Goal: Task Accomplishment & Management: Complete application form

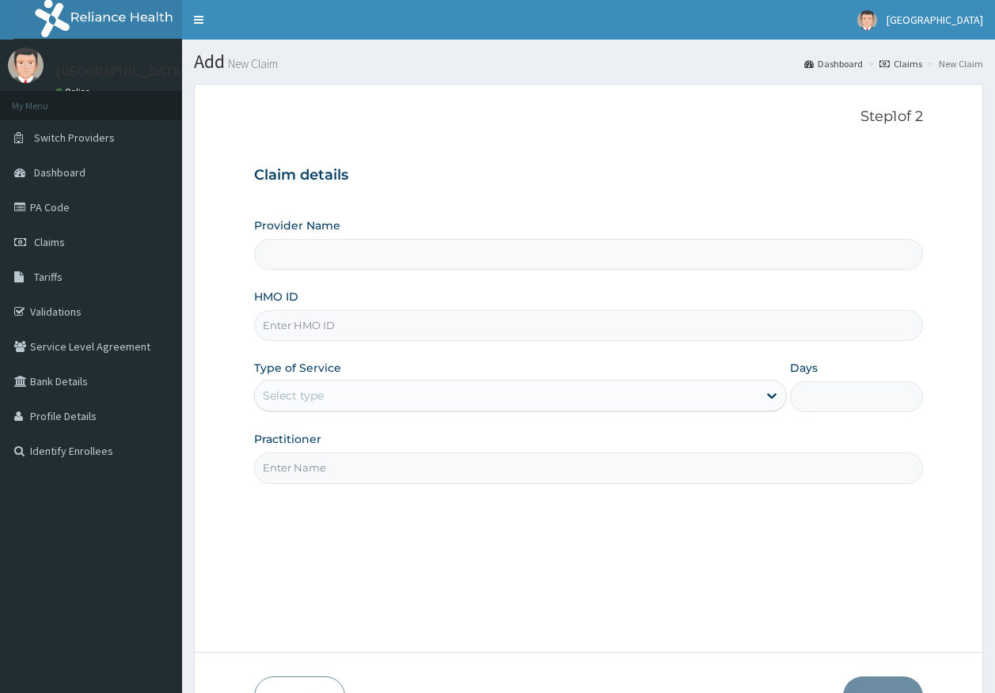
click at [320, 330] on input "HMO ID" at bounding box center [588, 325] width 669 height 31
paste input "LOP/10024/C"
type input "LOP/10024/C"
click at [320, 396] on div "Select type" at bounding box center [293, 396] width 61 height 16
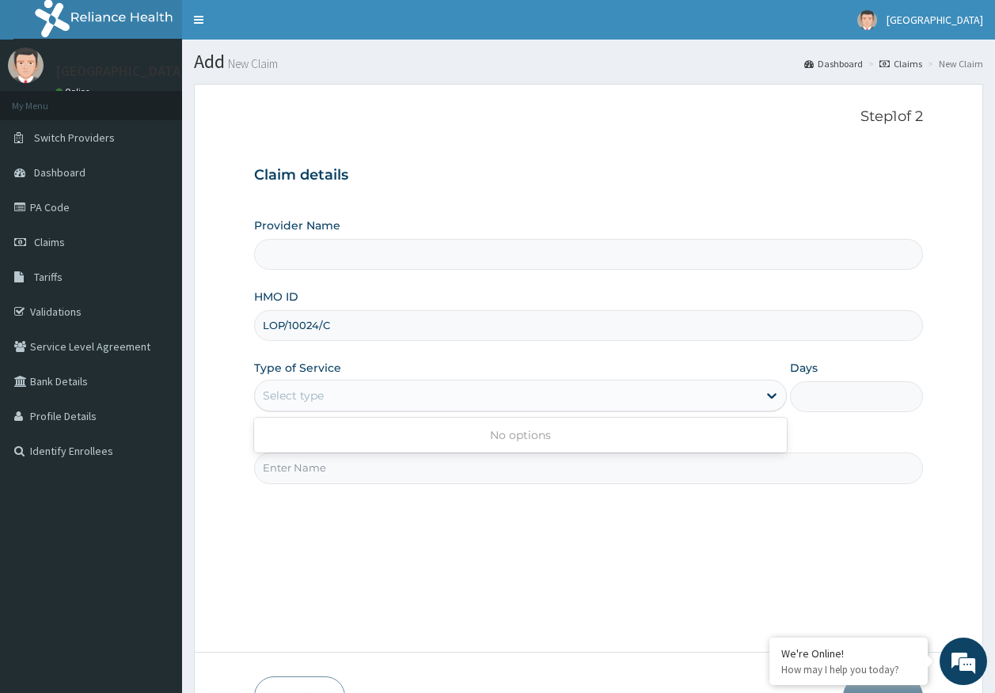
click at [290, 395] on div "Select type" at bounding box center [293, 396] width 61 height 16
click at [297, 397] on div "Select type" at bounding box center [293, 396] width 61 height 16
click at [298, 478] on input "Practitioner" at bounding box center [588, 468] width 669 height 31
type input "DR AJAYI"
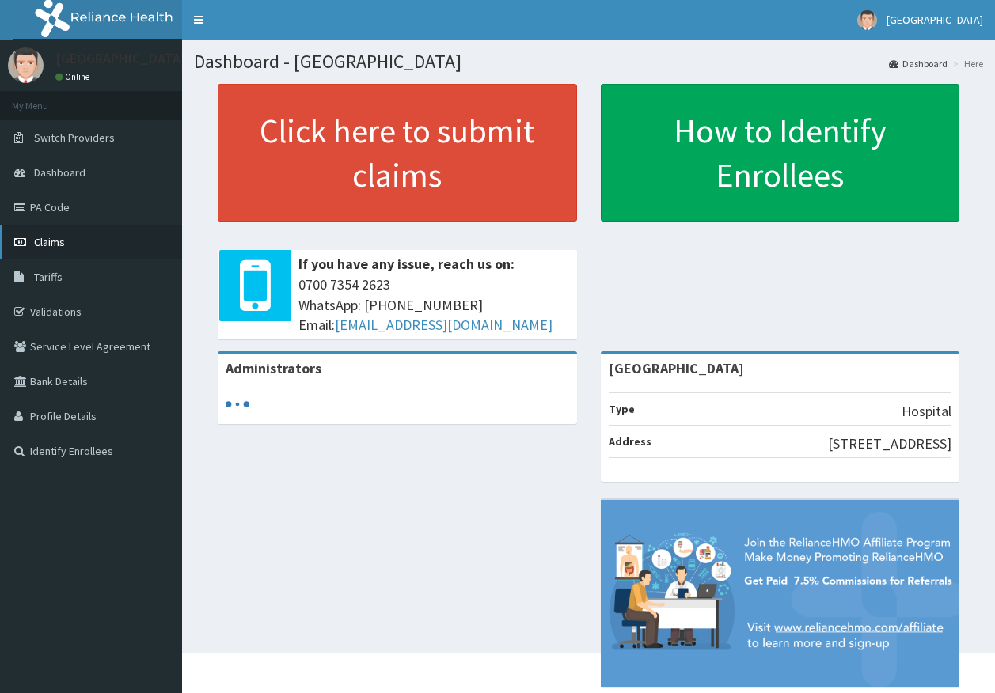
click at [42, 241] on span "Claims" at bounding box center [49, 242] width 31 height 14
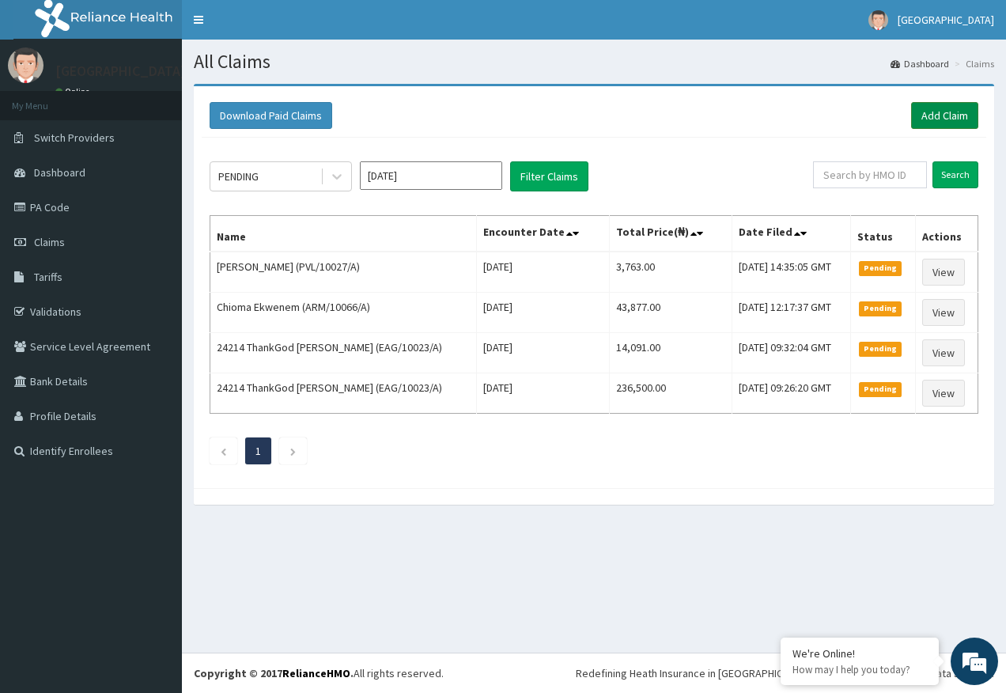
click at [926, 116] on link "Add Claim" at bounding box center [944, 115] width 67 height 27
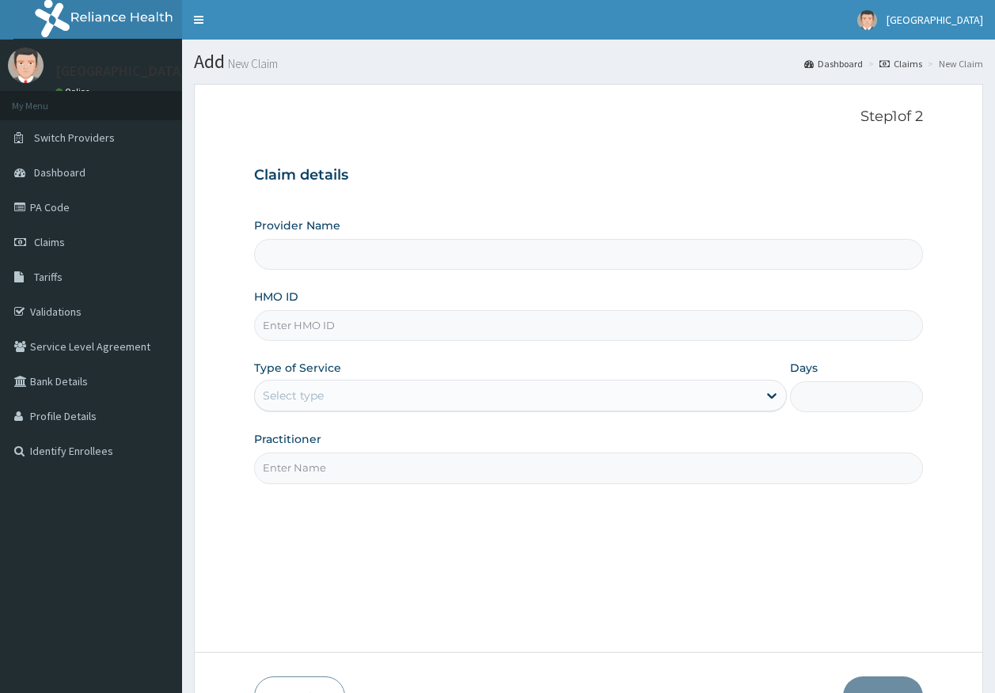
type input "[GEOGRAPHIC_DATA]"
click at [294, 331] on input "HMO ID" at bounding box center [588, 325] width 669 height 31
paste input "LOP/10024/C"
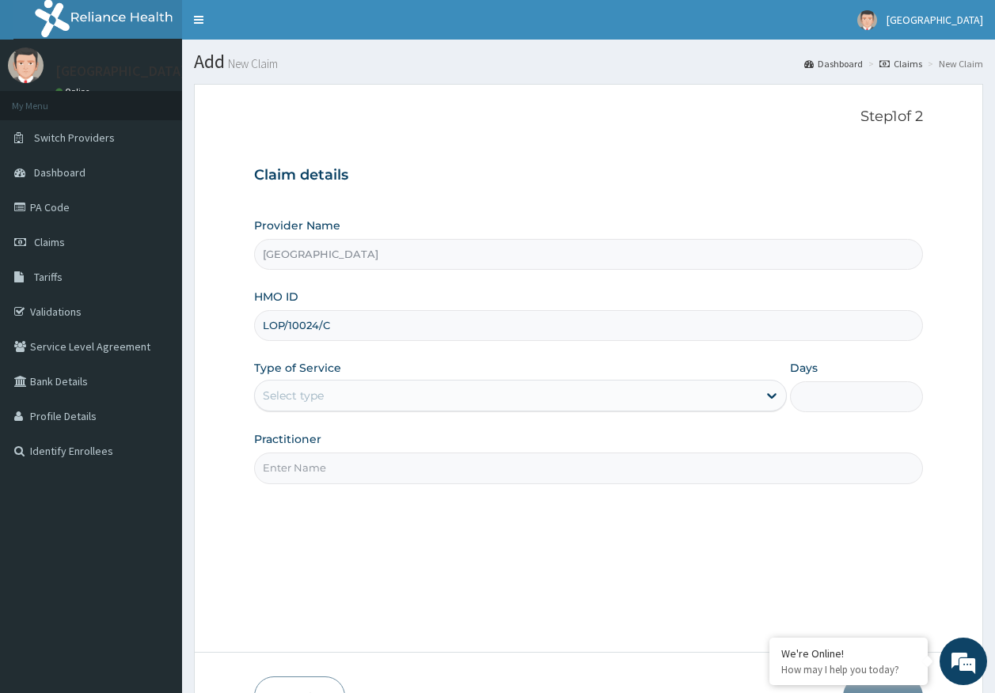
type input "LOP/10024/C"
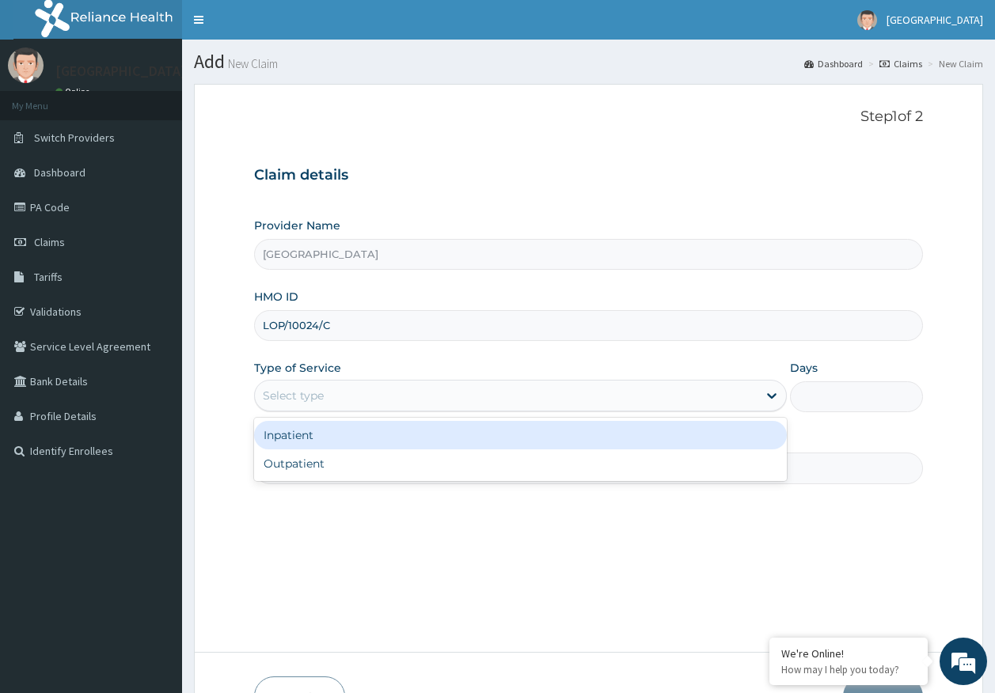
click at [289, 386] on div "Select type" at bounding box center [506, 395] width 502 height 25
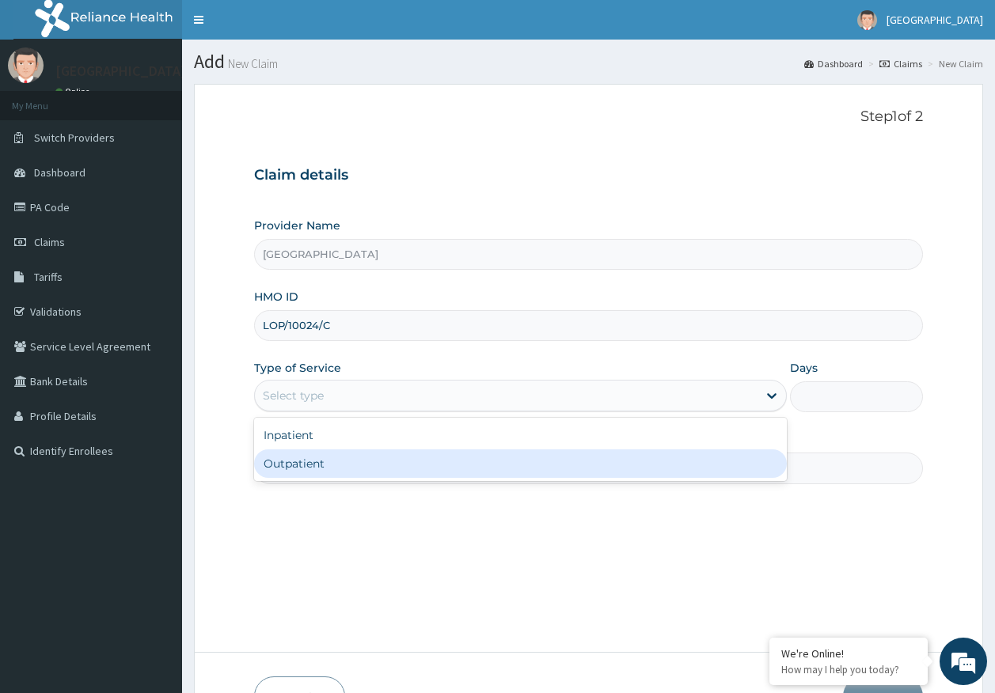
click at [310, 462] on div "Outpatient" at bounding box center [520, 463] width 532 height 28
type input "1"
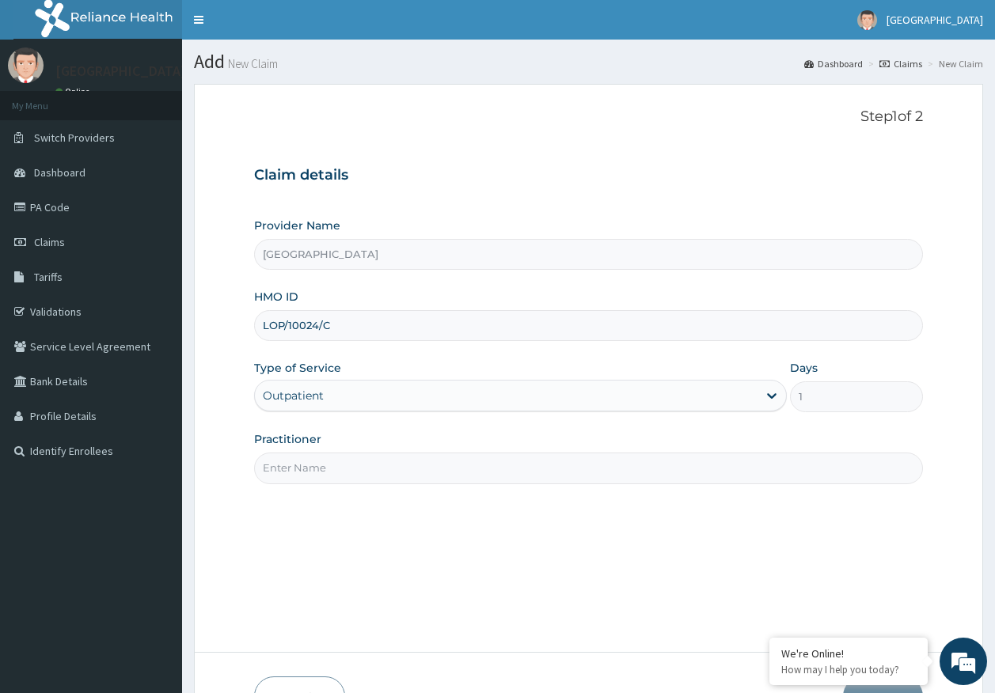
click at [307, 392] on div "Outpatient" at bounding box center [293, 396] width 61 height 16
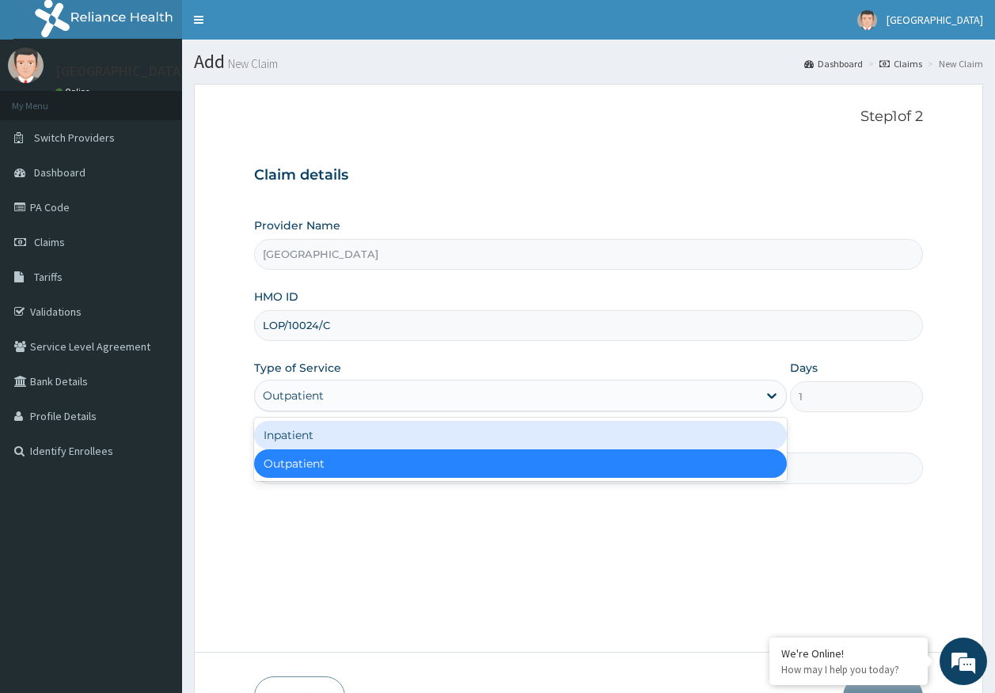
click at [297, 438] on div "Inpatient" at bounding box center [520, 435] width 532 height 28
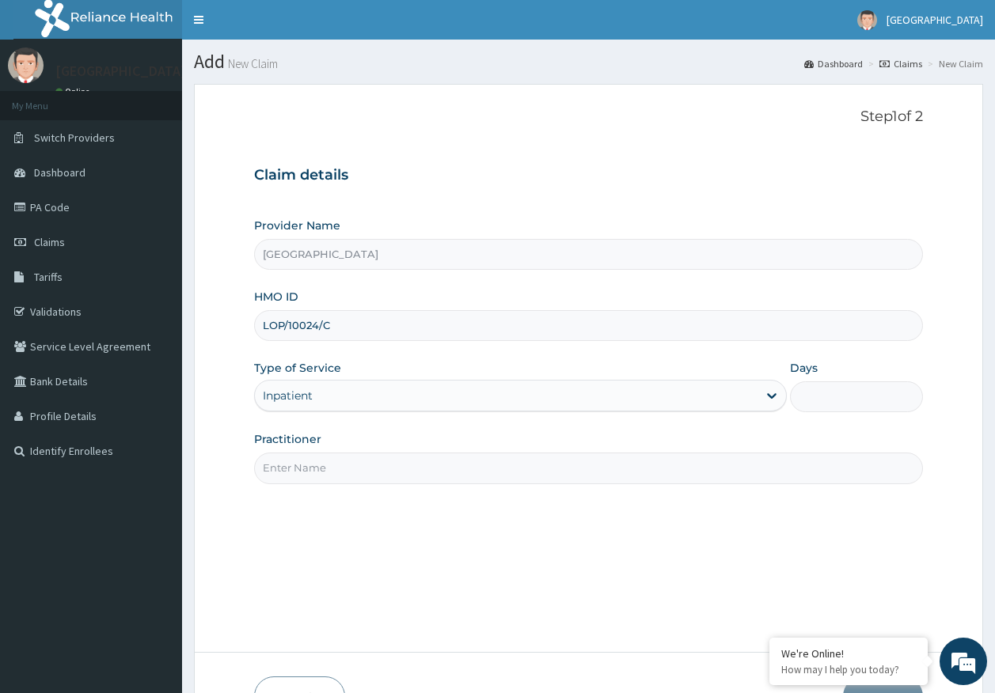
click at [304, 475] on input "Practitioner" at bounding box center [588, 468] width 669 height 31
type input "DR AJAYI"
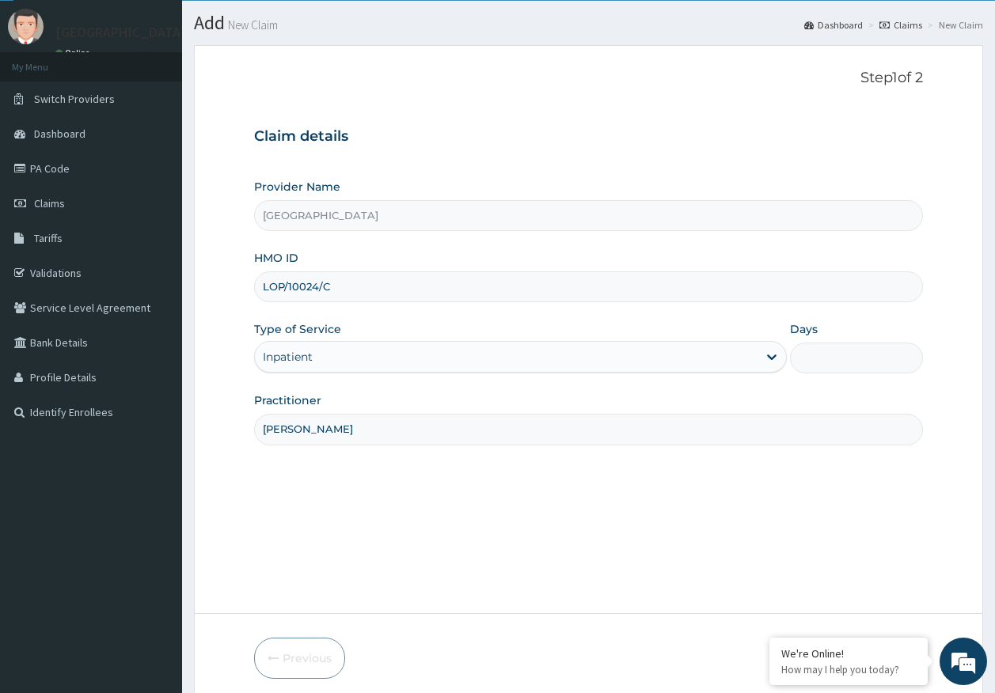
scroll to position [101, 0]
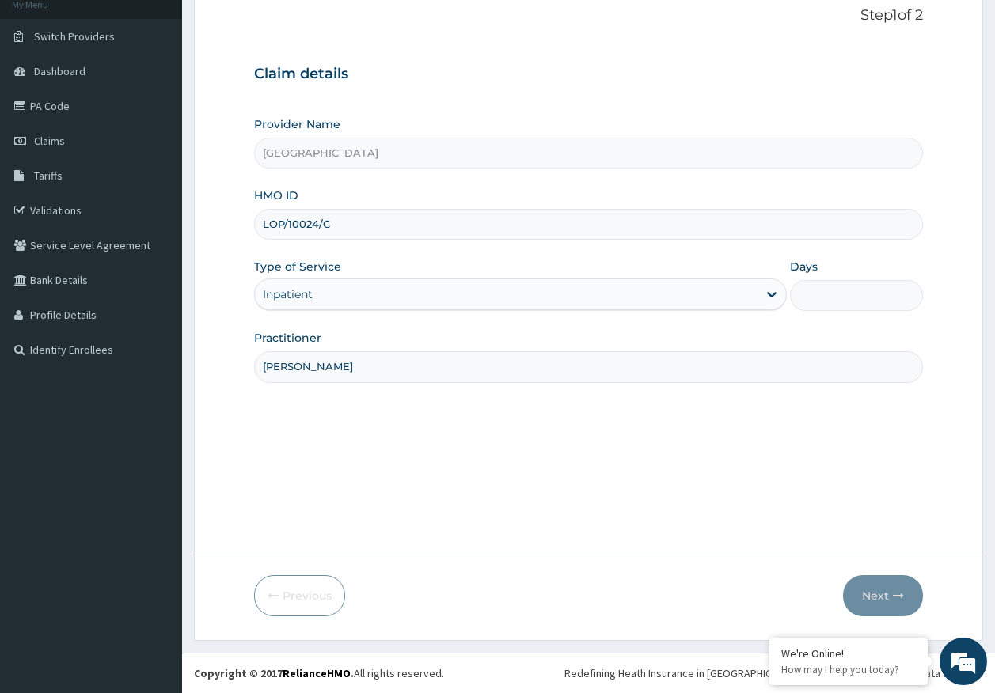
click at [841, 283] on input "Days" at bounding box center [856, 295] width 133 height 31
type input "5"
click at [876, 589] on button "Next" at bounding box center [883, 595] width 80 height 41
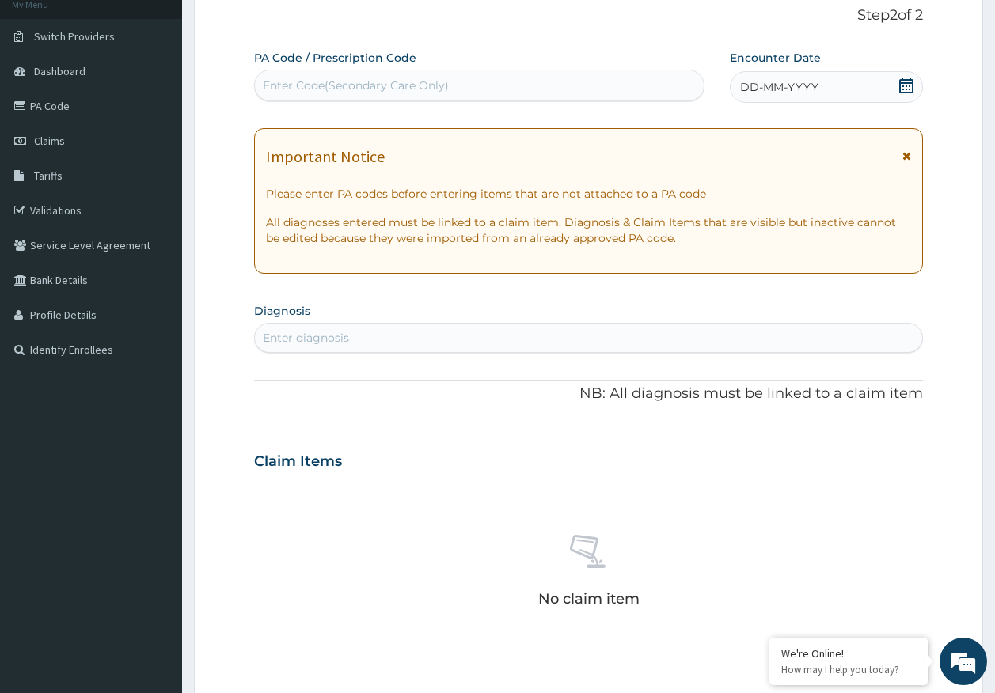
scroll to position [0, 0]
click at [351, 90] on div "Enter Code(Secondary Care Only)" at bounding box center [356, 86] width 186 height 16
type input "PA/96E456"
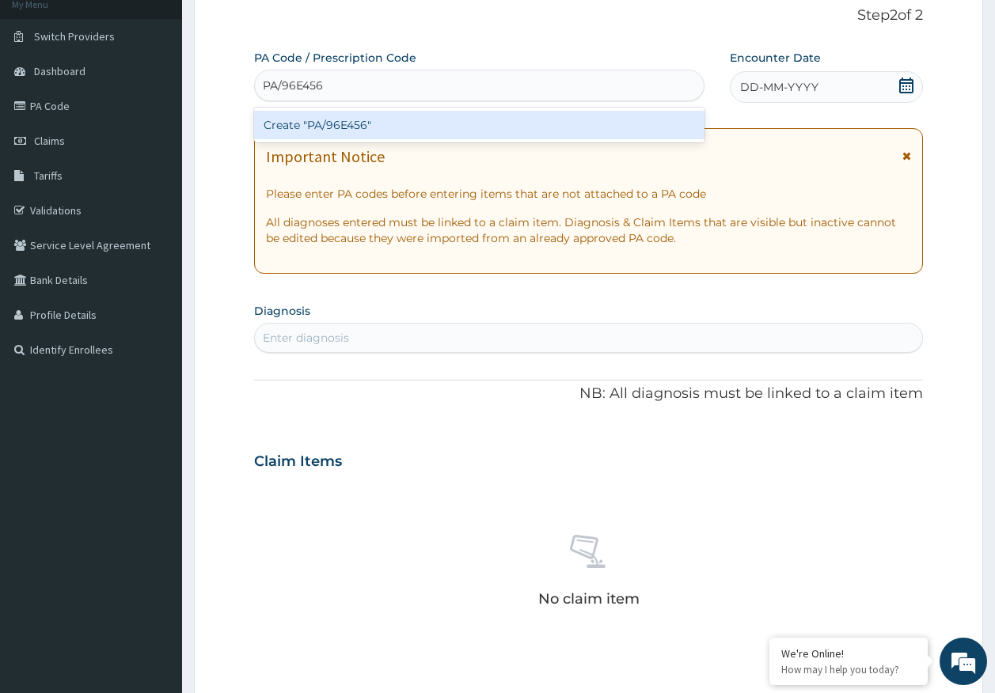
click at [348, 117] on div "Create "PA/96E456"" at bounding box center [479, 125] width 451 height 28
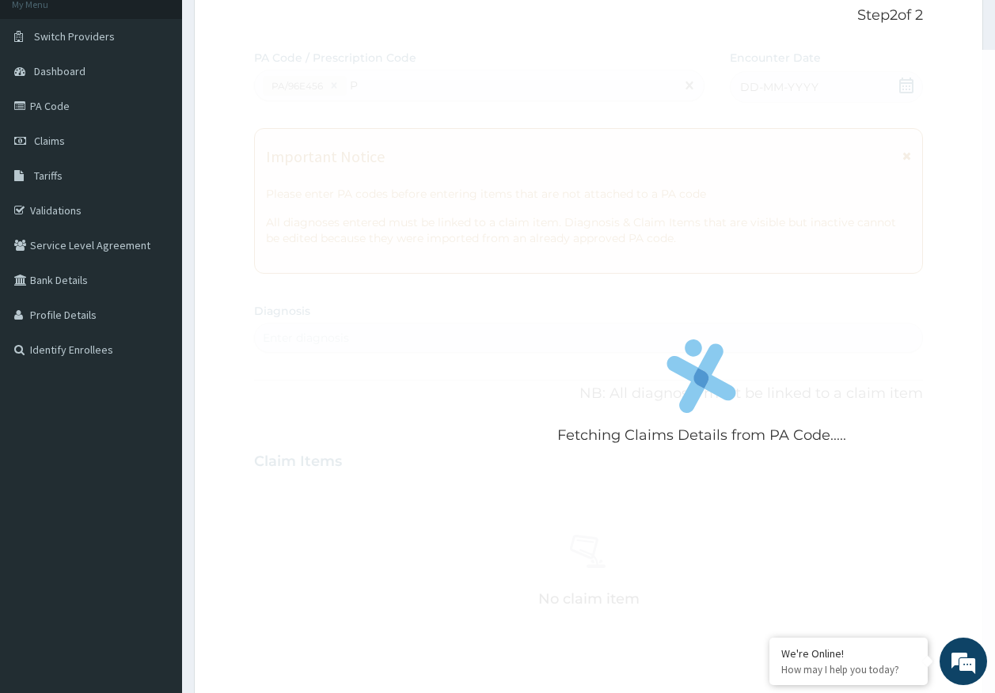
type input "P"
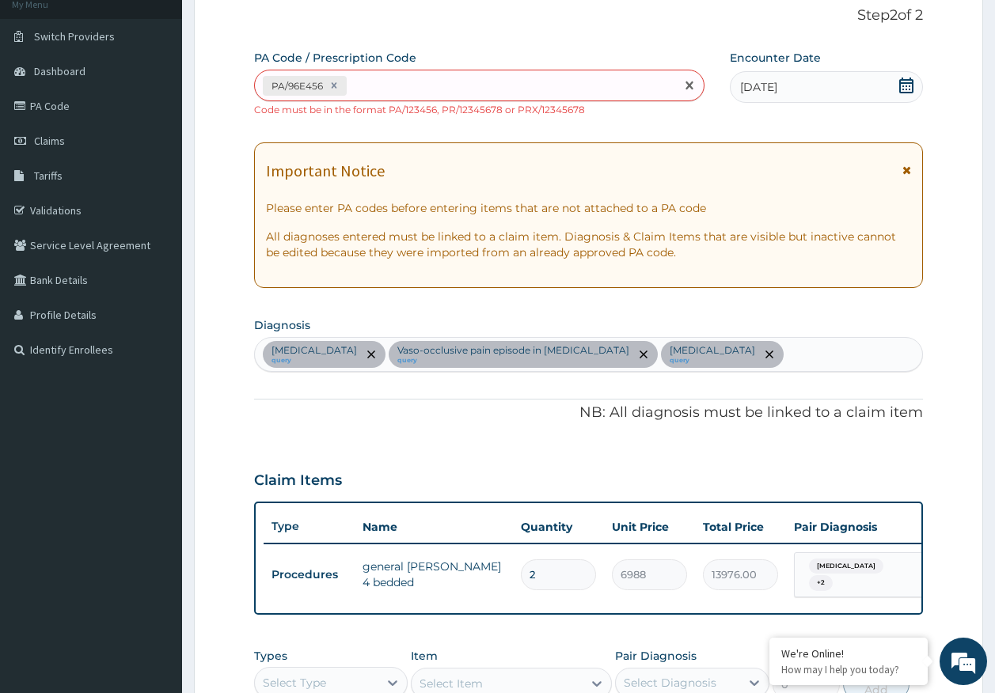
click at [399, 89] on div "PA/96E456" at bounding box center [465, 86] width 421 height 26
type input "PA/0A758E"
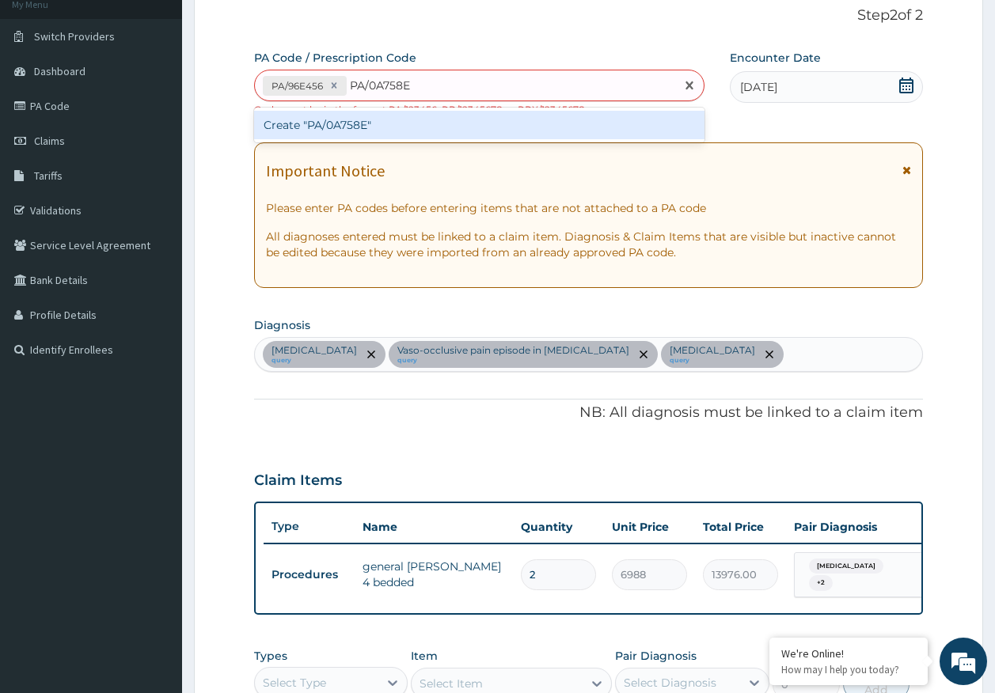
click at [366, 131] on div "Create "PA/0A758E"" at bounding box center [479, 125] width 451 height 28
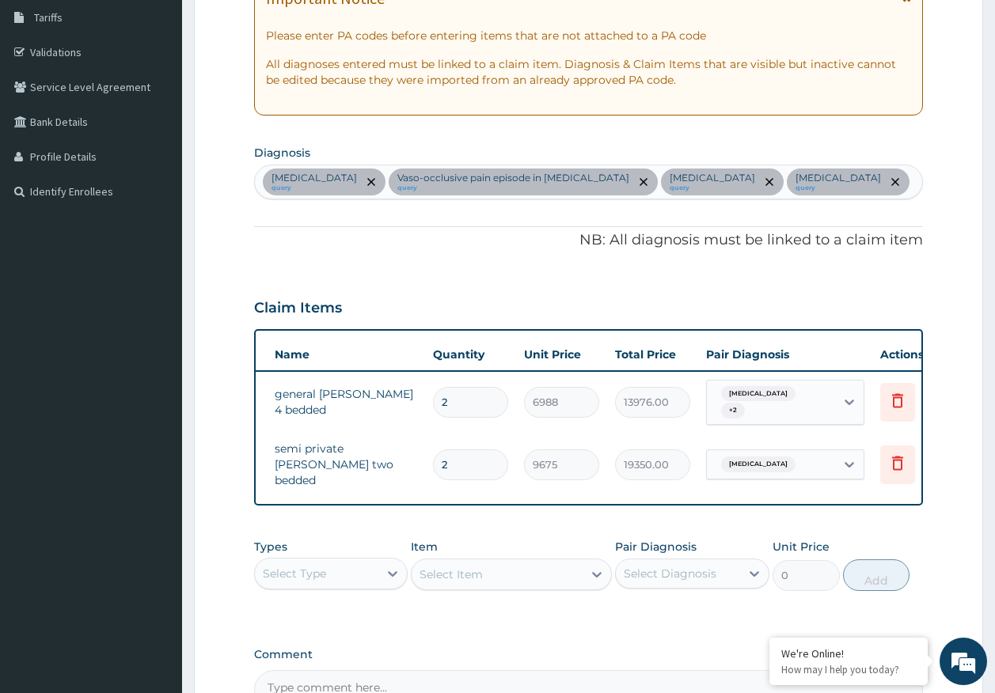
scroll to position [0, 125]
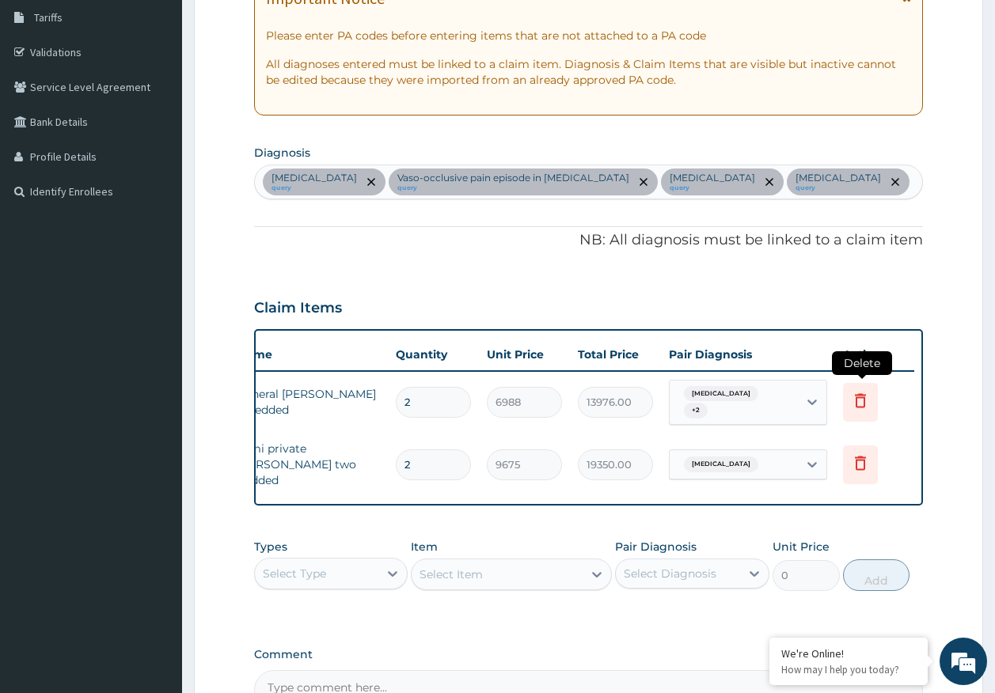
click at [858, 401] on icon at bounding box center [860, 400] width 19 height 19
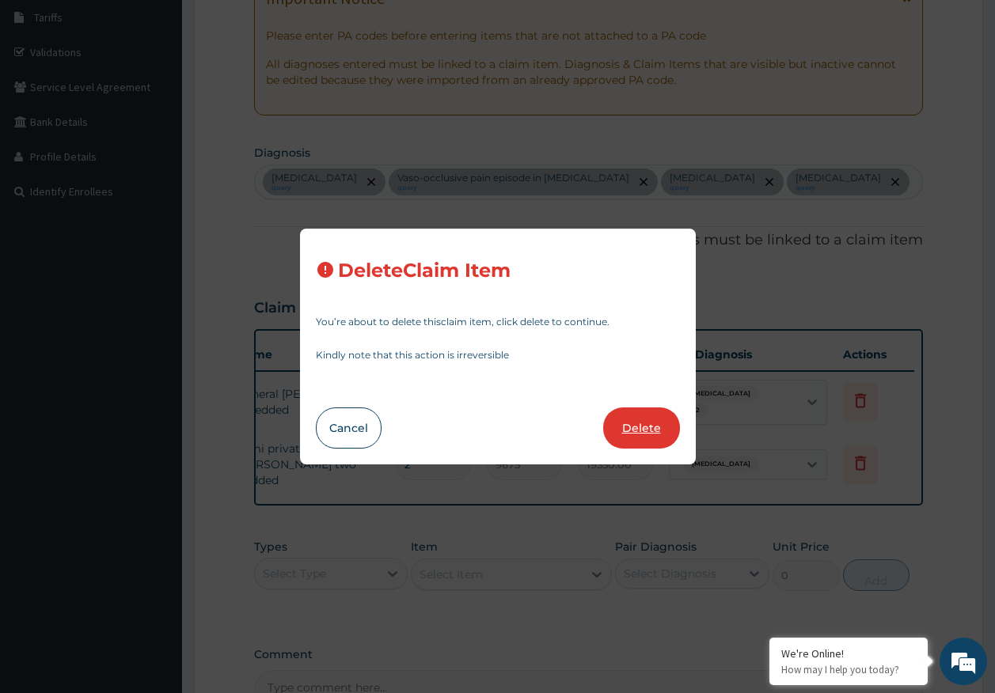
click at [639, 430] on button "Delete" at bounding box center [641, 427] width 77 height 41
type input "9675"
type input "19350.00"
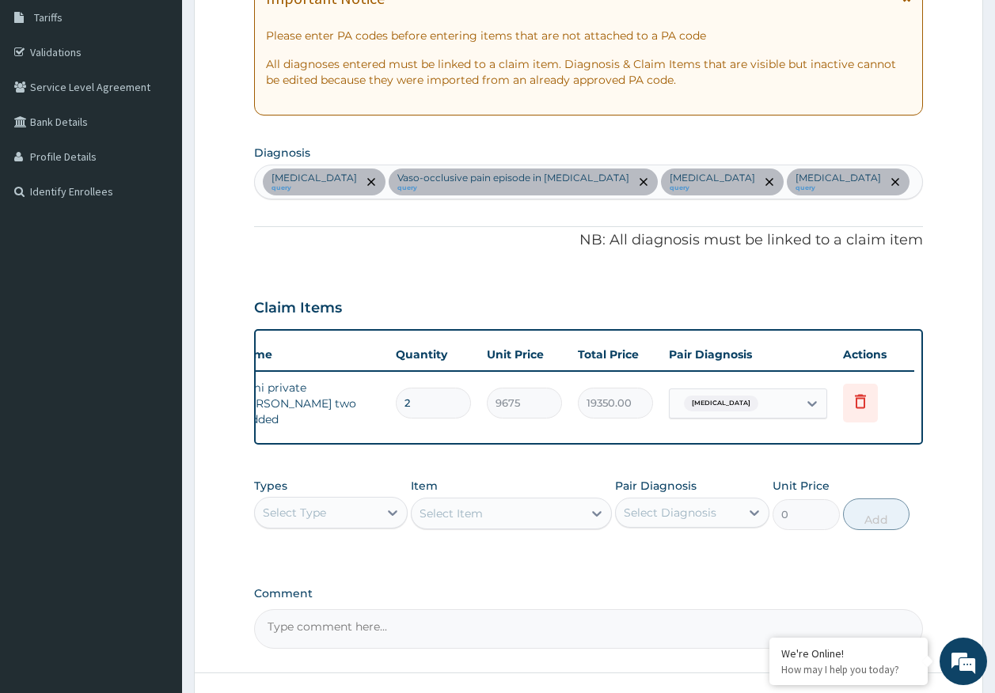
click at [430, 394] on input "2" at bounding box center [433, 403] width 75 height 31
type input "0.00"
type input "4"
type input "38700.00"
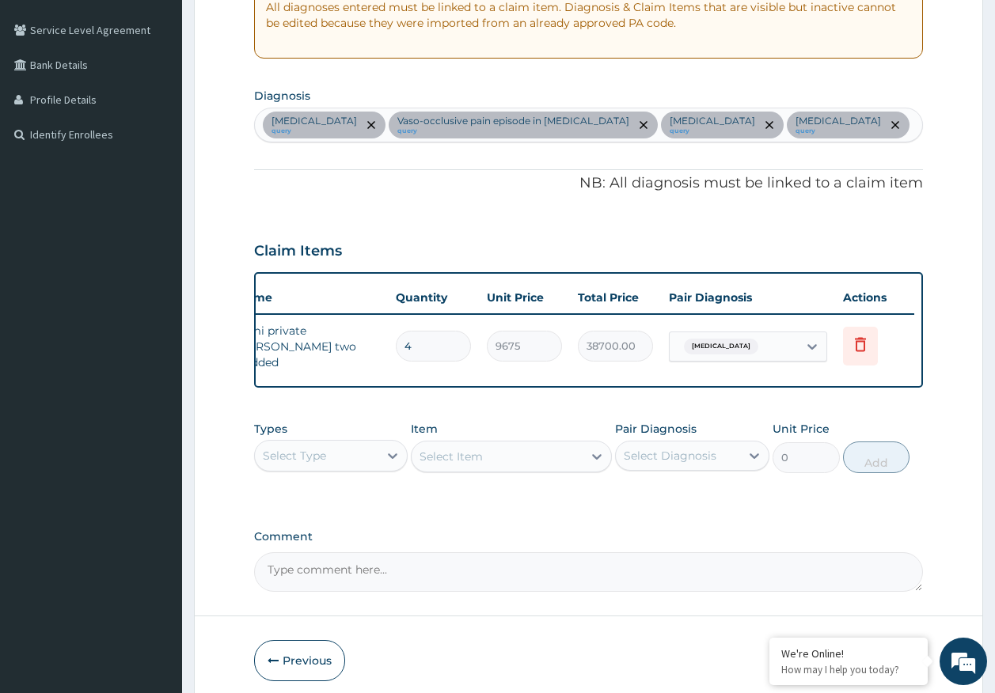
scroll to position [385, 0]
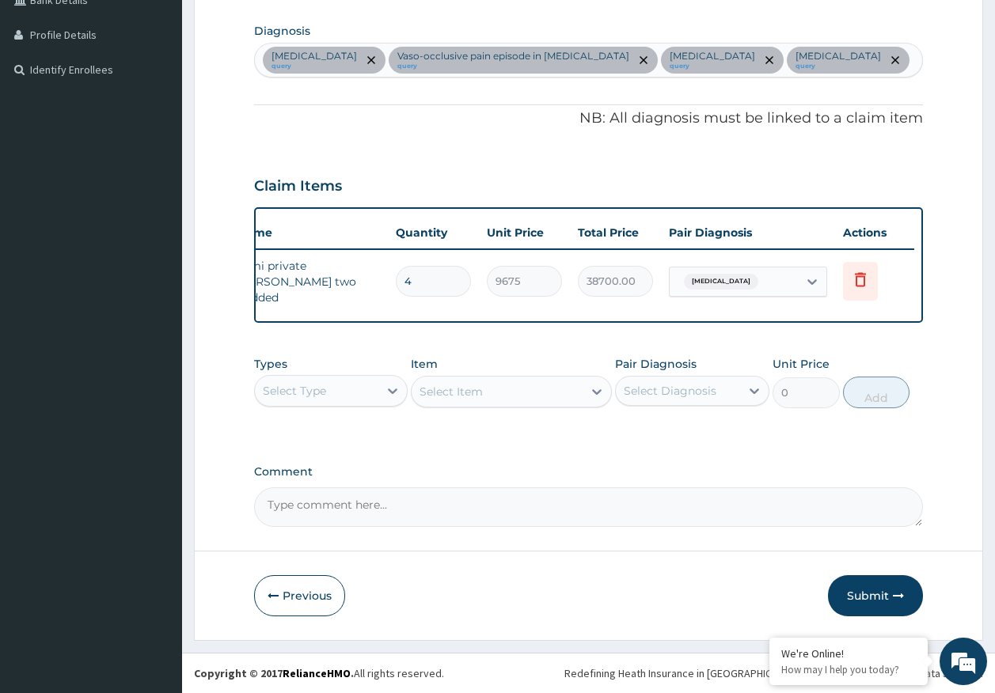
type input "4"
click at [301, 395] on div "Select Type" at bounding box center [294, 391] width 63 height 16
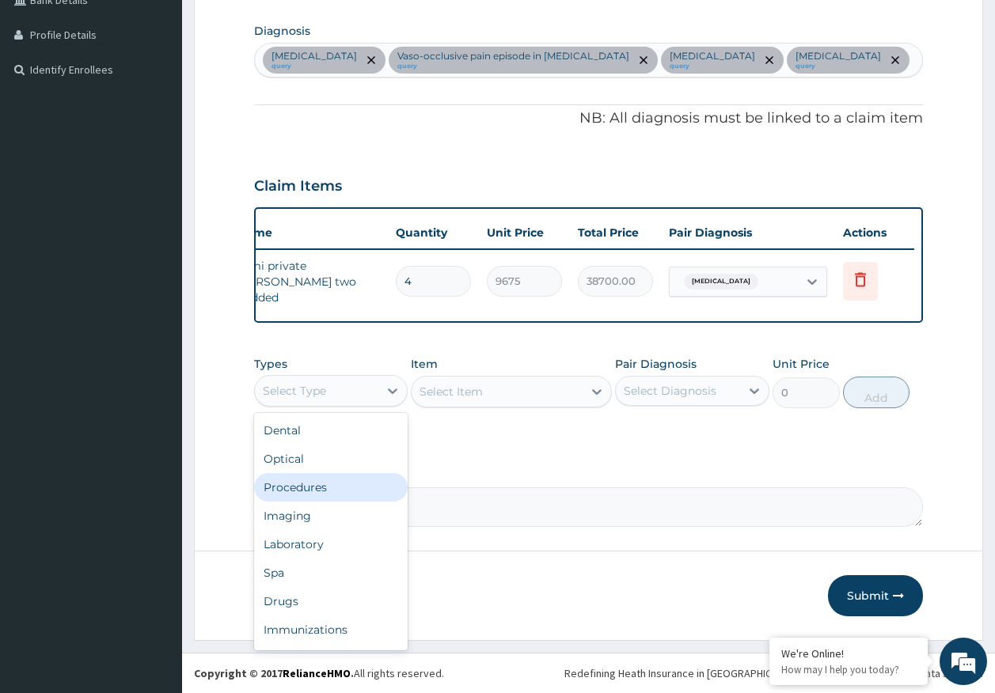
click at [316, 491] on div "Procedures" at bounding box center [331, 487] width 154 height 28
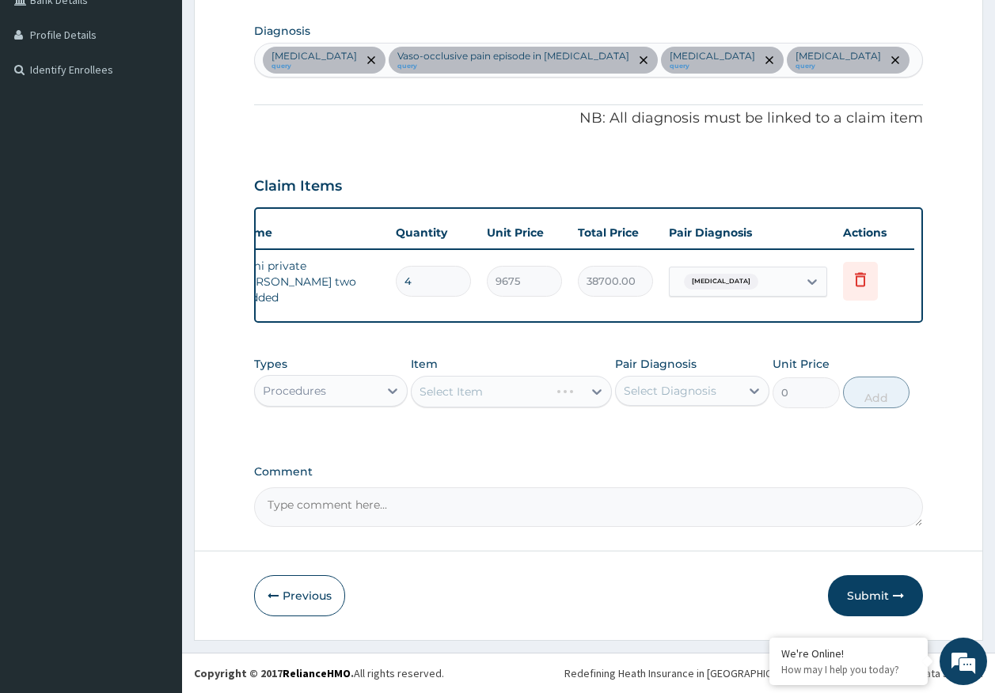
click at [657, 392] on div "Select Diagnosis" at bounding box center [669, 391] width 93 height 16
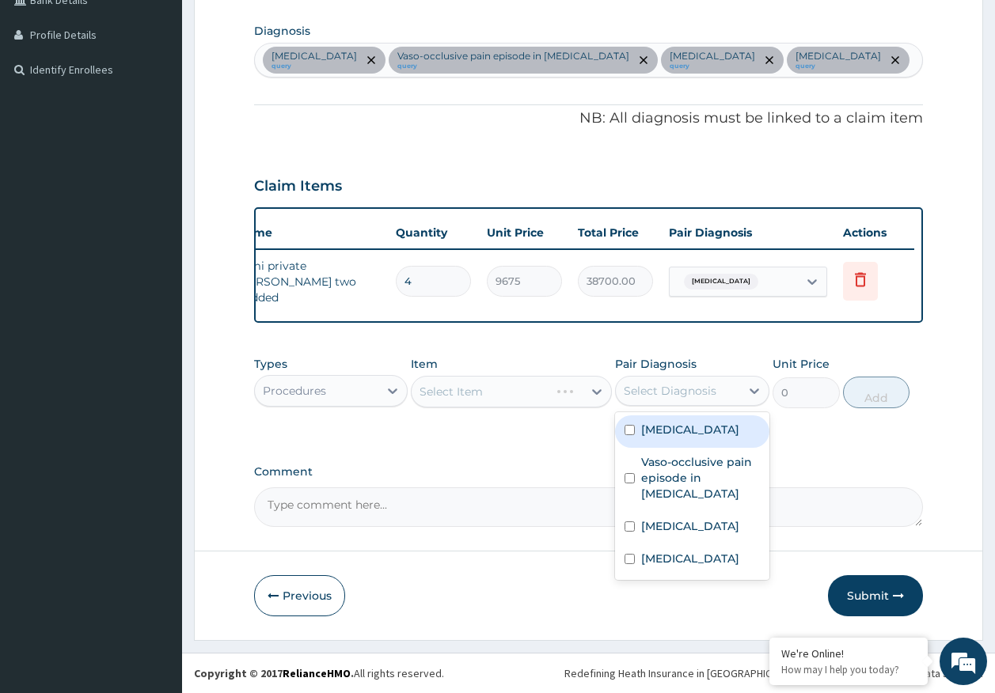
click at [659, 436] on label "Sepsis" at bounding box center [690, 430] width 98 height 16
checkbox input "true"
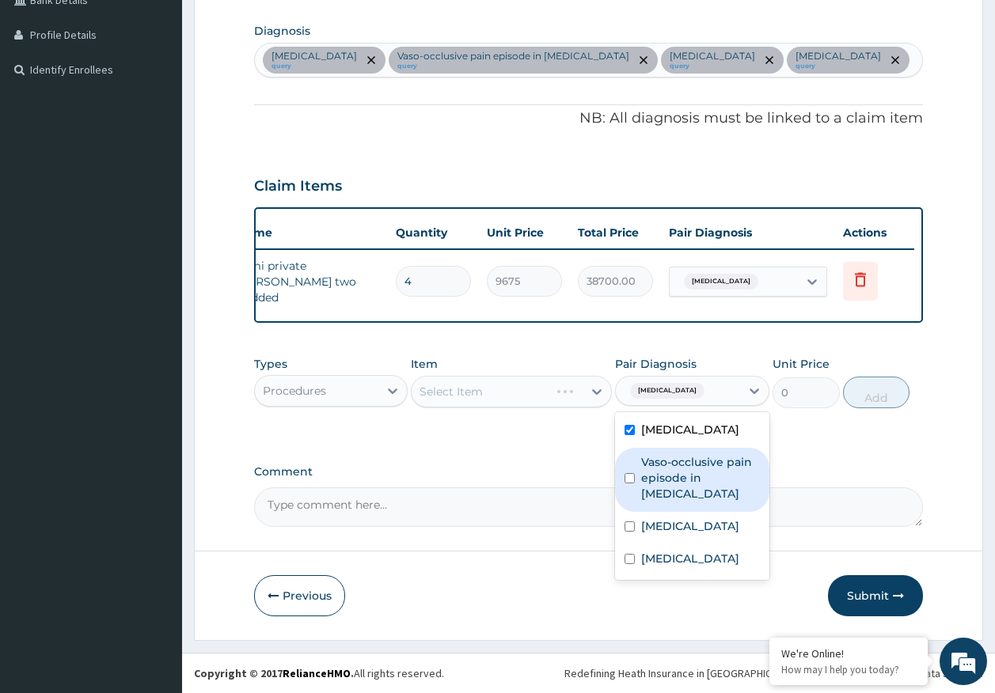
click at [668, 471] on label "Vaso-occlusive pain episode in sickle cell disease" at bounding box center [700, 477] width 119 height 47
checkbox input "true"
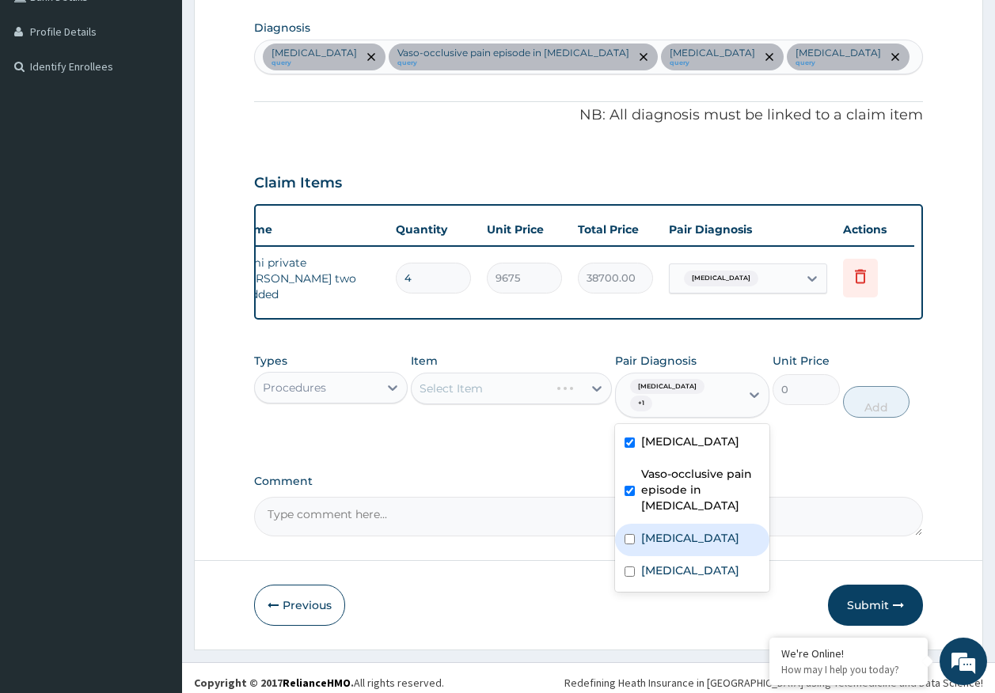
click at [677, 530] on label "Malaria" at bounding box center [690, 538] width 98 height 16
checkbox input "true"
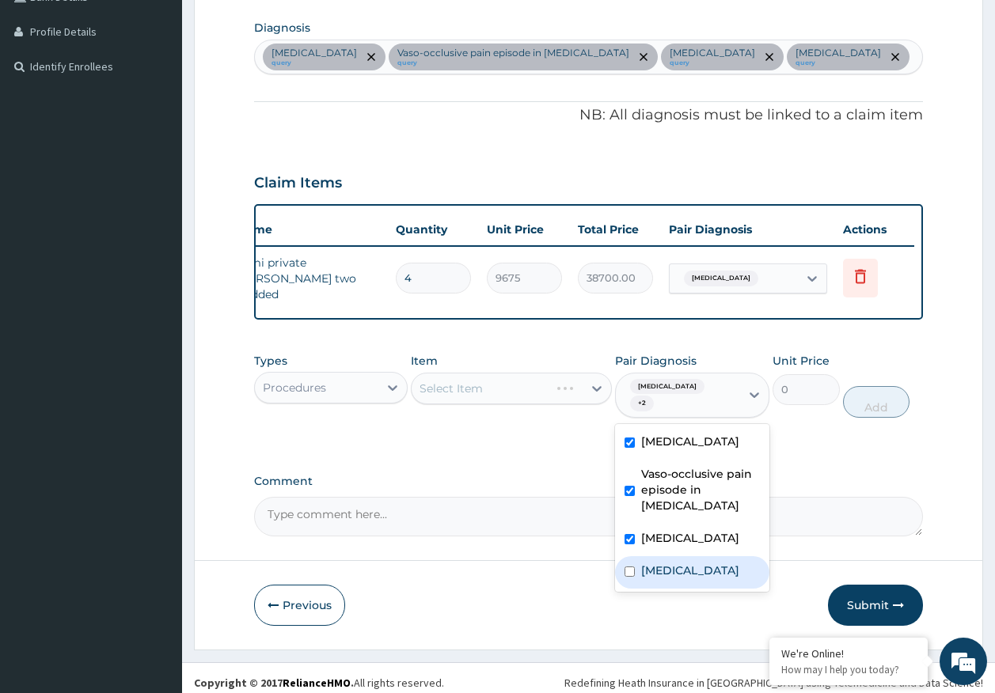
click at [682, 563] on label "Sickle cell trait" at bounding box center [690, 571] width 98 height 16
checkbox input "true"
click at [492, 397] on div "Select Item" at bounding box center [496, 388] width 171 height 25
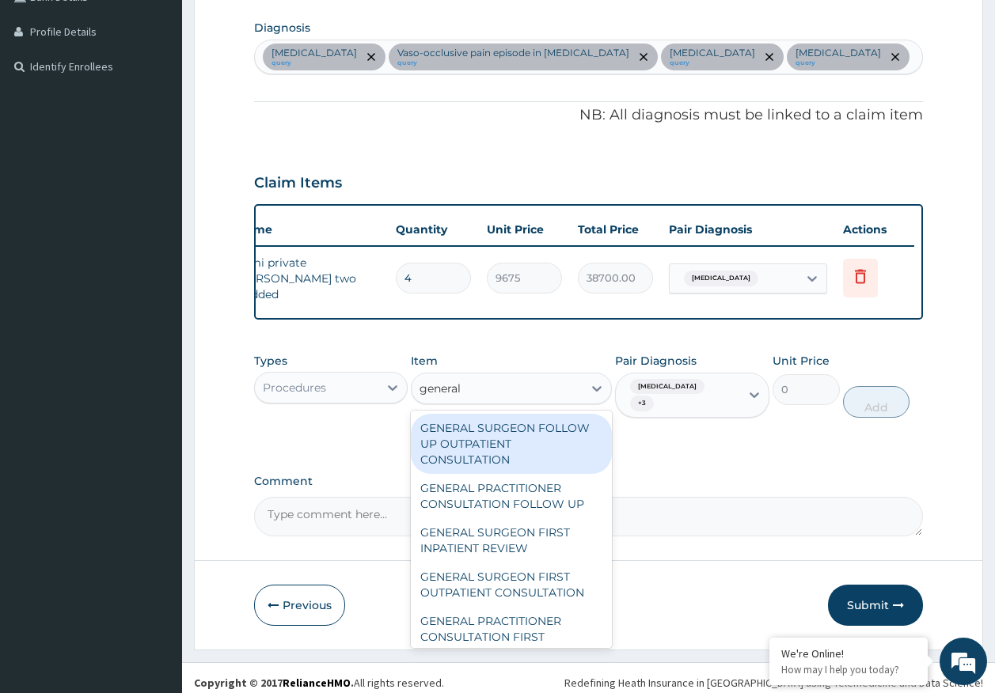
type input "general p"
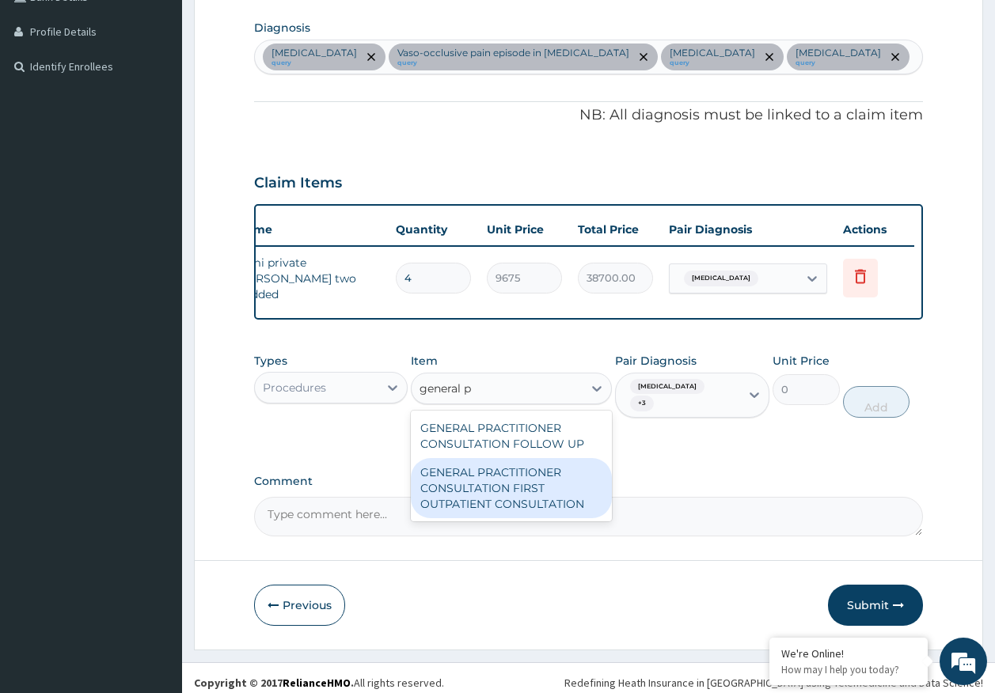
drag, startPoint x: 505, startPoint y: 489, endPoint x: 558, endPoint y: 468, distance: 56.9
click at [507, 486] on div "GENERAL PRACTITIONER CONSULTATION FIRST OUTPATIENT CONSULTATION" at bounding box center [511, 488] width 201 height 60
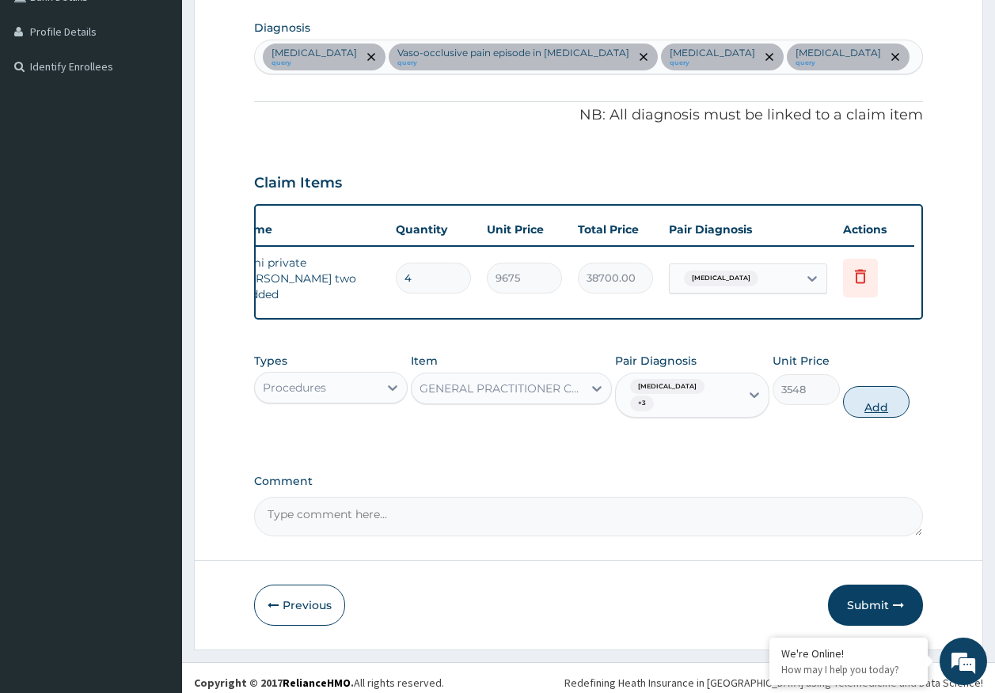
click at [874, 393] on button "Add" at bounding box center [876, 402] width 67 height 32
type input "0"
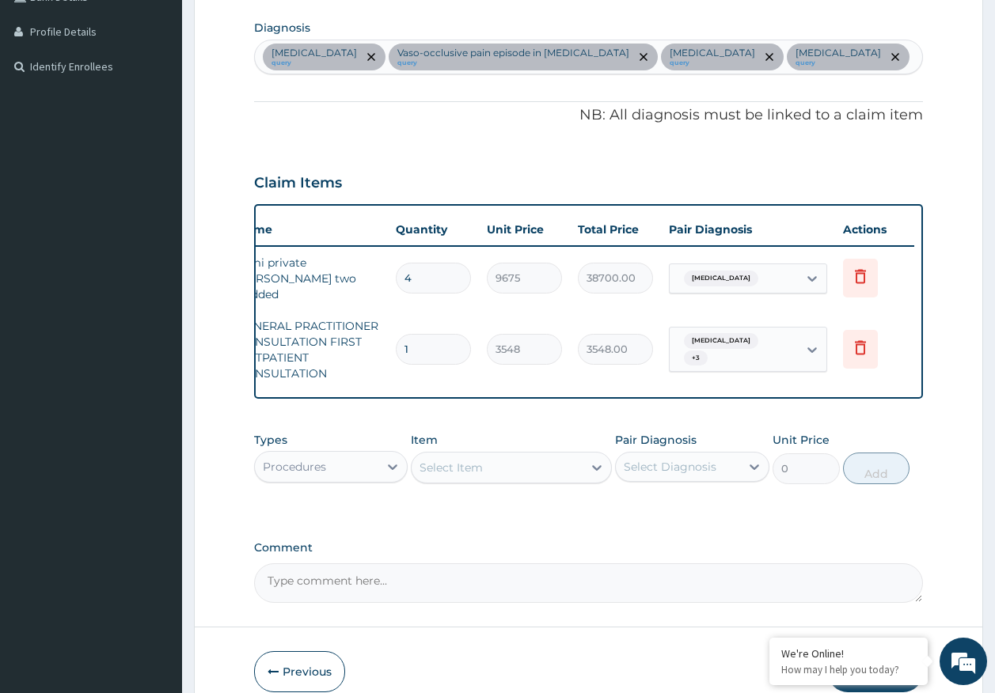
click at [313, 467] on div "Procedures" at bounding box center [294, 467] width 63 height 16
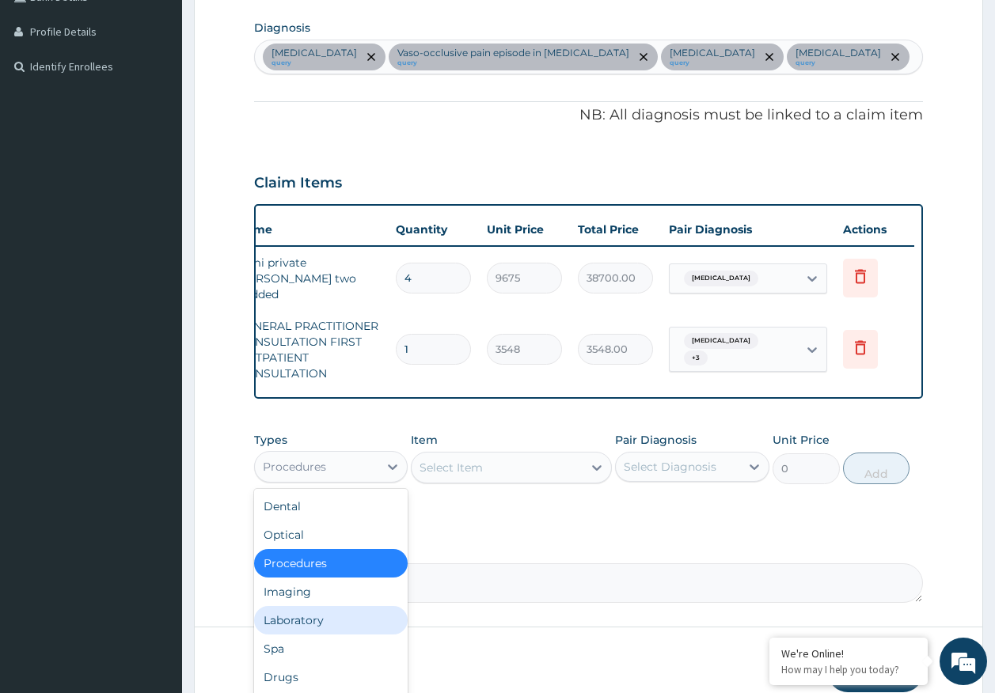
click at [313, 628] on div "Laboratory" at bounding box center [331, 620] width 154 height 28
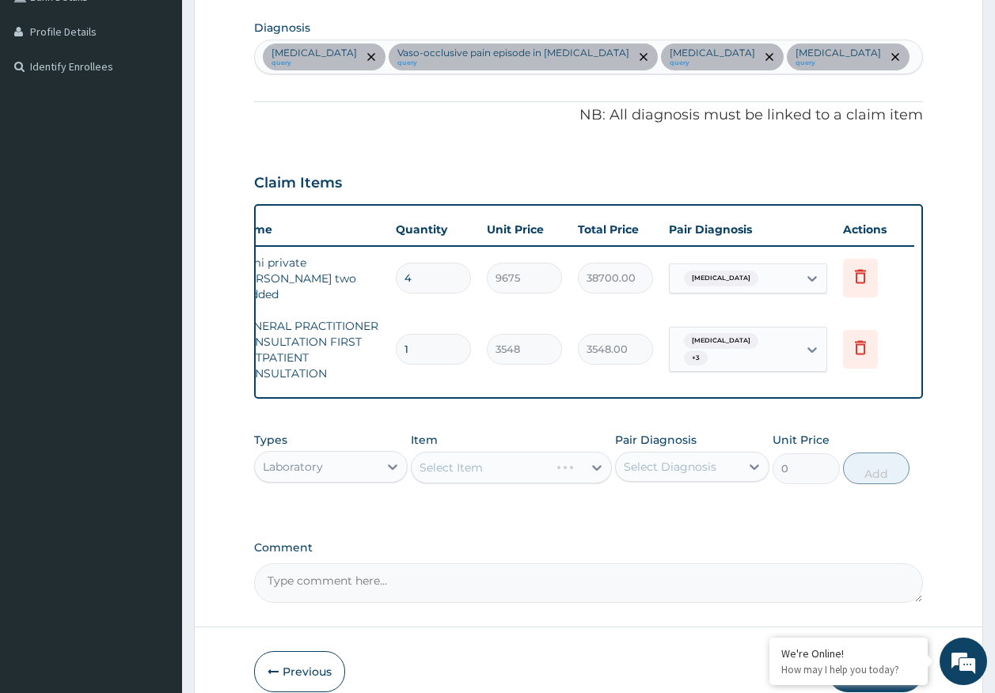
click at [668, 470] on div "Select Diagnosis" at bounding box center [669, 467] width 93 height 16
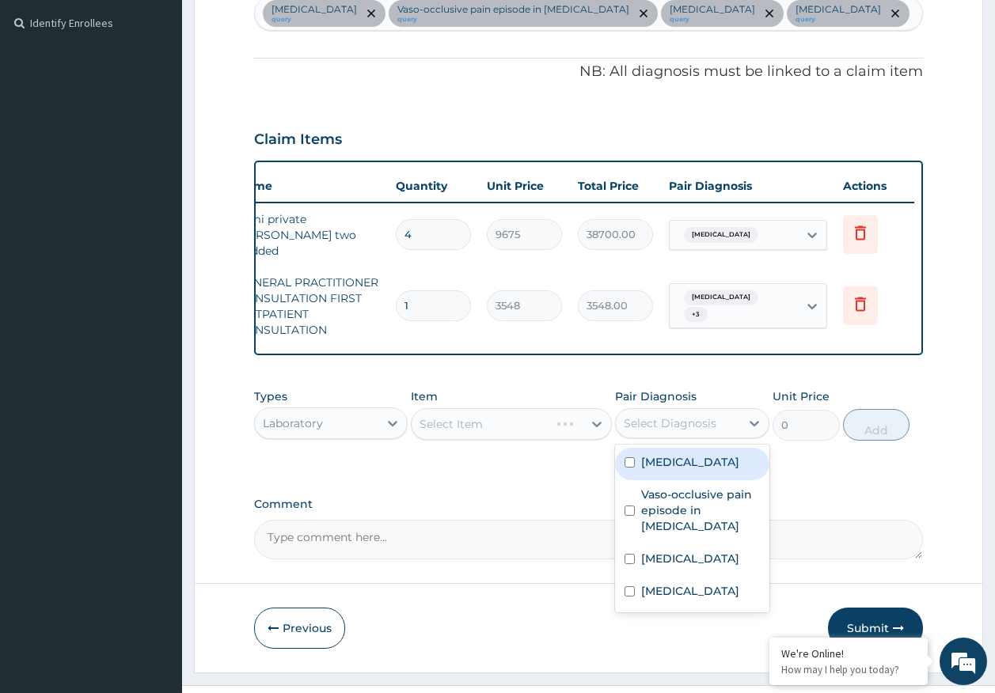
scroll to position [464, 0]
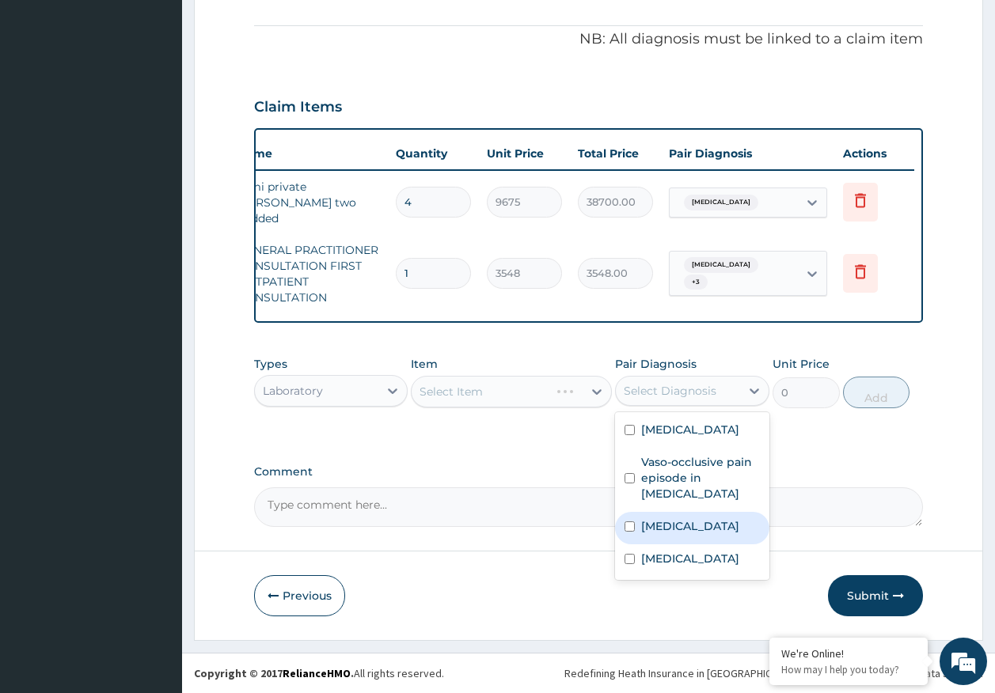
click at [652, 525] on label "[MEDICAL_DATA]" at bounding box center [690, 526] width 98 height 16
checkbox input "true"
click at [476, 392] on div "Select Item" at bounding box center [450, 392] width 63 height 16
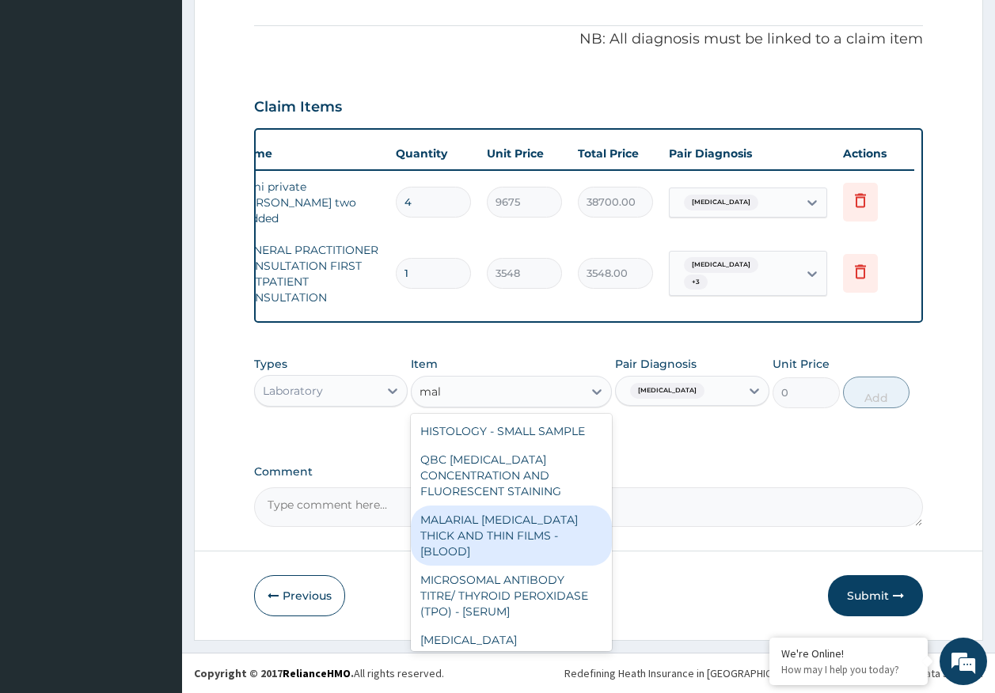
type input "mala"
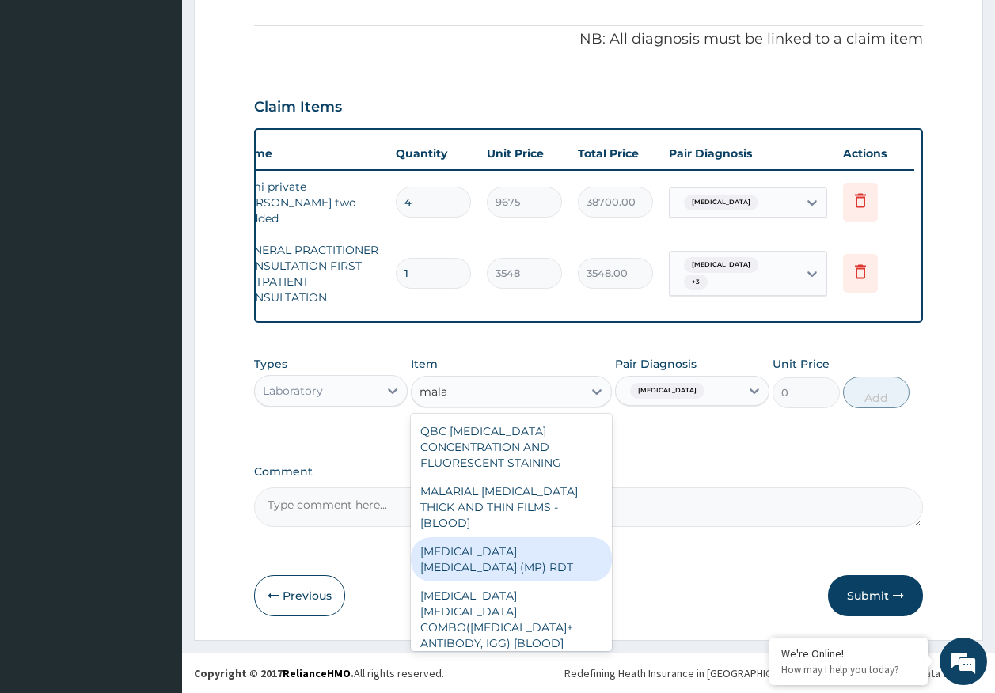
drag, startPoint x: 518, startPoint y: 531, endPoint x: 639, endPoint y: 478, distance: 132.2
click at [544, 537] on div "[MEDICAL_DATA] [MEDICAL_DATA] (MP) RDT" at bounding box center [511, 559] width 201 height 44
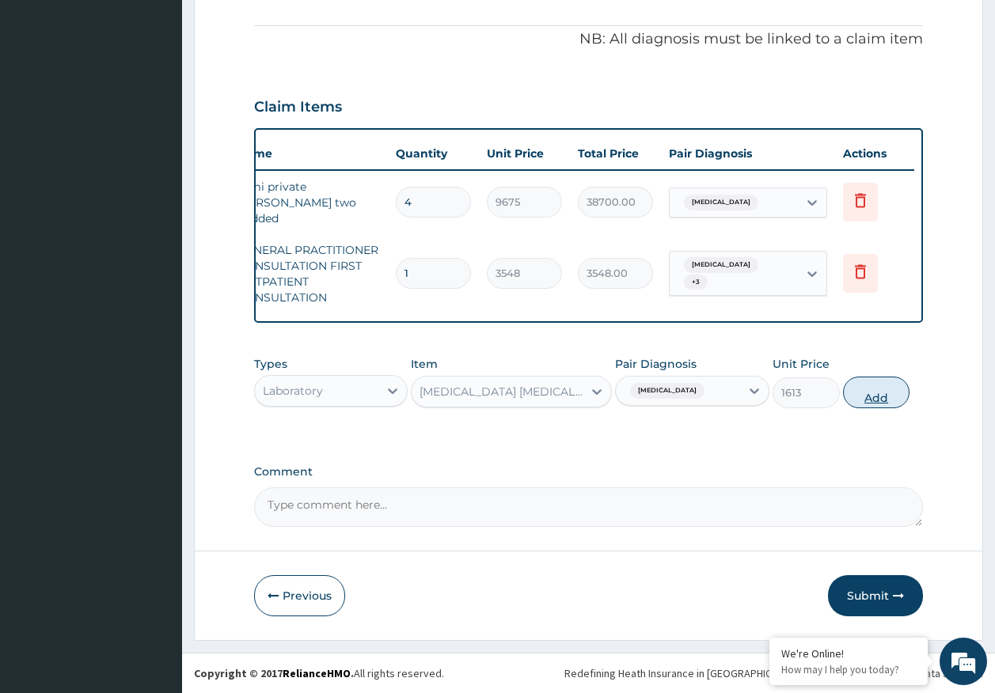
click at [880, 393] on button "Add" at bounding box center [876, 393] width 67 height 32
type input "0"
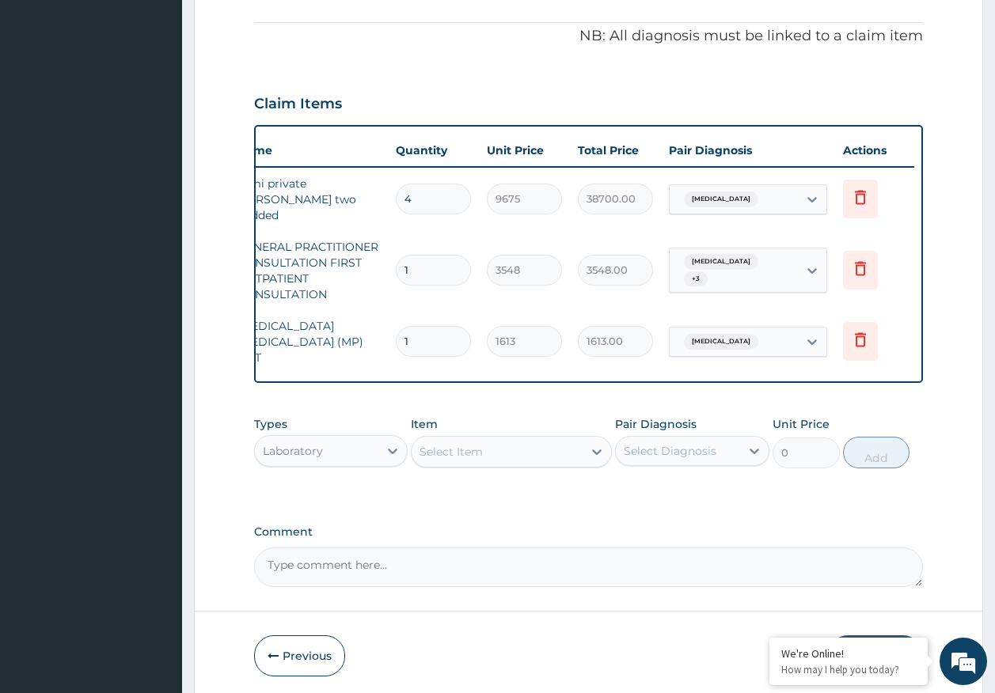
click at [511, 449] on div "Select Item" at bounding box center [496, 451] width 171 height 25
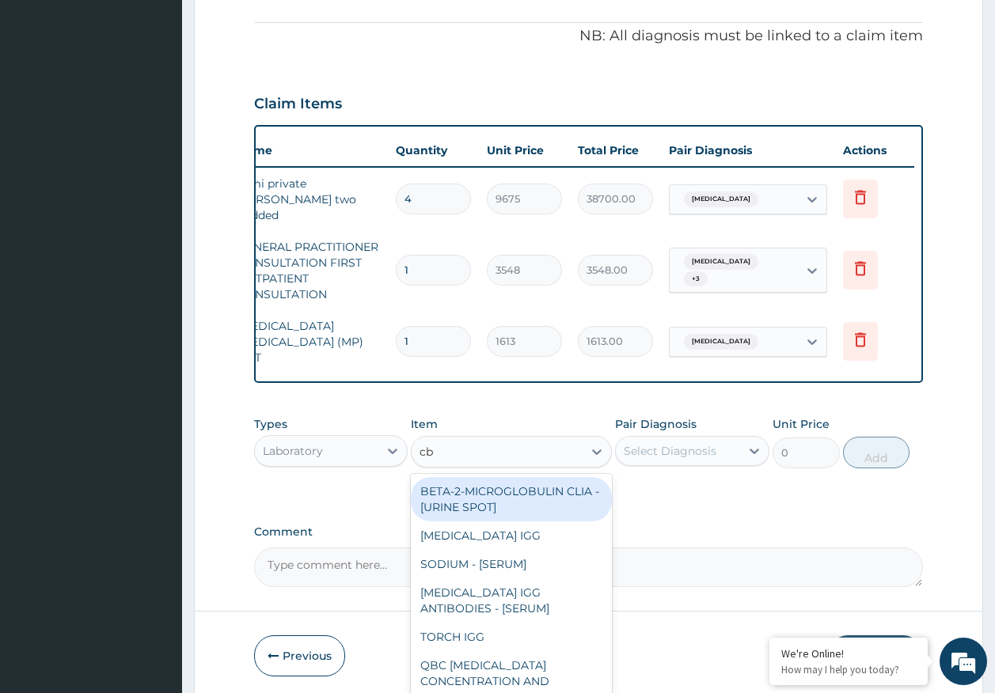
type input "cbc"
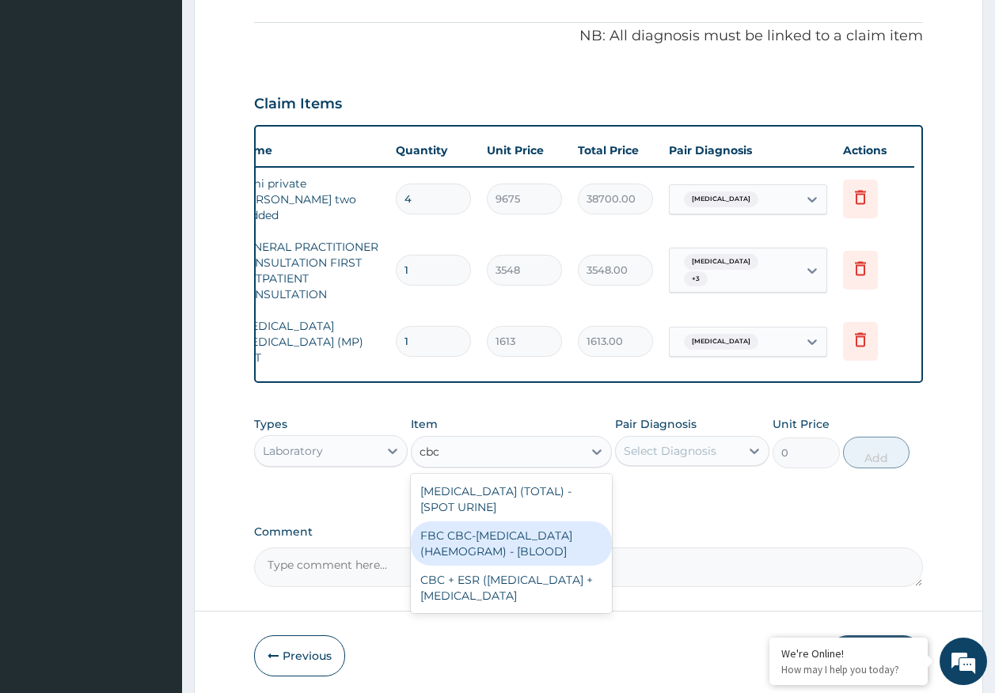
click at [513, 536] on div "FBC CBC-[MEDICAL_DATA] (HAEMOGRAM) - [BLOOD]" at bounding box center [511, 543] width 201 height 44
type input "4300"
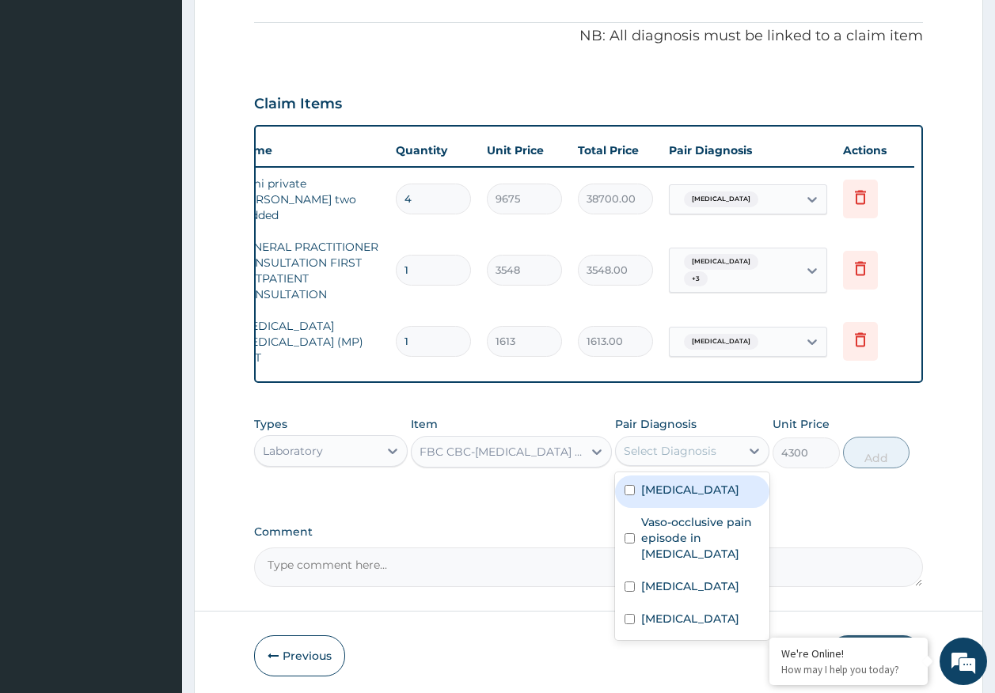
click at [701, 453] on div "Select Diagnosis" at bounding box center [669, 451] width 93 height 16
drag, startPoint x: 666, startPoint y: 491, endPoint x: 863, endPoint y: 479, distance: 197.3
click at [666, 491] on label "[MEDICAL_DATA]" at bounding box center [690, 490] width 98 height 16
checkbox input "true"
click at [874, 448] on button "Add" at bounding box center [876, 453] width 67 height 32
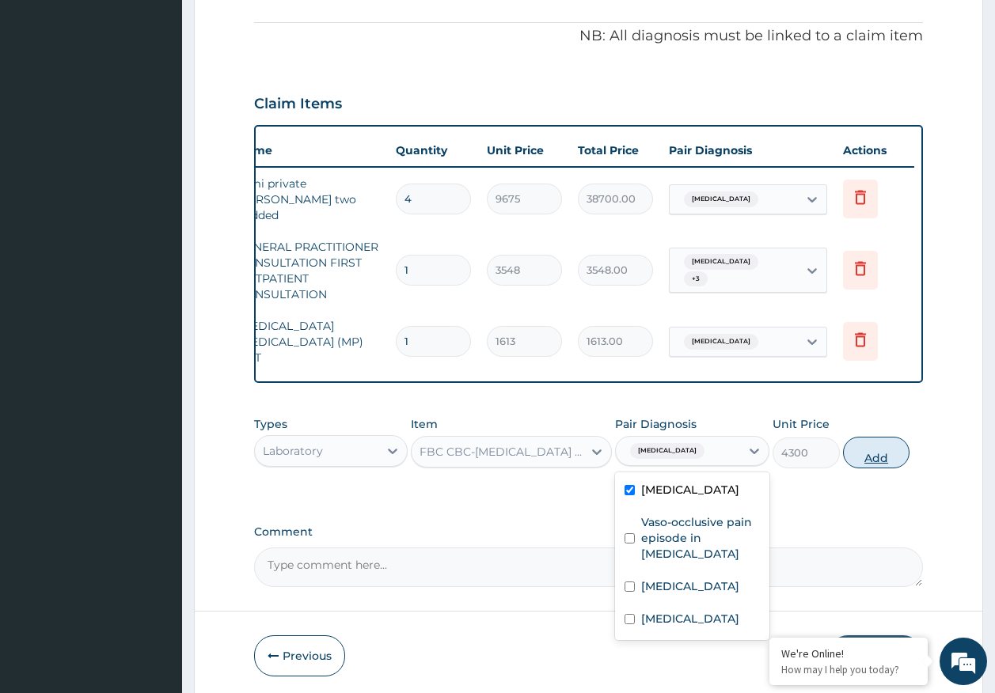
type input "0"
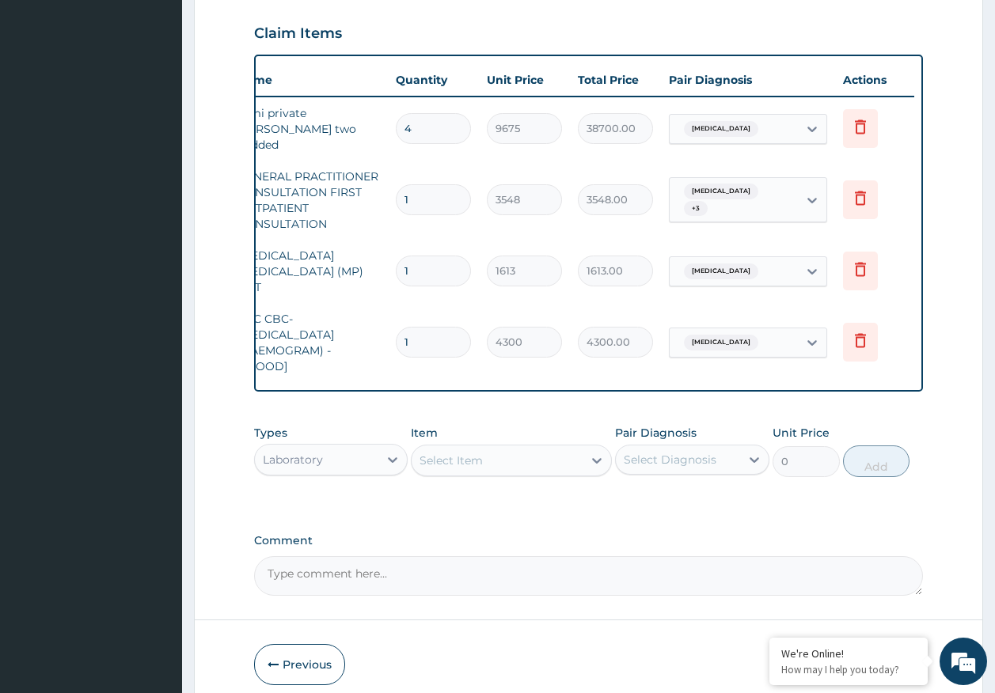
scroll to position [597, 0]
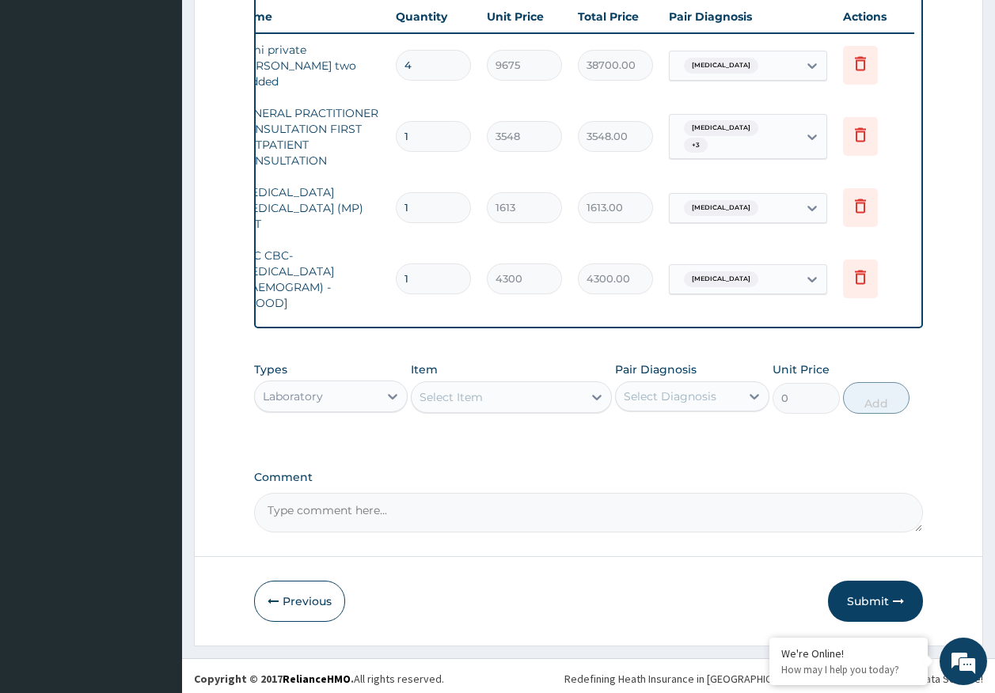
click at [324, 393] on div "Laboratory" at bounding box center [317, 396] width 124 height 25
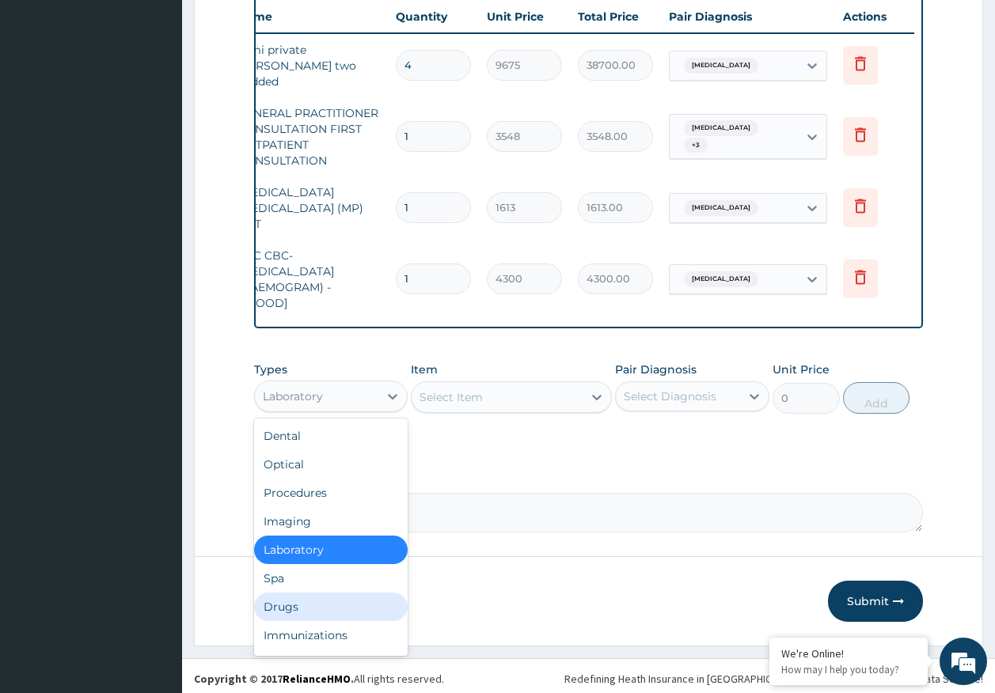
click at [297, 597] on div "Drugs" at bounding box center [331, 607] width 154 height 28
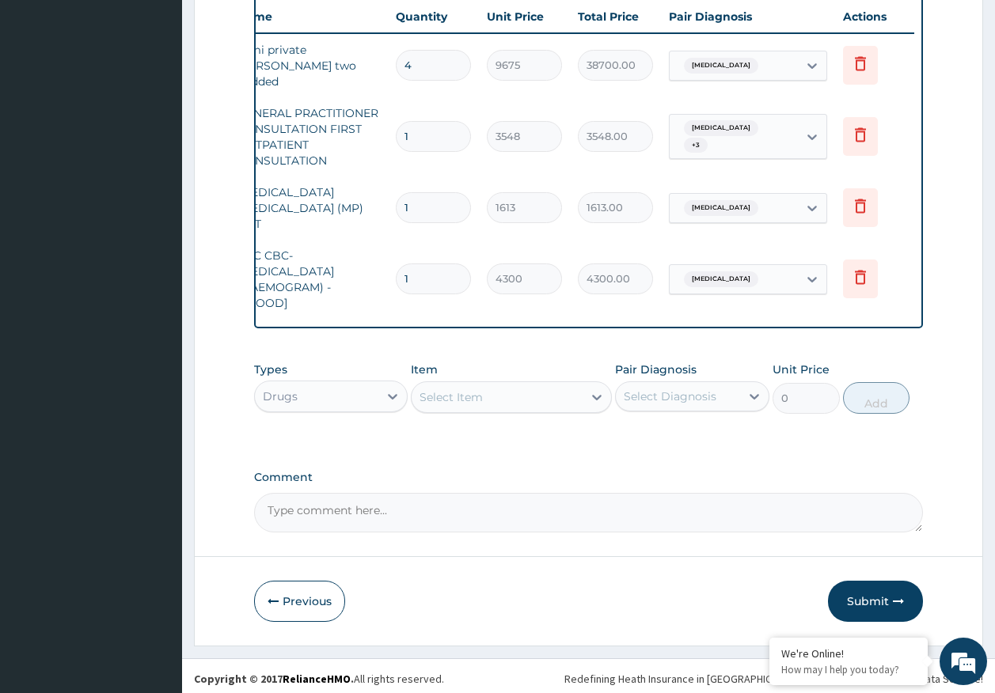
click at [468, 407] on div "Select Item" at bounding box center [511, 397] width 201 height 32
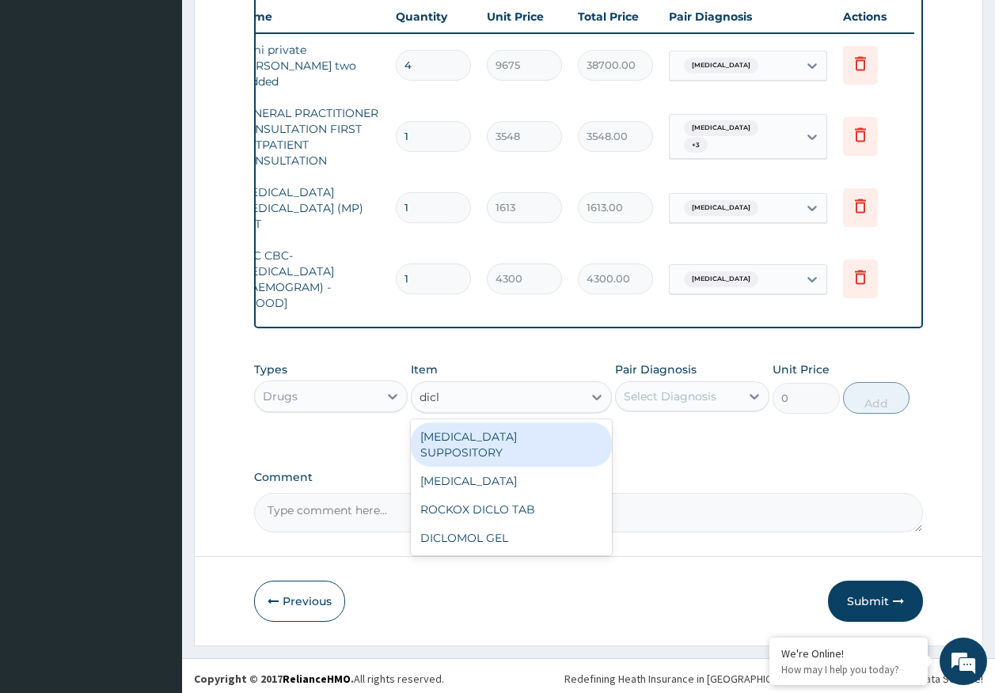
type input "diclo"
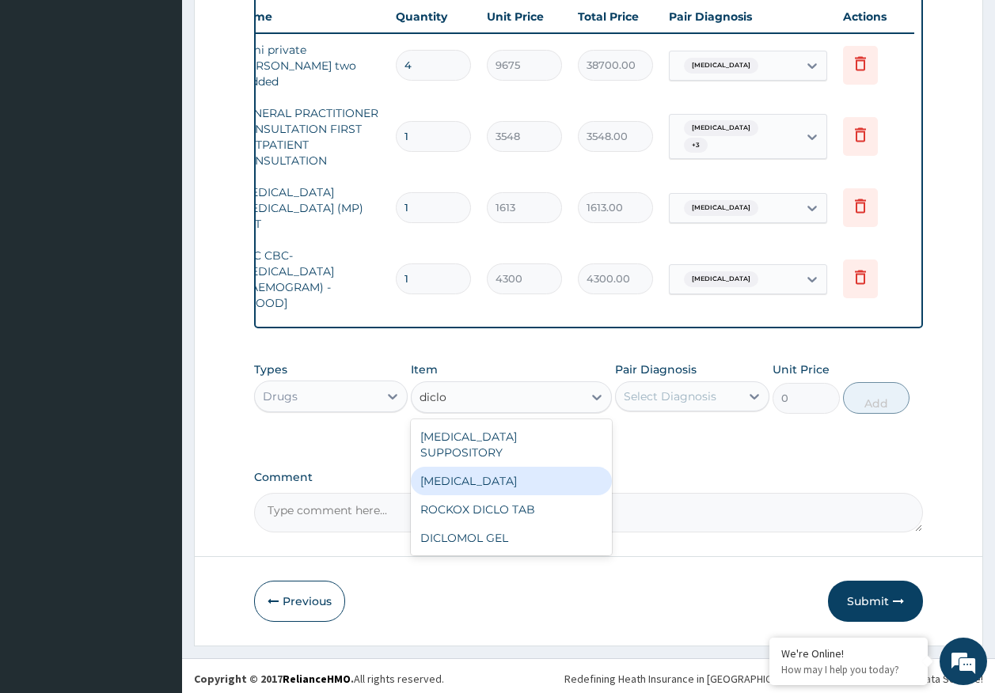
click at [490, 468] on div "[MEDICAL_DATA]" at bounding box center [511, 481] width 201 height 28
type input "591"
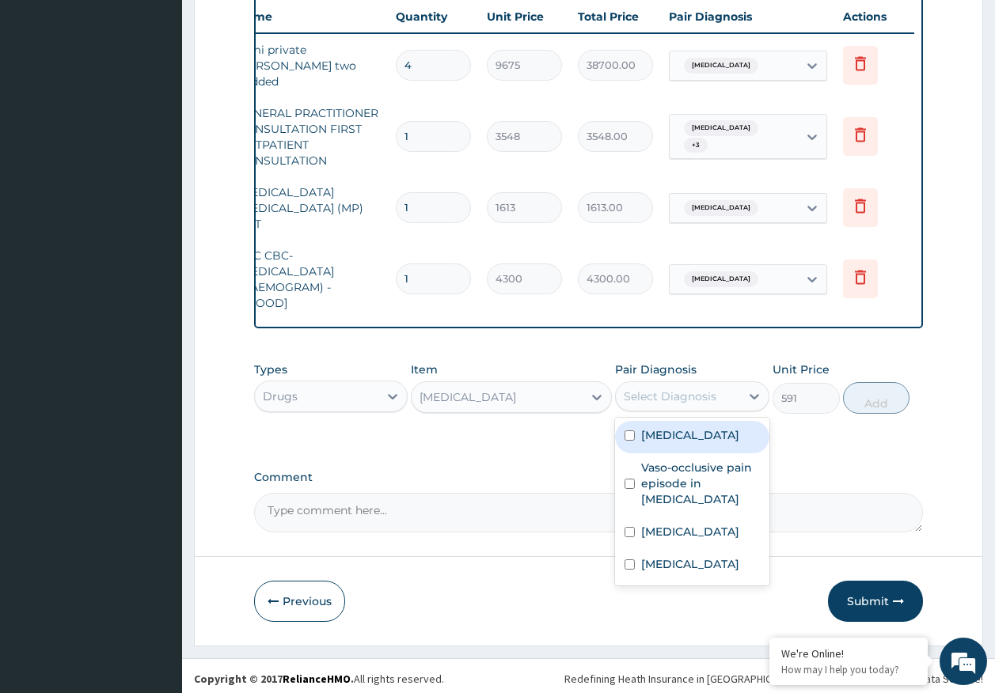
click at [683, 392] on div "Select Diagnosis" at bounding box center [669, 396] width 93 height 16
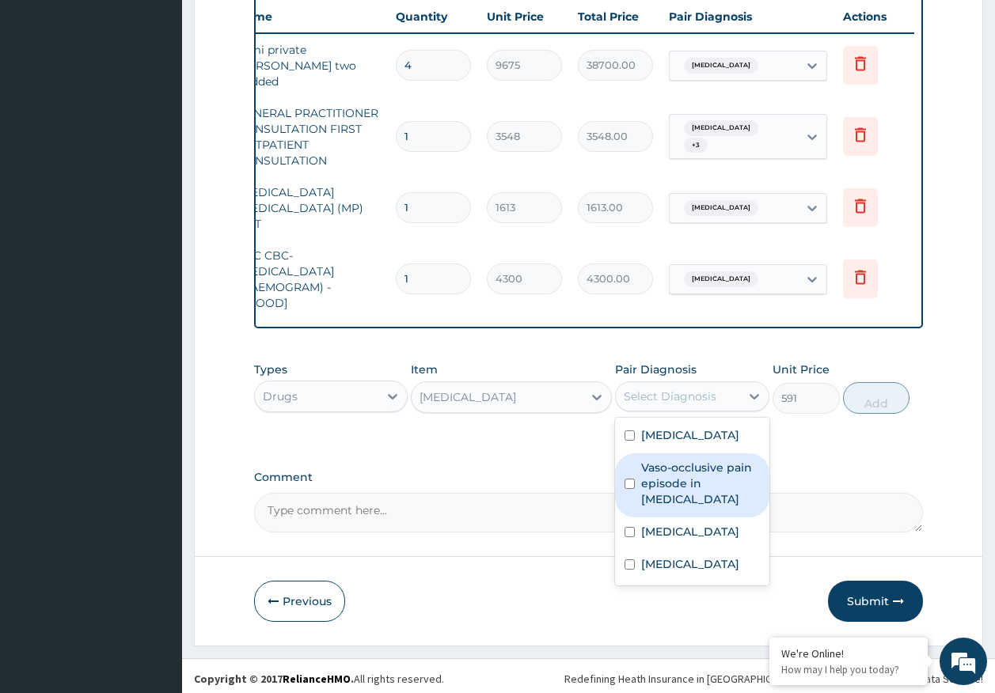
click at [676, 486] on label "Vaso-occlusive pain episode in sickle cell disease" at bounding box center [700, 483] width 119 height 47
checkbox input "true"
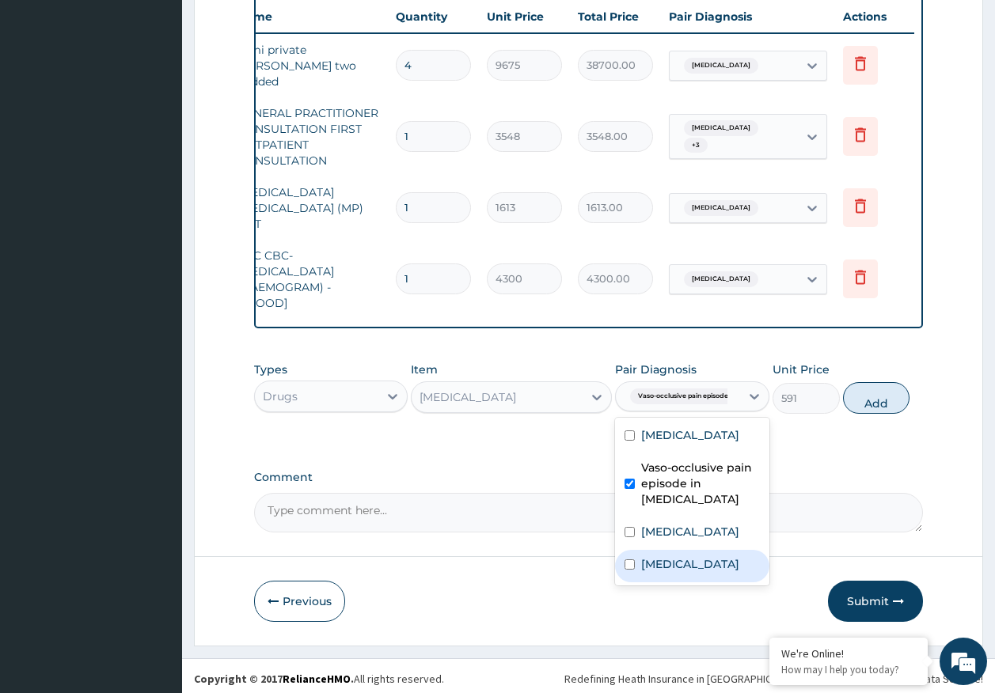
drag, startPoint x: 690, startPoint y: 568, endPoint x: 713, endPoint y: 548, distance: 30.3
click at [692, 568] on div "Sickle cell trait" at bounding box center [692, 566] width 154 height 32
checkbox input "true"
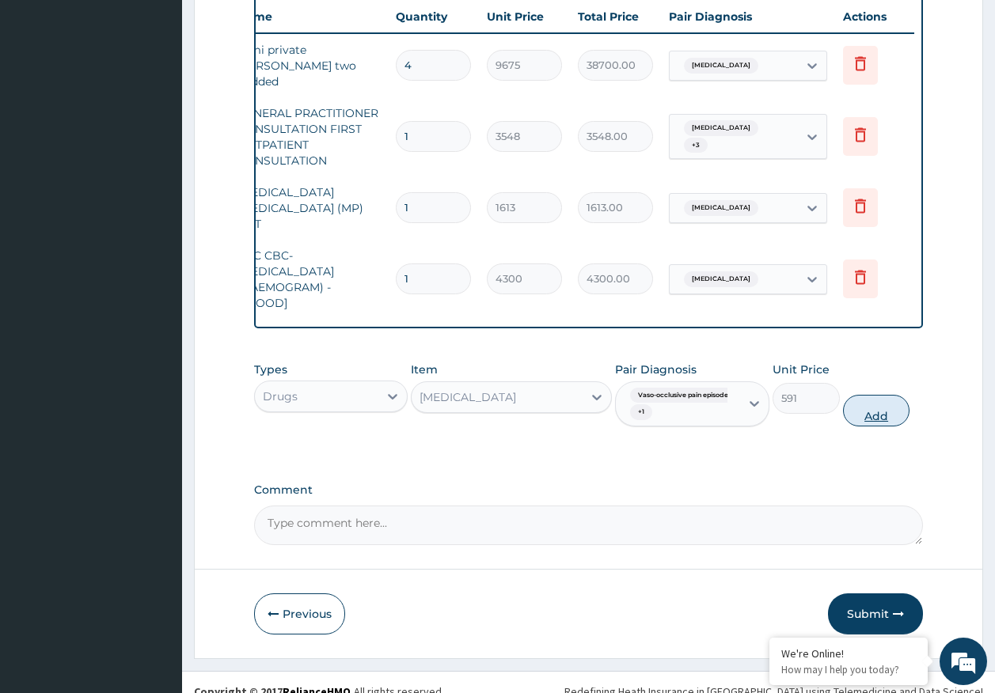
click at [872, 410] on button "Add" at bounding box center [876, 411] width 67 height 32
type input "0"
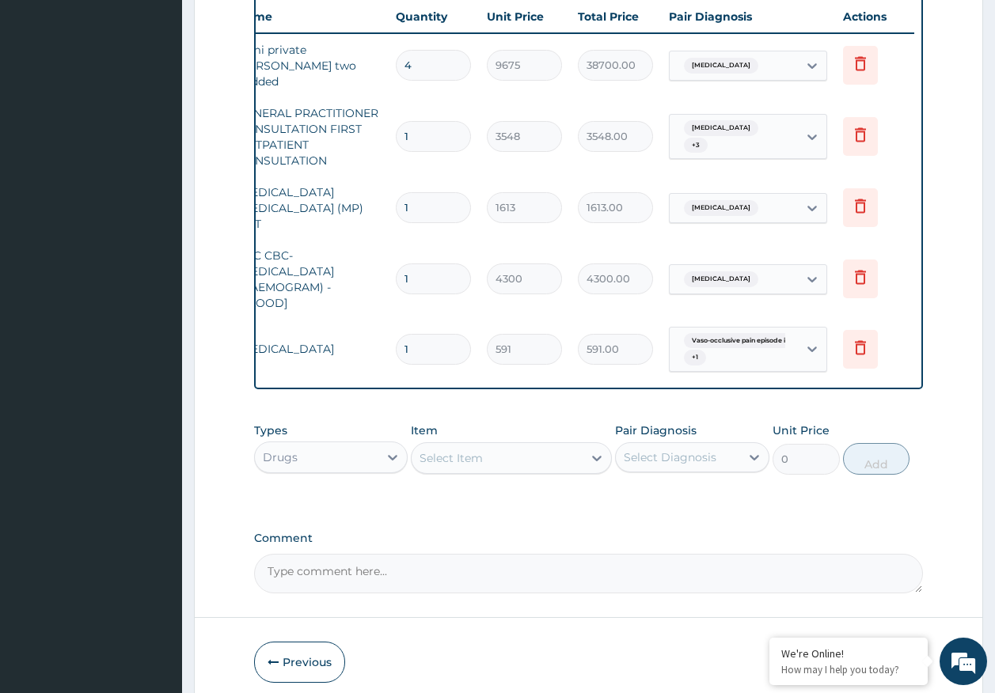
click at [478, 457] on div "Select Item" at bounding box center [450, 458] width 63 height 16
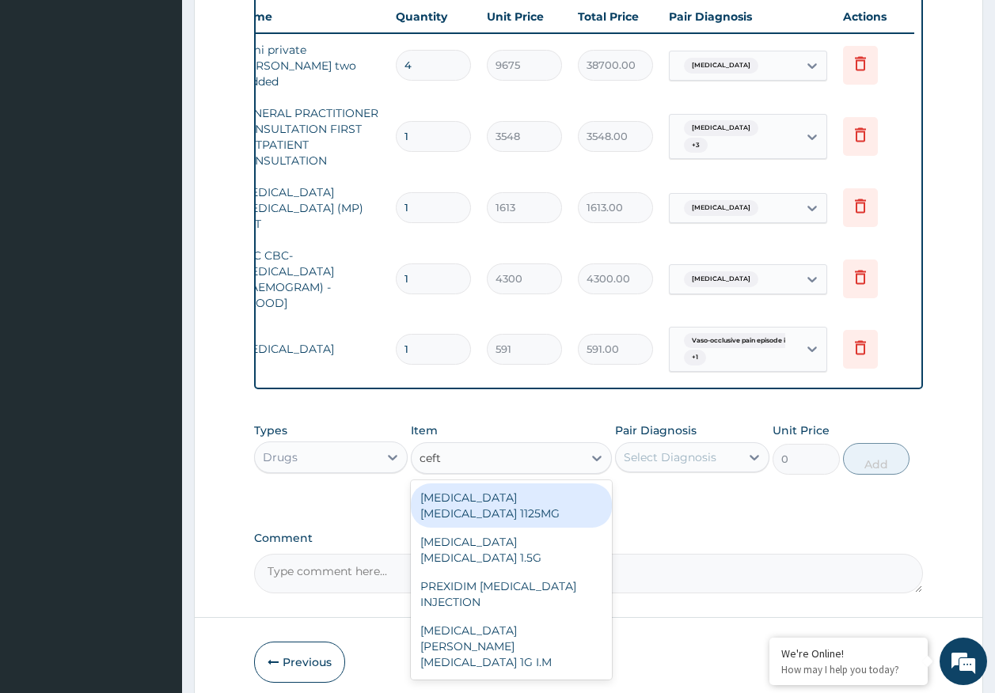
type input "ceftr"
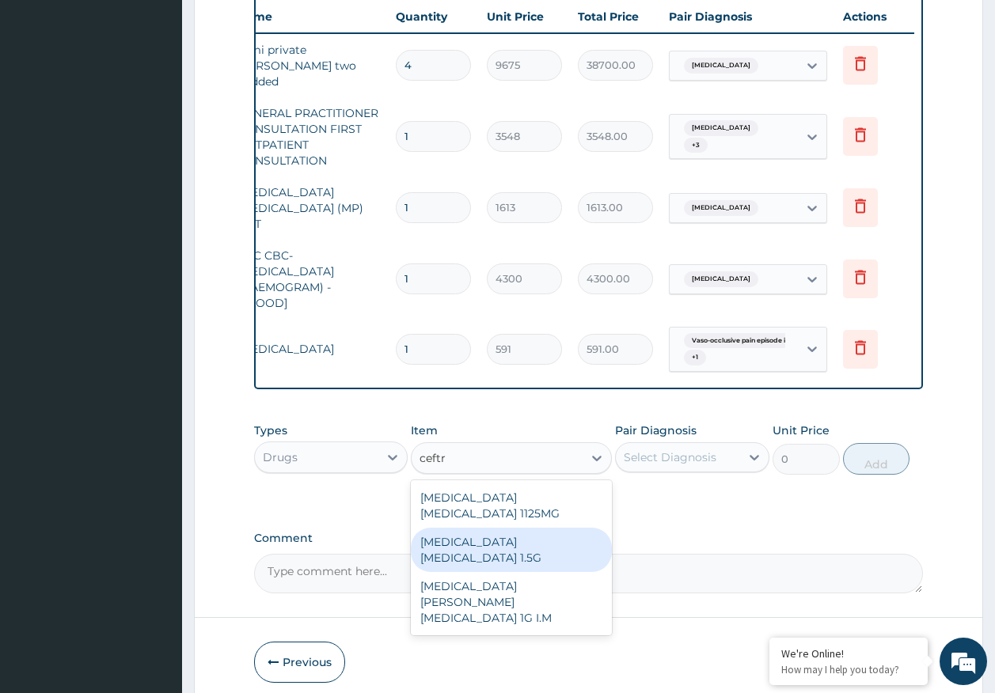
click at [575, 540] on div "[MEDICAL_DATA] [MEDICAL_DATA] 1.5G" at bounding box center [511, 550] width 201 height 44
type input "1419"
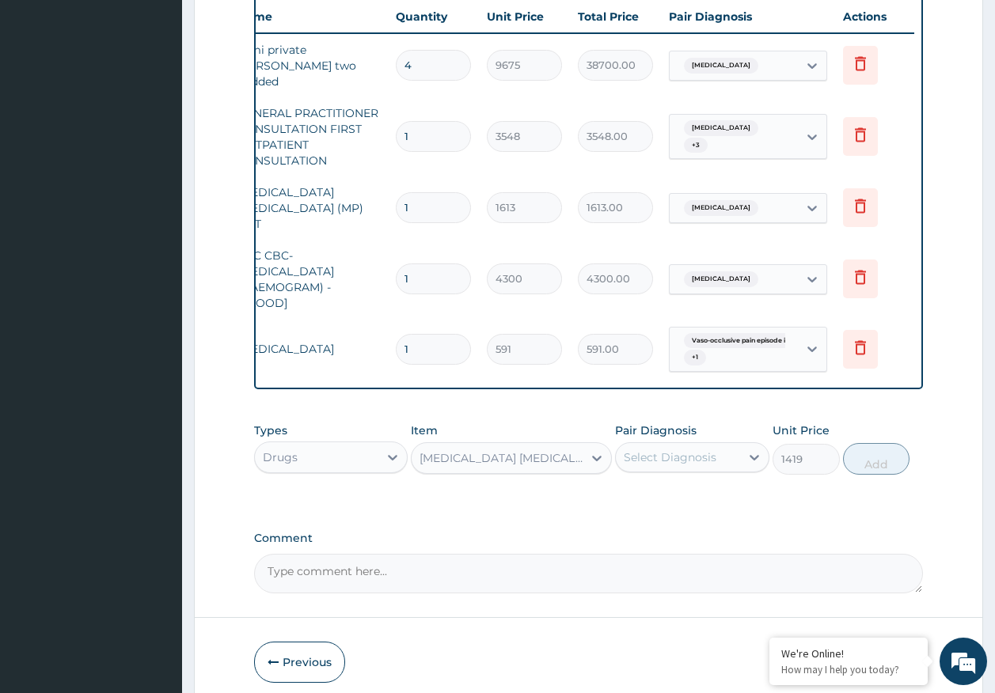
click at [671, 457] on div "Select Diagnosis" at bounding box center [669, 457] width 93 height 16
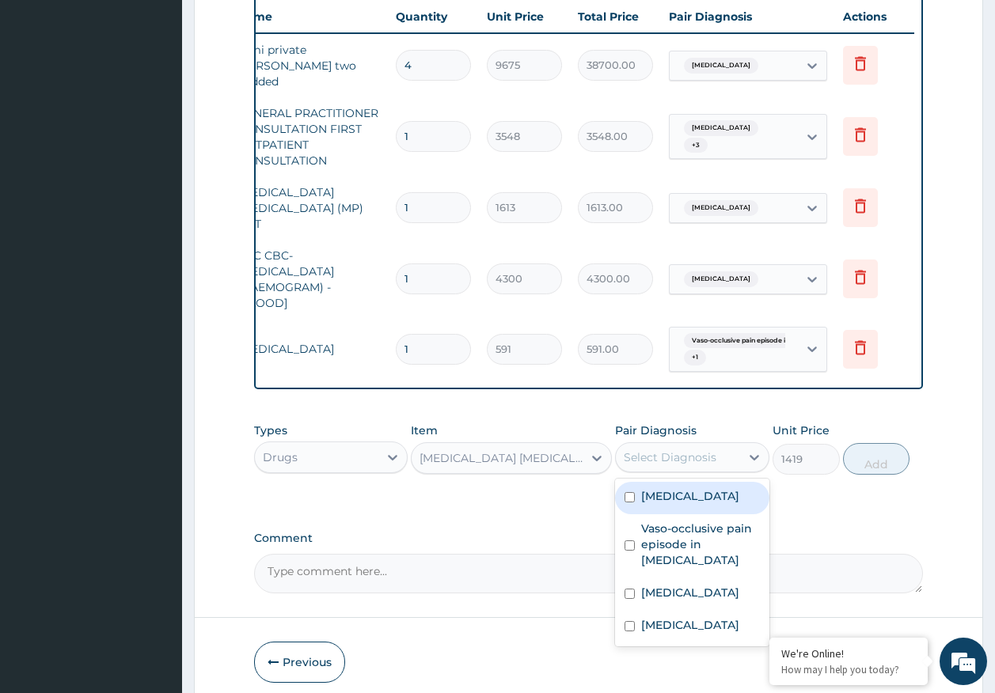
click at [669, 496] on label "[MEDICAL_DATA]" at bounding box center [690, 496] width 98 height 16
checkbox input "true"
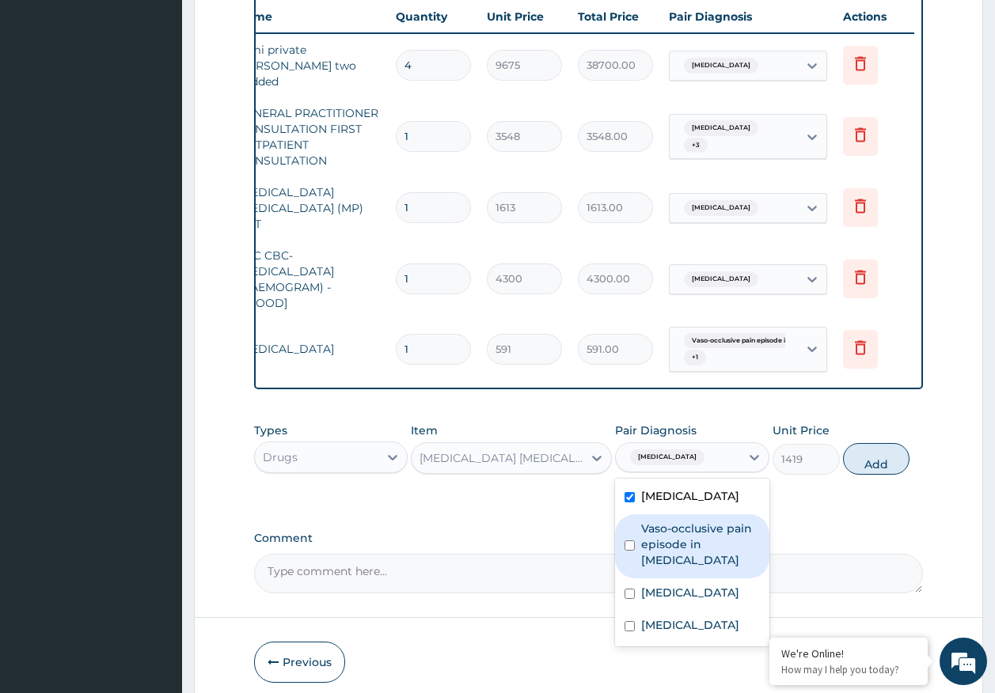
click at [676, 533] on label "Vaso-occlusive pain episode in sickle cell disease" at bounding box center [700, 544] width 119 height 47
checkbox input "true"
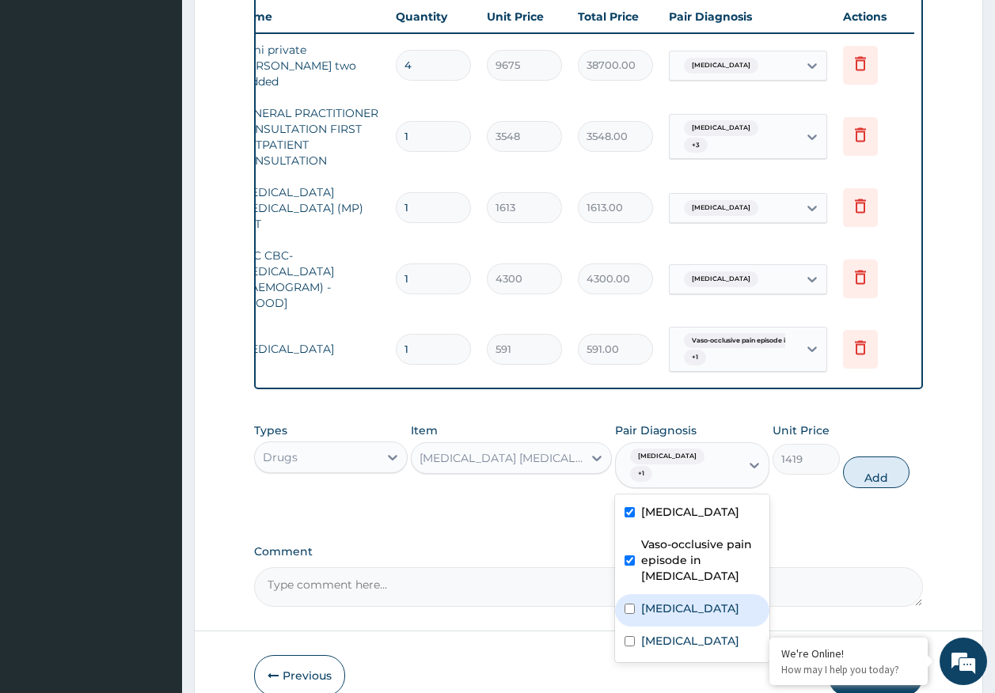
click at [675, 601] on label "[MEDICAL_DATA]" at bounding box center [690, 609] width 98 height 16
checkbox input "true"
click at [679, 633] on label "Sickle cell trait" at bounding box center [690, 641] width 98 height 16
checkbox input "true"
click at [874, 457] on button "Add" at bounding box center [876, 473] width 67 height 32
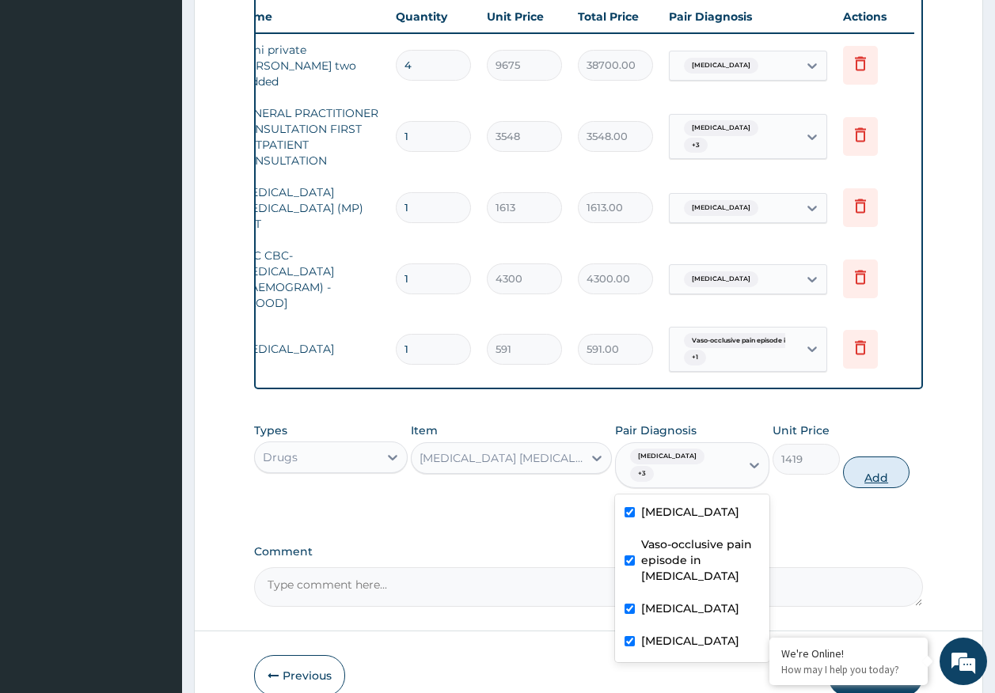
type input "0"
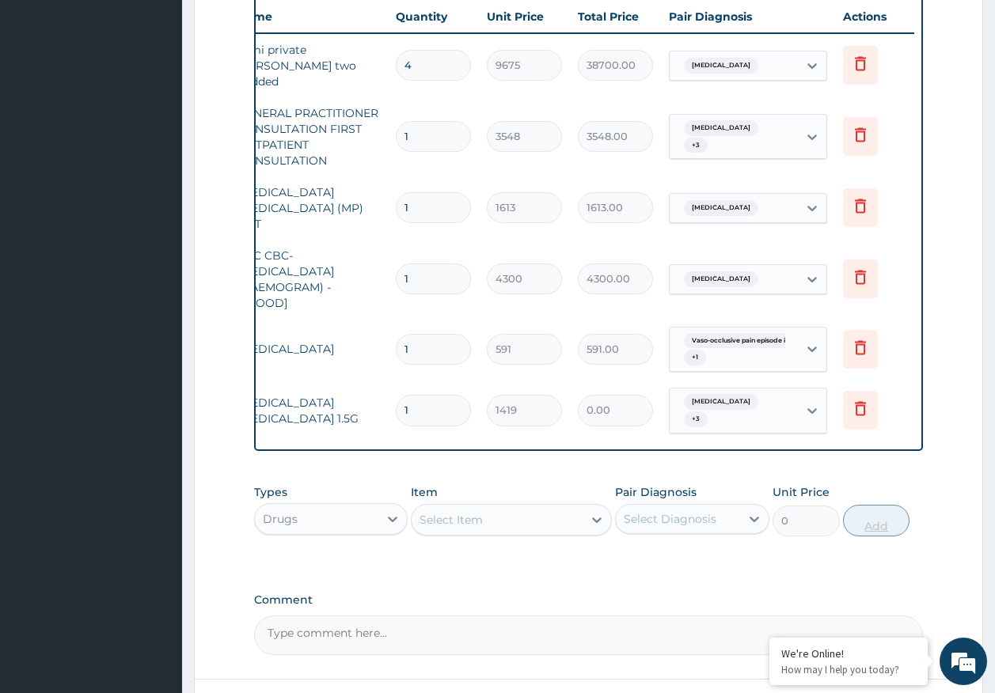
type input "0.00"
type input "4"
type input "5676.00"
type input "4"
click at [421, 334] on input "1" at bounding box center [433, 349] width 75 height 31
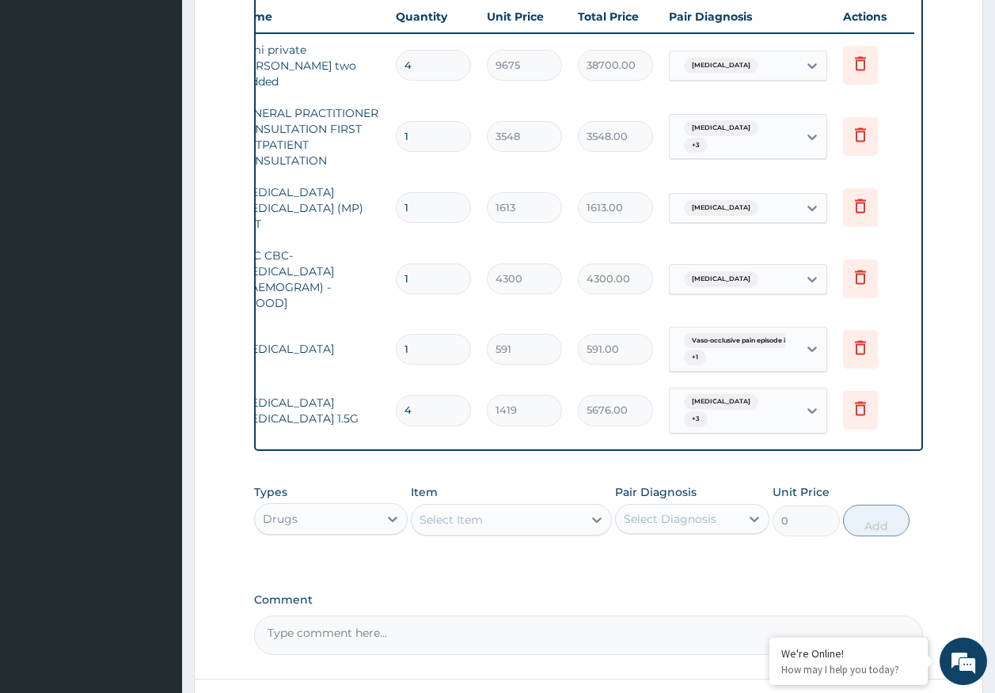
type input "0.00"
type input "7"
type input "4137.00"
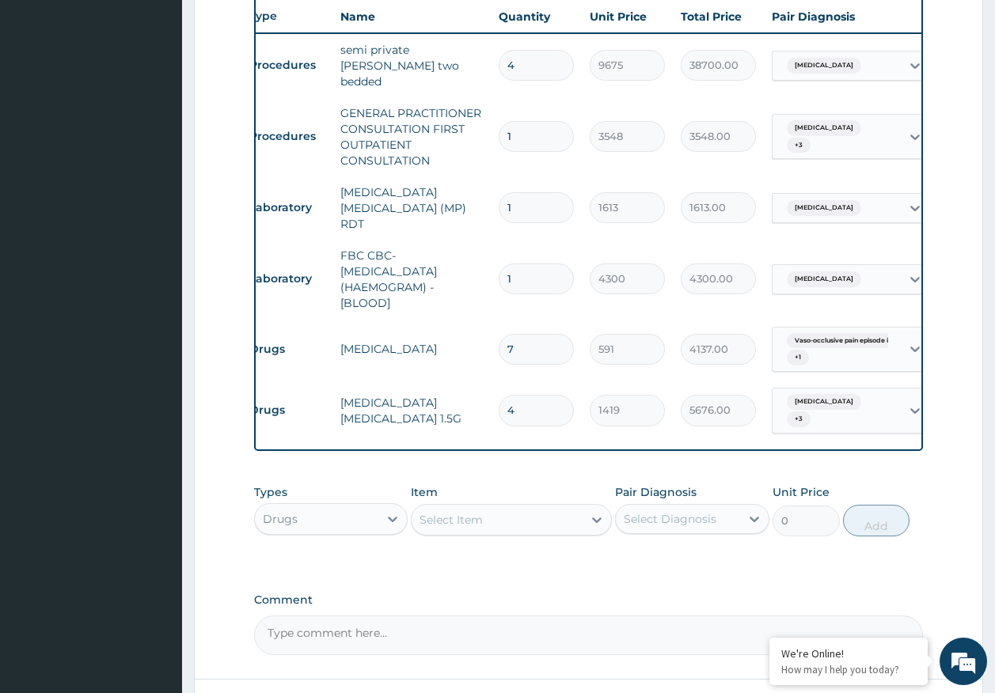
scroll to position [0, 0]
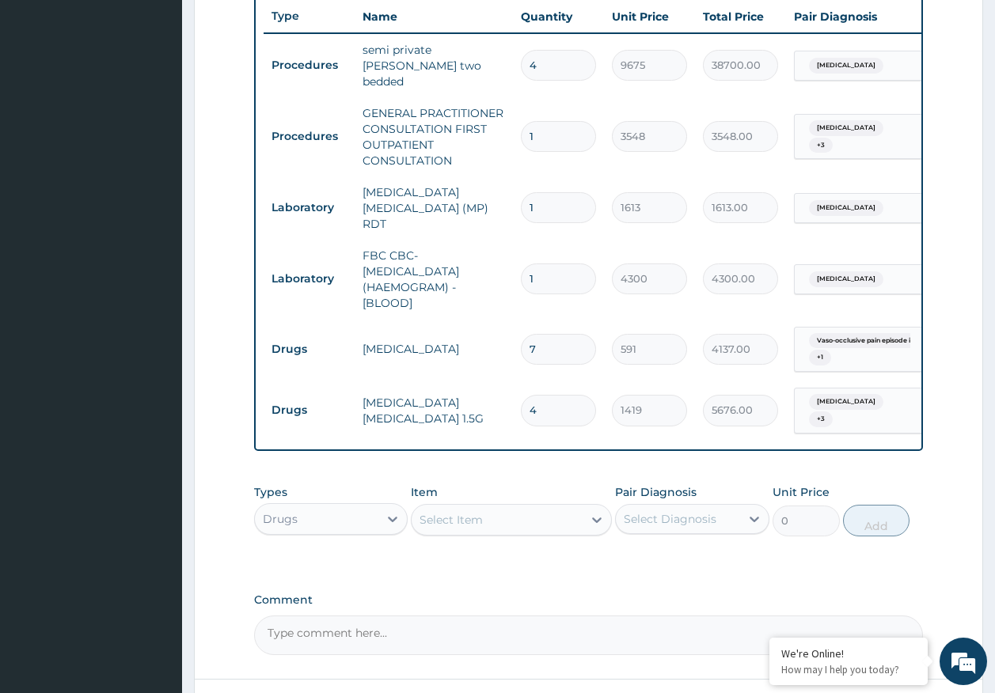
type input "7"
click at [471, 512] on div "Select Item" at bounding box center [450, 520] width 63 height 16
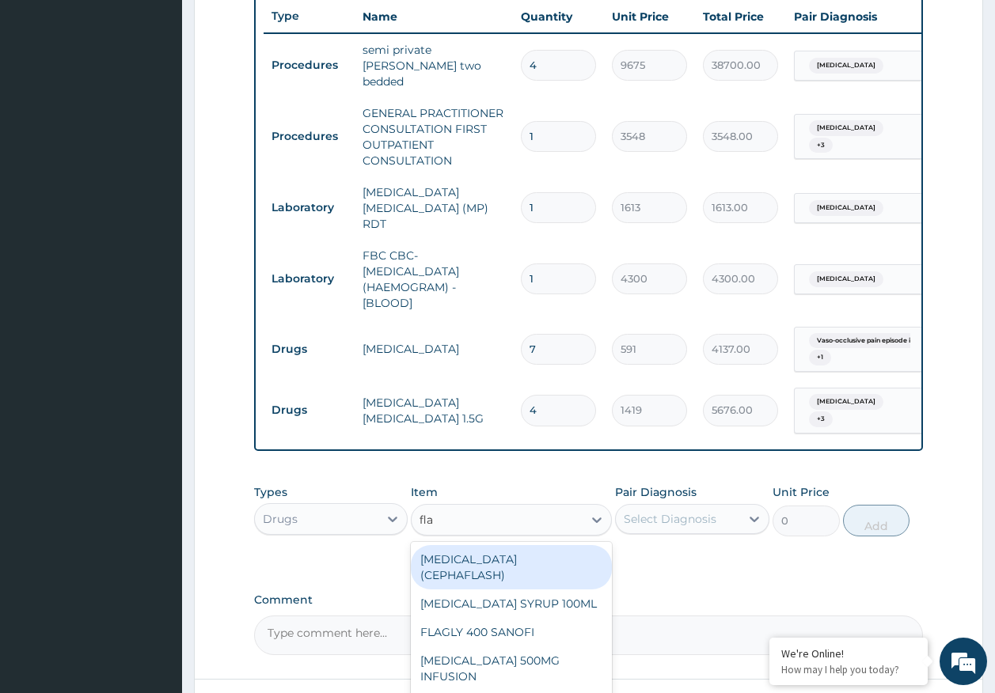
type input "flag"
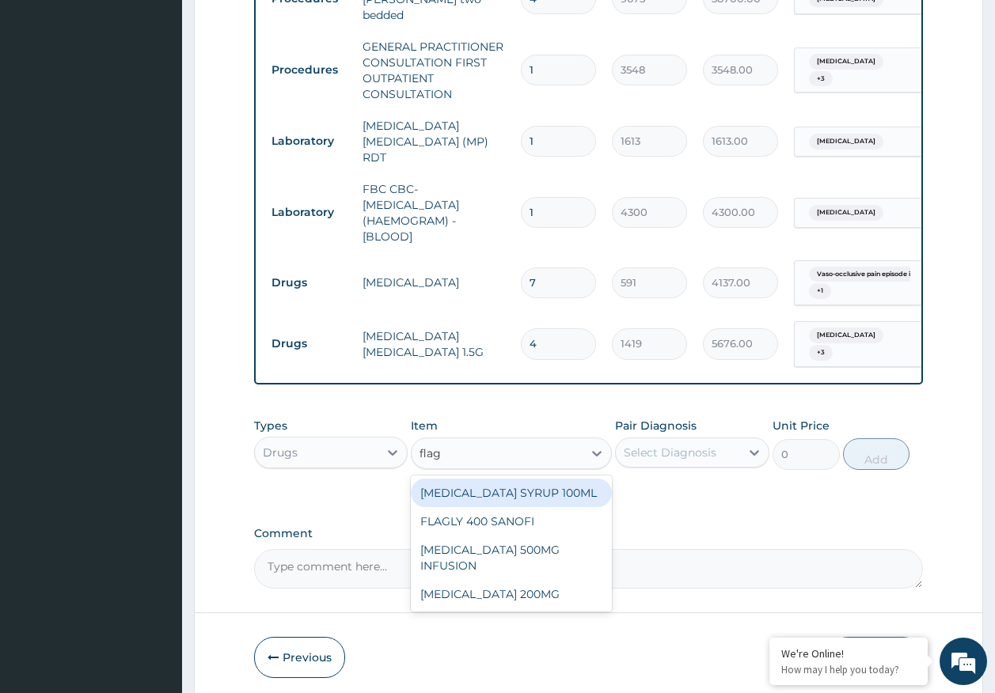
scroll to position [713, 0]
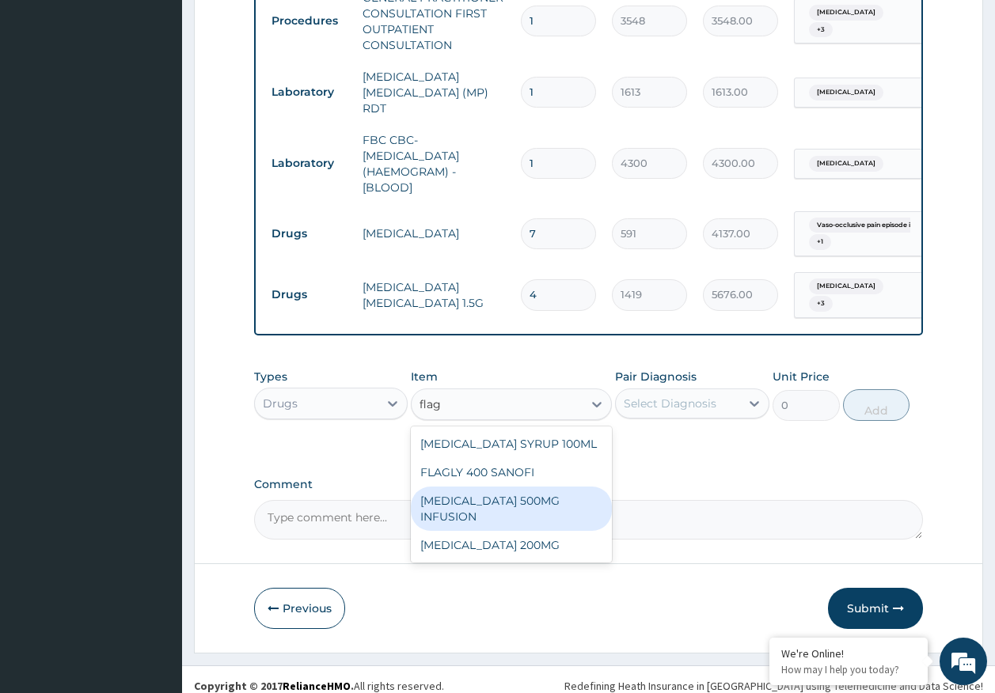
click at [514, 490] on div "[MEDICAL_DATA] 500MG INFUSION" at bounding box center [511, 509] width 201 height 44
type input "591"
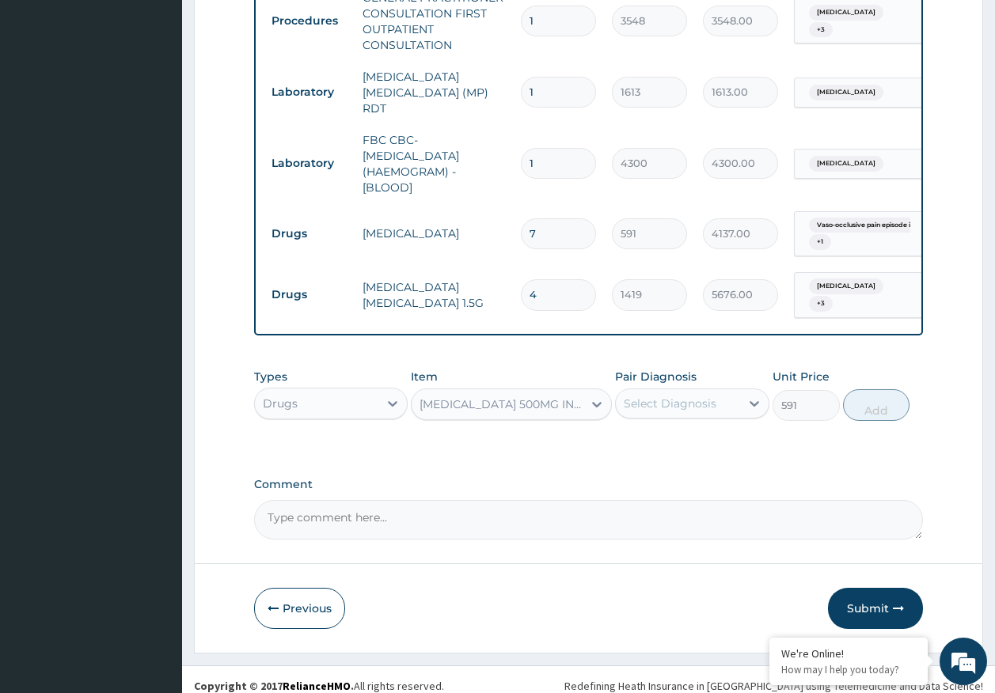
click at [665, 396] on div "Select Diagnosis" at bounding box center [669, 404] width 93 height 16
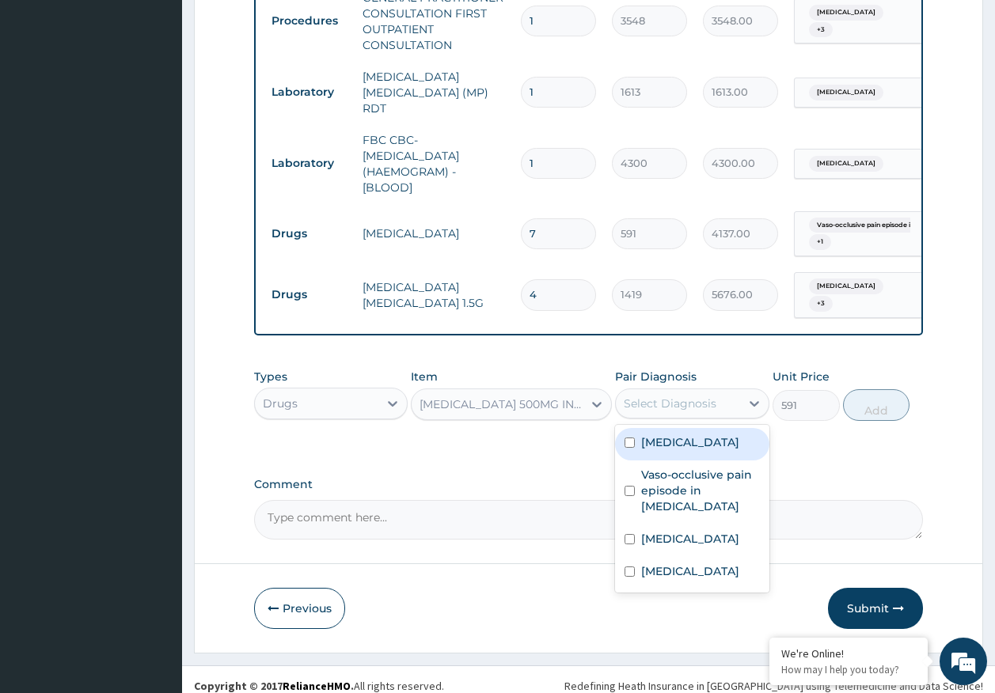
drag, startPoint x: 665, startPoint y: 431, endPoint x: 663, endPoint y: 483, distance: 52.2
click at [664, 434] on label "[MEDICAL_DATA]" at bounding box center [690, 442] width 98 height 16
checkbox input "true"
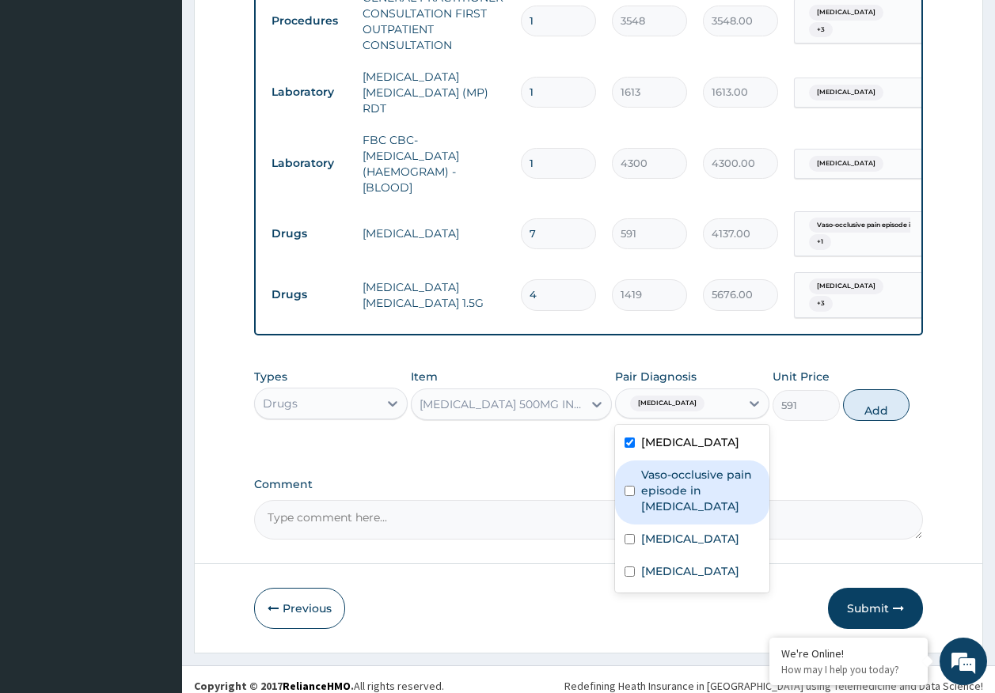
click at [663, 483] on label "Vaso-occlusive pain episode in sickle cell disease" at bounding box center [700, 490] width 119 height 47
checkbox input "true"
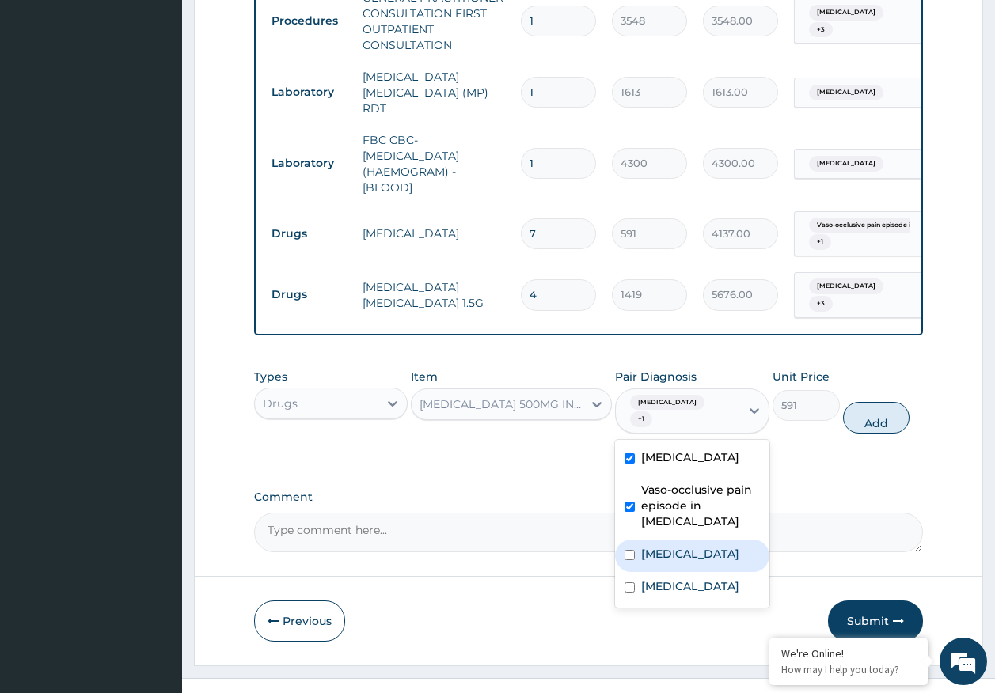
click at [668, 546] on label "[MEDICAL_DATA]" at bounding box center [690, 554] width 98 height 16
checkbox input "true"
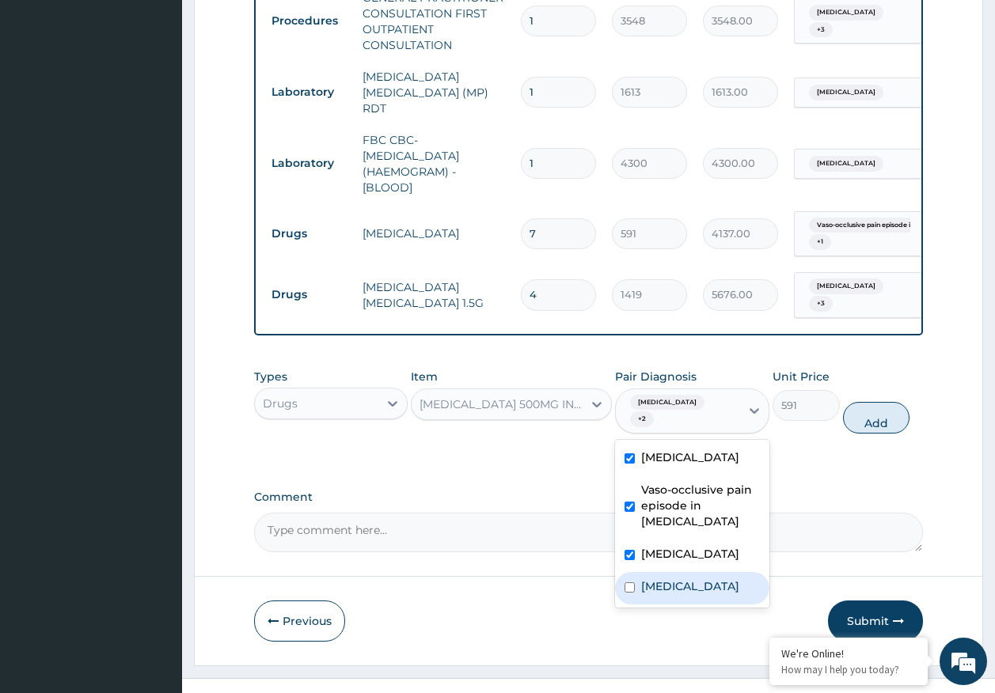
click at [683, 578] on label "Sickle cell trait" at bounding box center [690, 586] width 98 height 16
checkbox input "true"
click at [876, 402] on button "Add" at bounding box center [876, 418] width 67 height 32
type input "0"
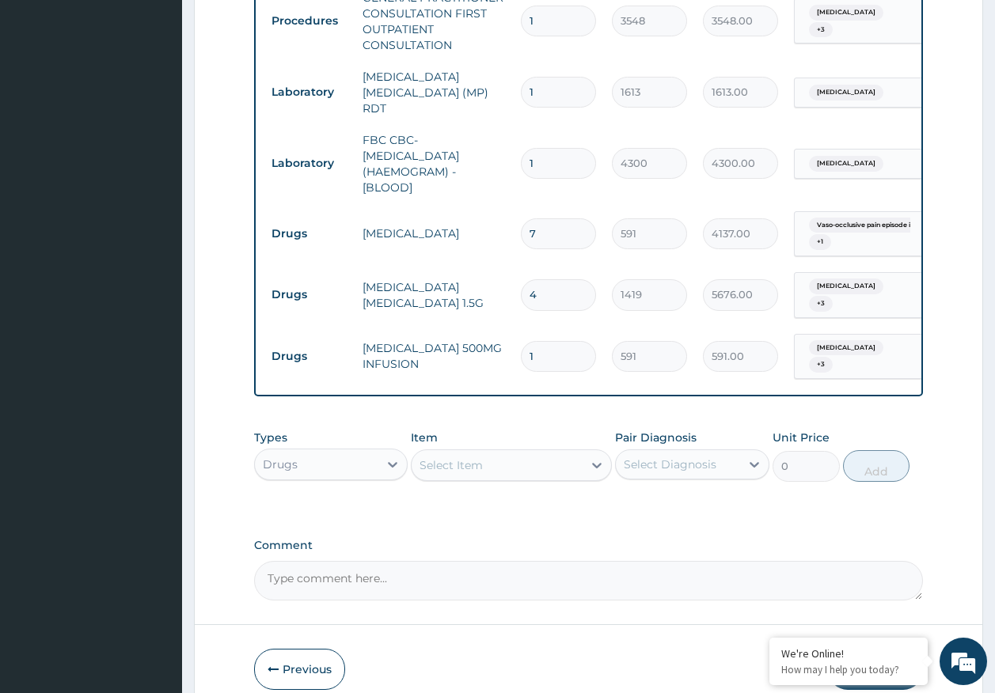
type input "0.00"
type input "6"
type input "3546.00"
type input "6"
click at [434, 456] on div "Select Item" at bounding box center [496, 465] width 171 height 25
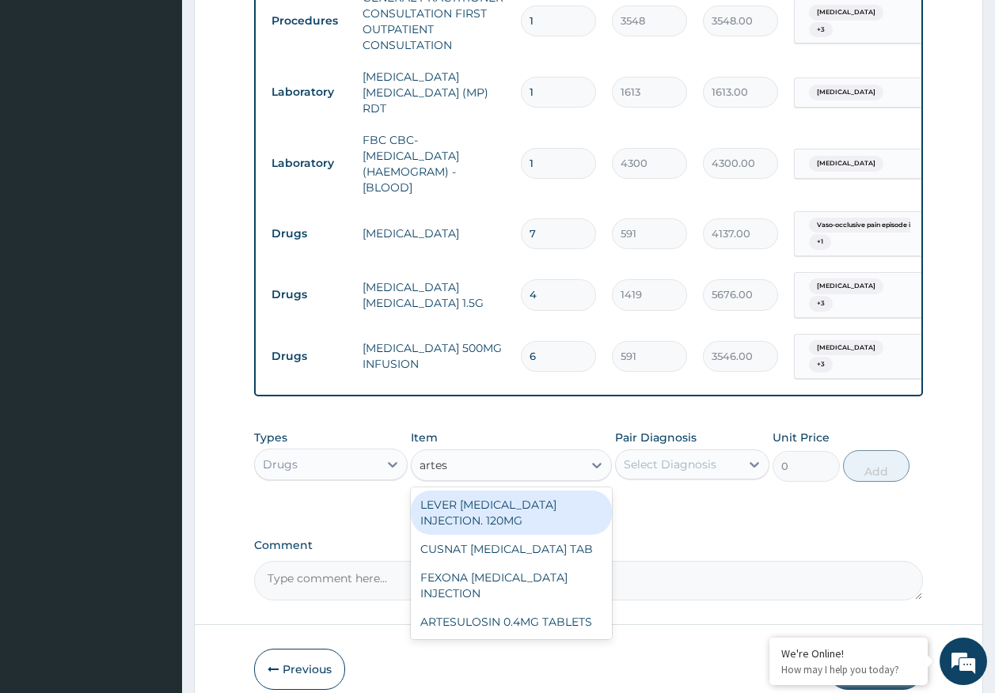
type input "artesu"
click at [487, 496] on div "LEVER ARTESUNATE INJECTION. 120MG" at bounding box center [511, 513] width 201 height 44
type input "2365"
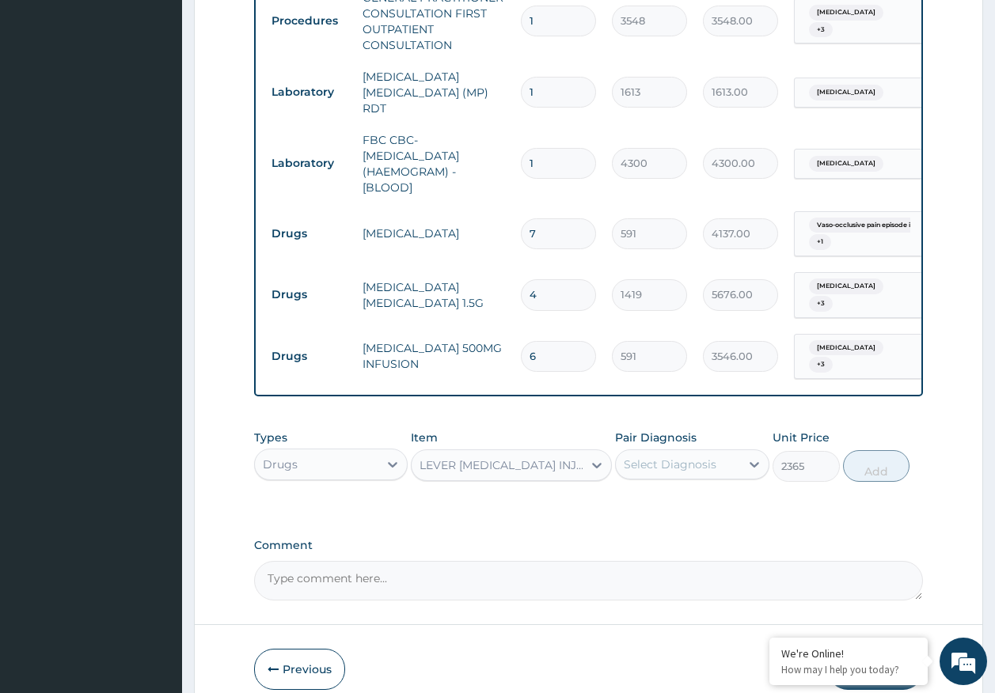
click at [677, 457] on div "Select Diagnosis" at bounding box center [669, 465] width 93 height 16
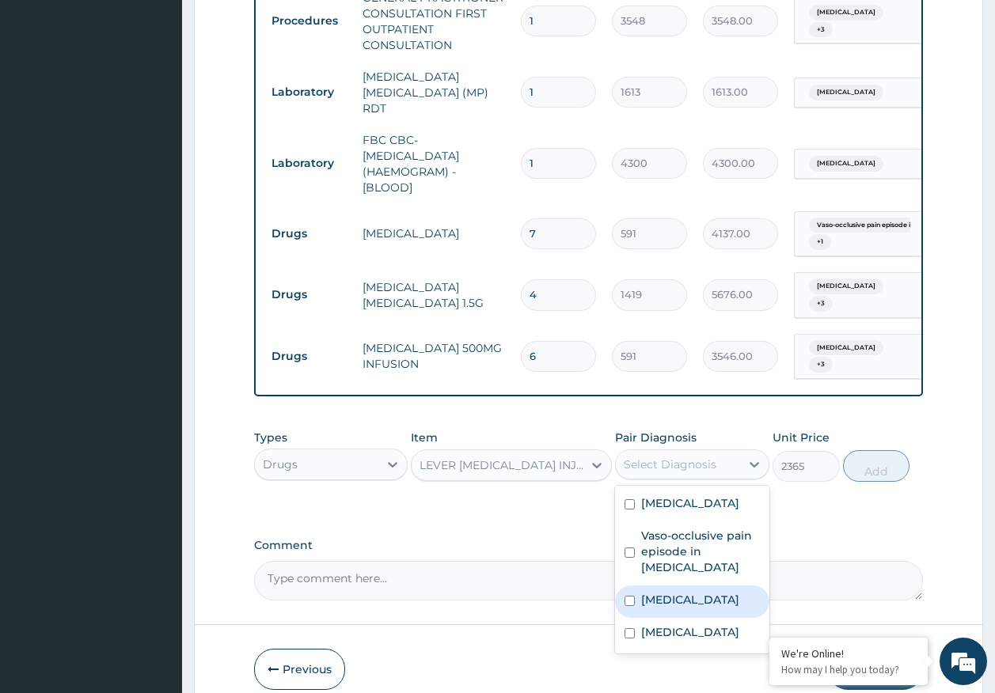
drag, startPoint x: 672, startPoint y: 588, endPoint x: 680, endPoint y: 495, distance: 93.0
click at [672, 592] on label "Malaria" at bounding box center [690, 600] width 98 height 16
checkbox input "true"
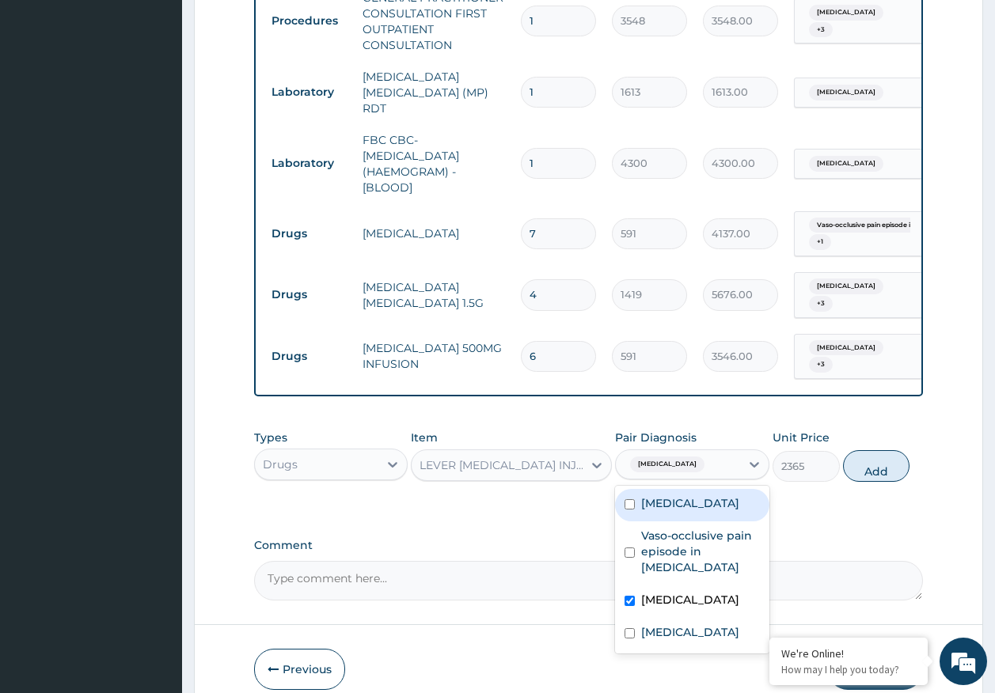
click at [680, 494] on div "Sepsis" at bounding box center [692, 505] width 154 height 32
checkbox input "true"
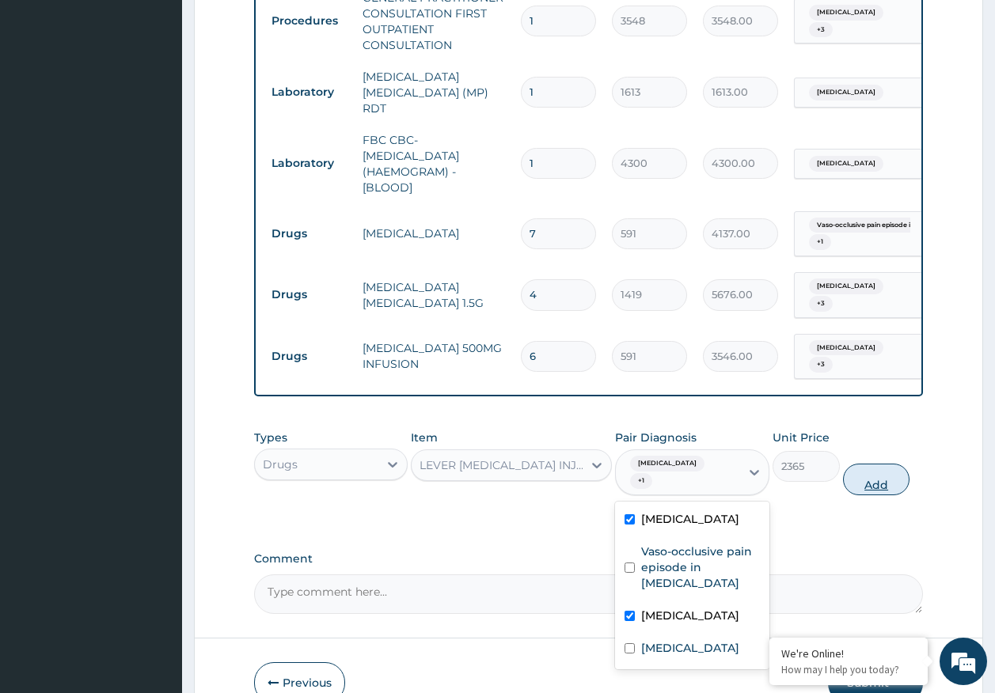
click at [874, 464] on button "Add" at bounding box center [876, 480] width 67 height 32
type input "0"
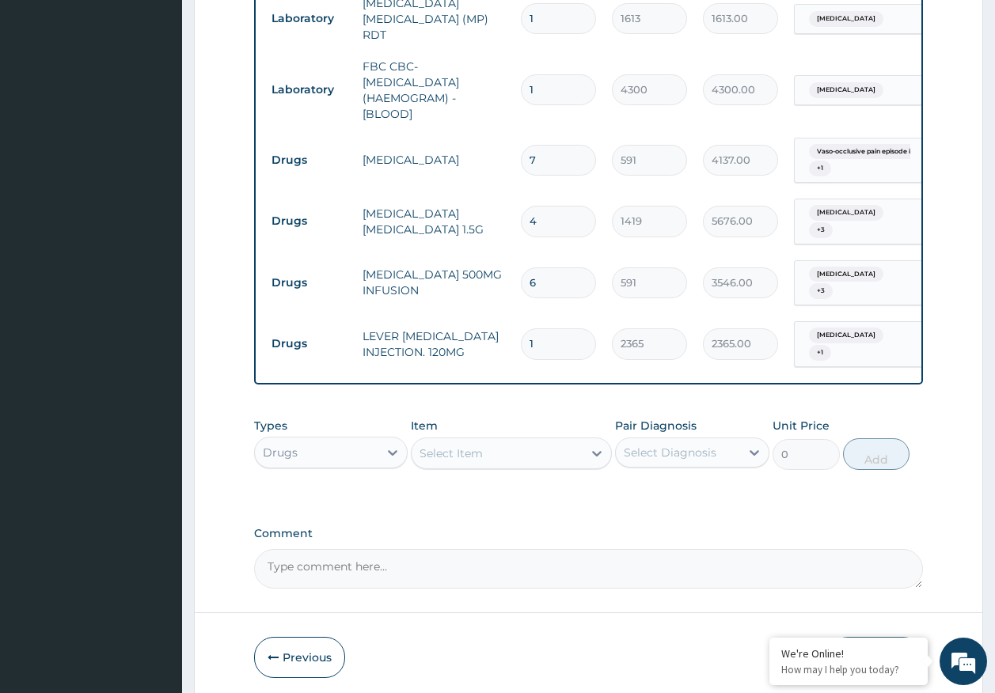
scroll to position [822, 0]
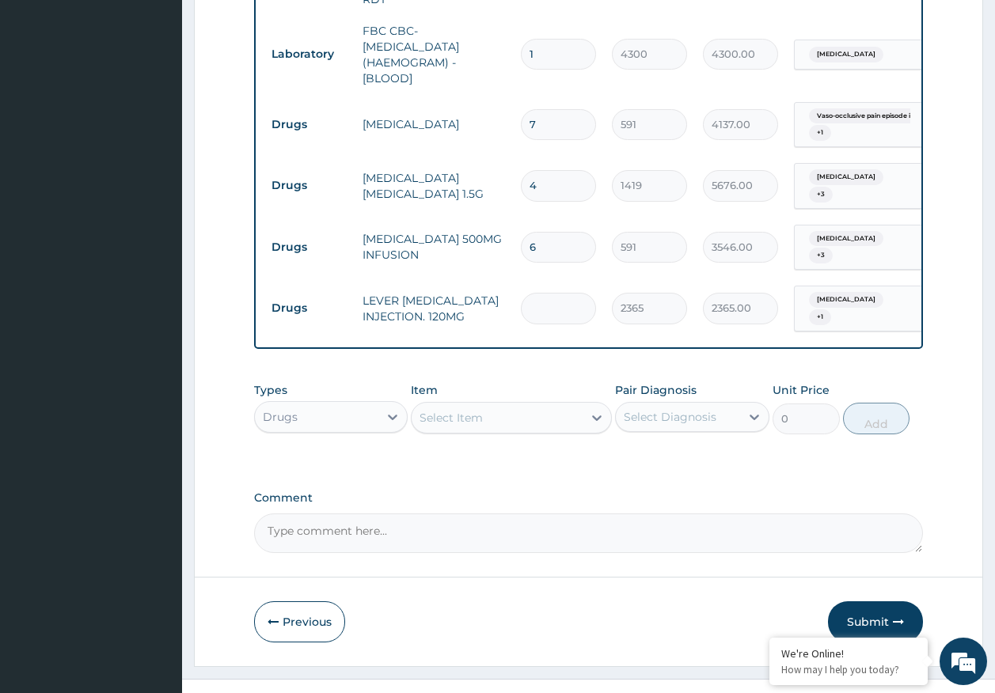
type input "0.00"
type input "3"
type input "7095.00"
type input "3"
click at [460, 410] on div "Select Item" at bounding box center [450, 418] width 63 height 16
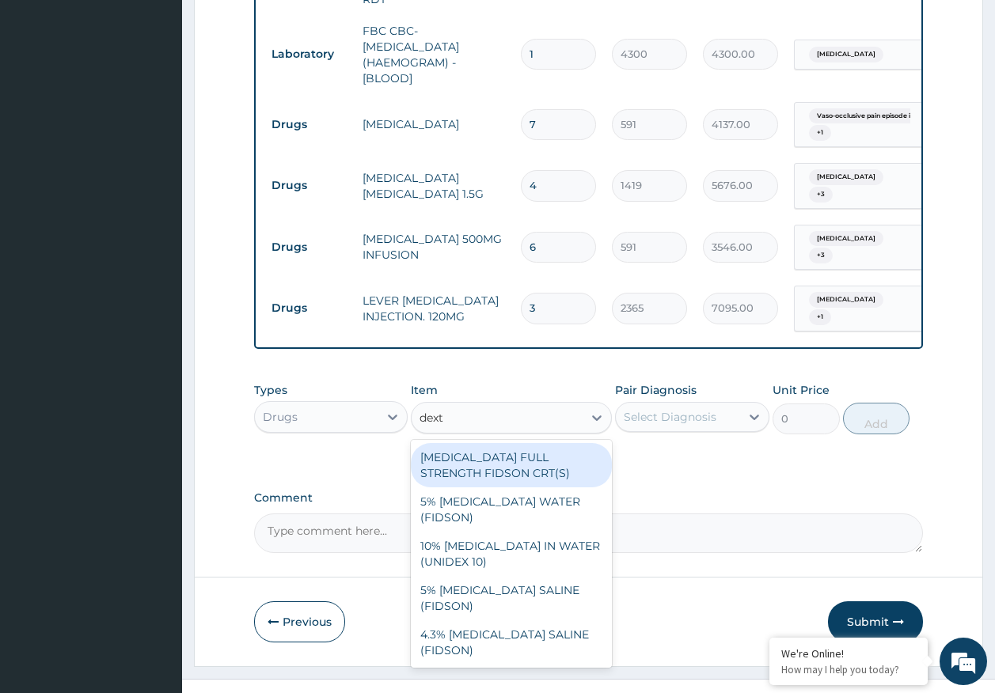
type input "dextr"
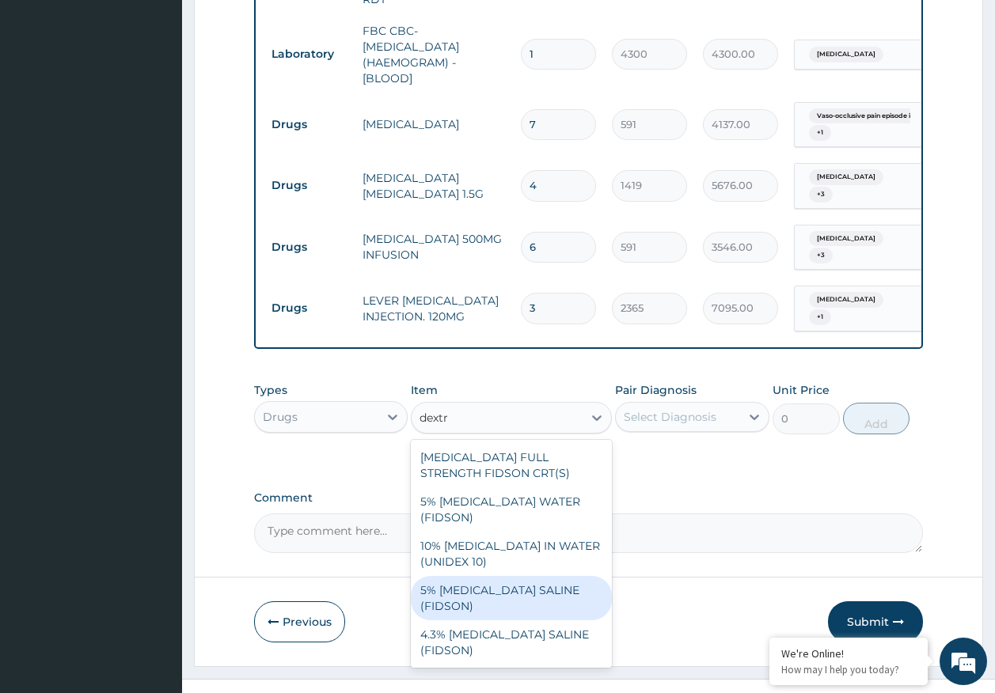
drag, startPoint x: 539, startPoint y: 544, endPoint x: 553, endPoint y: 528, distance: 21.9
click at [543, 576] on div "5% DEXTROSE SALINE (FIDSON)" at bounding box center [511, 598] width 201 height 44
type input "1774"
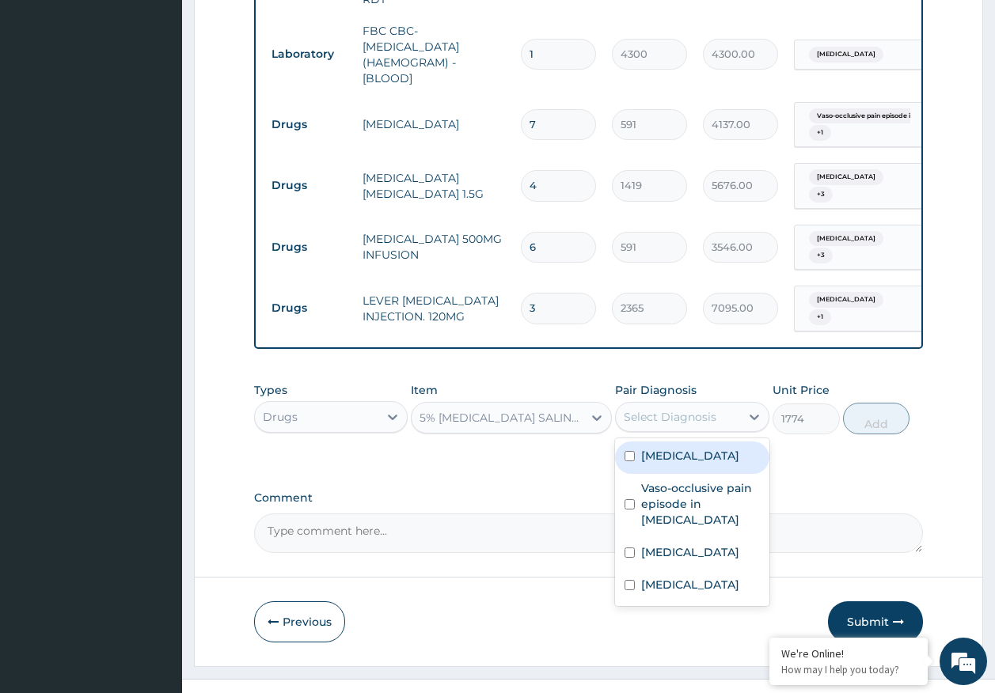
click at [693, 404] on div "Select Diagnosis" at bounding box center [678, 416] width 124 height 25
click at [672, 448] on label "Sepsis" at bounding box center [690, 456] width 98 height 16
checkbox input "true"
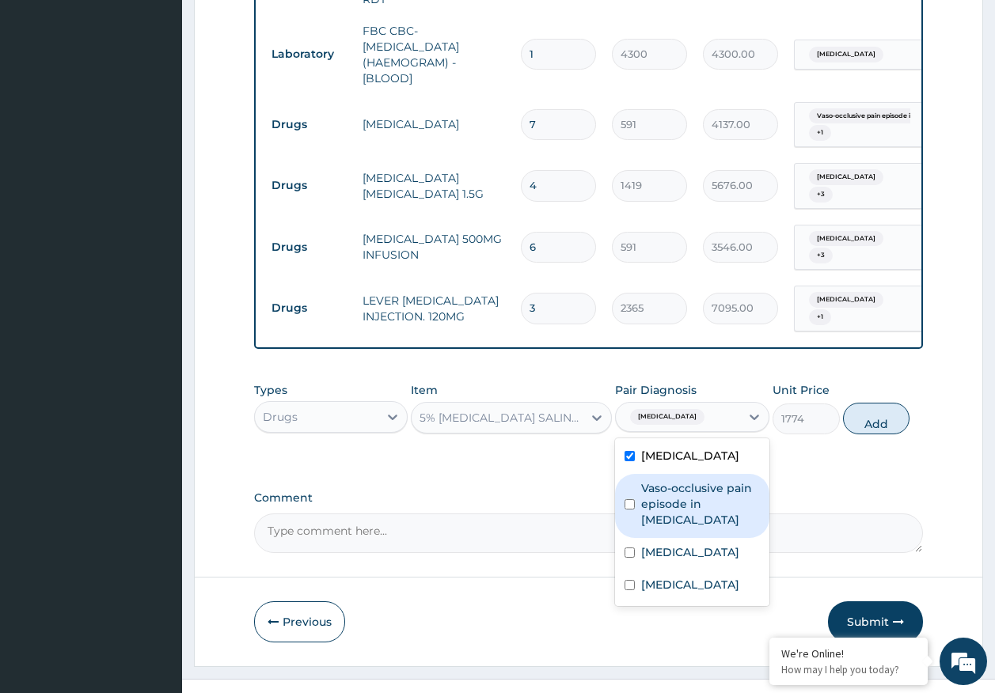
click at [676, 480] on label "Vaso-occlusive pain episode in sickle cell disease" at bounding box center [700, 503] width 119 height 47
checkbox input "true"
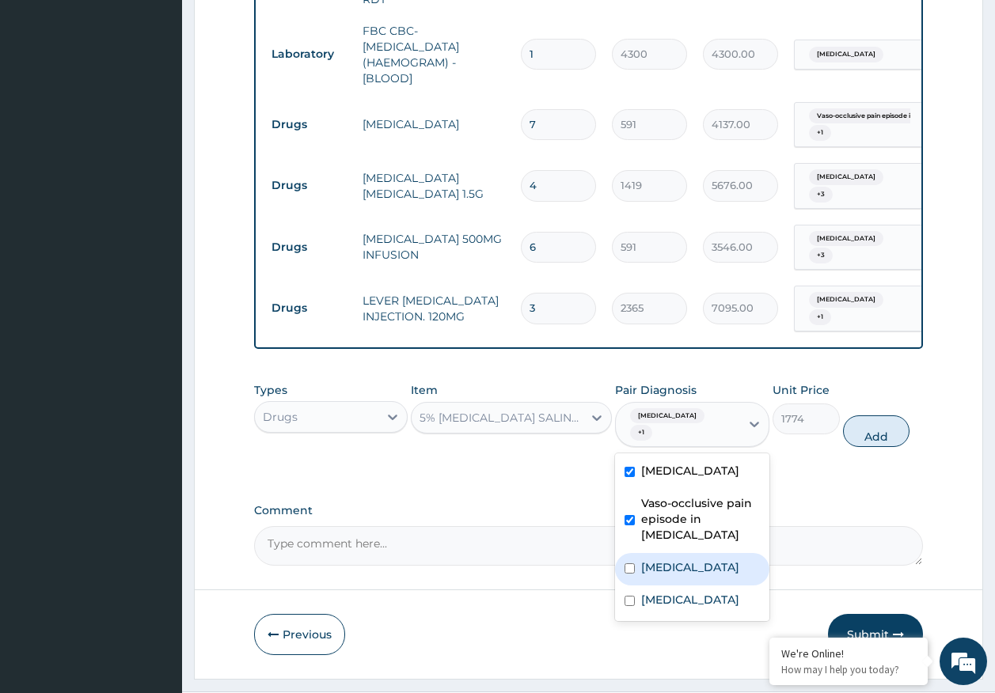
click at [662, 559] on label "Malaria" at bounding box center [690, 567] width 98 height 16
checkbox input "true"
drag, startPoint x: 667, startPoint y: 560, endPoint x: 680, endPoint y: 555, distance: 13.5
click at [671, 592] on label "Sickle cell trait" at bounding box center [690, 600] width 98 height 16
checkbox input "true"
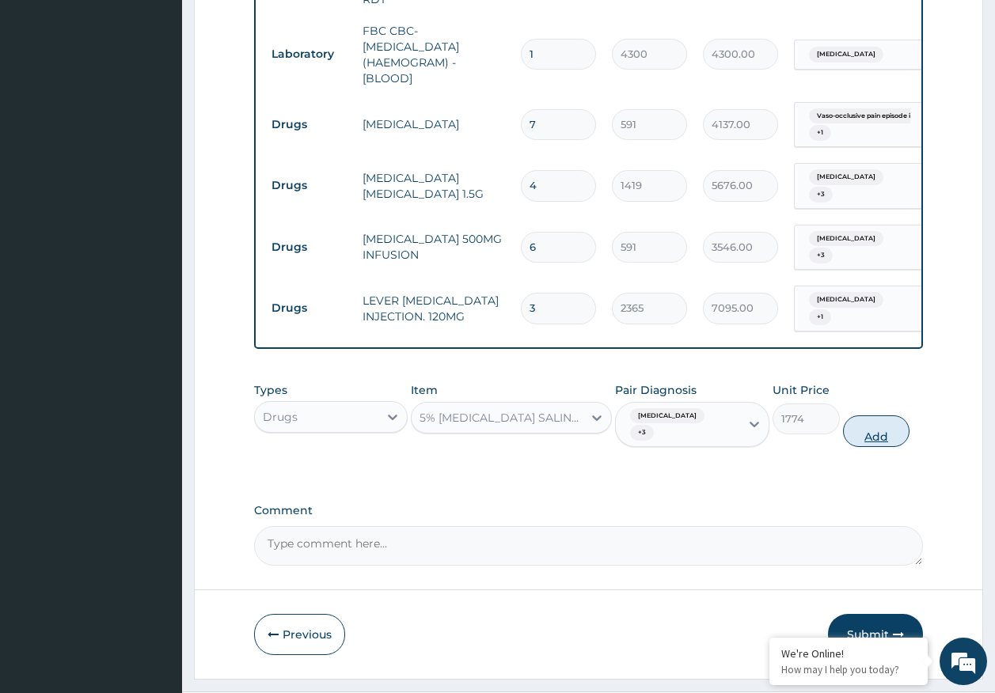
click at [875, 415] on button "Add" at bounding box center [876, 431] width 67 height 32
type input "0"
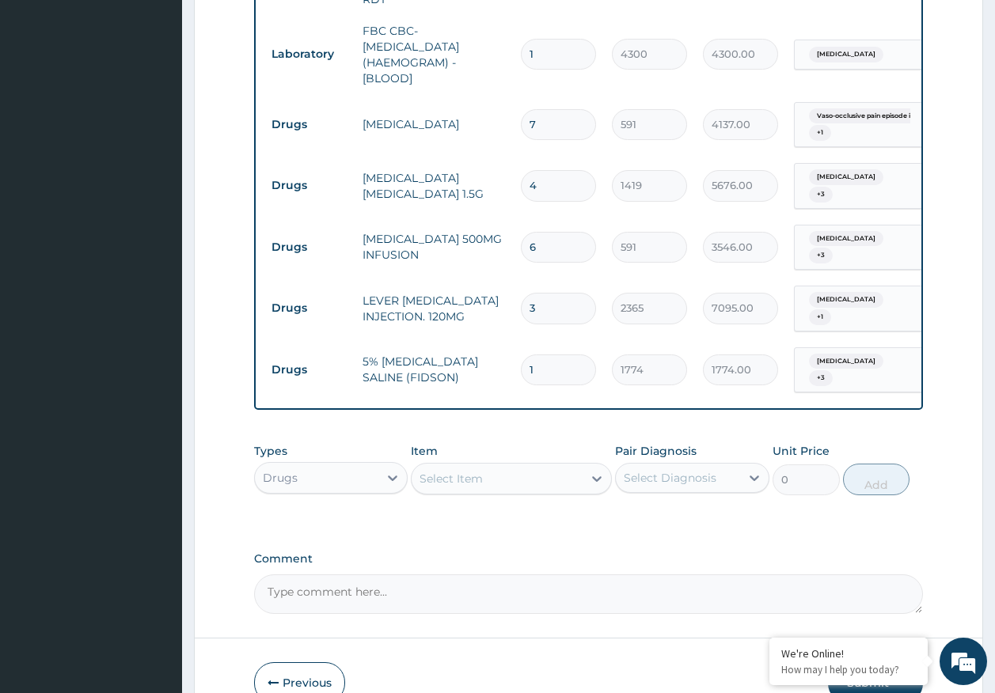
type input "0.00"
type input "8"
type input "14192.00"
type input "8"
click at [505, 466] on div "Select Item" at bounding box center [496, 478] width 171 height 25
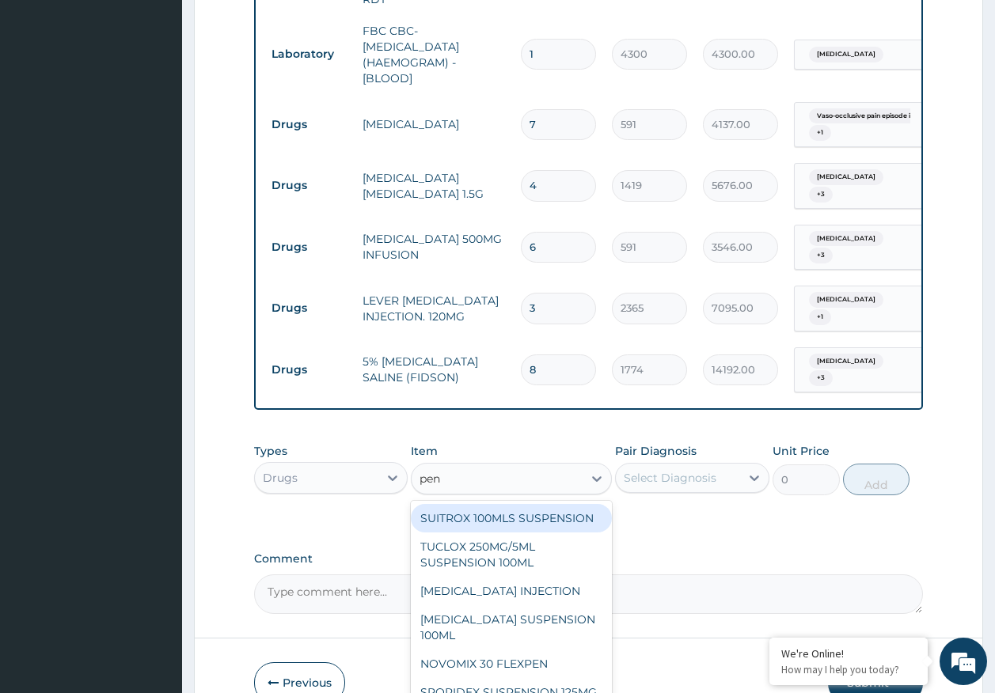
type input "pent"
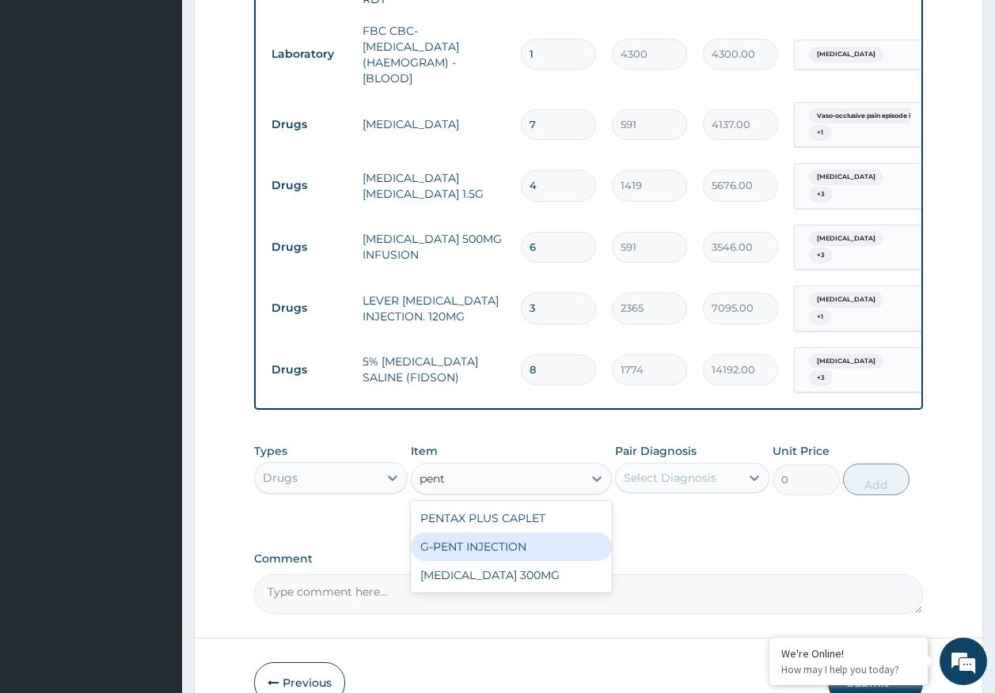
click at [476, 532] on div "G-PENT INJECTION" at bounding box center [511, 546] width 201 height 28
type input "455"
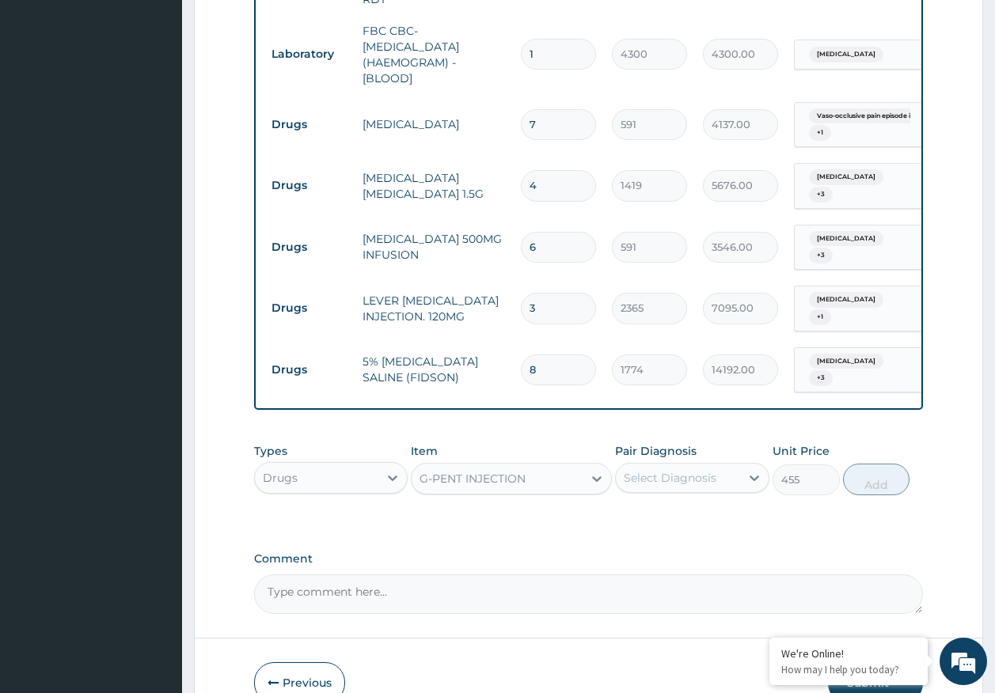
click at [679, 470] on div "Select Diagnosis" at bounding box center [669, 478] width 93 height 16
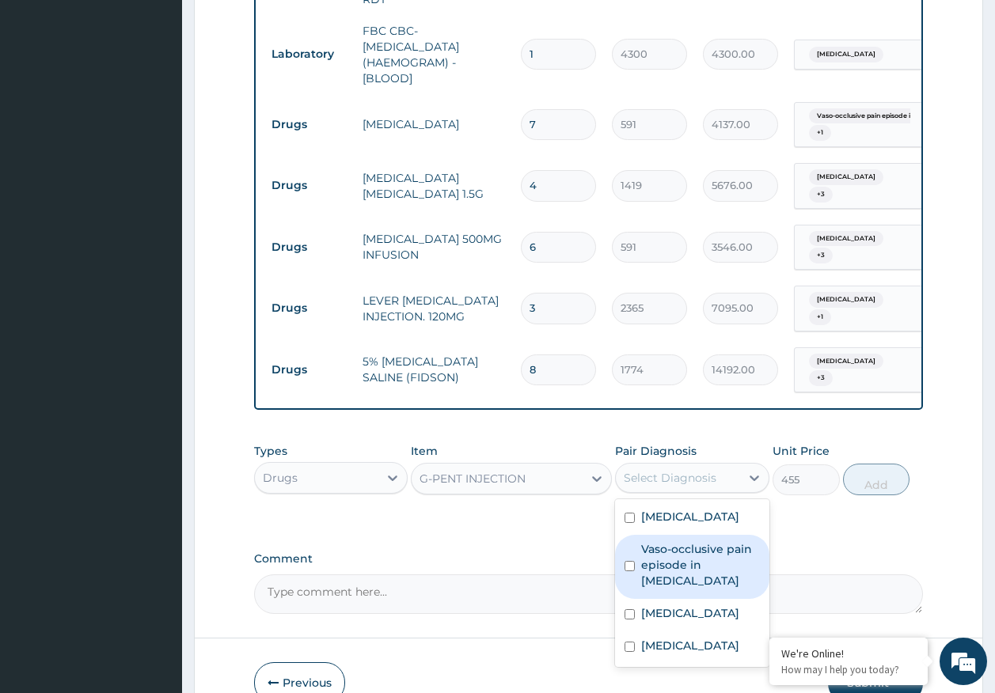
drag, startPoint x: 668, startPoint y: 517, endPoint x: 688, endPoint y: 588, distance: 73.4
click at [668, 541] on label "Vaso-occlusive pain episode in sickle cell disease" at bounding box center [700, 564] width 119 height 47
checkbox input "true"
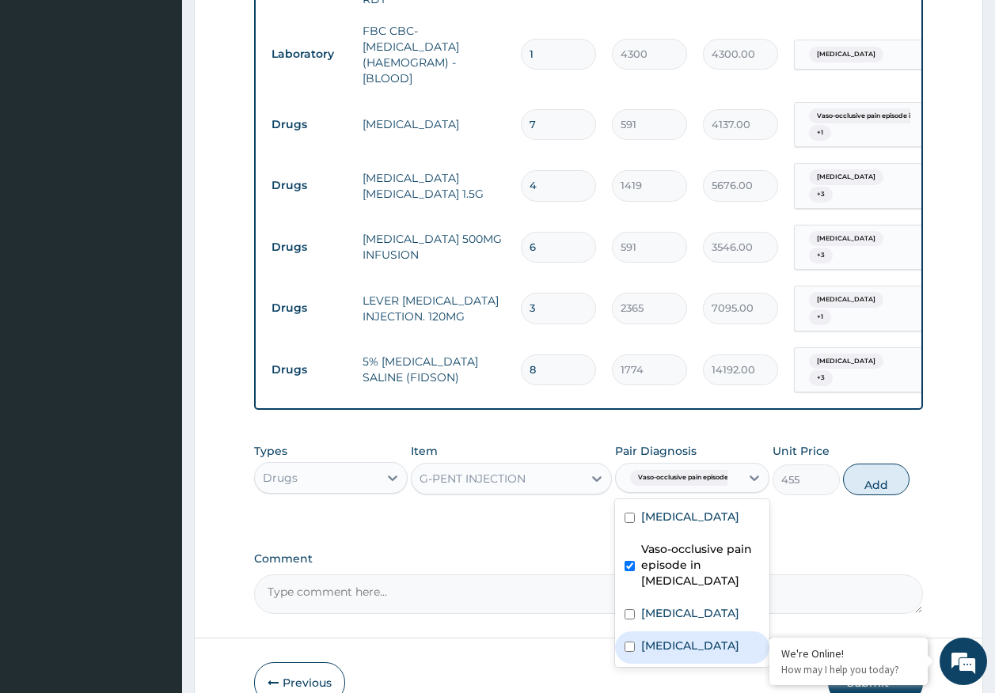
drag, startPoint x: 686, startPoint y: 609, endPoint x: 909, endPoint y: 487, distance: 254.2
click at [687, 638] on label "Sickle cell trait" at bounding box center [690, 646] width 98 height 16
checkbox input "true"
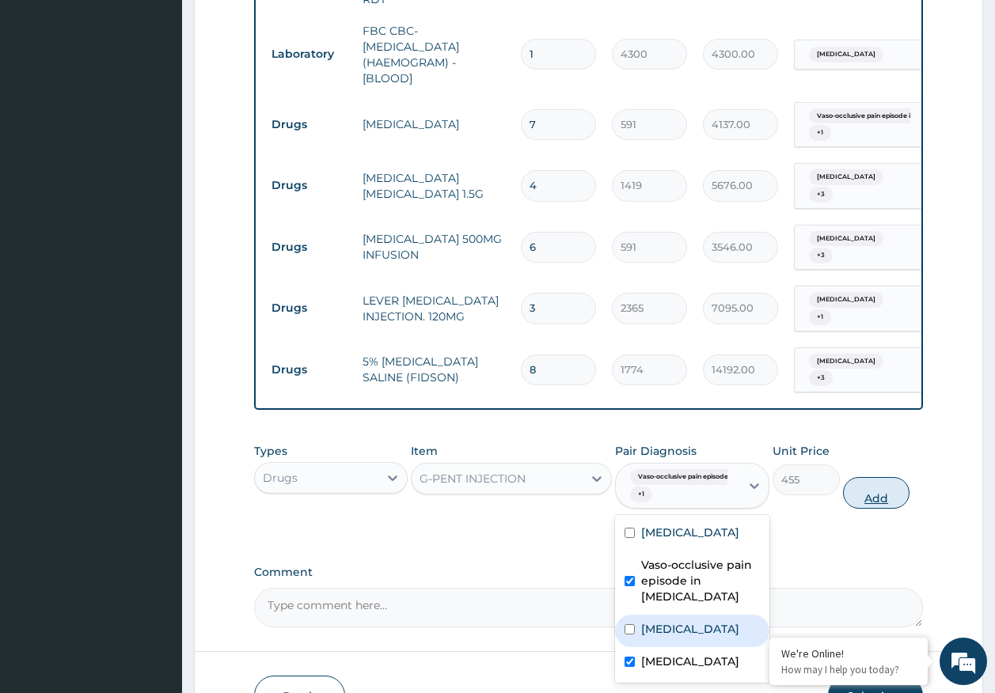
click at [886, 477] on button "Add" at bounding box center [876, 493] width 67 height 32
type input "0"
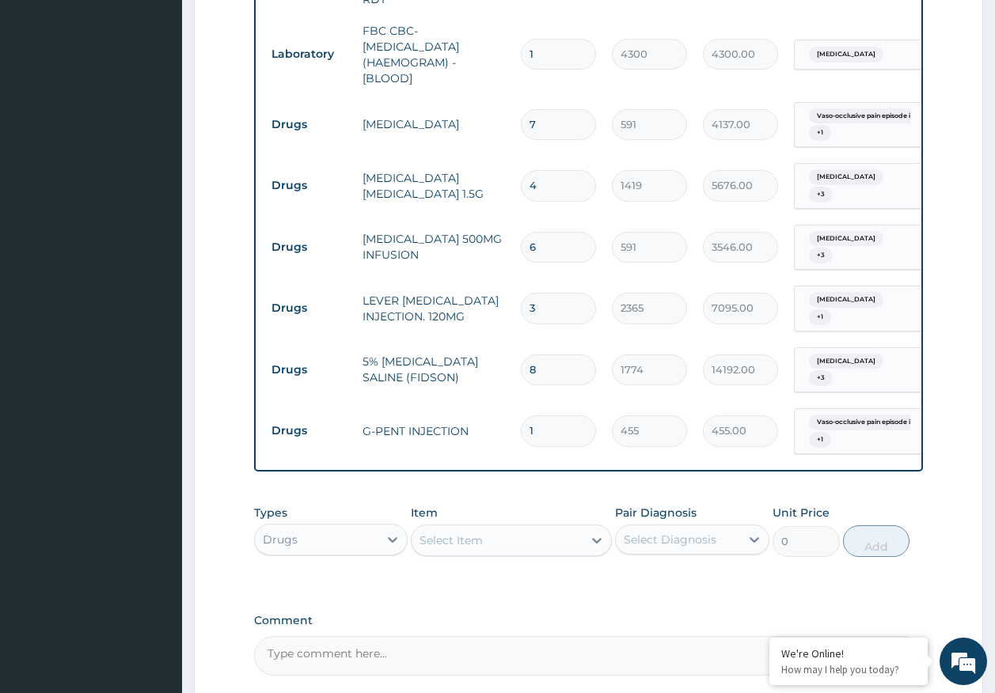
type input "0.00"
type input "6"
type input "2730.00"
type input "6"
click at [458, 532] on div "Select Item" at bounding box center [450, 540] width 63 height 16
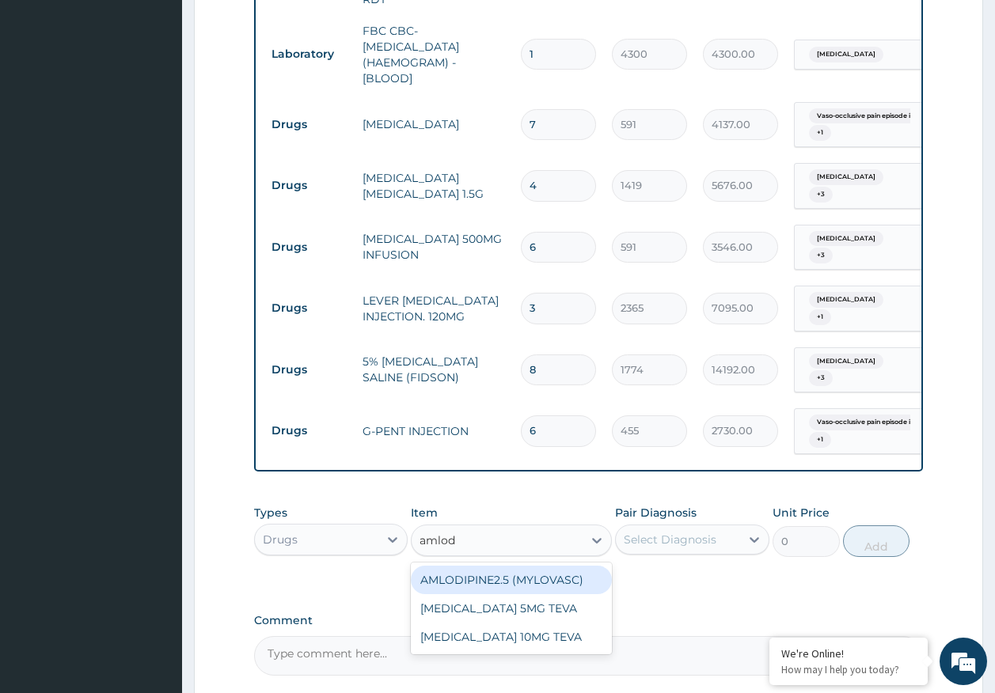
type input "amlodi"
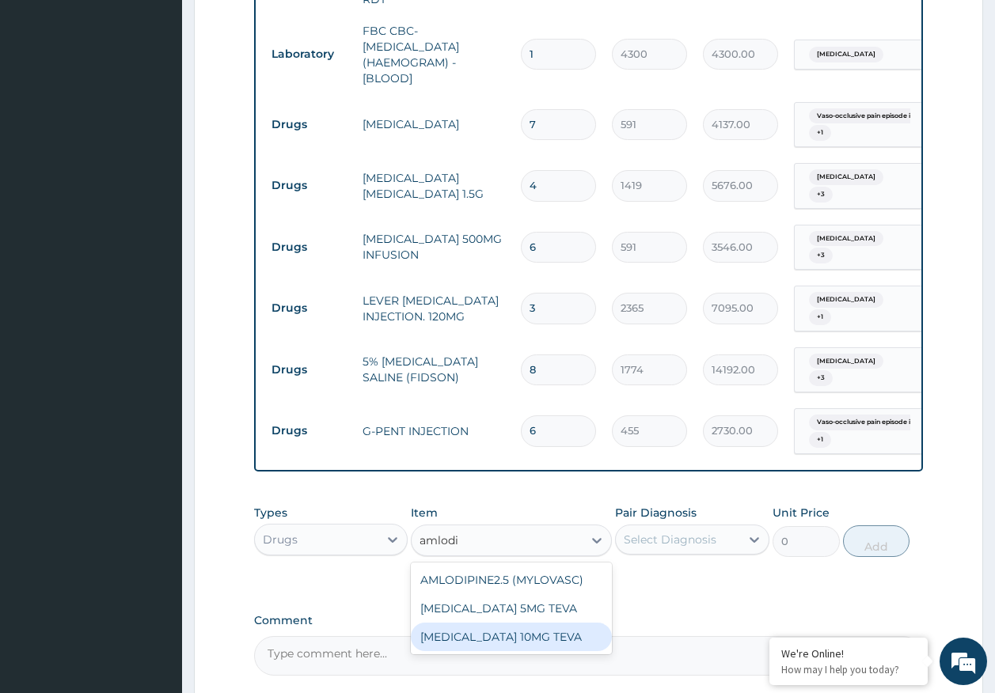
click at [540, 623] on div "[MEDICAL_DATA] 10MG TEVA" at bounding box center [511, 637] width 201 height 28
type input "101"
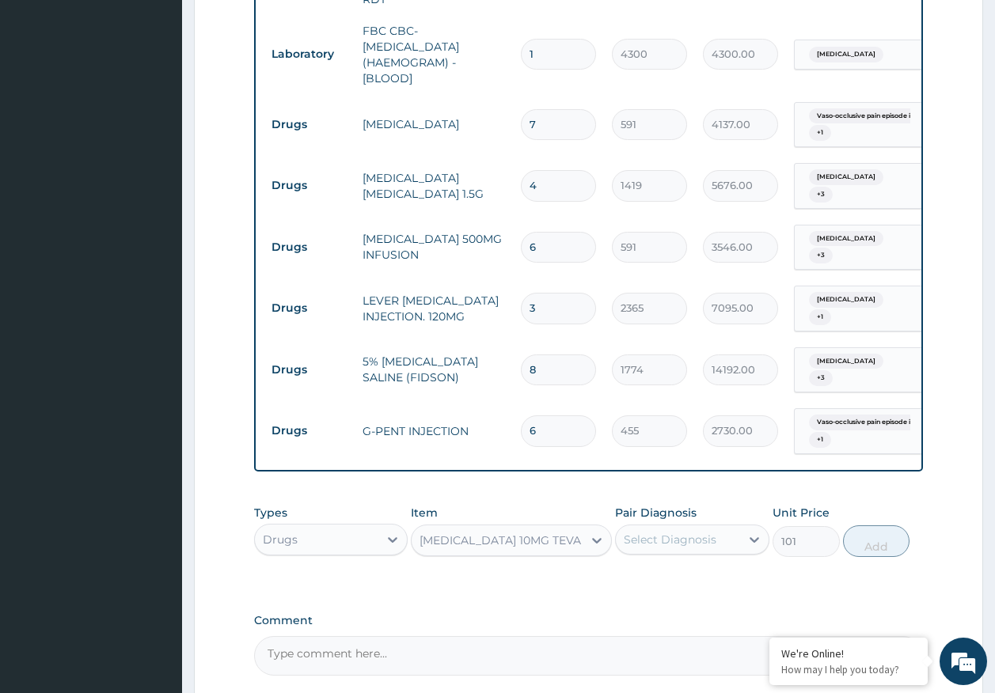
drag, startPoint x: 646, startPoint y: 511, endPoint x: 696, endPoint y: 496, distance: 52.1
click at [650, 532] on div "Select Diagnosis" at bounding box center [669, 540] width 93 height 16
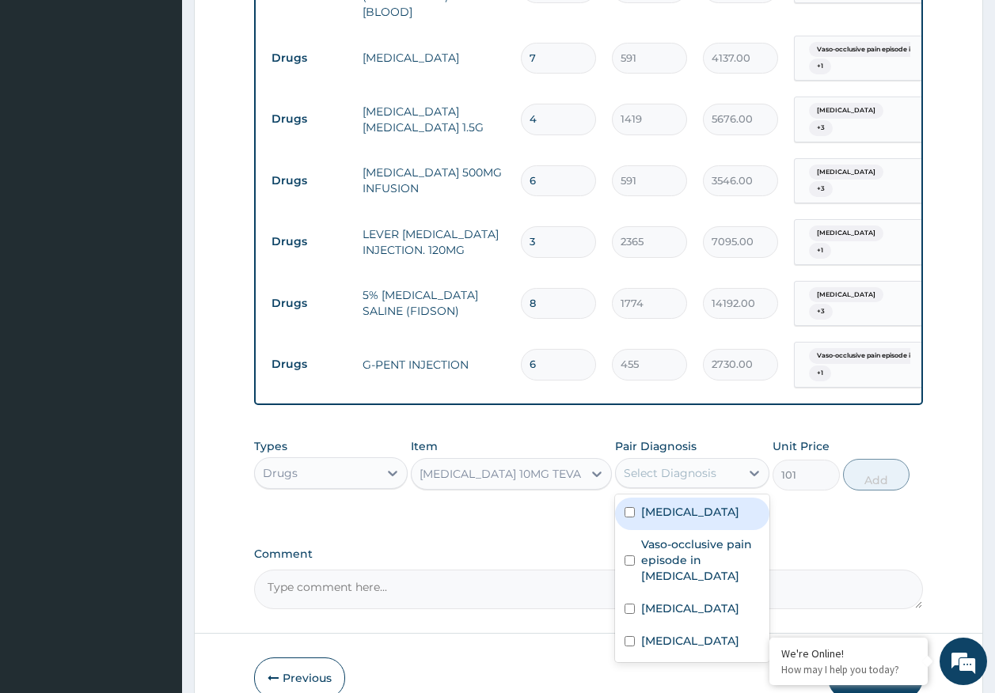
scroll to position [938, 0]
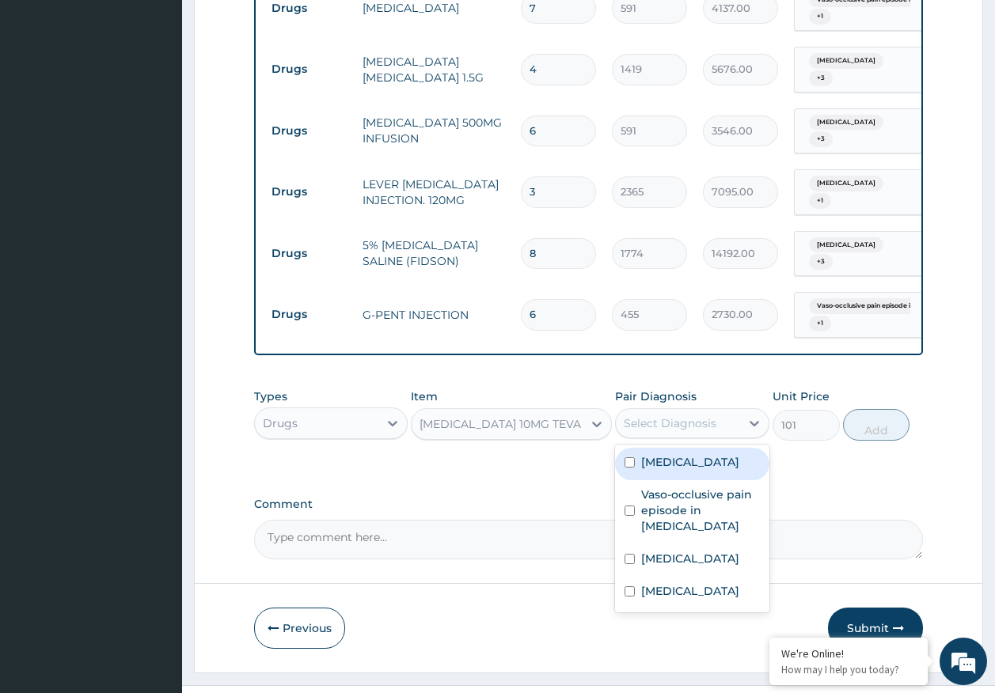
click at [666, 448] on div "Sepsis" at bounding box center [692, 464] width 154 height 32
checkbox input "true"
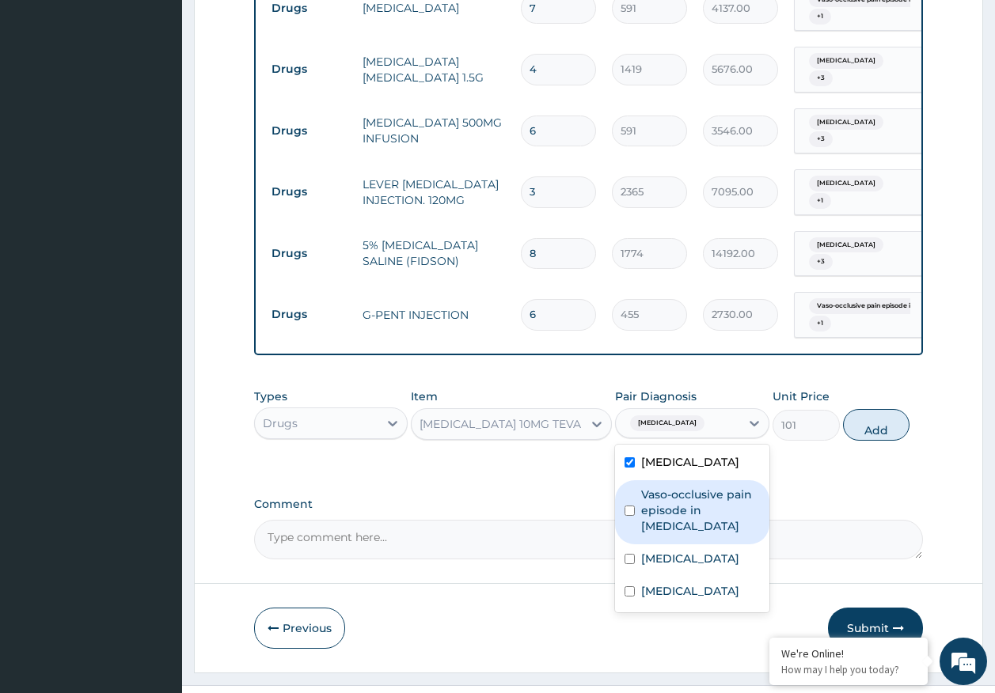
click at [708, 487] on label "Vaso-occlusive pain episode in sickle cell disease" at bounding box center [700, 510] width 119 height 47
checkbox input "true"
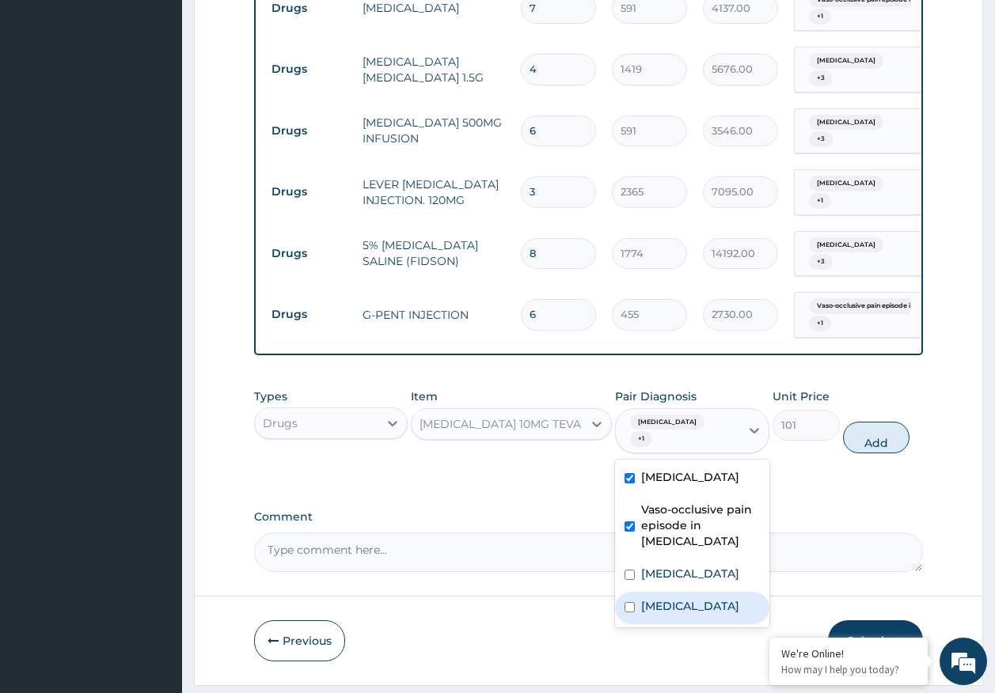
click at [684, 598] on label "Sickle cell trait" at bounding box center [690, 606] width 98 height 16
checkbox input "true"
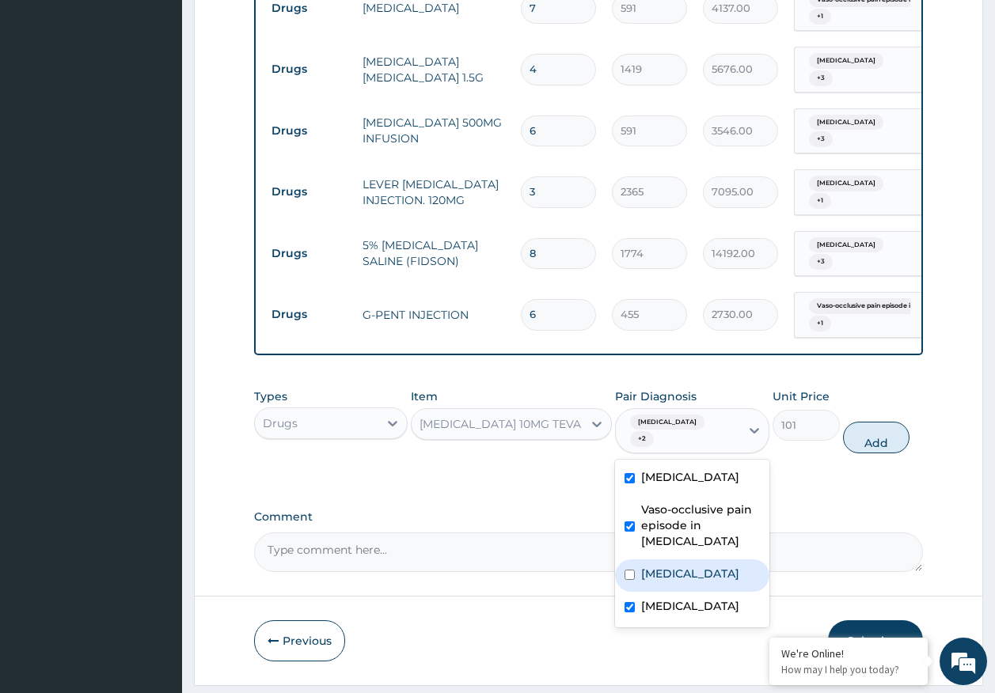
drag, startPoint x: 664, startPoint y: 520, endPoint x: 837, endPoint y: 438, distance: 191.5
click at [665, 566] on label "[MEDICAL_DATA]" at bounding box center [690, 574] width 98 height 16
checkbox input "true"
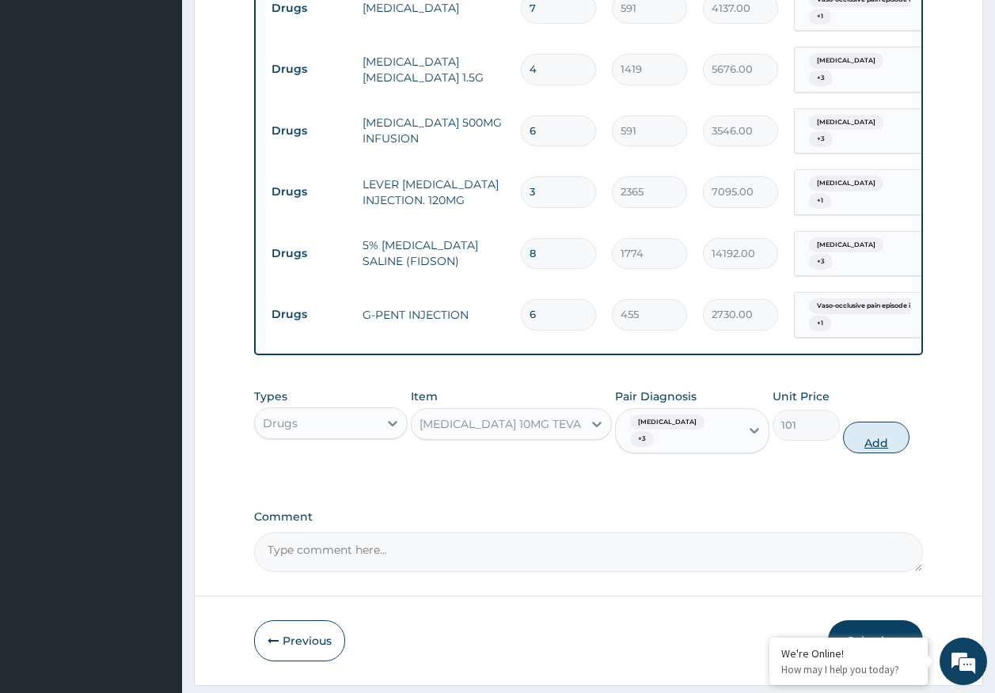
click at [883, 422] on button "Add" at bounding box center [876, 438] width 67 height 32
type input "0"
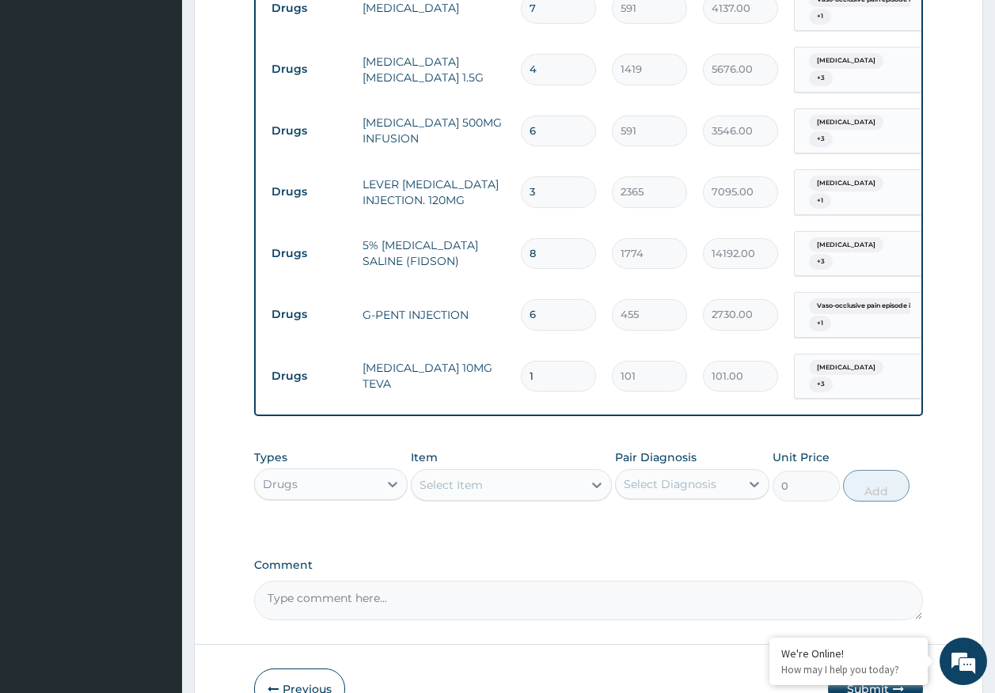
type input "0.00"
type input "4"
type input "404.00"
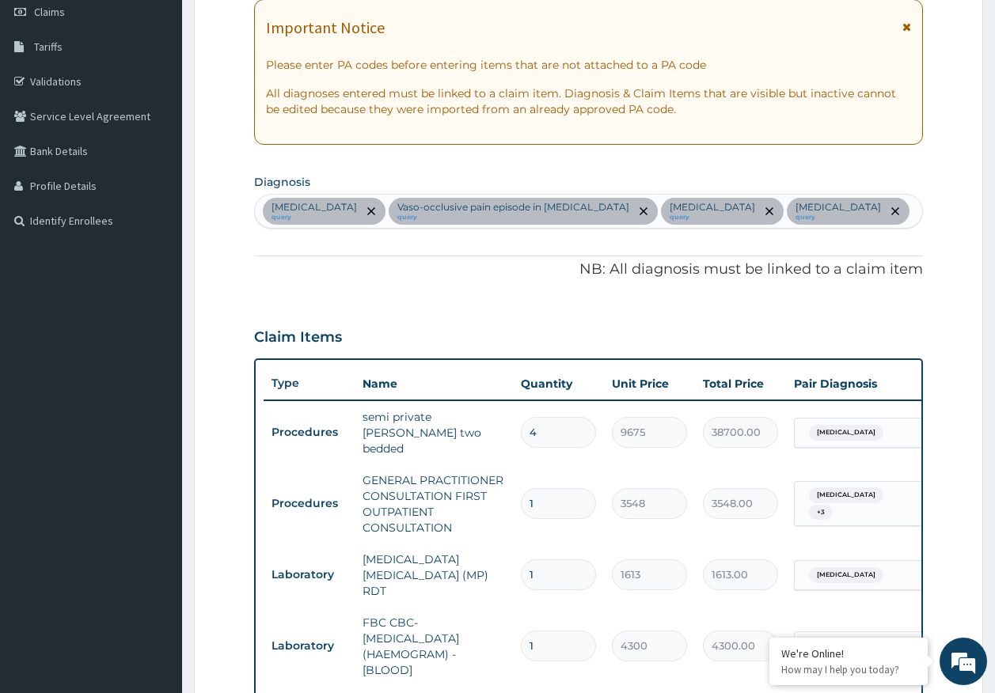
scroll to position [226, 0]
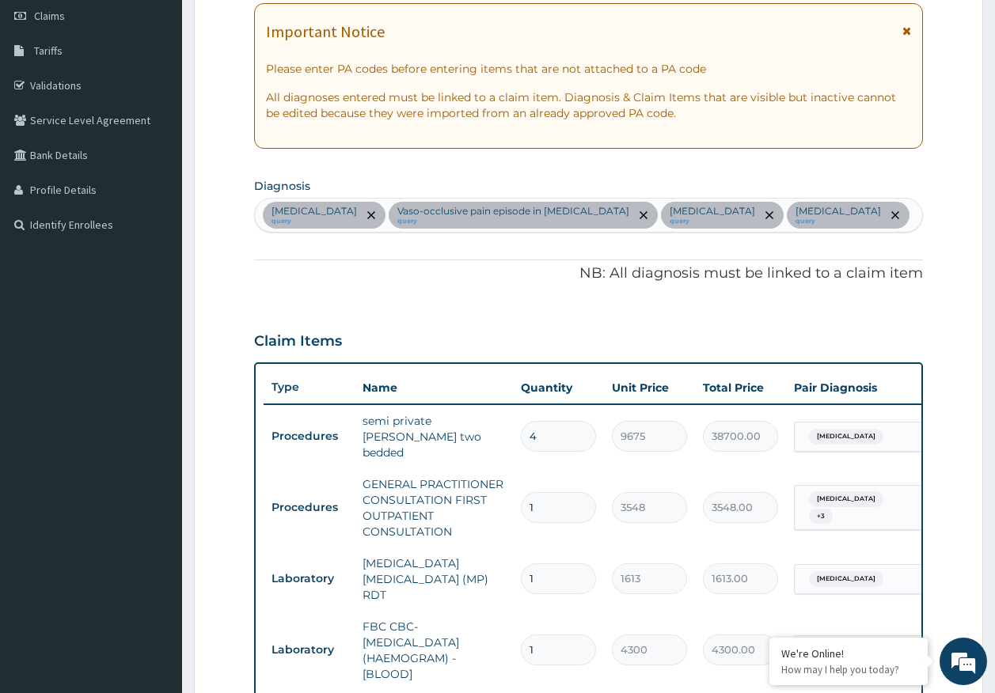
type input "4"
click at [842, 210] on div "Sepsis query Vaso-occlusive pain episode in sickle cell disease query Malaria q…" at bounding box center [589, 215] width 668 height 33
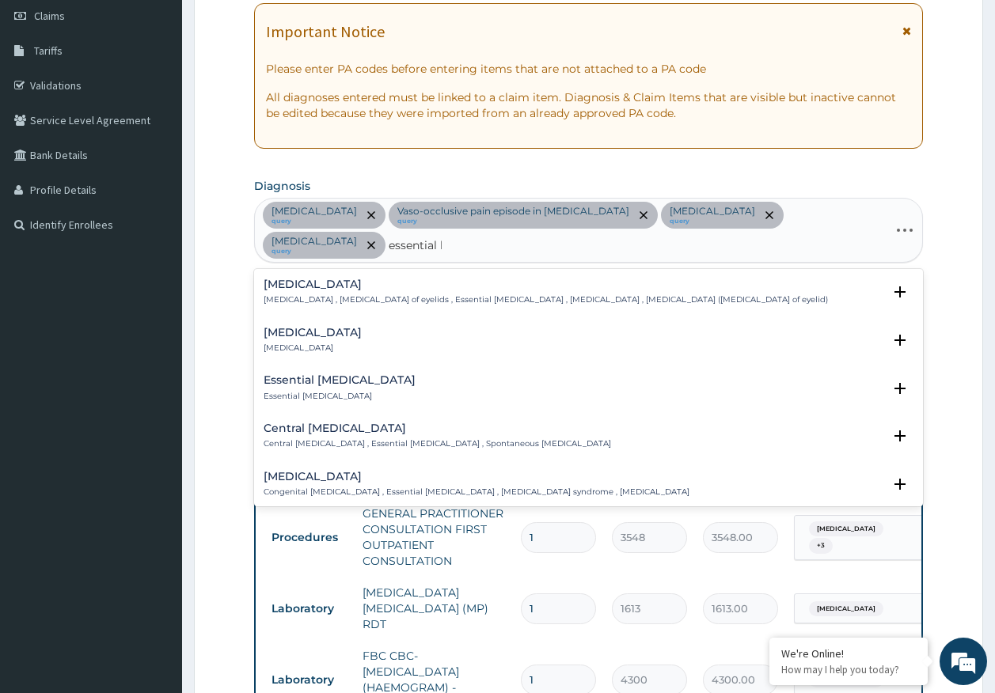
type input "essential hy"
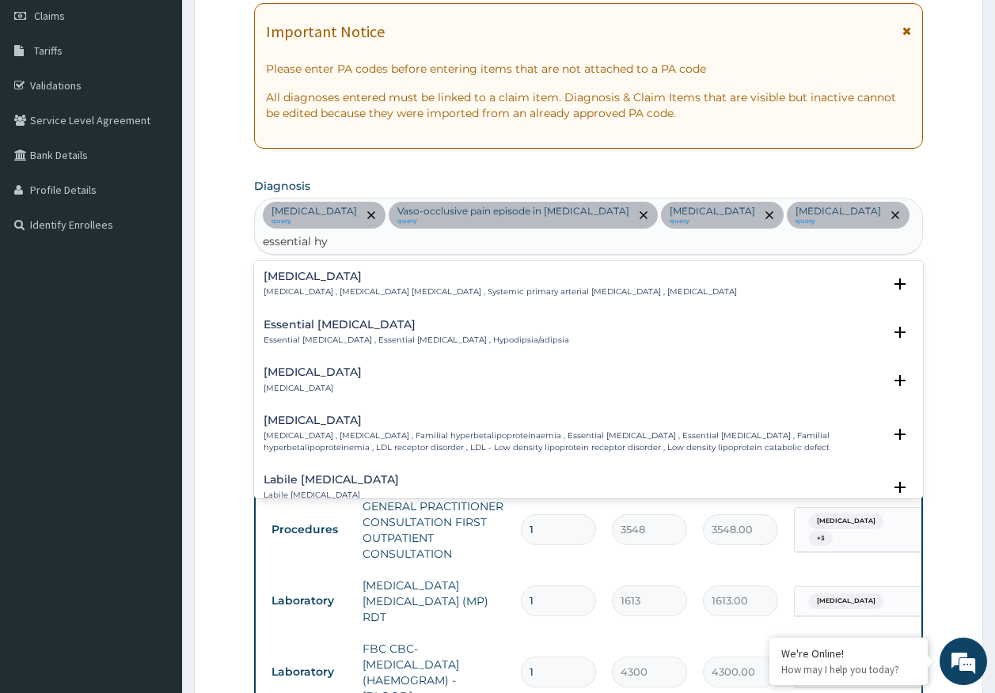
click at [362, 271] on h4 "Essential hypertension" at bounding box center [499, 277] width 473 height 12
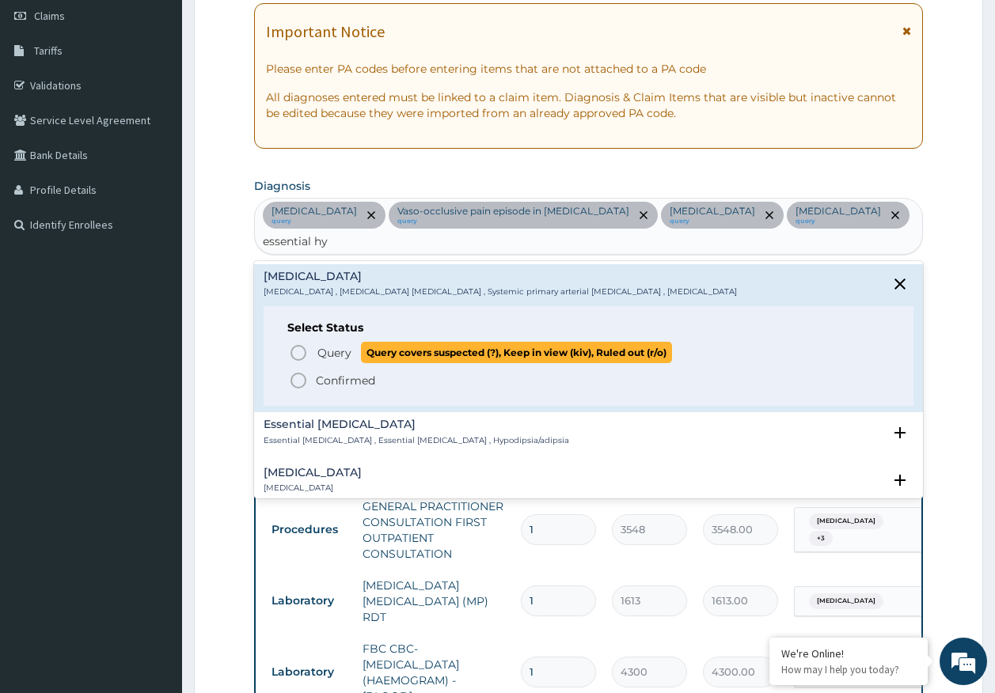
drag, startPoint x: 357, startPoint y: 337, endPoint x: 364, endPoint y: 315, distance: 23.3
click at [357, 342] on p "Query Query covers suspected (?), Keep in view (kiv), Ruled out (r/o)" at bounding box center [494, 352] width 356 height 21
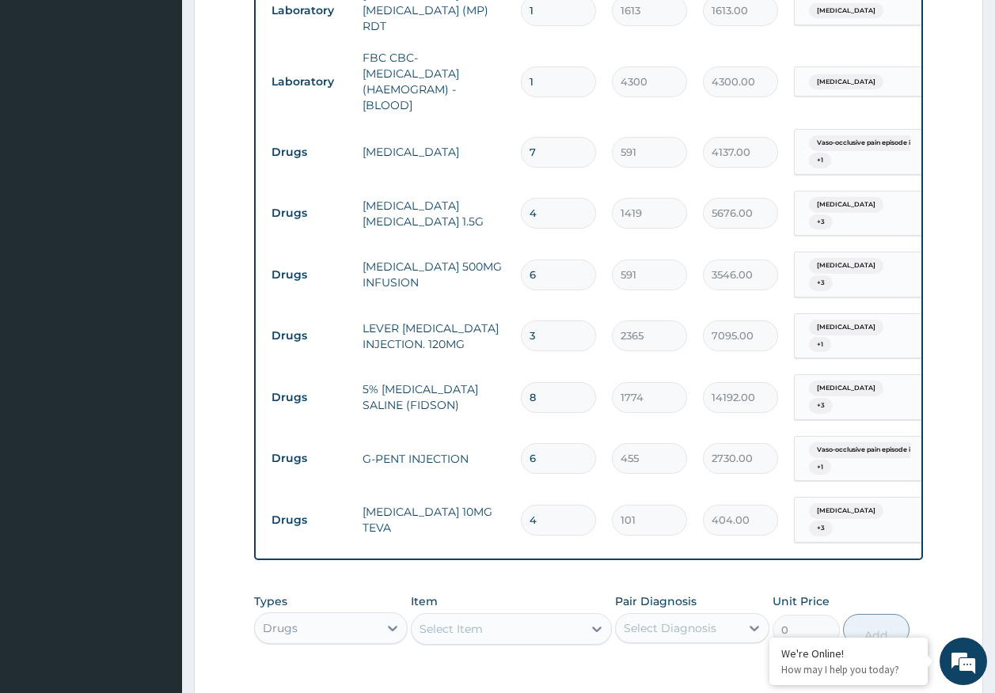
scroll to position [1018, 0]
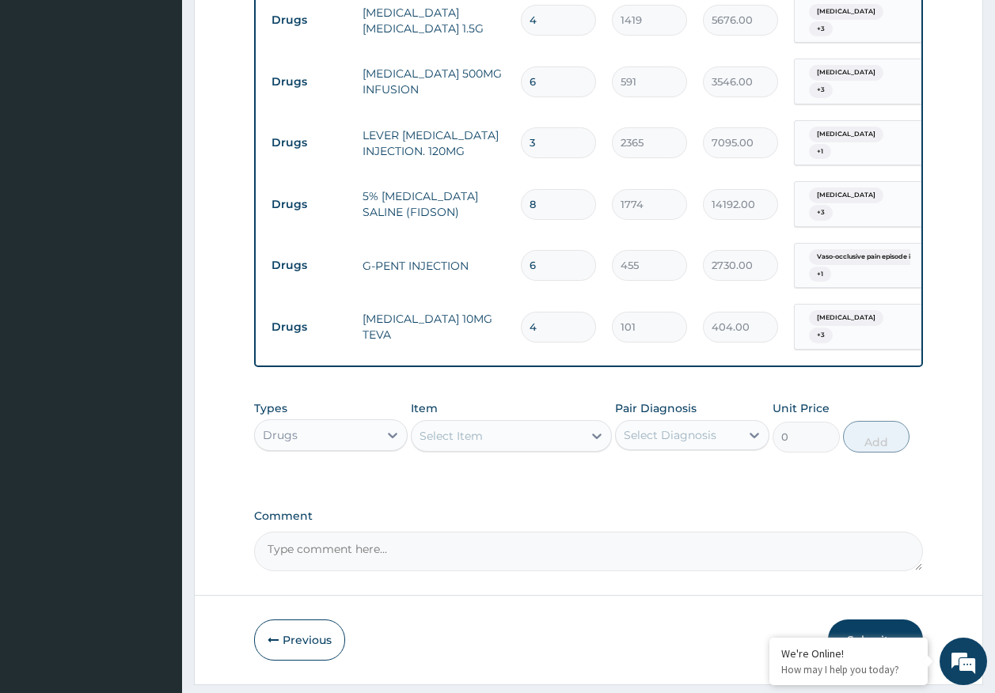
click at [844, 308] on div "Sepsis + 3" at bounding box center [856, 327] width 108 height 38
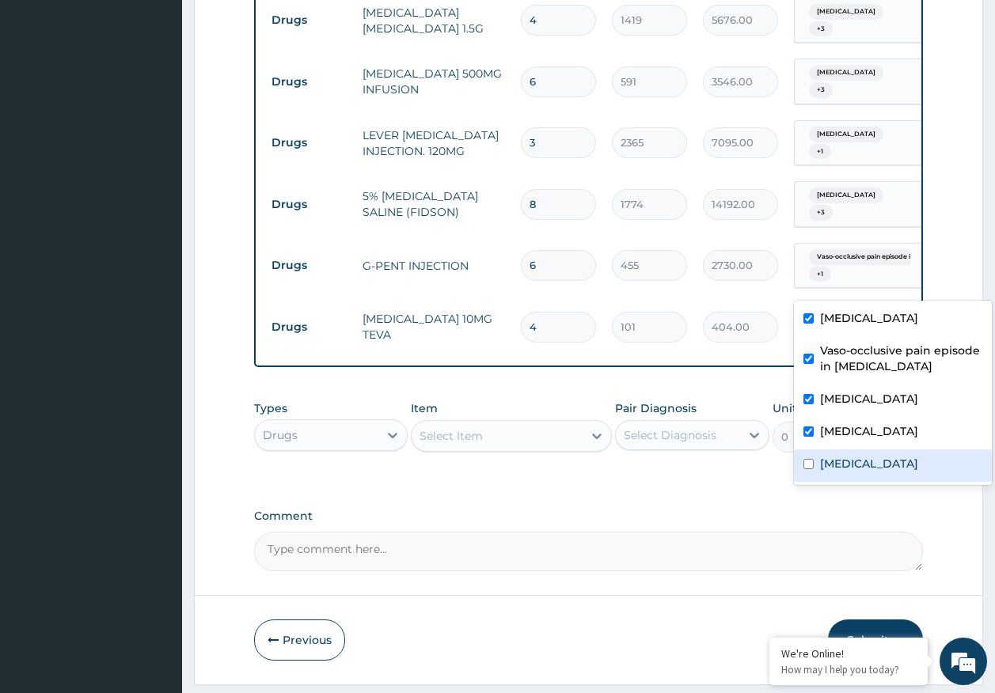
click at [855, 463] on label "Essential hypertension" at bounding box center [869, 464] width 98 height 16
checkbox input "true"
drag, startPoint x: 855, startPoint y: 442, endPoint x: 835, endPoint y: 416, distance: 32.8
click at [855, 441] on div "Sickle cell trait" at bounding box center [893, 433] width 198 height 32
checkbox input "false"
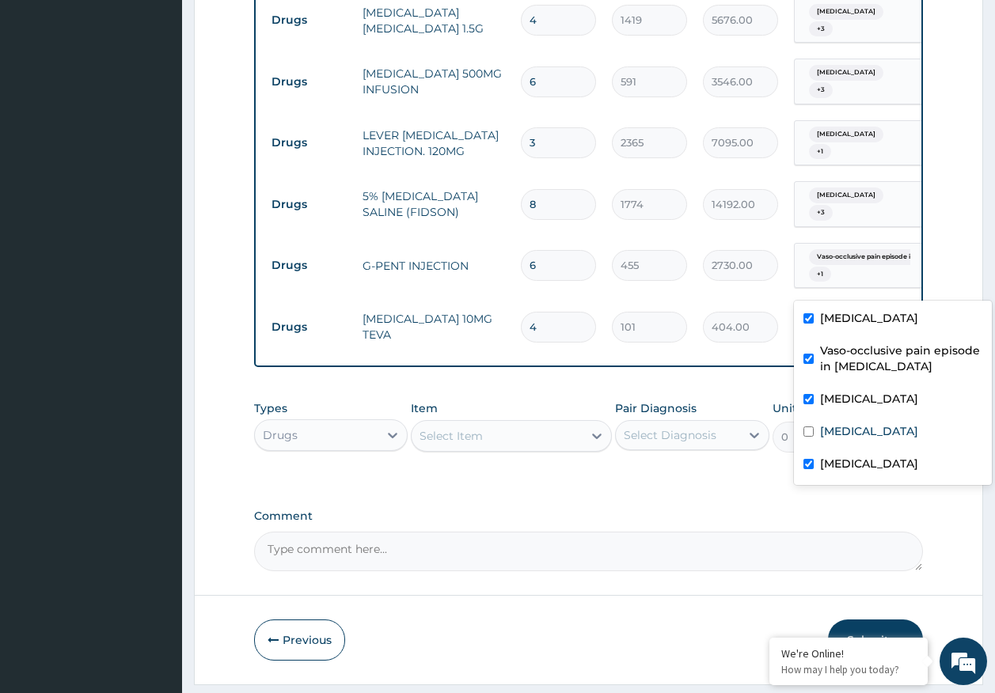
drag, startPoint x: 832, startPoint y: 407, endPoint x: 830, endPoint y: 373, distance: 34.1
click at [832, 403] on div "[MEDICAL_DATA]" at bounding box center [893, 401] width 198 height 32
checkbox input "false"
drag, startPoint x: 830, startPoint y: 369, endPoint x: 830, endPoint y: 356, distance: 12.7
click at [830, 367] on label "Vaso-occlusive pain episode in sickle cell disease" at bounding box center [901, 359] width 162 height 32
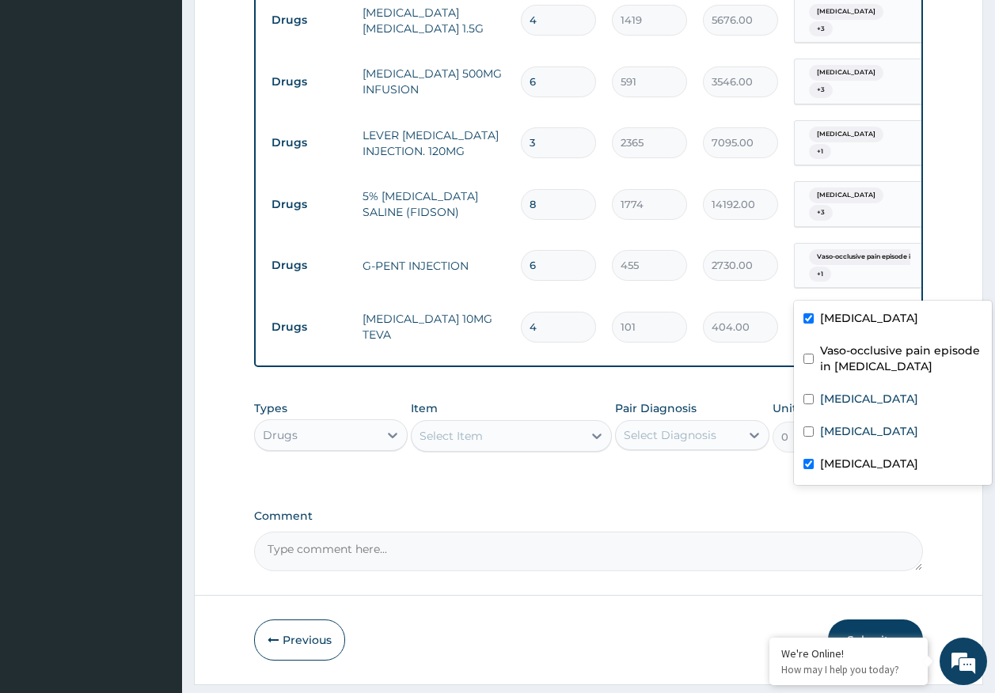
checkbox input "false"
drag, startPoint x: 828, startPoint y: 321, endPoint x: 686, endPoint y: 331, distance: 141.9
click at [827, 320] on label "Sepsis" at bounding box center [869, 318] width 98 height 16
checkbox input "false"
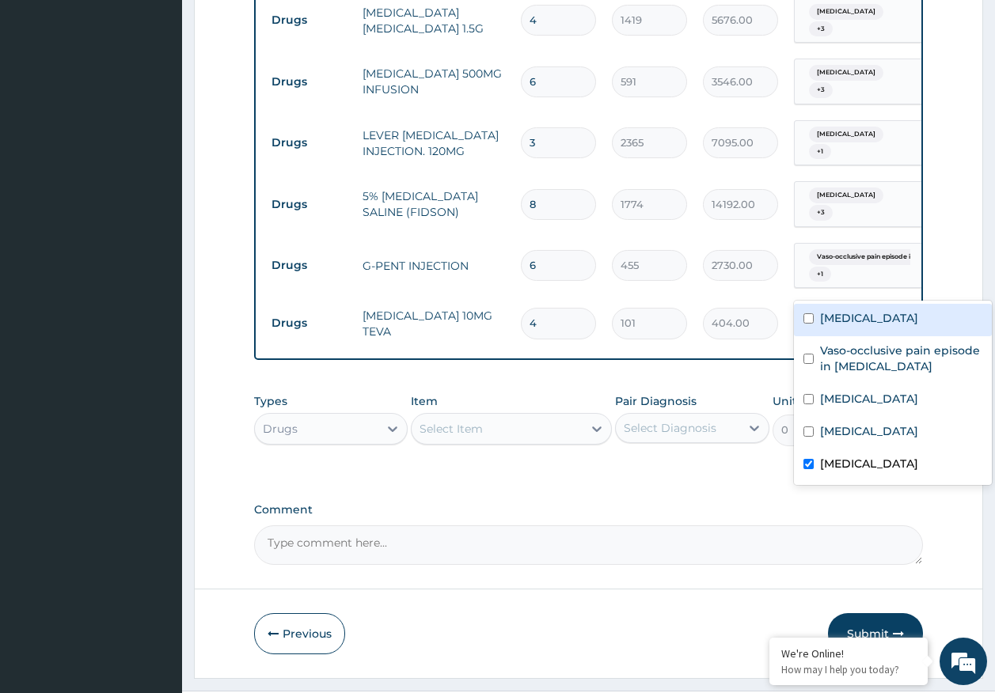
click at [479, 421] on div "Select Item" at bounding box center [450, 429] width 63 height 16
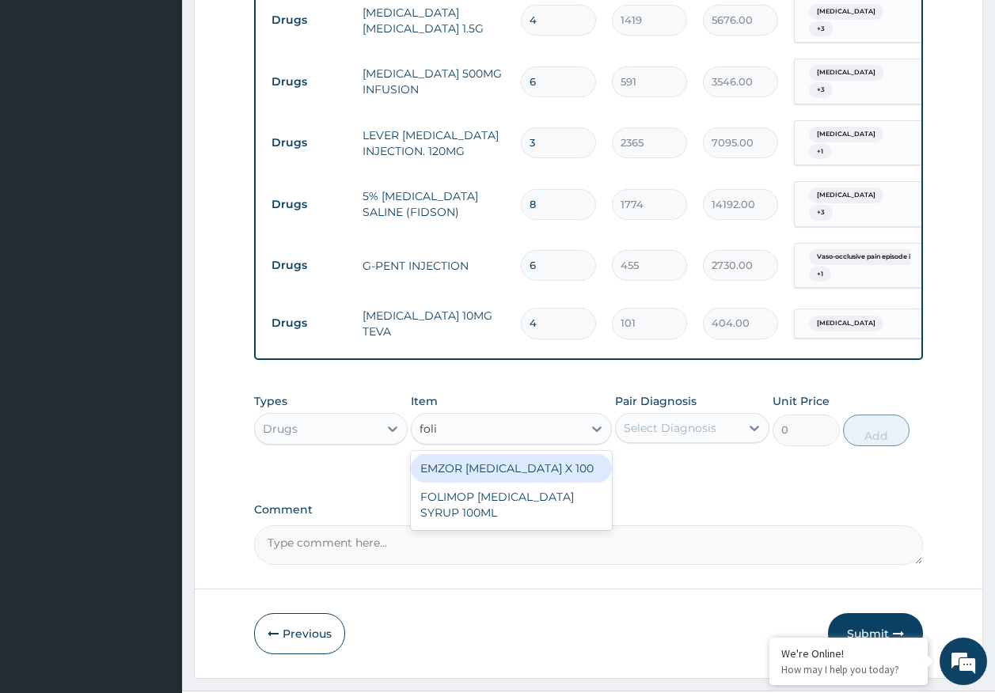
type input "folic"
drag, startPoint x: 526, startPoint y: 435, endPoint x: 752, endPoint y: 380, distance: 233.0
click at [533, 454] on div "EMZOR [MEDICAL_DATA] X 100" at bounding box center [511, 468] width 201 height 28
type input "24"
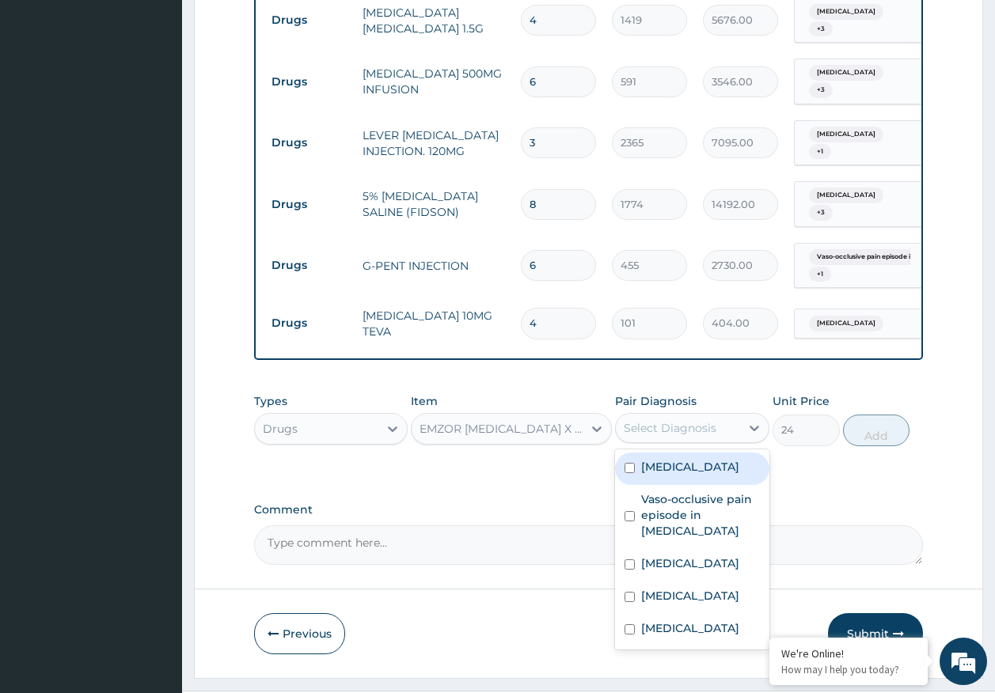
click at [719, 415] on div "Select Diagnosis" at bounding box center [678, 427] width 124 height 25
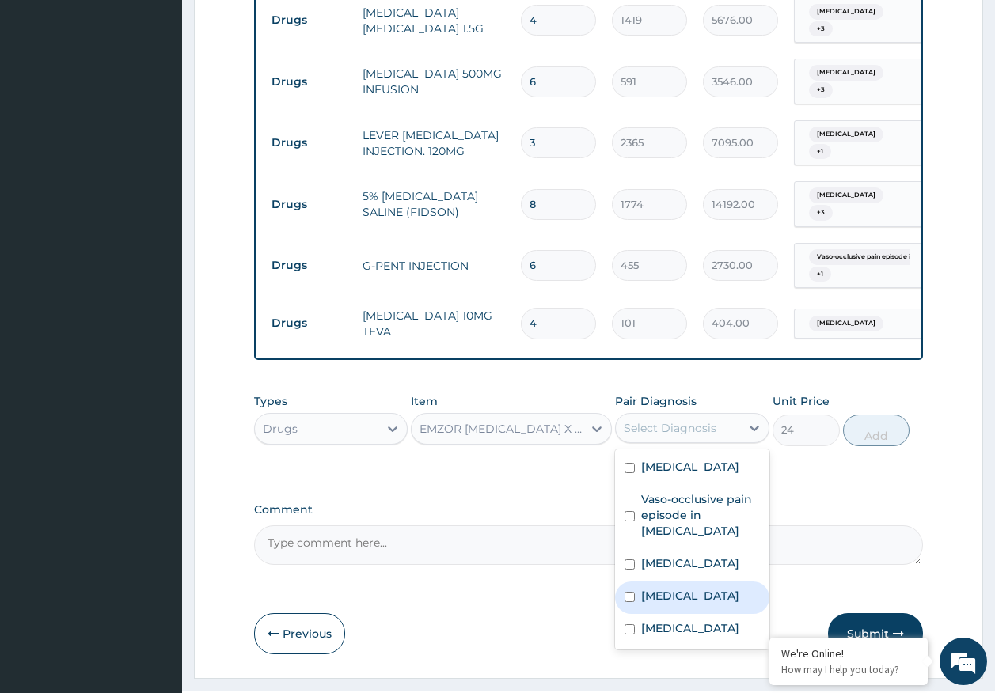
click at [672, 588] on label "Sickle cell trait" at bounding box center [690, 596] width 98 height 16
checkbox input "true"
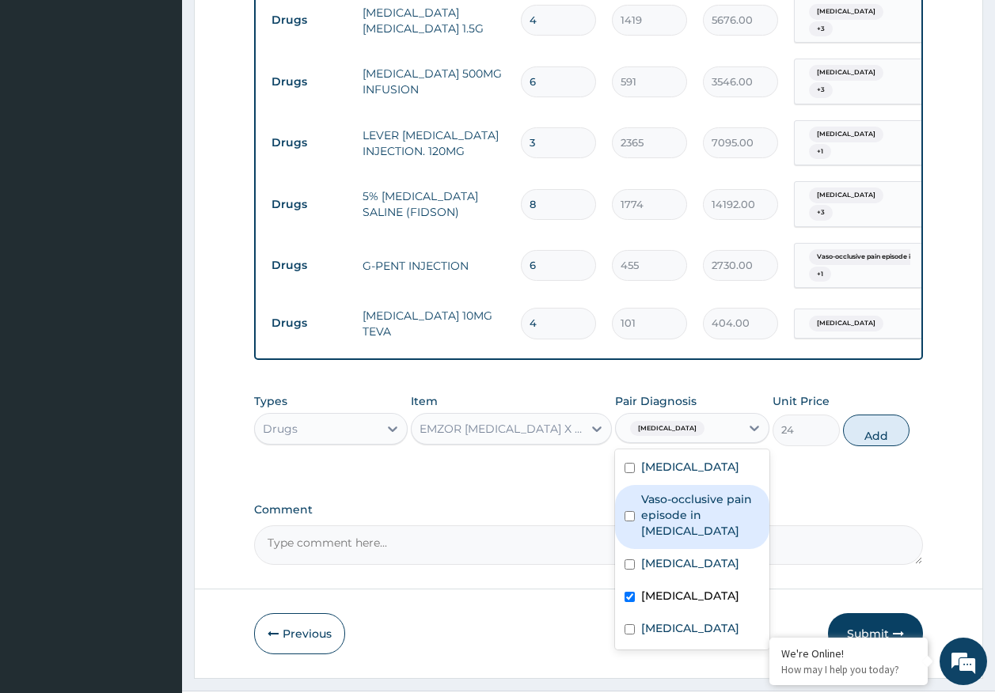
drag, startPoint x: 687, startPoint y: 472, endPoint x: 766, endPoint y: 456, distance: 80.7
click at [687, 491] on label "Vaso-occlusive pain episode in sickle cell disease" at bounding box center [700, 514] width 119 height 47
checkbox input "true"
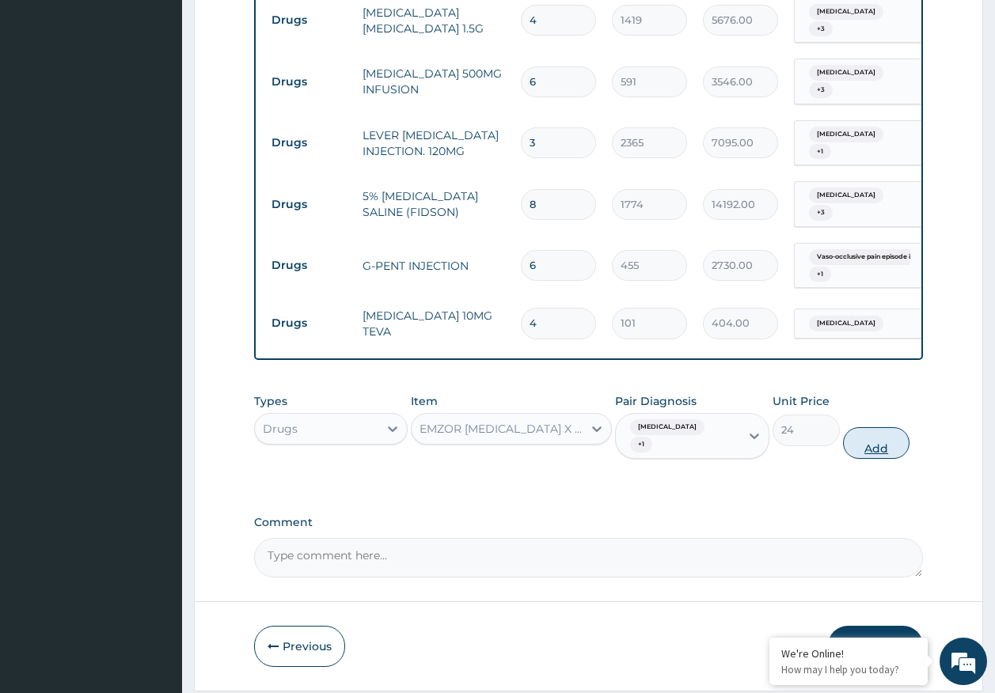
click at [879, 427] on button "Add" at bounding box center [876, 443] width 67 height 32
type input "0"
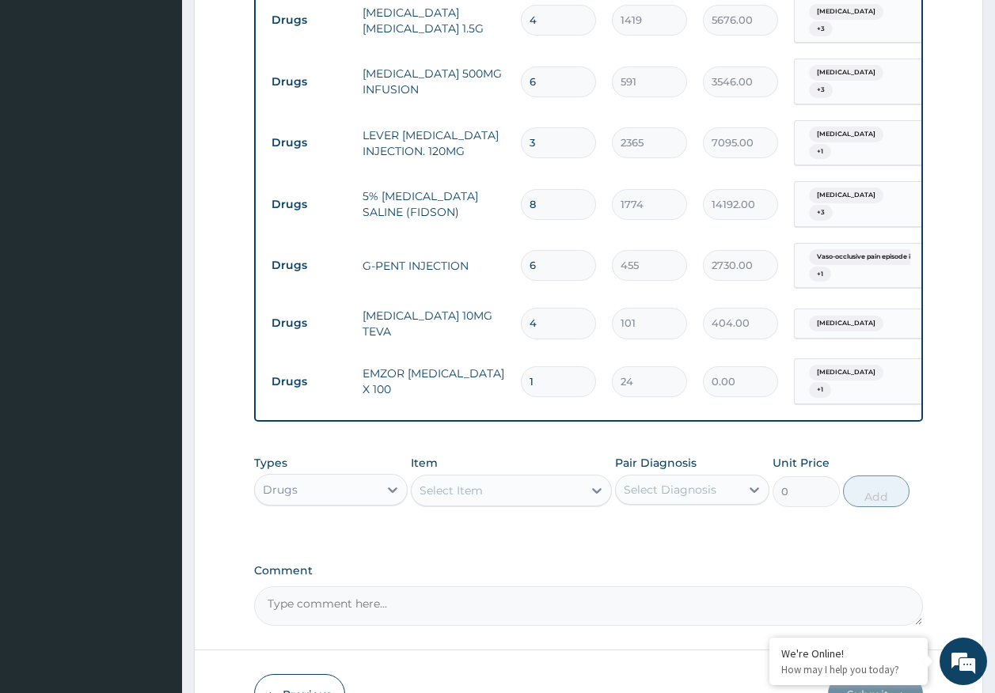
type input "0.00"
type input "7"
type input "168.00"
type input "7"
click at [488, 478] on div "Select Item" at bounding box center [496, 490] width 171 height 25
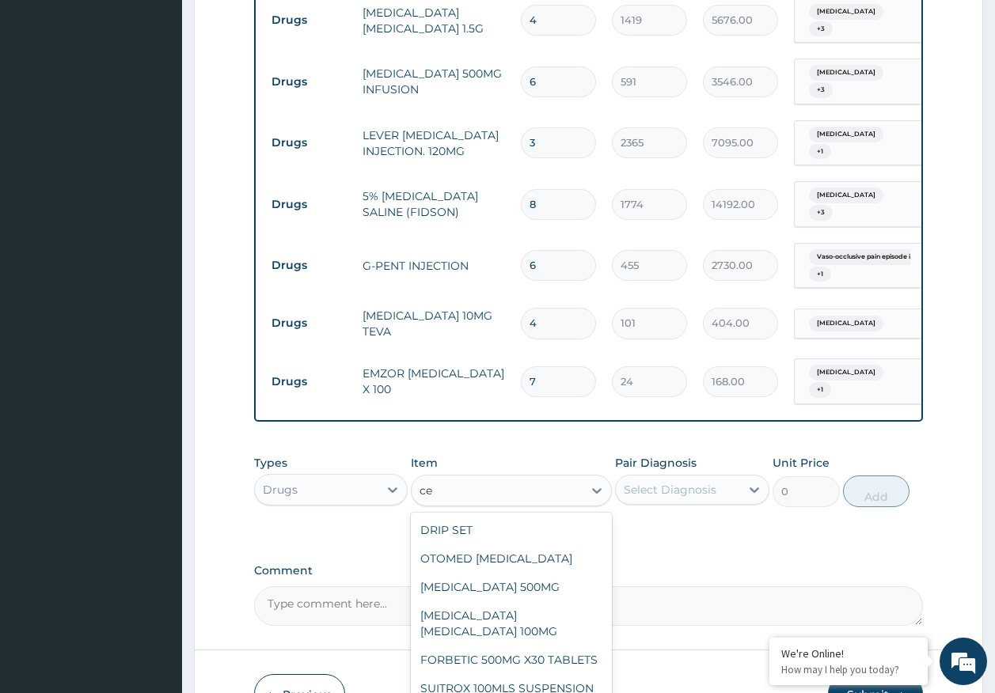
type input "c"
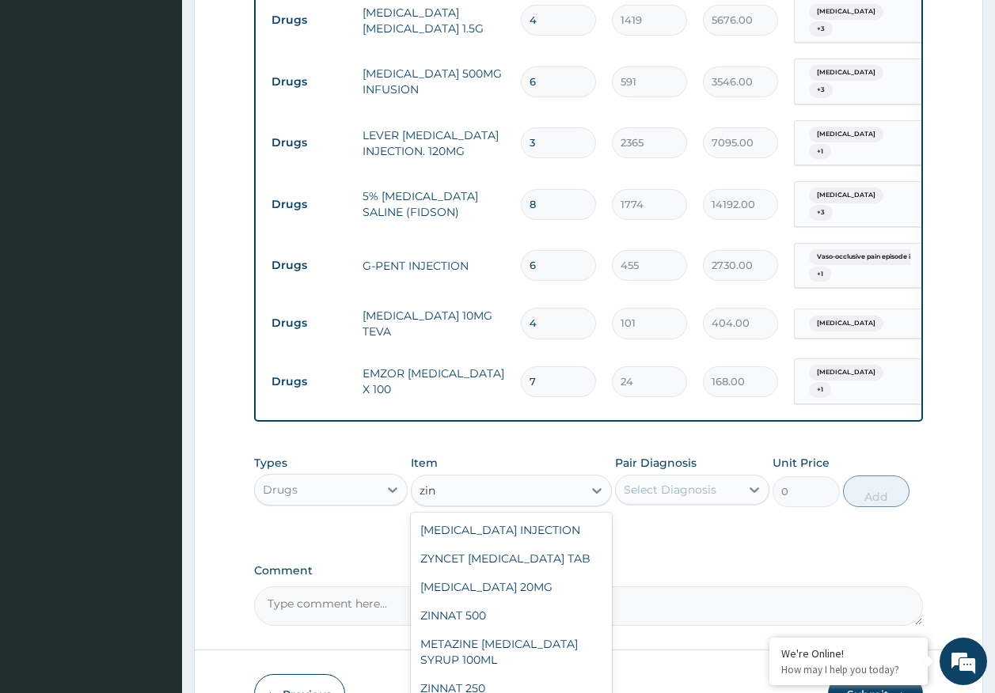
type input "zinn"
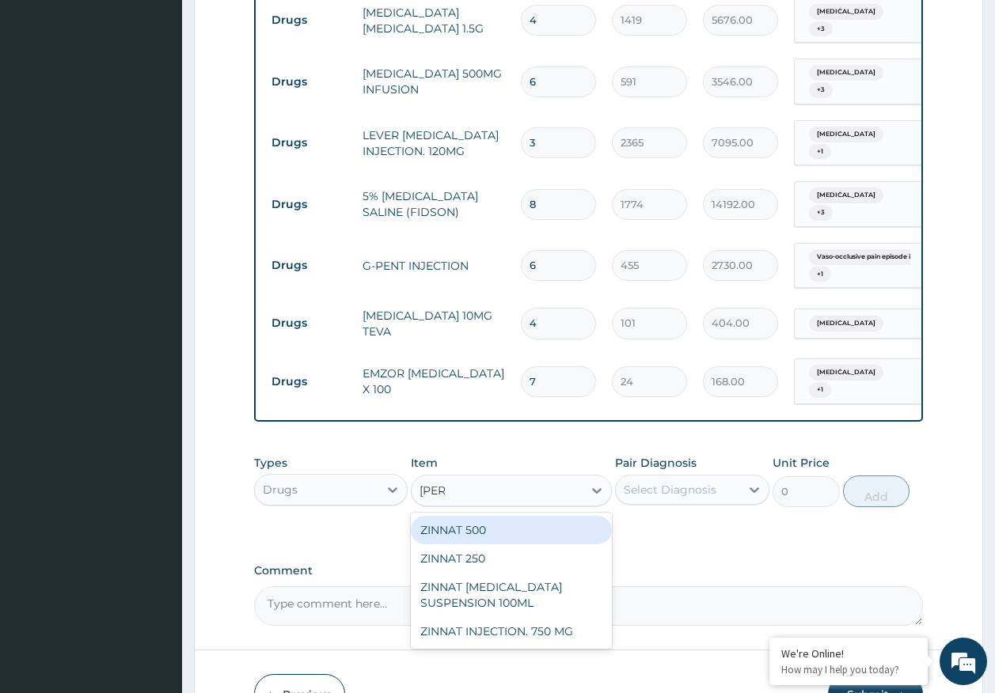
drag, startPoint x: 476, startPoint y: 493, endPoint x: 569, endPoint y: 479, distance: 93.7
click at [479, 516] on div "ZINNAT 500" at bounding box center [511, 530] width 201 height 28
type input "1774"
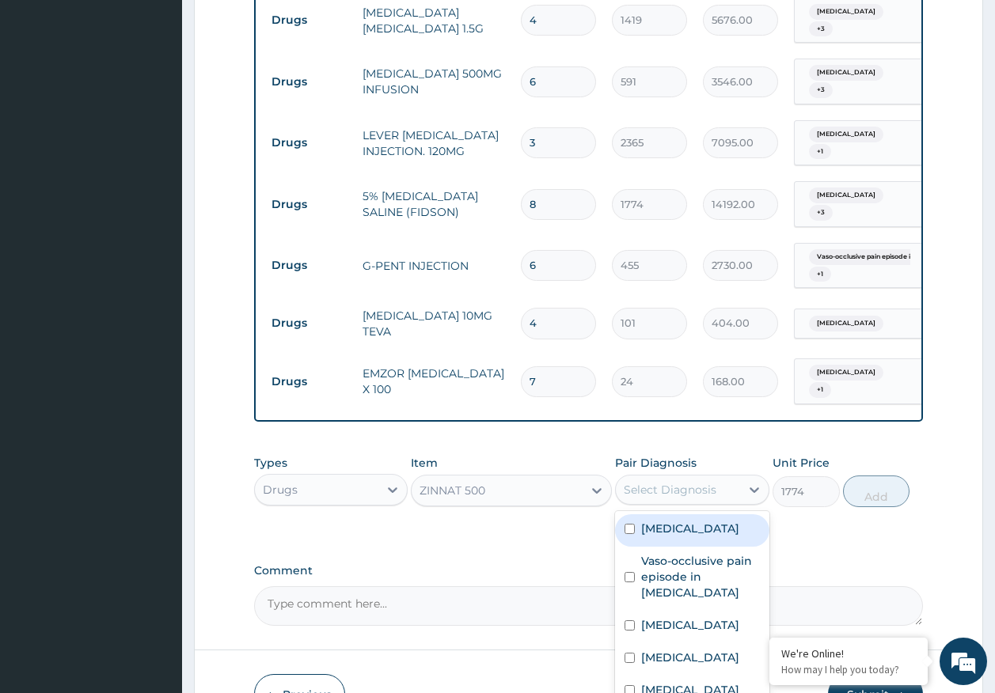
click at [690, 482] on div "Select Diagnosis" at bounding box center [669, 490] width 93 height 16
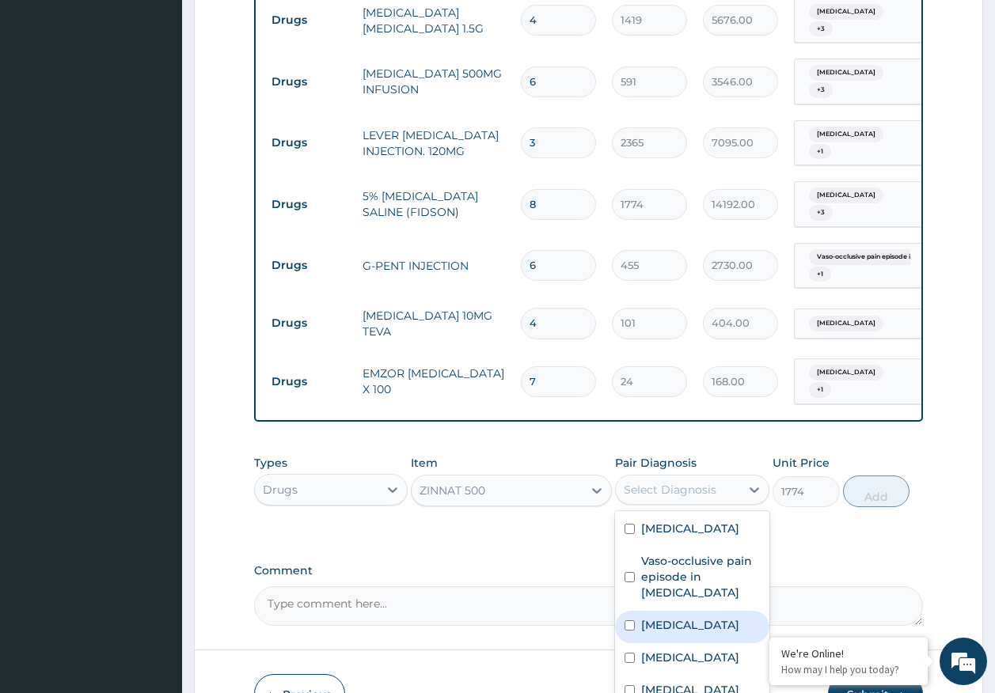
click at [668, 617] on label "[MEDICAL_DATA]" at bounding box center [690, 625] width 98 height 16
checkbox input "true"
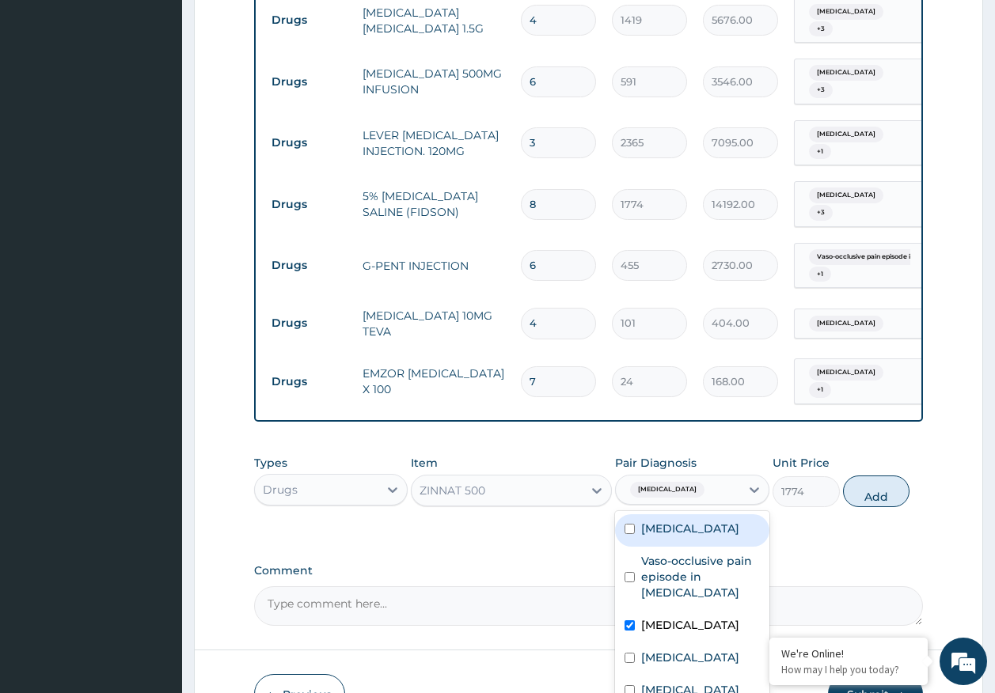
click at [671, 521] on label "Sepsis" at bounding box center [690, 529] width 98 height 16
checkbox input "true"
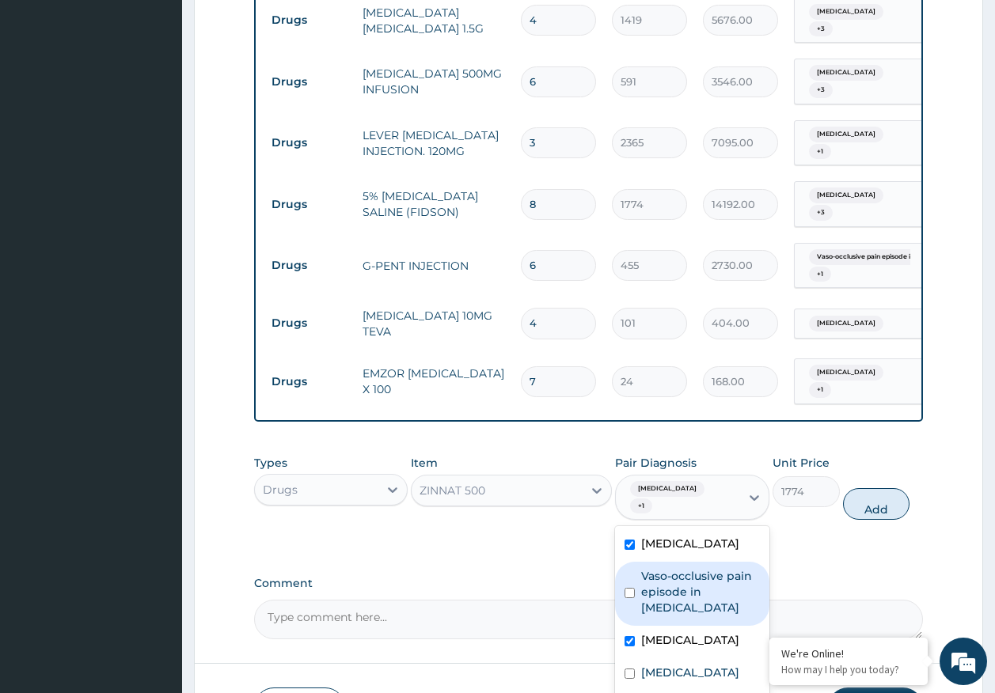
click at [678, 568] on label "Vaso-occlusive pain episode in sickle cell disease" at bounding box center [700, 591] width 119 height 47
checkbox input "true"
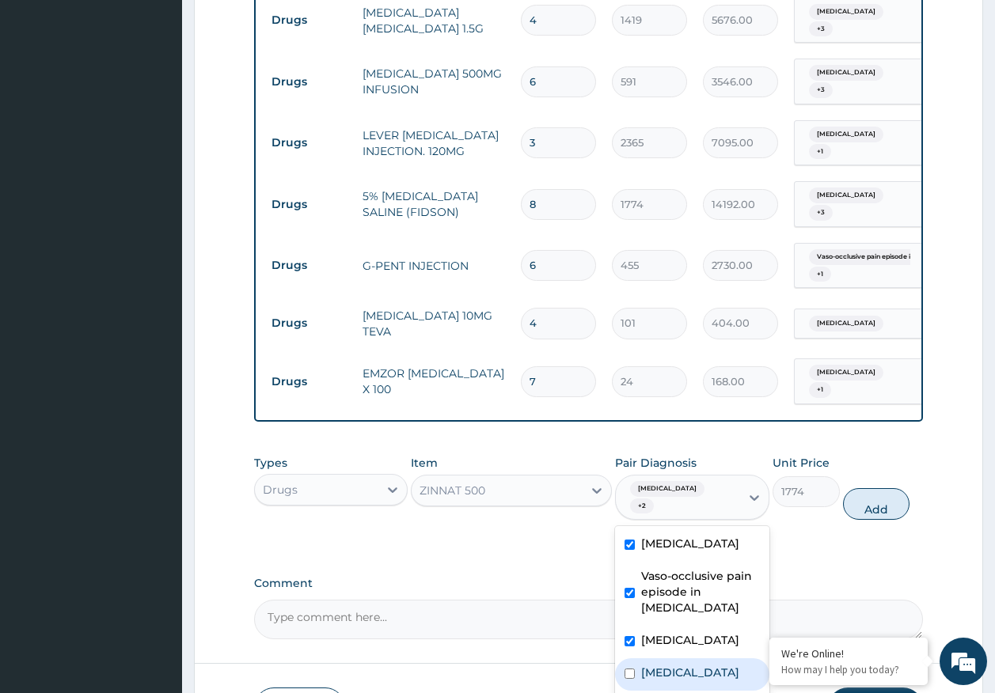
click at [678, 665] on label "Sickle cell trait" at bounding box center [690, 673] width 98 height 16
checkbox input "true"
click at [876, 488] on button "Add" at bounding box center [876, 504] width 67 height 32
type input "0"
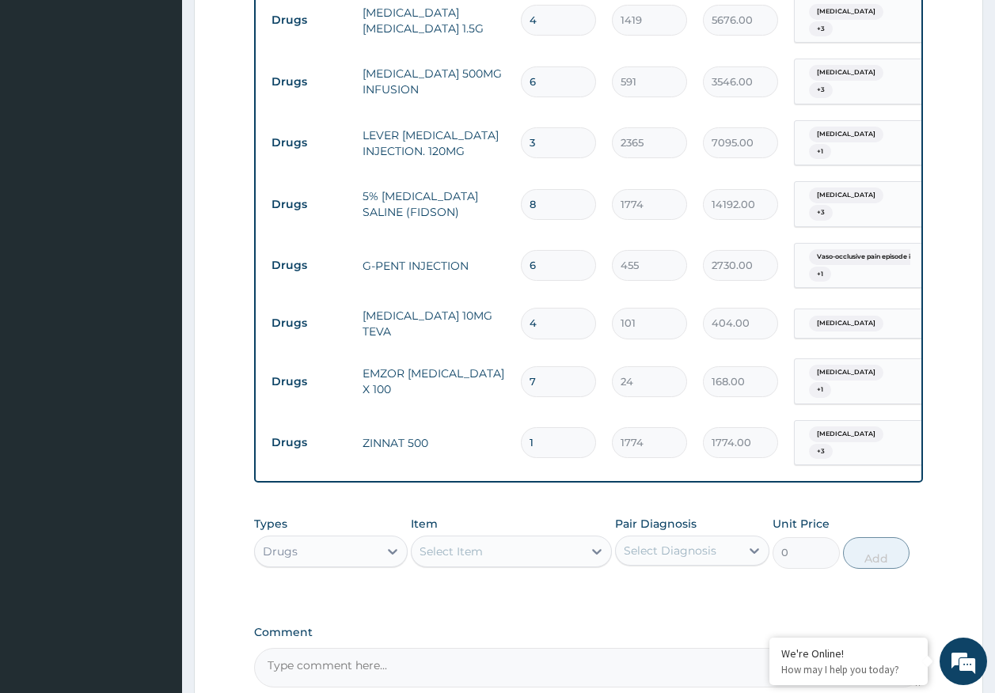
type input "0.00"
type input "1"
type input "1774.00"
type input "10"
type input "17740.00"
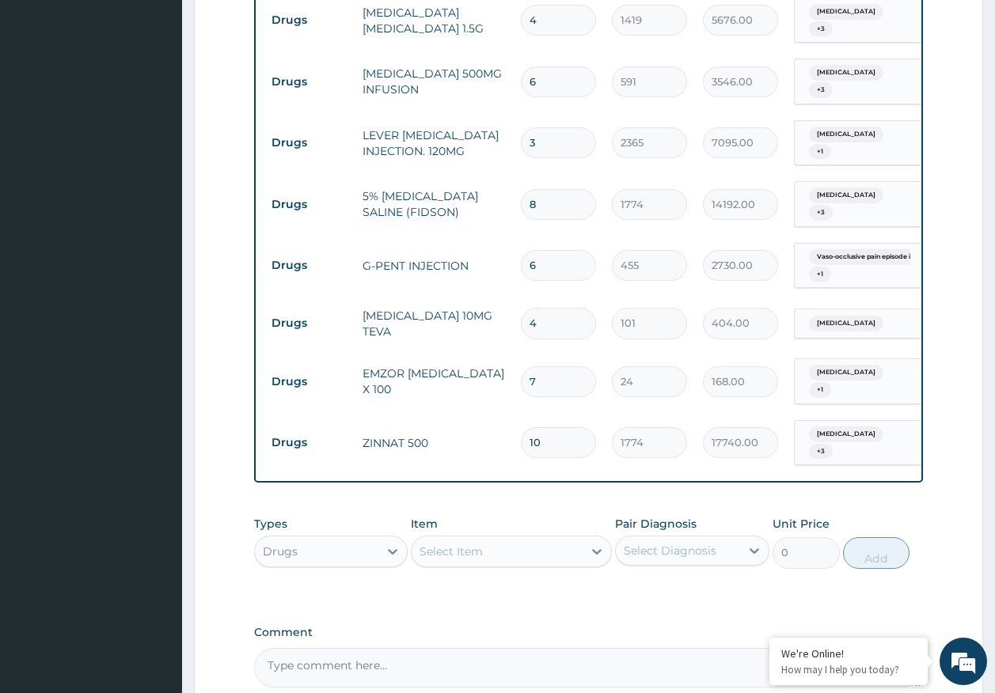
type input "10"
click at [475, 544] on div "Select Item" at bounding box center [450, 552] width 63 height 16
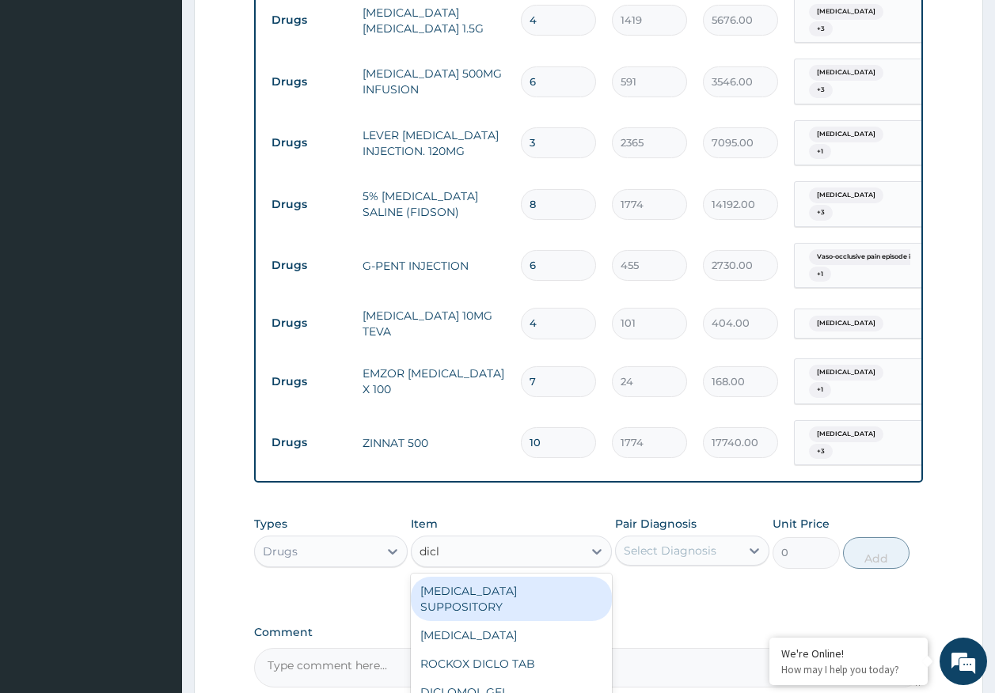
type input "diclo"
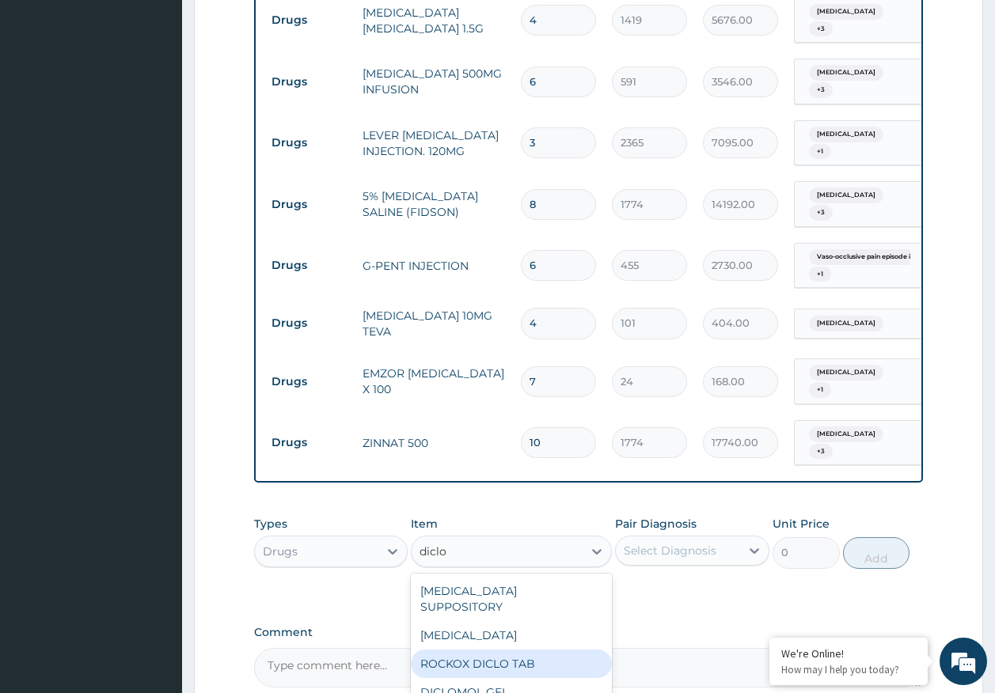
drag, startPoint x: 521, startPoint y: 606, endPoint x: 628, endPoint y: 534, distance: 129.5
click at [521, 650] on div "ROCKOX DICLO TAB" at bounding box center [511, 664] width 201 height 28
type input "83"
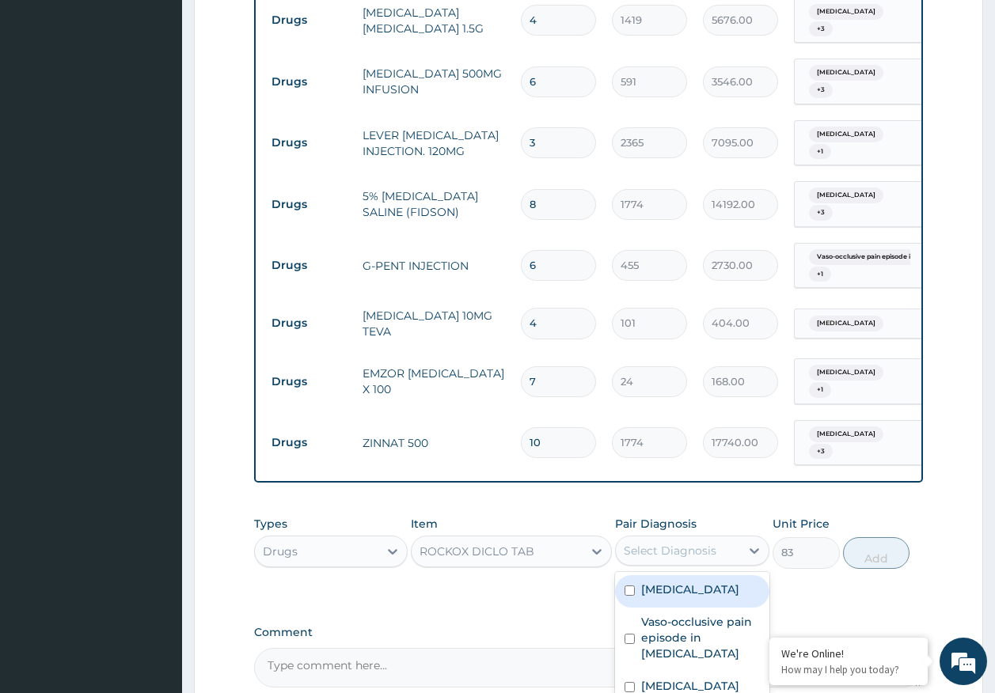
click at [662, 543] on div "Select Diagnosis" at bounding box center [669, 551] width 93 height 16
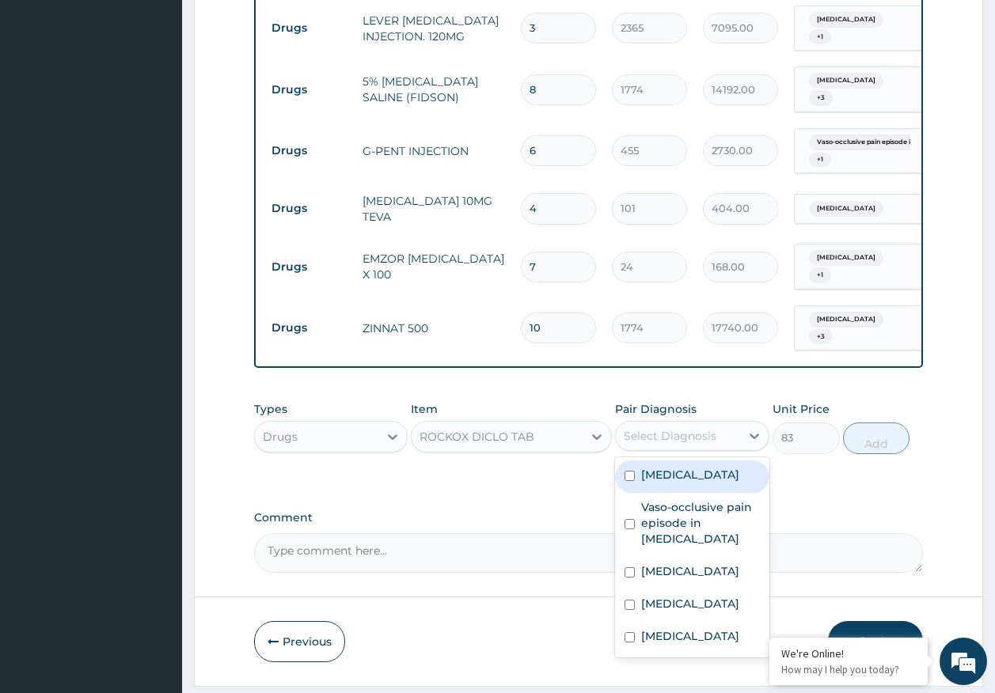
click at [657, 467] on label "Sepsis" at bounding box center [690, 475] width 98 height 16
checkbox input "true"
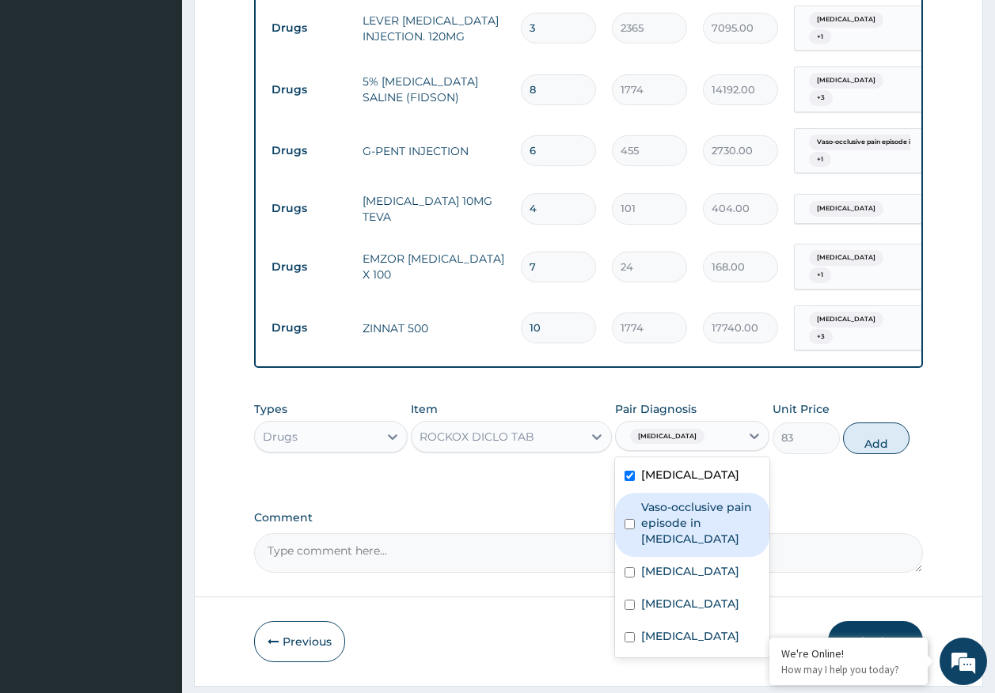
click at [675, 499] on label "Vaso-occlusive pain episode in sickle cell disease" at bounding box center [700, 522] width 119 height 47
checkbox input "true"
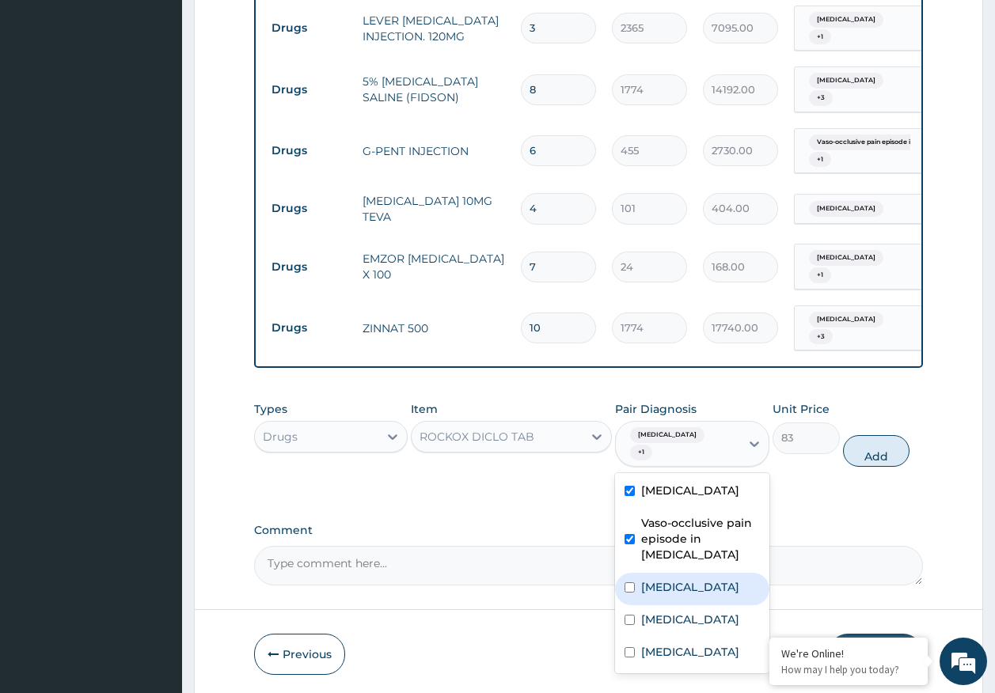
click at [663, 579] on label "[MEDICAL_DATA]" at bounding box center [690, 587] width 98 height 16
checkbox input "true"
click at [676, 612] on label "Sickle cell trait" at bounding box center [690, 620] width 98 height 16
checkbox input "true"
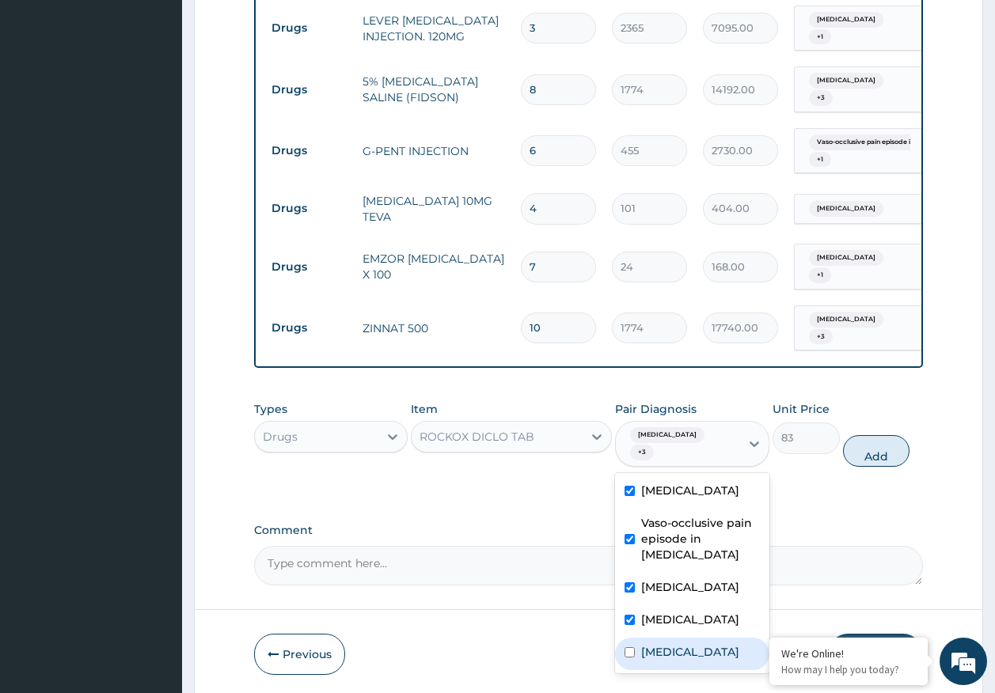
click at [682, 644] on label "Essential hypertension" at bounding box center [690, 652] width 98 height 16
checkbox input "true"
click at [874, 435] on button "Add" at bounding box center [876, 451] width 67 height 32
type input "0"
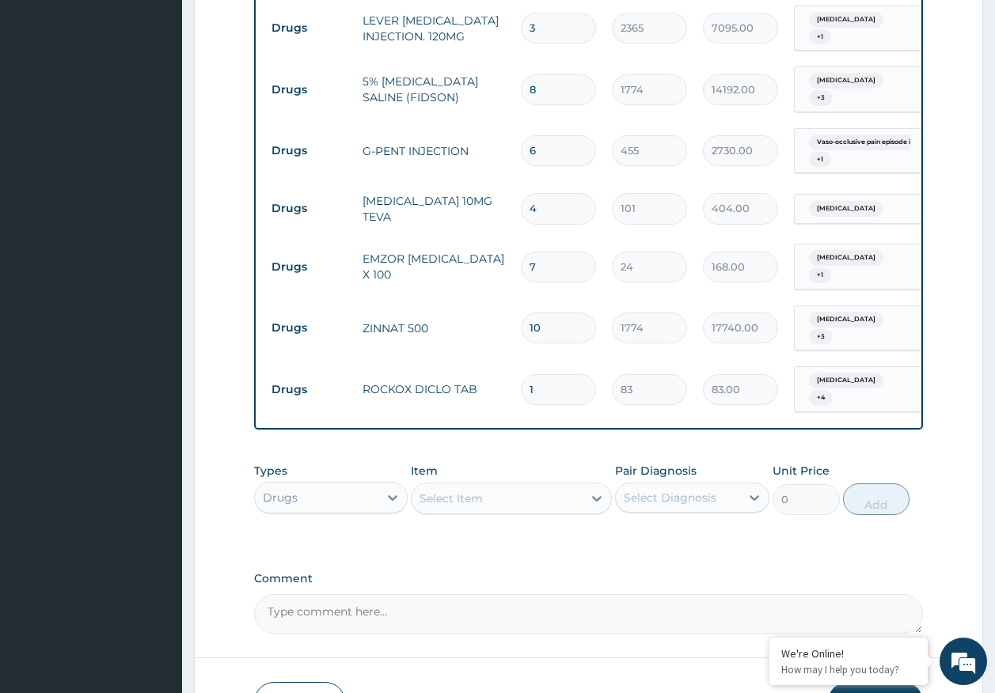
type input "10"
type input "830.00"
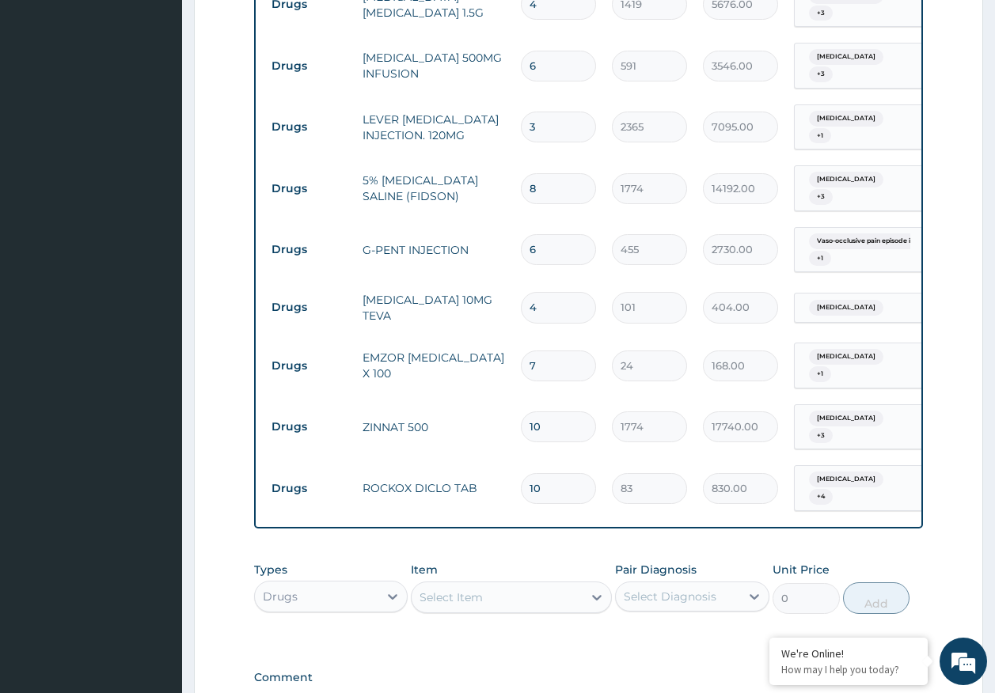
scroll to position [1187, 0]
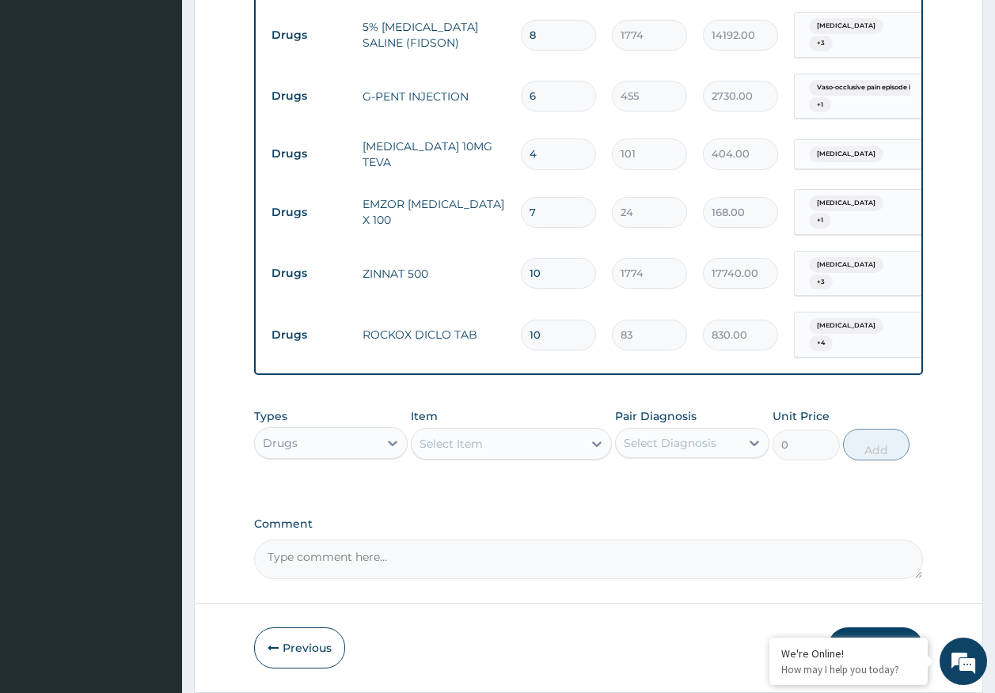
type input "10"
click at [863, 627] on button "Submit" at bounding box center [875, 647] width 95 height 41
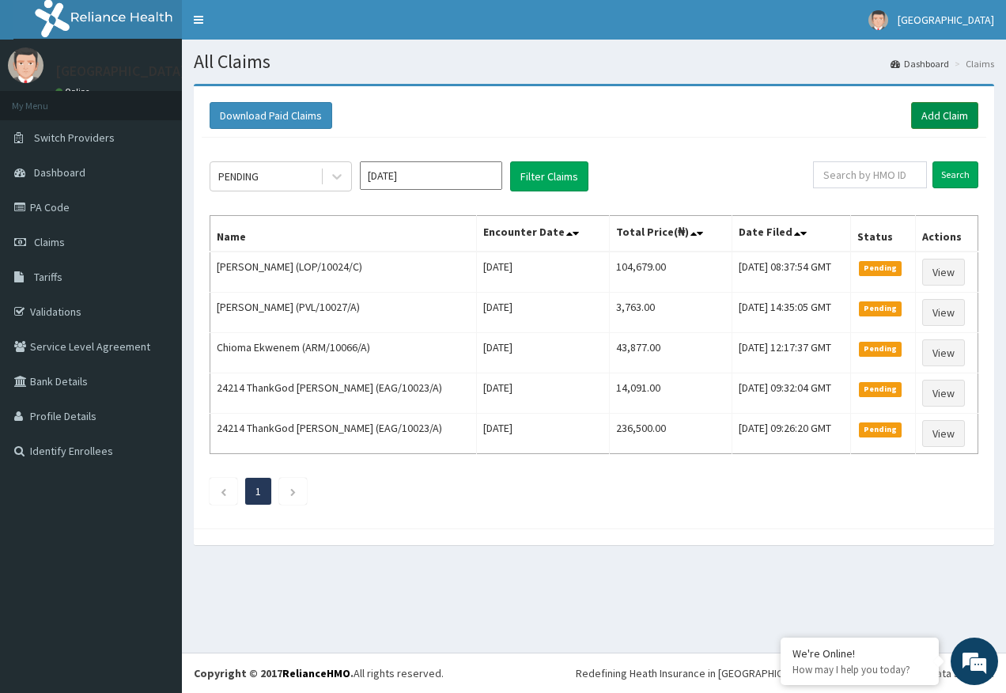
click at [930, 111] on link "Add Claim" at bounding box center [944, 115] width 67 height 27
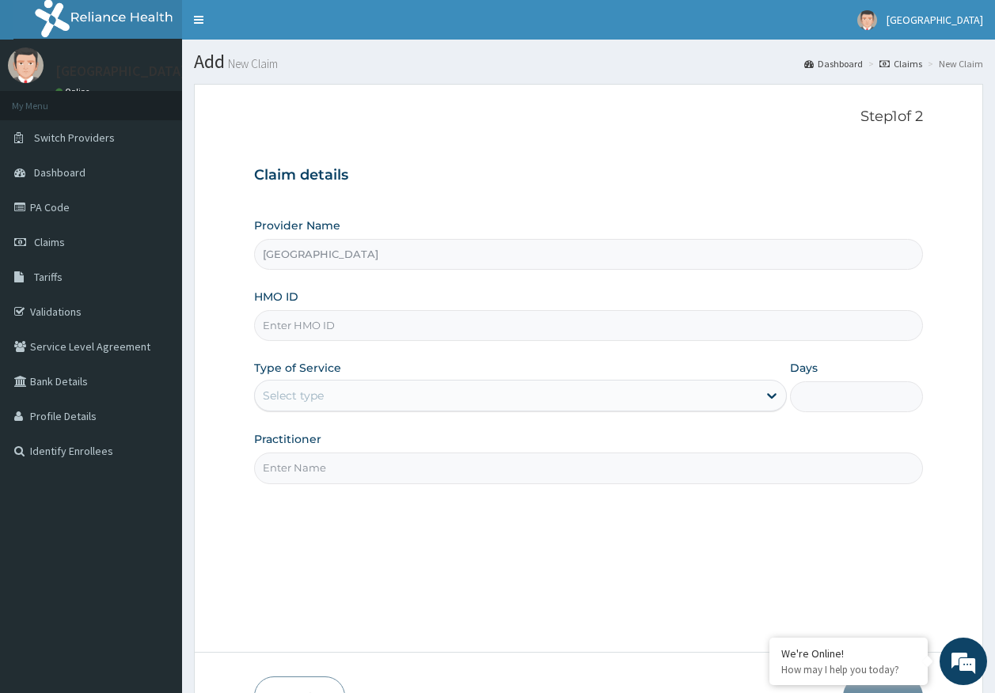
click at [322, 321] on input "HMO ID" at bounding box center [588, 325] width 669 height 31
paste input "AGO/10176/C"
type input "AGO/10176/C"
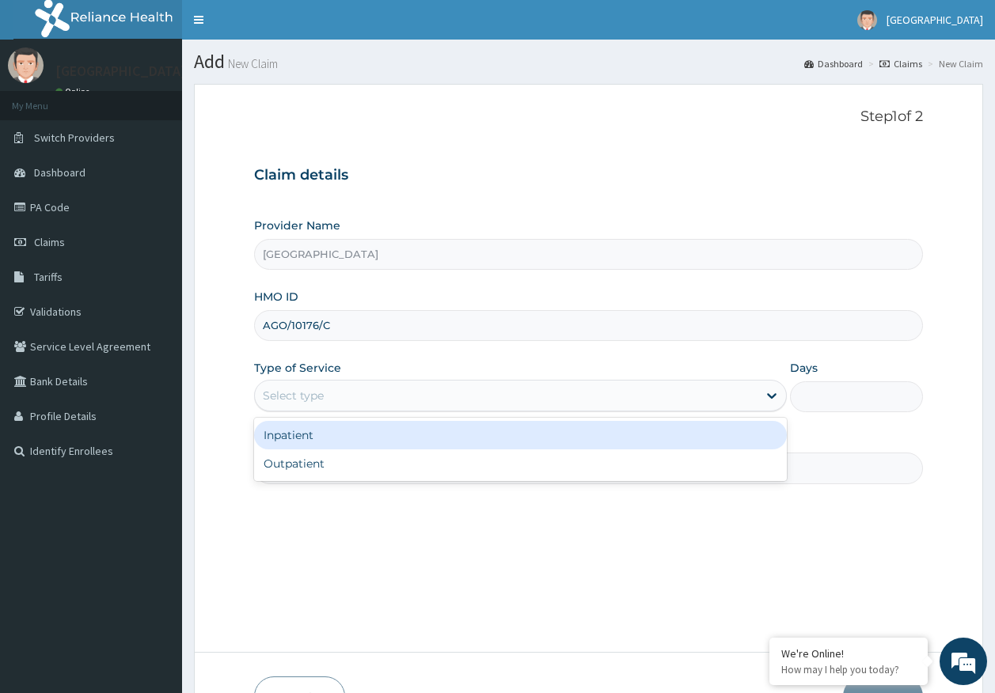
click at [296, 404] on div "Select type" at bounding box center [293, 396] width 61 height 16
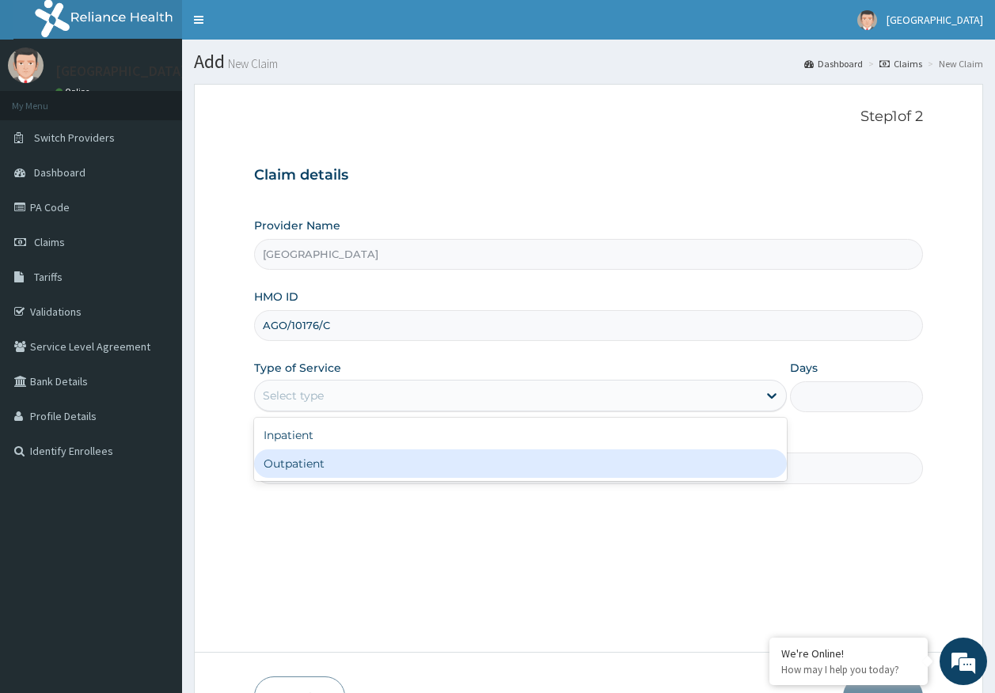
click at [305, 470] on div "Outpatient" at bounding box center [520, 463] width 532 height 28
type input "1"
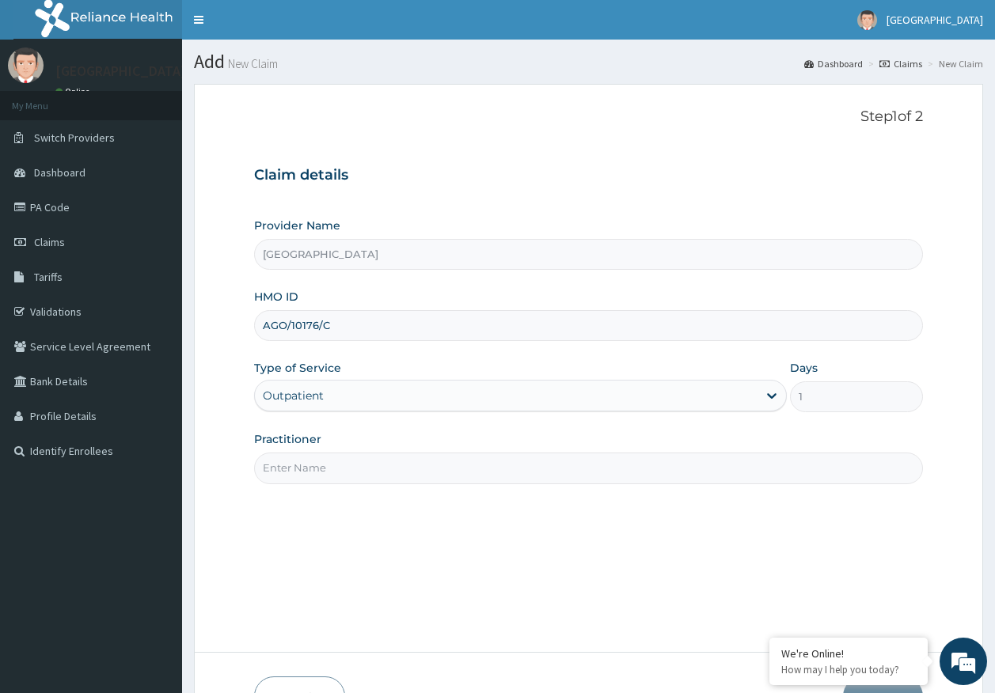
drag, startPoint x: 325, startPoint y: 464, endPoint x: 347, endPoint y: 464, distance: 21.4
click at [325, 464] on input "Practitioner" at bounding box center [588, 468] width 669 height 31
type input "DR AJAYI"
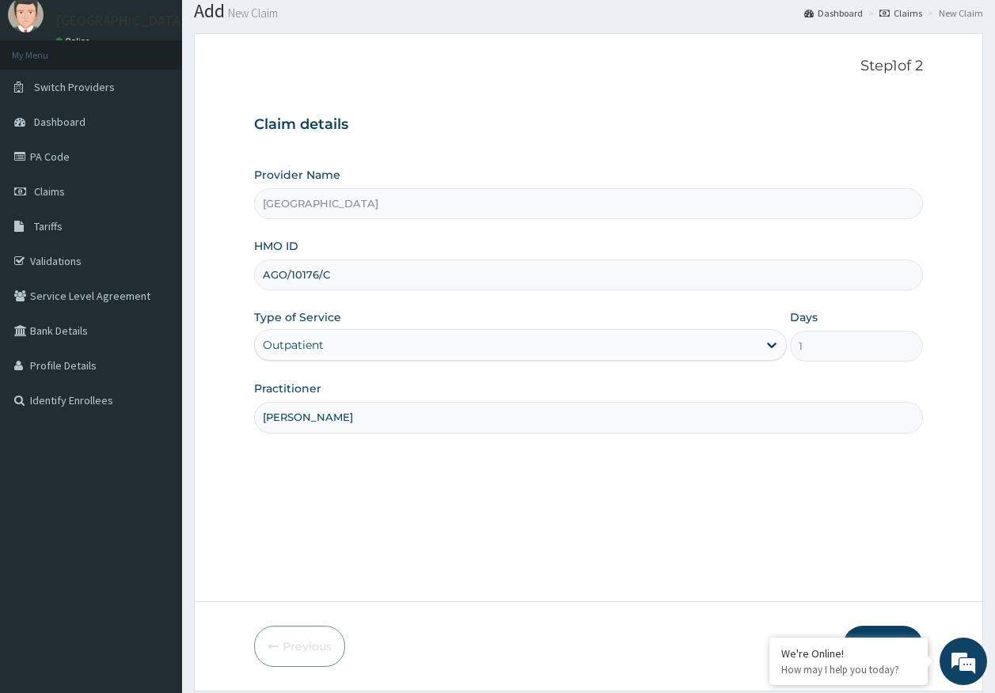
scroll to position [101, 0]
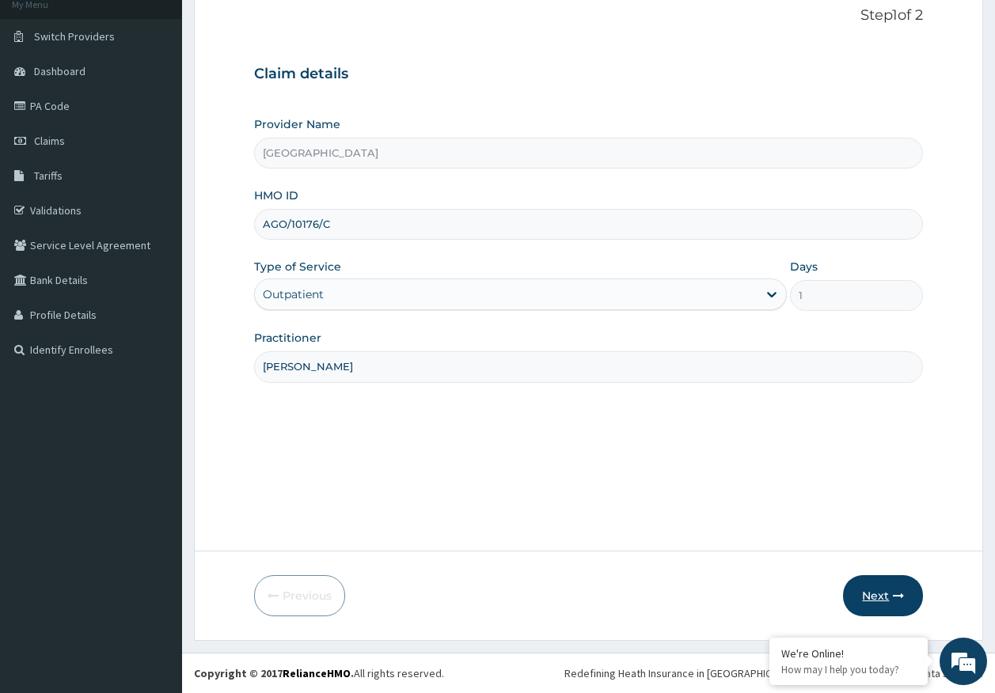
click at [871, 582] on button "Next" at bounding box center [883, 595] width 80 height 41
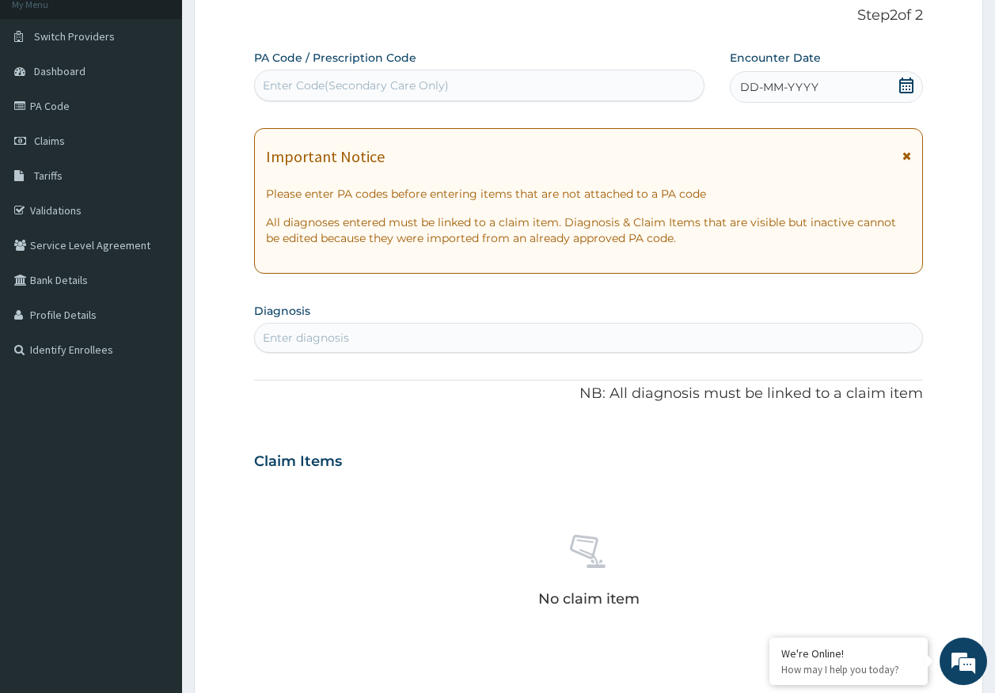
click at [793, 96] on div "DD-MM-YYYY" at bounding box center [826, 87] width 193 height 32
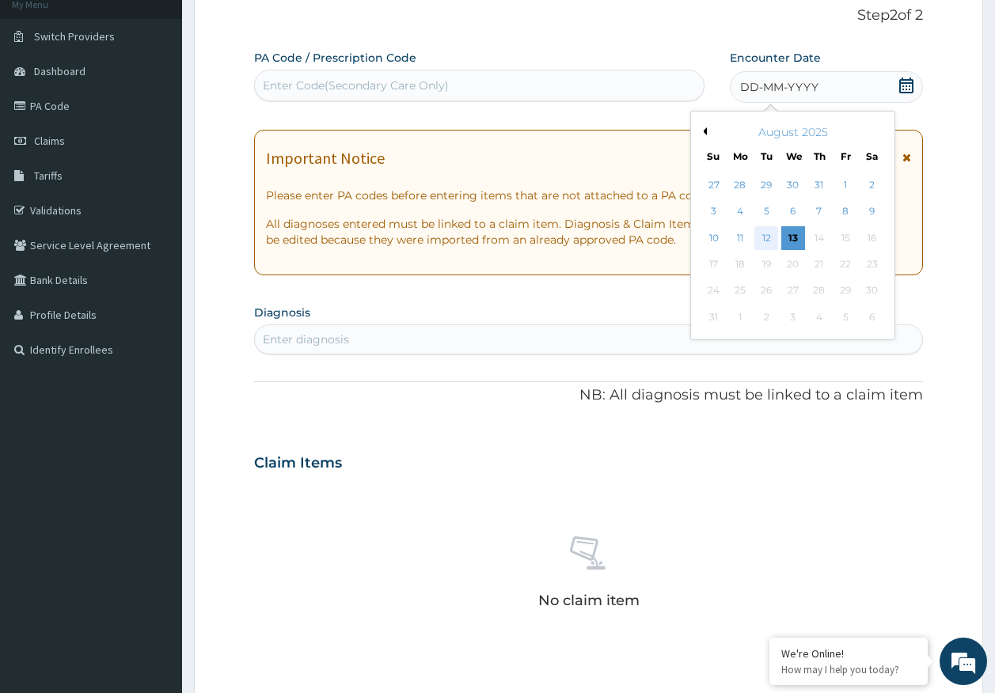
click at [768, 243] on div "12" at bounding box center [767, 238] width 24 height 24
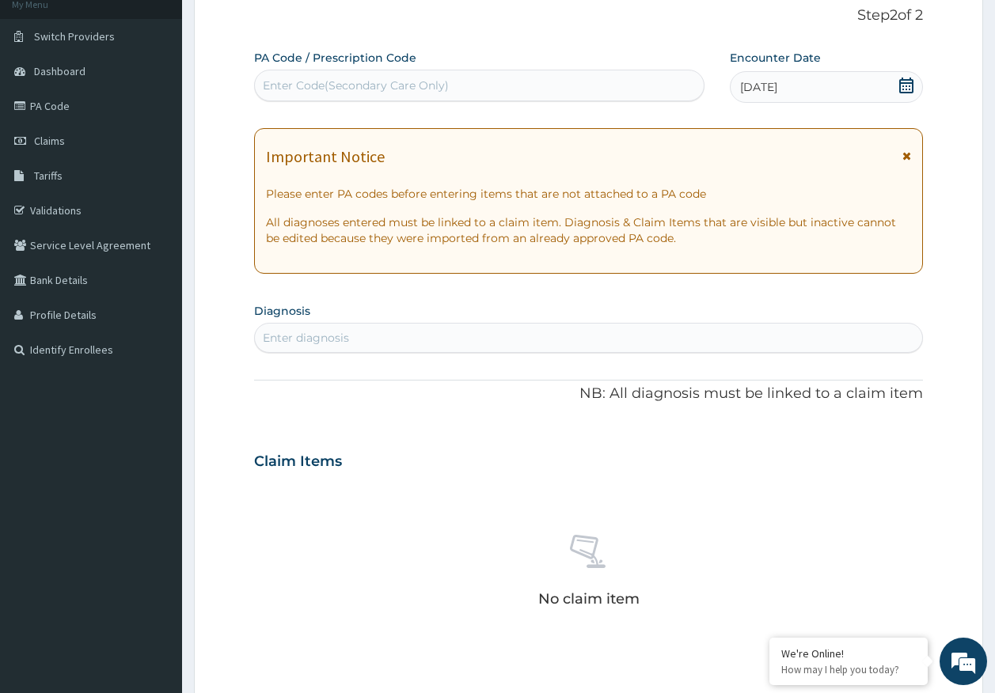
click at [476, 347] on div "Enter diagnosis" at bounding box center [589, 337] width 668 height 25
type input "malaria"
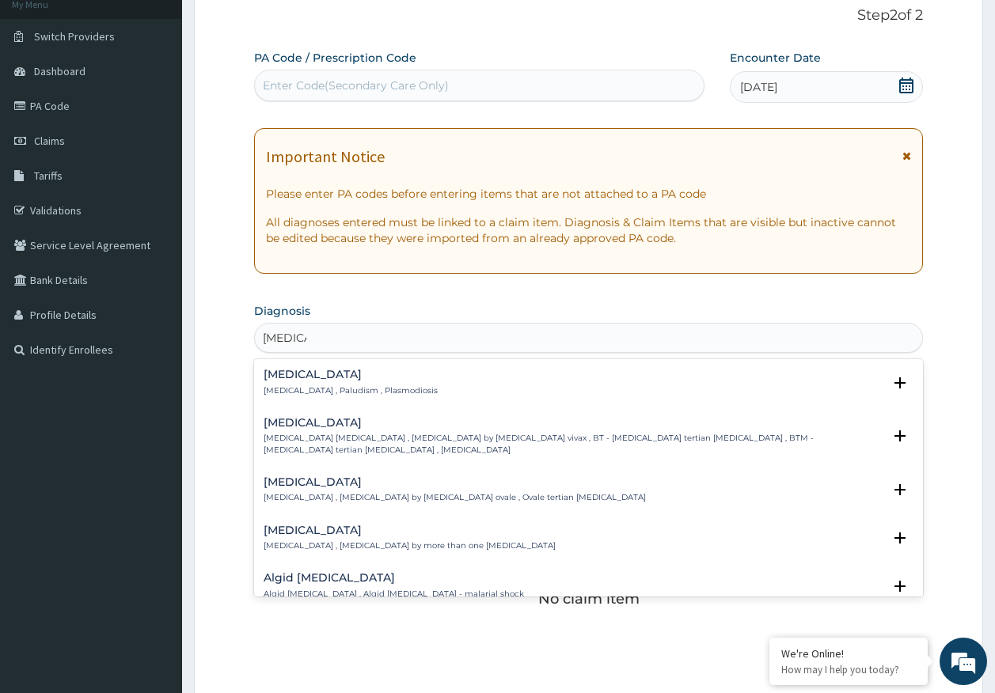
click at [305, 380] on h4 "Malaria" at bounding box center [350, 375] width 174 height 12
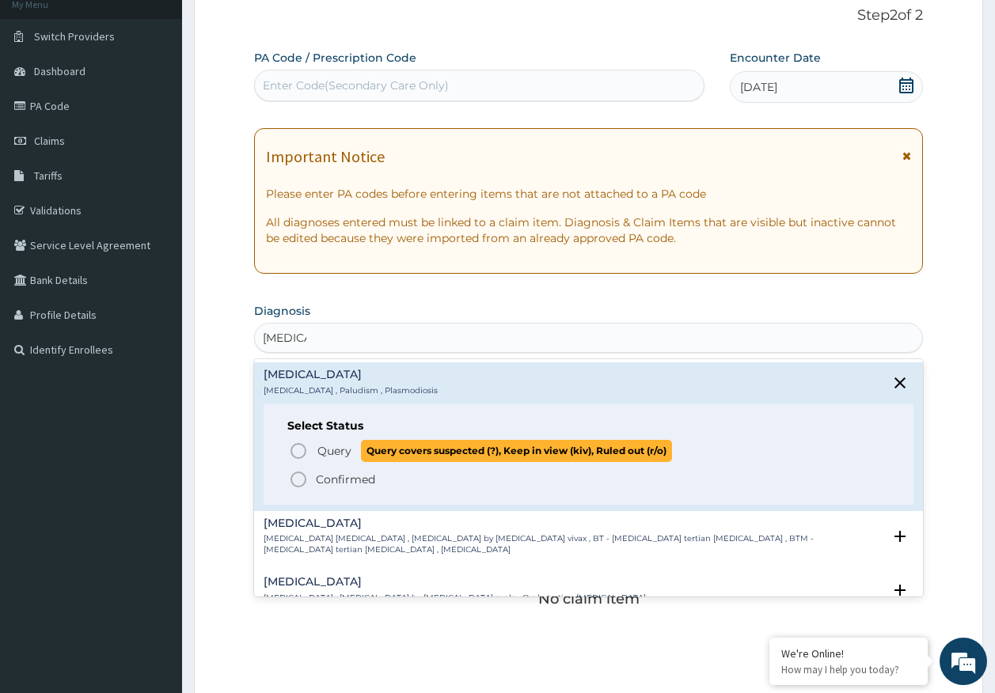
click at [338, 449] on span "Query" at bounding box center [334, 451] width 34 height 16
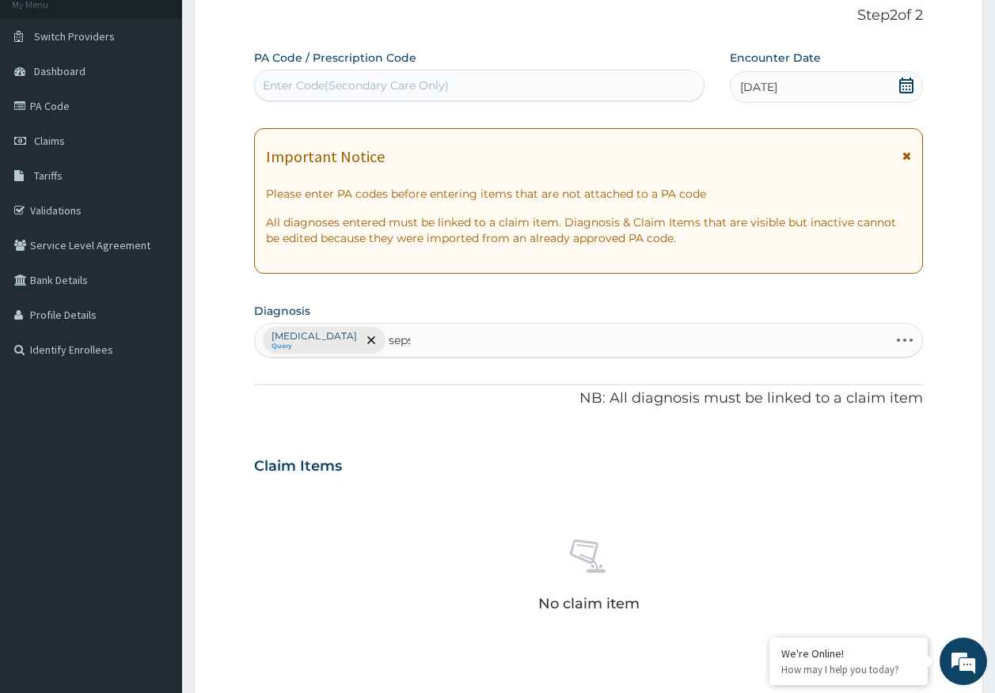
type input "sepsi"
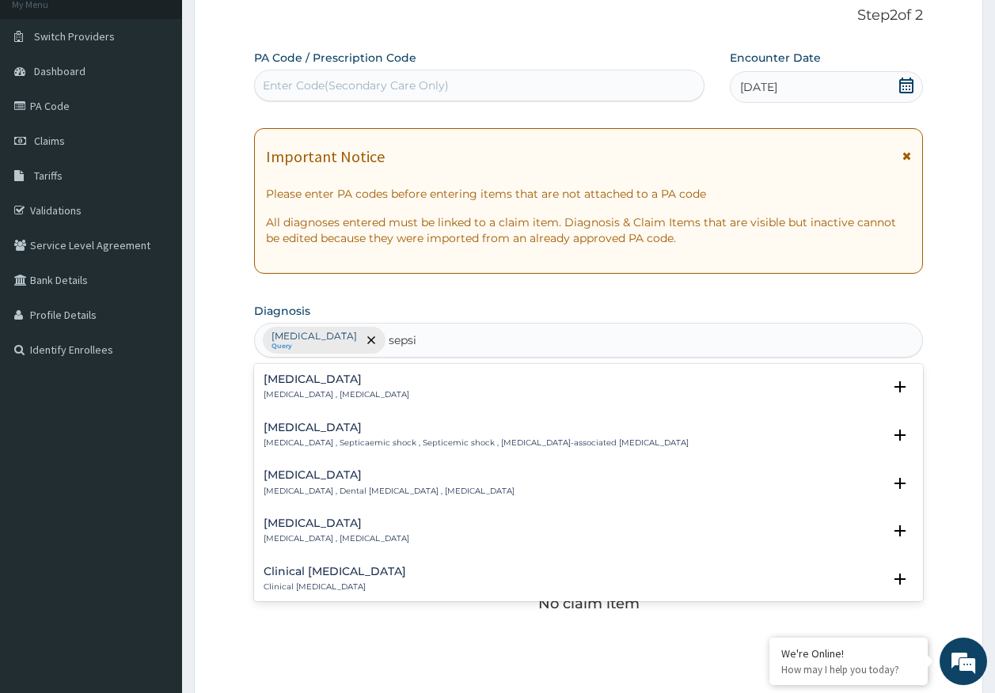
click at [294, 393] on p "Systemic infection , Sepsis" at bounding box center [336, 394] width 146 height 11
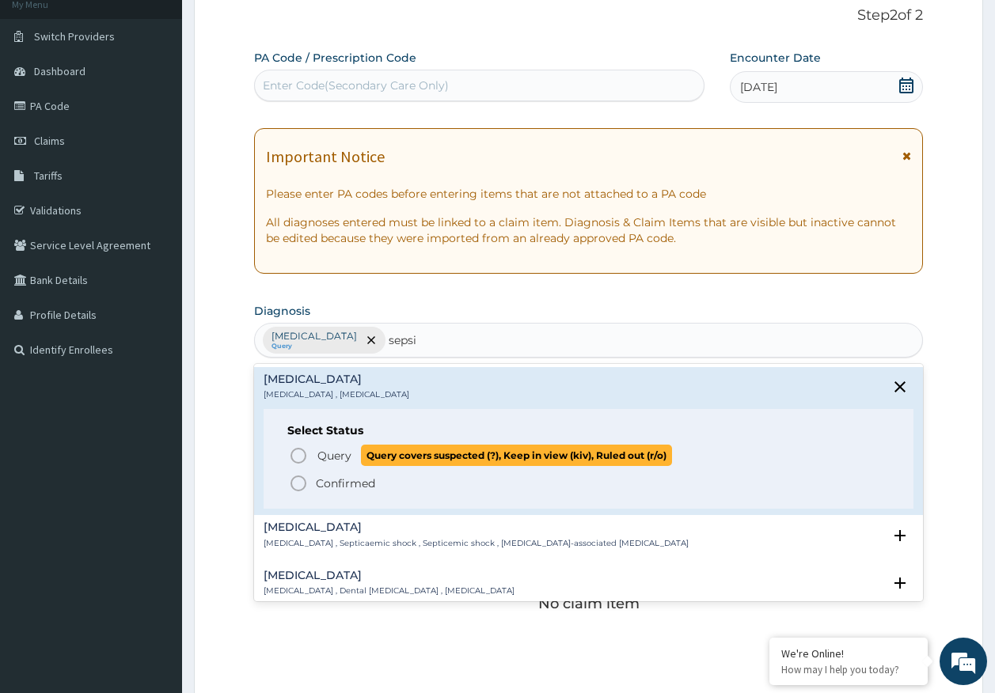
click at [338, 457] on span "Query" at bounding box center [334, 456] width 34 height 16
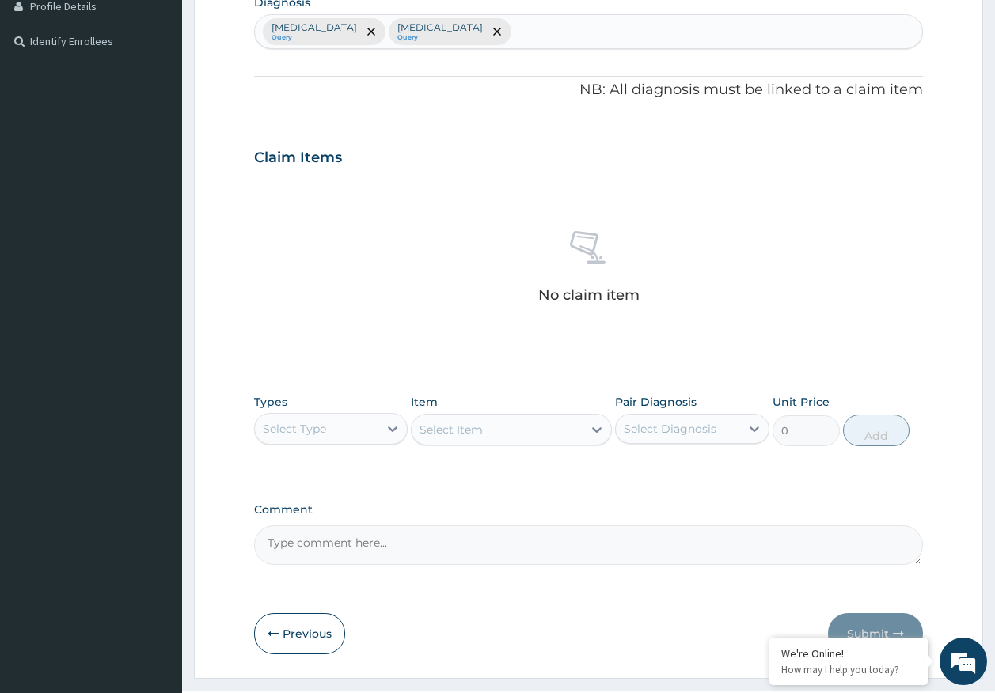
scroll to position [448, 0]
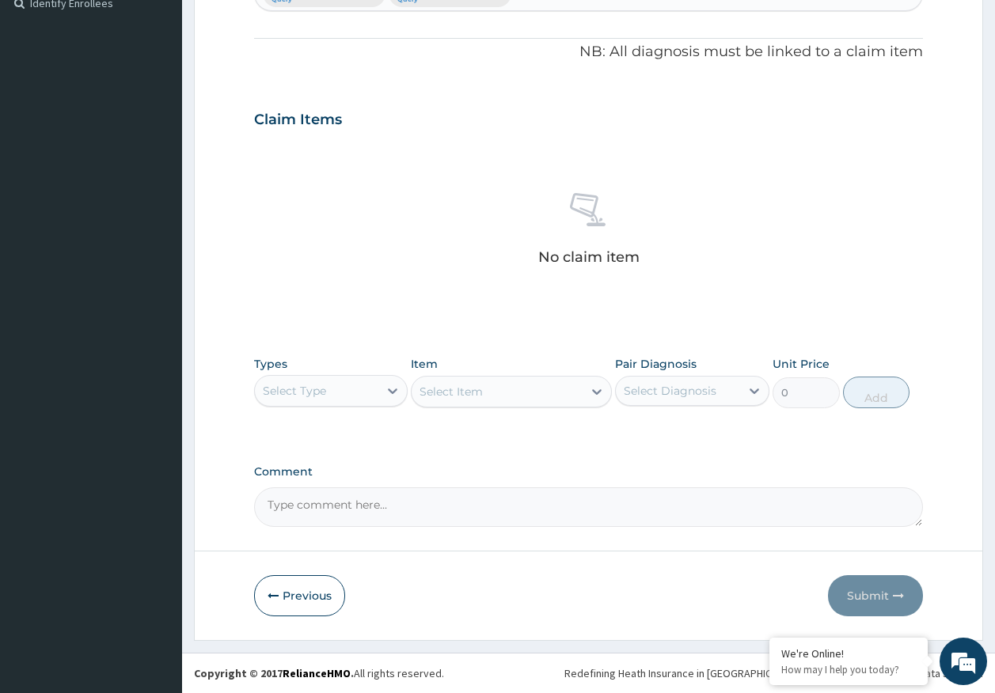
drag, startPoint x: 323, startPoint y: 389, endPoint x: 320, endPoint y: 377, distance: 12.9
click at [321, 388] on div "Select Type" at bounding box center [294, 391] width 63 height 16
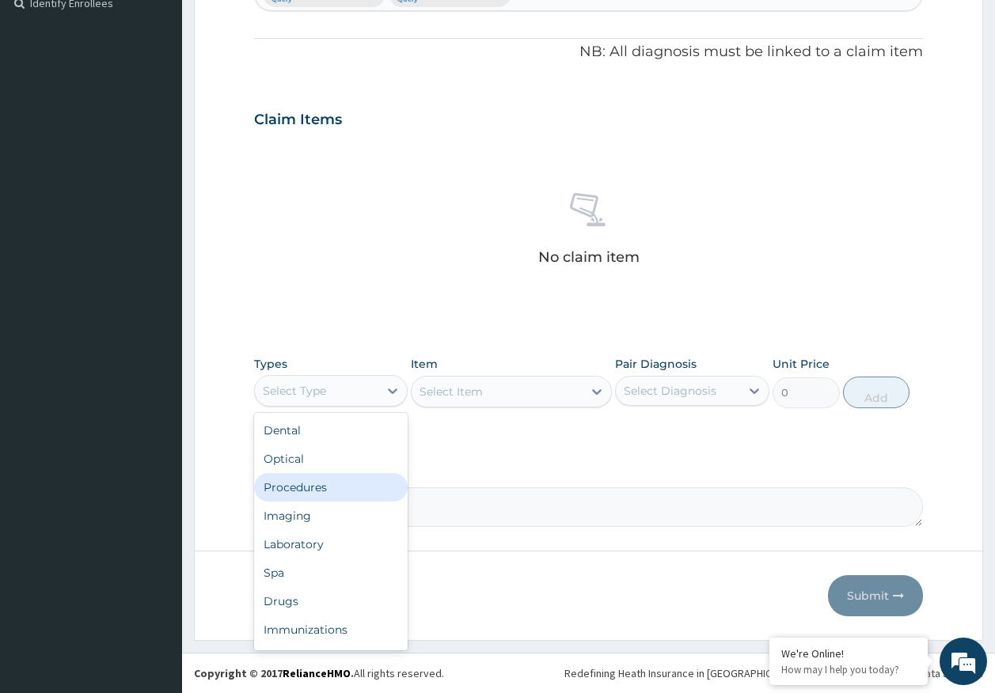
click at [310, 489] on div "Procedures" at bounding box center [331, 487] width 154 height 28
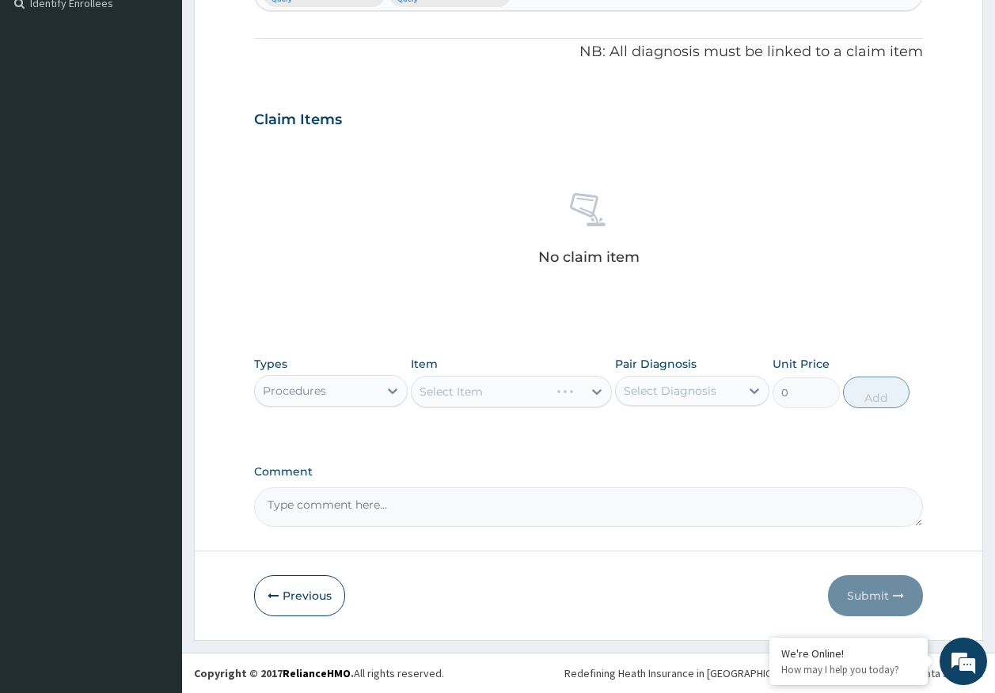
click at [660, 390] on div "Select Diagnosis" at bounding box center [669, 391] width 93 height 16
click at [649, 428] on label "[MEDICAL_DATA]" at bounding box center [690, 430] width 98 height 16
checkbox input "true"
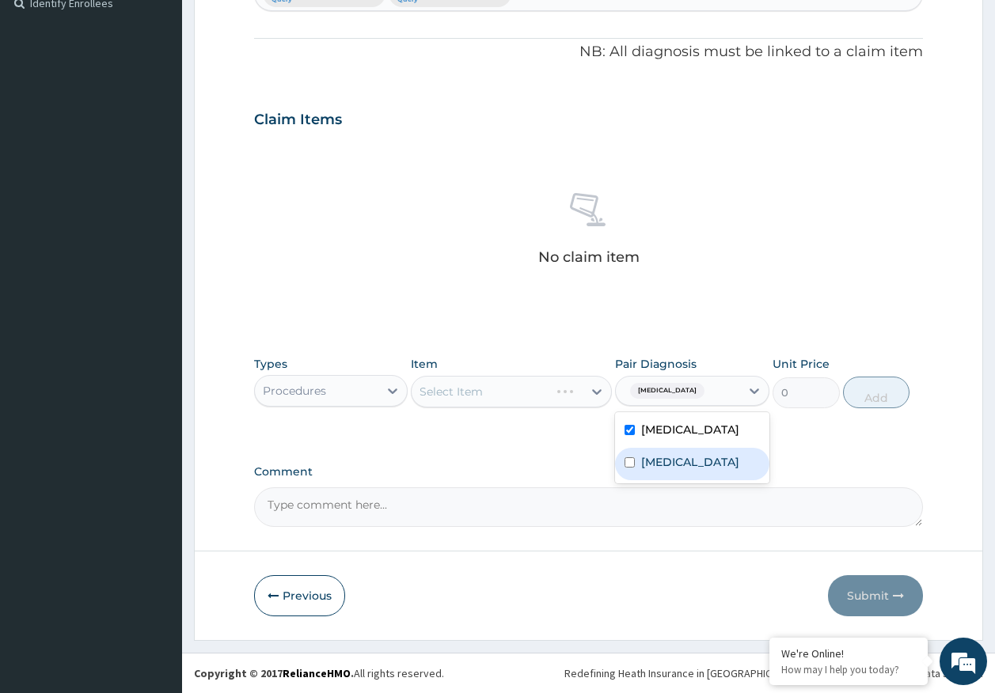
click at [648, 469] on label "[MEDICAL_DATA]" at bounding box center [690, 462] width 98 height 16
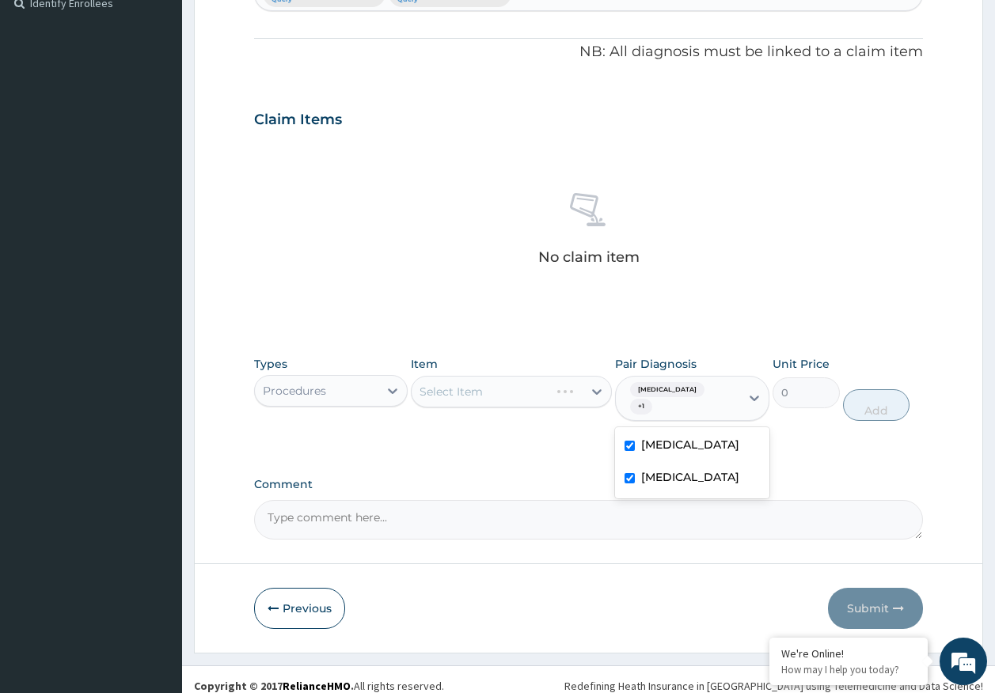
checkbox input "true"
click at [514, 398] on div "Select Item" at bounding box center [496, 391] width 171 height 25
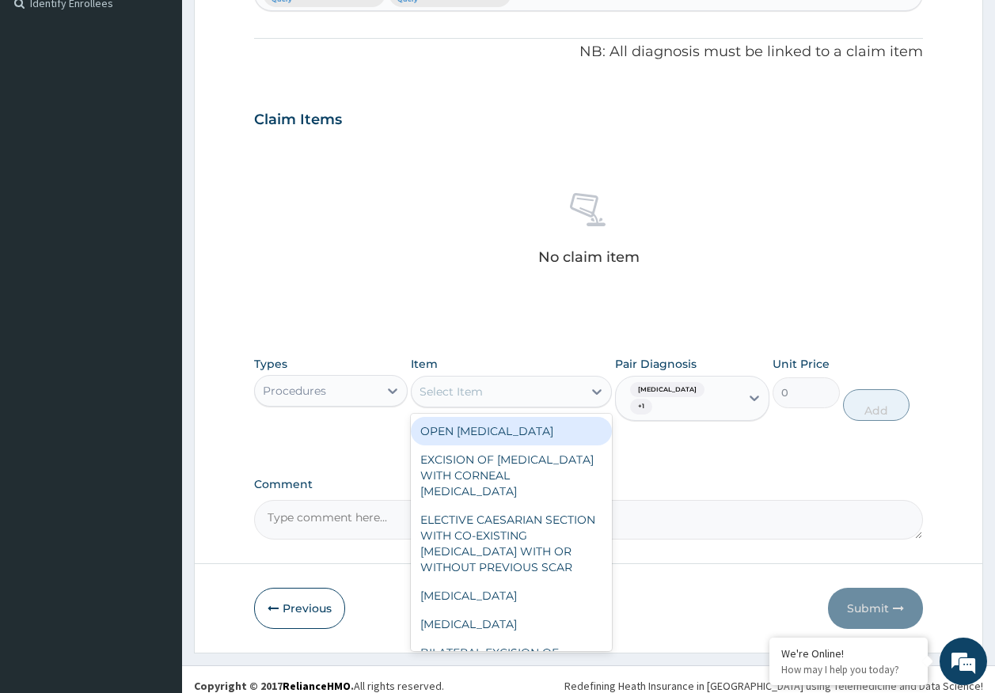
type input "c"
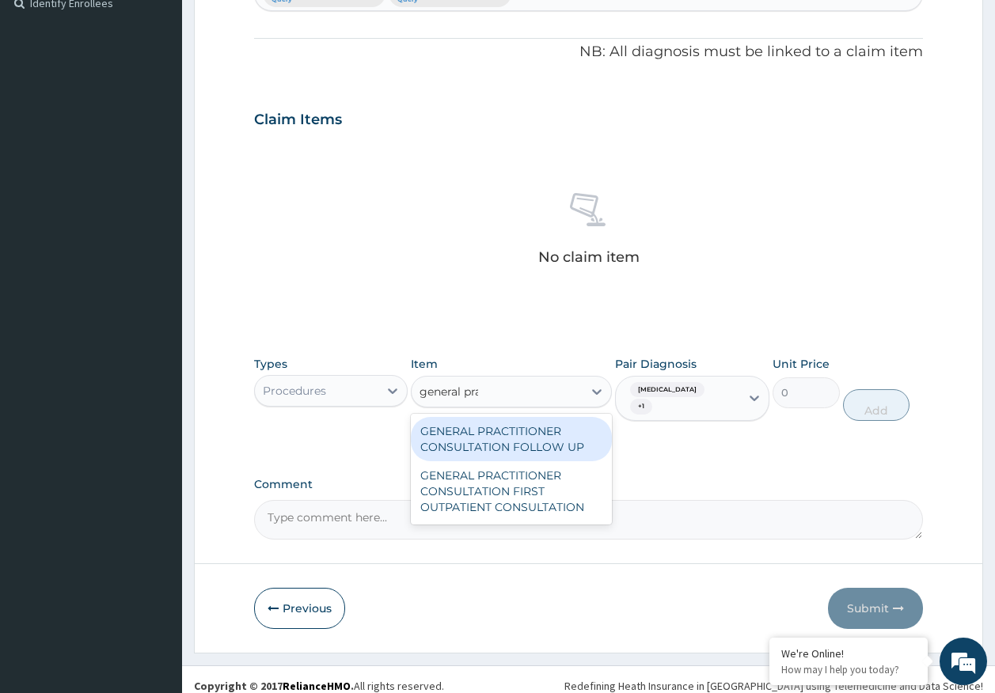
type input "general prac"
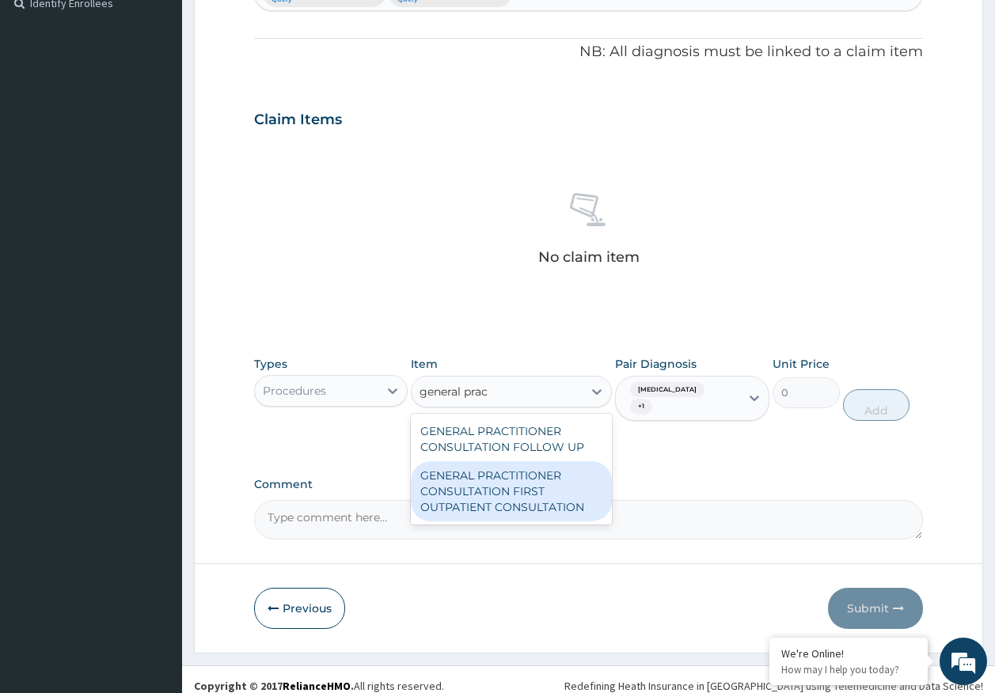
drag, startPoint x: 523, startPoint y: 490, endPoint x: 543, endPoint y: 483, distance: 21.0
click at [527, 490] on div "GENERAL PRACTITIONER CONSULTATION FIRST OUTPATIENT CONSULTATION" at bounding box center [511, 491] width 201 height 60
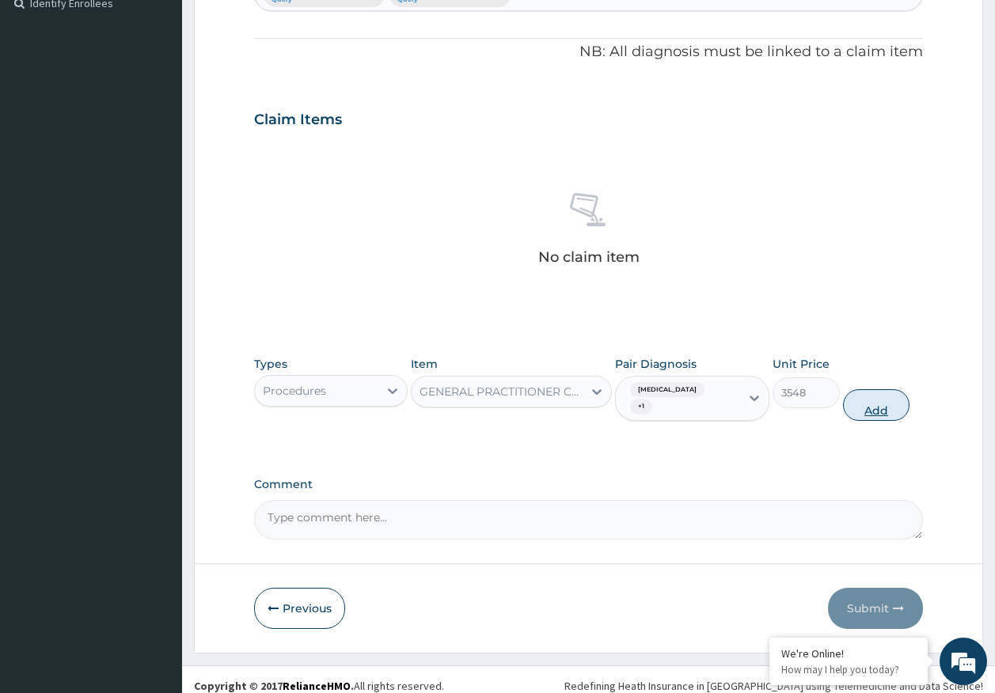
drag, startPoint x: 878, startPoint y: 400, endPoint x: 503, endPoint y: 443, distance: 377.5
click at [874, 400] on button "Add" at bounding box center [876, 405] width 67 height 32
type input "0"
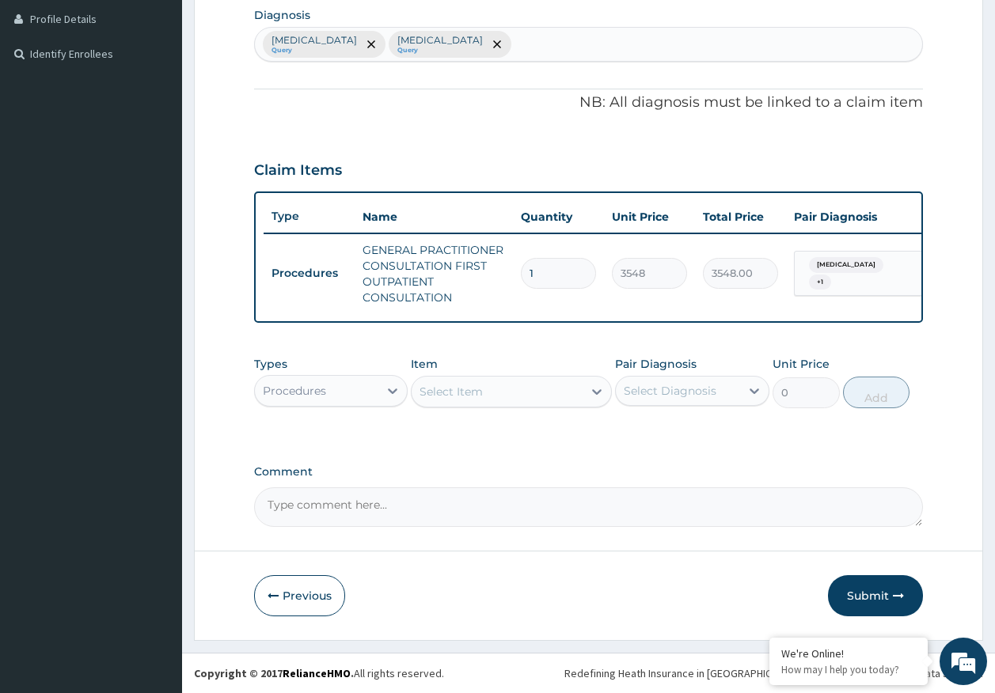
scroll to position [409, 0]
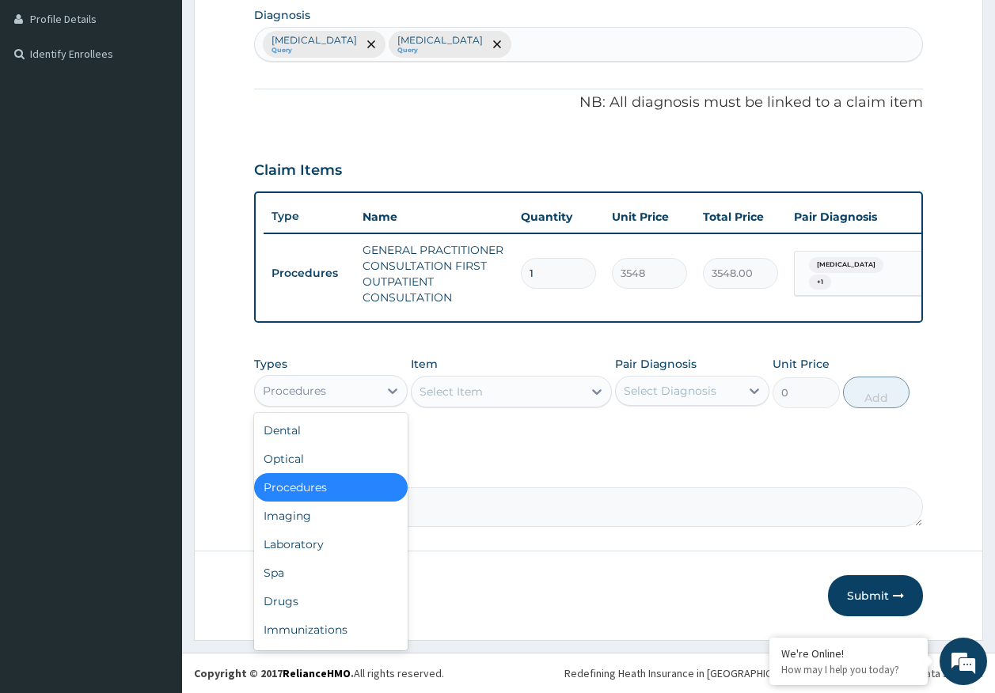
drag, startPoint x: 289, startPoint y: 384, endPoint x: 335, endPoint y: 483, distance: 110.1
click at [293, 387] on div "Procedures" at bounding box center [294, 391] width 63 height 16
click at [321, 541] on div "Laboratory" at bounding box center [331, 544] width 154 height 28
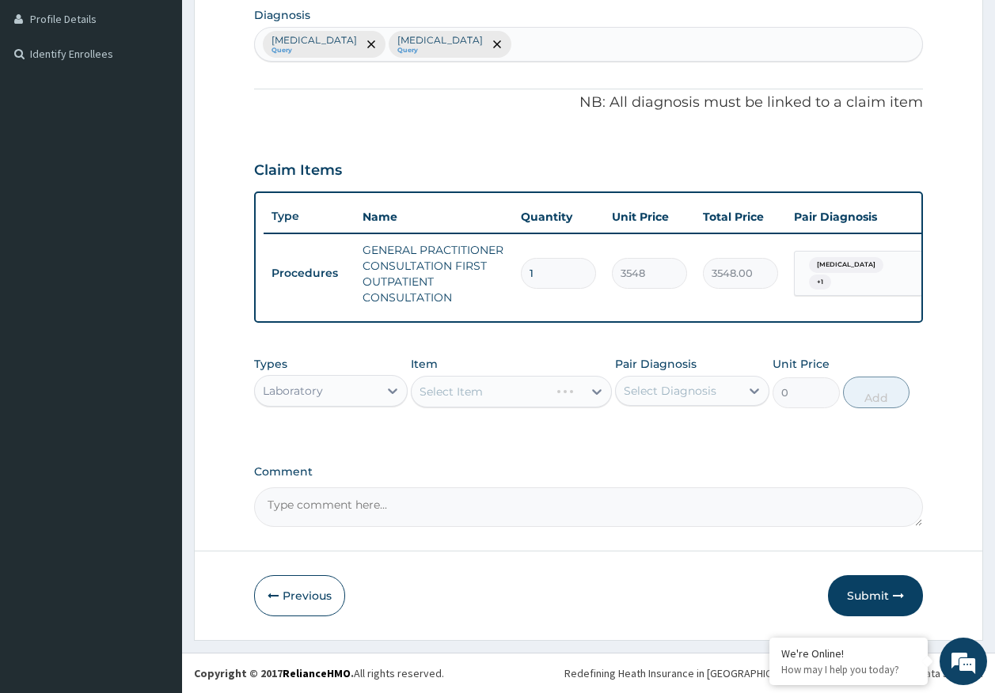
click at [512, 400] on div "Select Item" at bounding box center [511, 392] width 201 height 32
click at [692, 395] on div "Select Diagnosis" at bounding box center [669, 391] width 93 height 16
click at [673, 440] on div "[MEDICAL_DATA]" at bounding box center [692, 431] width 154 height 32
checkbox input "true"
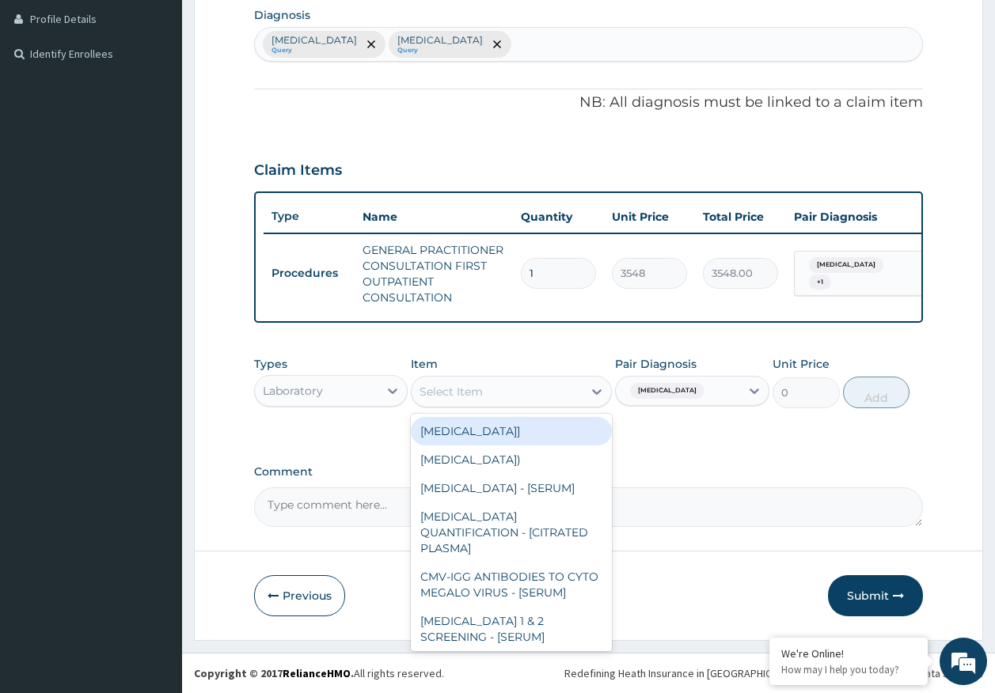
click at [487, 396] on div "Select Item" at bounding box center [496, 391] width 171 height 25
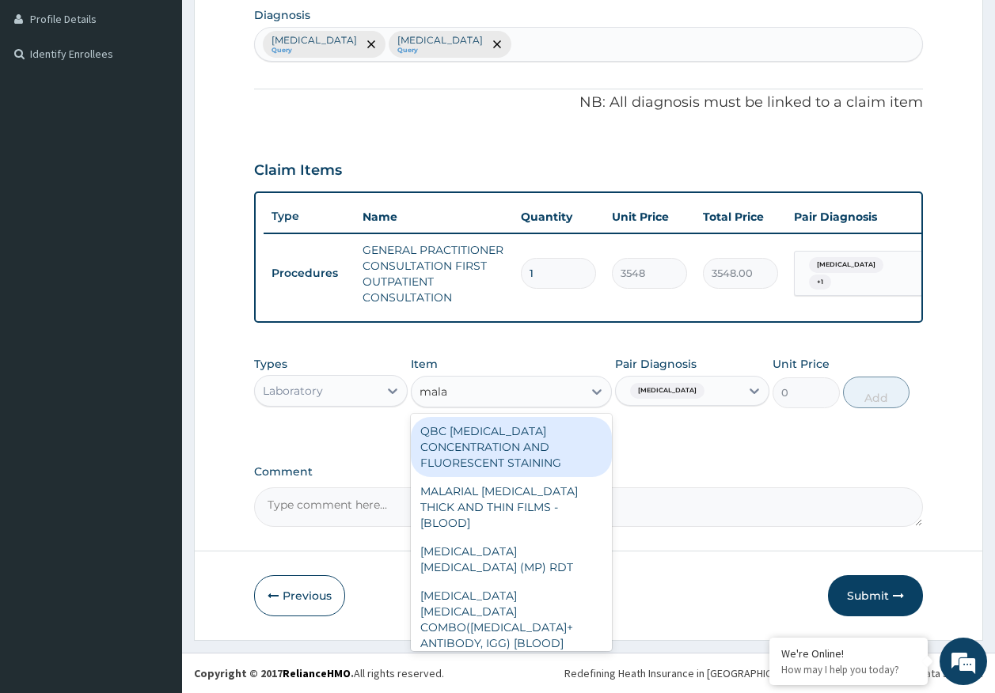
type input "malar"
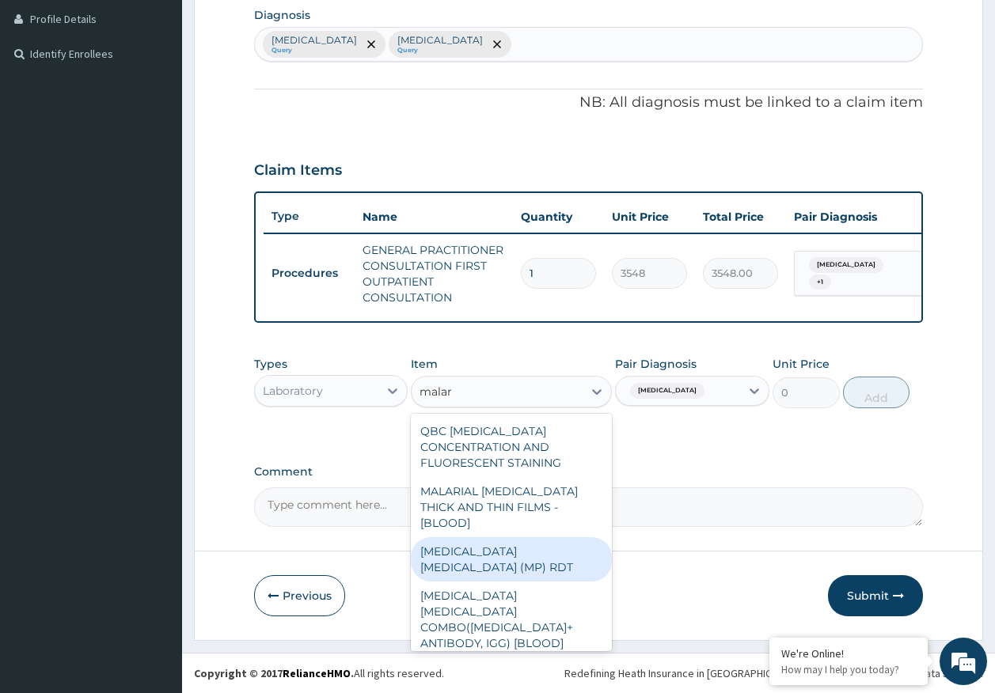
click at [555, 542] on div "[MEDICAL_DATA] [MEDICAL_DATA] (MP) RDT" at bounding box center [511, 559] width 201 height 44
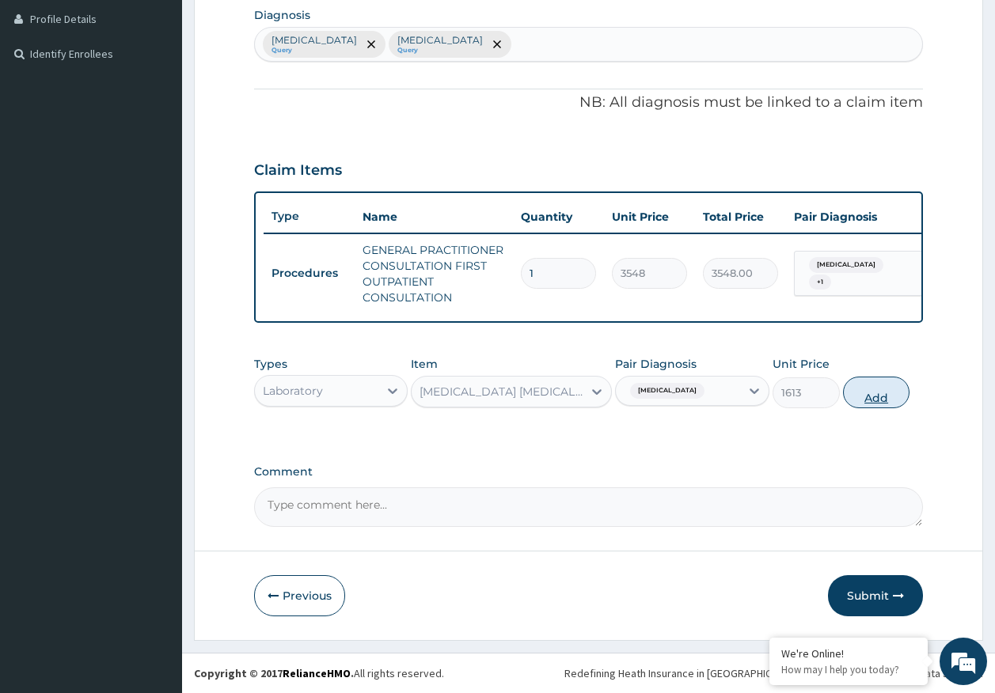
click at [861, 396] on button "Add" at bounding box center [876, 393] width 67 height 32
type input "0"
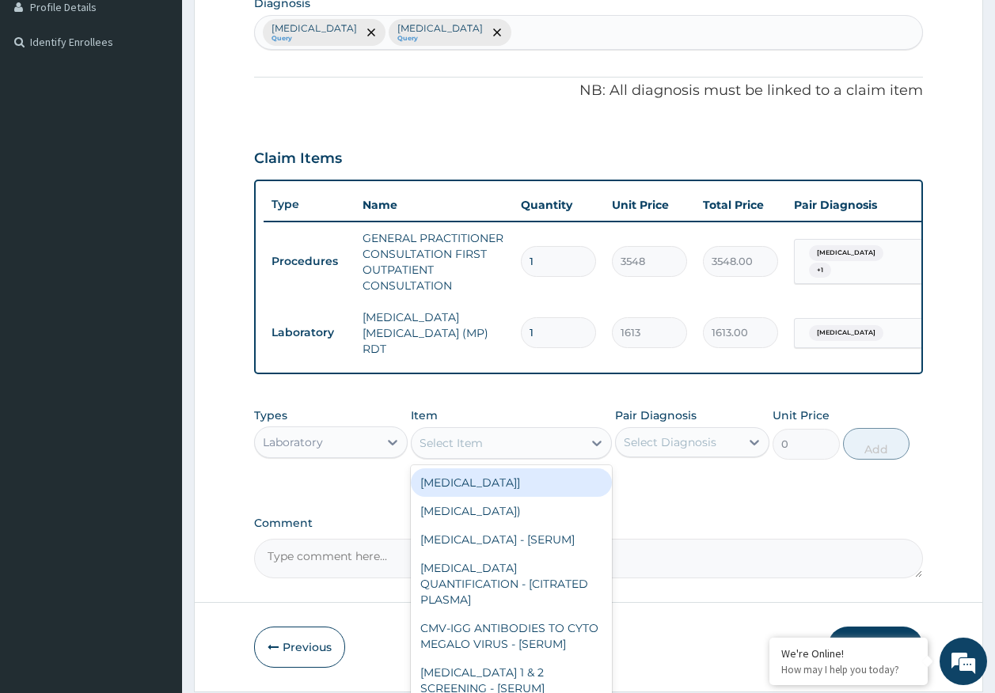
click at [468, 451] on div "Select Item" at bounding box center [450, 443] width 63 height 16
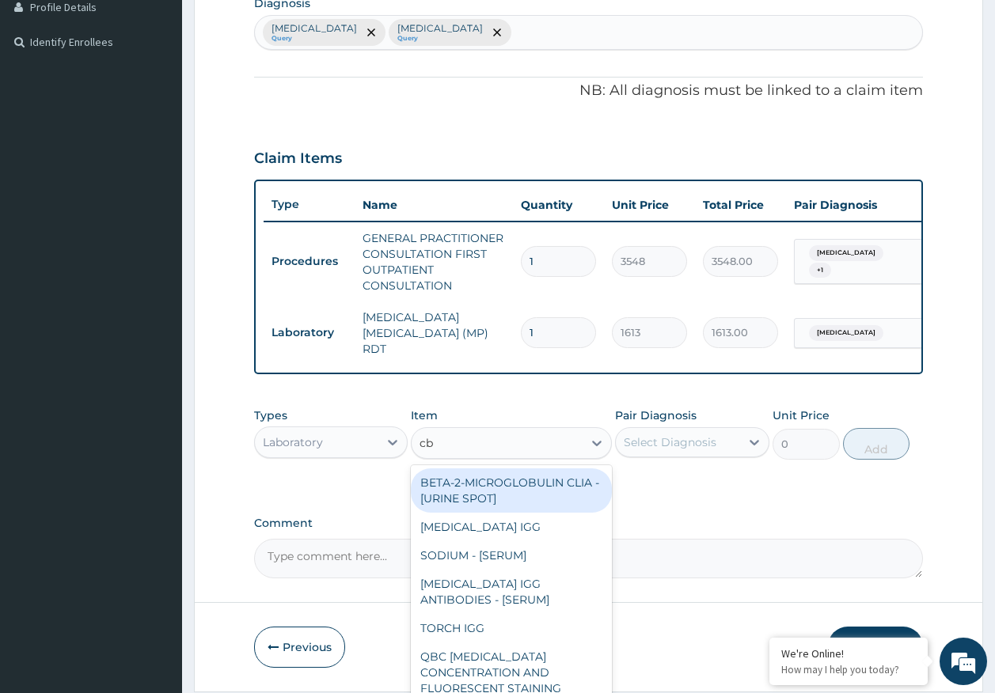
type input "cbc"
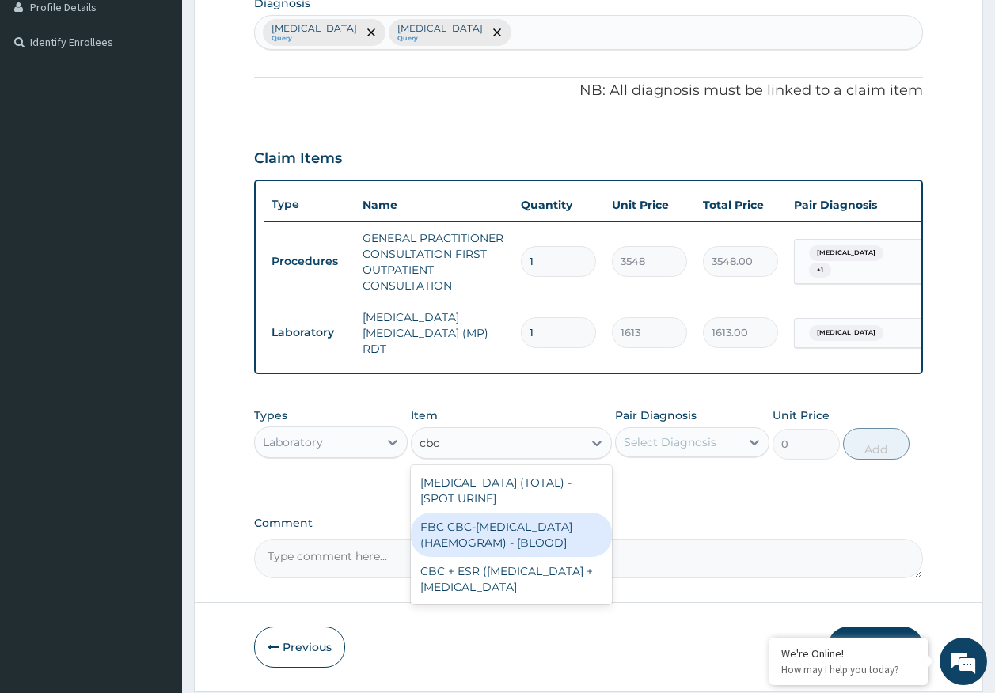
drag, startPoint x: 473, startPoint y: 529, endPoint x: 632, endPoint y: 481, distance: 166.2
click at [474, 529] on div "FBC CBC-[MEDICAL_DATA] (HAEMOGRAM) - [BLOOD]" at bounding box center [511, 535] width 201 height 44
type input "4300"
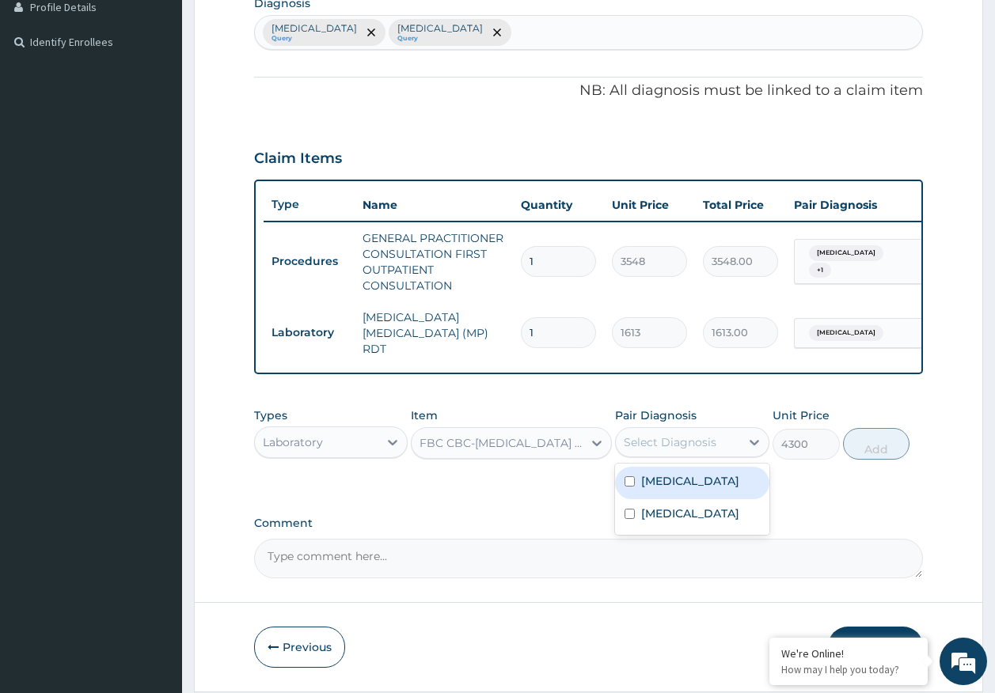
click at [675, 450] on div "Select Diagnosis" at bounding box center [669, 442] width 93 height 16
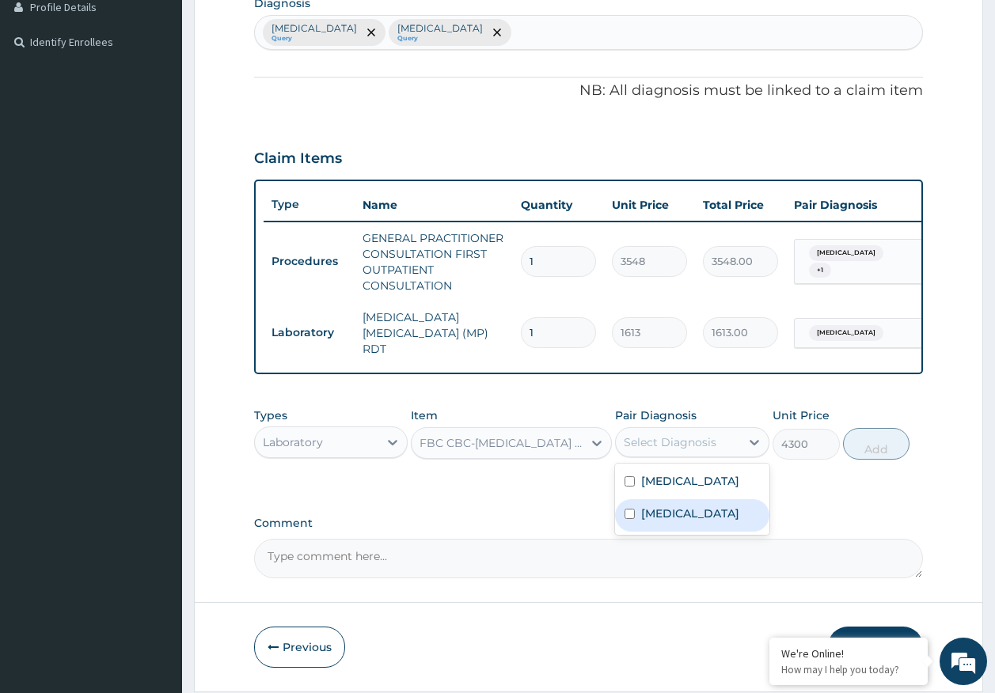
click at [671, 525] on div "[MEDICAL_DATA]" at bounding box center [692, 515] width 154 height 32
checkbox input "true"
click at [867, 449] on button "Add" at bounding box center [876, 444] width 67 height 32
type input "0"
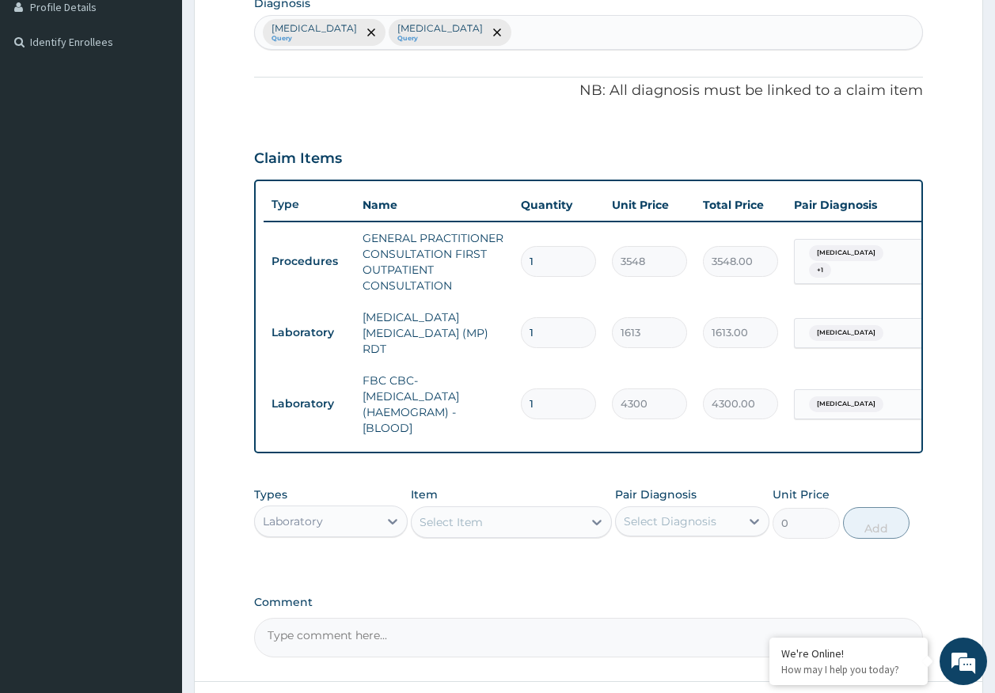
click at [364, 532] on div "Laboratory" at bounding box center [317, 521] width 124 height 25
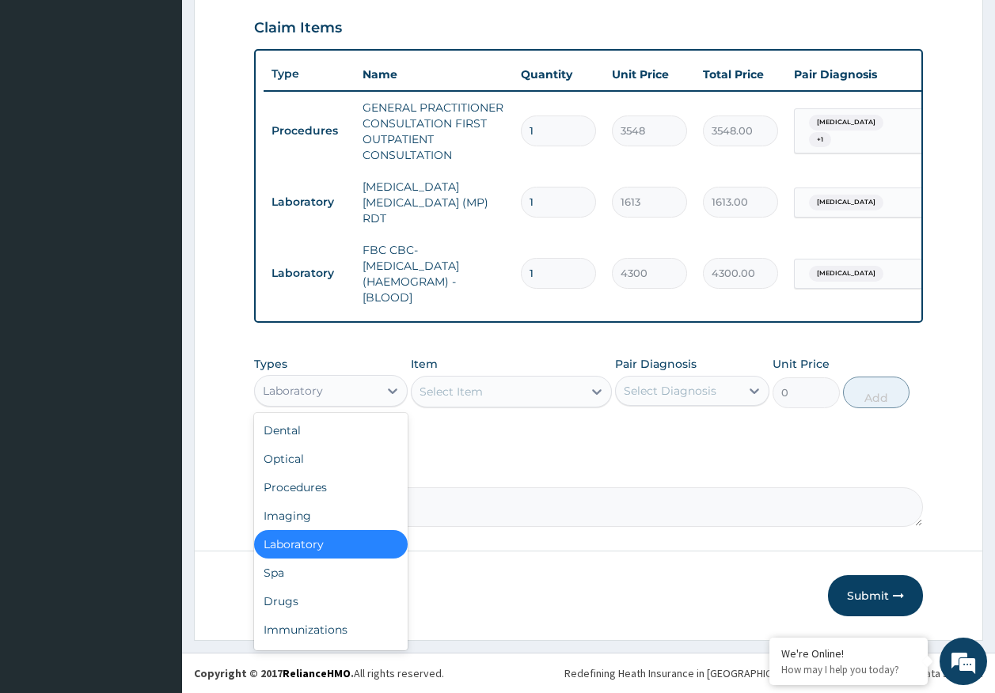
scroll to position [543, 0]
click at [297, 606] on div "Drugs" at bounding box center [331, 601] width 154 height 28
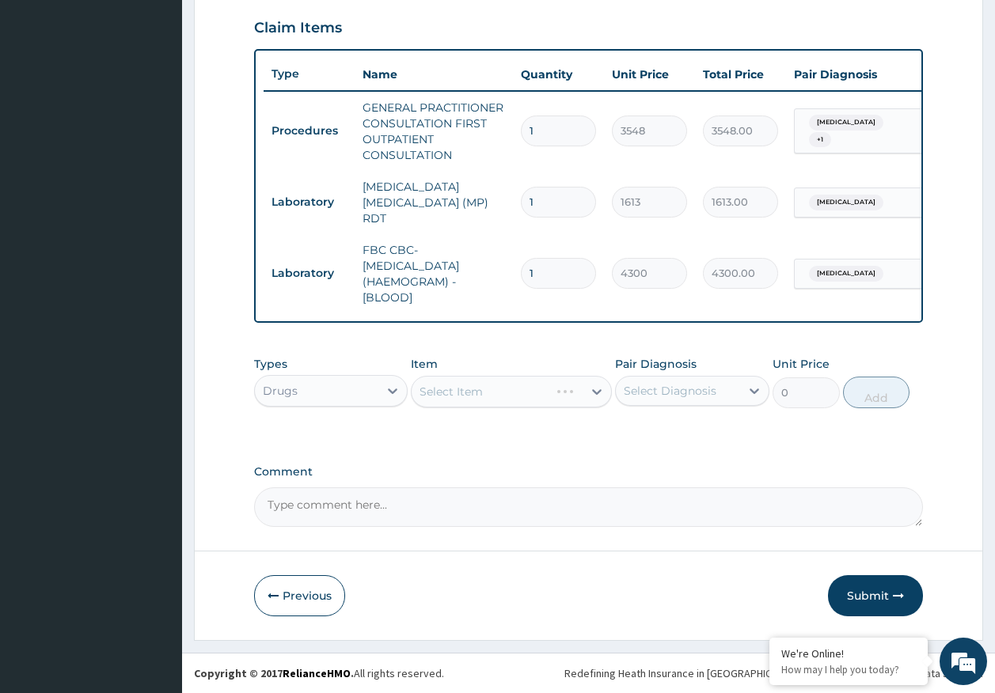
click at [635, 404] on div "Select Diagnosis" at bounding box center [692, 391] width 154 height 30
click at [664, 430] on label "[MEDICAL_DATA]" at bounding box center [690, 430] width 98 height 16
checkbox input "true"
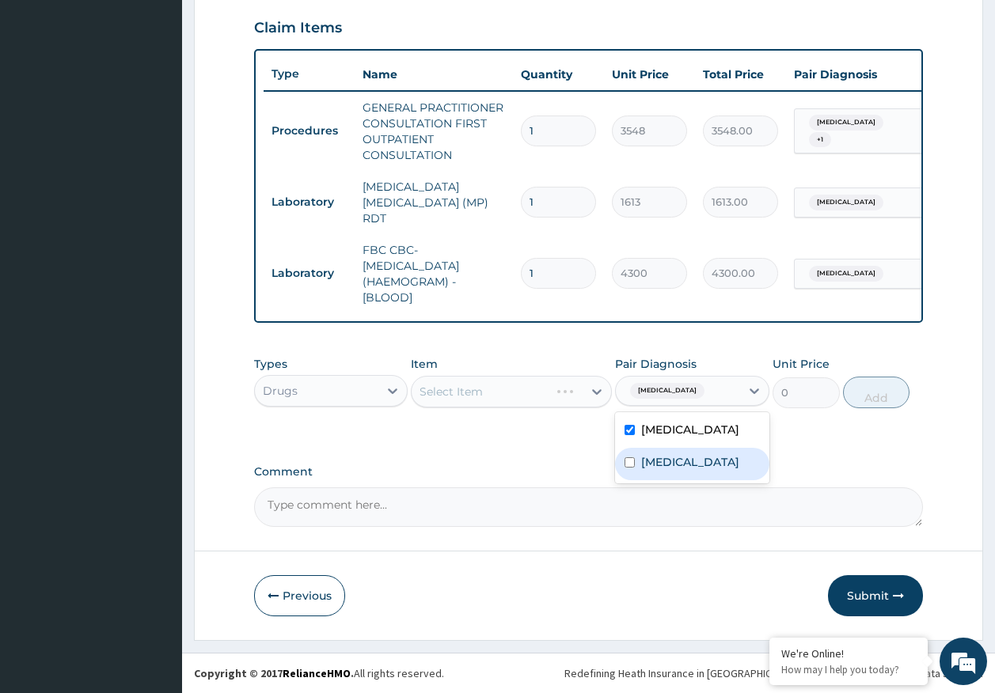
click at [664, 466] on label "[MEDICAL_DATA]" at bounding box center [690, 462] width 98 height 16
checkbox input "true"
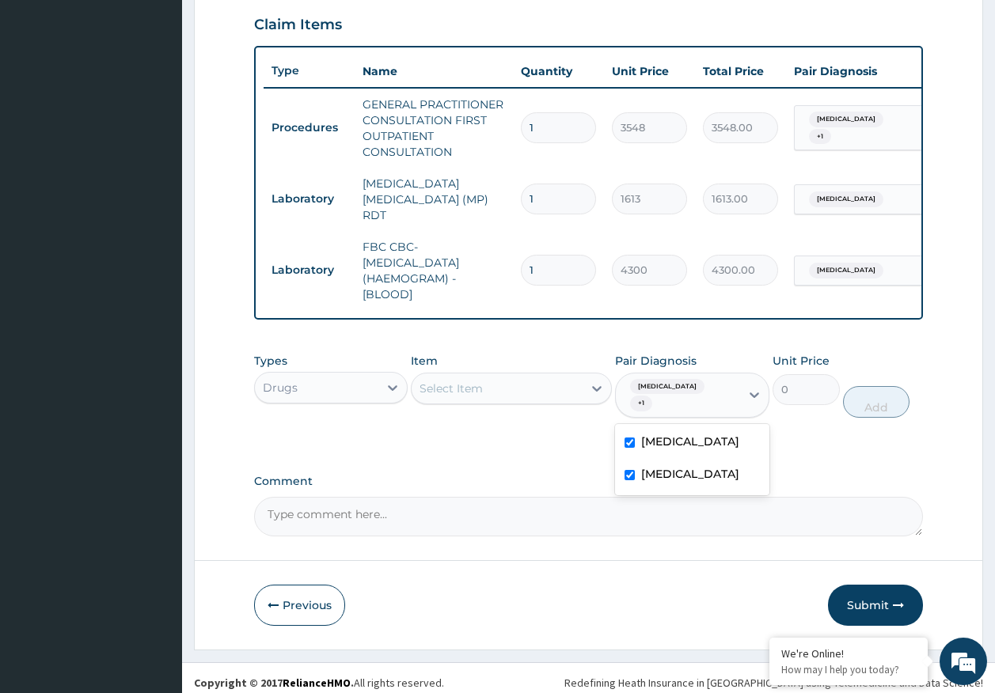
click at [498, 389] on div "Select Item" at bounding box center [496, 388] width 171 height 25
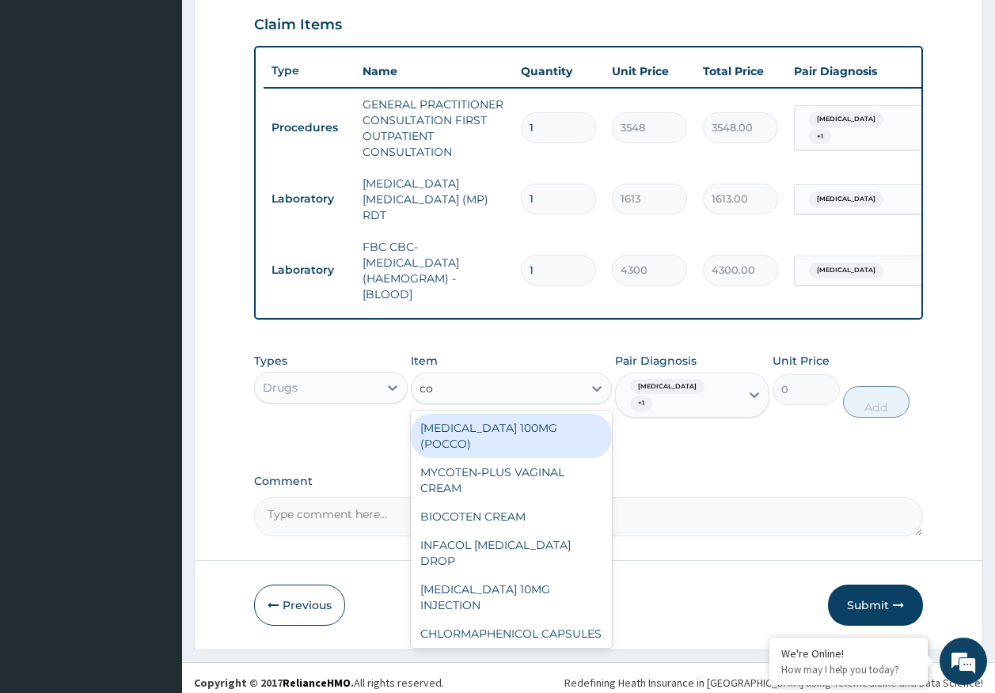
type input "coa"
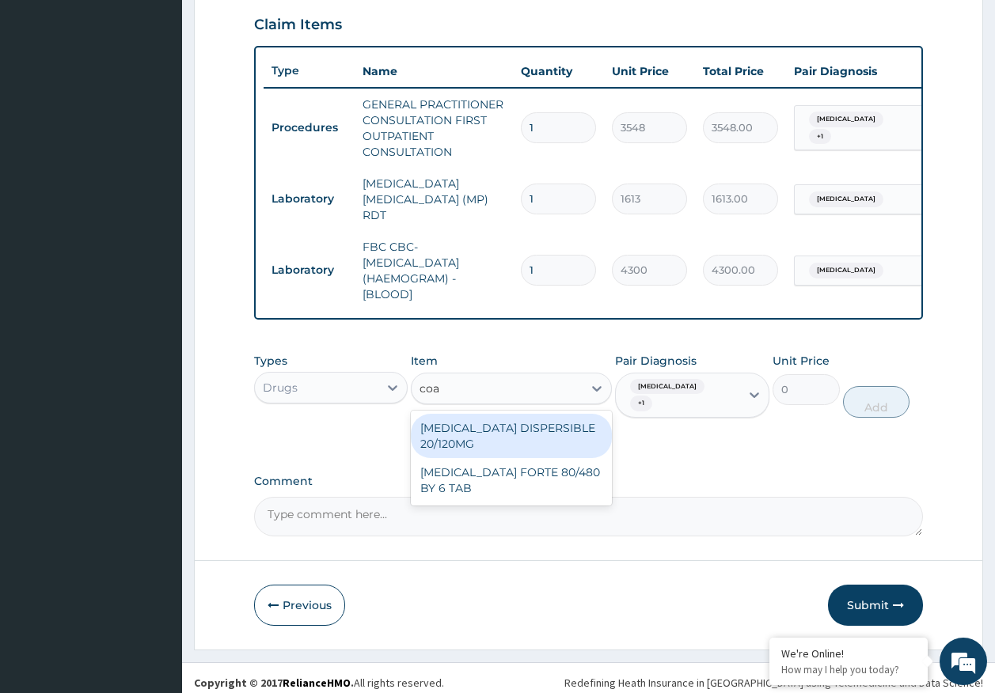
drag, startPoint x: 486, startPoint y: 435, endPoint x: 785, endPoint y: 393, distance: 302.0
click at [487, 436] on div "[MEDICAL_DATA] DISPERSIBLE 20/120MG" at bounding box center [511, 436] width 201 height 44
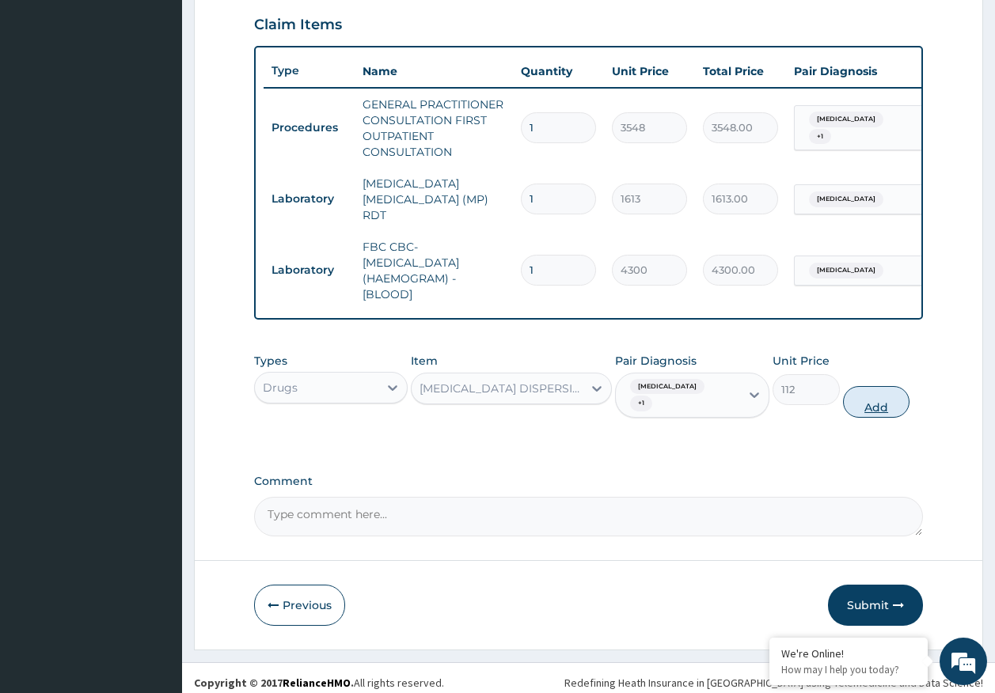
click at [868, 398] on button "Add" at bounding box center [876, 402] width 67 height 32
type input "0"
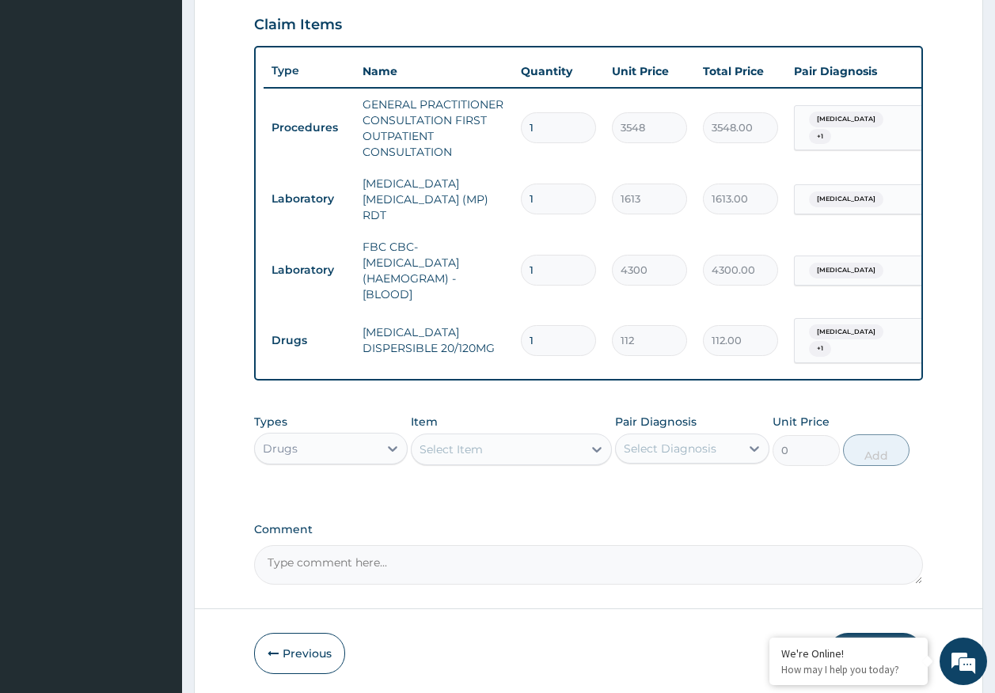
click at [498, 447] on div "Select Item" at bounding box center [496, 449] width 171 height 25
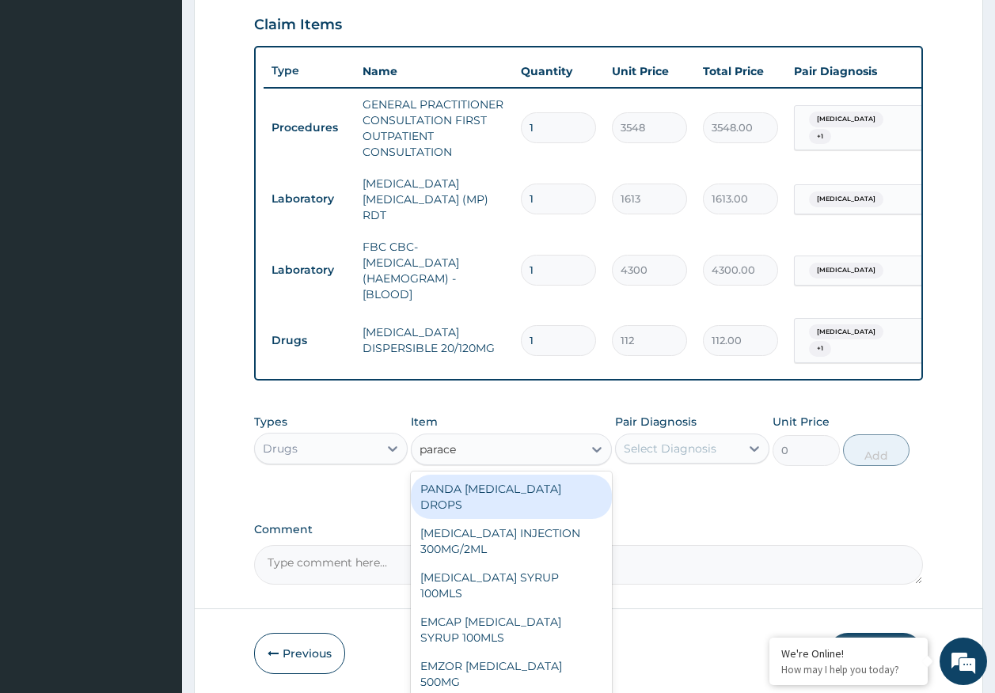
type input "paracet"
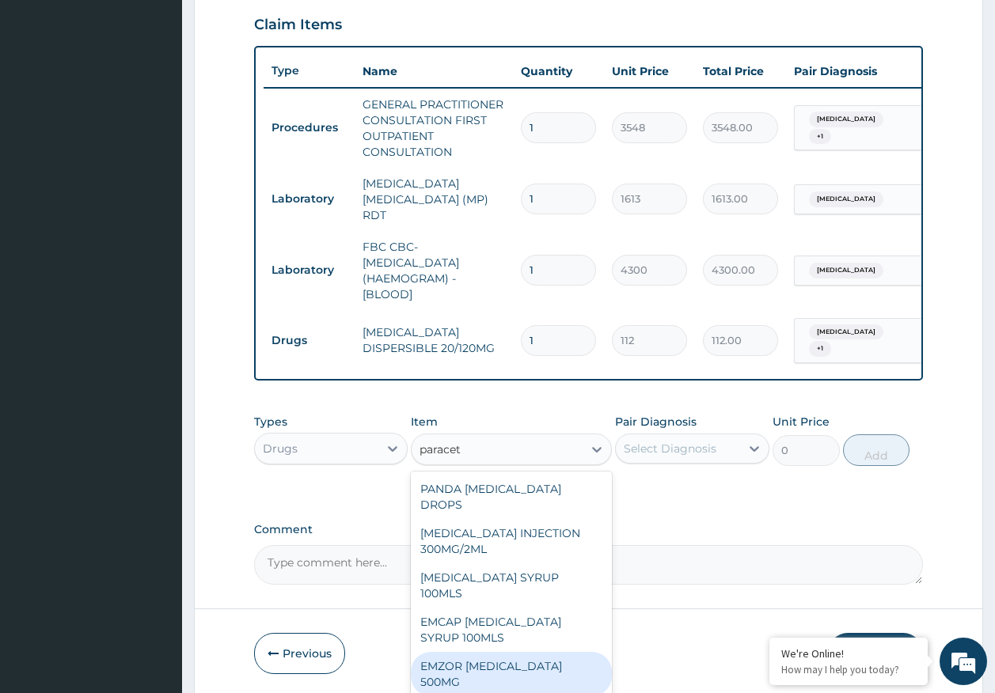
click at [555, 652] on div "EMZOR [MEDICAL_DATA] 500MG" at bounding box center [511, 674] width 201 height 44
type input "24"
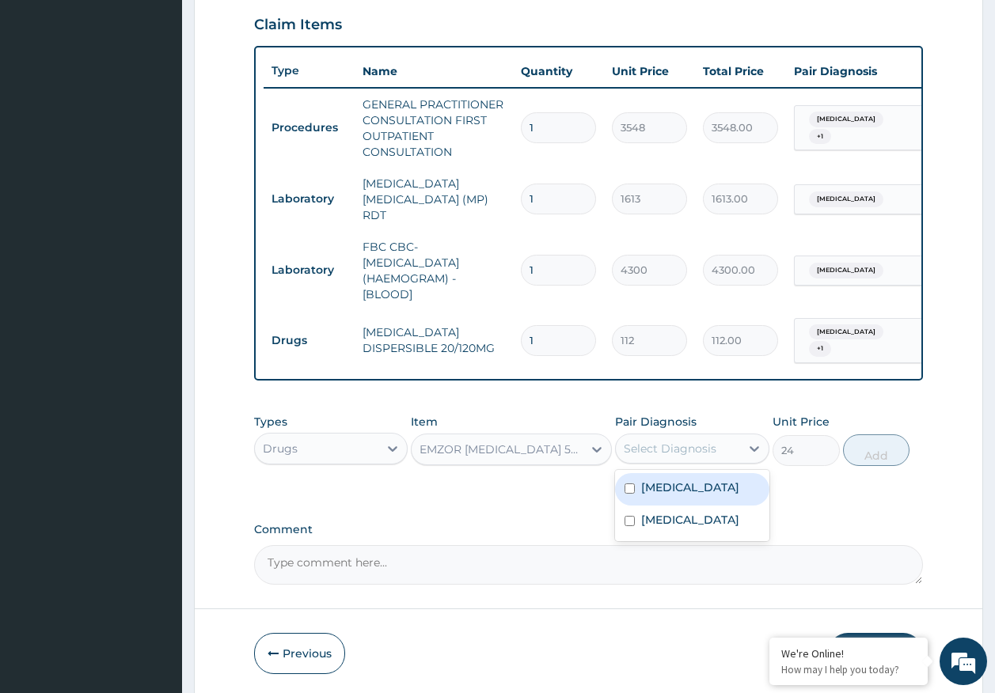
click at [666, 457] on div "Select Diagnosis" at bounding box center [678, 448] width 124 height 25
click at [663, 482] on label "[MEDICAL_DATA]" at bounding box center [690, 487] width 98 height 16
checkbox input "true"
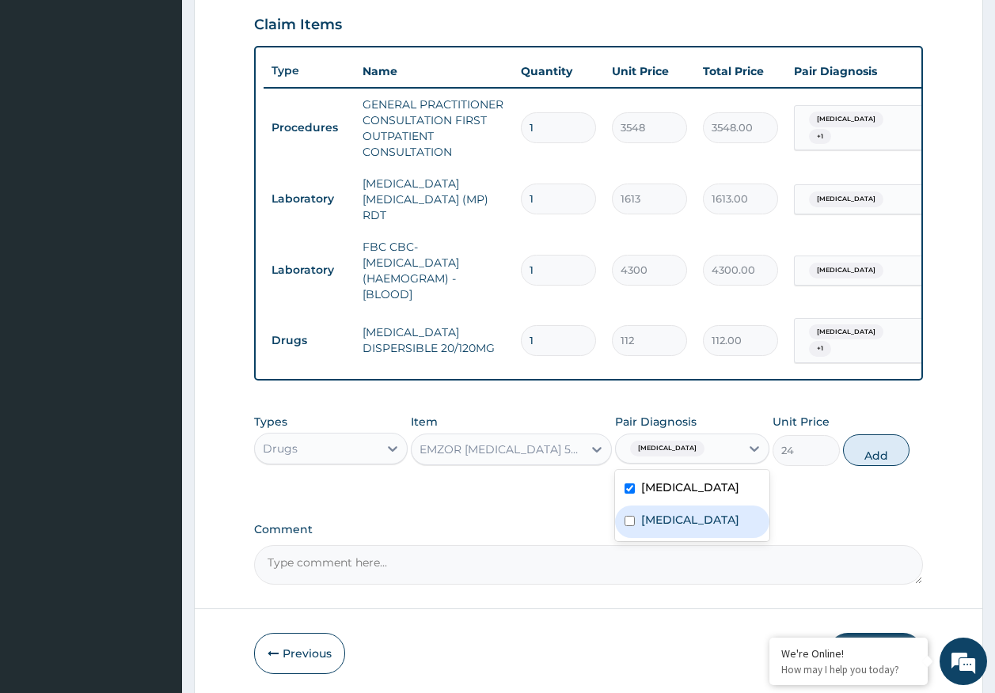
click at [661, 512] on label "[MEDICAL_DATA]" at bounding box center [690, 520] width 98 height 16
checkbox input "true"
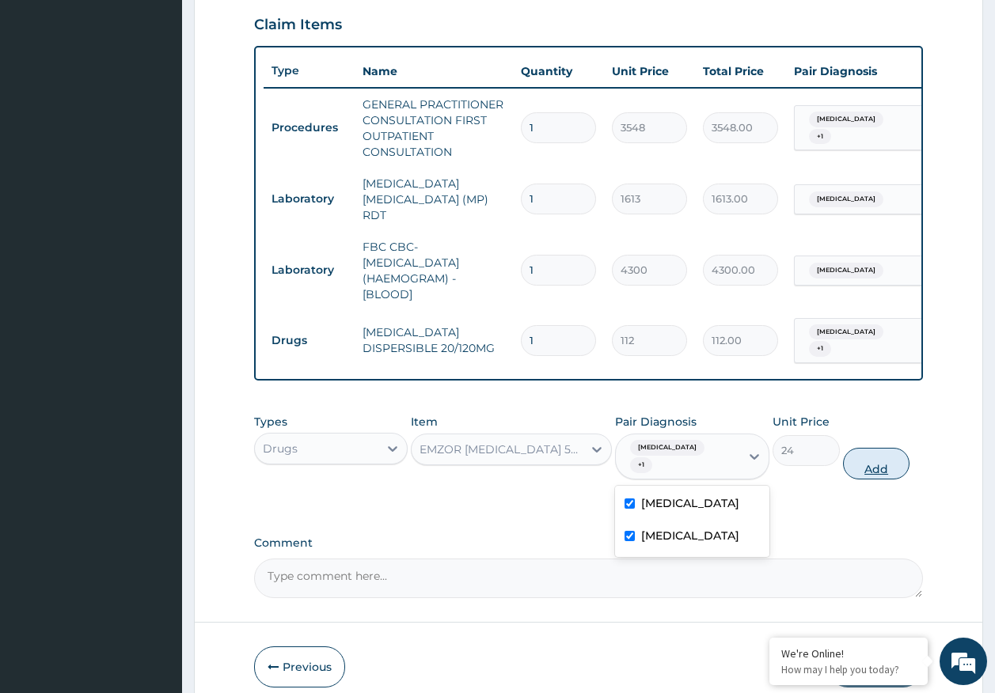
click at [880, 455] on button "Add" at bounding box center [876, 464] width 67 height 32
type input "0"
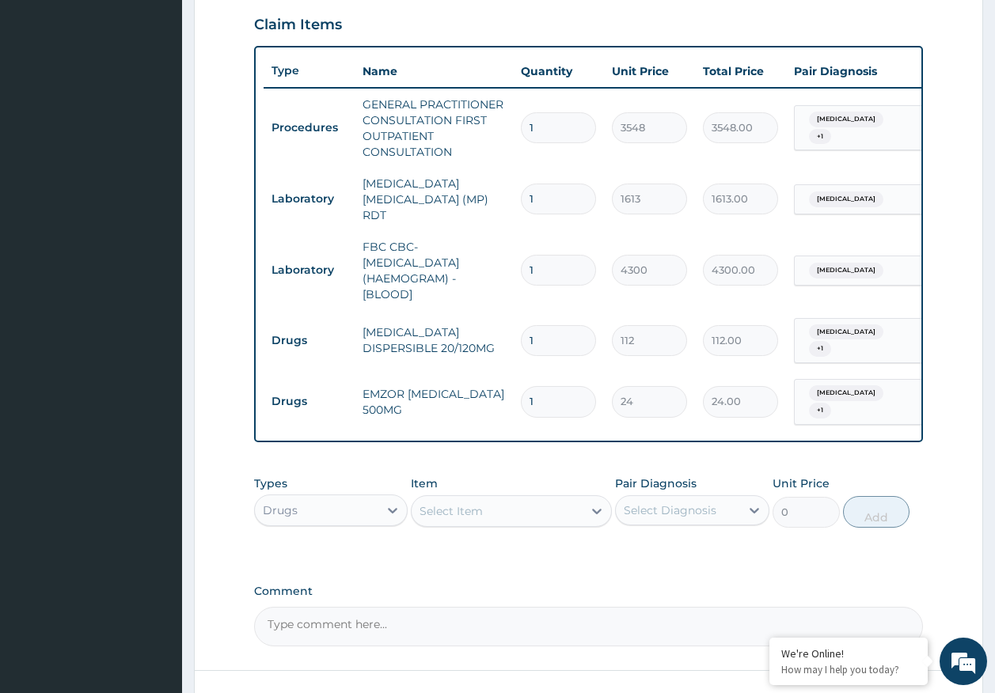
type input "18"
type input "432.00"
type input "18"
click at [517, 498] on div "Select Item" at bounding box center [496, 510] width 171 height 25
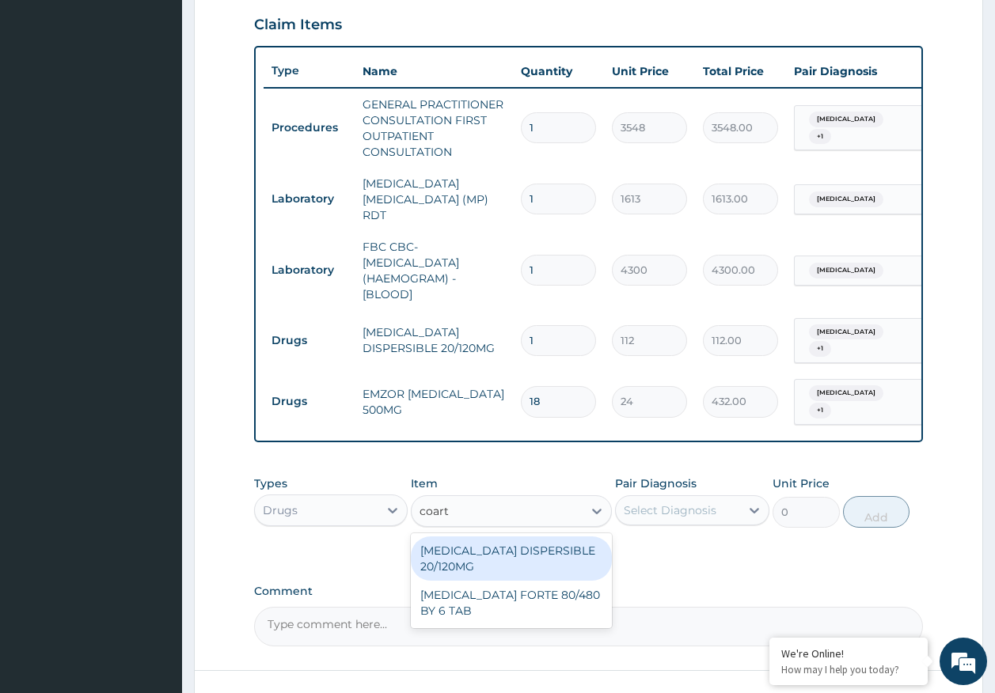
type input "coarte"
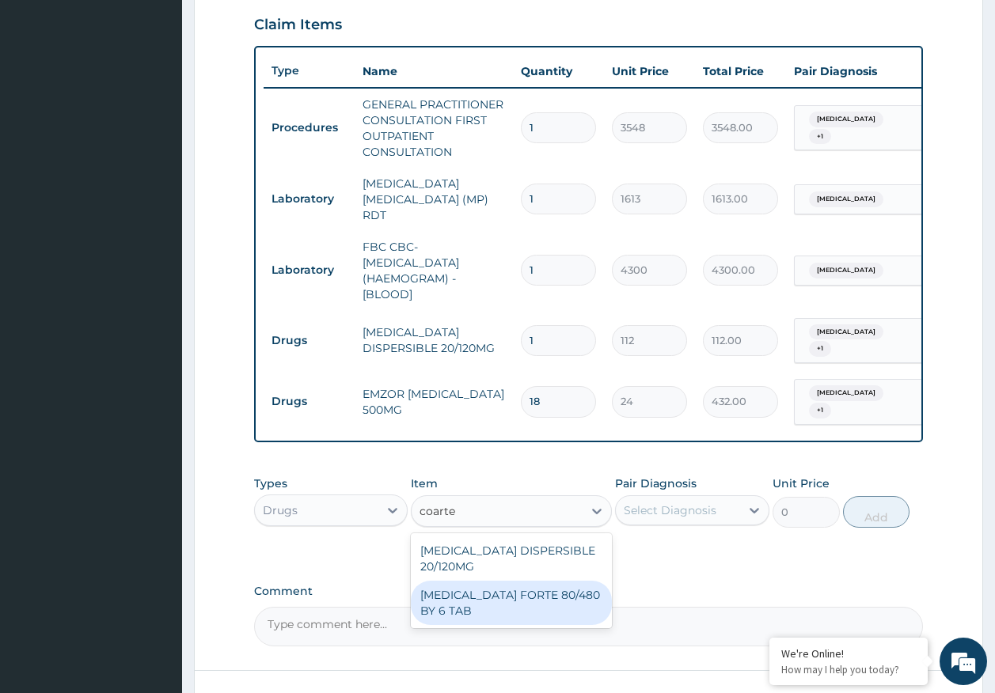
click at [540, 588] on div "[MEDICAL_DATA] FORTE 80/480 BY 6 TAB" at bounding box center [511, 603] width 201 height 44
type input "449"
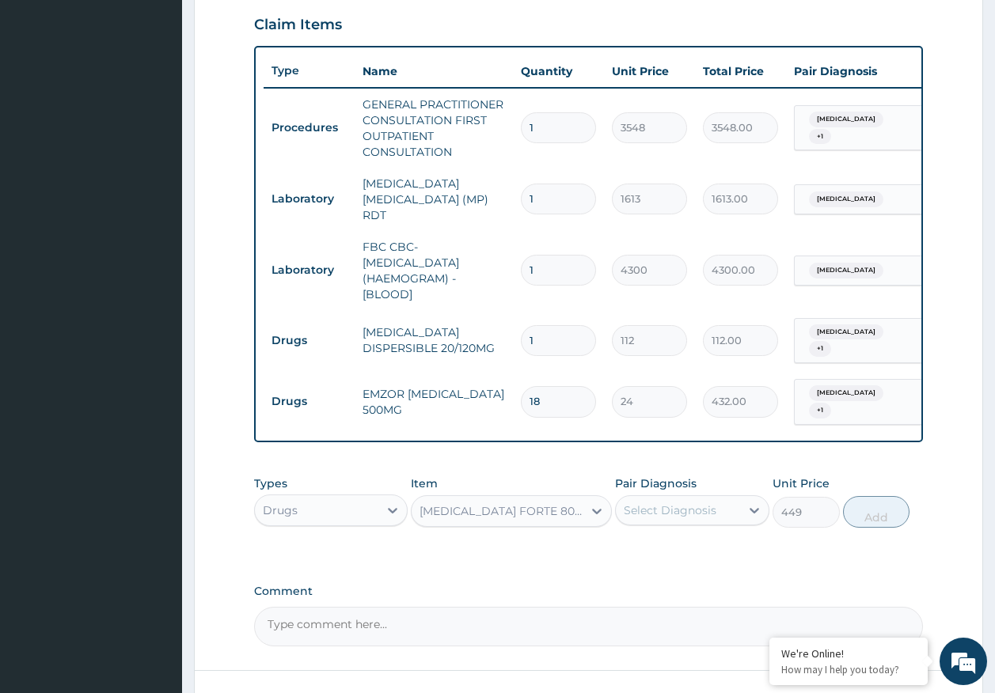
click at [673, 502] on div "Select Diagnosis" at bounding box center [669, 510] width 93 height 16
click at [661, 545] on label "[MEDICAL_DATA]" at bounding box center [690, 549] width 98 height 16
checkbox input "true"
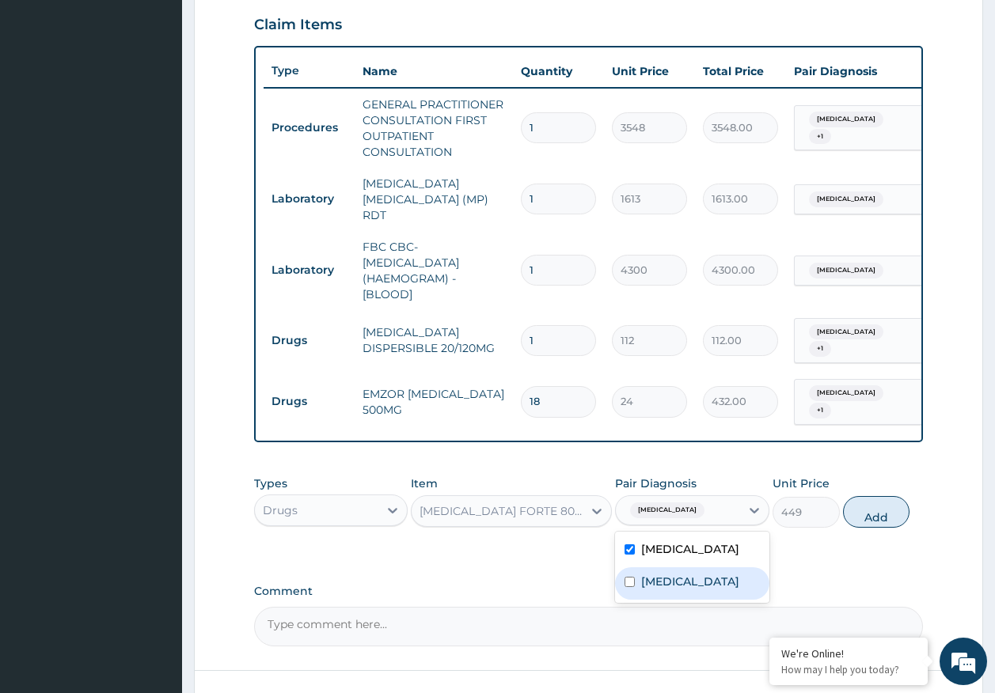
click at [673, 582] on div "[MEDICAL_DATA]" at bounding box center [692, 583] width 154 height 32
checkbox input "true"
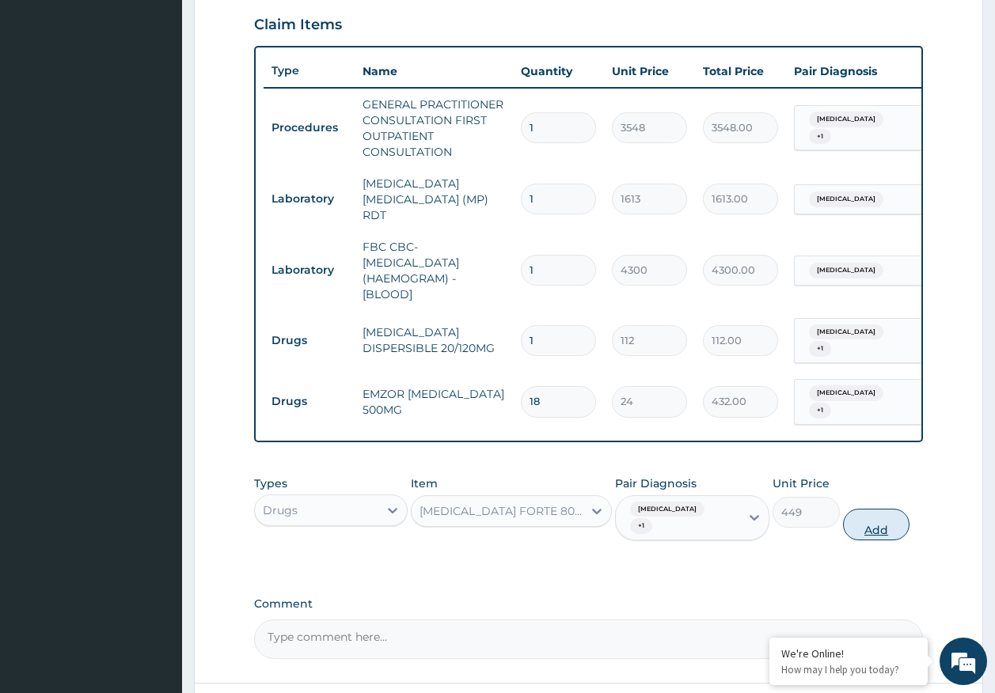
click at [873, 509] on button "Add" at bounding box center [876, 525] width 67 height 32
type input "0"
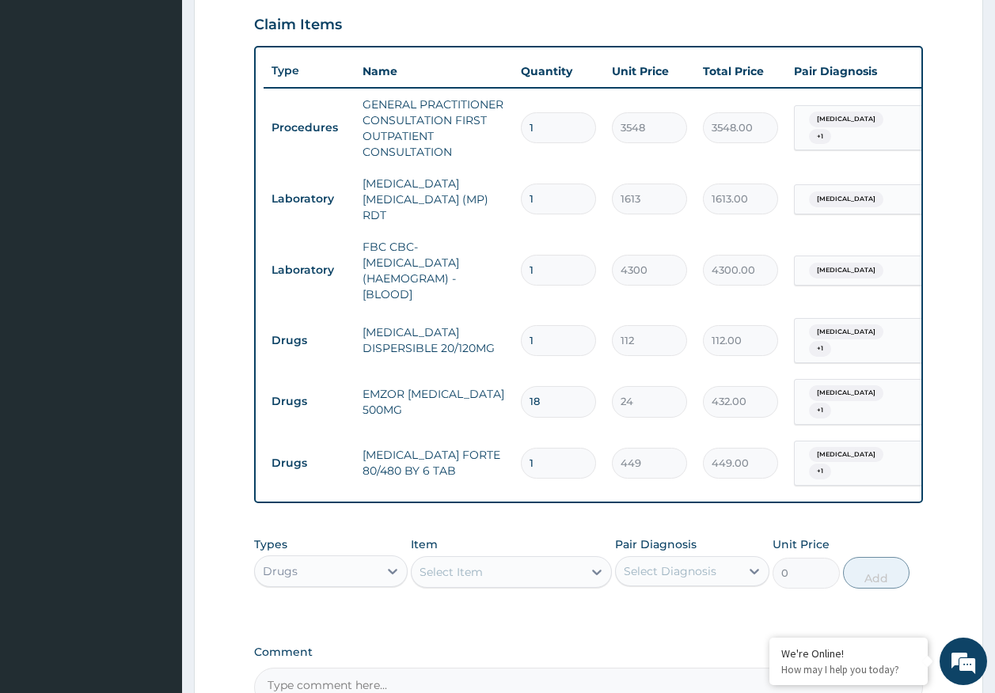
type input "0.00"
type input "6"
type input "2694.00"
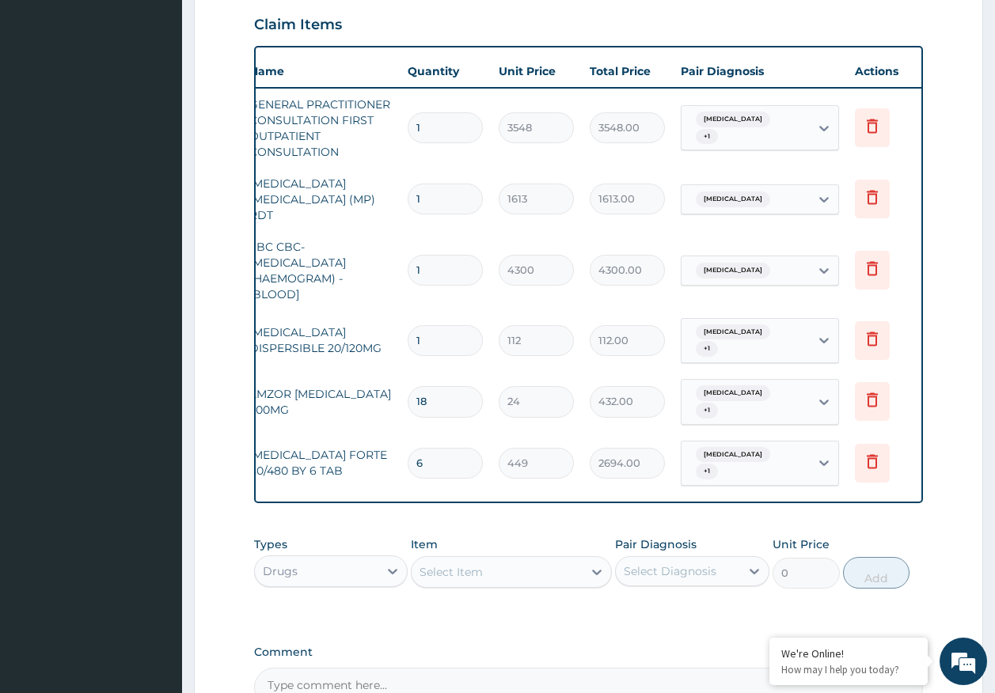
scroll to position [0, 125]
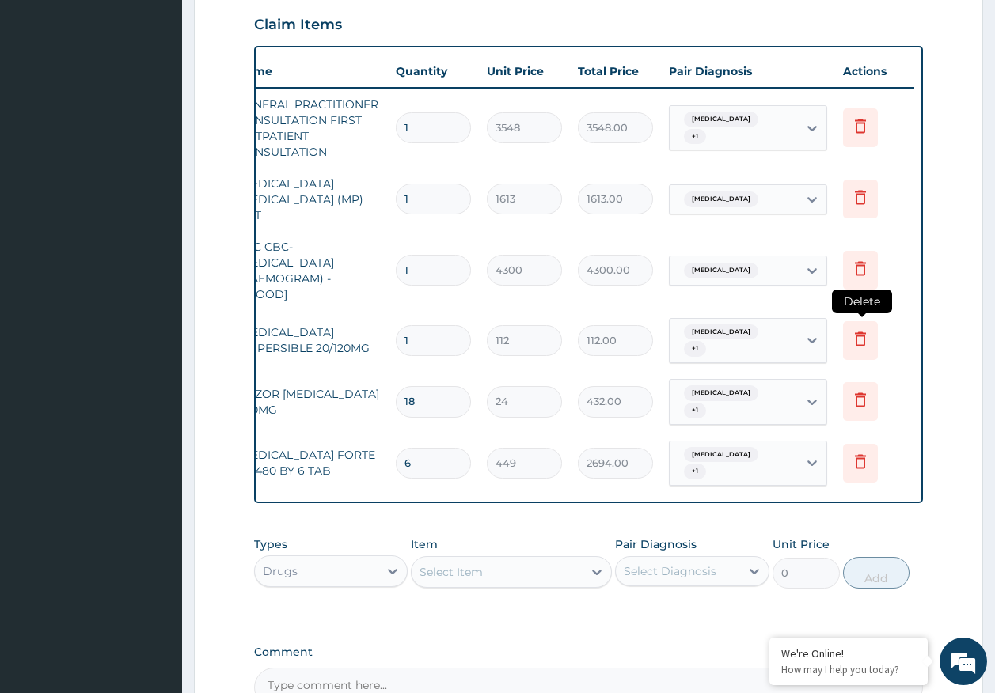
type input "6"
click at [862, 329] on icon at bounding box center [860, 338] width 19 height 19
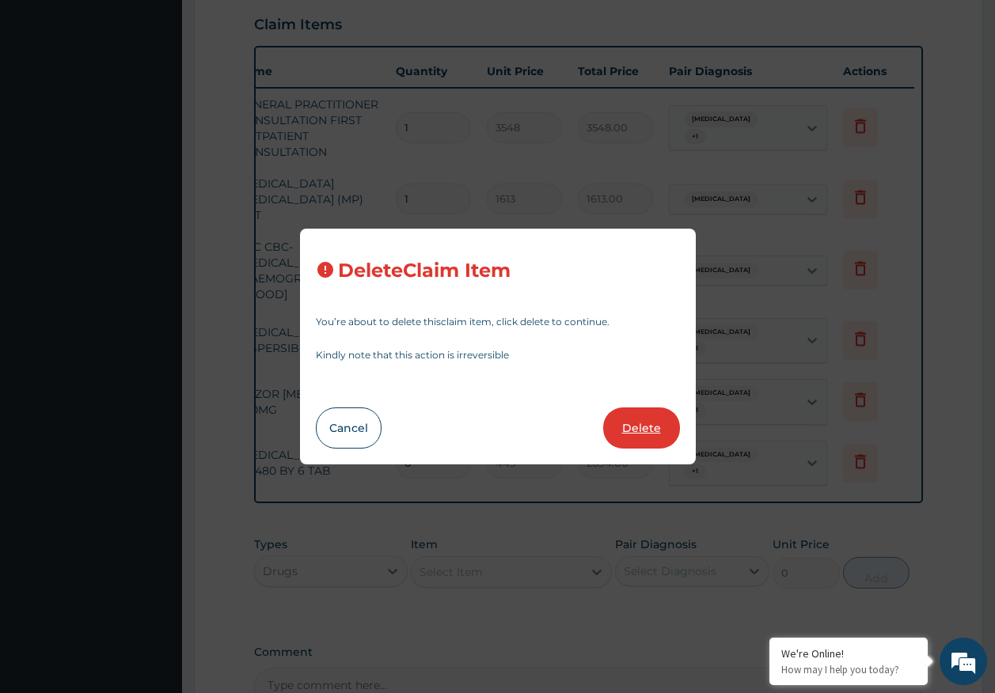
click at [632, 423] on button "Delete" at bounding box center [641, 427] width 77 height 41
type input "18"
type input "24"
type input "432.00"
type input "6"
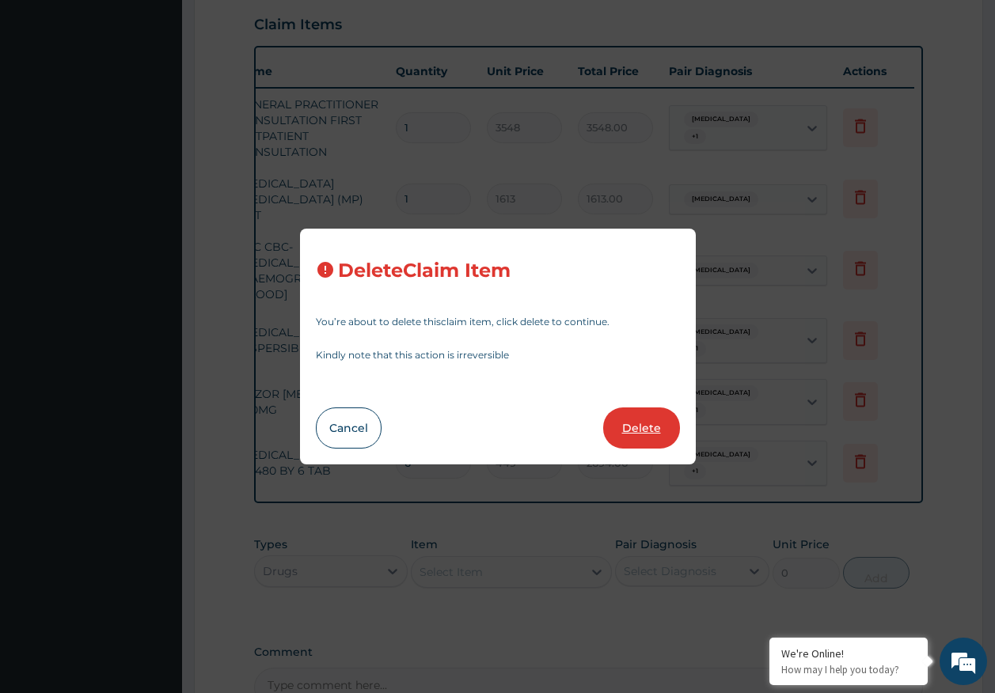
type input "449"
type input "2694.00"
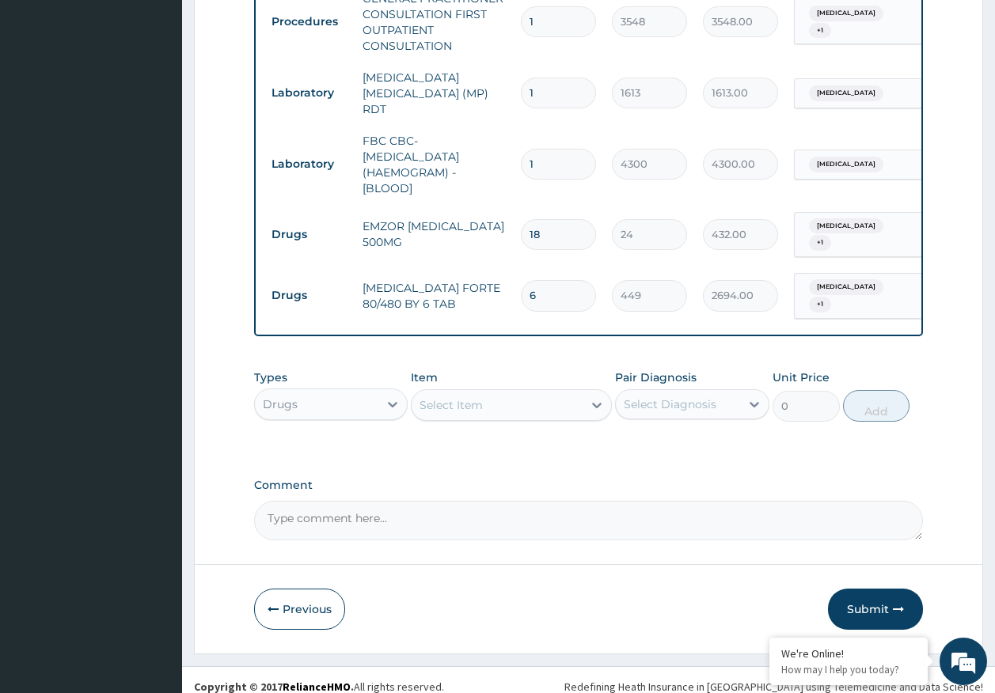
scroll to position [652, 0]
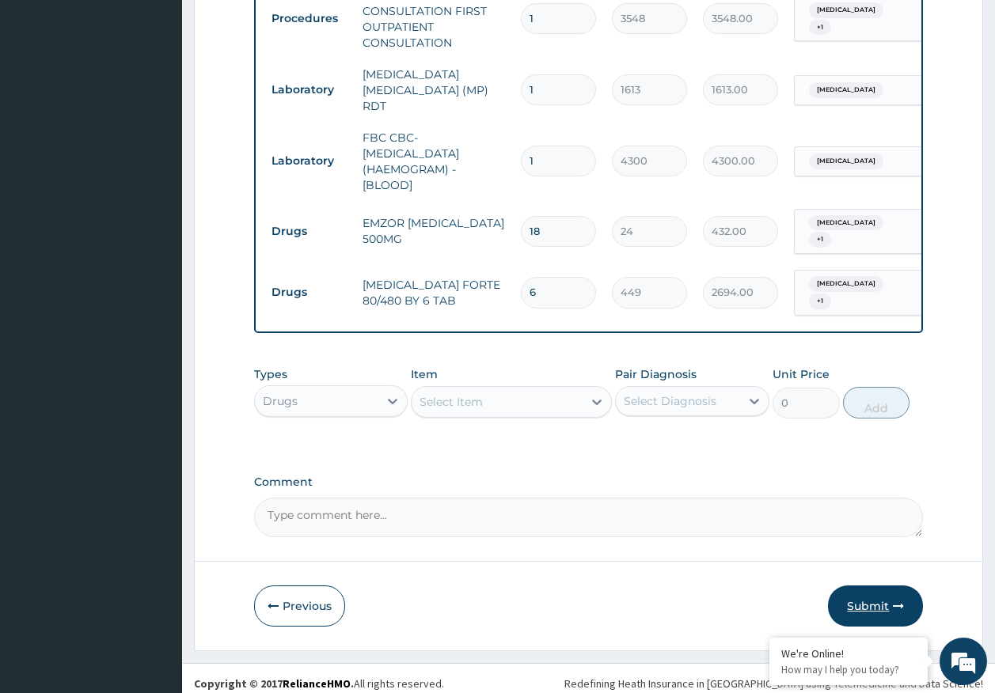
click at [872, 596] on button "Submit" at bounding box center [875, 605] width 95 height 41
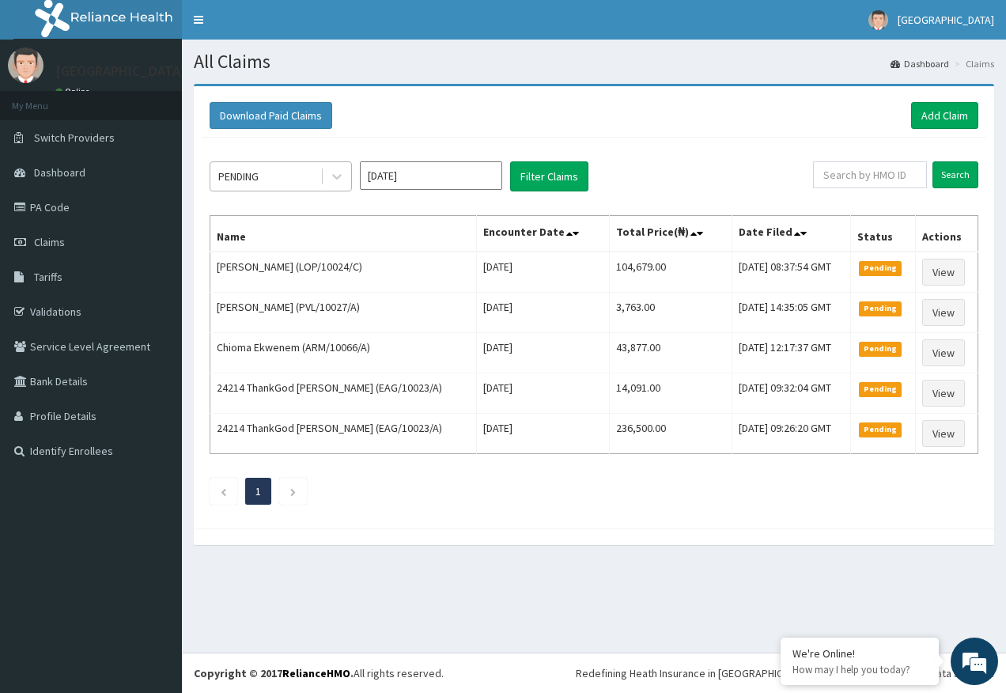
click at [242, 169] on div "PENDING" at bounding box center [238, 177] width 40 height 16
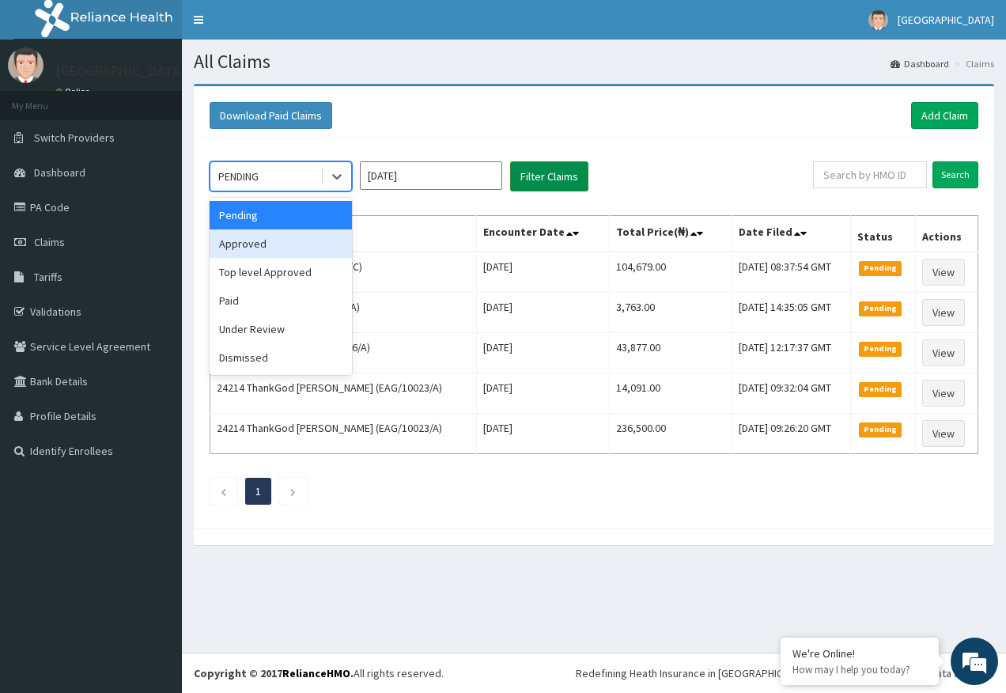
drag, startPoint x: 248, startPoint y: 244, endPoint x: 559, endPoint y: 187, distance: 315.3
click at [252, 243] on div "Approved" at bounding box center [281, 243] width 142 height 28
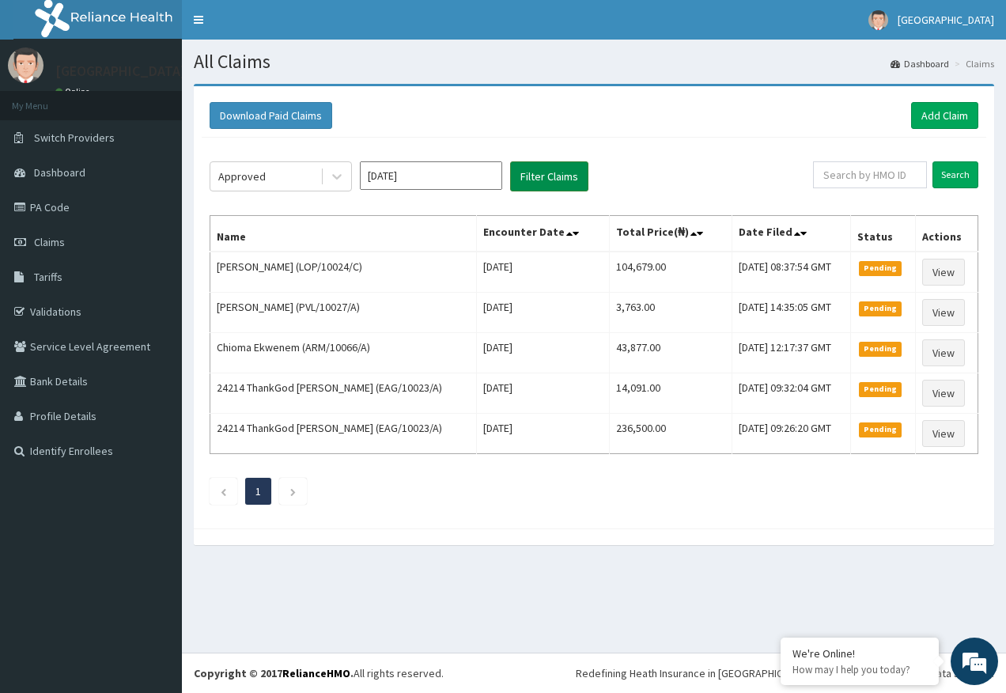
click at [563, 182] on button "Filter Claims" at bounding box center [549, 176] width 78 height 30
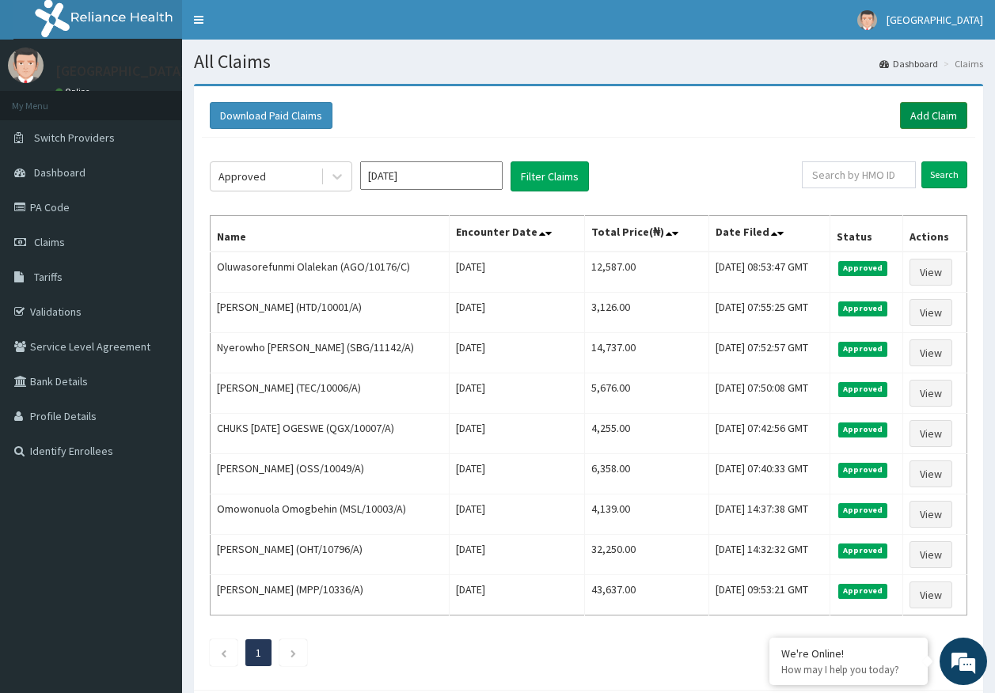
click at [921, 116] on link "Add Claim" at bounding box center [933, 115] width 67 height 27
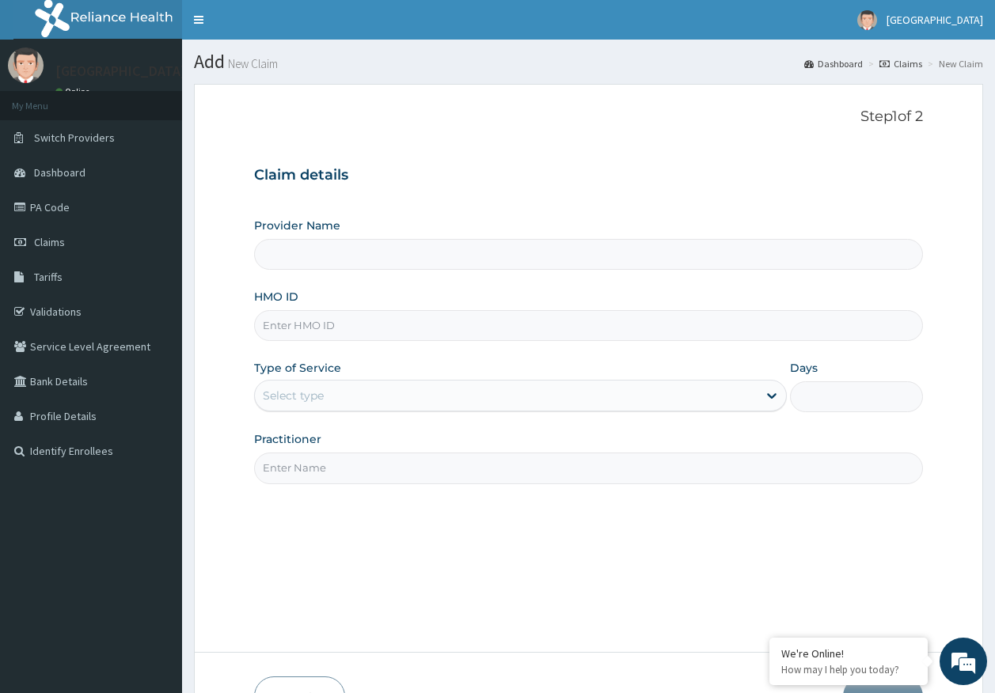
type input "[GEOGRAPHIC_DATA]"
click at [306, 325] on input "HMO ID" at bounding box center [588, 325] width 669 height 31
paste input "AGO/10176/E"
type input "AGO/10176/E"
click at [301, 396] on div "Select type" at bounding box center [293, 396] width 61 height 16
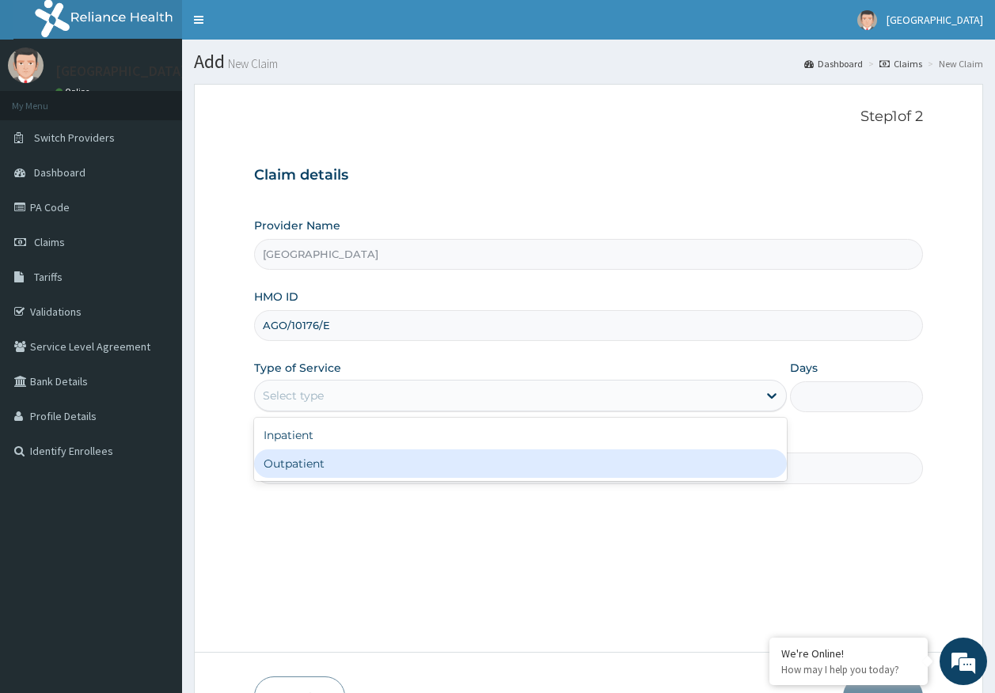
click at [305, 472] on div "Outpatient" at bounding box center [520, 463] width 532 height 28
type input "1"
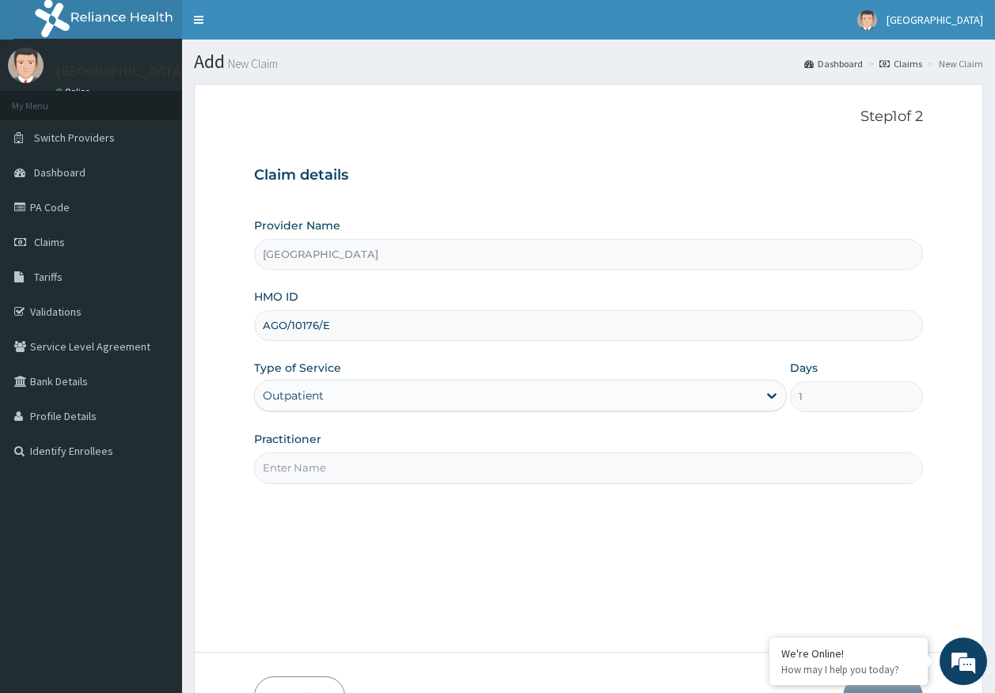
click at [318, 473] on input "Practitioner" at bounding box center [588, 468] width 669 height 31
type input "[PERSON_NAME]"
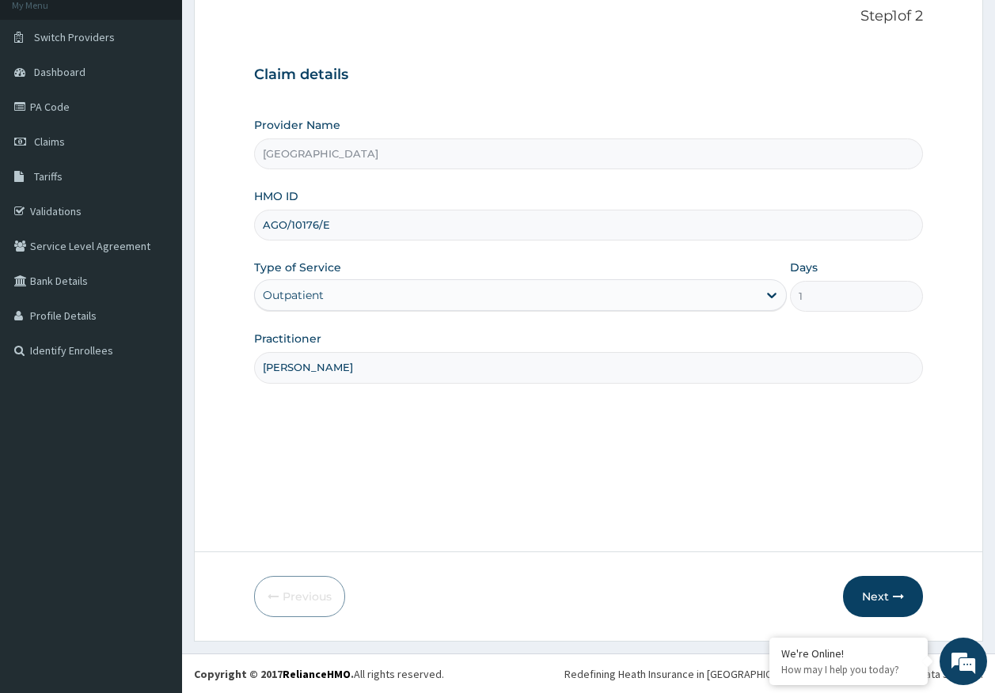
scroll to position [101, 0]
click at [883, 596] on button "Next" at bounding box center [883, 595] width 80 height 41
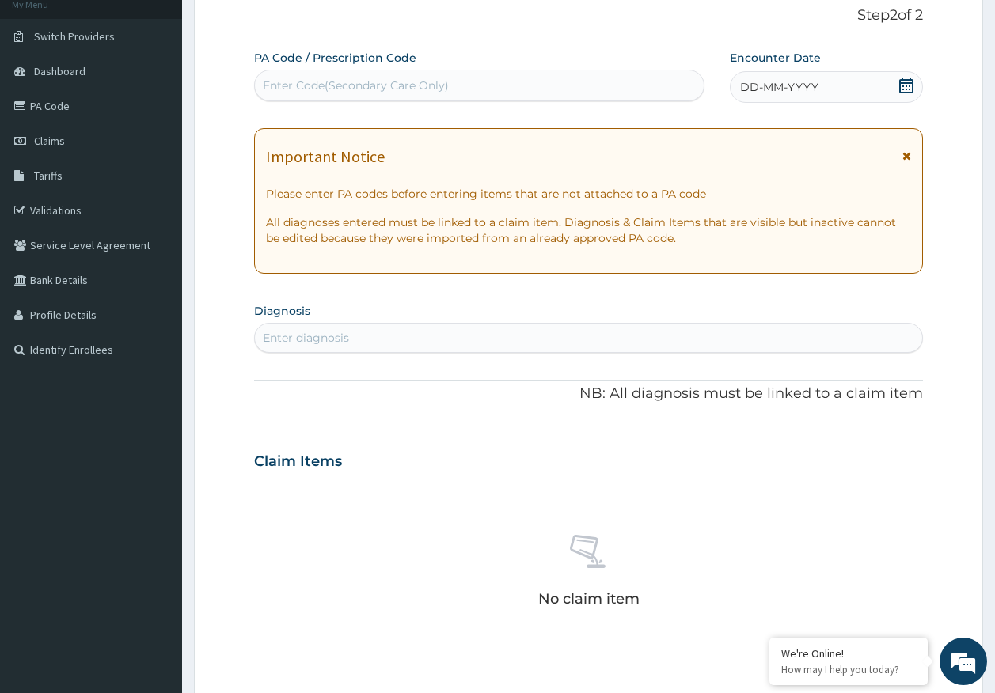
click at [814, 93] on span "DD-MM-YYYY" at bounding box center [779, 87] width 78 height 16
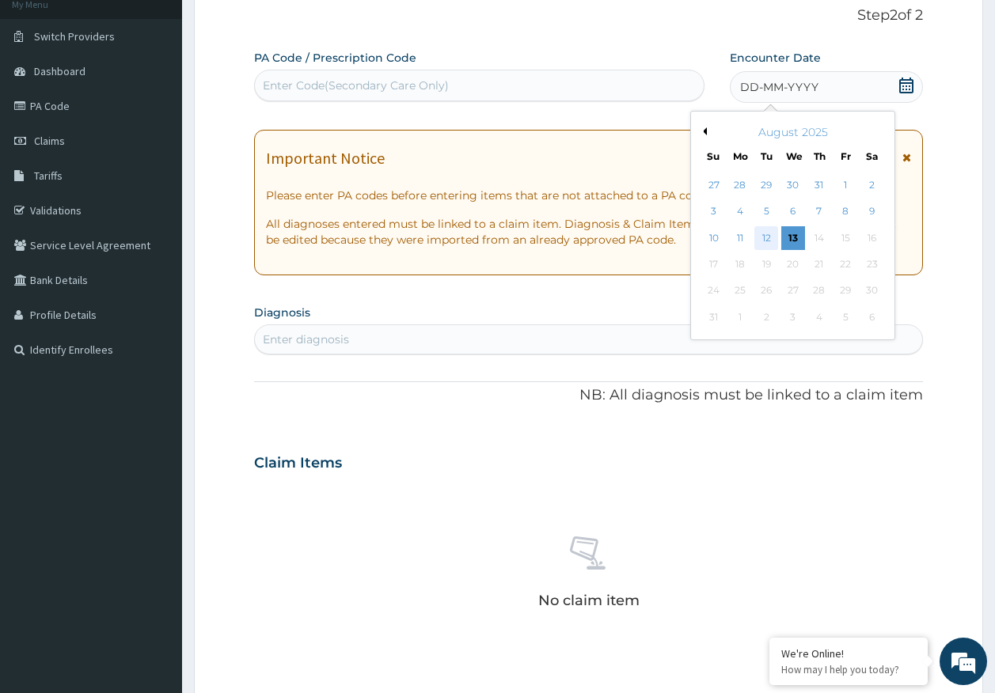
scroll to position [0, 0]
click at [771, 241] on div "12" at bounding box center [767, 238] width 24 height 24
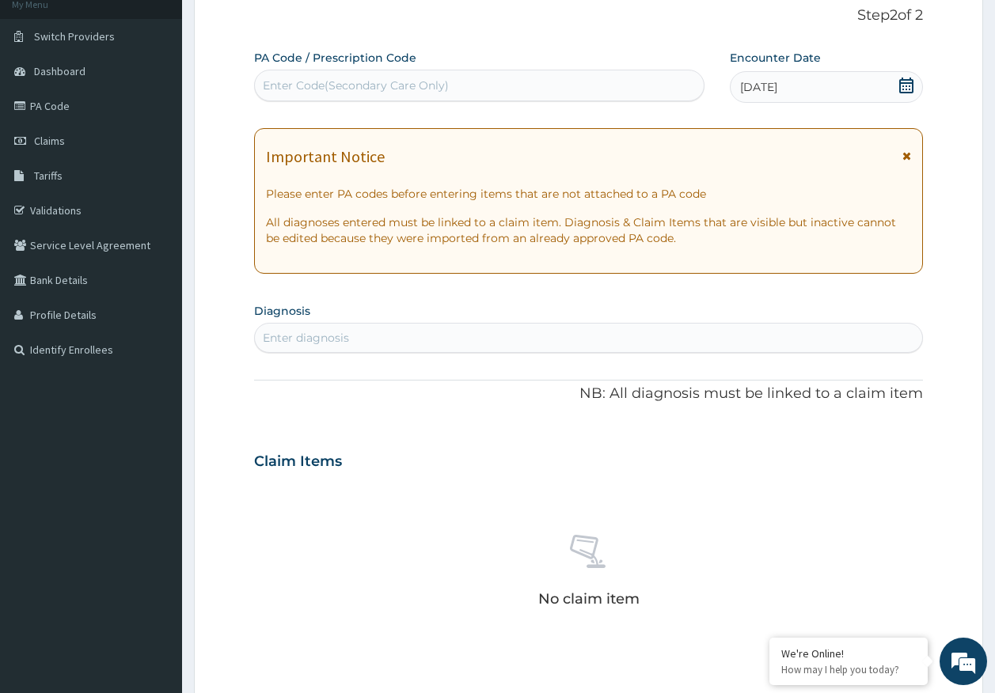
click at [485, 320] on section "Diagnosis Enter diagnosis" at bounding box center [588, 326] width 669 height 54
click at [463, 347] on div "Enter diagnosis" at bounding box center [589, 337] width 668 height 25
type input "[MEDICAL_DATA]"
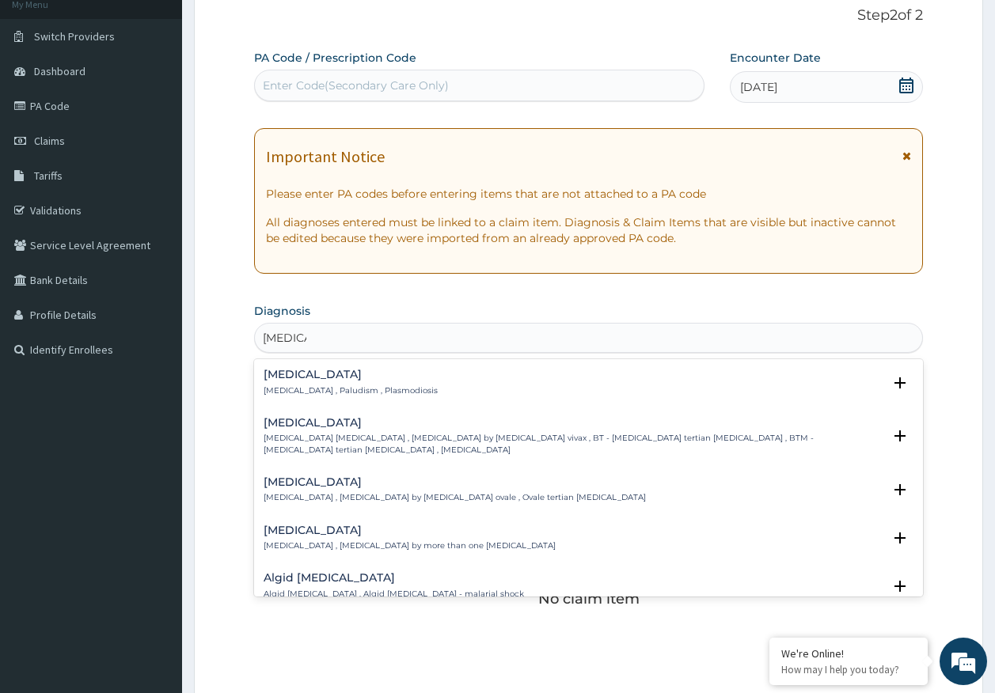
click at [339, 386] on p "Malaria , Paludism , Plasmodiosis" at bounding box center [350, 390] width 174 height 11
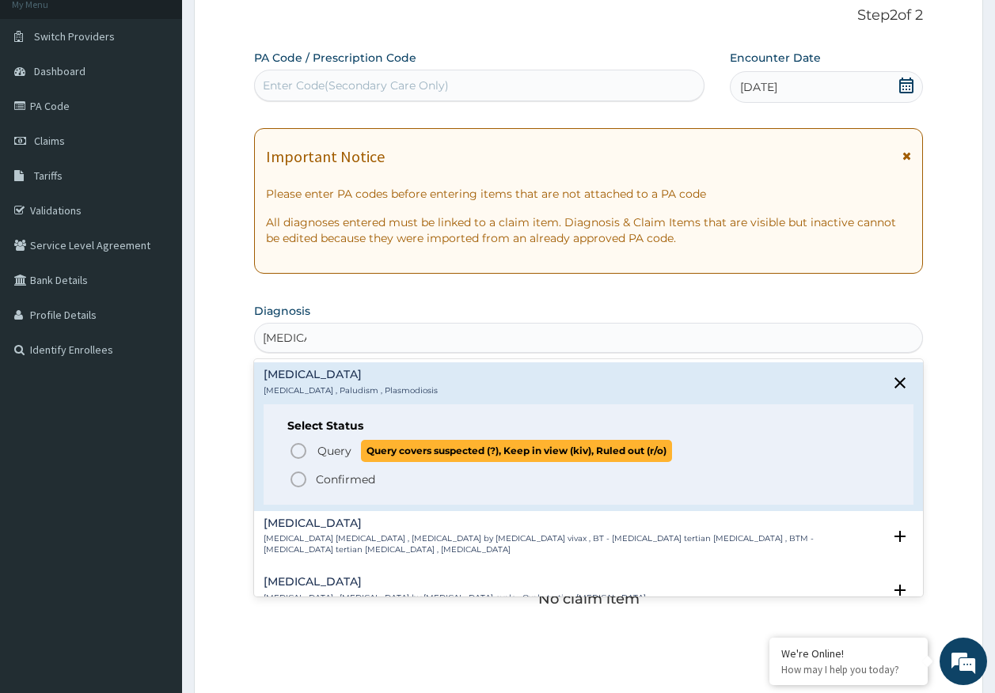
click at [345, 449] on span "Query" at bounding box center [334, 451] width 34 height 16
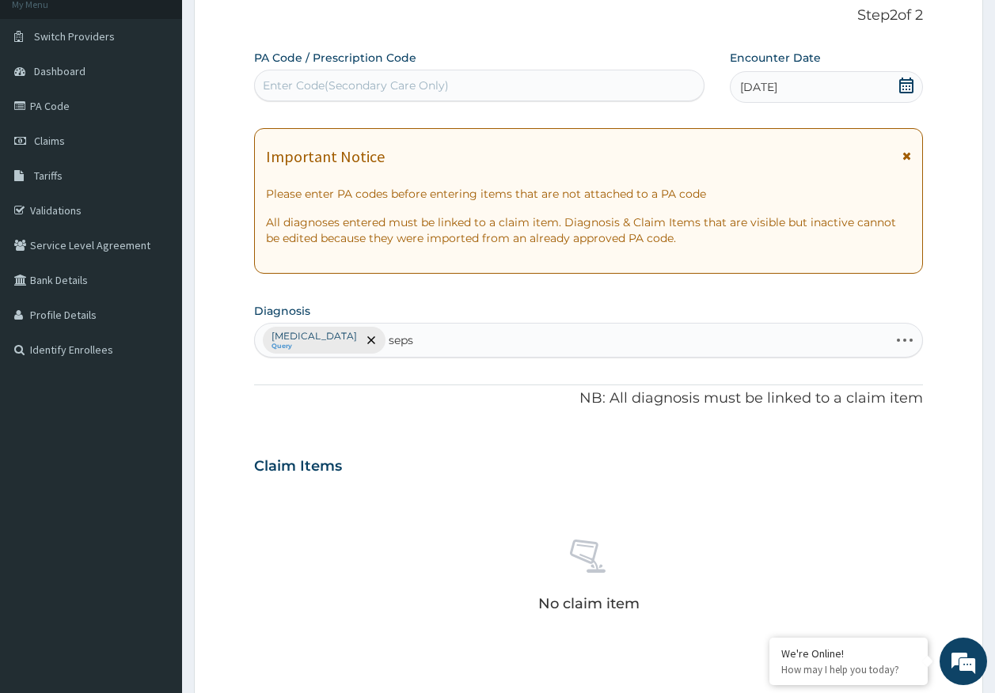
type input "sepsi"
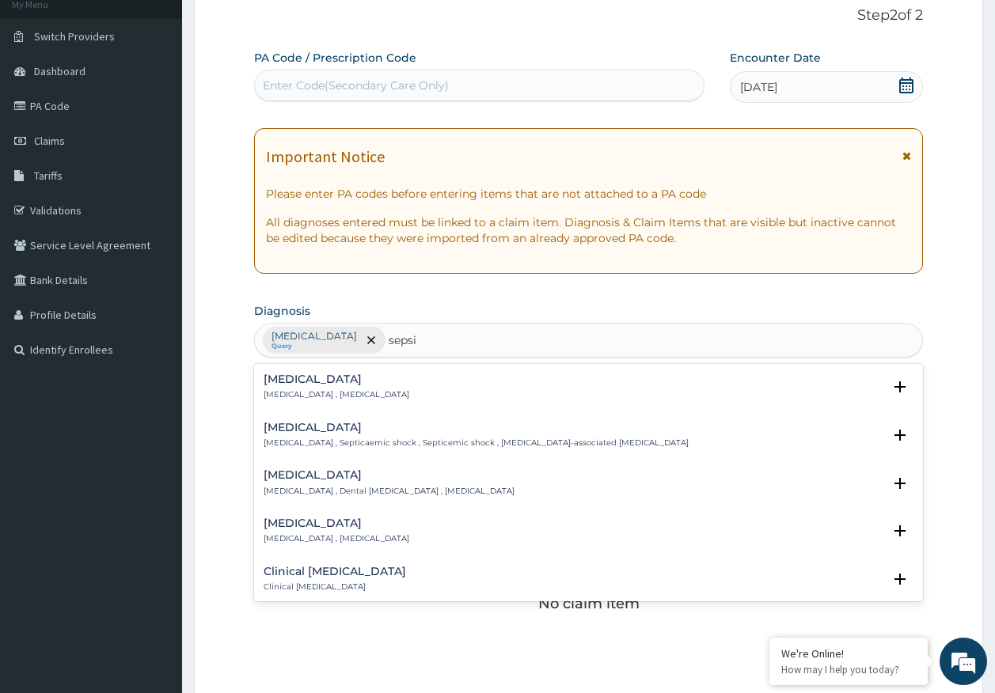
click at [290, 383] on h4 "Sepsis" at bounding box center [336, 379] width 146 height 12
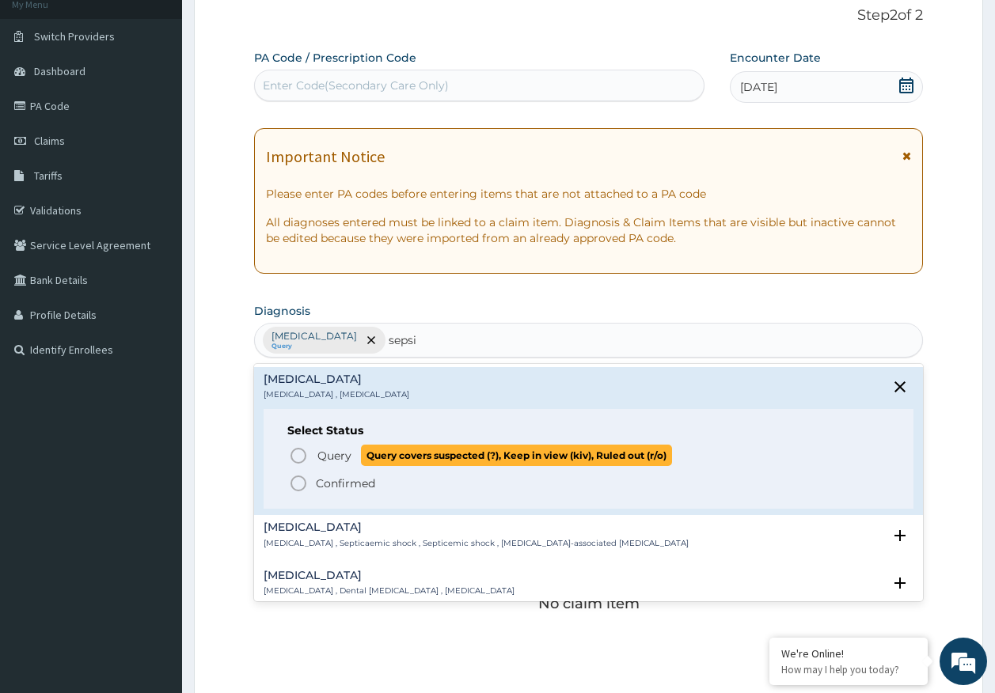
click at [340, 452] on span "Query" at bounding box center [334, 456] width 34 height 16
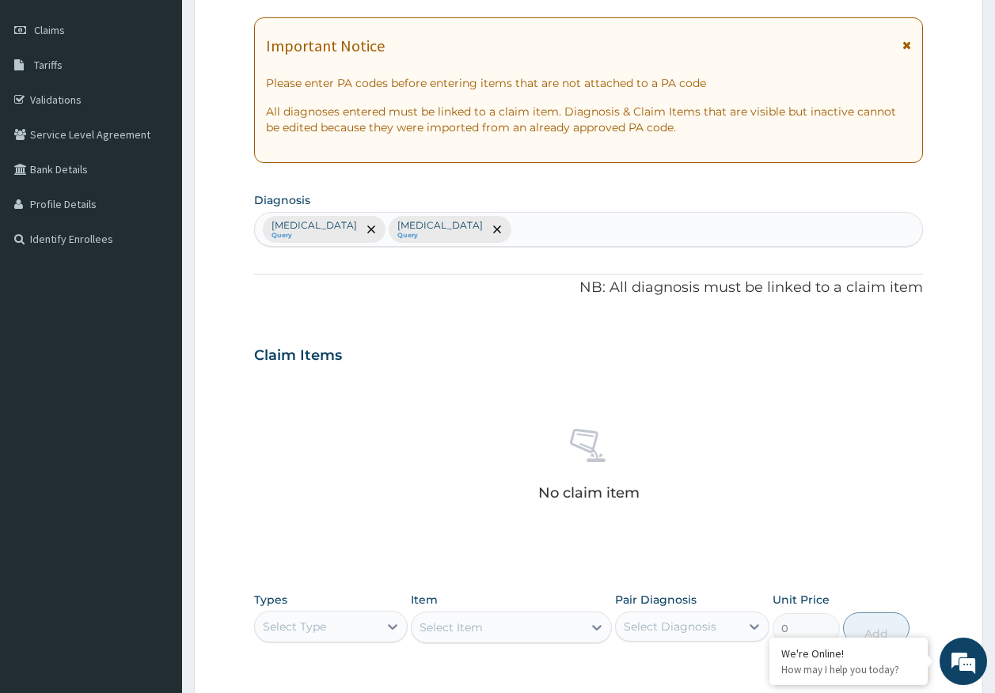
scroll to position [448, 0]
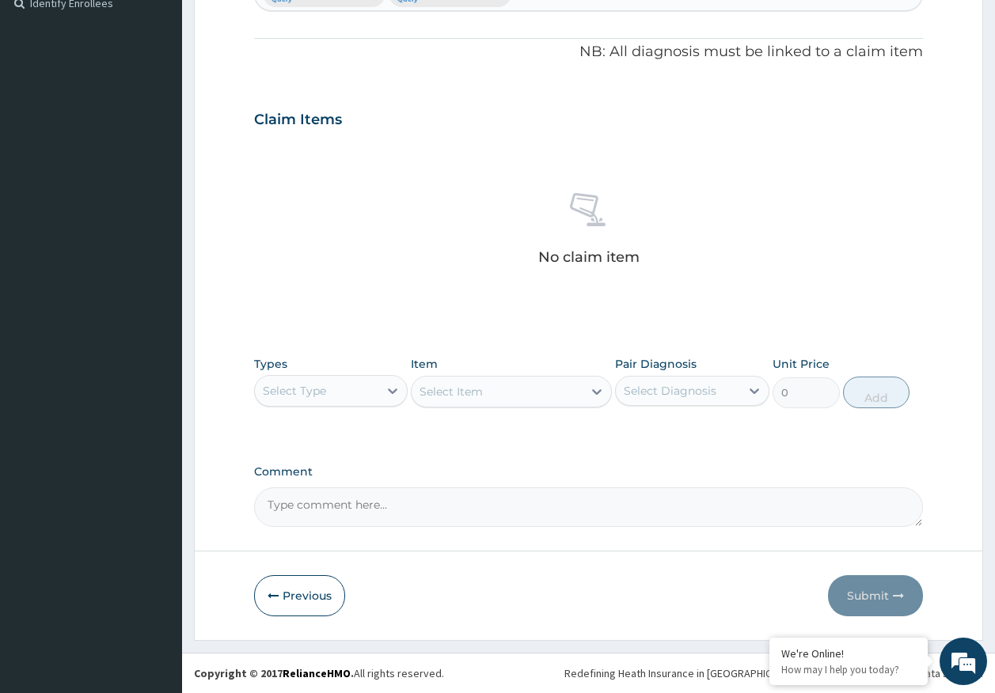
click at [320, 385] on div "Select Type" at bounding box center [294, 391] width 63 height 16
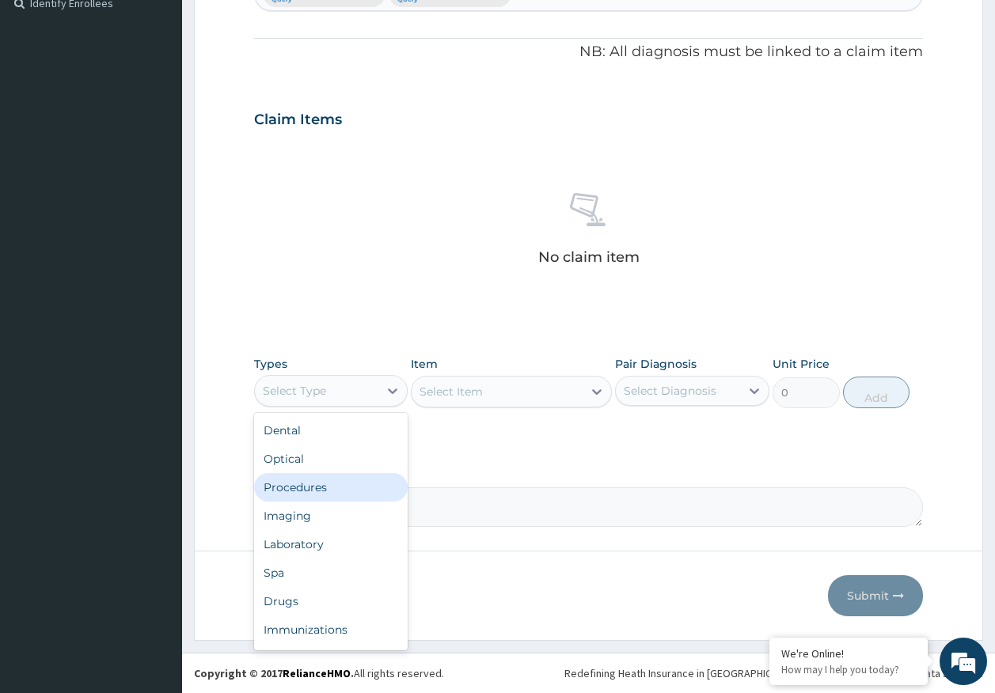
drag, startPoint x: 319, startPoint y: 489, endPoint x: 366, endPoint y: 471, distance: 50.1
click at [319, 488] on div "Procedures" at bounding box center [331, 487] width 154 height 28
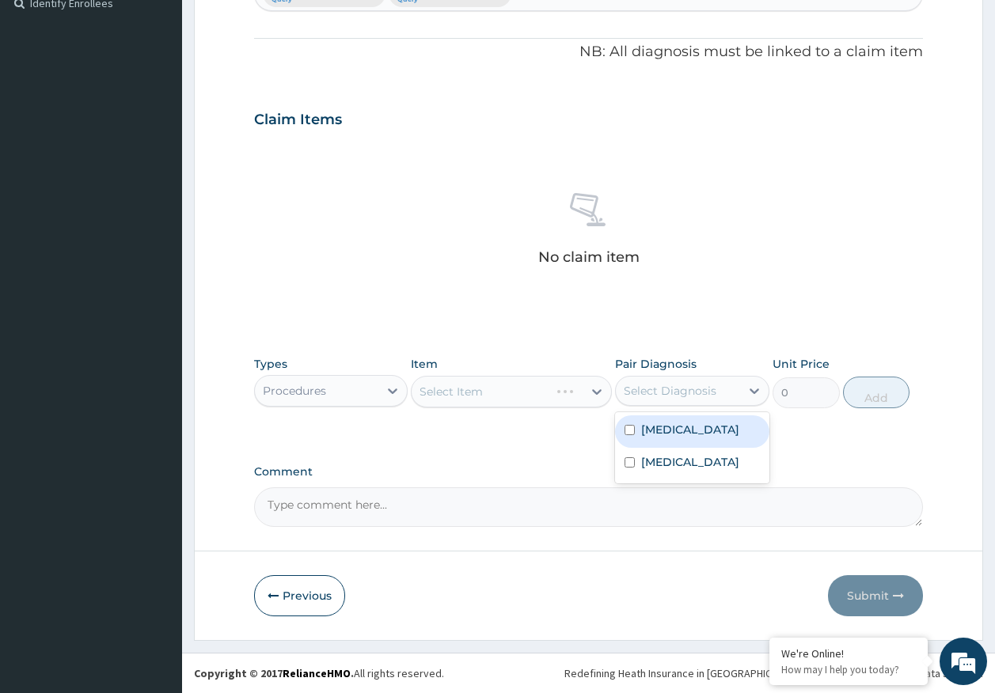
click at [677, 389] on div "Select Diagnosis" at bounding box center [669, 391] width 93 height 16
click at [669, 434] on label "[MEDICAL_DATA]" at bounding box center [690, 430] width 98 height 16
checkbox input "true"
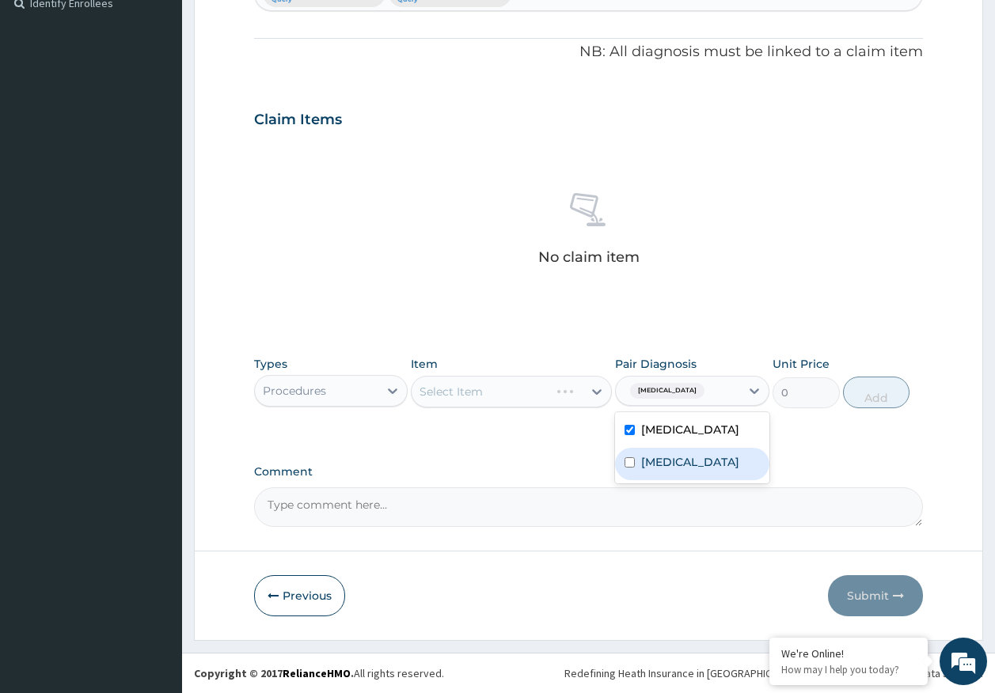
click at [663, 461] on label "Sepsis" at bounding box center [690, 462] width 98 height 16
checkbox input "true"
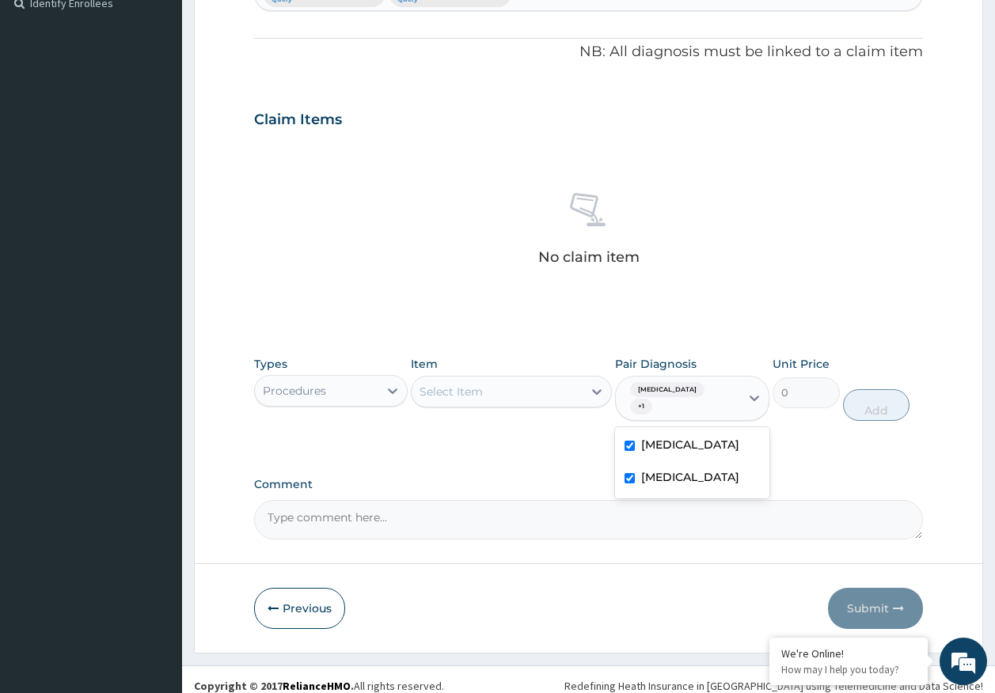
click at [469, 398] on div "Select Item" at bounding box center [450, 392] width 63 height 16
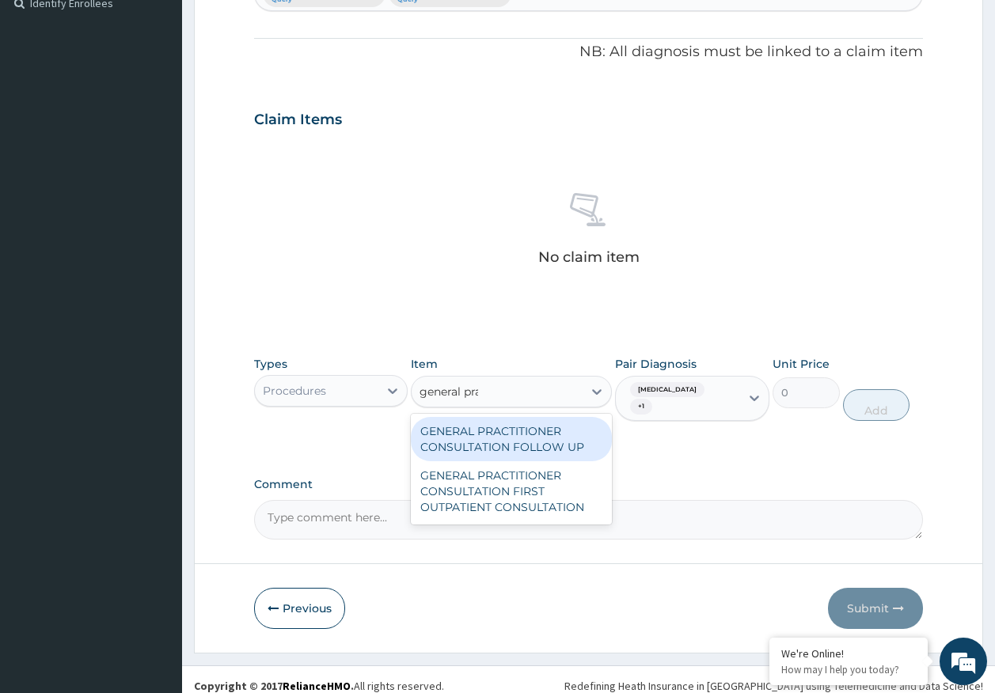
type input "general prac"
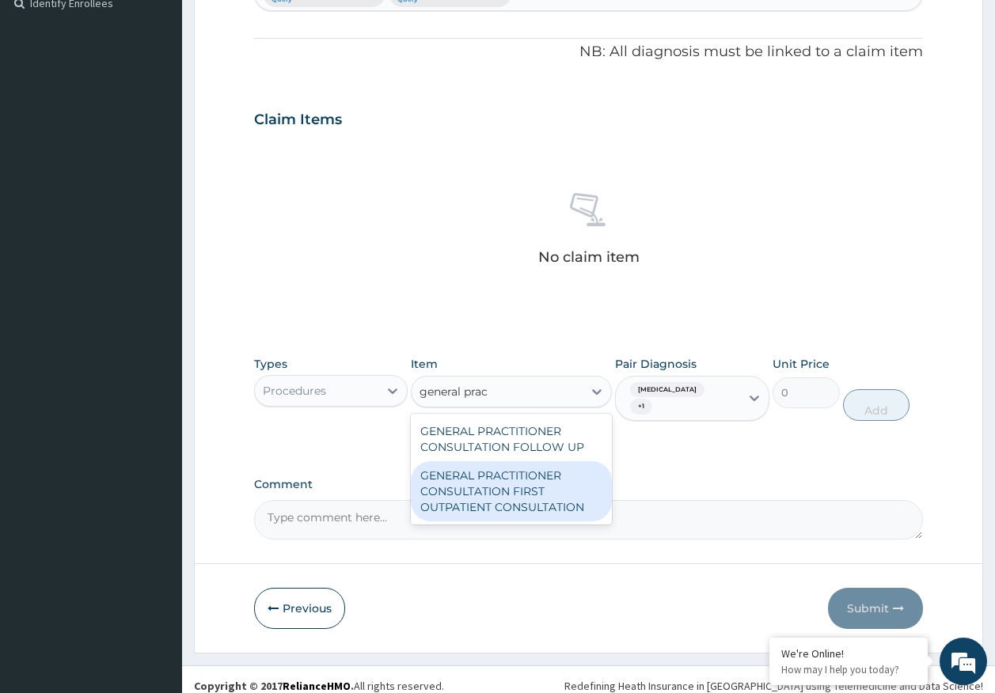
click at [546, 479] on div "GENERAL PRACTITIONER CONSULTATION FIRST OUTPATIENT CONSULTATION" at bounding box center [511, 491] width 201 height 60
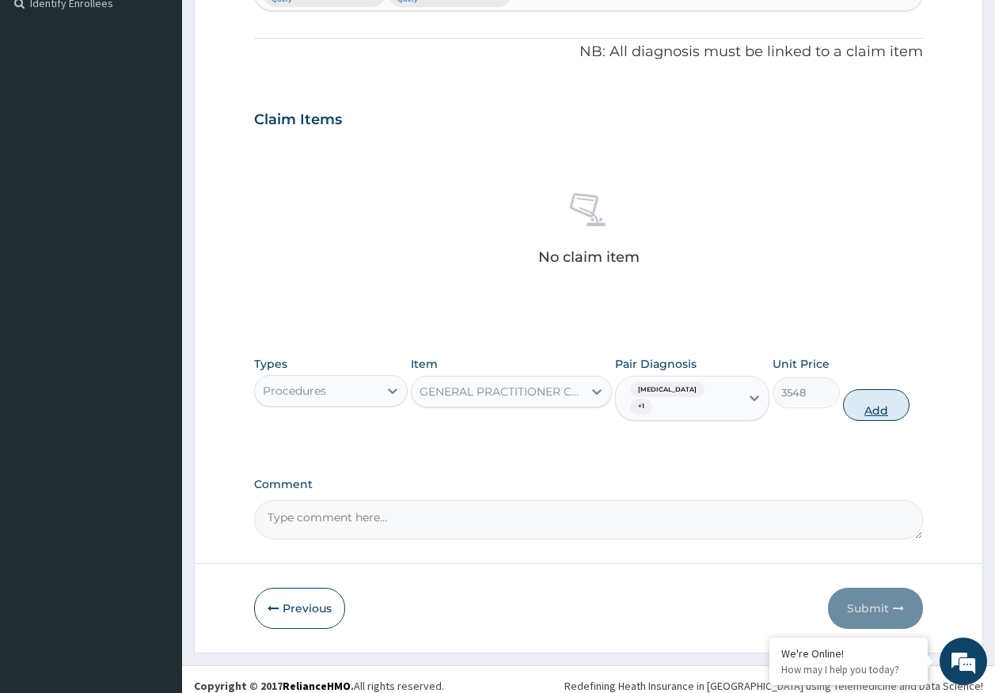
click at [880, 394] on button "Add" at bounding box center [876, 405] width 67 height 32
type input "0"
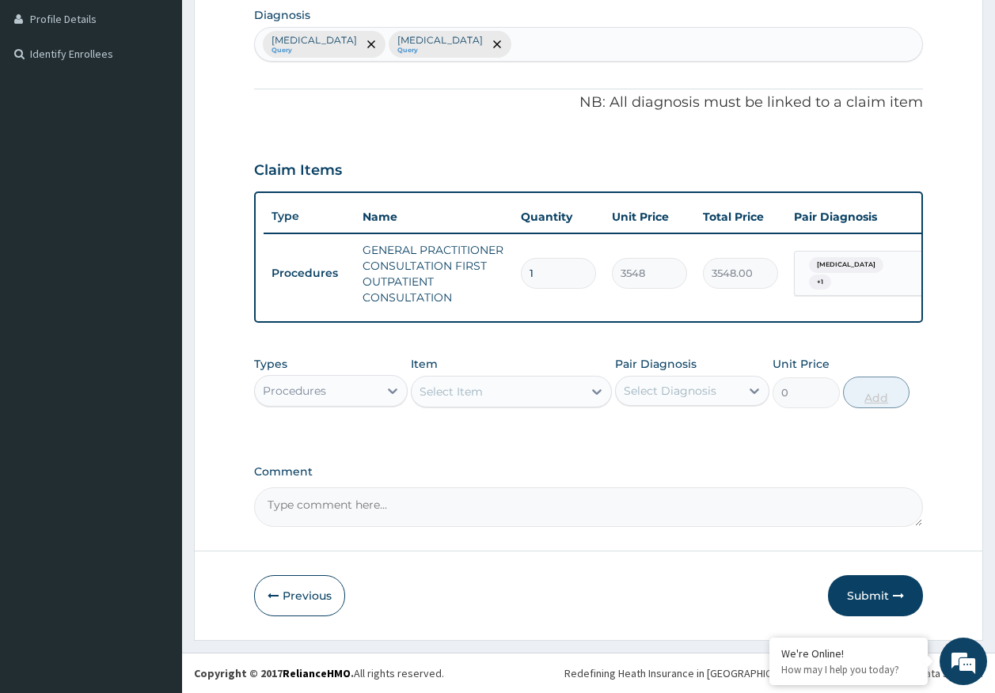
scroll to position [409, 0]
click at [308, 396] on div "Procedures" at bounding box center [294, 391] width 63 height 16
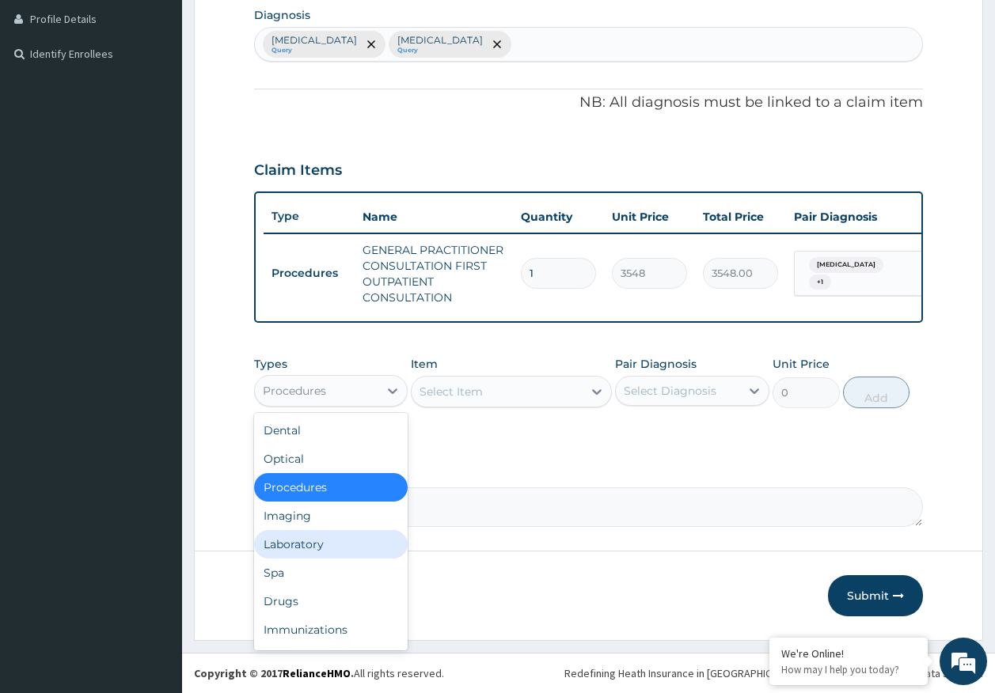
drag, startPoint x: 309, startPoint y: 541, endPoint x: 528, endPoint y: 464, distance: 231.7
click at [314, 541] on div "Laboratory" at bounding box center [331, 544] width 154 height 28
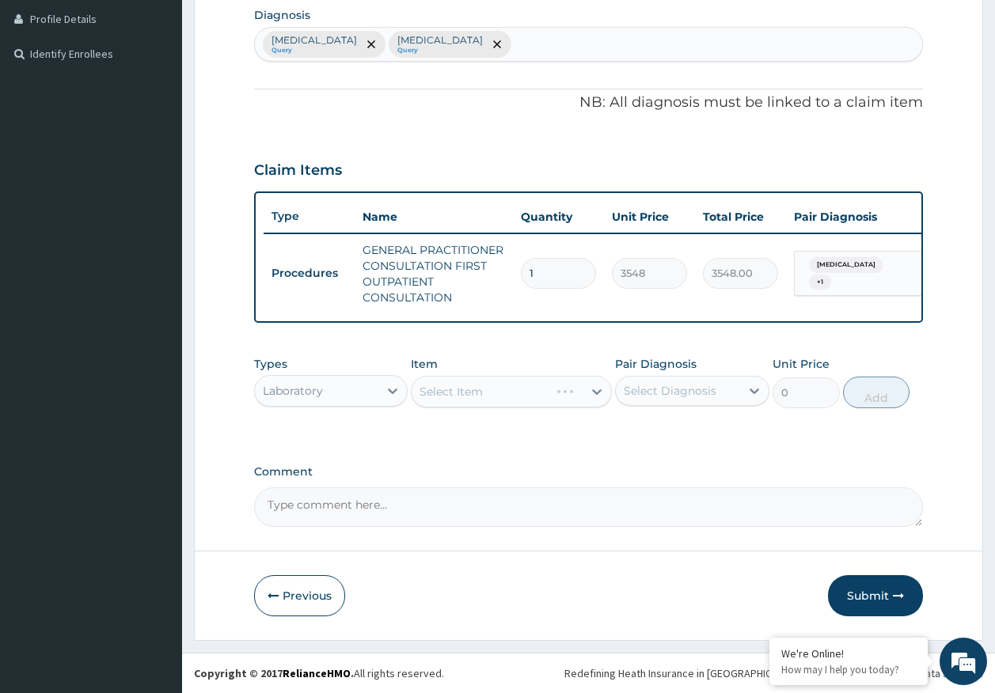
click at [667, 385] on div "Select Diagnosis" at bounding box center [669, 391] width 93 height 16
click at [657, 429] on label "[MEDICAL_DATA]" at bounding box center [690, 430] width 98 height 16
checkbox input "true"
click at [510, 393] on div "Select Item" at bounding box center [496, 391] width 171 height 25
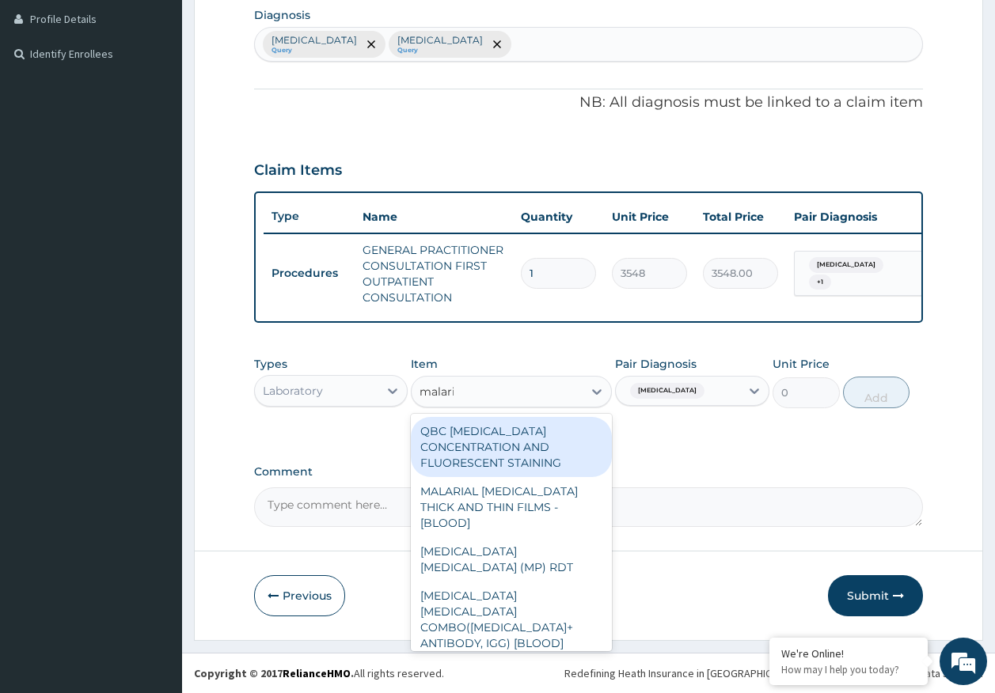
type input "[MEDICAL_DATA]"
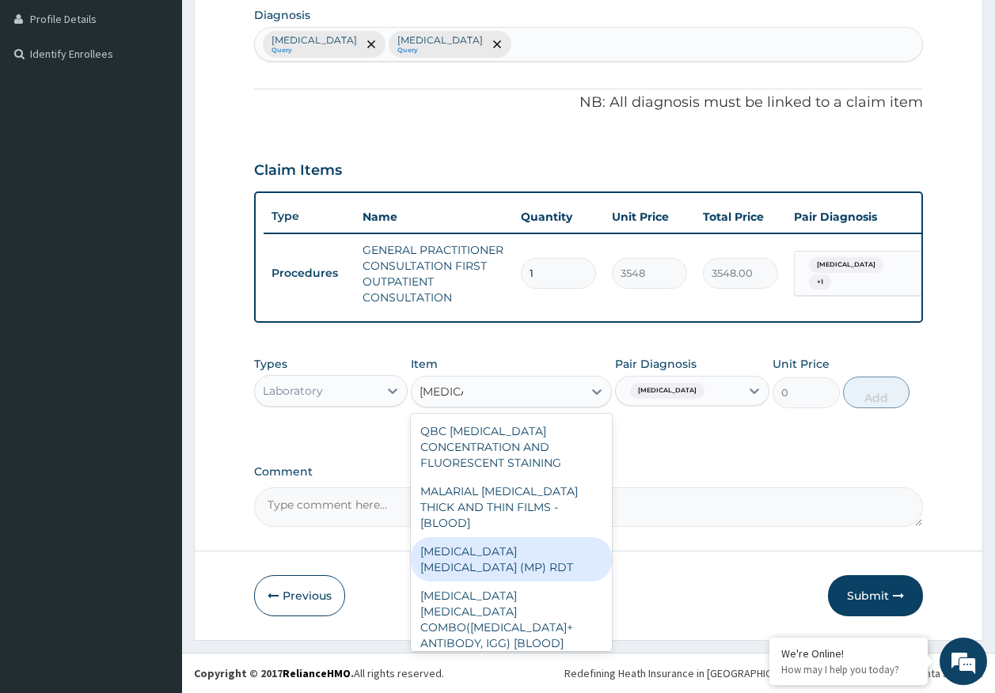
click at [570, 540] on div "[MEDICAL_DATA] [MEDICAL_DATA] (MP) RDT" at bounding box center [511, 559] width 201 height 44
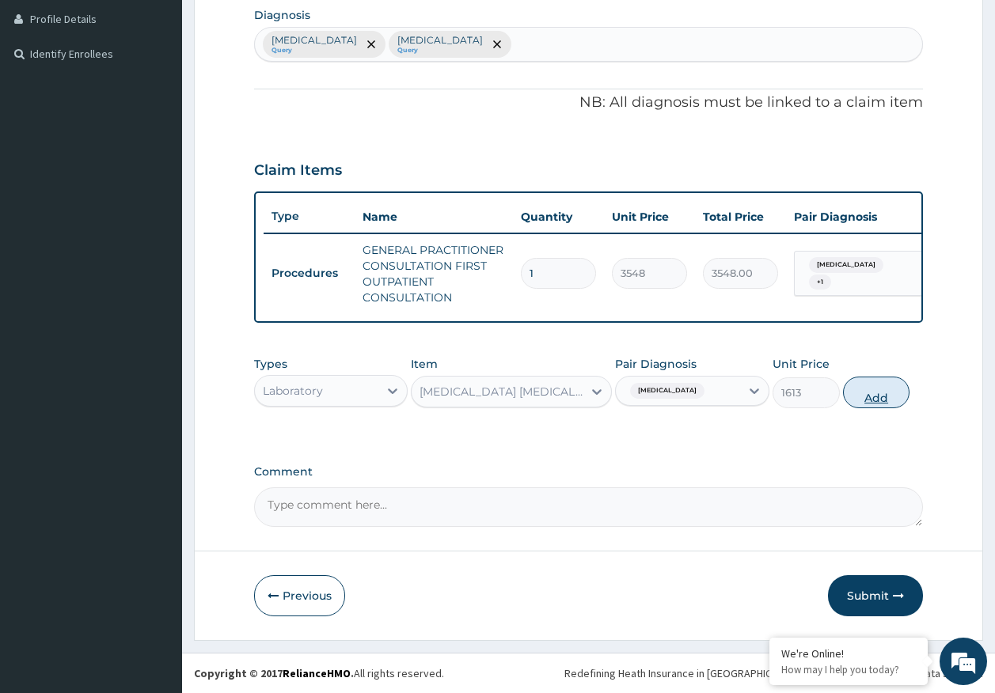
click at [880, 396] on button "Add" at bounding box center [876, 393] width 67 height 32
type input "0"
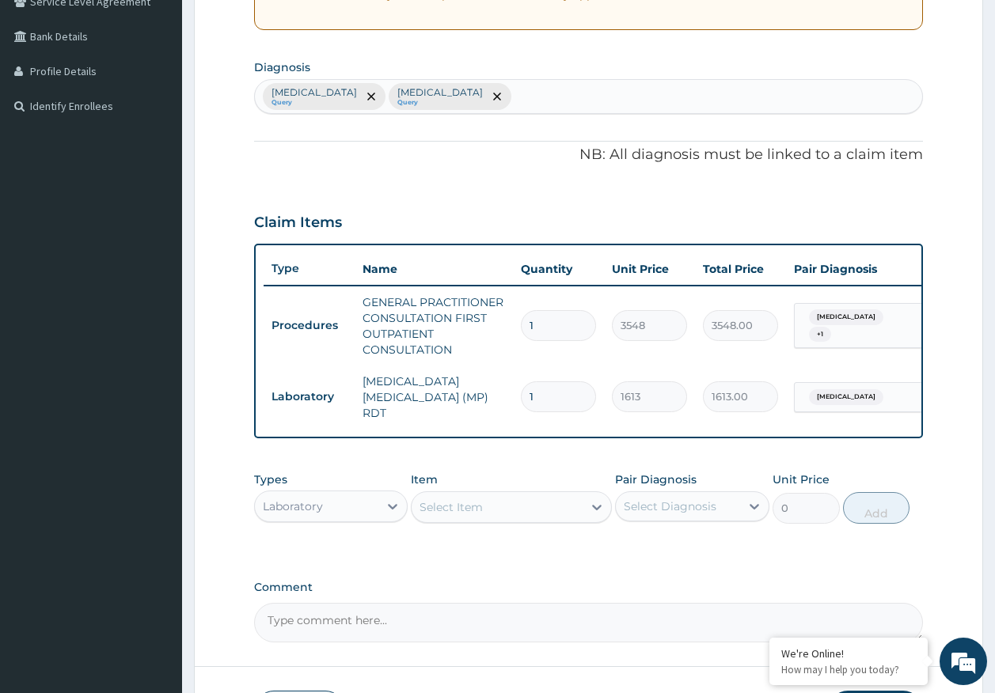
scroll to position [251, 0]
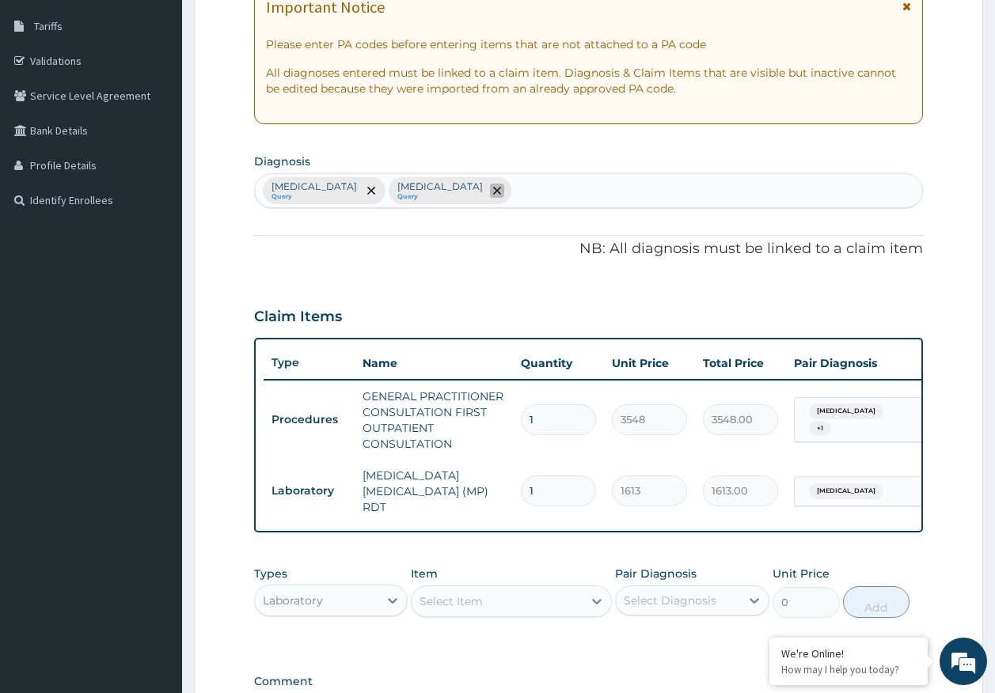
click at [490, 195] on span "remove selection option" at bounding box center [497, 191] width 14 height 14
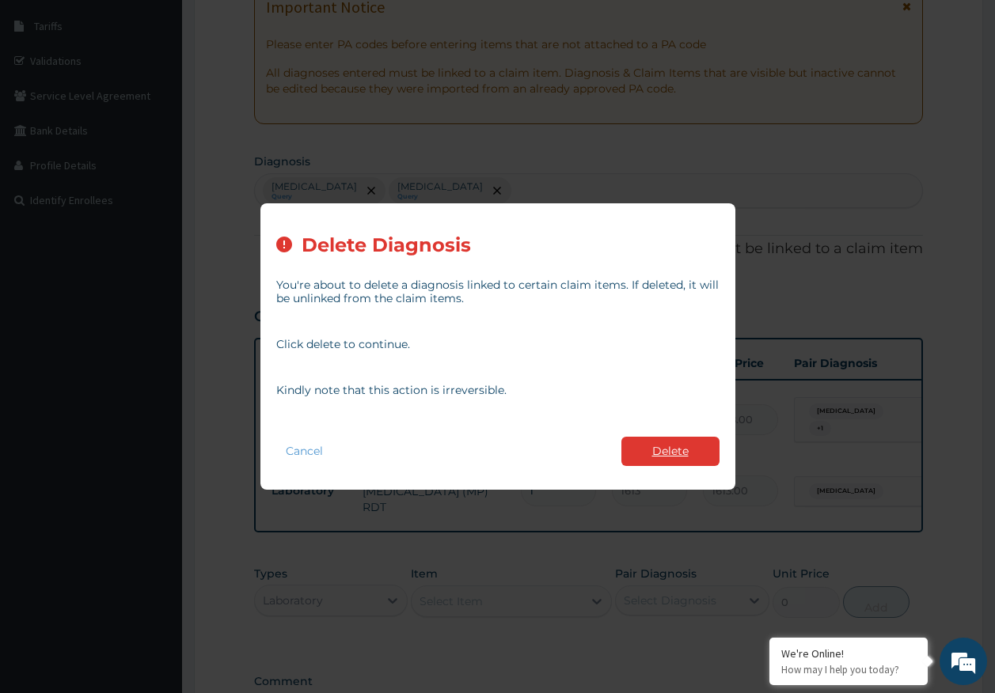
click at [689, 453] on button "Delete" at bounding box center [670, 451] width 98 height 29
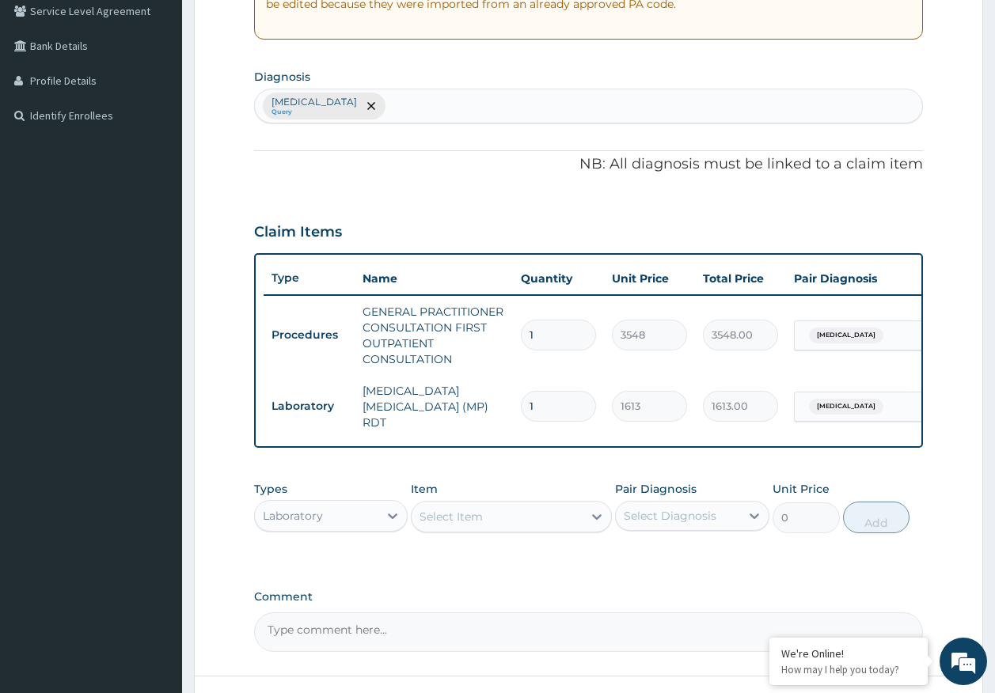
scroll to position [464, 0]
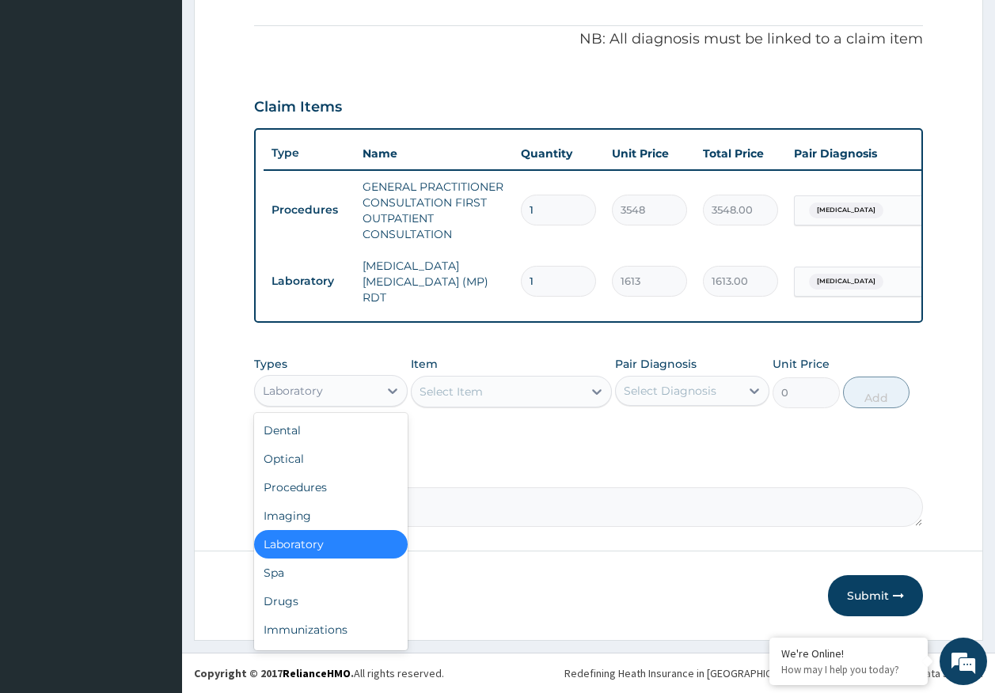
click at [360, 383] on div "Laboratory" at bounding box center [317, 390] width 124 height 25
drag, startPoint x: 299, startPoint y: 604, endPoint x: 286, endPoint y: 601, distance: 13.8
click at [298, 604] on div "Drugs" at bounding box center [331, 601] width 154 height 28
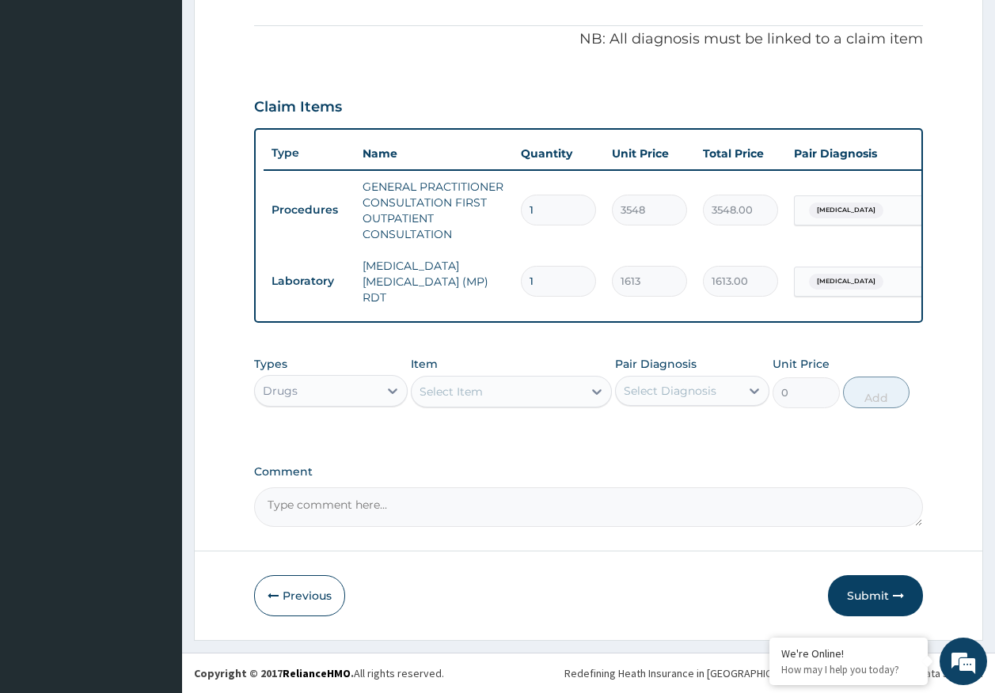
click at [484, 388] on div "Select Item" at bounding box center [496, 391] width 171 height 25
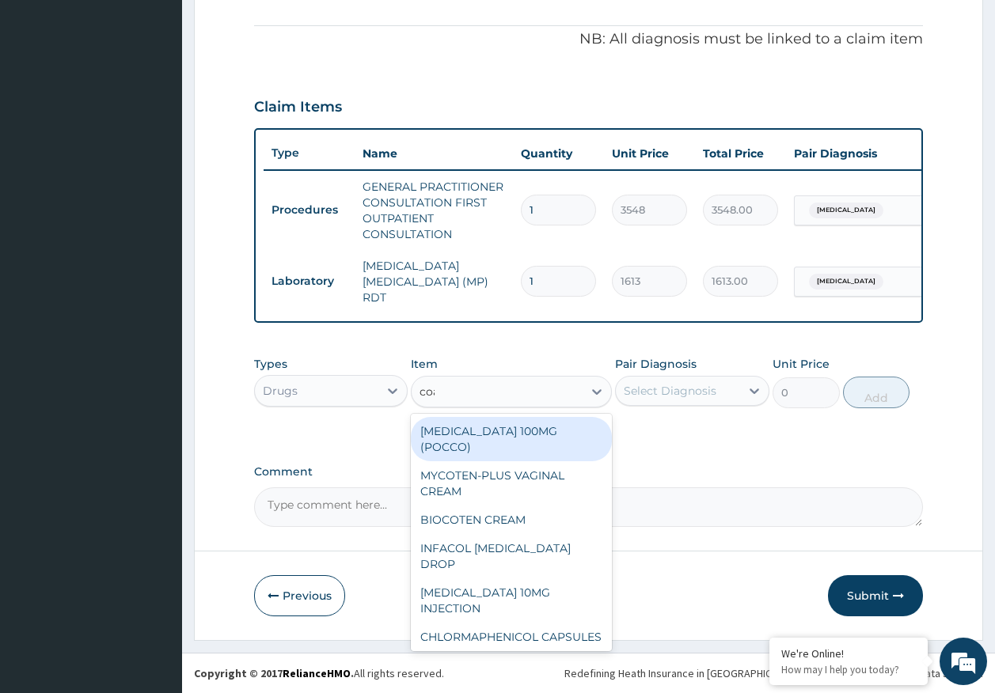
type input "coar"
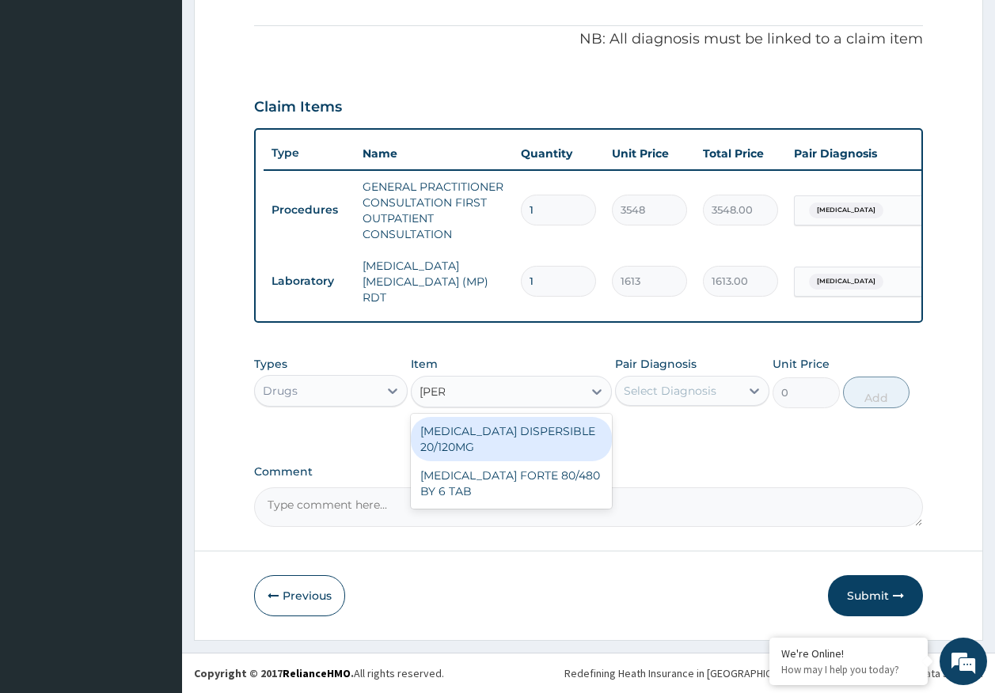
drag, startPoint x: 498, startPoint y: 423, endPoint x: 697, endPoint y: 391, distance: 201.2
click at [501, 424] on div "[MEDICAL_DATA] DISPERSIBLE 20/120MG" at bounding box center [511, 439] width 201 height 44
type input "112"
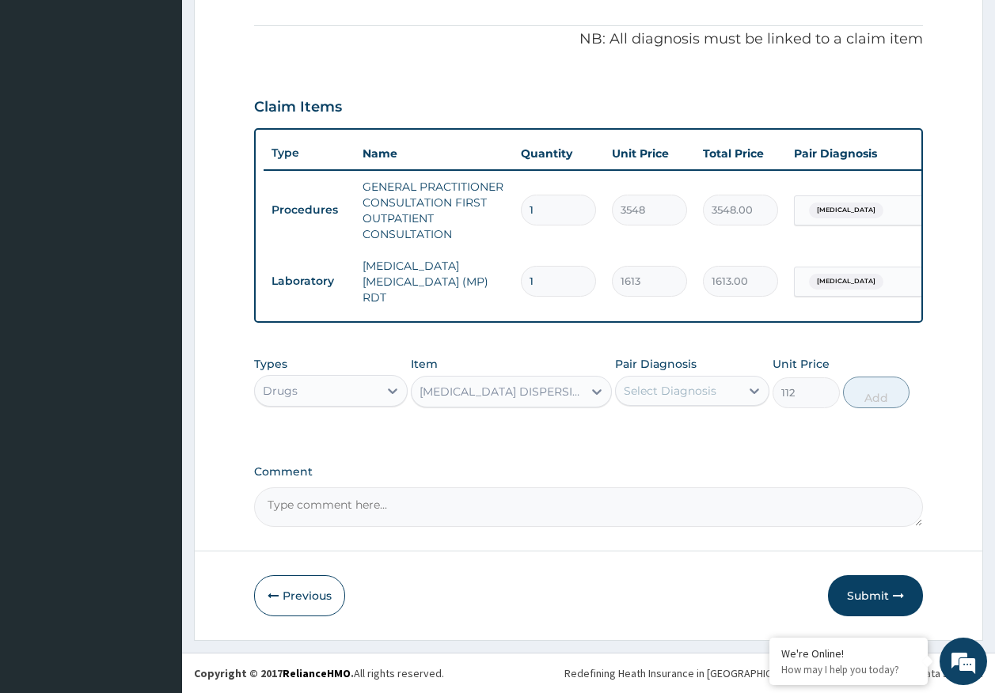
click at [702, 381] on div "Select Diagnosis" at bounding box center [678, 390] width 124 height 25
click at [689, 430] on div "[MEDICAL_DATA]" at bounding box center [692, 431] width 154 height 32
checkbox input "true"
click at [864, 400] on button "Add" at bounding box center [876, 393] width 67 height 32
type input "0"
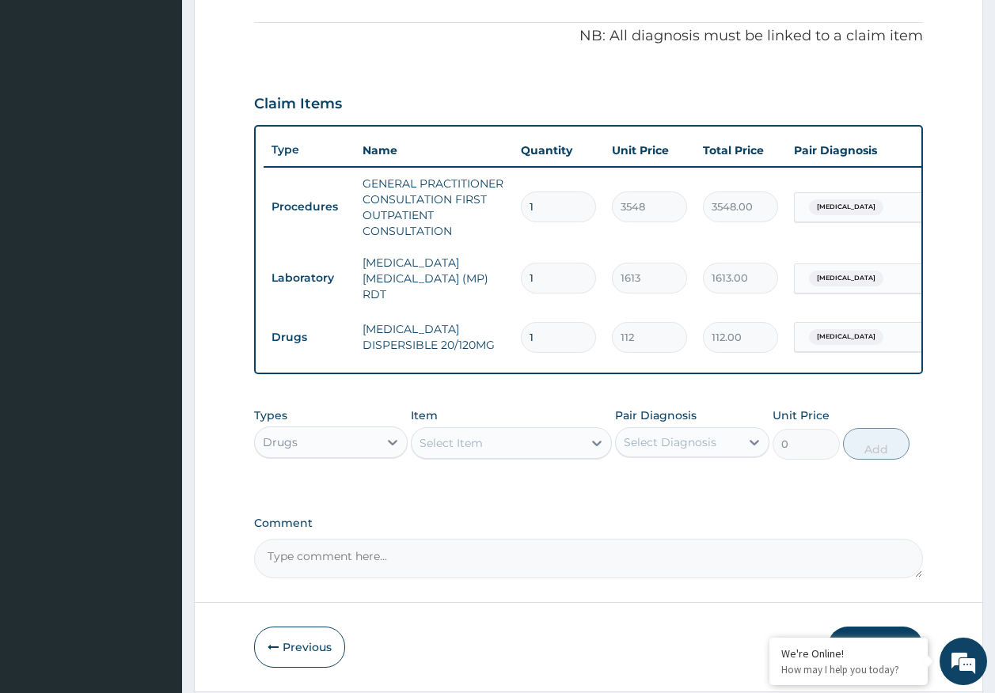
click at [508, 447] on div "Select Item" at bounding box center [496, 442] width 171 height 25
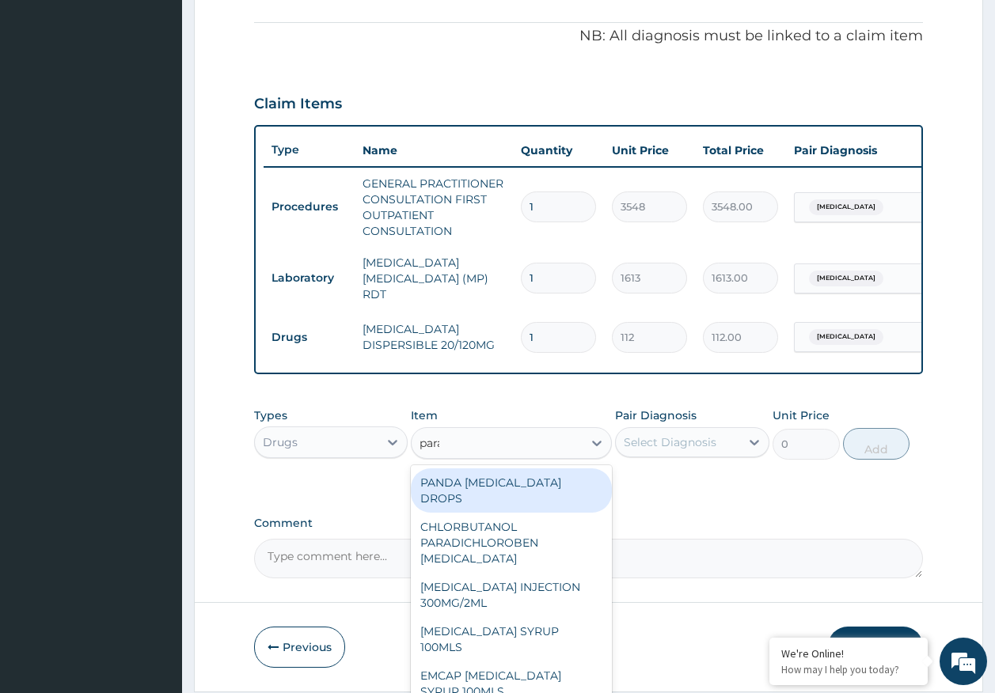
type input "parac"
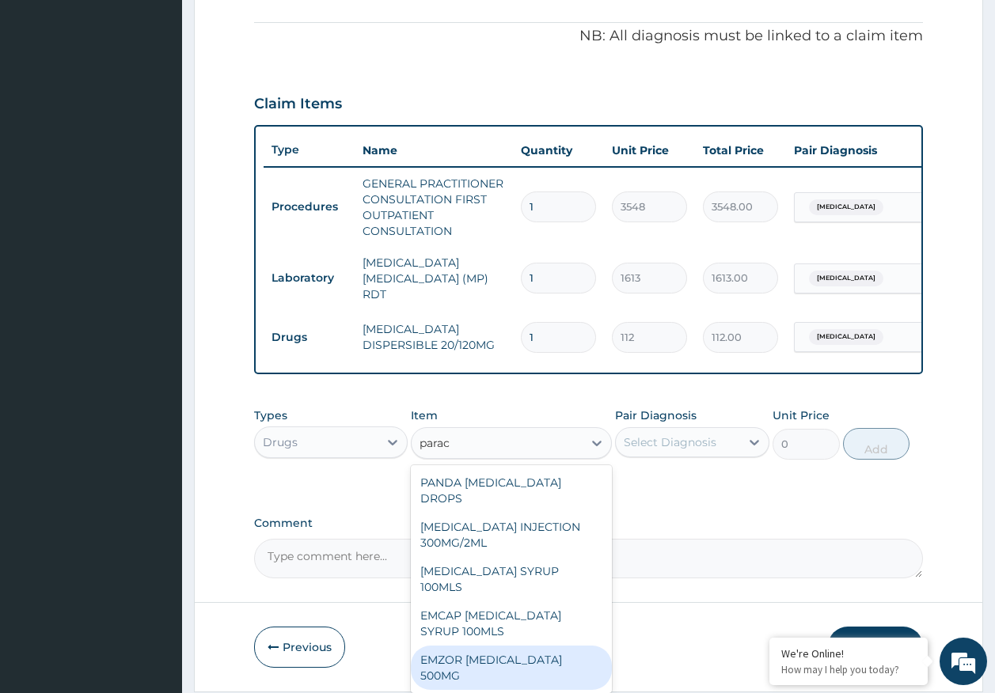
drag, startPoint x: 553, startPoint y: 635, endPoint x: 668, endPoint y: 453, distance: 215.1
click at [562, 646] on div "EMZOR [MEDICAL_DATA] 500MG" at bounding box center [511, 668] width 201 height 44
type input "24"
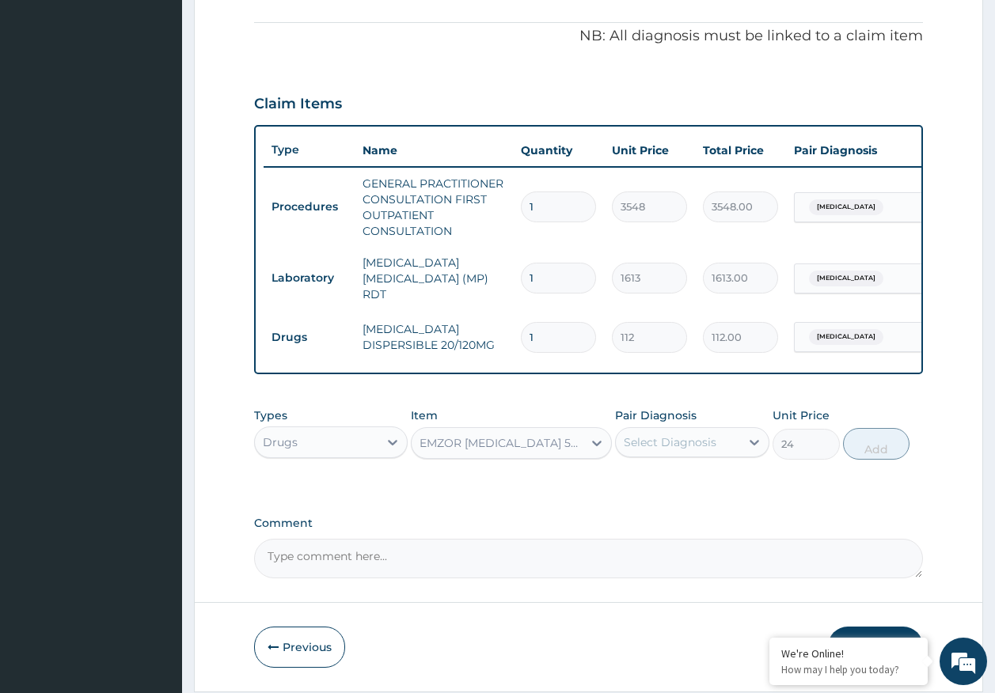
click at [673, 441] on div "Select Diagnosis" at bounding box center [669, 442] width 93 height 16
click at [665, 481] on label "[MEDICAL_DATA]" at bounding box center [690, 481] width 98 height 16
checkbox input "true"
click at [856, 453] on button "Add" at bounding box center [876, 444] width 67 height 32
type input "0"
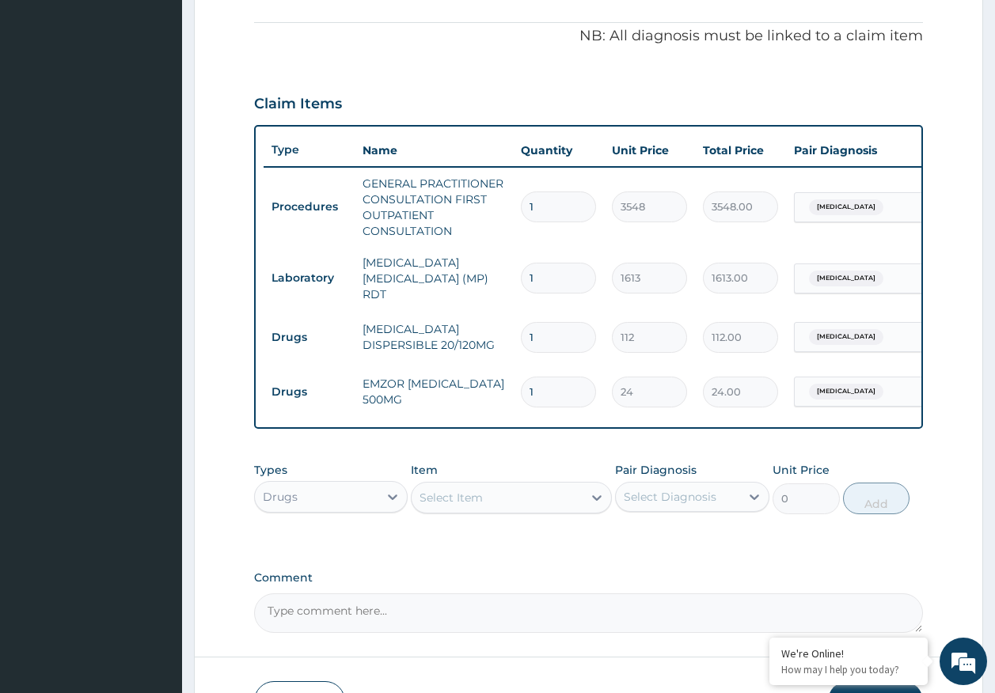
type input "0.00"
type input "9"
type input "216.00"
type input "9"
click at [563, 333] on input "1" at bounding box center [558, 337] width 75 height 31
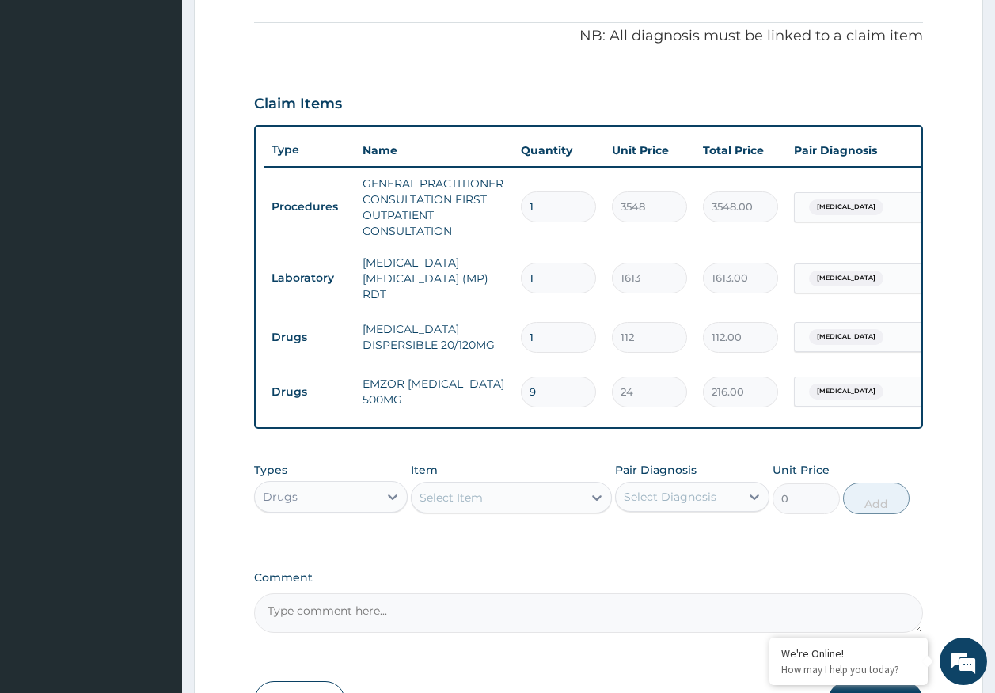
type input "18"
type input "2016.00"
type input "18"
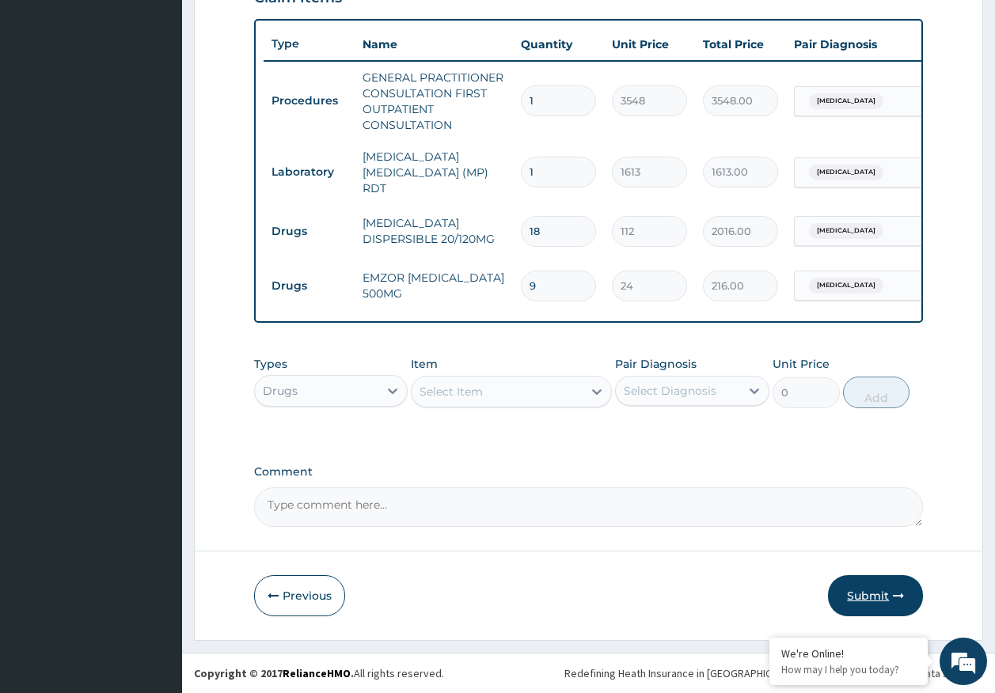
click at [861, 585] on button "Submit" at bounding box center [875, 595] width 95 height 41
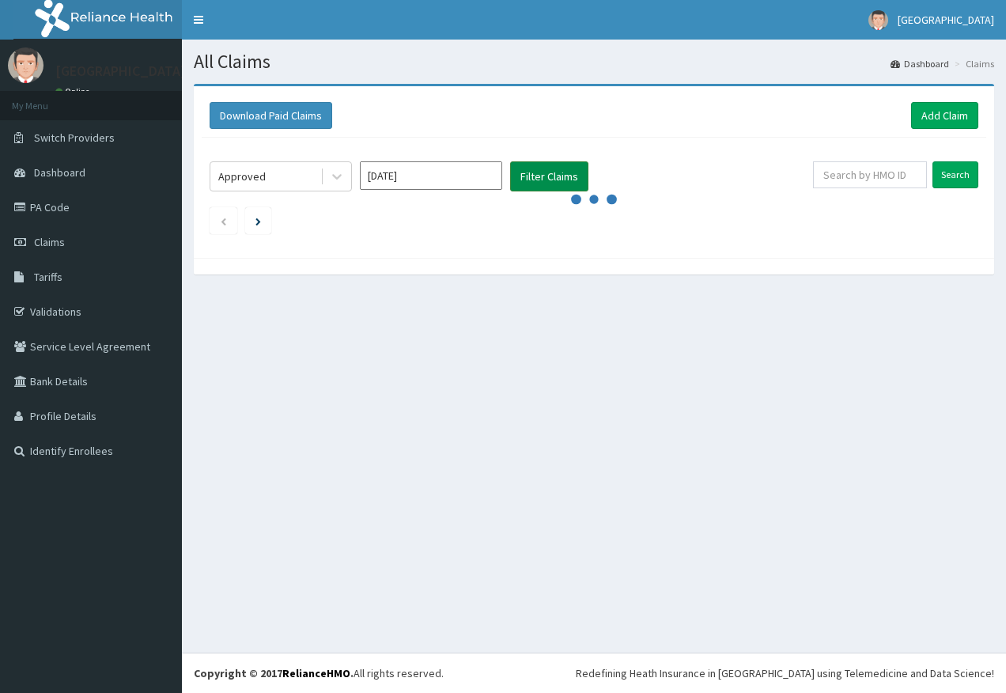
click at [522, 180] on button "Filter Claims" at bounding box center [549, 176] width 78 height 30
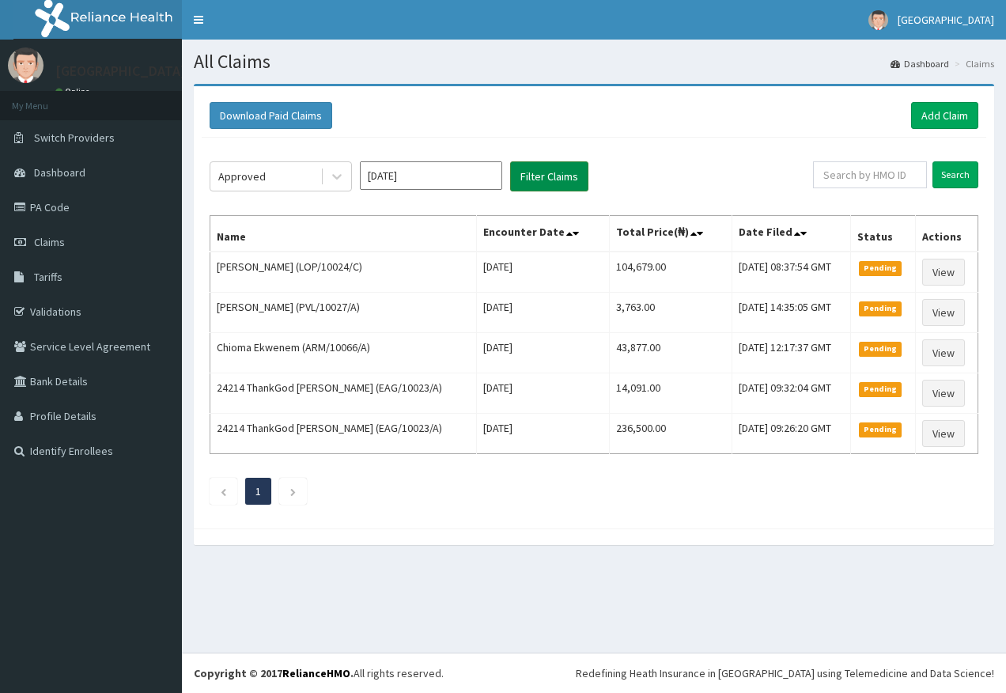
click at [537, 171] on button "Filter Claims" at bounding box center [549, 176] width 78 height 30
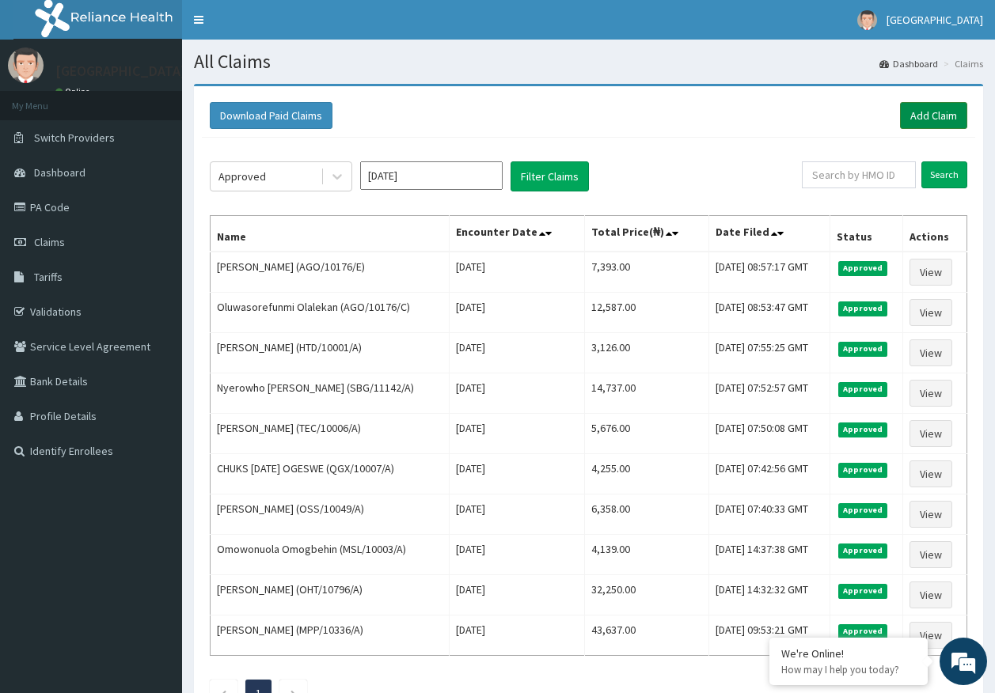
click at [943, 125] on link "Add Claim" at bounding box center [933, 115] width 67 height 27
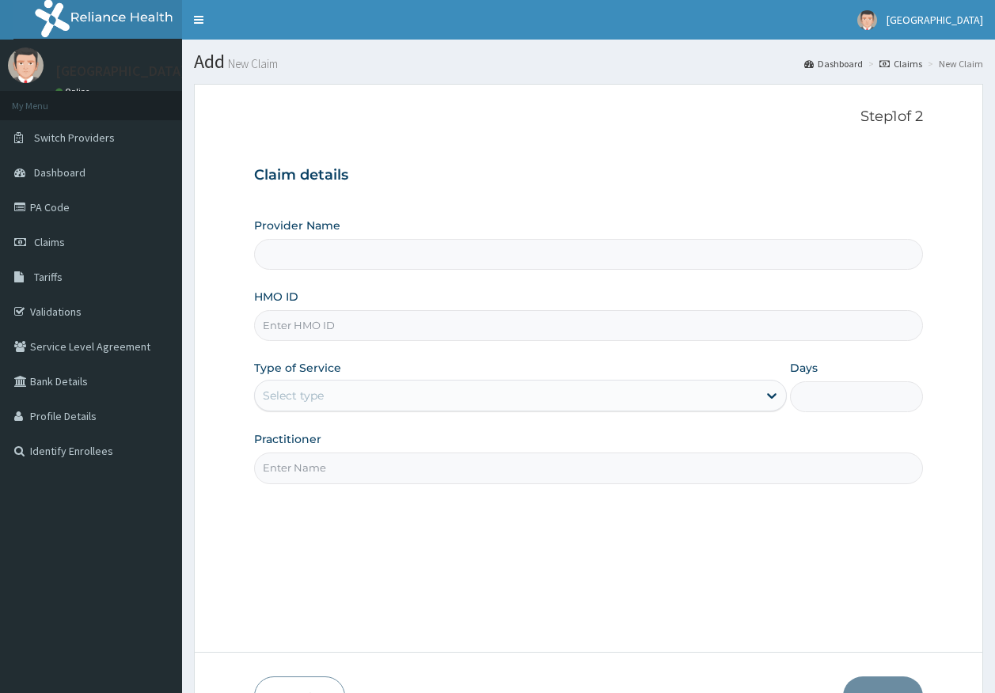
type input "AGO/10176/D"
type input "[GEOGRAPHIC_DATA]"
type input "AGO/10176/D"
click at [301, 388] on div "Select type" at bounding box center [293, 396] width 61 height 16
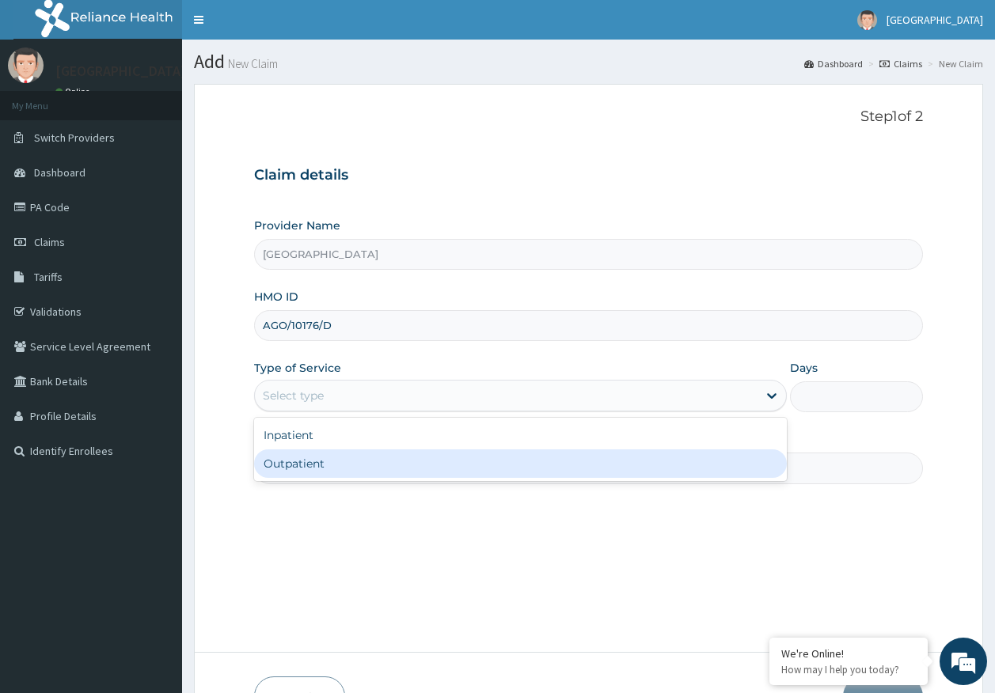
drag, startPoint x: 322, startPoint y: 464, endPoint x: 332, endPoint y: 464, distance: 10.3
click at [322, 464] on div "Outpatient" at bounding box center [520, 463] width 532 height 28
type input "1"
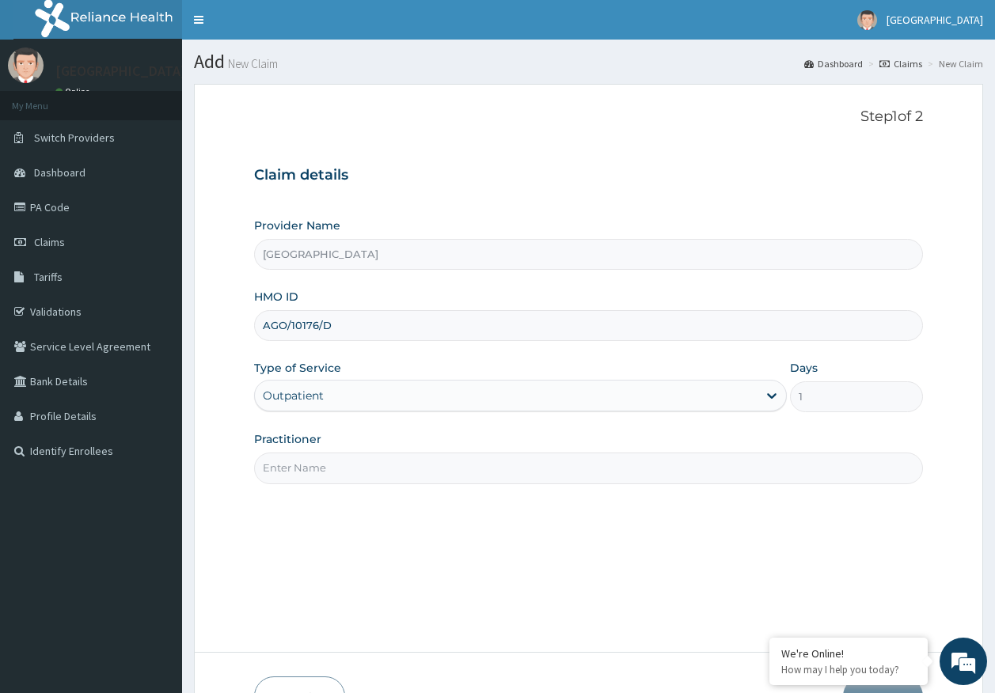
drag, startPoint x: 333, startPoint y: 466, endPoint x: 330, endPoint y: 476, distance: 10.8
click at [332, 466] on input "Practitioner" at bounding box center [588, 468] width 669 height 31
type input "[PERSON_NAME]"
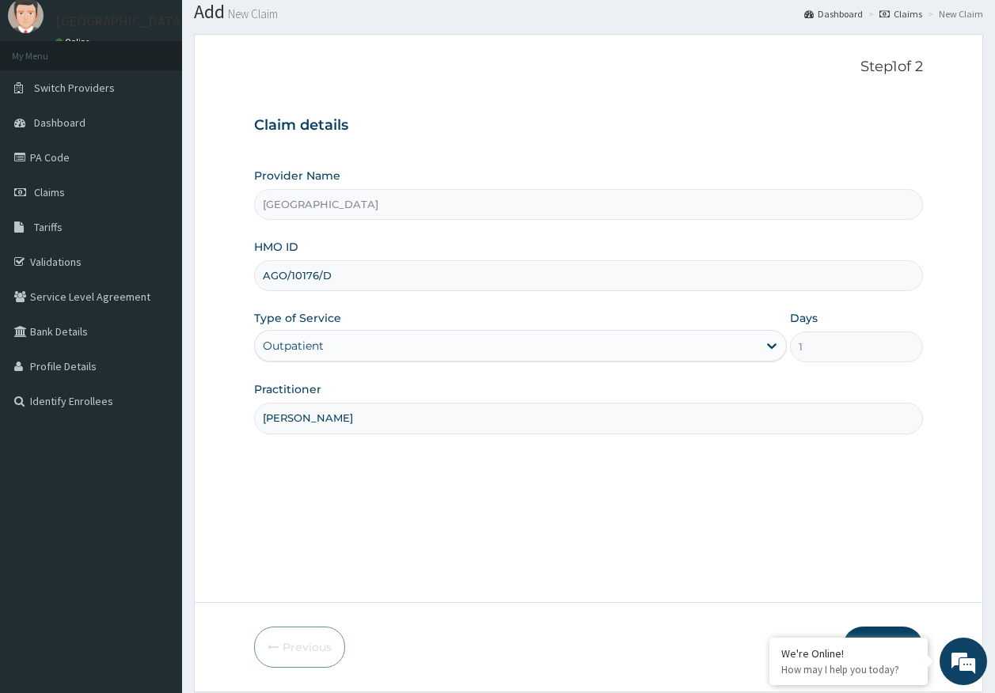
scroll to position [101, 0]
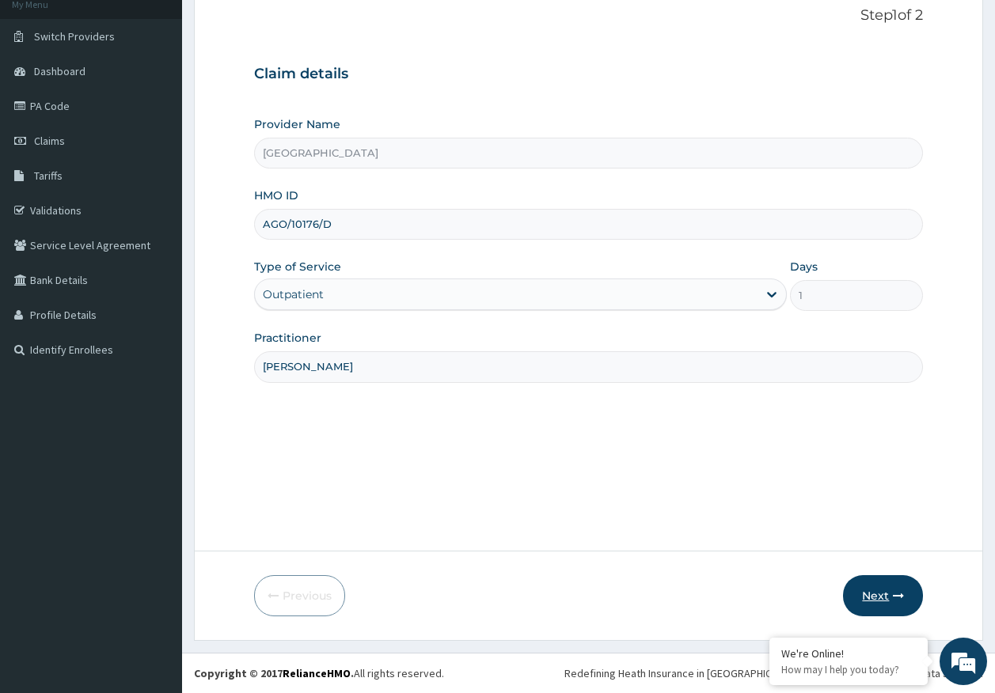
click at [886, 609] on button "Next" at bounding box center [883, 595] width 80 height 41
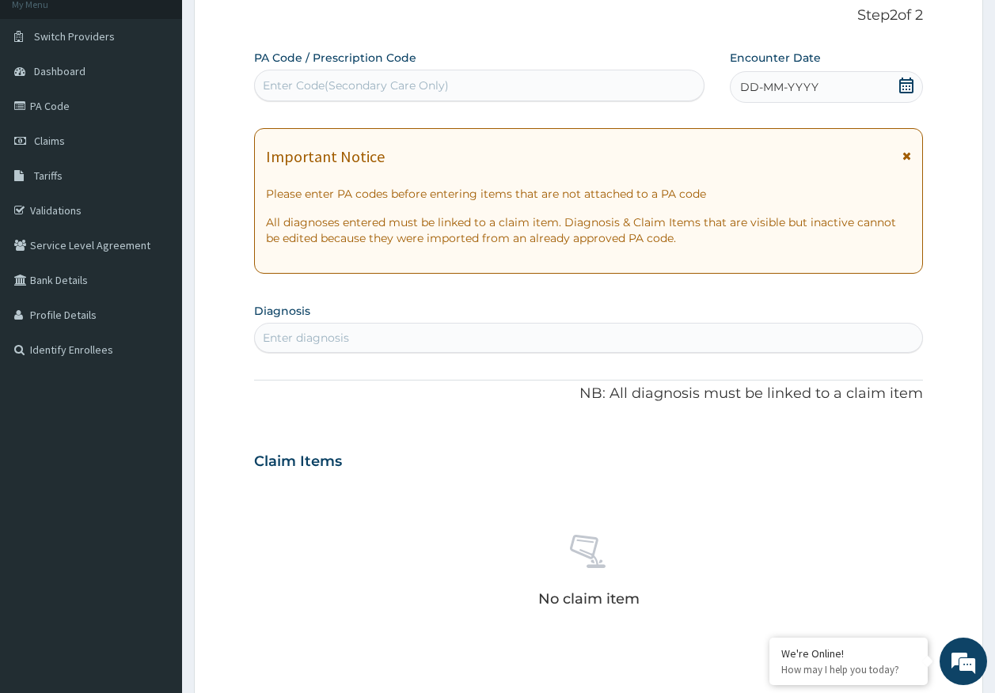
click at [812, 81] on span "DD-MM-YYYY" at bounding box center [779, 87] width 78 height 16
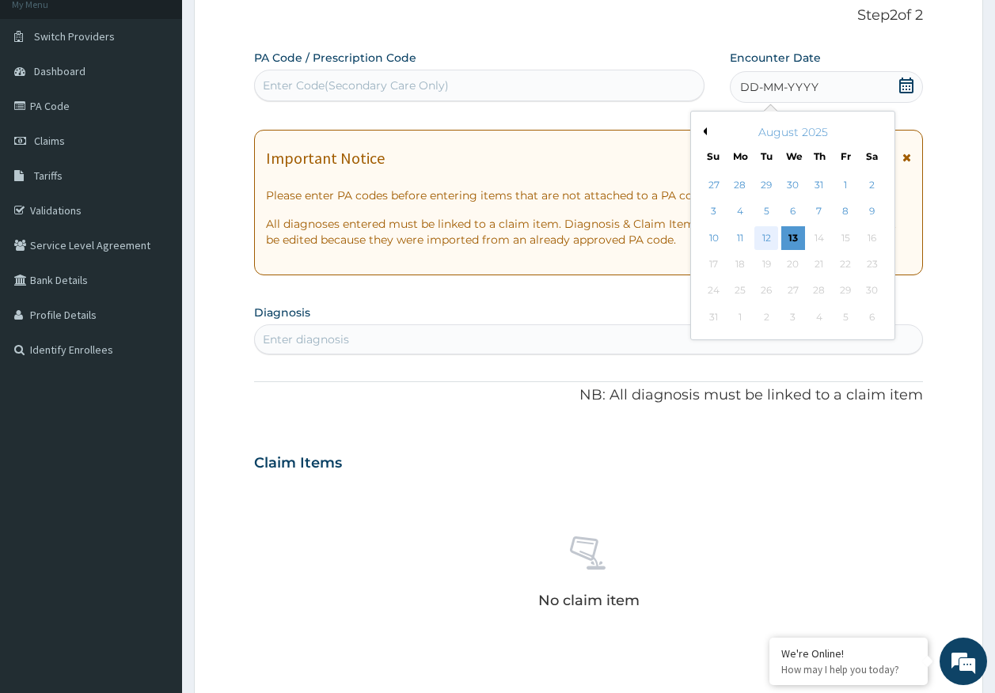
click at [767, 237] on div "12" at bounding box center [767, 238] width 24 height 24
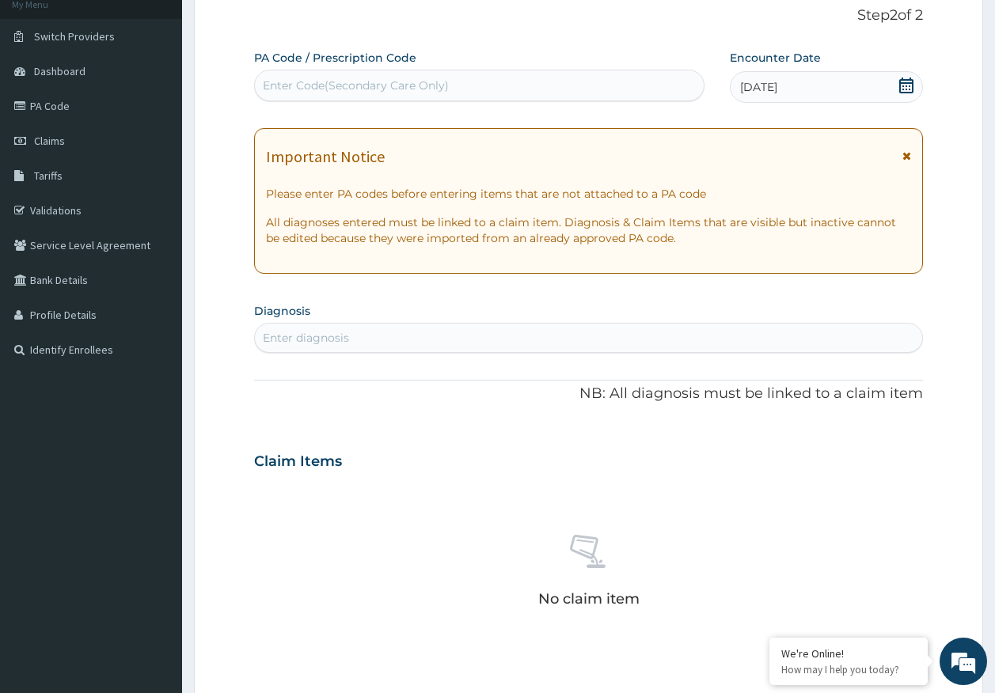
scroll to position [0, 0]
click at [374, 334] on div "Enter diagnosis" at bounding box center [589, 337] width 668 height 25
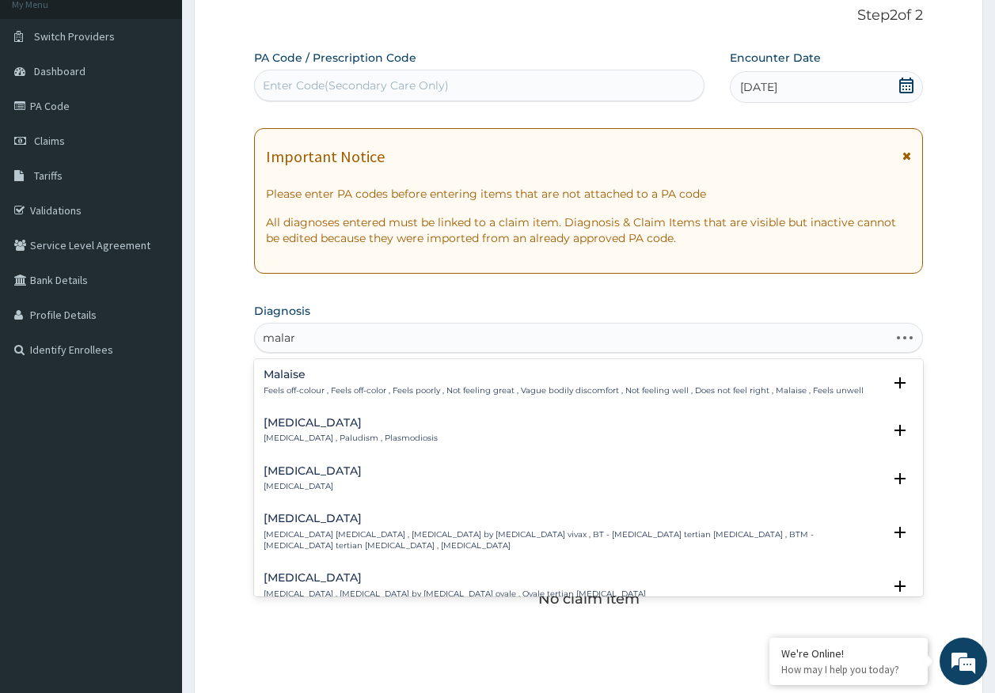
type input "malari"
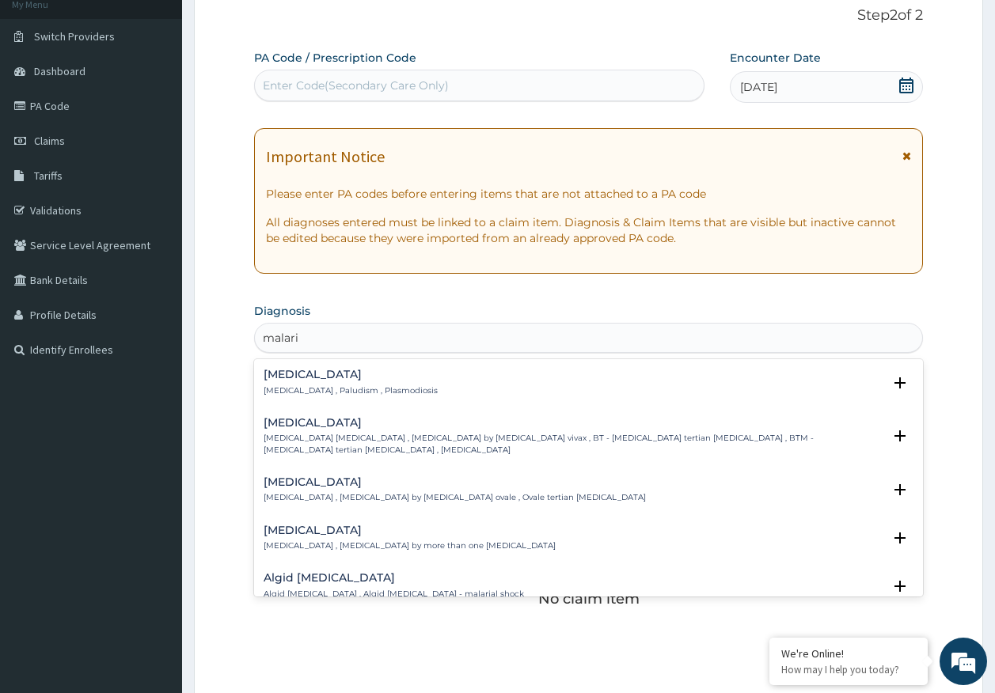
click at [324, 392] on p "Malaria , Paludism , Plasmodiosis" at bounding box center [350, 390] width 174 height 11
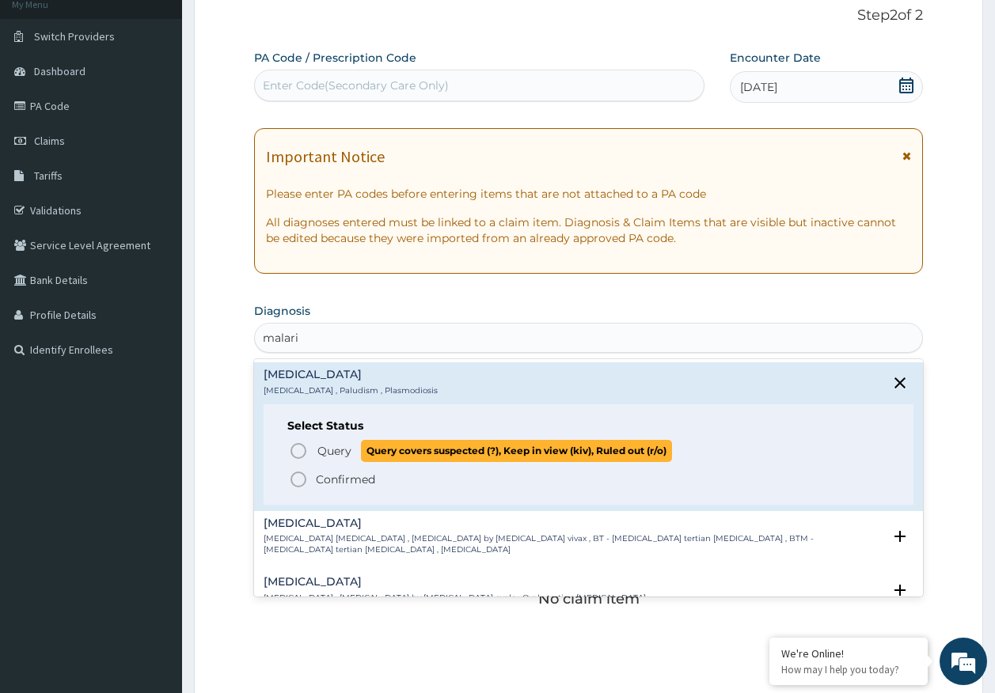
click at [339, 448] on span "Query" at bounding box center [334, 451] width 34 height 16
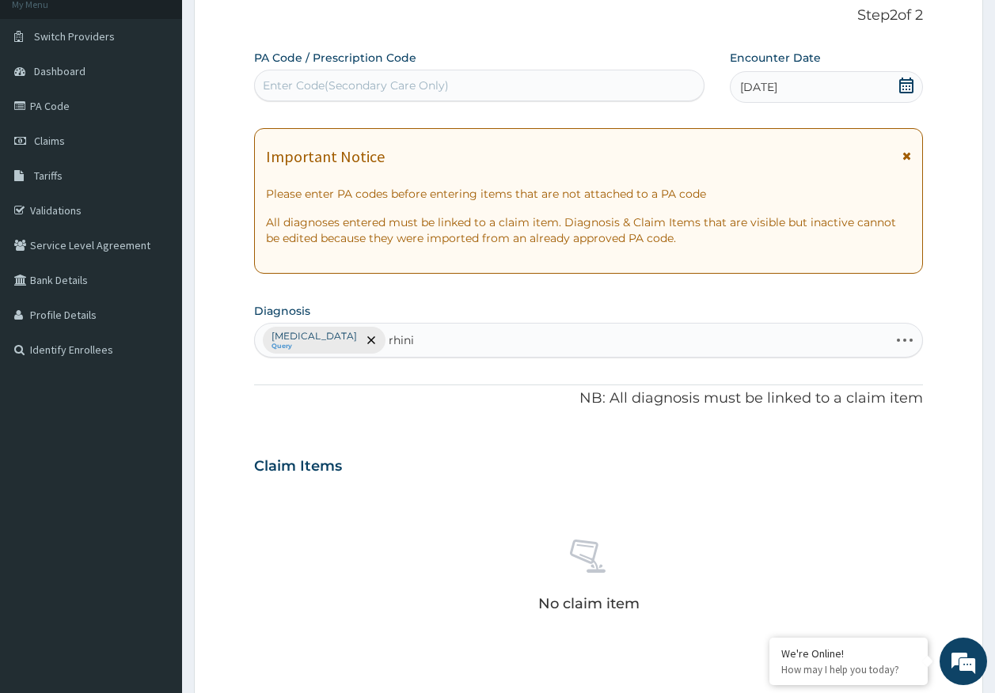
type input "rhinit"
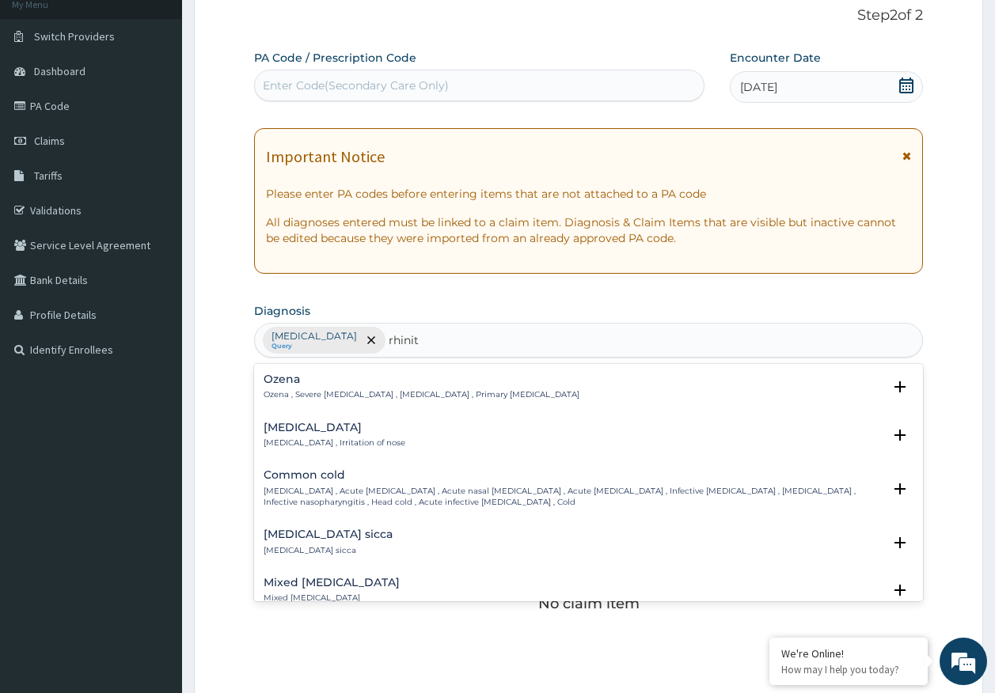
click at [316, 441] on p "Rhinitis , Irritation of nose" at bounding box center [334, 443] width 142 height 11
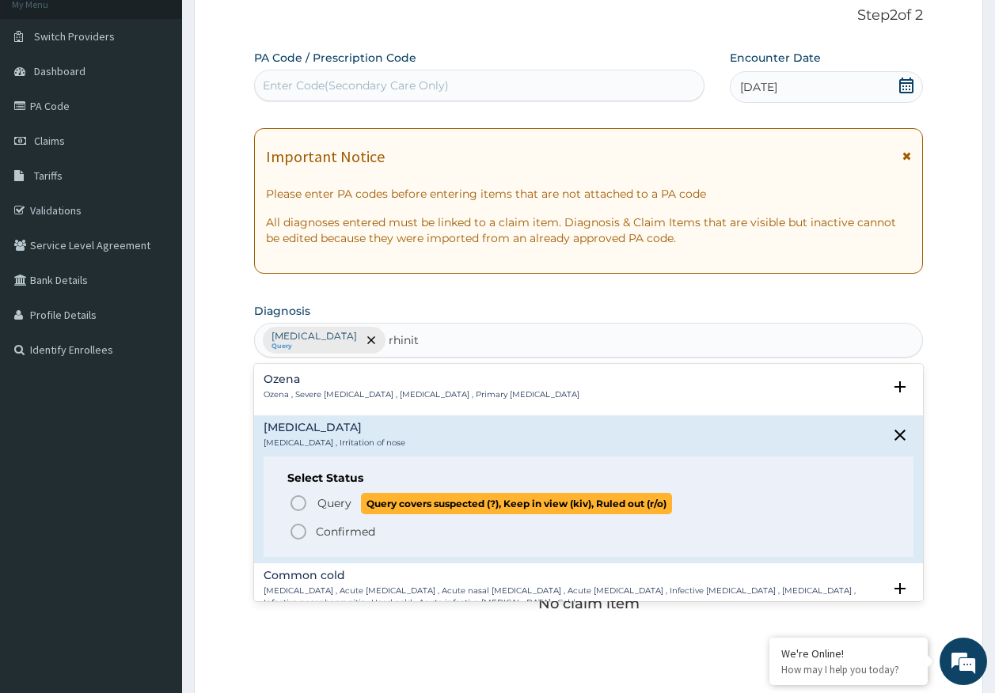
drag, startPoint x: 345, startPoint y: 506, endPoint x: 320, endPoint y: 485, distance: 32.0
click at [344, 505] on span "Query" at bounding box center [334, 503] width 34 height 16
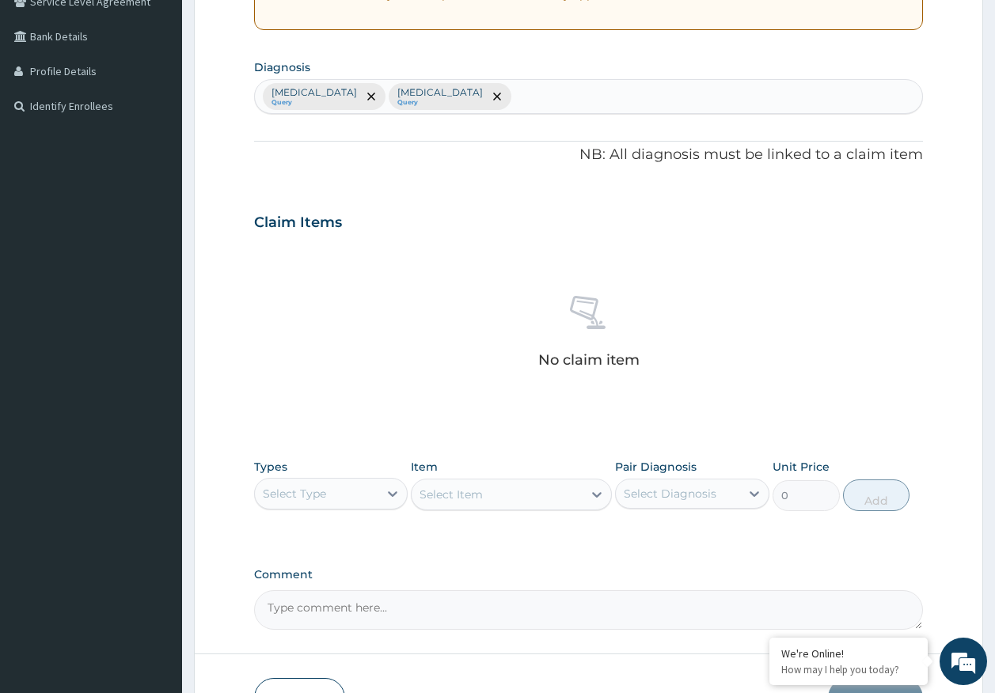
scroll to position [448, 0]
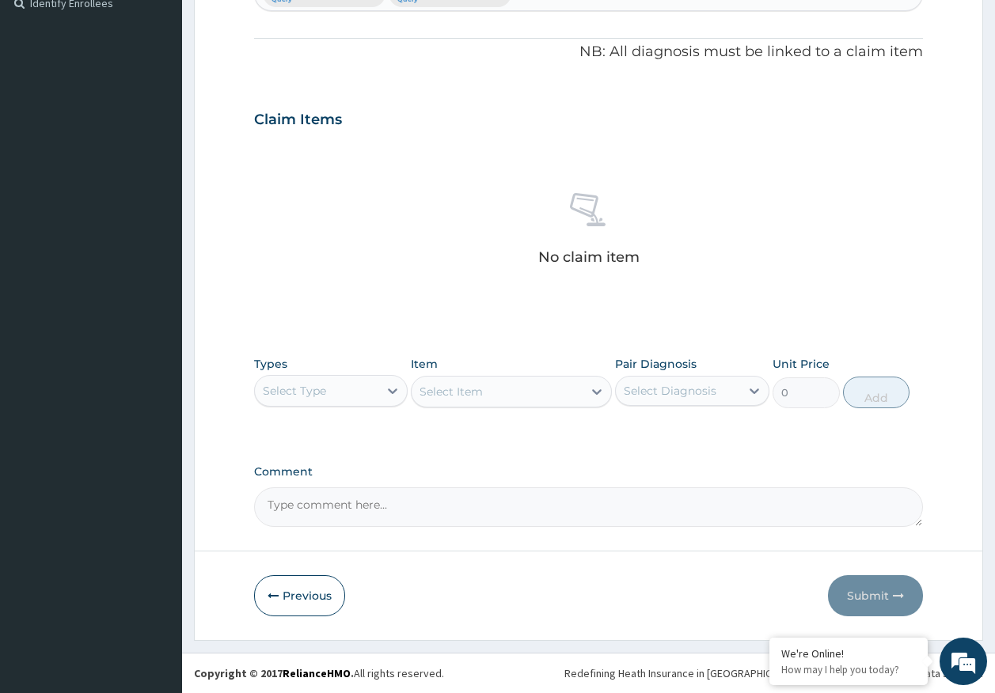
click at [320, 399] on div "Select Type" at bounding box center [317, 390] width 124 height 25
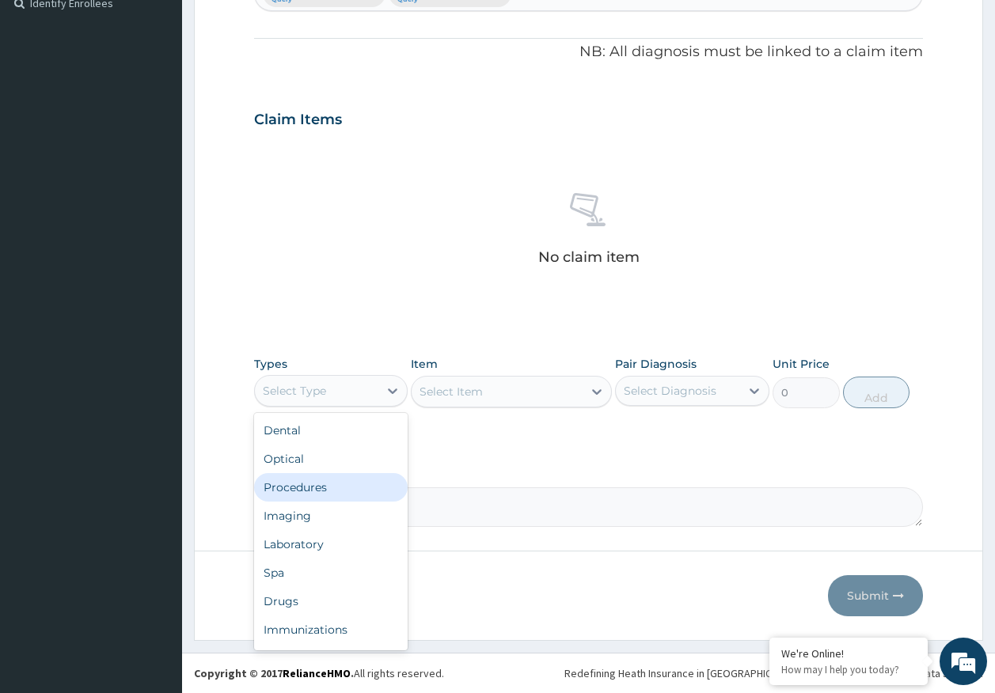
drag, startPoint x: 309, startPoint y: 494, endPoint x: 331, endPoint y: 472, distance: 30.8
click at [312, 491] on div "Procedures" at bounding box center [331, 487] width 154 height 28
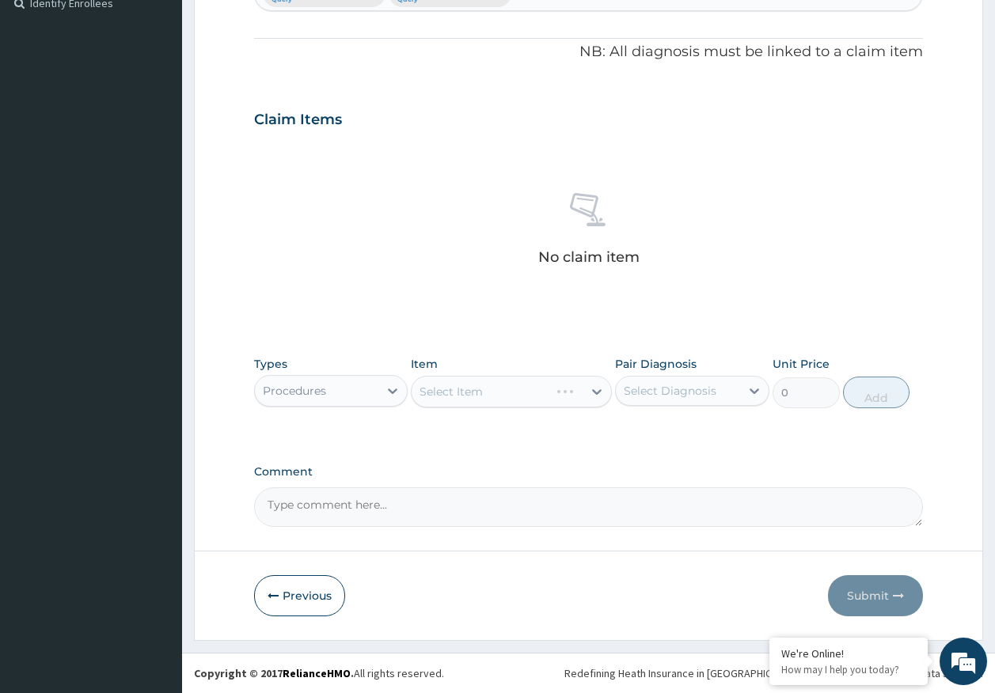
click at [687, 384] on div "Select Diagnosis" at bounding box center [669, 391] width 93 height 16
click at [668, 435] on label "Malaria" at bounding box center [690, 430] width 98 height 16
checkbox input "true"
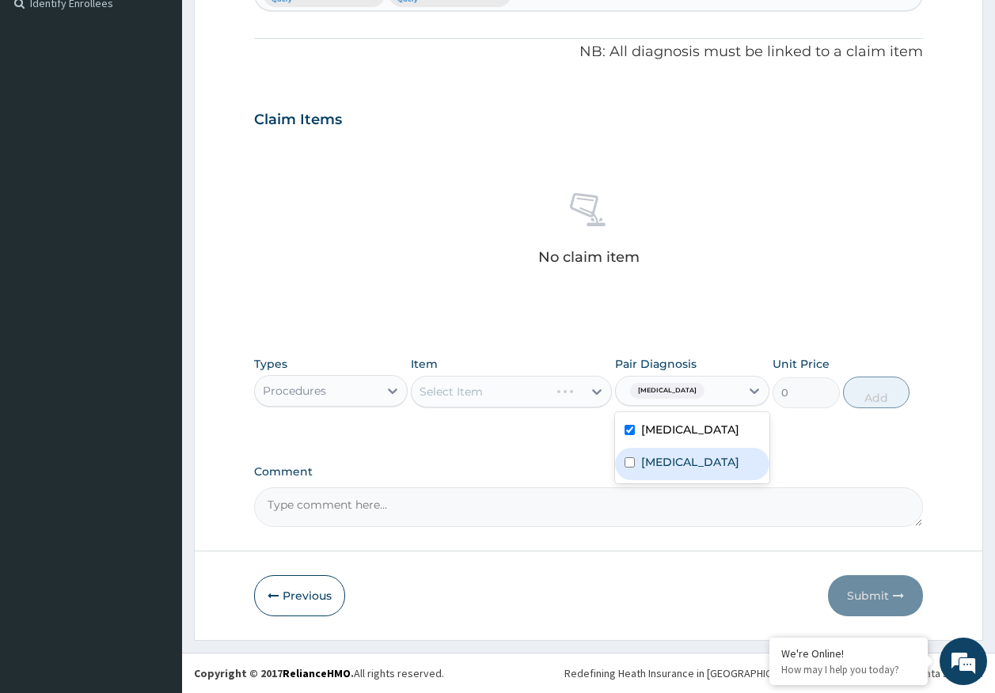
click at [668, 468] on label "Rhinitis" at bounding box center [690, 462] width 98 height 16
checkbox input "true"
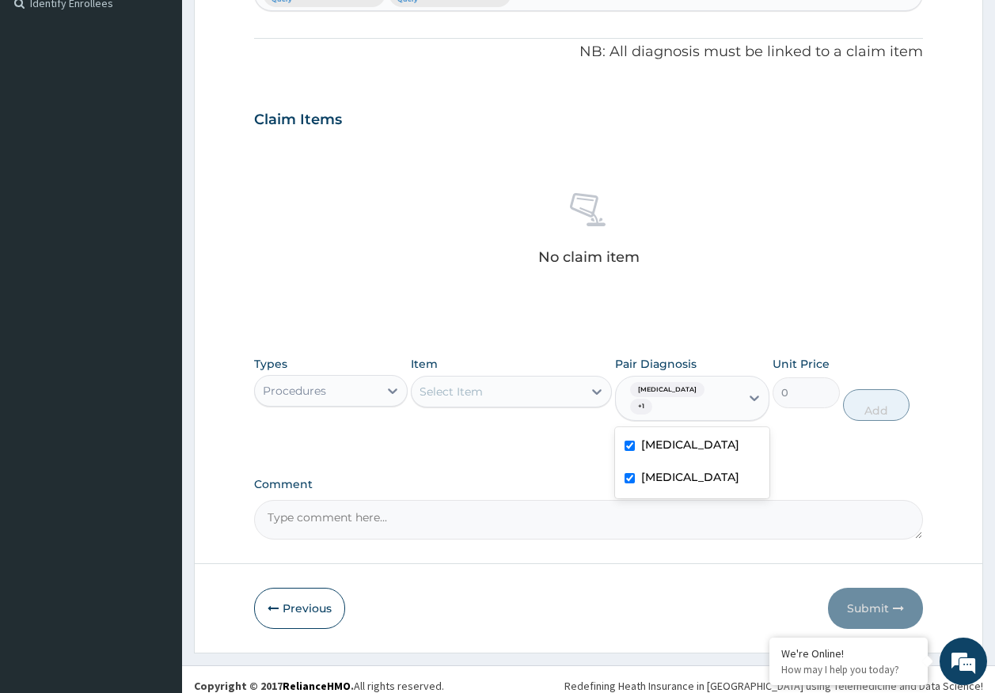
click at [479, 398] on div "Select Item" at bounding box center [450, 392] width 63 height 16
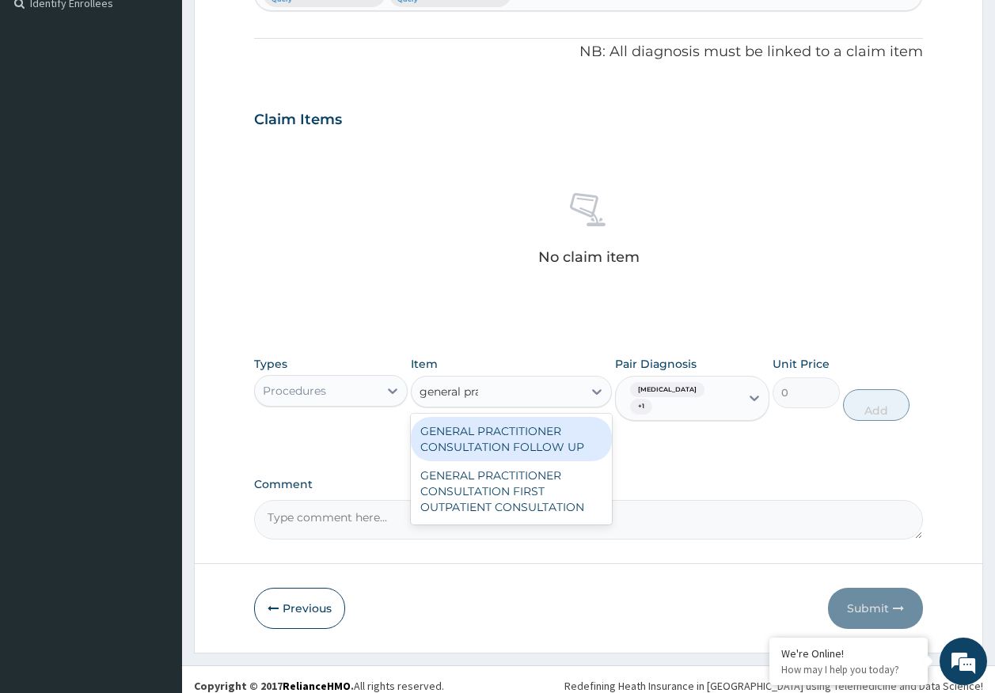
type input "general prac"
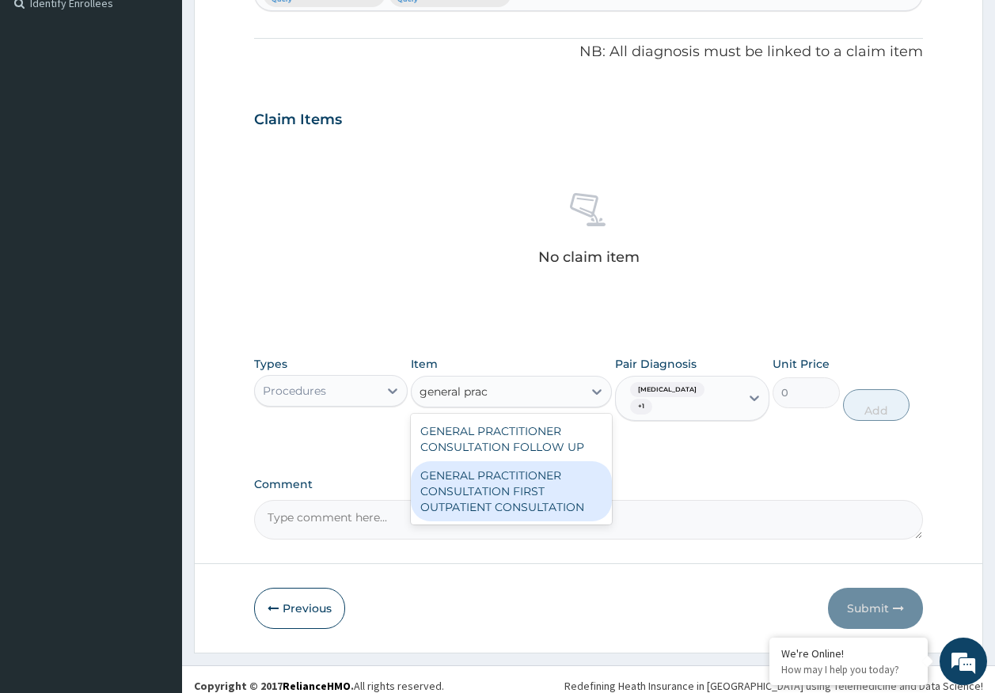
drag, startPoint x: 510, startPoint y: 489, endPoint x: 520, endPoint y: 486, distance: 10.0
click at [513, 489] on div "GENERAL PRACTITIONER CONSULTATION FIRST OUTPATIENT CONSULTATION" at bounding box center [511, 491] width 201 height 60
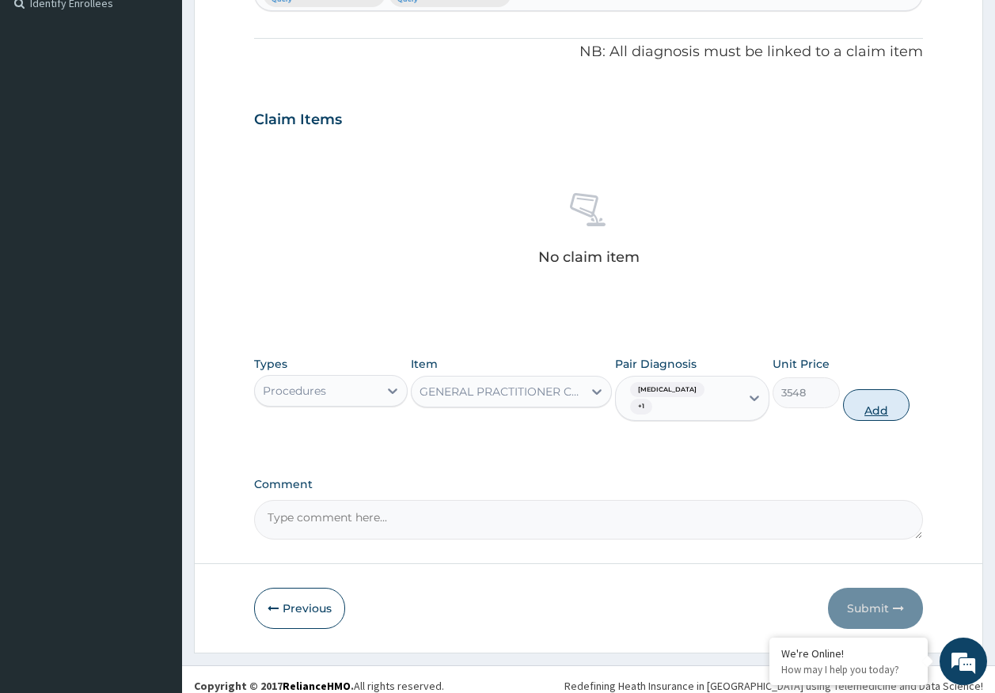
click at [875, 391] on button "Add" at bounding box center [876, 405] width 67 height 32
type input "0"
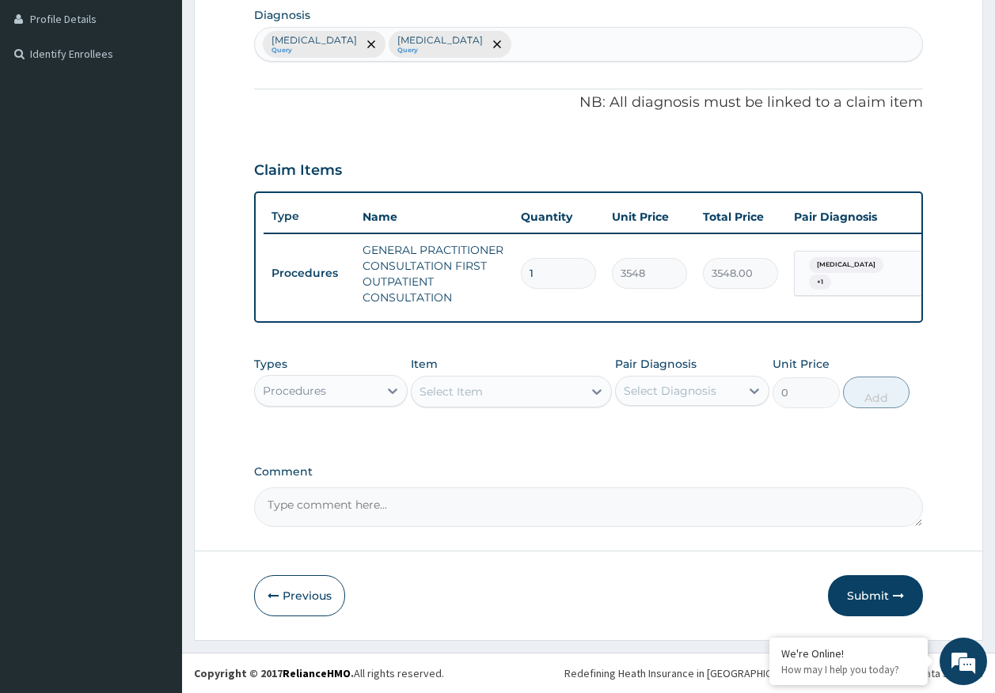
scroll to position [409, 0]
click at [330, 391] on div "Procedures" at bounding box center [317, 390] width 124 height 25
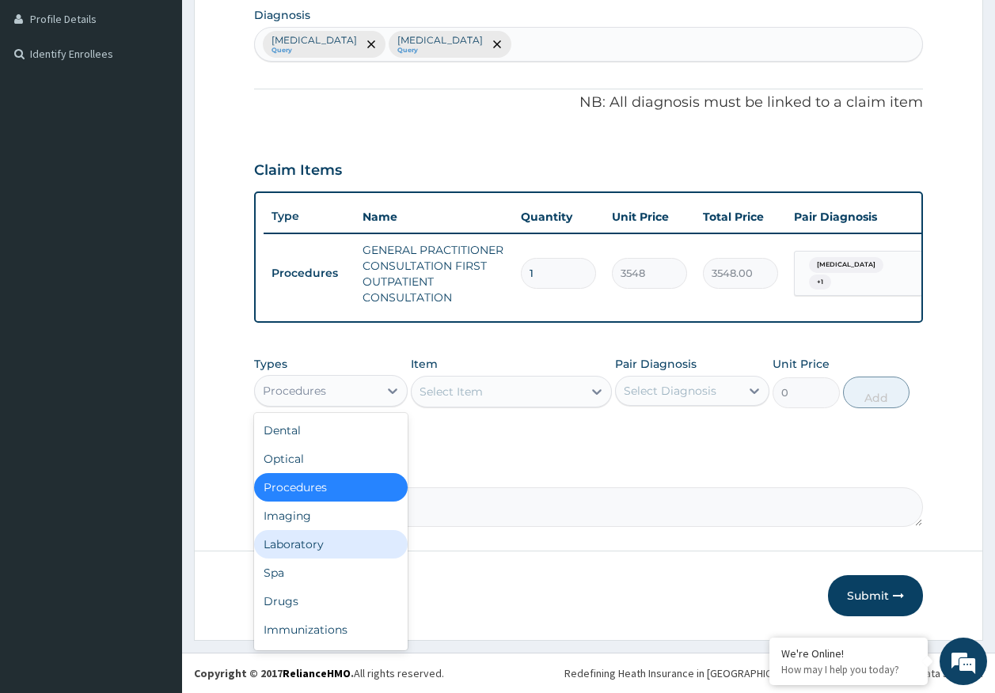
drag, startPoint x: 343, startPoint y: 545, endPoint x: 336, endPoint y: 536, distance: 11.4
click at [342, 544] on div "Laboratory" at bounding box center [331, 544] width 154 height 28
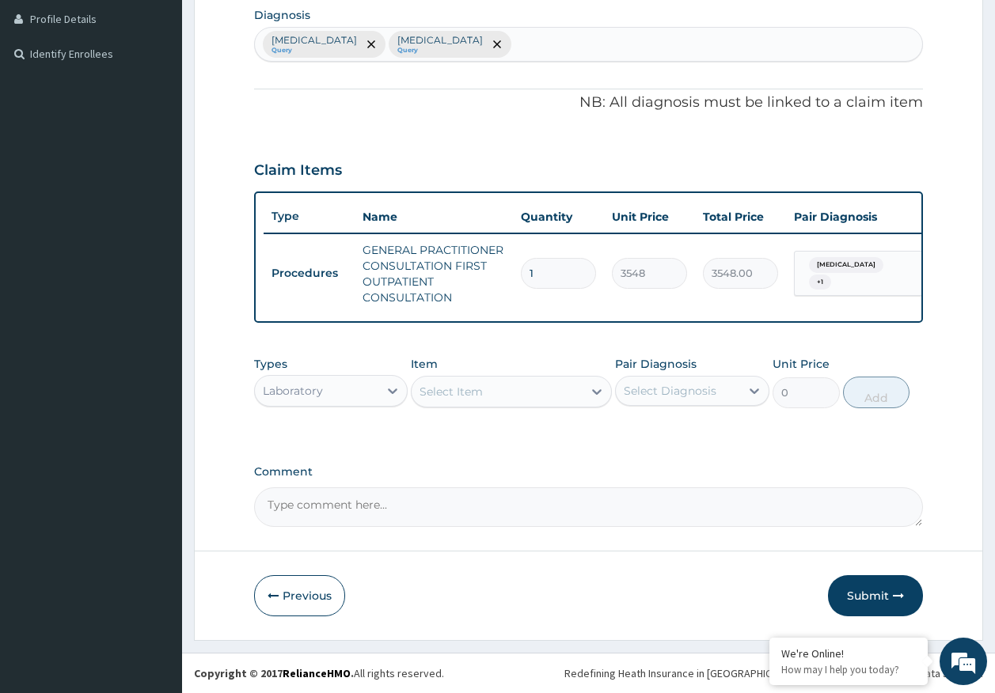
click at [423, 390] on div "Select Item" at bounding box center [450, 392] width 63 height 16
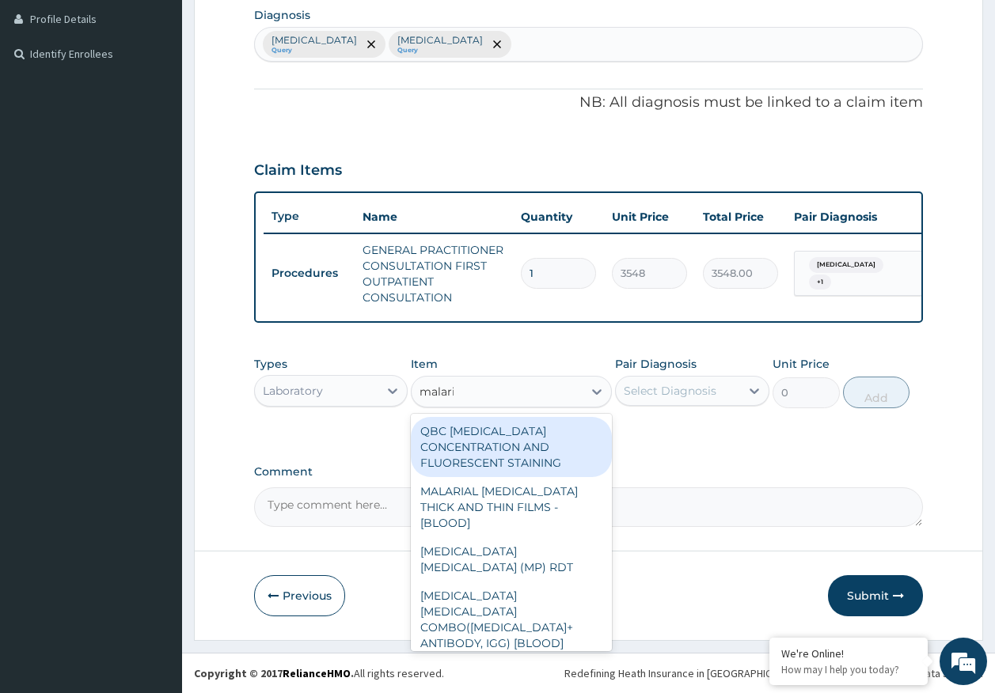
type input "malaria"
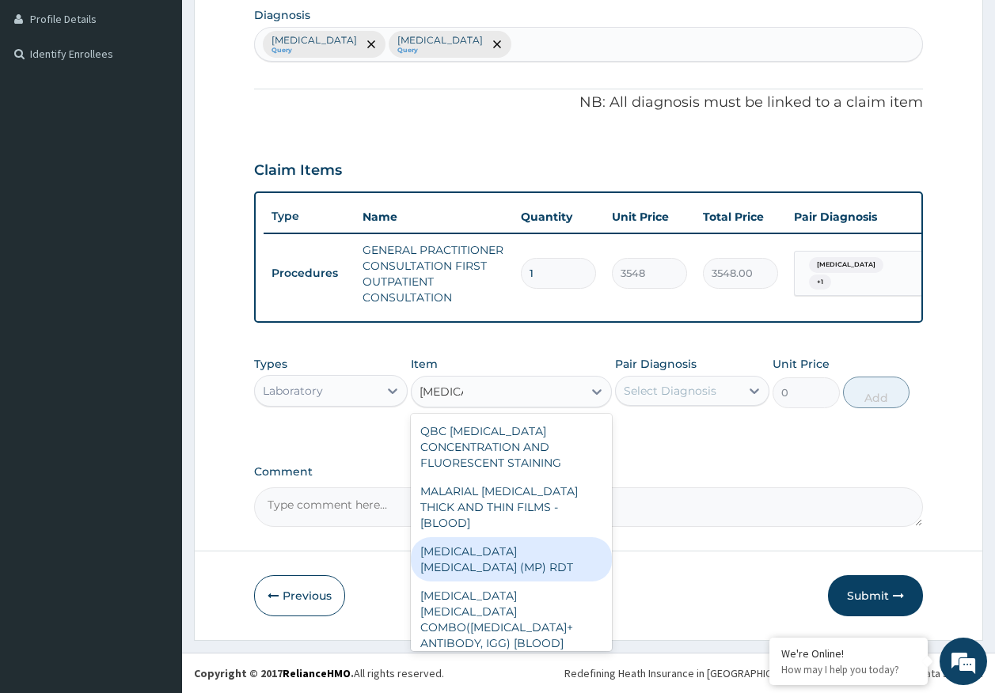
drag, startPoint x: 511, startPoint y: 531, endPoint x: 532, endPoint y: 522, distance: 23.1
click at [512, 537] on div "MALARIA PARASITE (MP) RDT" at bounding box center [511, 559] width 201 height 44
type input "1613"
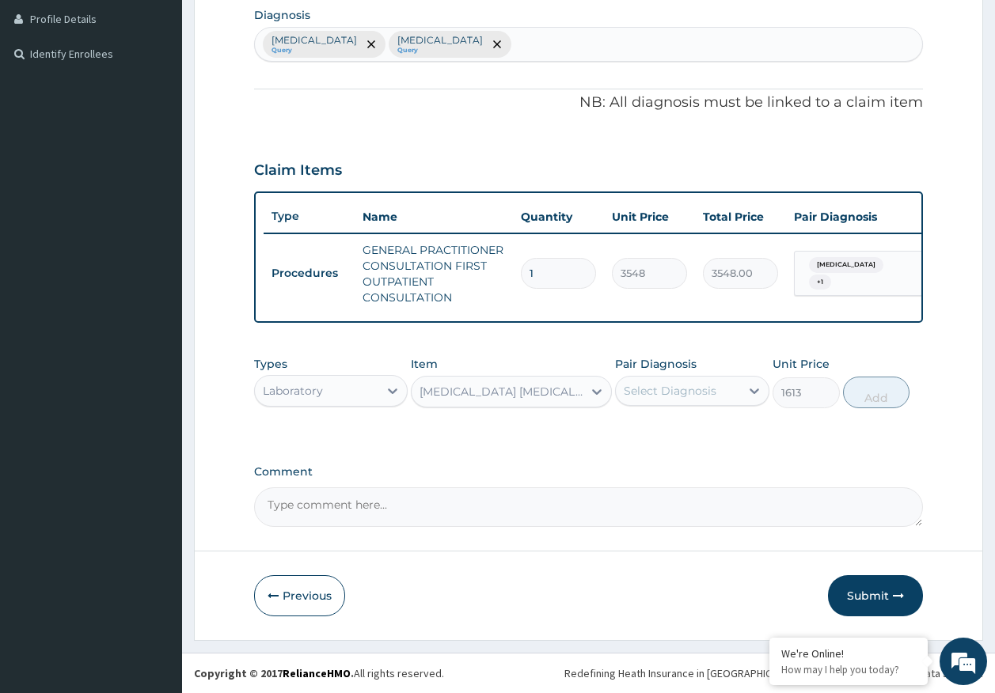
click at [699, 391] on div "Select Diagnosis" at bounding box center [669, 391] width 93 height 16
drag, startPoint x: 665, startPoint y: 434, endPoint x: 801, endPoint y: 419, distance: 136.9
click at [665, 433] on label "Malaria" at bounding box center [690, 430] width 98 height 16
checkbox input "true"
click at [858, 397] on button "Add" at bounding box center [876, 393] width 67 height 32
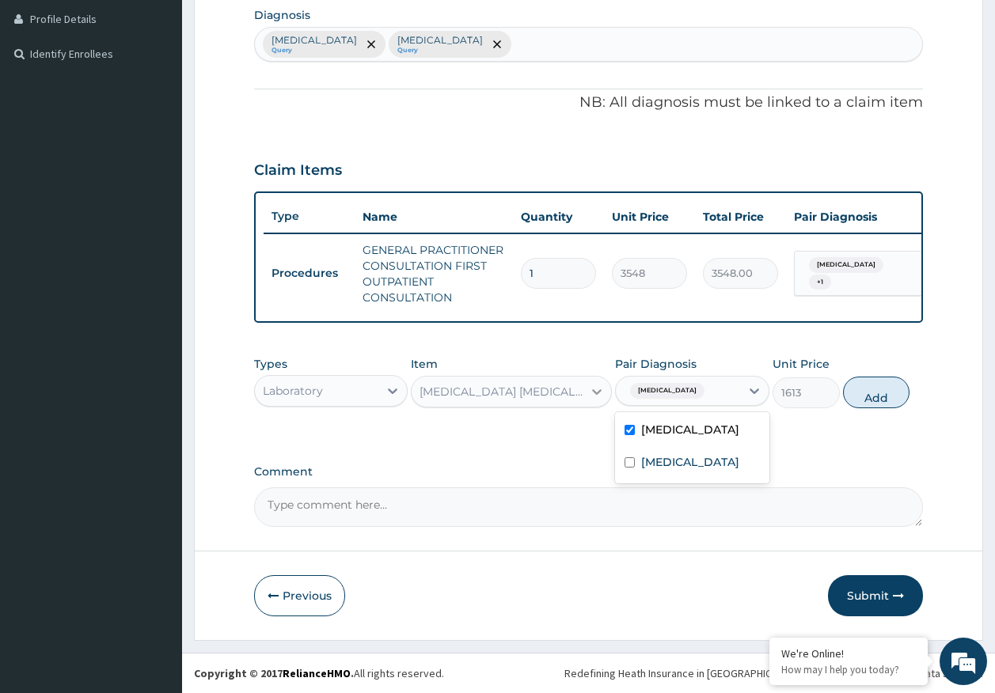
type input "0"
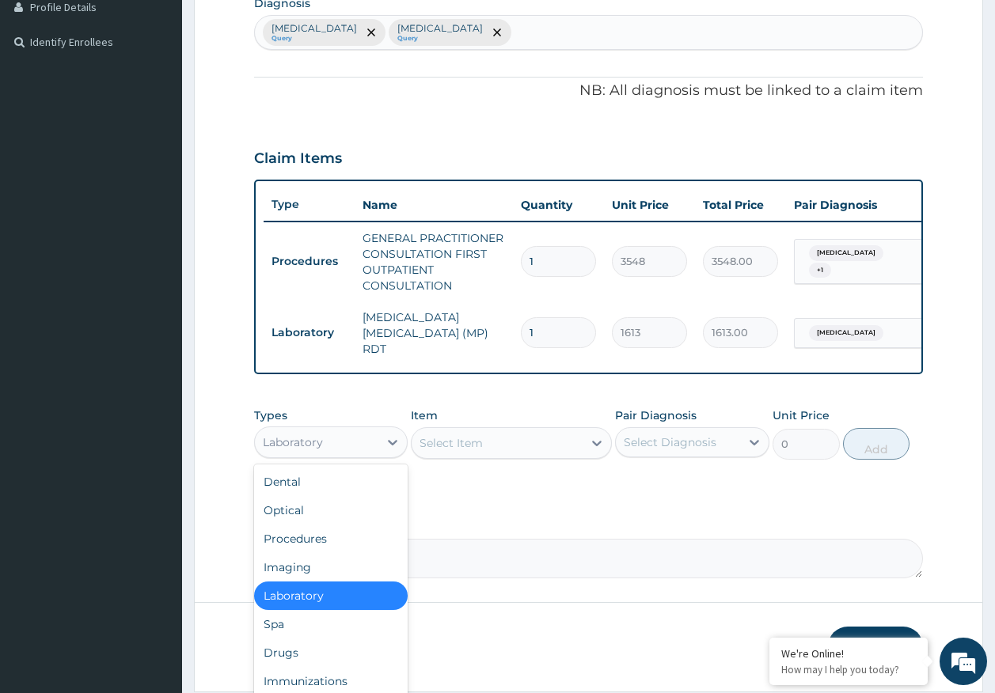
click at [356, 441] on div "Laboratory" at bounding box center [317, 442] width 124 height 25
click at [303, 662] on div "Drugs" at bounding box center [331, 653] width 154 height 28
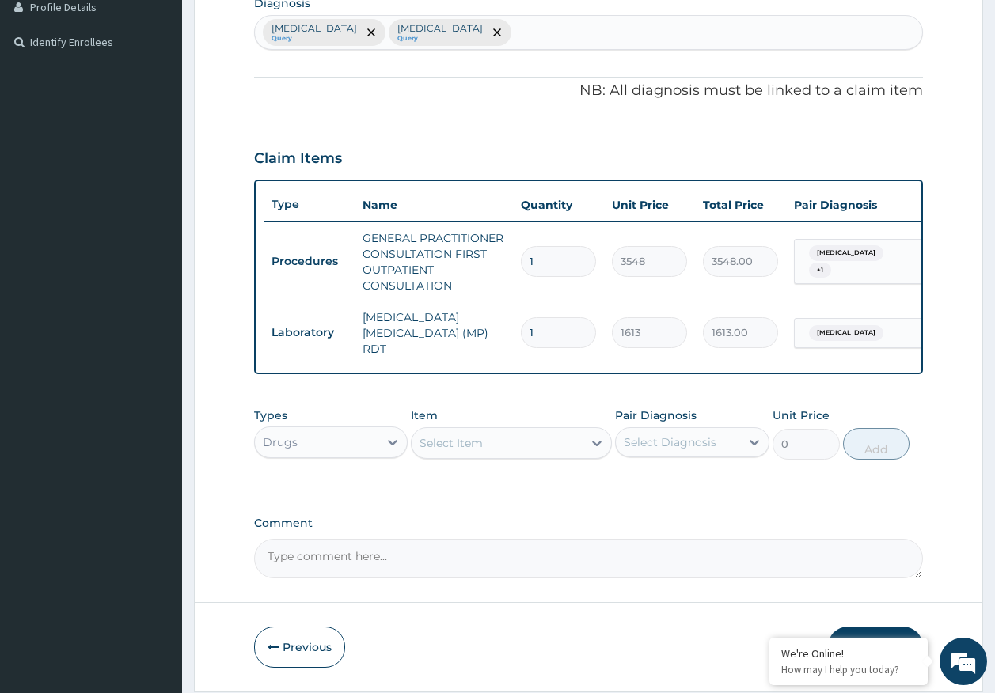
click at [483, 450] on div "Select Item" at bounding box center [496, 442] width 171 height 25
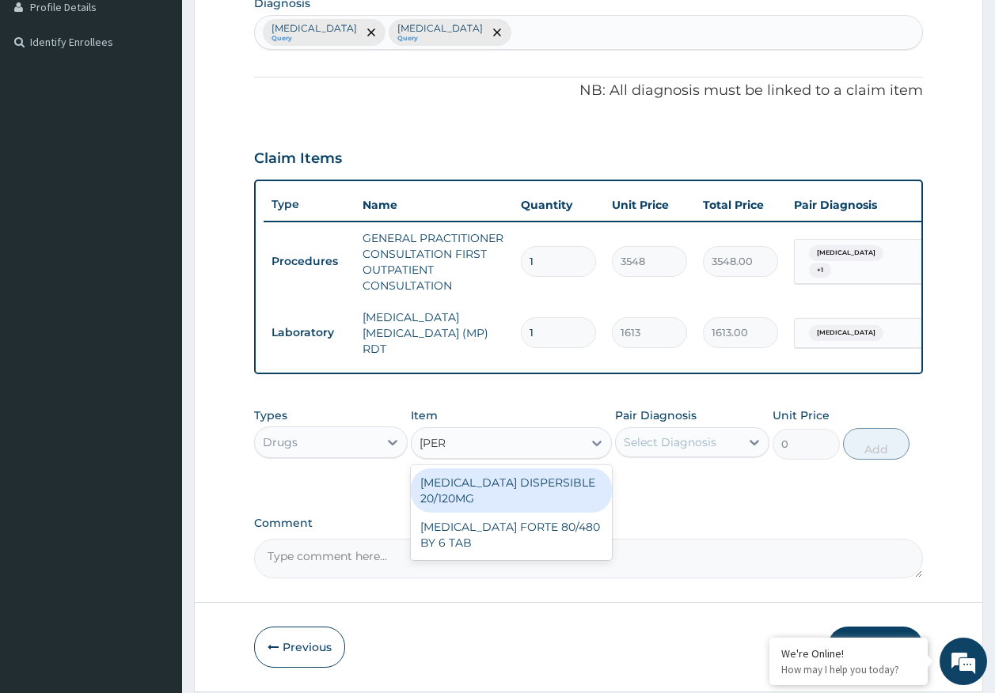
type input "coart"
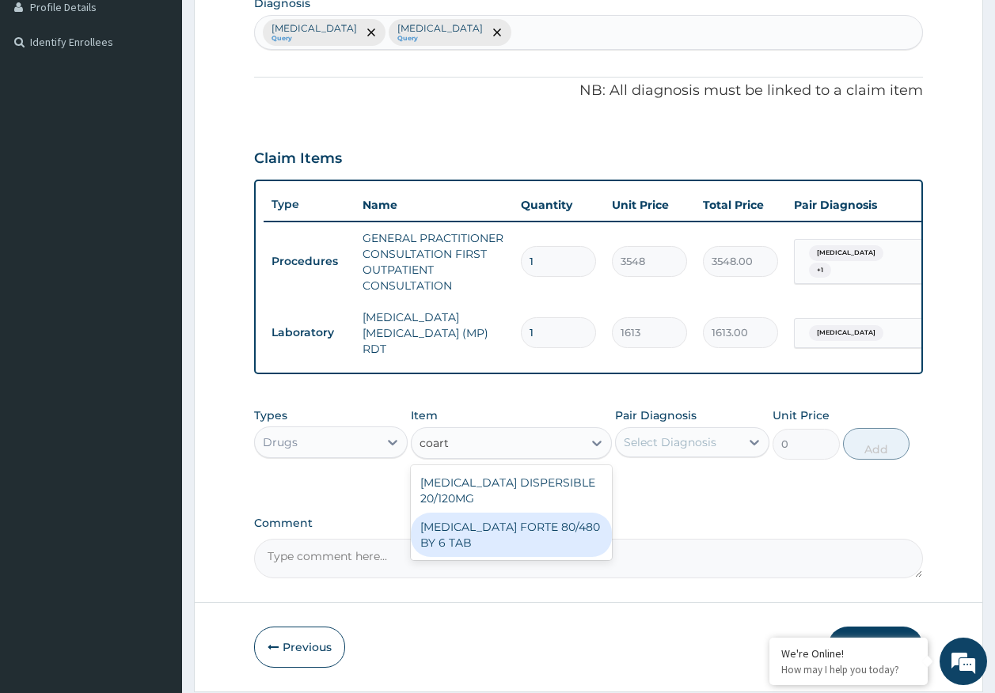
click at [526, 538] on div "COARTEM FORTE 80/480 BY 6 TAB" at bounding box center [511, 535] width 201 height 44
type input "449"
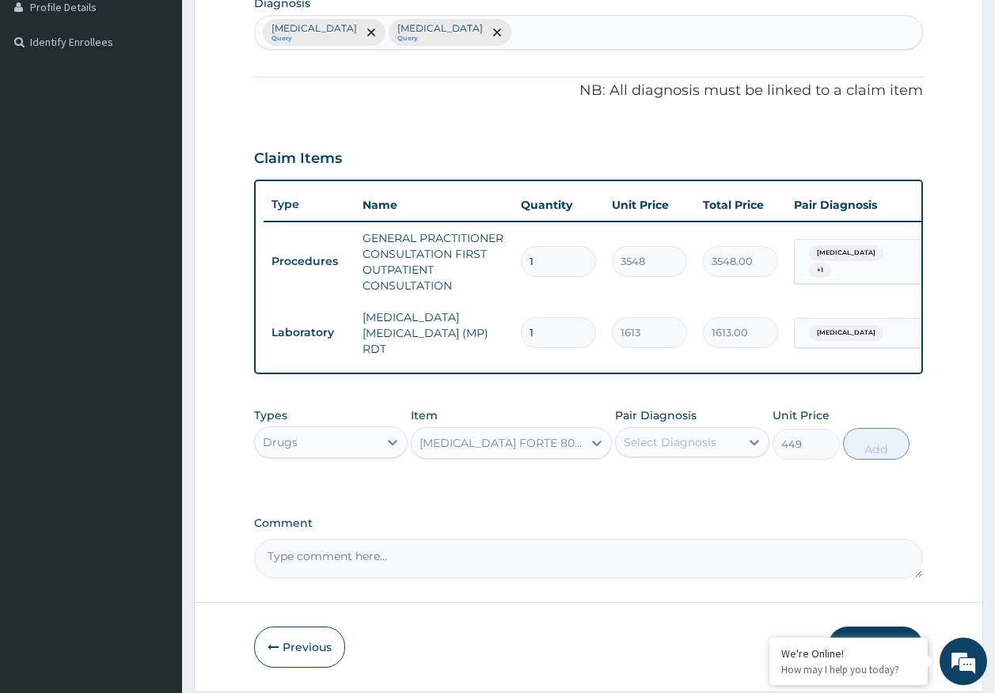
click at [678, 432] on div "Select Diagnosis" at bounding box center [678, 442] width 124 height 25
click at [665, 486] on label "Malaria" at bounding box center [690, 481] width 98 height 16
checkbox input "true"
click at [888, 460] on button "Add" at bounding box center [876, 444] width 67 height 32
type input "0"
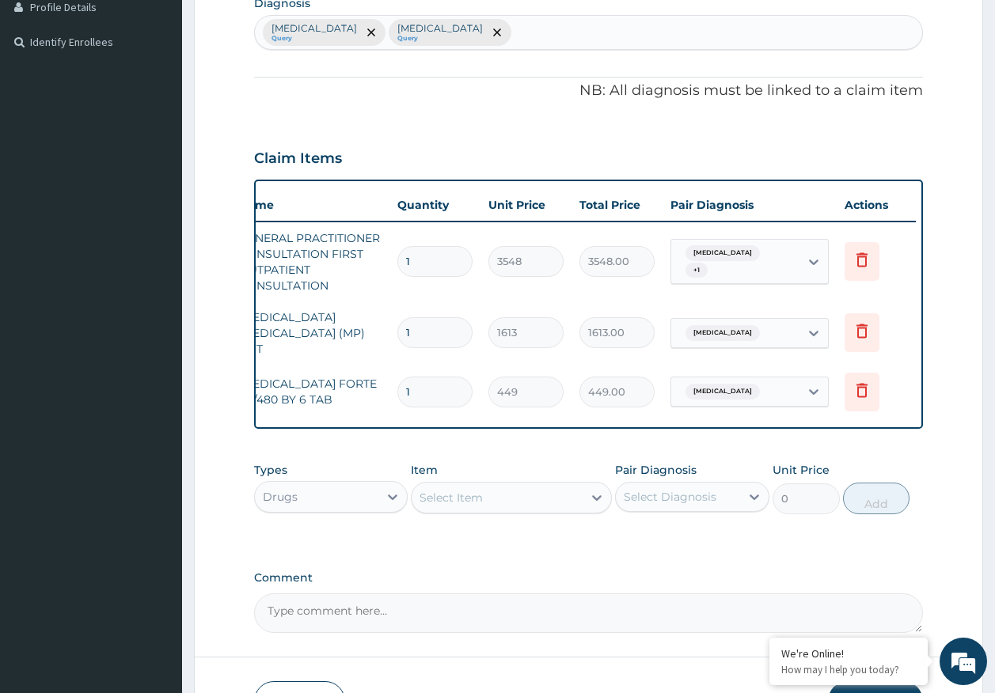
scroll to position [0, 125]
click at [864, 385] on icon at bounding box center [860, 390] width 11 height 14
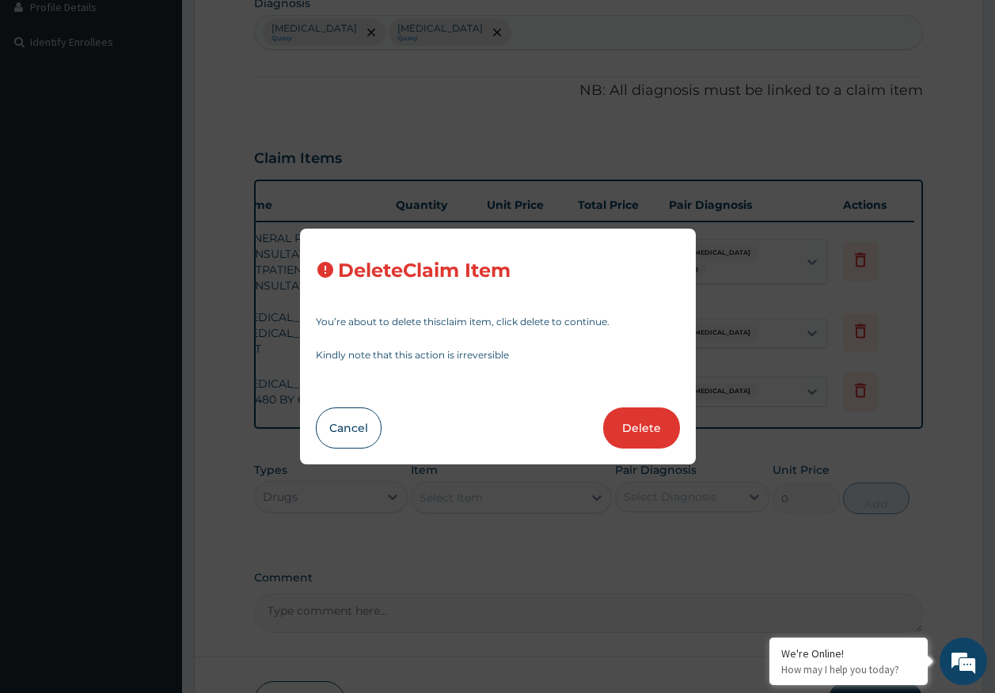
click at [660, 432] on button "Delete" at bounding box center [641, 427] width 77 height 41
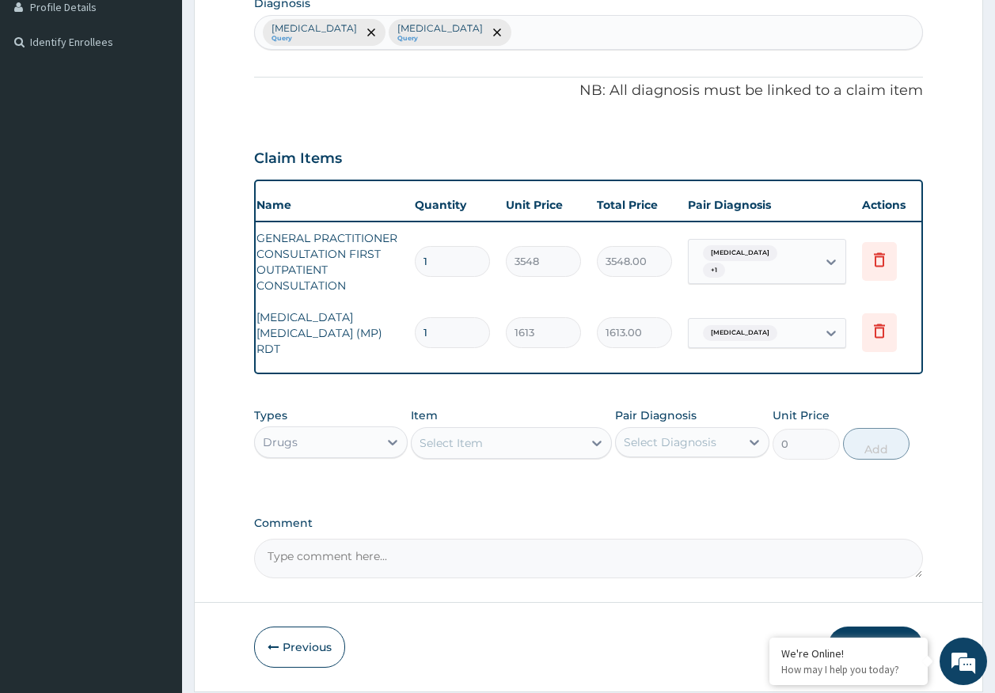
scroll to position [0, 0]
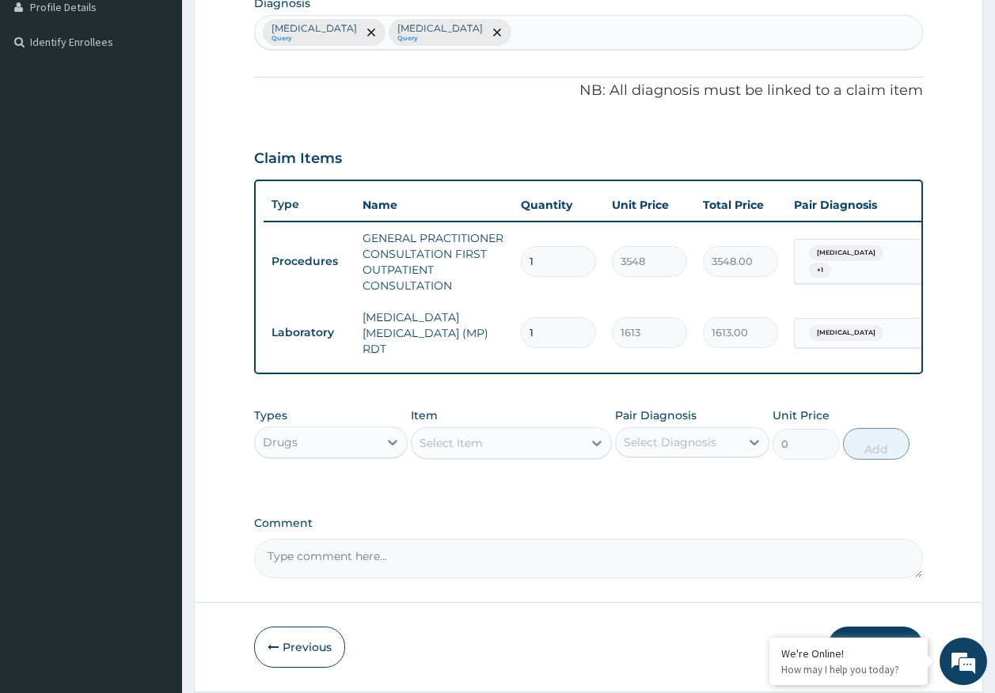
click at [445, 448] on div "Select Item" at bounding box center [450, 443] width 63 height 16
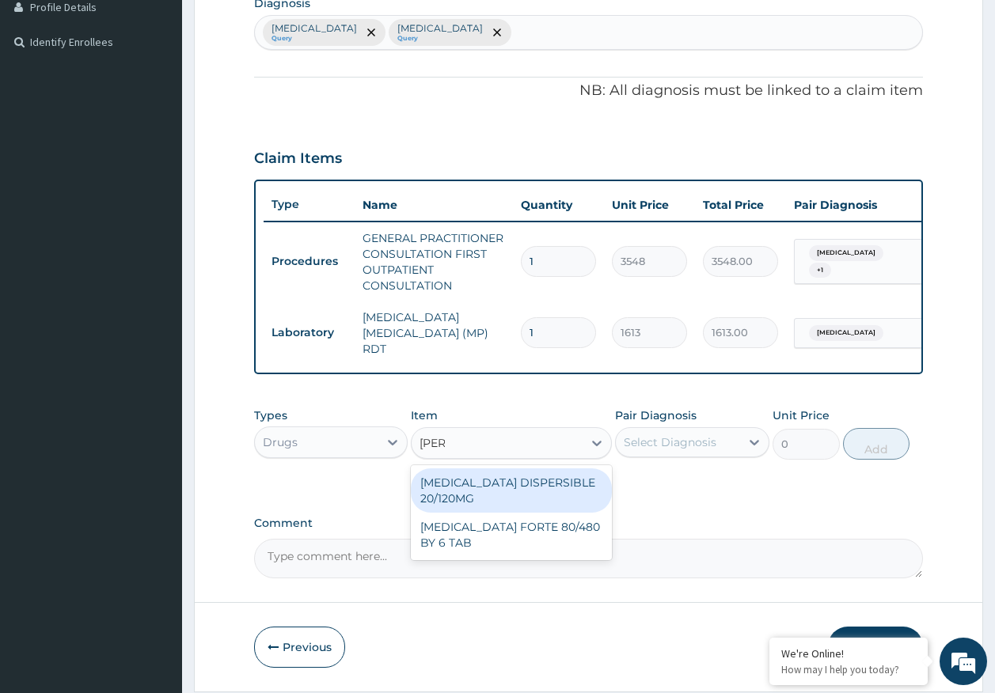
type input "coart"
click at [498, 506] on div "COARTEM DISPERSIBLE 20/120MG" at bounding box center [511, 490] width 201 height 44
type input "112"
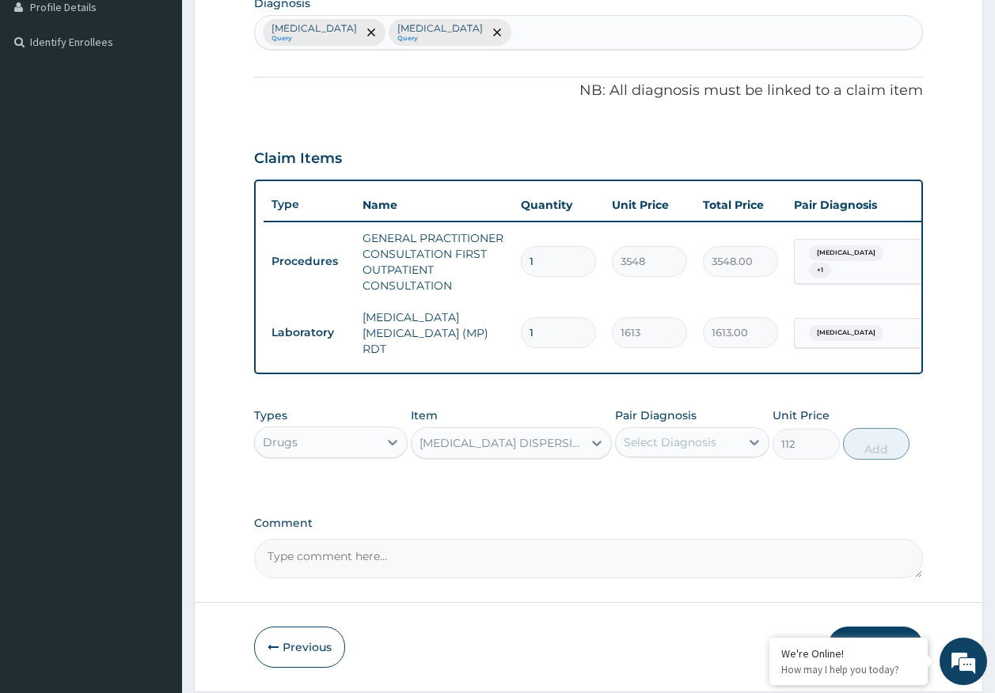
click at [614, 450] on div "Types Drugs Item option COARTEM DISPERSIBLE 20/120MG, selected. Select is focus…" at bounding box center [588, 434] width 669 height 68
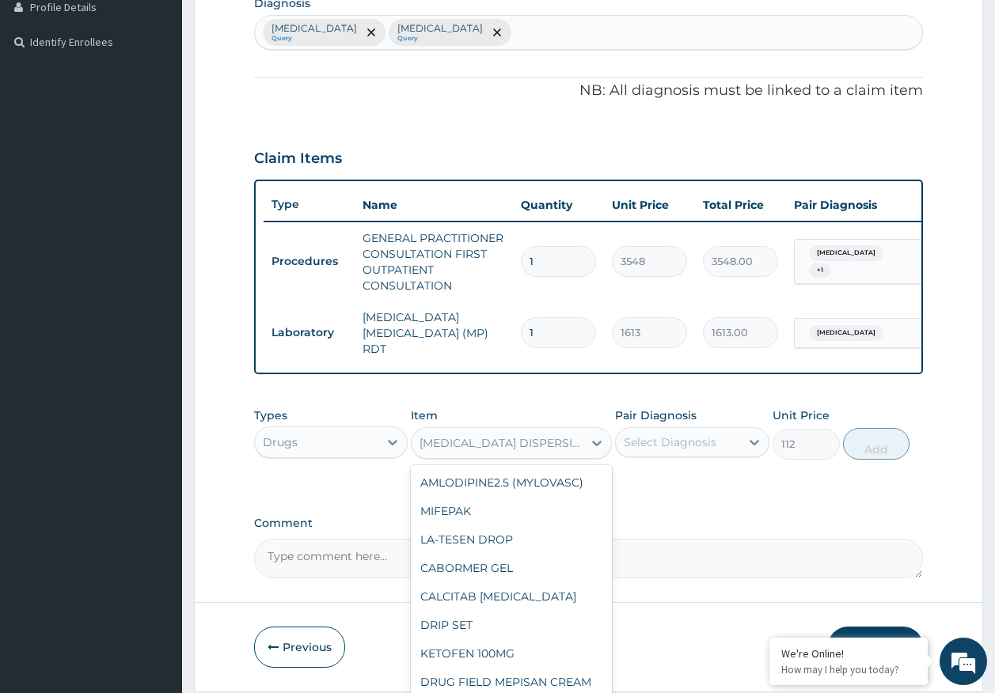
scroll to position [4924, 0]
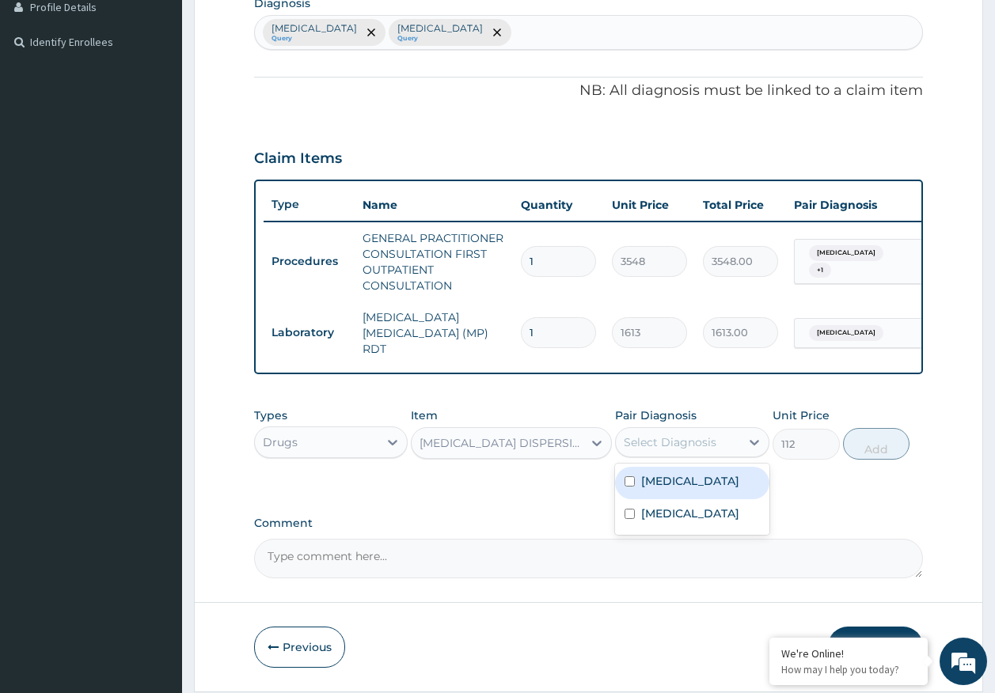
click at [680, 439] on div "Select Diagnosis" at bounding box center [669, 442] width 93 height 16
click at [663, 484] on label "Malaria" at bounding box center [690, 481] width 98 height 16
checkbox input "true"
click at [858, 453] on button "Add" at bounding box center [876, 444] width 67 height 32
type input "0"
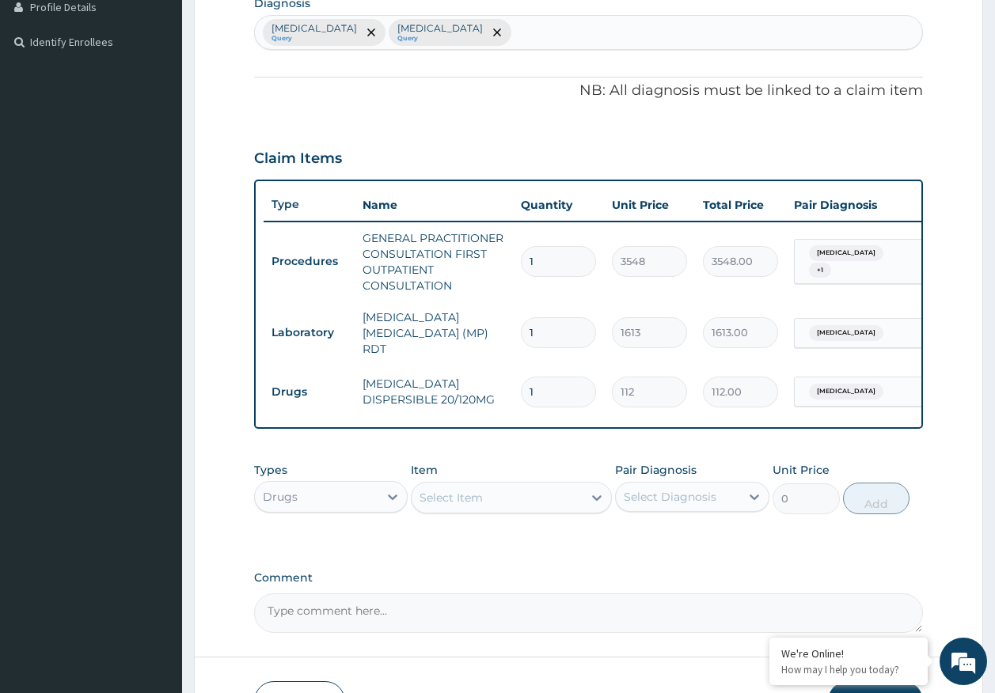
click at [540, 498] on div "Select Item" at bounding box center [496, 497] width 171 height 25
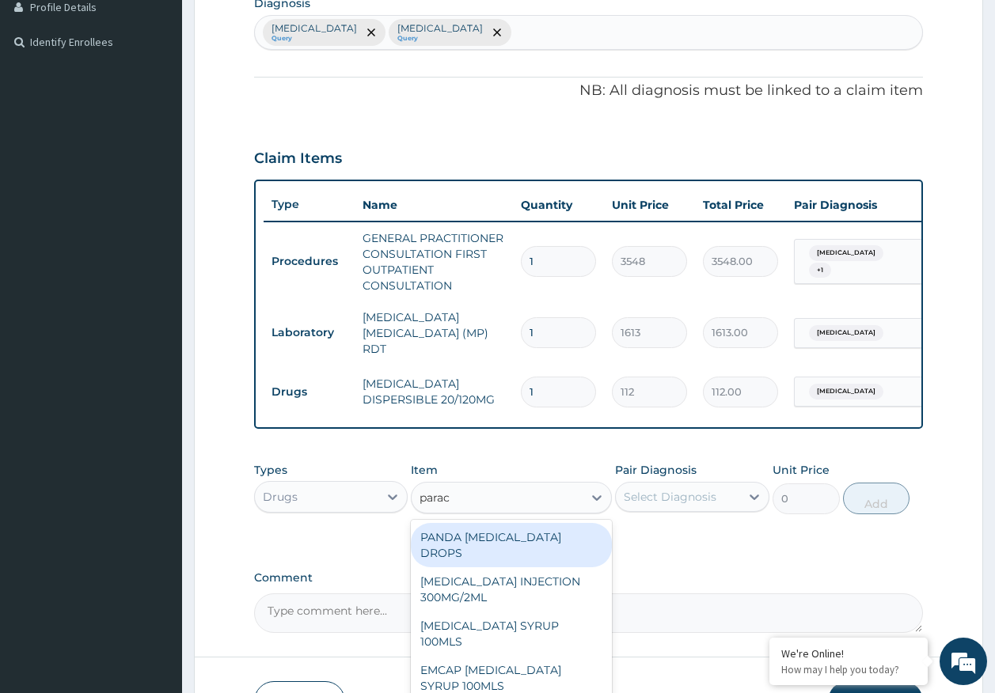
type input "parace"
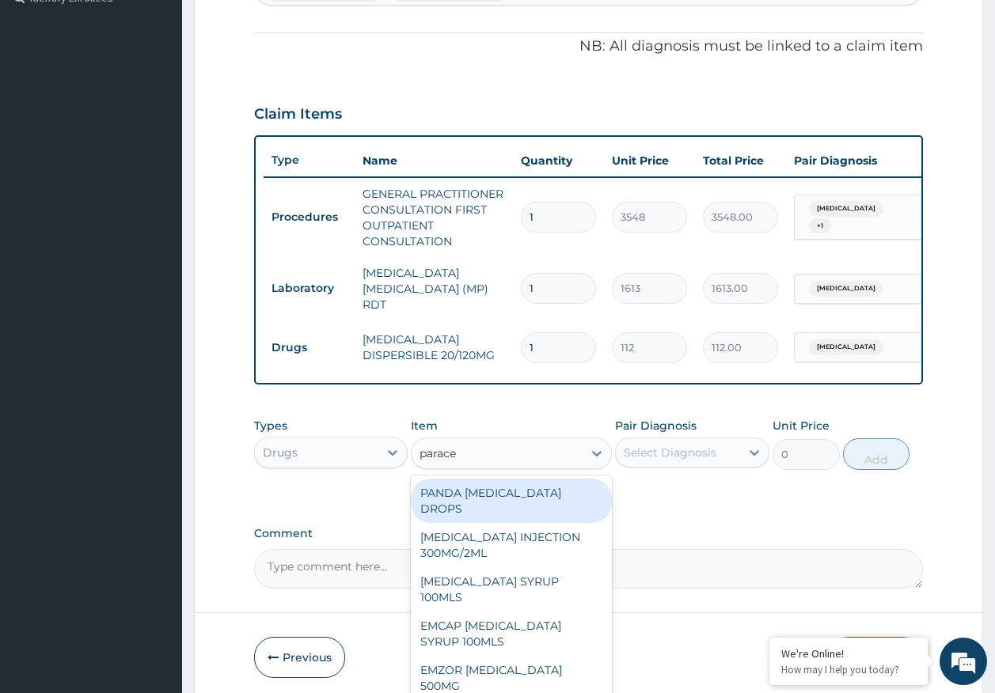
scroll to position [518, 0]
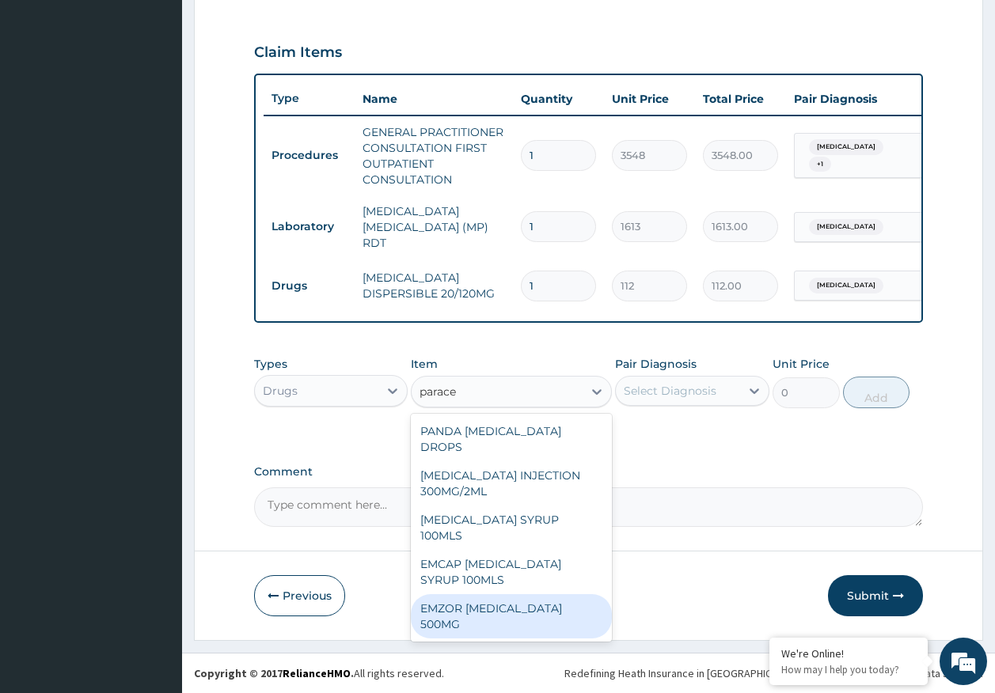
click at [544, 594] on div "EMZOR PARACETAMOL 500MG" at bounding box center [511, 616] width 201 height 44
type input "24"
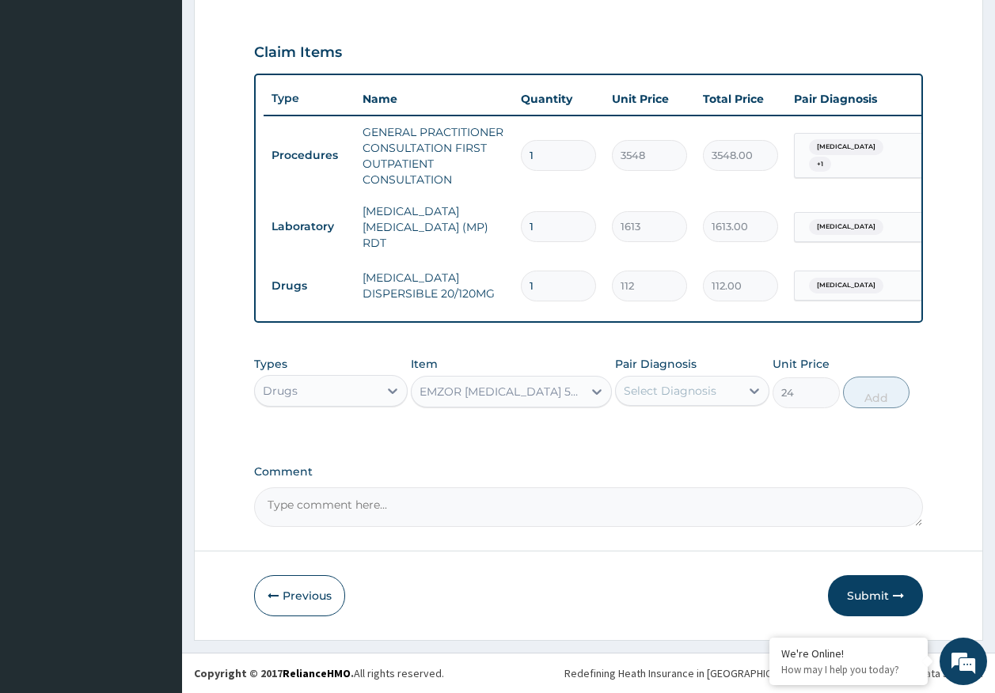
drag, startPoint x: 678, startPoint y: 401, endPoint x: 678, endPoint y: 411, distance: 9.5
click at [678, 400] on div "Select Diagnosis" at bounding box center [678, 390] width 124 height 25
drag, startPoint x: 676, startPoint y: 432, endPoint x: 730, endPoint y: 426, distance: 54.1
click at [676, 431] on label "Malaria" at bounding box center [690, 430] width 98 height 16
checkbox input "true"
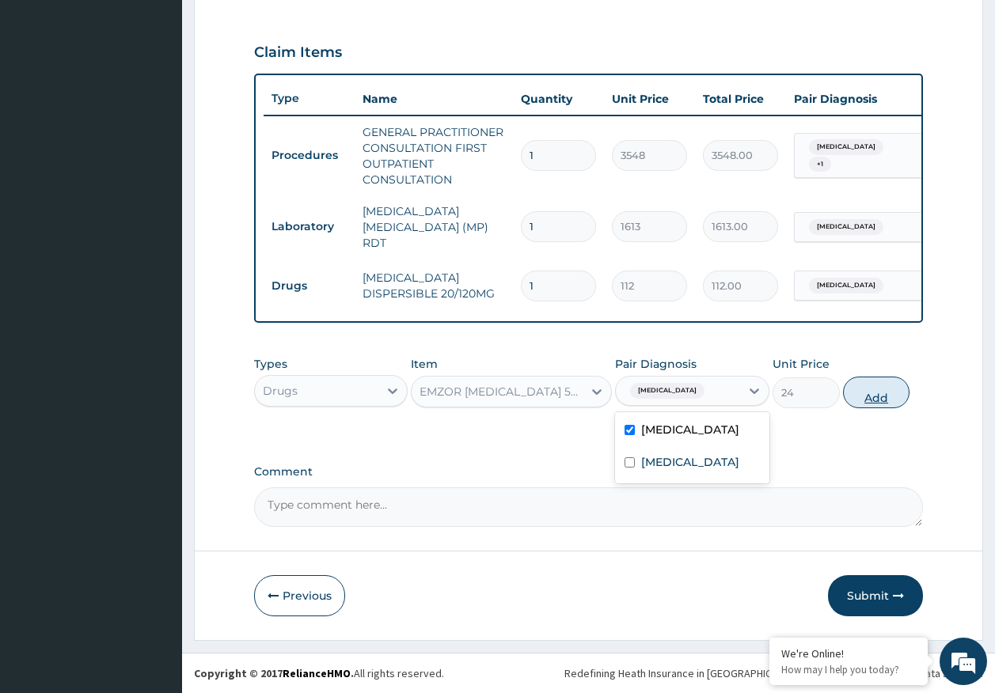
click at [875, 404] on button "Add" at bounding box center [876, 393] width 67 height 32
type input "0"
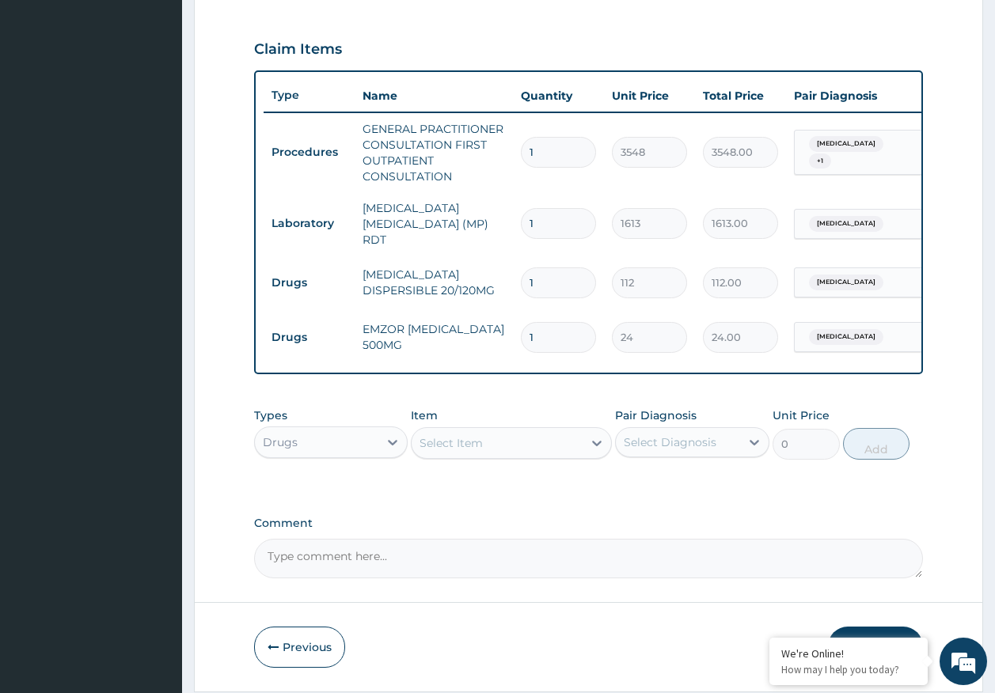
click at [560, 456] on div "Select Item" at bounding box center [496, 442] width 171 height 25
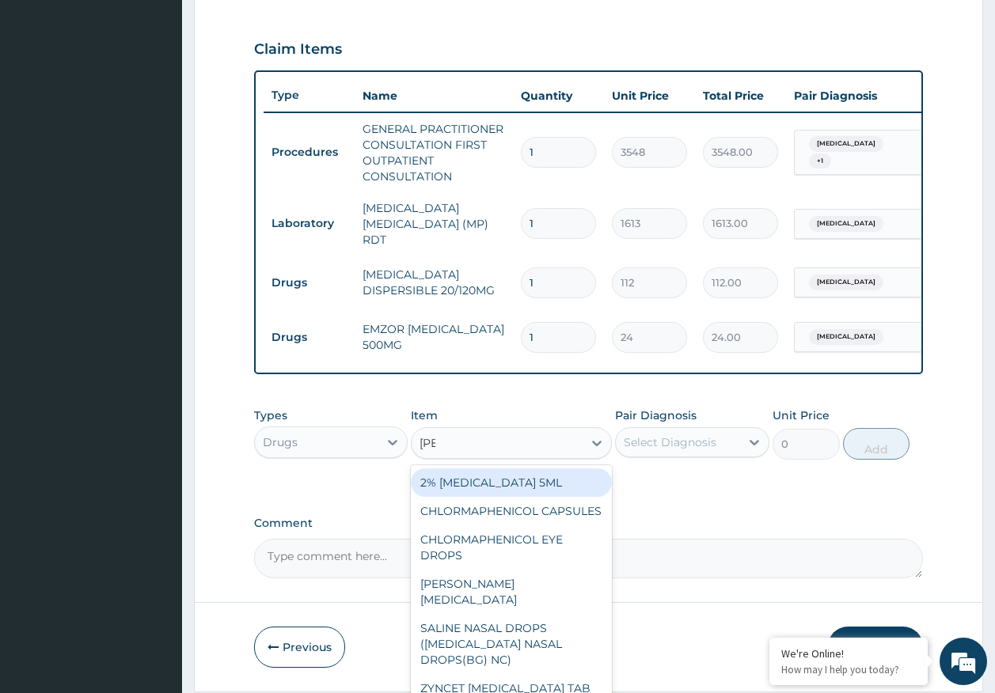
type input "lorat"
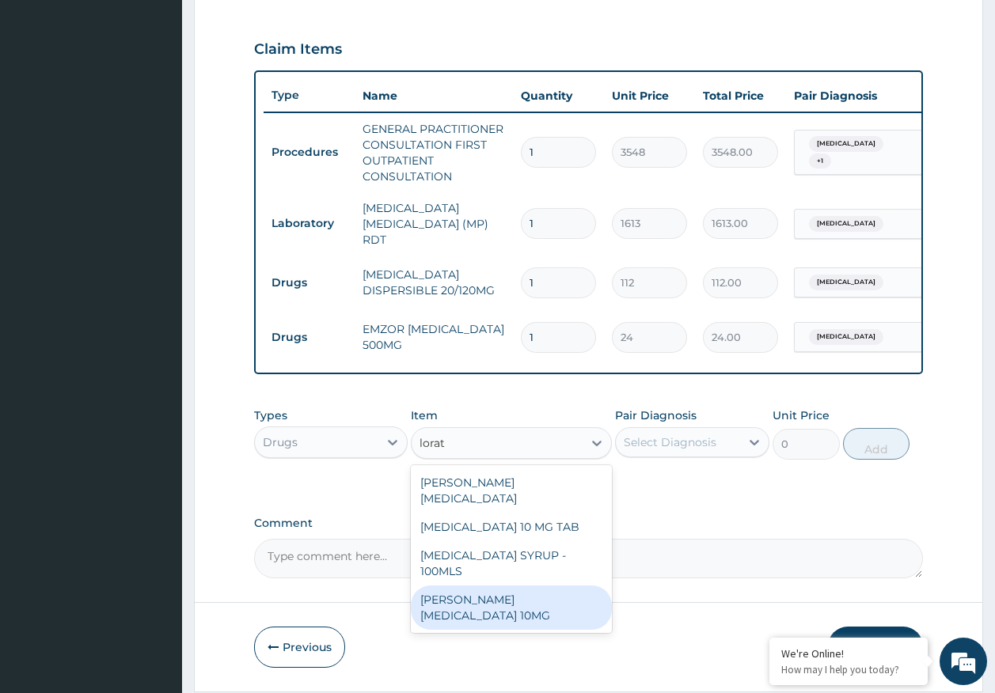
click at [567, 585] on div "LORATYN LORATADINE 10MG" at bounding box center [511, 607] width 201 height 44
type input "89"
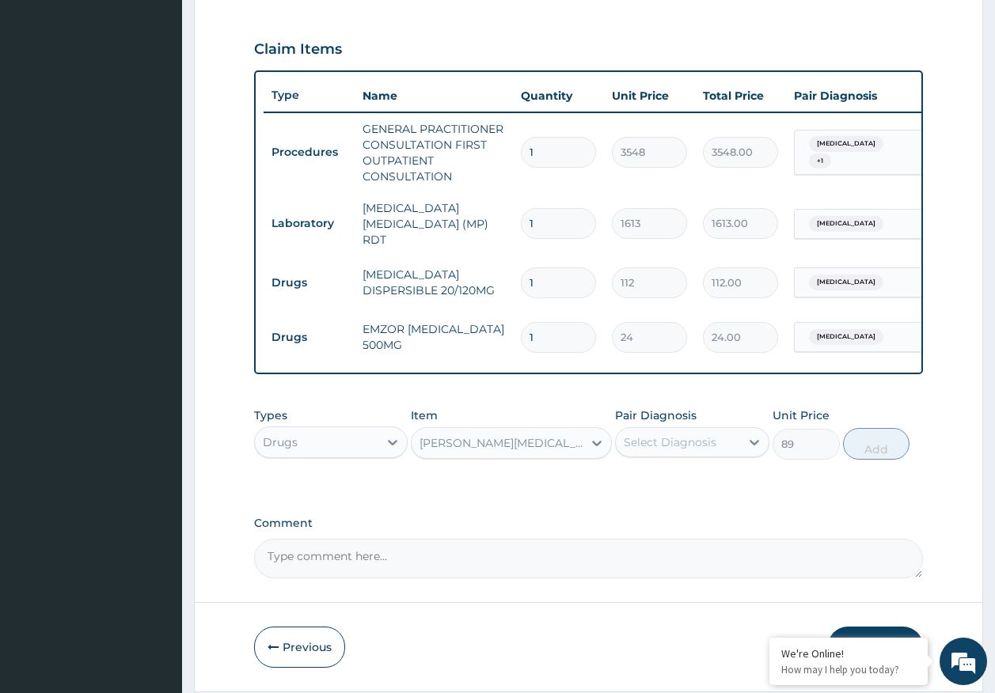
click at [680, 455] on div "Select Diagnosis" at bounding box center [678, 442] width 124 height 25
drag, startPoint x: 668, startPoint y: 523, endPoint x: 862, endPoint y: 469, distance: 201.9
click at [669, 521] on label "Rhinitis" at bounding box center [690, 514] width 98 height 16
checkbox input "true"
click at [875, 463] on div "Types Drugs Item LORATYN LORATADINE 10MG Pair Diagnosis Rhinitis Unit Price 89 …" at bounding box center [588, 434] width 669 height 68
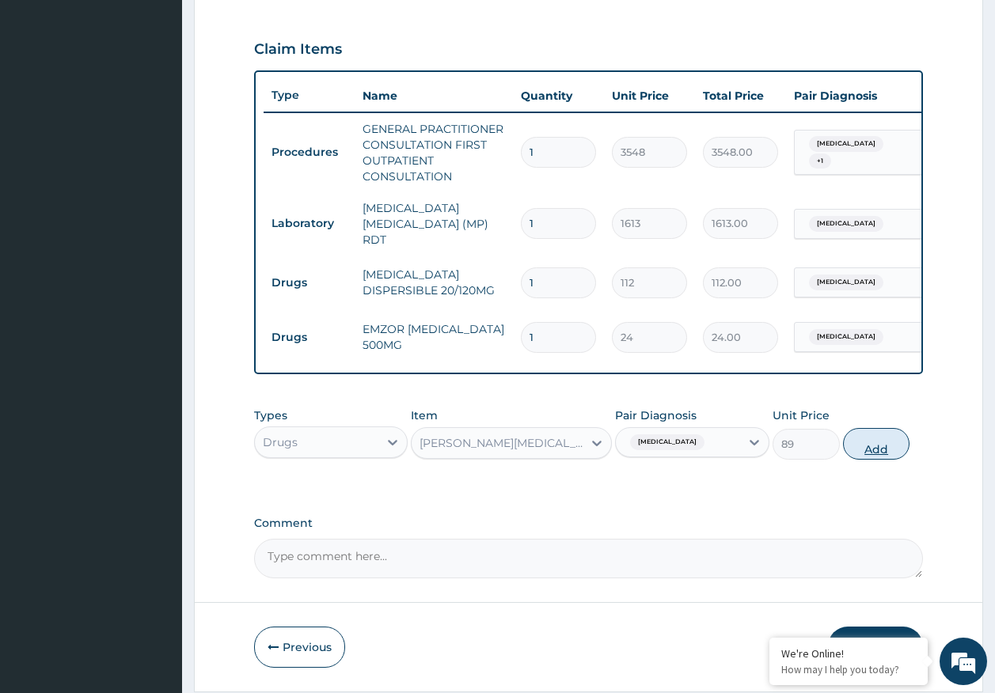
click at [863, 442] on button "Add" at bounding box center [876, 444] width 67 height 32
type input "0"
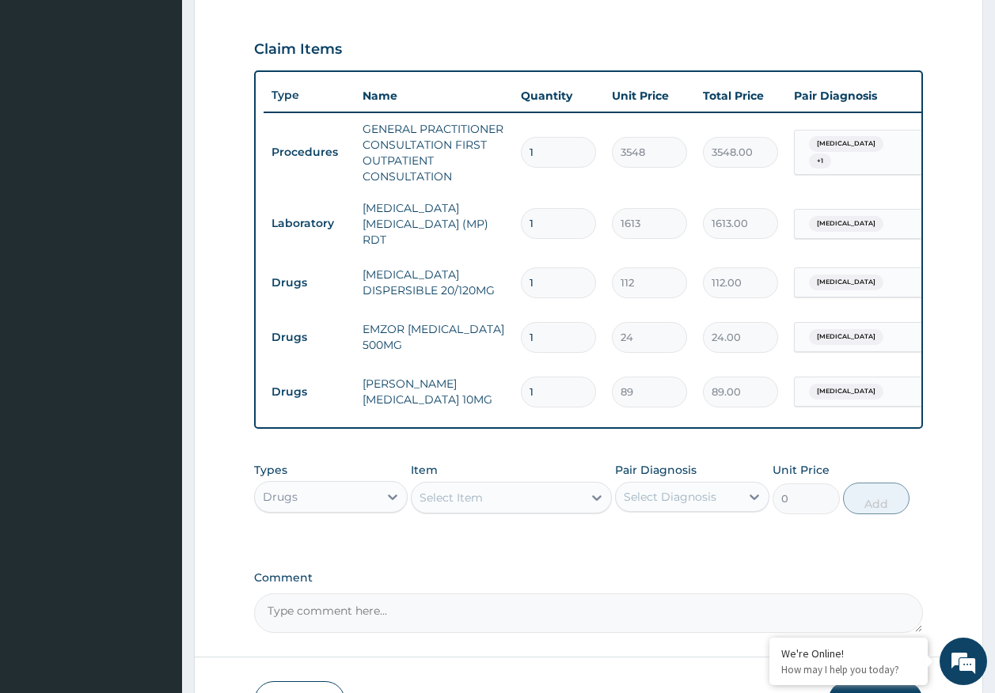
type input "0.00"
type input "5"
type input "445.00"
type input "5"
click at [572, 329] on input "1" at bounding box center [558, 337] width 75 height 31
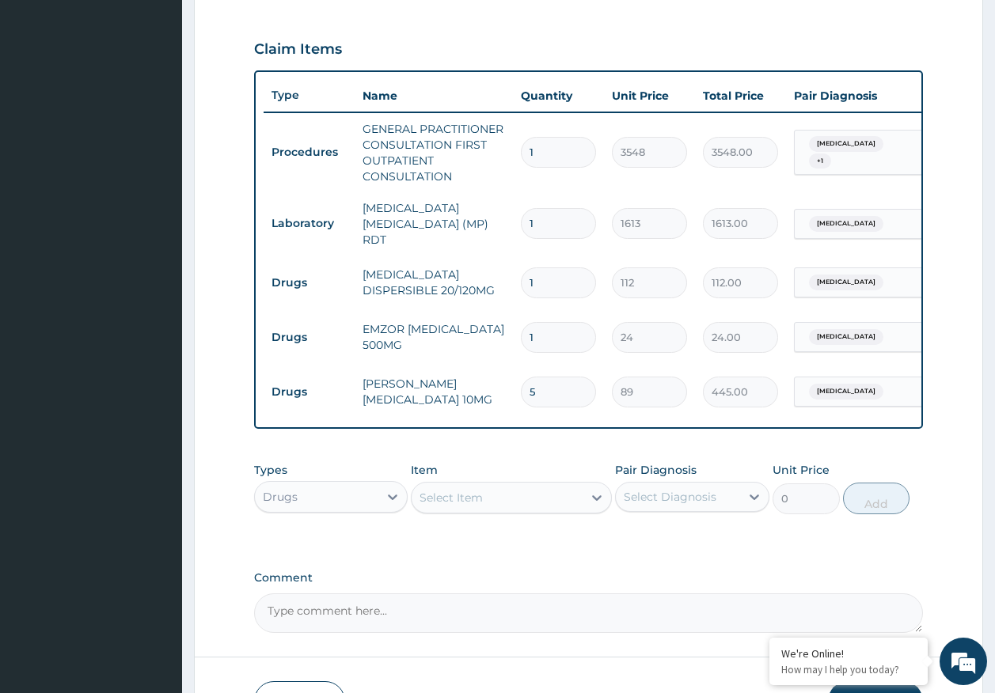
type input "18"
type input "432.00"
type input "18"
click at [563, 273] on input "1" at bounding box center [558, 282] width 75 height 31
type input "0.00"
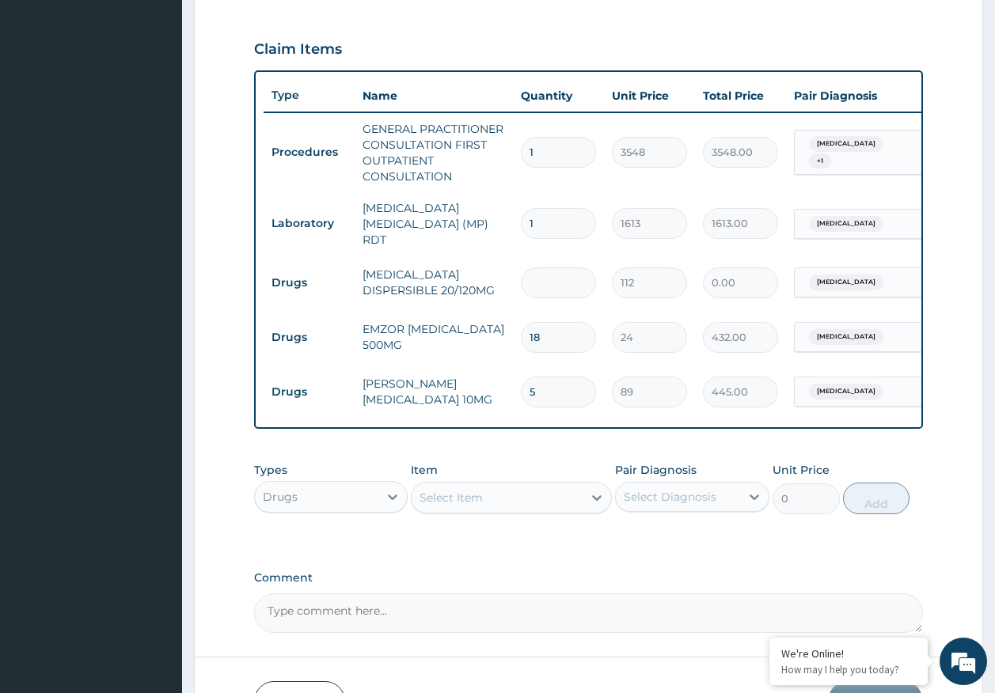
type input "1"
type input "112.00"
type input "18"
type input "2016.00"
type input "18"
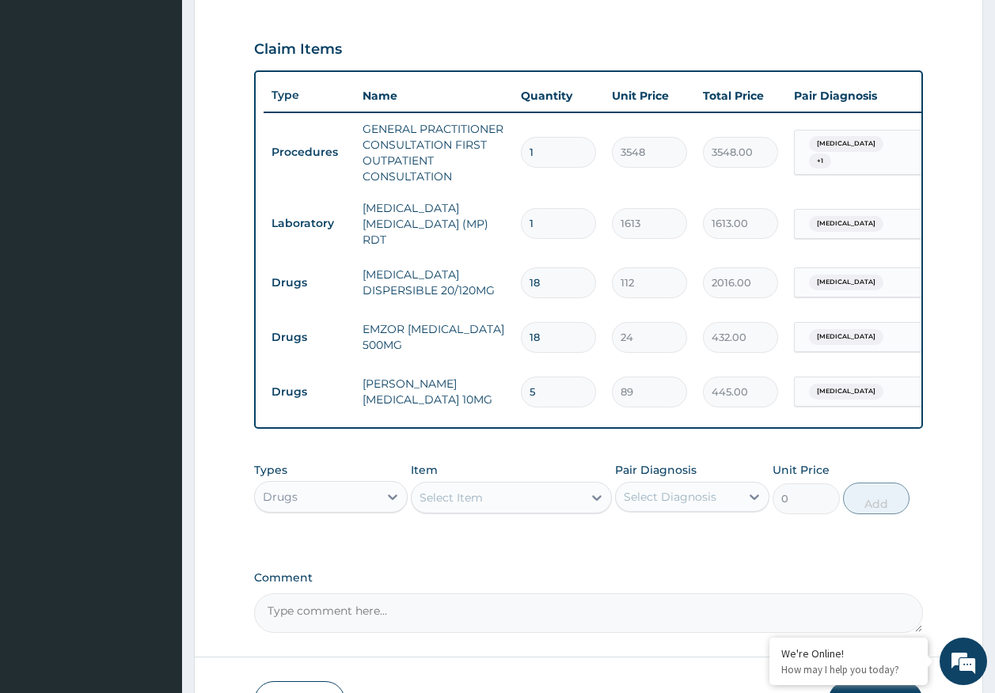
click at [563, 340] on input "18" at bounding box center [558, 337] width 75 height 31
type input "1"
type input "24.00"
type input "0.00"
type input "6"
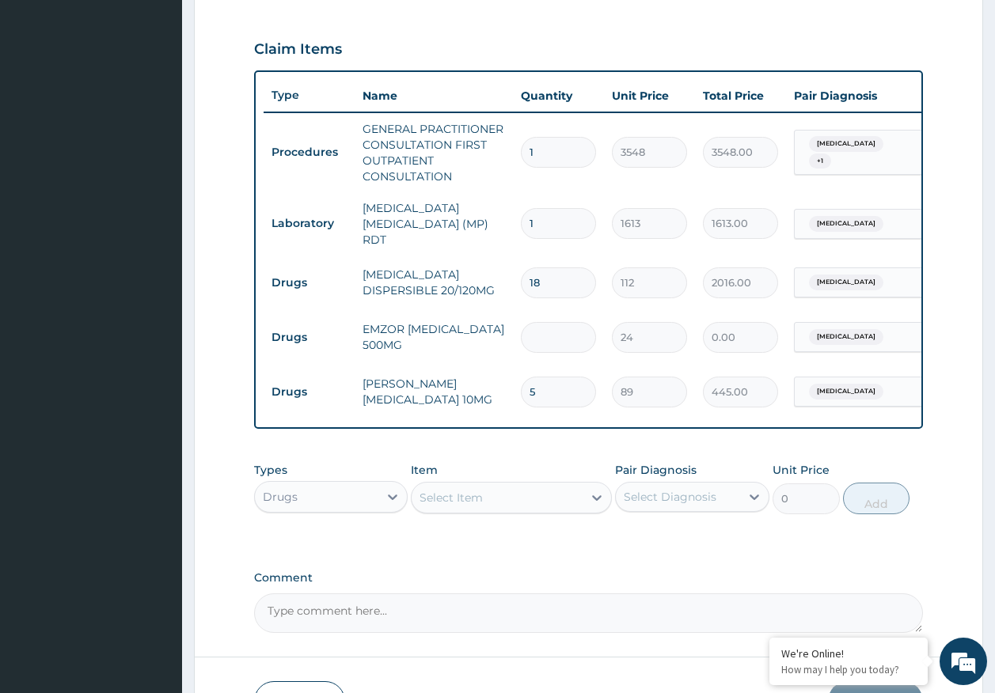
type input "144.00"
type input "6"
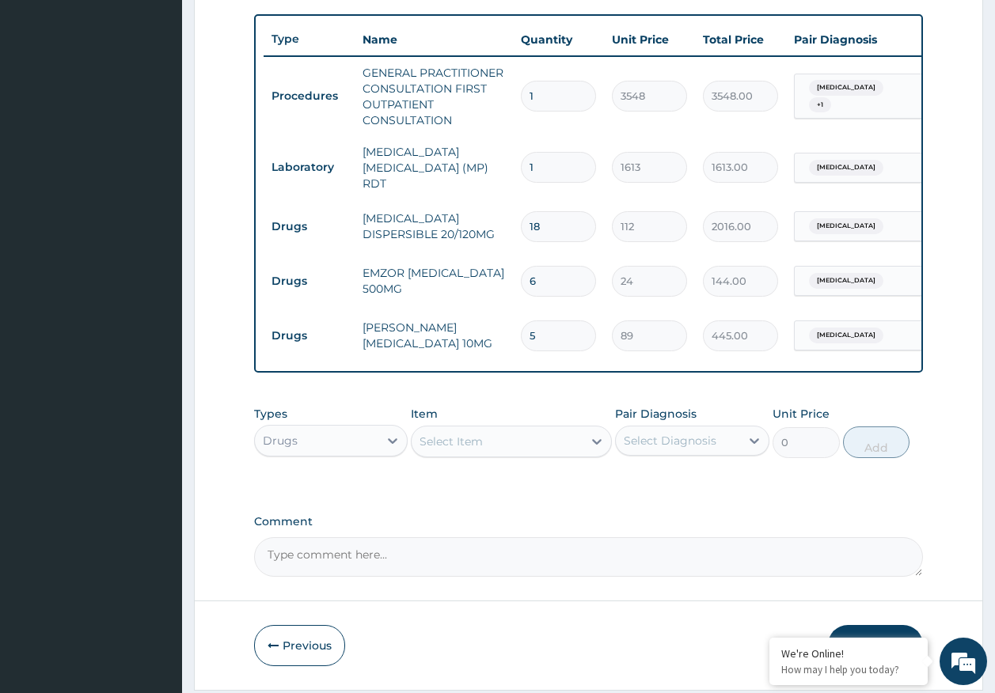
scroll to position [627, 0]
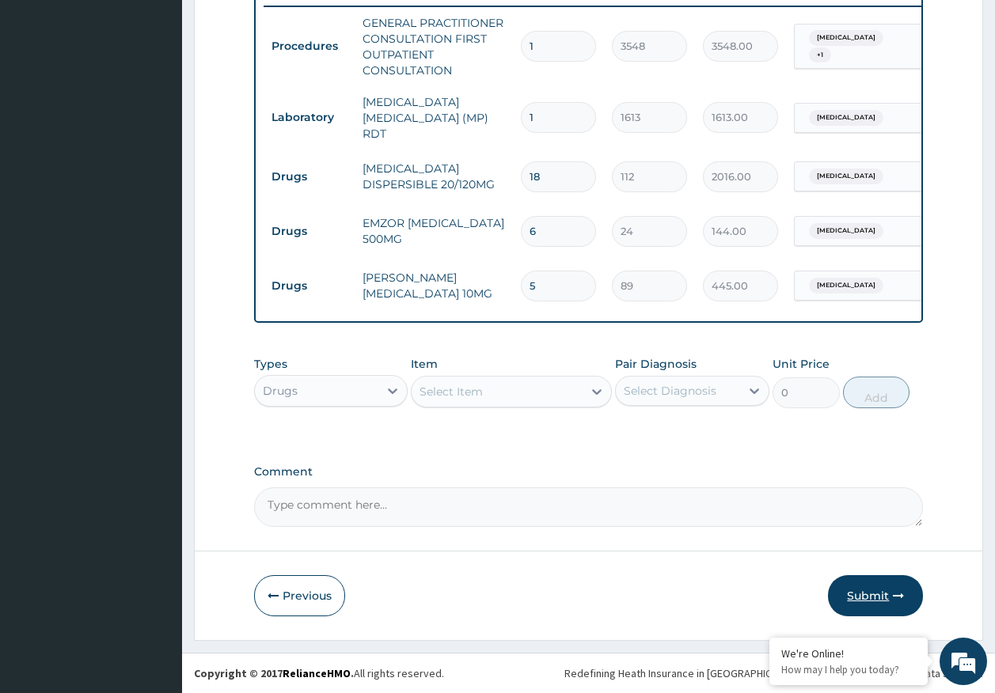
click at [857, 593] on button "Submit" at bounding box center [875, 595] width 95 height 41
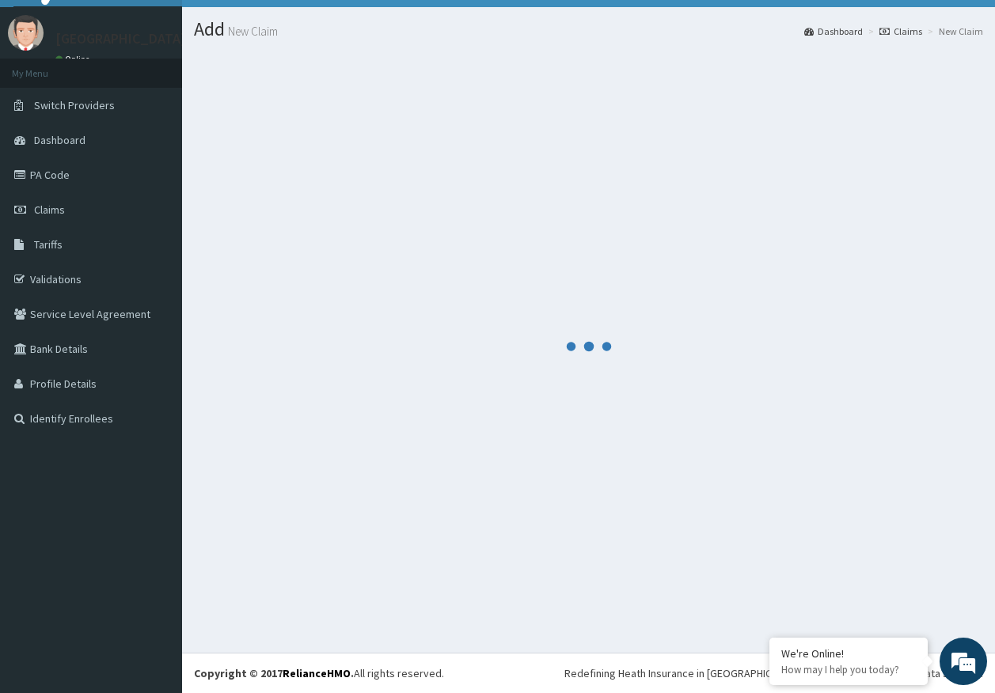
scroll to position [32, 0]
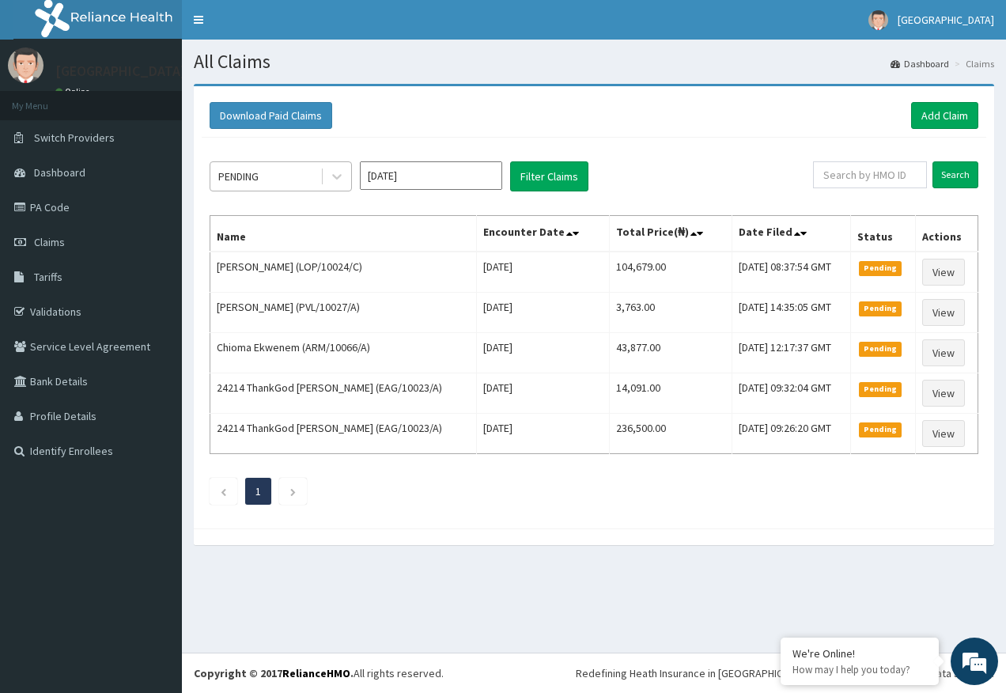
click at [271, 177] on div "PENDING" at bounding box center [265, 176] width 110 height 25
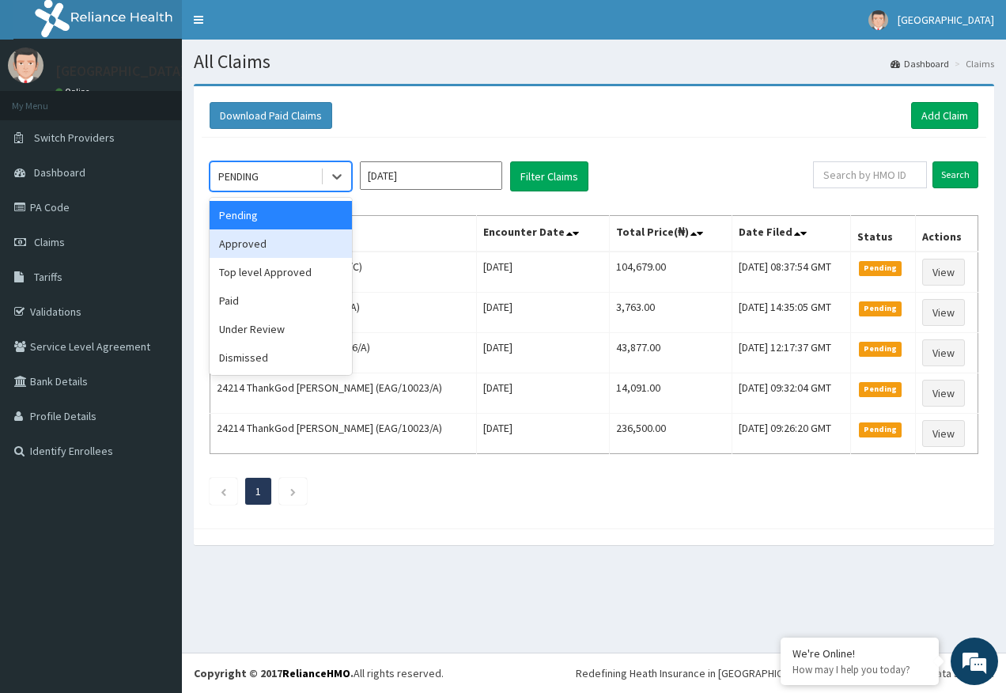
click at [248, 251] on div "Approved" at bounding box center [281, 243] width 142 height 28
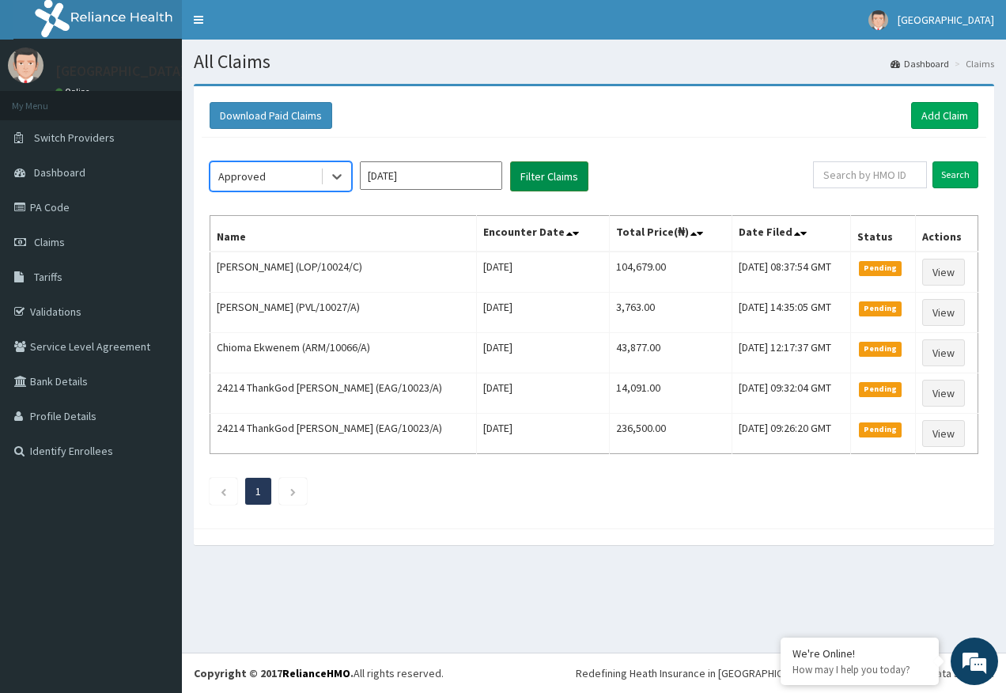
click at [547, 176] on button "Filter Claims" at bounding box center [549, 176] width 78 height 30
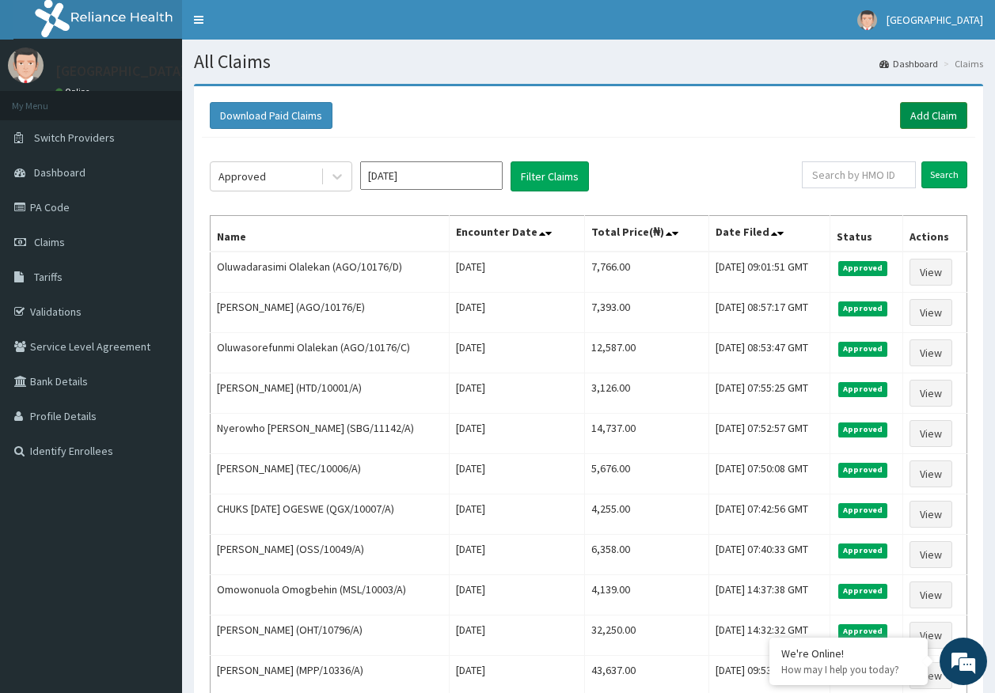
click at [934, 109] on link "Add Claim" at bounding box center [933, 115] width 67 height 27
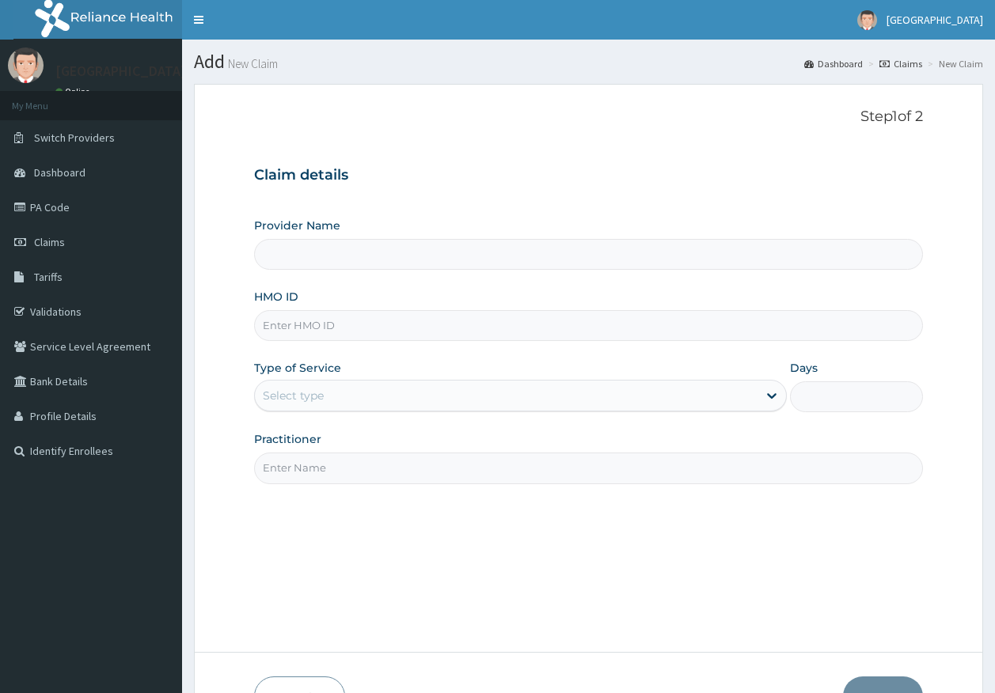
click at [314, 326] on input "HMO ID" at bounding box center [588, 325] width 669 height 31
type input "MSL/10003/C"
click at [307, 392] on div "Select type" at bounding box center [293, 396] width 61 height 16
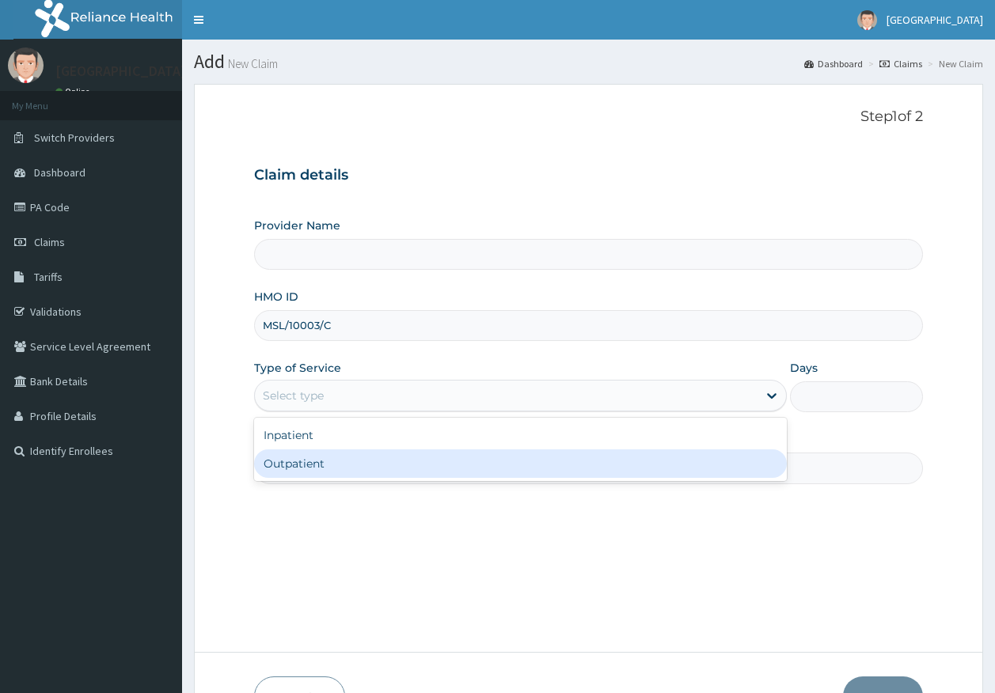
click at [324, 460] on div "Outpatient" at bounding box center [520, 463] width 532 height 28
type input "1"
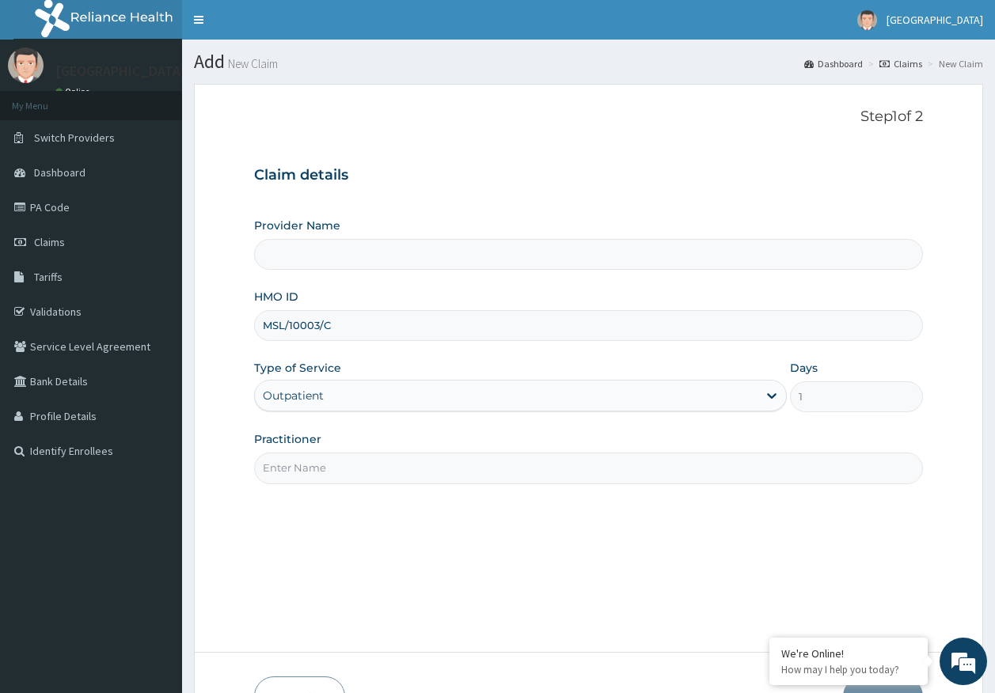
click at [336, 476] on input "Practitioner" at bounding box center [588, 468] width 669 height 31
type input "[PERSON_NAME]"
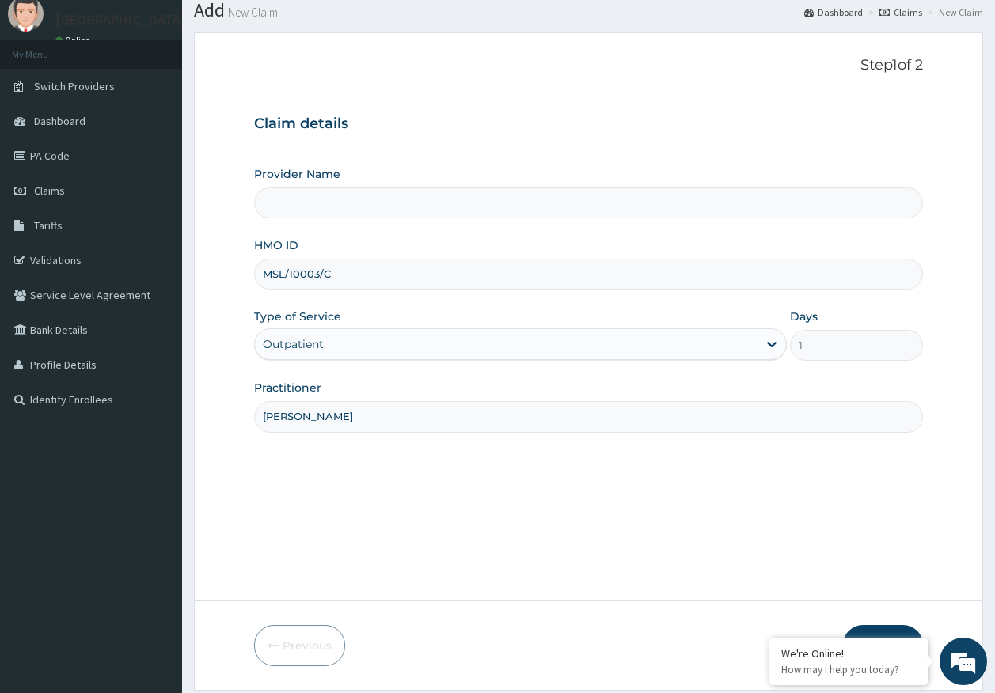
scroll to position [101, 0]
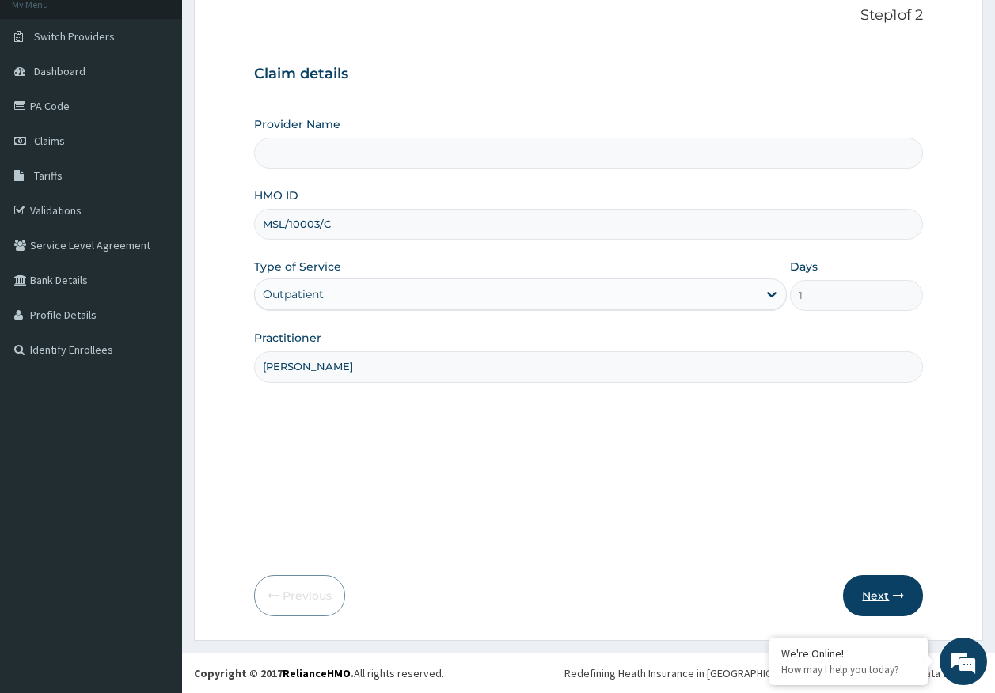
click at [874, 591] on button "Next" at bounding box center [883, 595] width 80 height 41
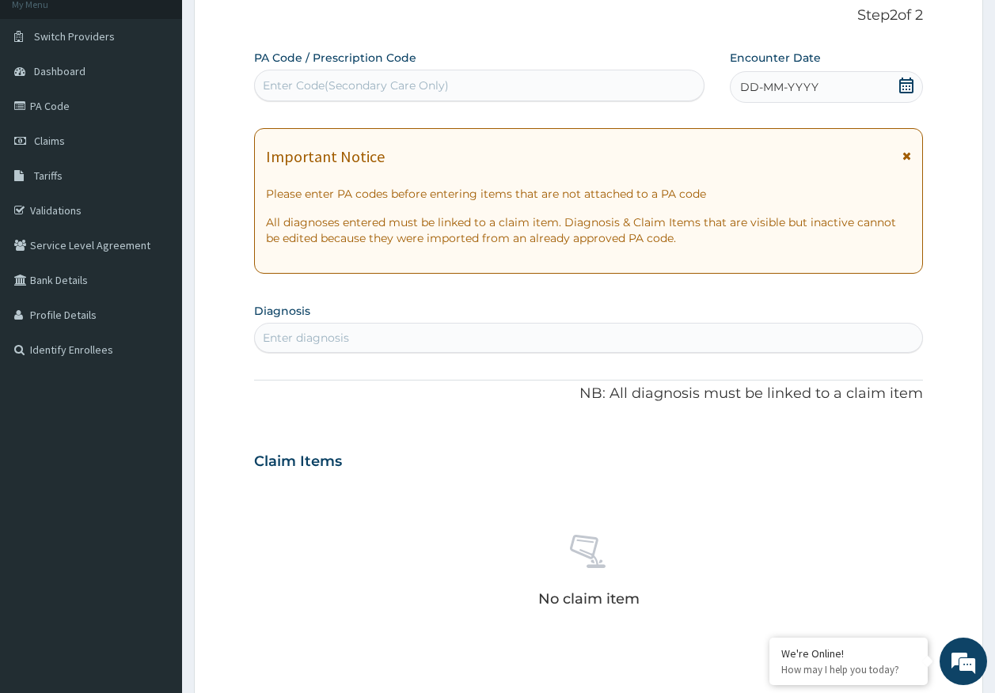
click at [812, 88] on span "DD-MM-YYYY" at bounding box center [779, 87] width 78 height 16
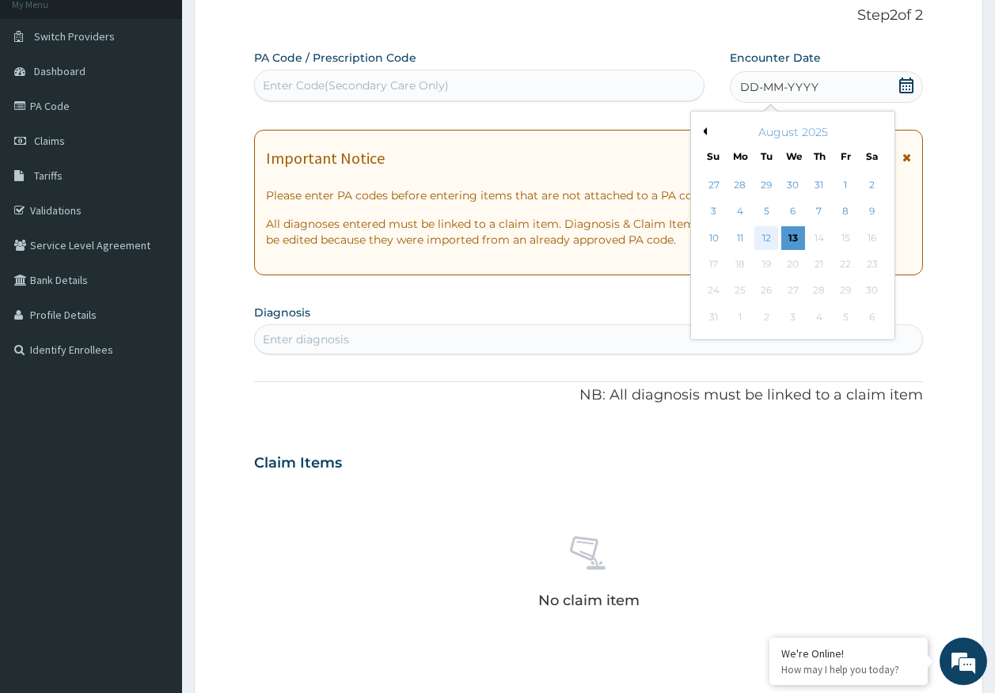
click at [766, 238] on div "12" at bounding box center [767, 238] width 24 height 24
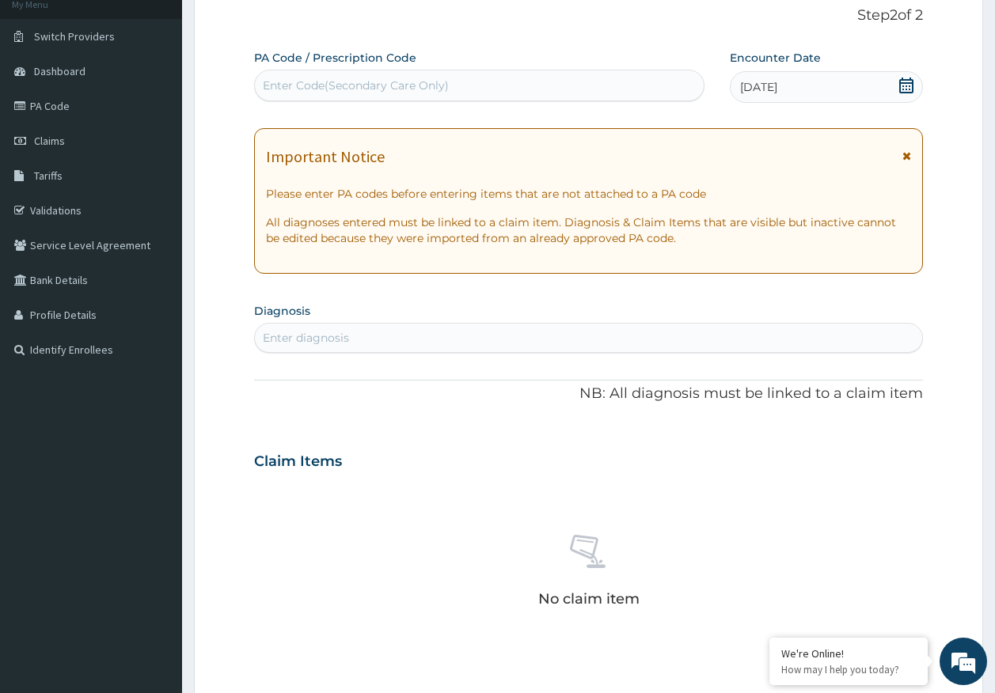
click at [401, 339] on div "Enter diagnosis" at bounding box center [589, 337] width 668 height 25
type input "rhinitis"
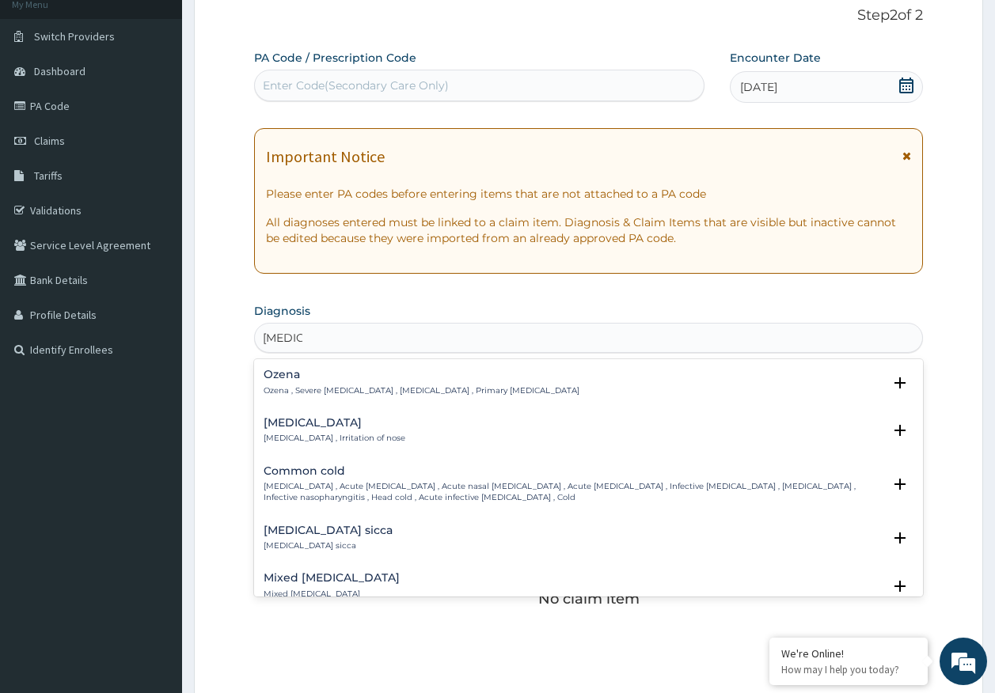
scroll to position [0, 0]
click at [306, 434] on p "[MEDICAL_DATA] , Irritation of nose" at bounding box center [334, 438] width 142 height 11
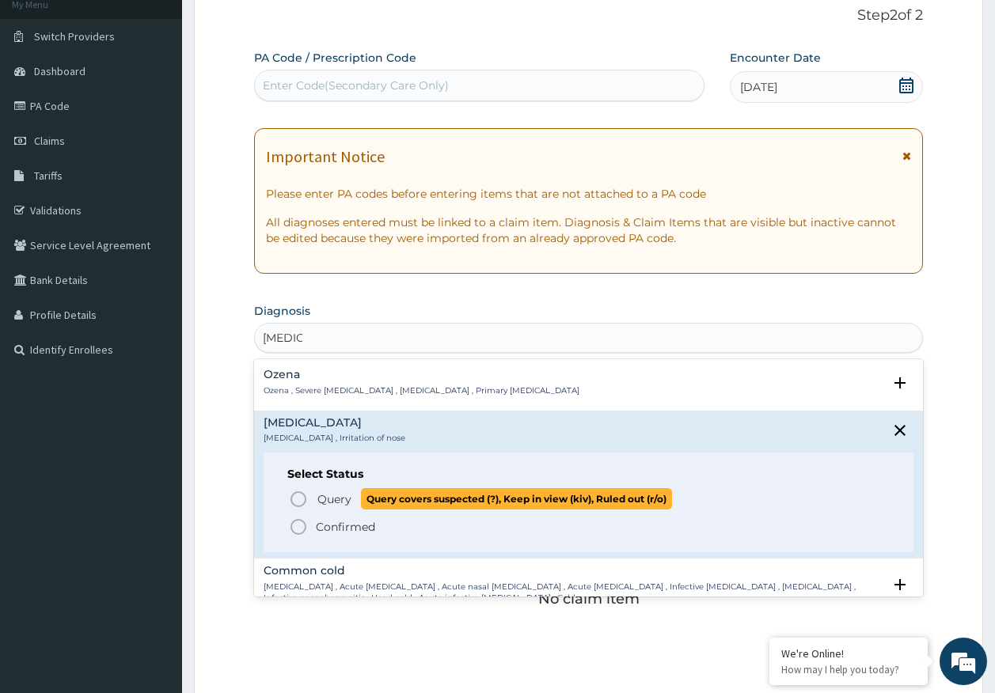
click at [352, 504] on p "Query Query covers suspected (?), Keep in view (kiv), Ruled out (r/o)" at bounding box center [494, 498] width 356 height 21
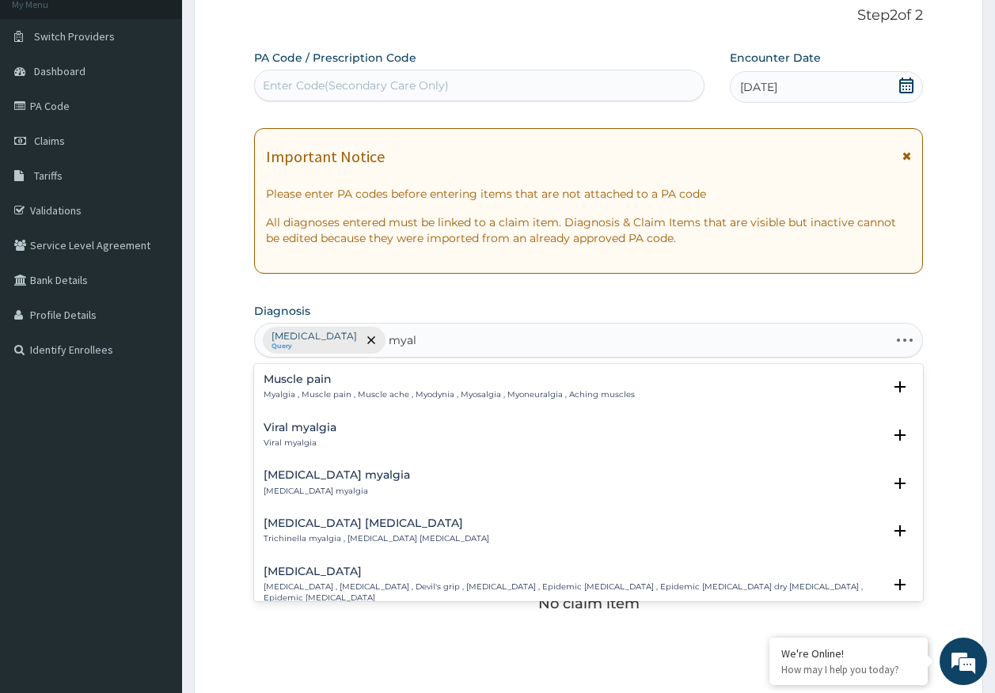
type input "myalg"
click at [321, 390] on p "Myalgia , Muscle pain , Muscle ache , Myodynia , Myosalgia , Myoneuralgia , Ach…" at bounding box center [448, 394] width 371 height 11
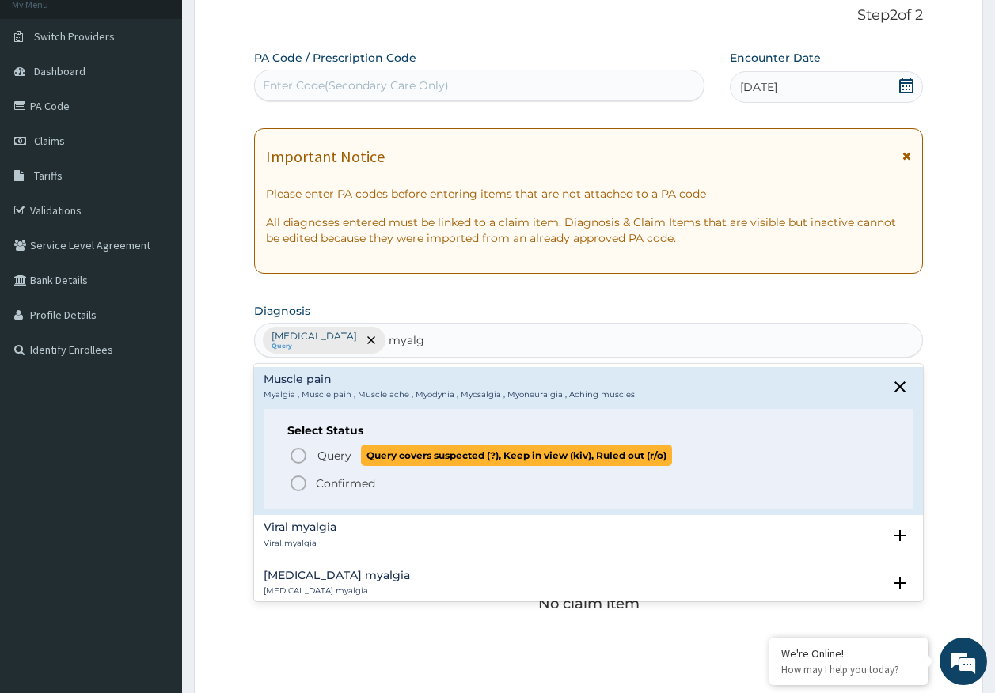
click at [343, 449] on span "Query" at bounding box center [334, 456] width 34 height 16
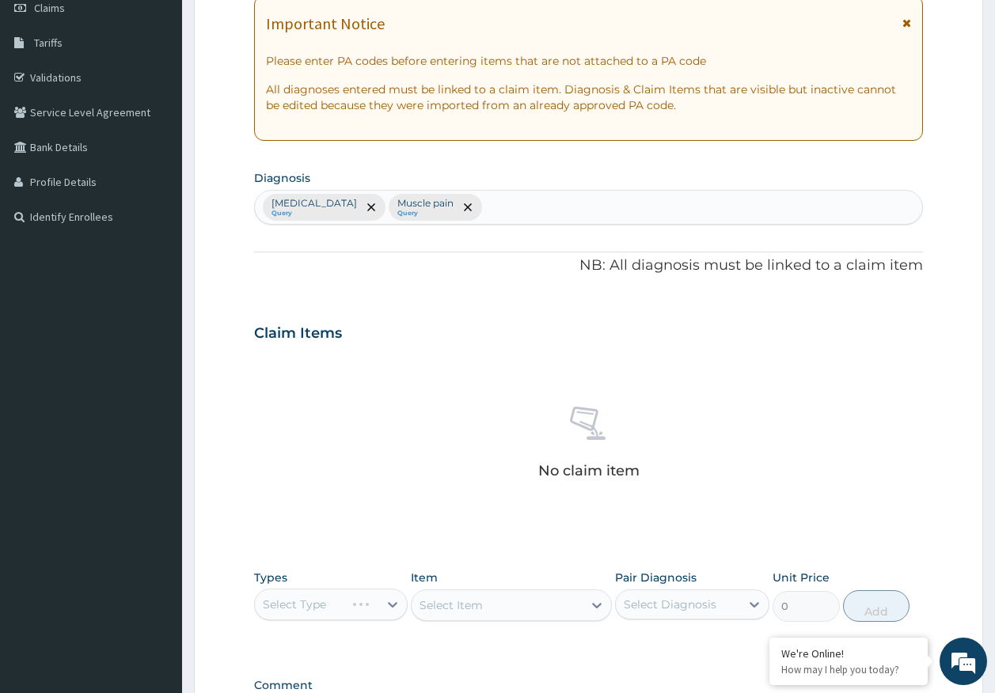
scroll to position [448, 0]
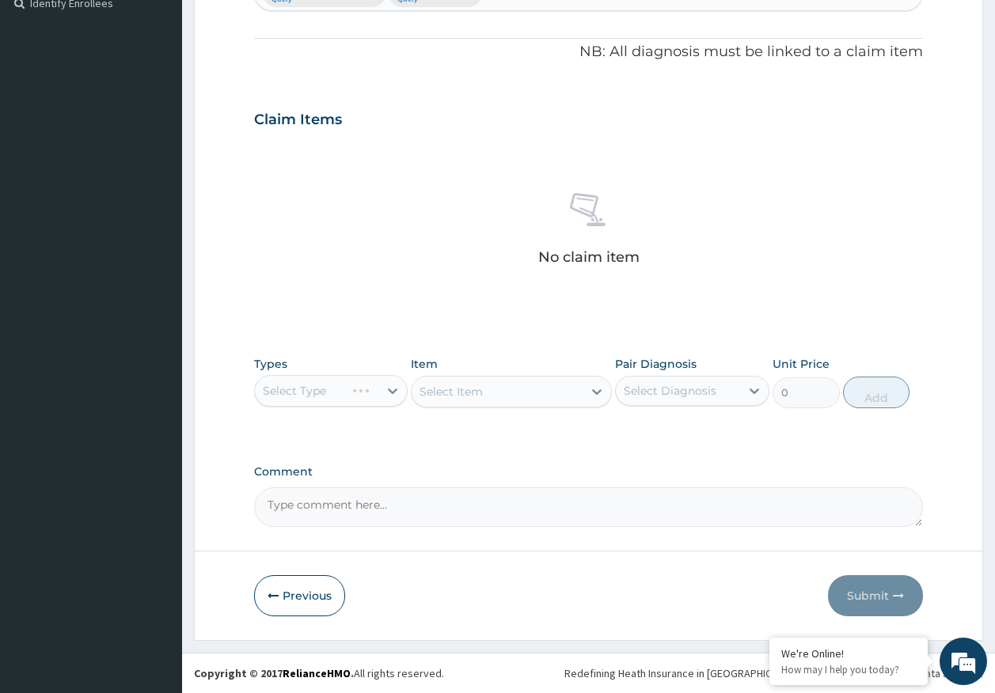
click at [297, 399] on div "Select Type" at bounding box center [331, 391] width 154 height 32
click at [495, 384] on div "Select Item" at bounding box center [511, 392] width 201 height 32
click at [692, 388] on div "Select Diagnosis" at bounding box center [669, 391] width 93 height 16
click at [673, 427] on label "[MEDICAL_DATA]" at bounding box center [690, 430] width 98 height 16
checkbox input "true"
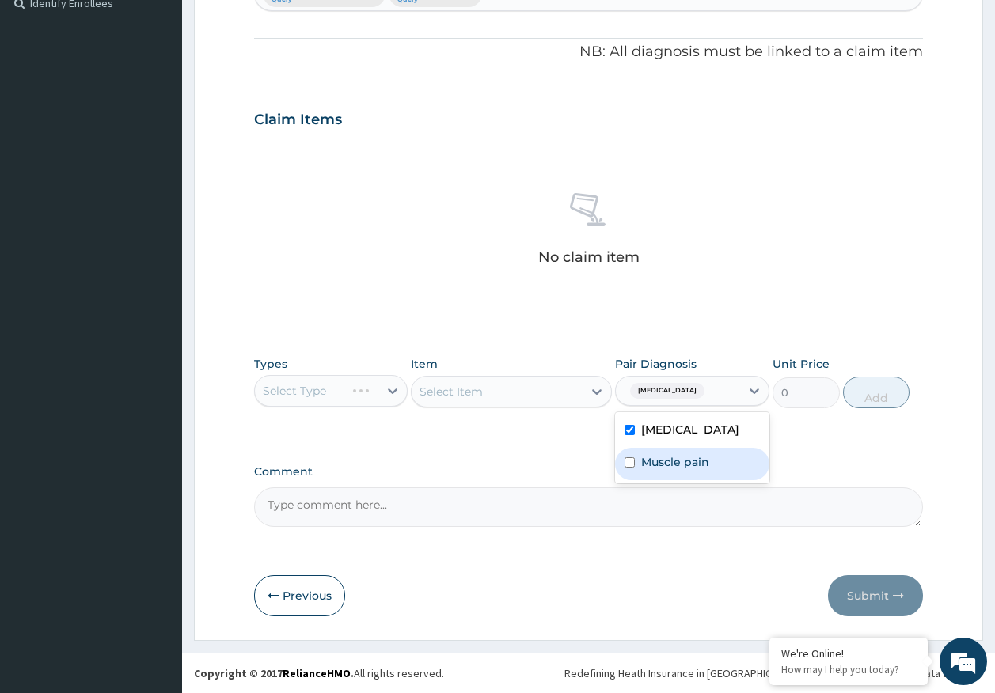
click at [669, 455] on label "Muscle pain" at bounding box center [675, 462] width 68 height 16
checkbox input "true"
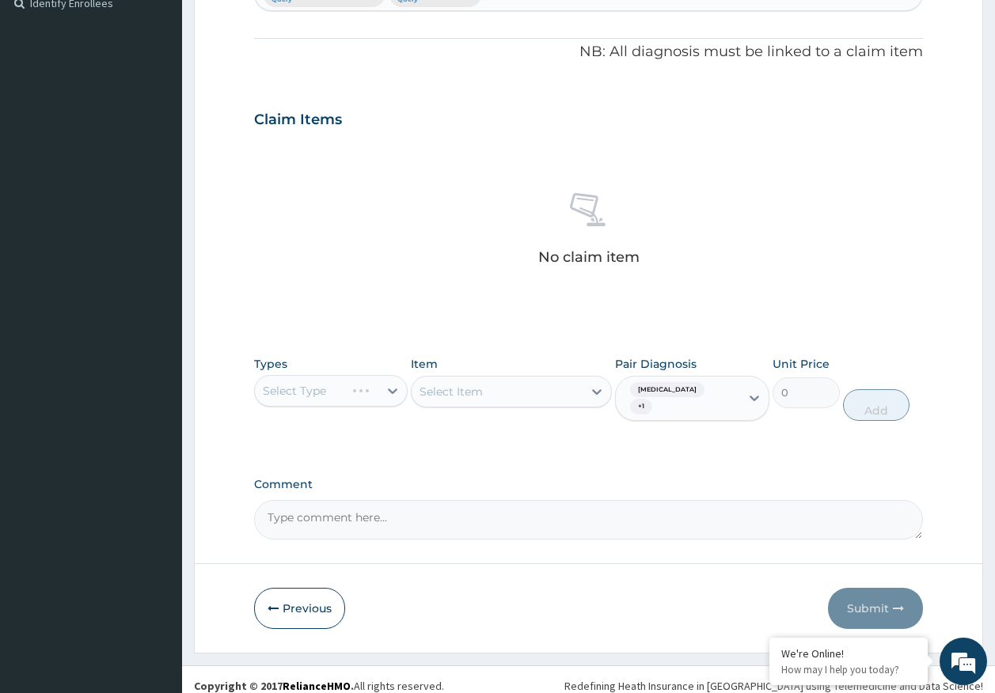
click at [481, 396] on div "Select Item" at bounding box center [511, 392] width 201 height 32
click at [502, 388] on div "Select Item" at bounding box center [511, 392] width 201 height 32
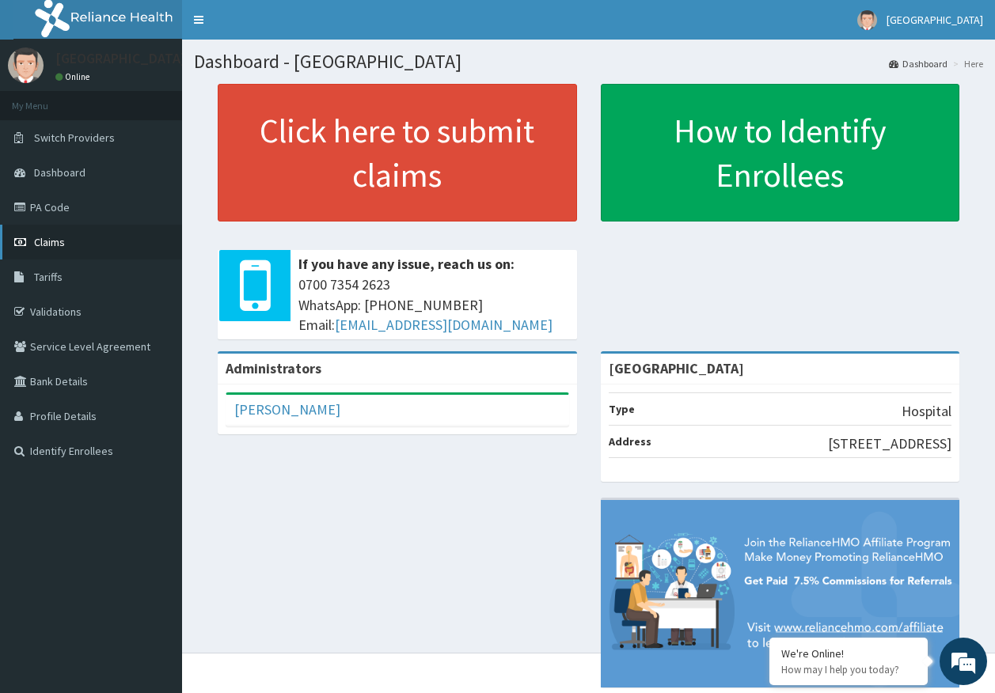
click at [80, 248] on link "Claims" at bounding box center [91, 242] width 182 height 35
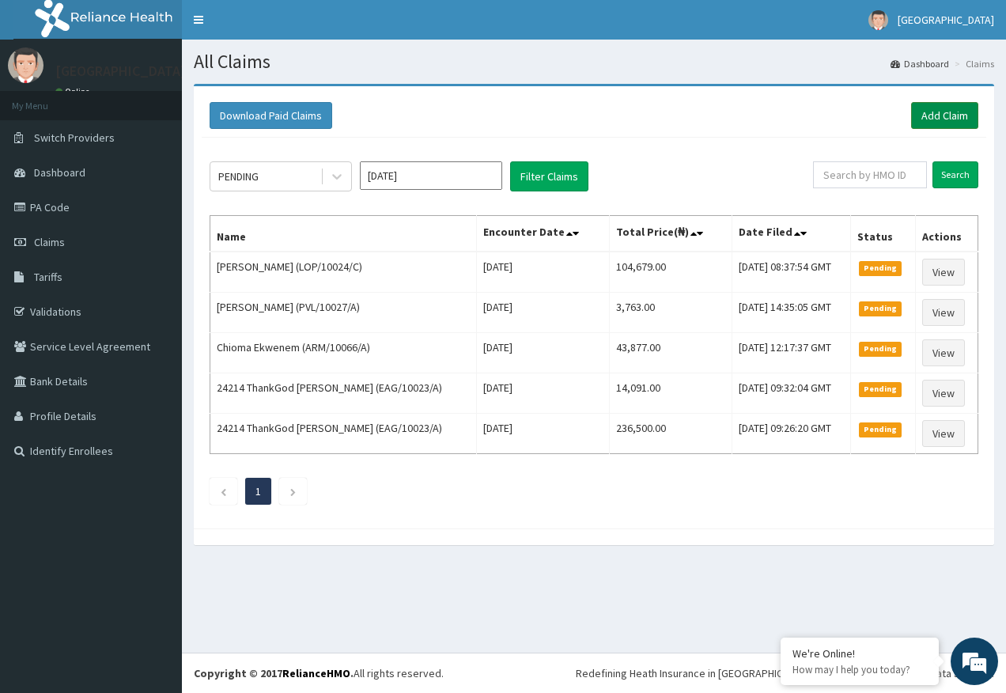
click at [925, 116] on link "Add Claim" at bounding box center [944, 115] width 67 height 27
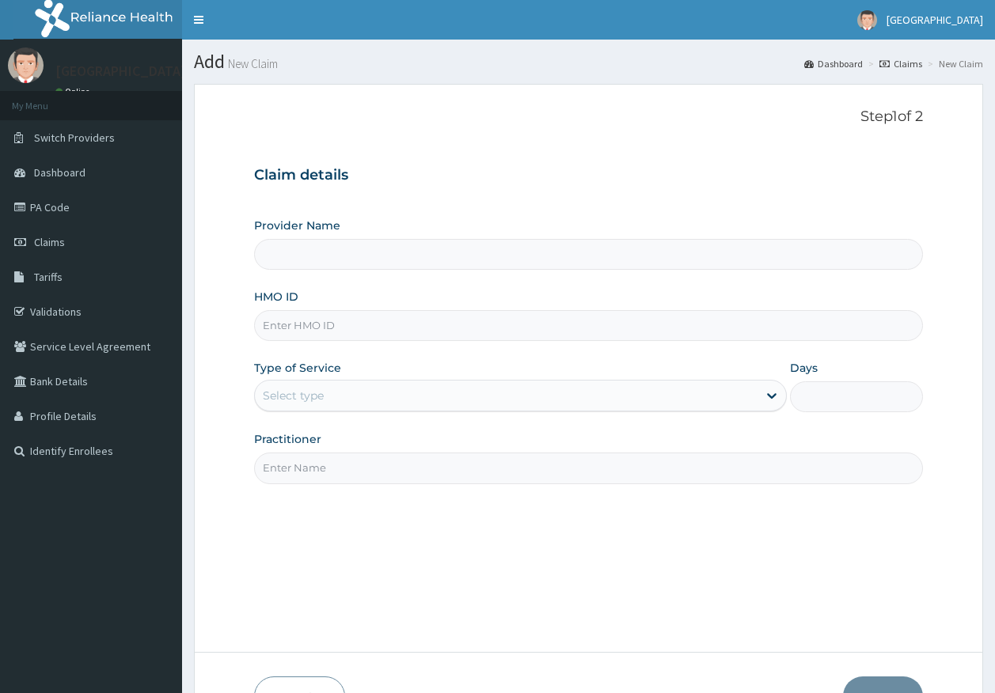
type input "[GEOGRAPHIC_DATA]"
click at [320, 334] on input "HMO ID" at bounding box center [588, 325] width 669 height 31
paste input "MSL/10003/C"
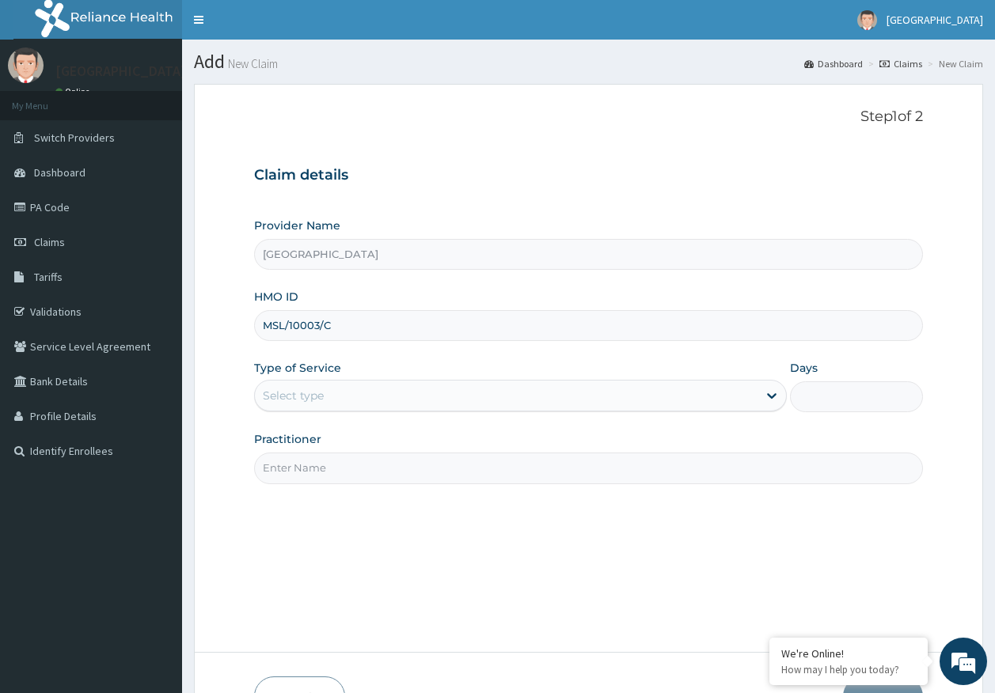
type input "MSL/10003/C"
click at [313, 390] on div "Select type" at bounding box center [293, 396] width 61 height 16
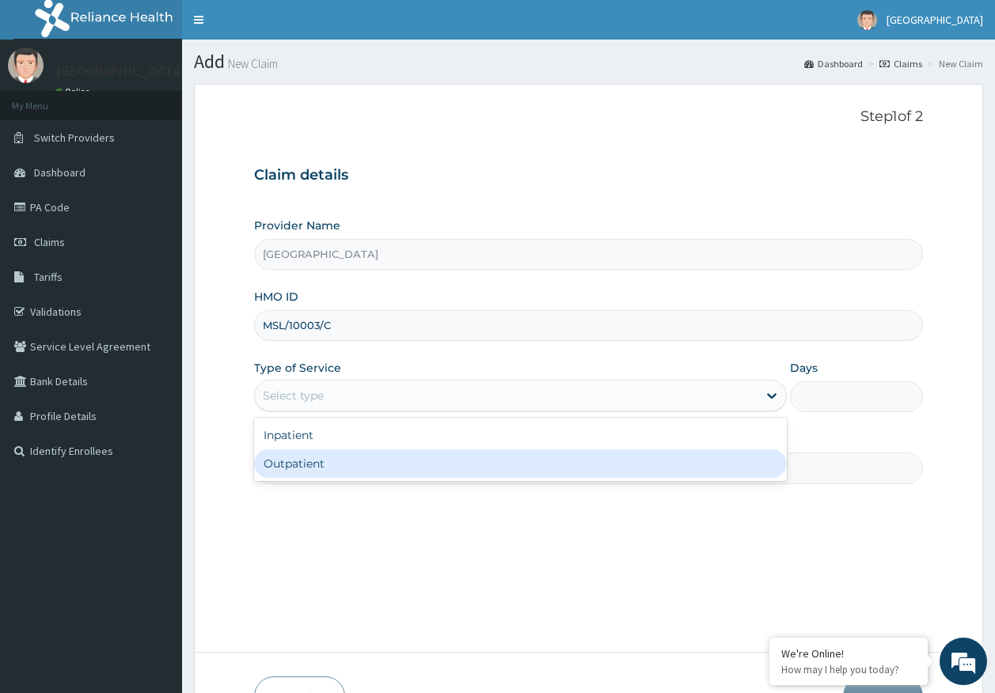
click at [307, 460] on div "Outpatient" at bounding box center [520, 463] width 532 height 28
type input "1"
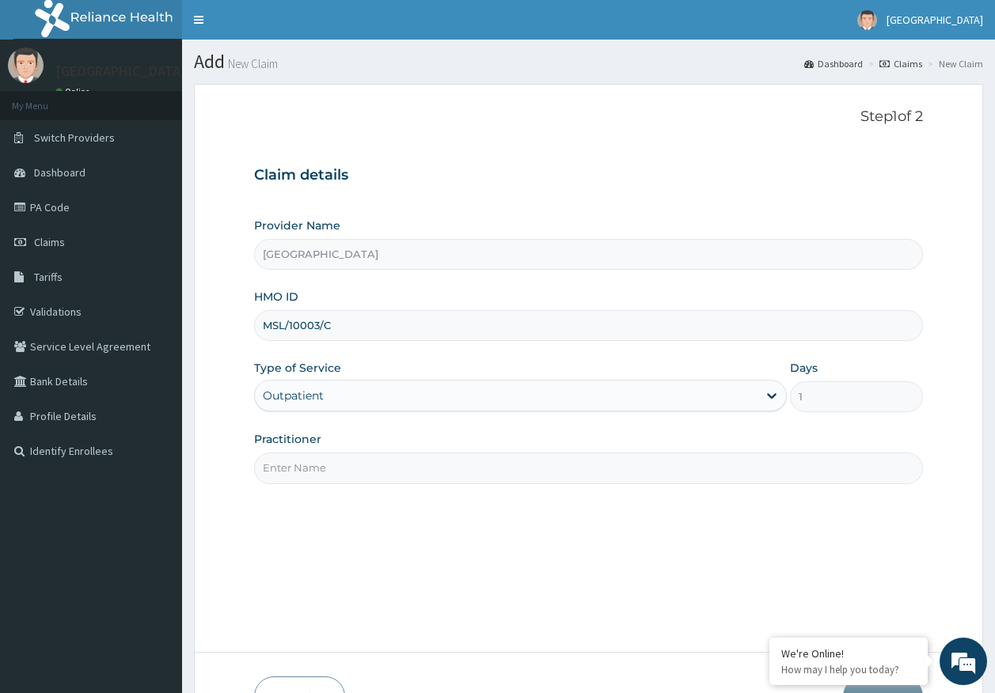
click at [322, 473] on input "Practitioner" at bounding box center [588, 468] width 669 height 31
type input "[PERSON_NAME]"
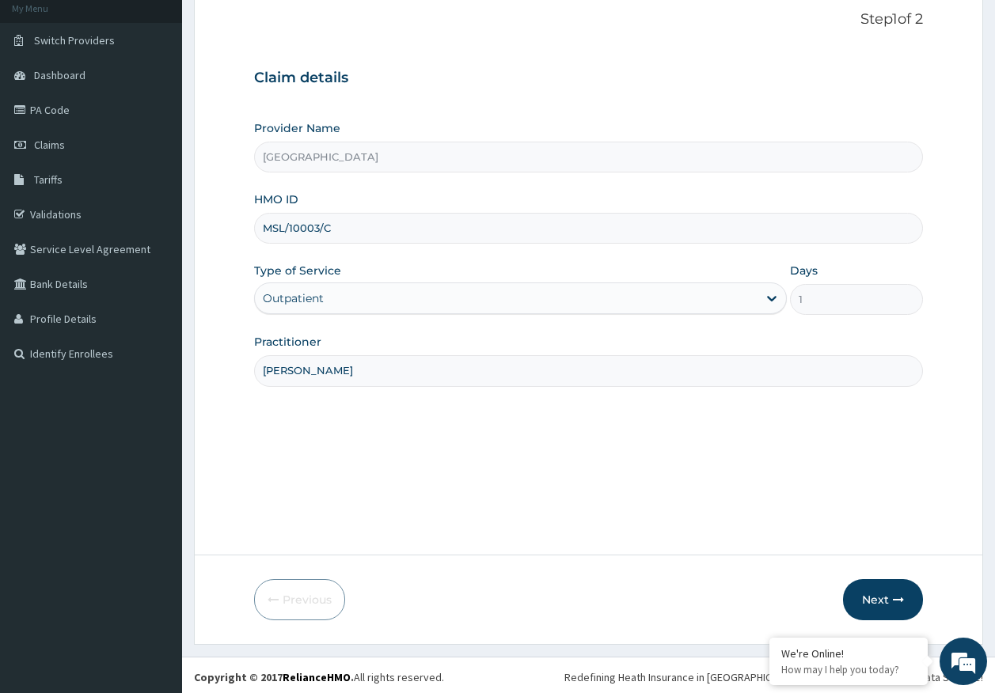
scroll to position [101, 0]
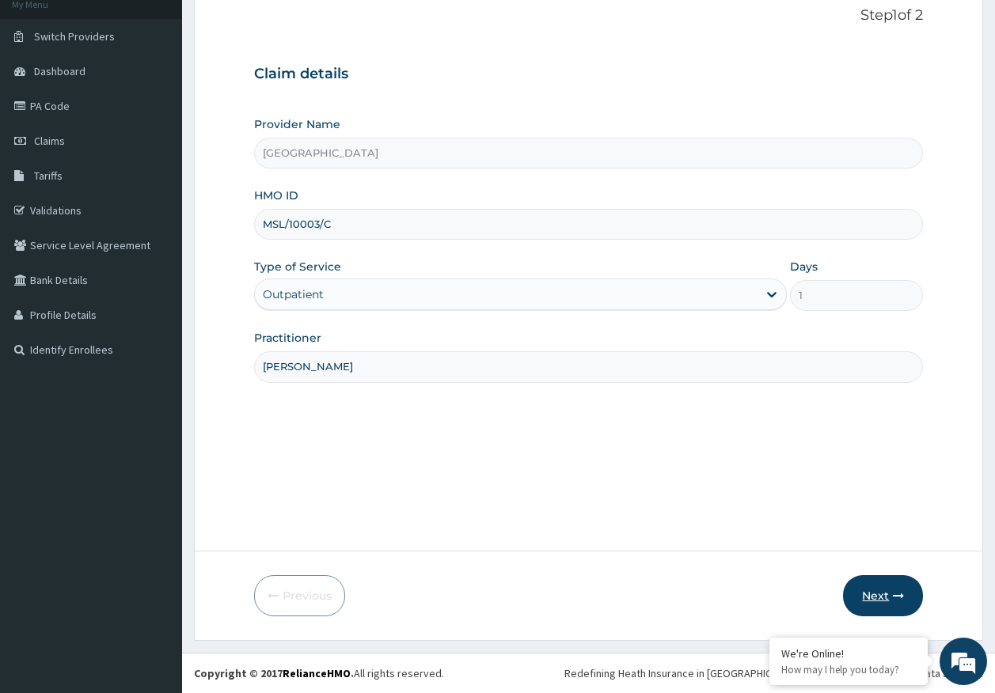
click at [874, 588] on button "Next" at bounding box center [883, 595] width 80 height 41
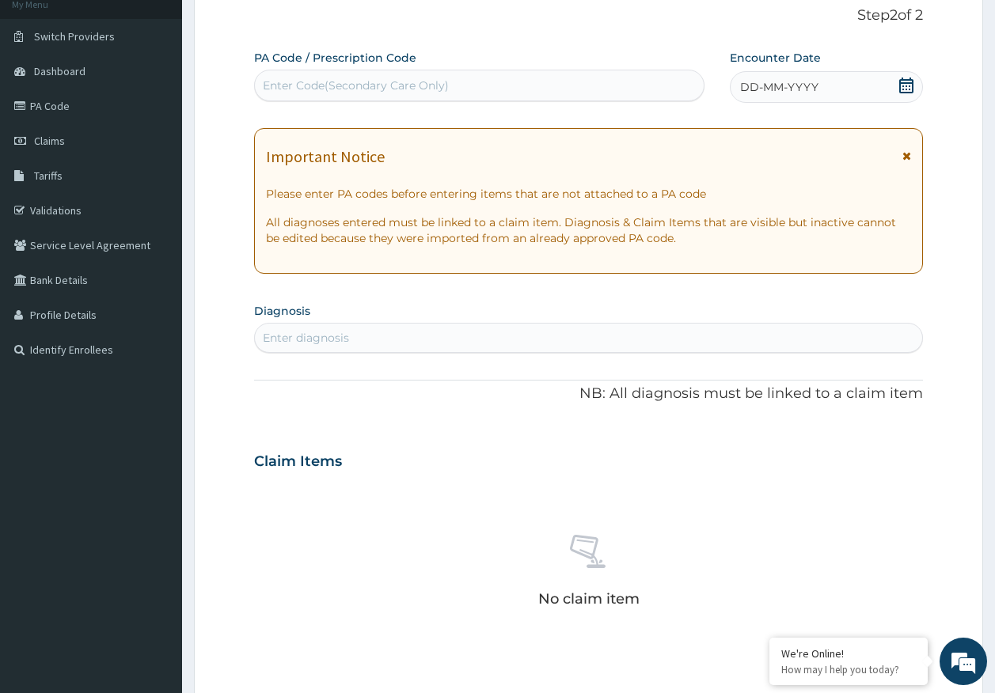
click at [845, 77] on div "DD-MM-YYYY" at bounding box center [826, 87] width 193 height 32
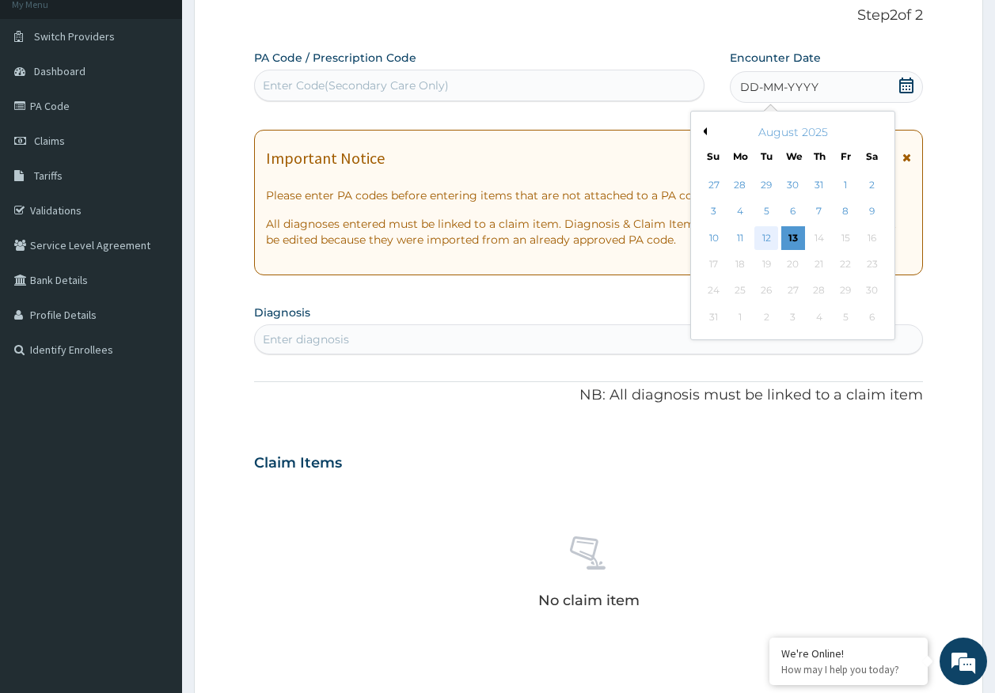
click at [767, 241] on div "12" at bounding box center [767, 238] width 24 height 24
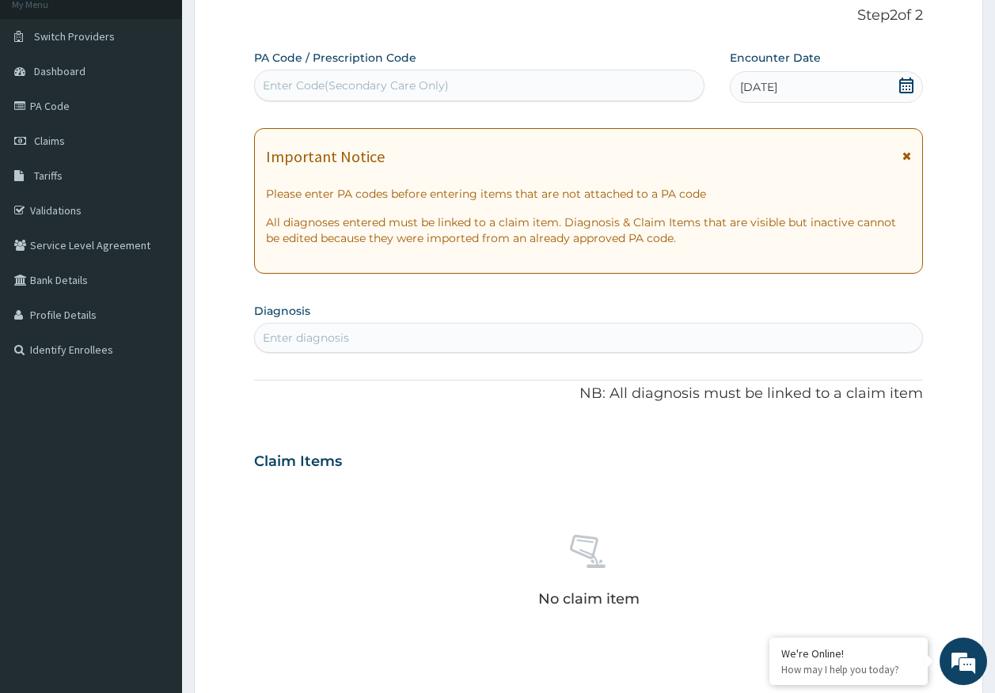
click at [422, 349] on div "Enter diagnosis" at bounding box center [589, 337] width 668 height 25
type input "rhinitis"
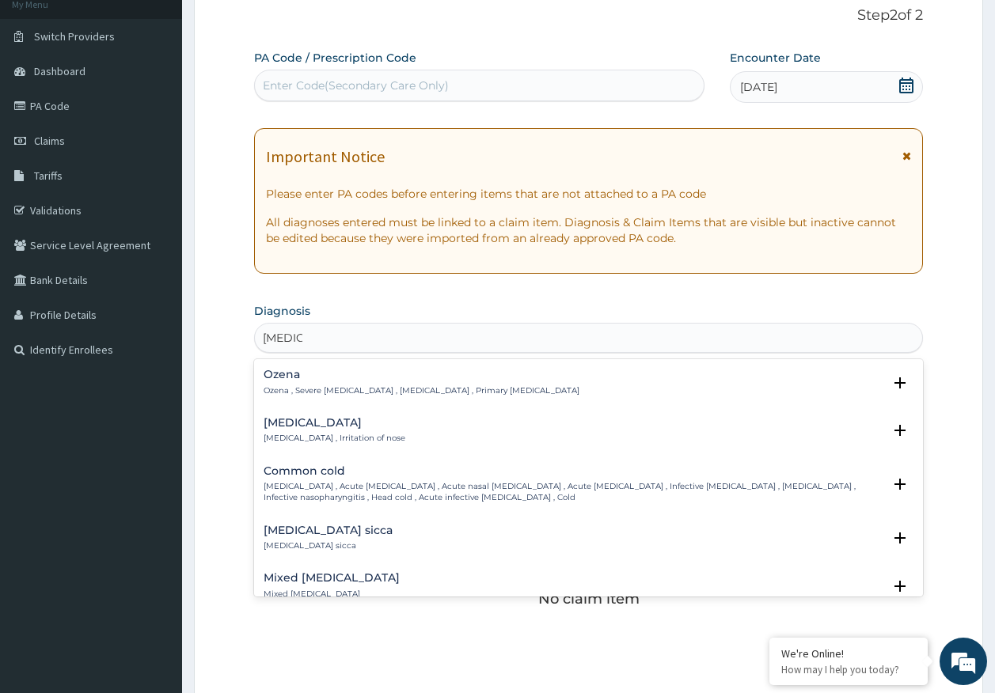
click at [305, 438] on p "Rhinitis , Irritation of nose" at bounding box center [334, 438] width 142 height 11
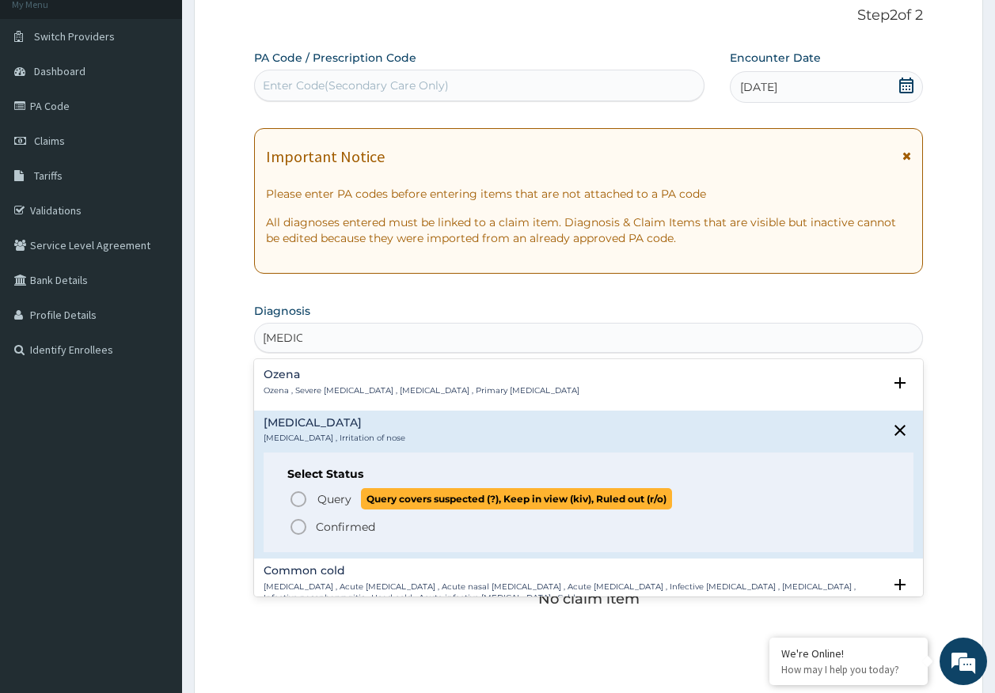
click at [347, 495] on span "Query" at bounding box center [334, 499] width 34 height 16
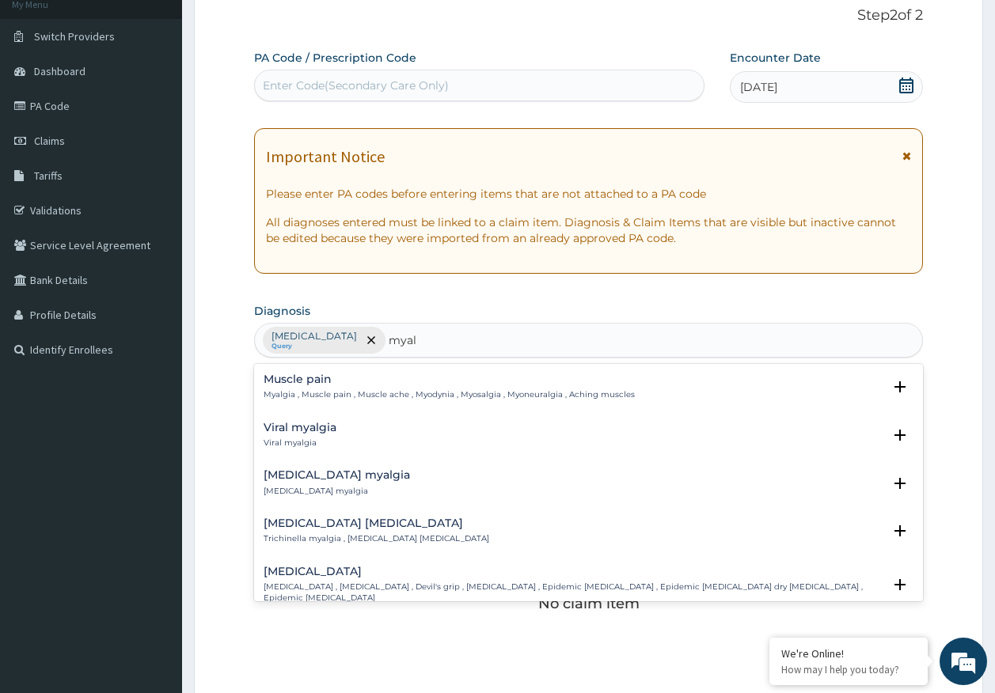
type input "myalg"
click at [333, 395] on p "Myalgia , Muscle pain , Muscle ache , Myodynia , Myosalgia , Myoneuralgia , Ach…" at bounding box center [448, 394] width 371 height 11
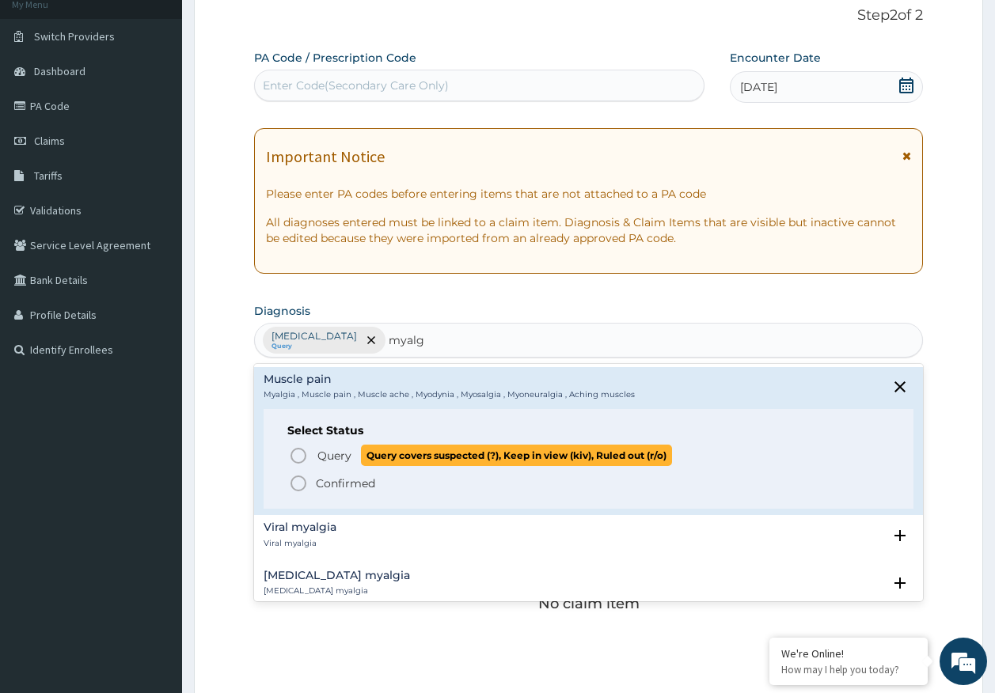
click at [326, 454] on span "Query" at bounding box center [334, 456] width 34 height 16
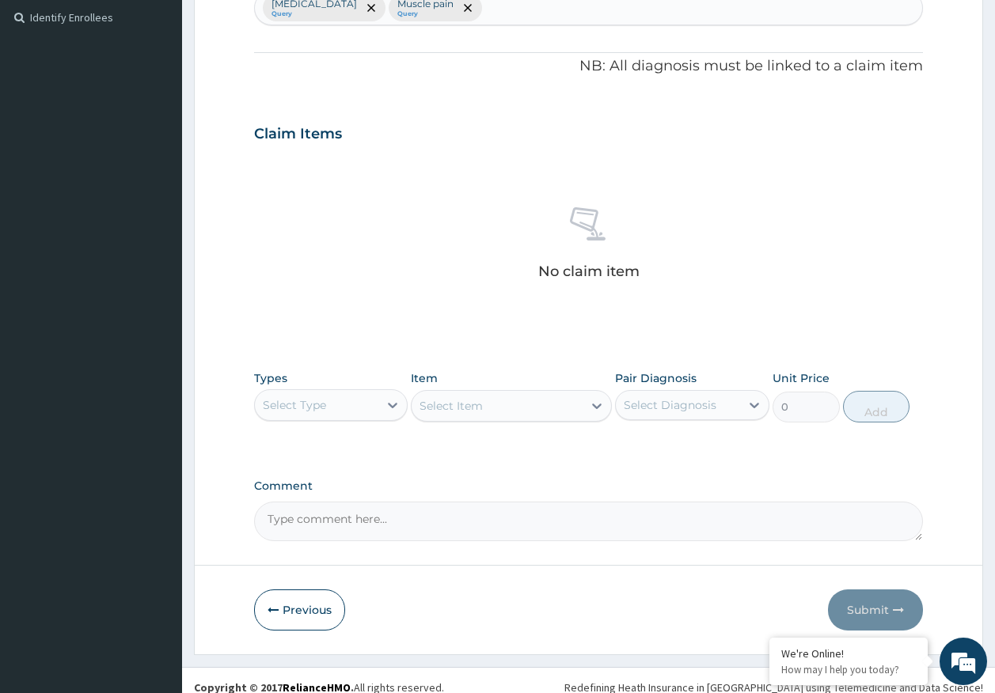
scroll to position [448, 0]
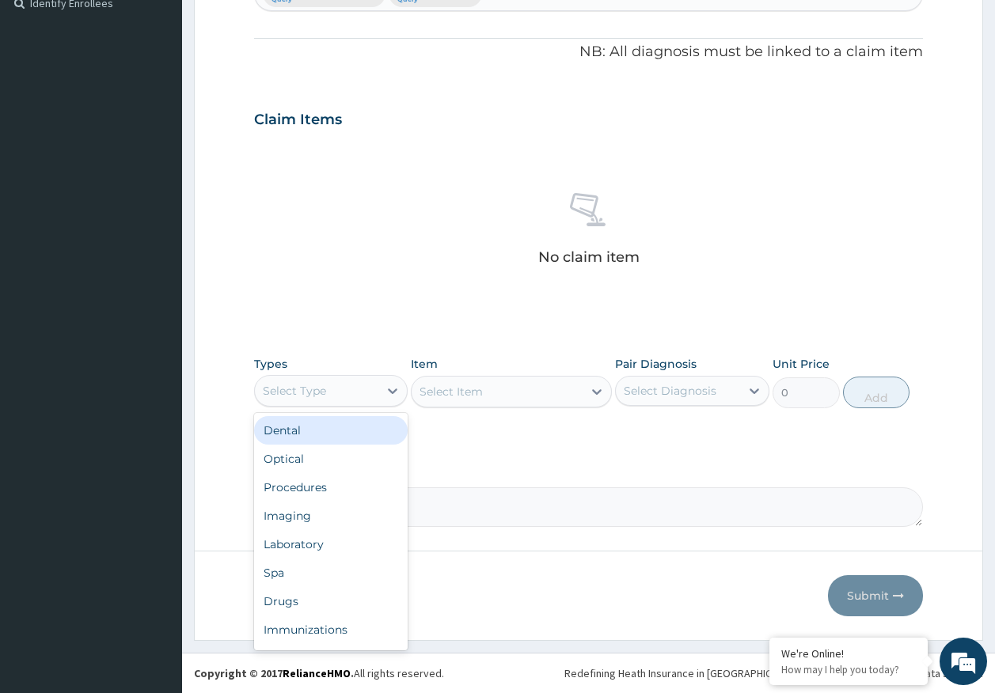
click at [299, 385] on div "Select Type" at bounding box center [294, 391] width 63 height 16
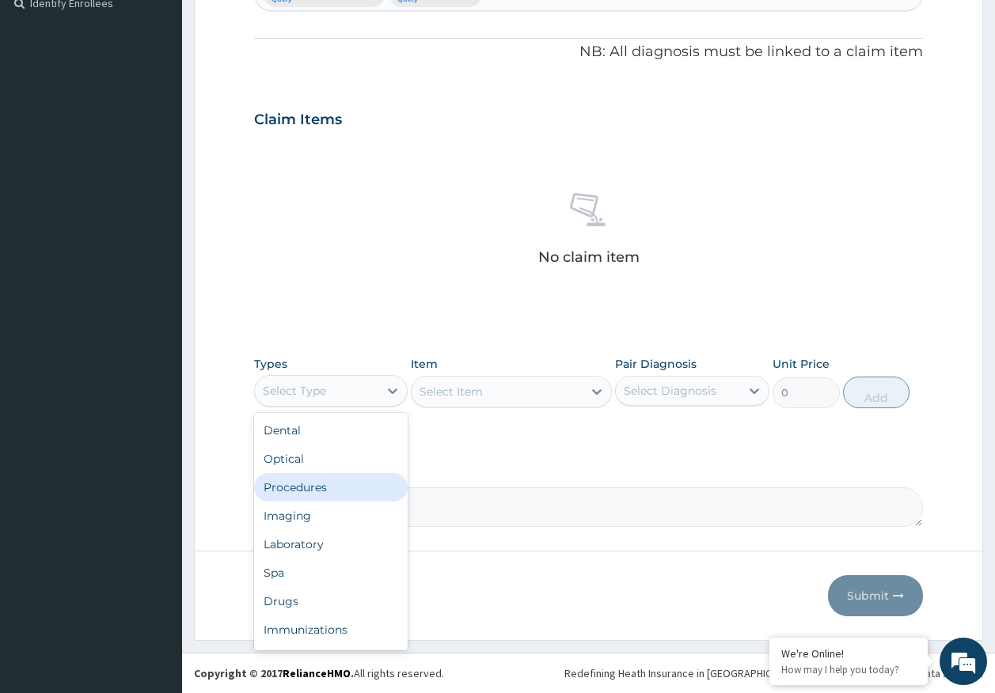
click at [327, 491] on div "Procedures" at bounding box center [331, 487] width 154 height 28
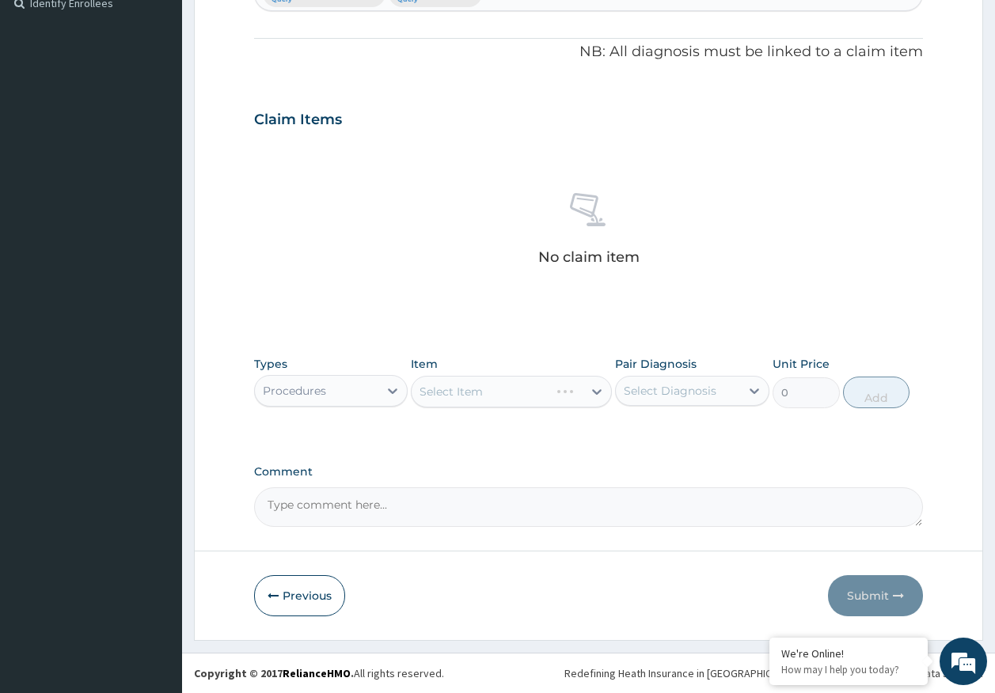
click at [627, 399] on div "Select Diagnosis" at bounding box center [678, 390] width 124 height 25
click at [651, 431] on label "Rhinitis" at bounding box center [690, 430] width 98 height 16
checkbox input "true"
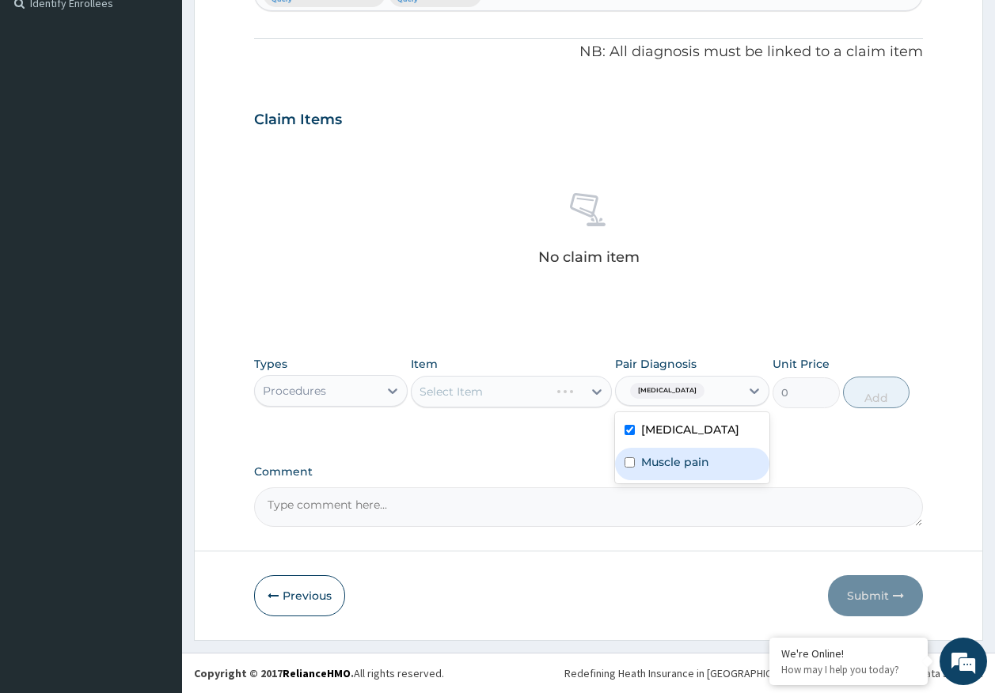
click at [661, 466] on label "Muscle pain" at bounding box center [675, 462] width 68 height 16
checkbox input "true"
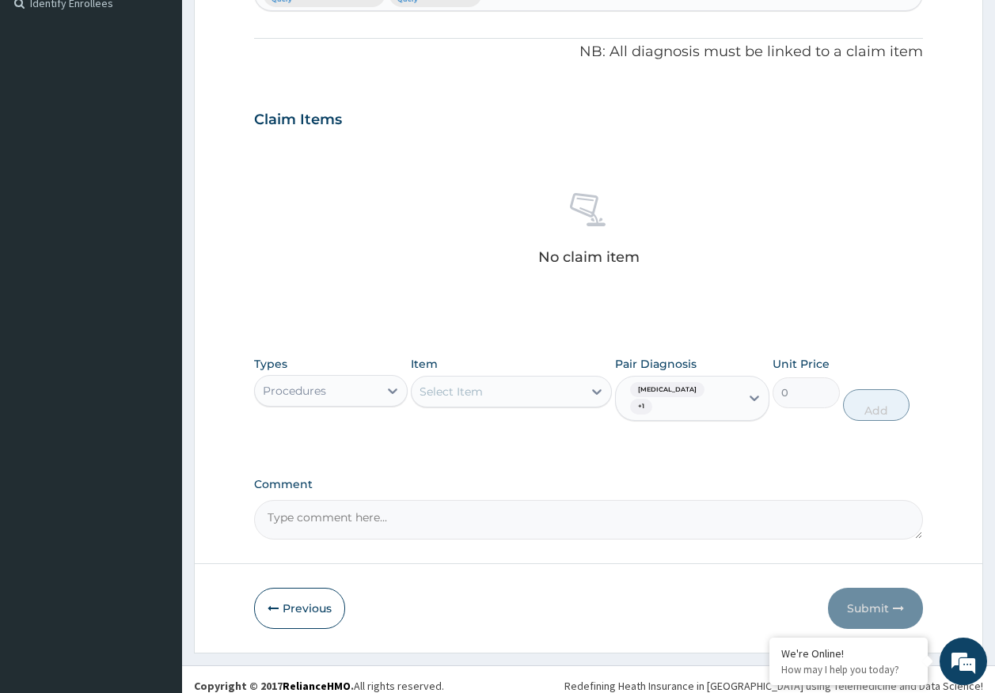
click at [507, 385] on div "Select Item" at bounding box center [496, 391] width 171 height 25
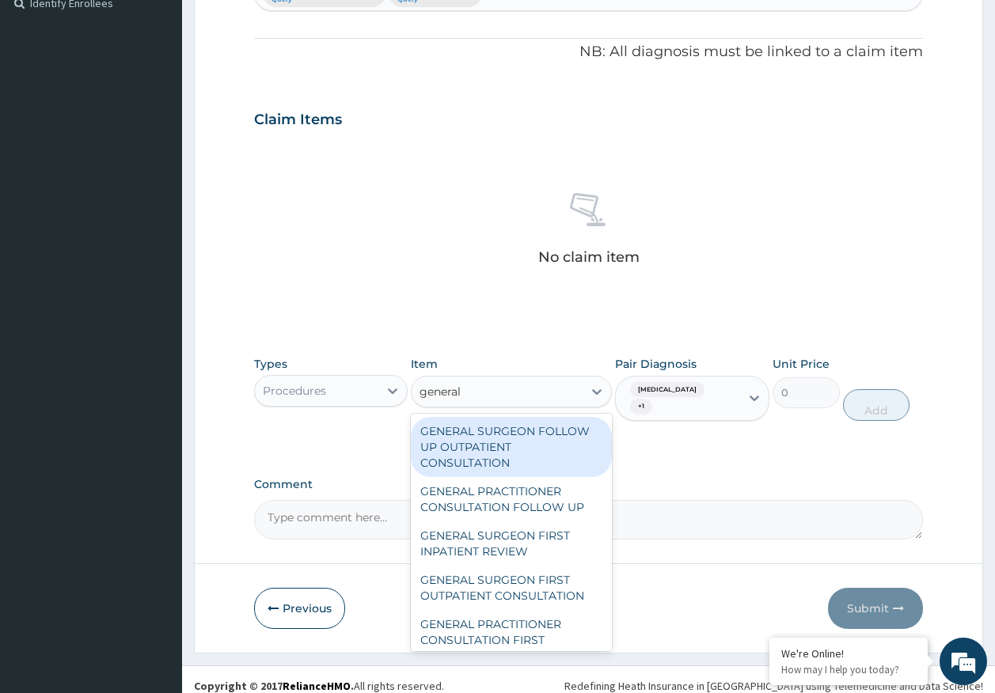
type input "general p"
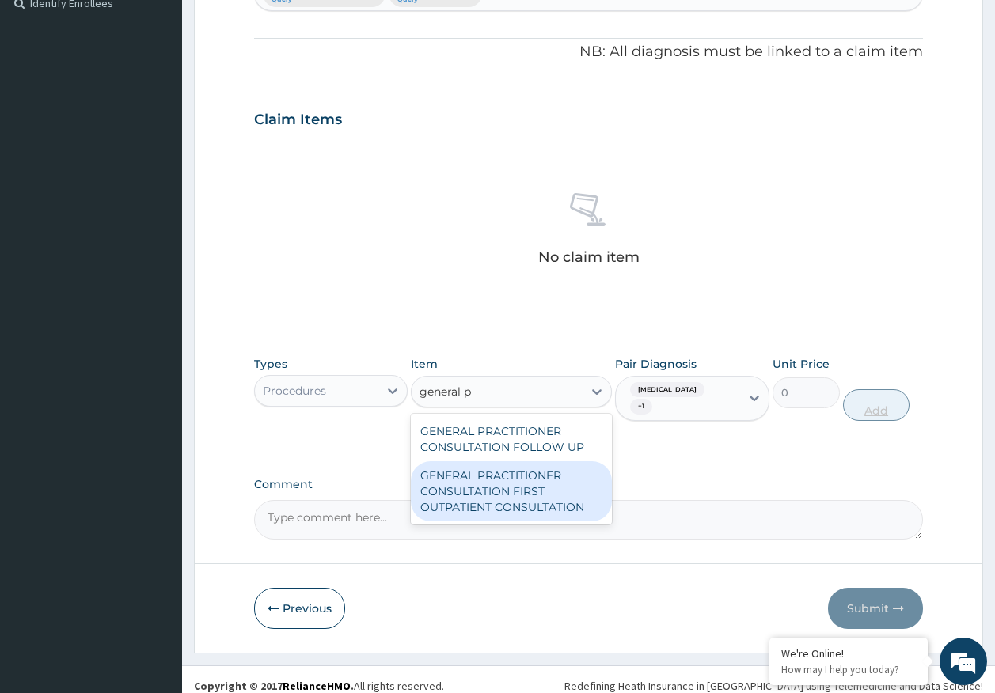
drag, startPoint x: 513, startPoint y: 495, endPoint x: 858, endPoint y: 391, distance: 360.4
click at [521, 491] on div "GENERAL PRACTITIONER CONSULTATION FIRST OUTPATIENT CONSULTATION" at bounding box center [511, 491] width 201 height 60
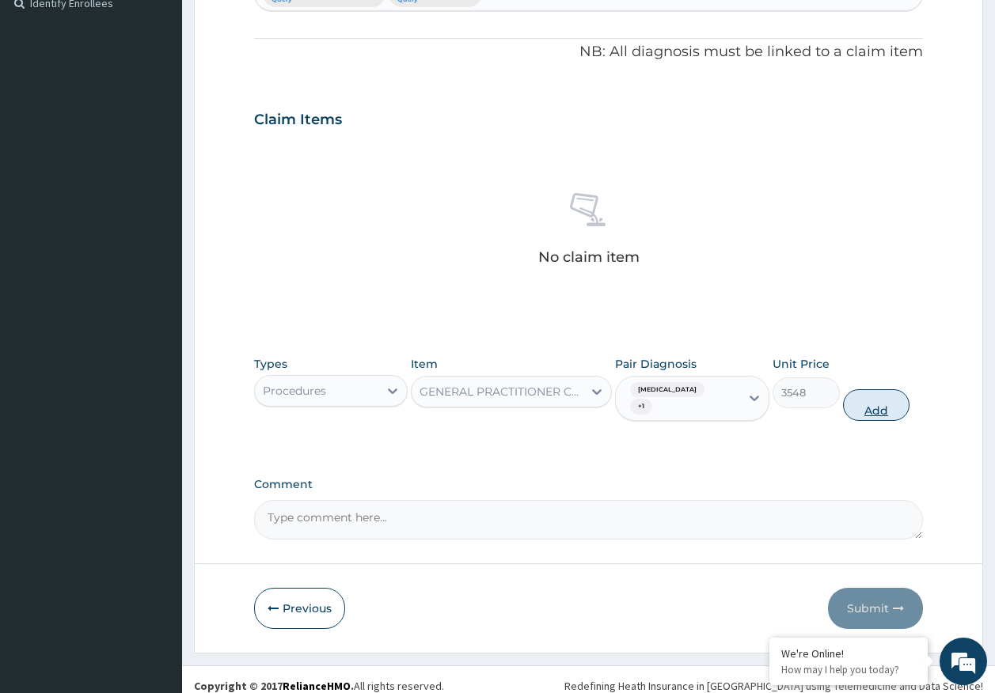
click at [882, 396] on button "Add" at bounding box center [876, 405] width 67 height 32
type input "0"
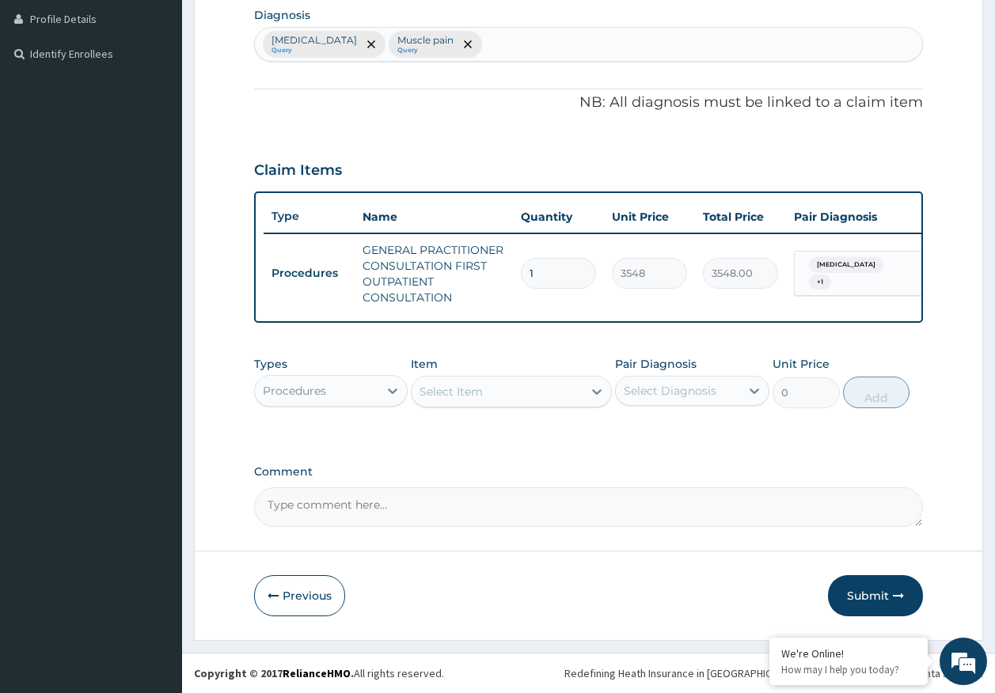
click at [313, 381] on div "Procedures" at bounding box center [317, 390] width 124 height 25
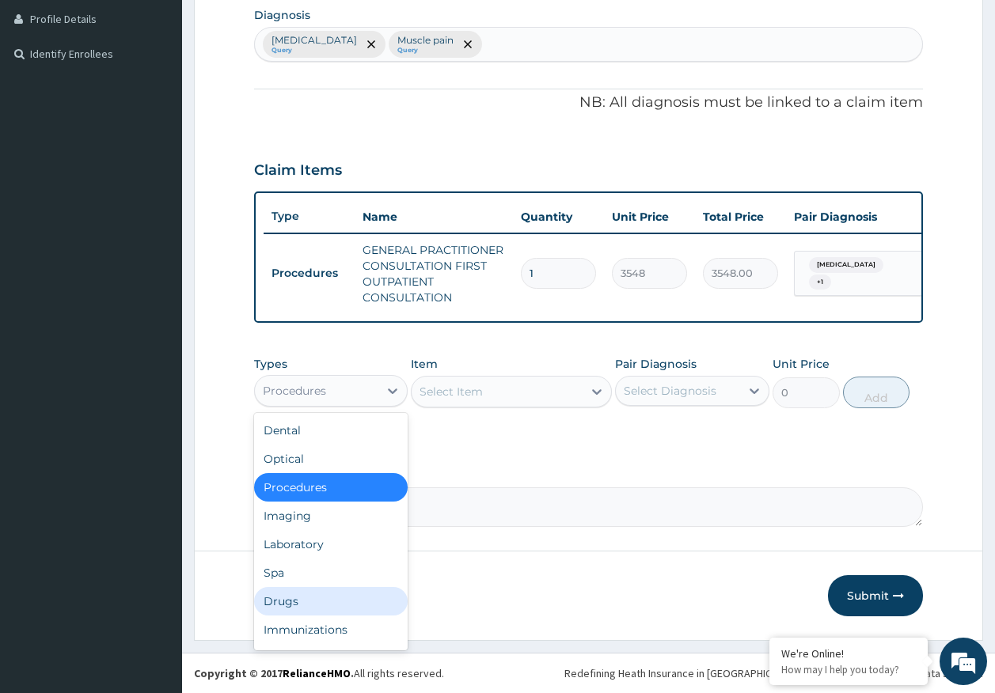
click at [297, 594] on div "Drugs" at bounding box center [331, 601] width 154 height 28
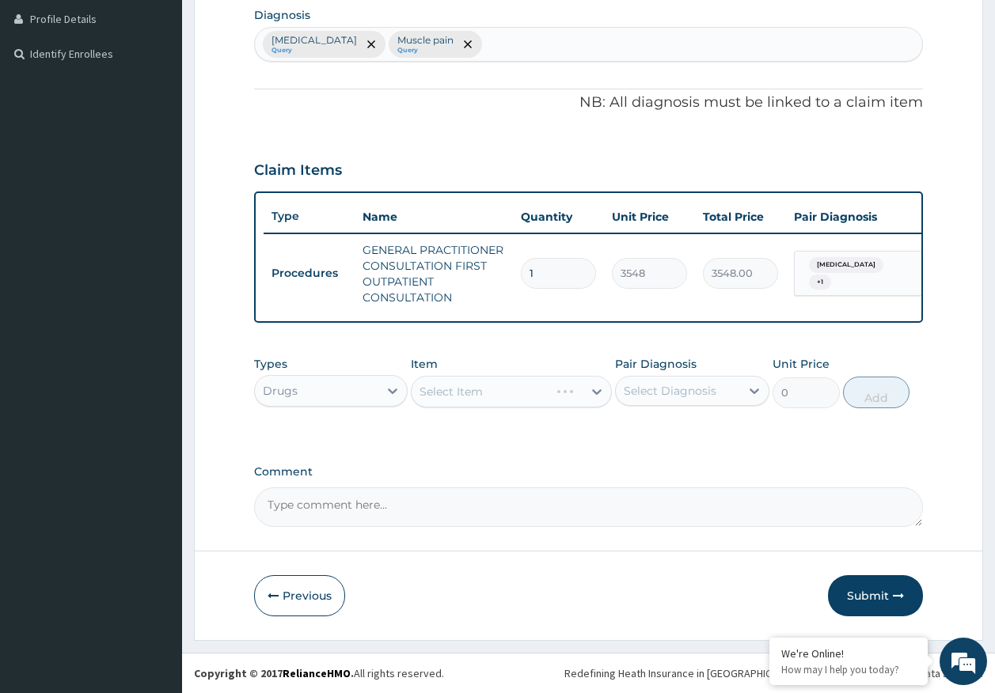
click at [673, 381] on div "Select Diagnosis" at bounding box center [678, 390] width 124 height 25
click at [659, 440] on div "Rhinitis" at bounding box center [692, 431] width 154 height 32
checkbox input "true"
click at [498, 398] on div "Select Item" at bounding box center [496, 391] width 171 height 25
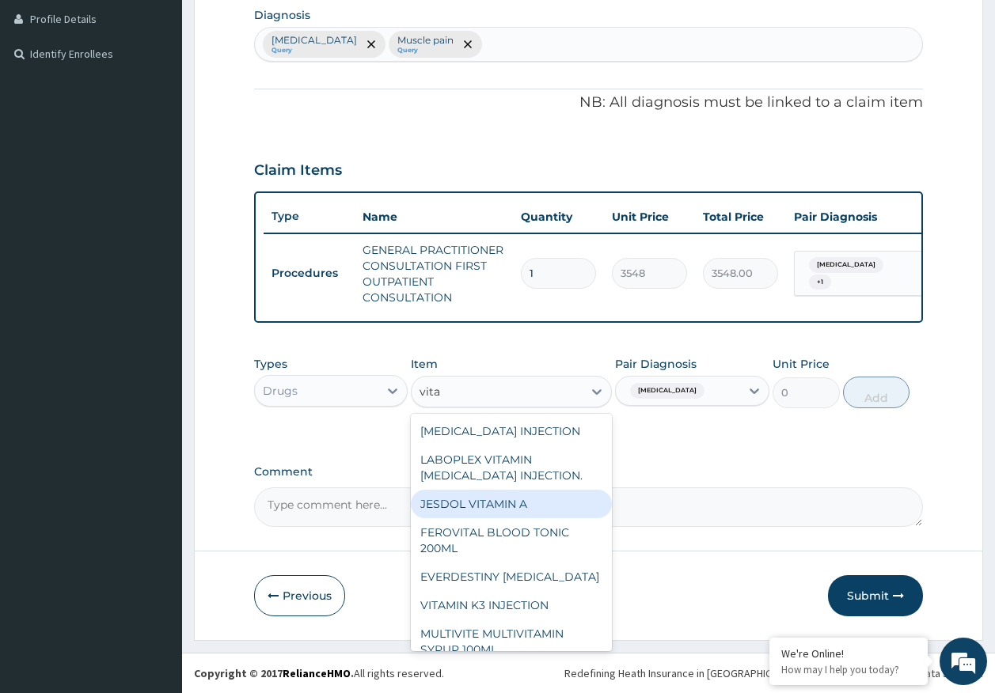
type input "vitac"
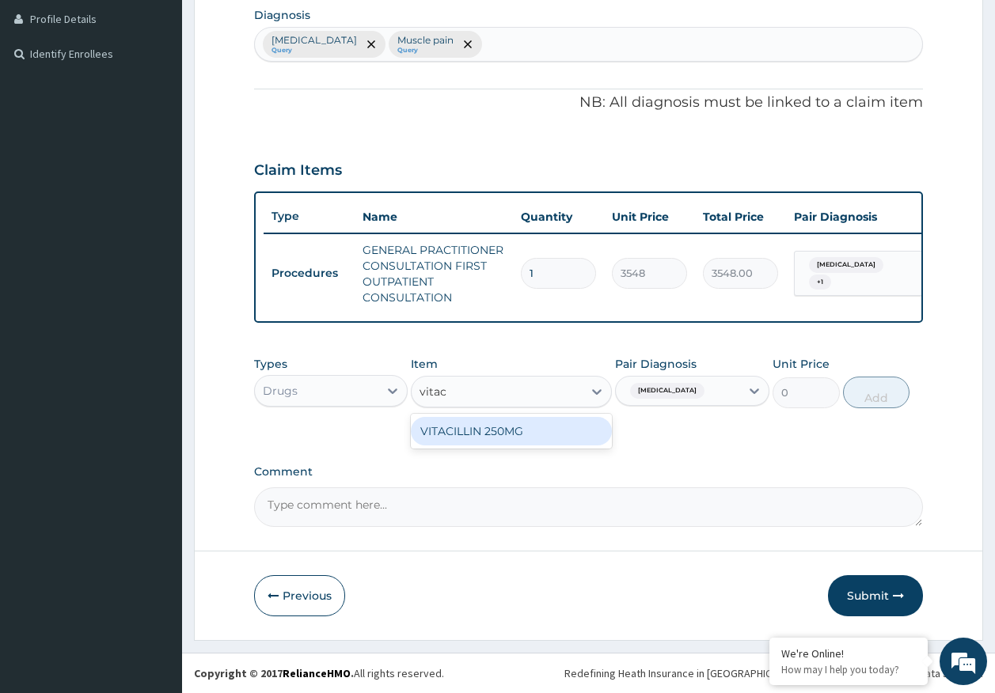
click at [486, 436] on div "VITACILLIN 250MG" at bounding box center [511, 431] width 201 height 28
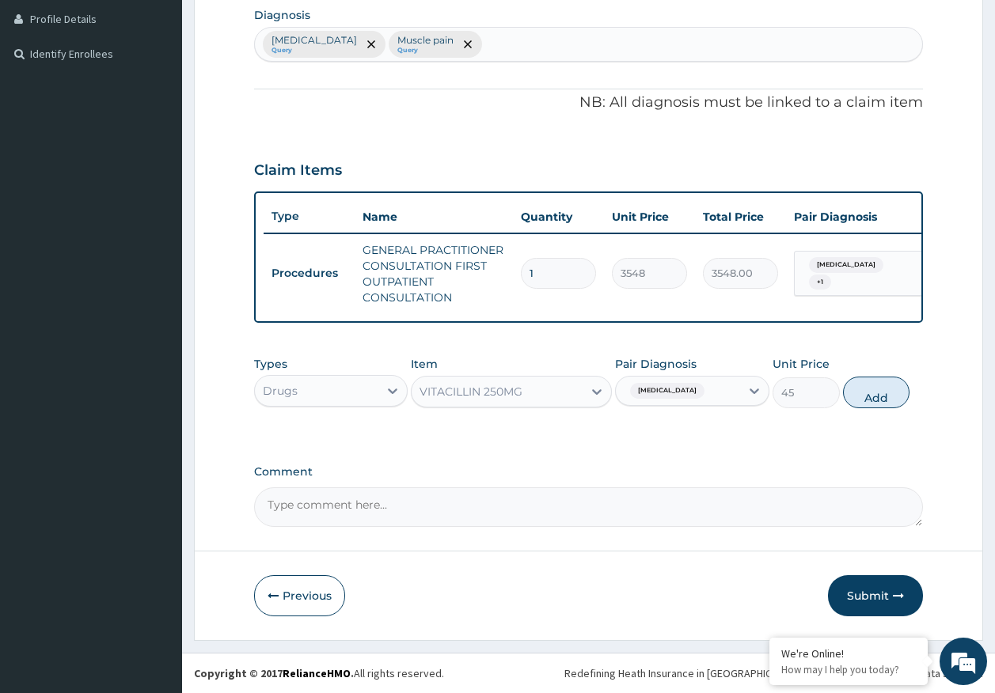
click at [870, 411] on div "Types Drugs Item option VITACILLIN 250MG, selected. Select is focused ,type to …" at bounding box center [588, 382] width 669 height 68
click at [879, 385] on button "Add" at bounding box center [876, 393] width 67 height 32
type input "0"
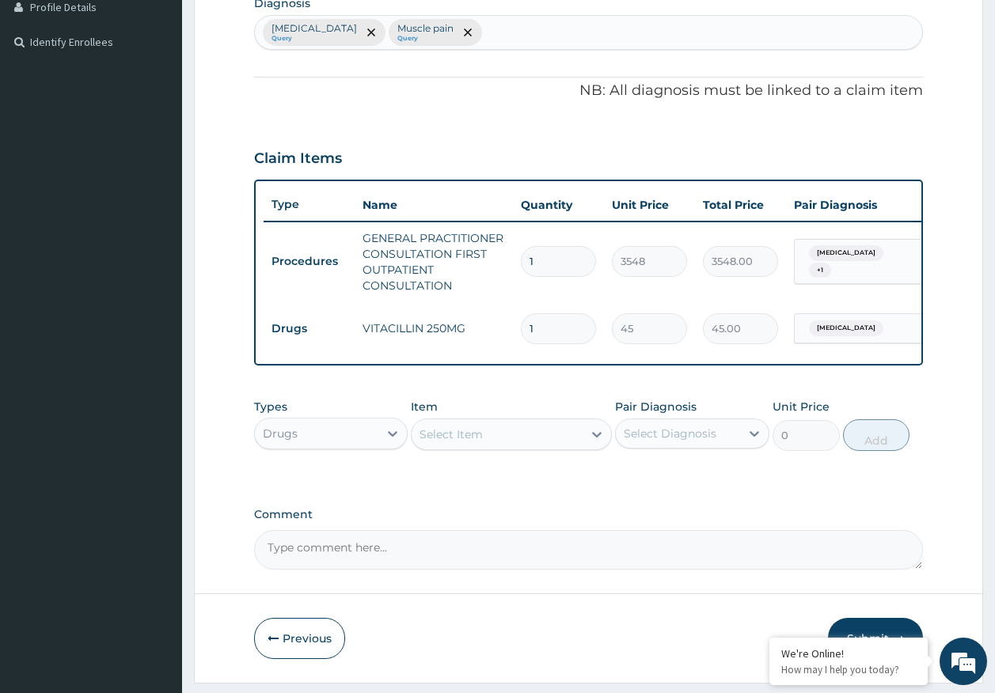
click at [483, 447] on div "Select Item" at bounding box center [496, 434] width 171 height 25
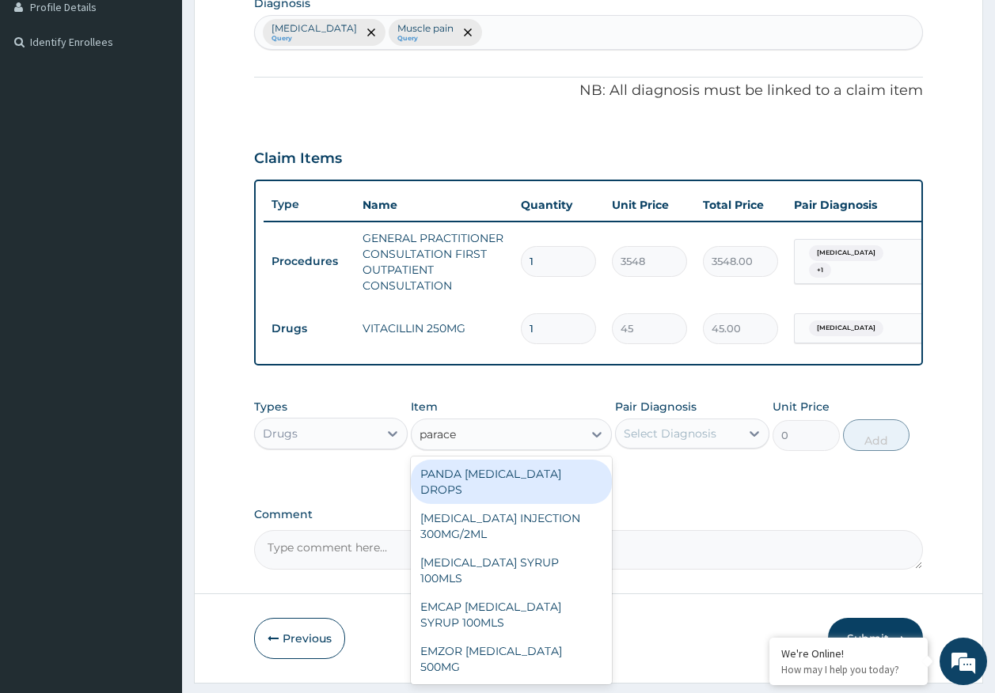
type input "paracet"
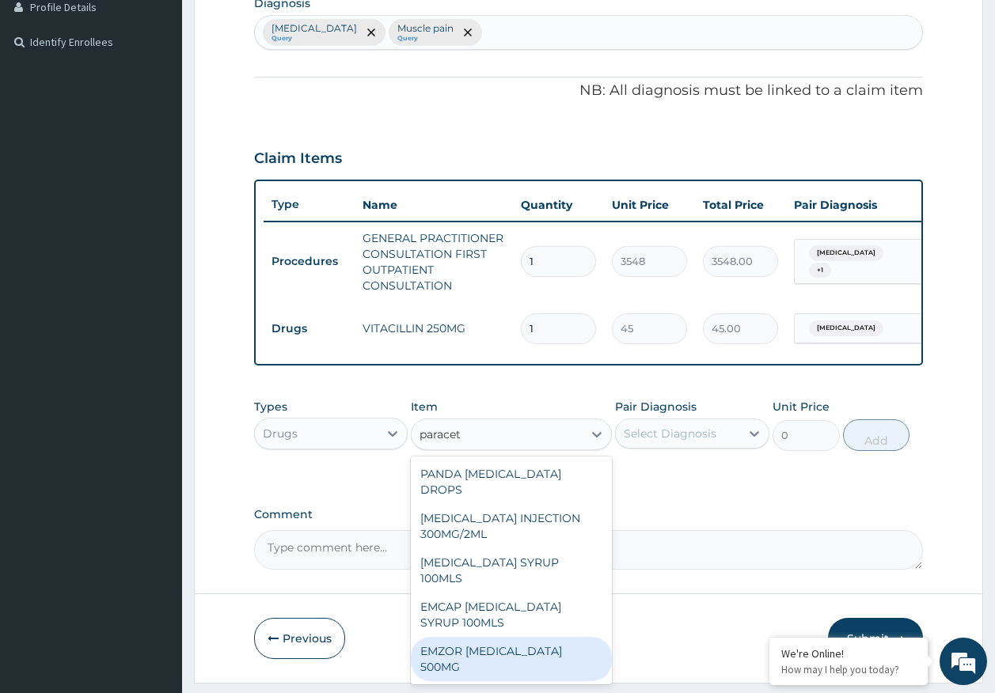
drag, startPoint x: 552, startPoint y: 633, endPoint x: 730, endPoint y: 437, distance: 264.9
click at [553, 637] on div "EMZOR PARACETAMOL 500MG" at bounding box center [511, 659] width 201 height 44
type input "24"
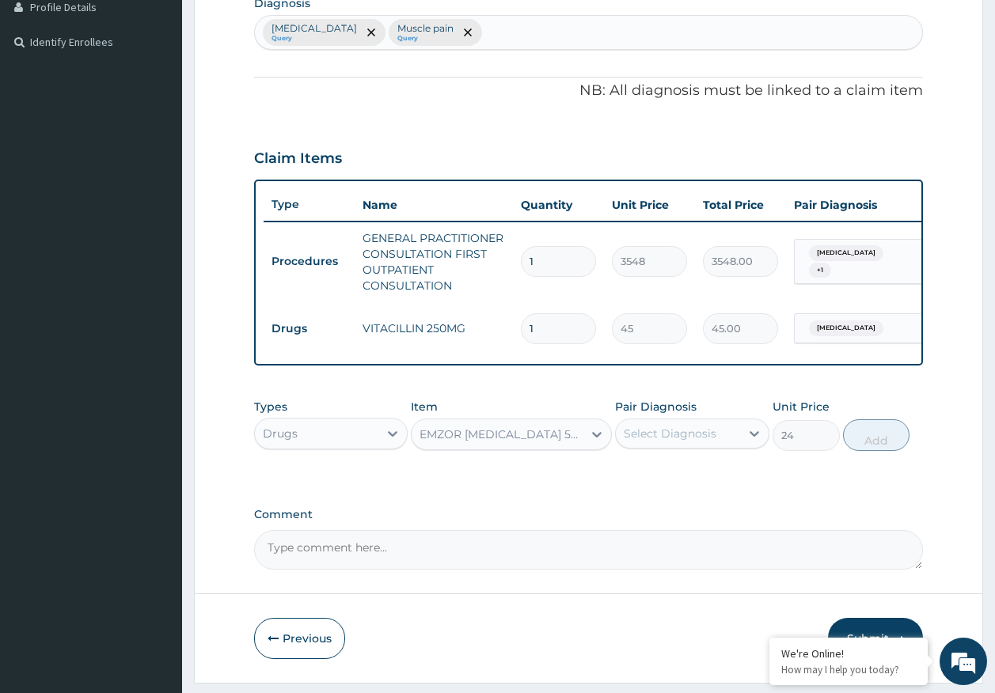
click at [720, 436] on div "Select Diagnosis" at bounding box center [678, 433] width 124 height 25
click at [681, 480] on label "Rhinitis" at bounding box center [690, 472] width 98 height 16
checkbox input "true"
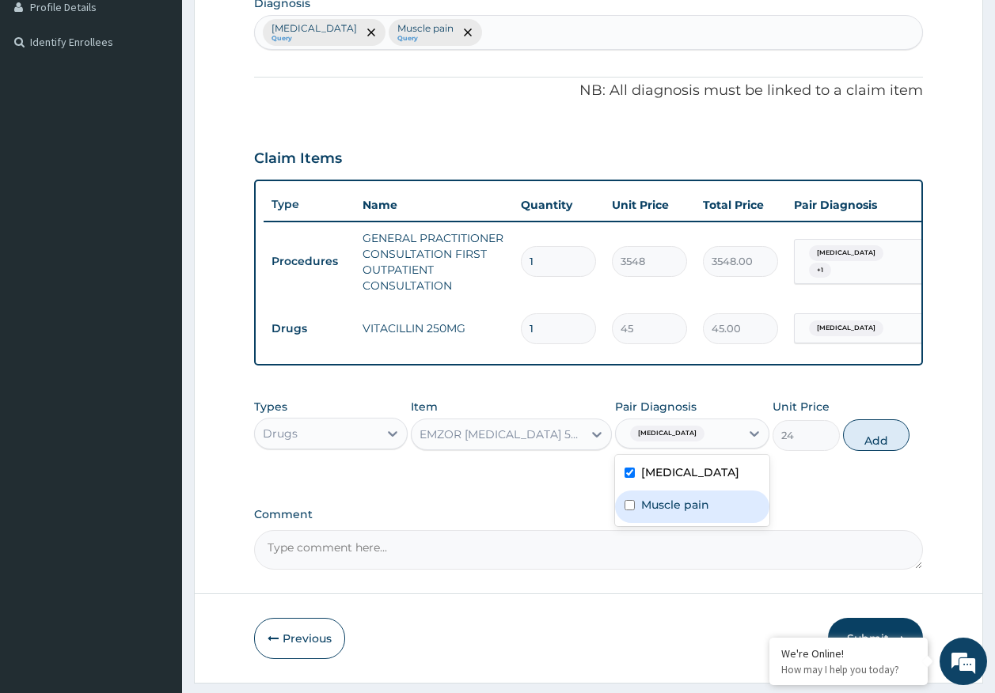
click at [677, 513] on label "Muscle pain" at bounding box center [675, 505] width 68 height 16
checkbox input "true"
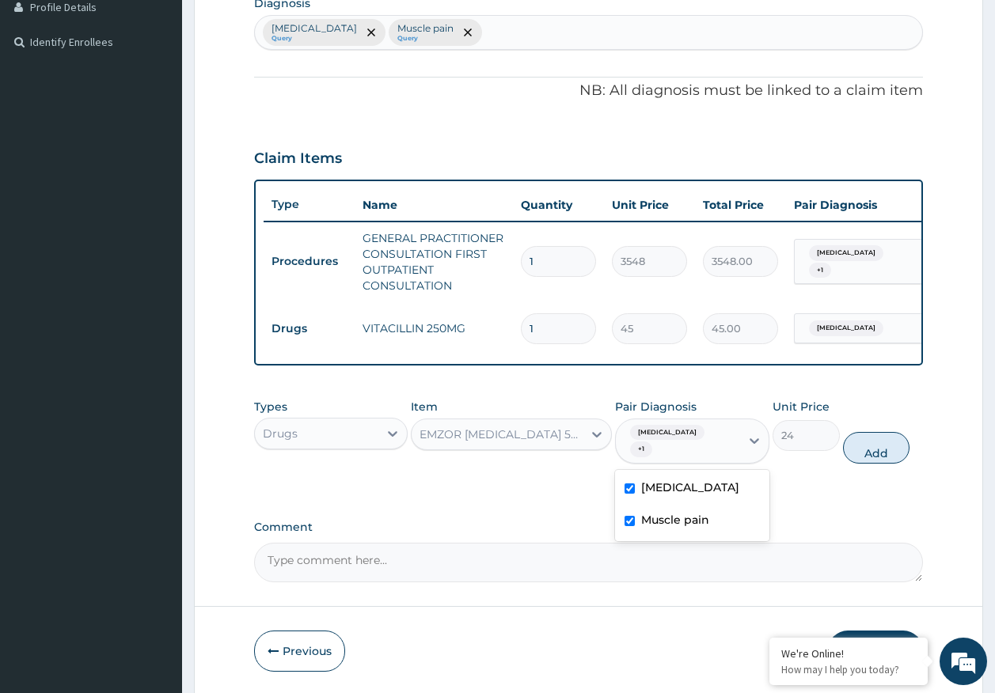
click at [677, 491] on label "Rhinitis" at bounding box center [690, 487] width 98 height 16
checkbox input "false"
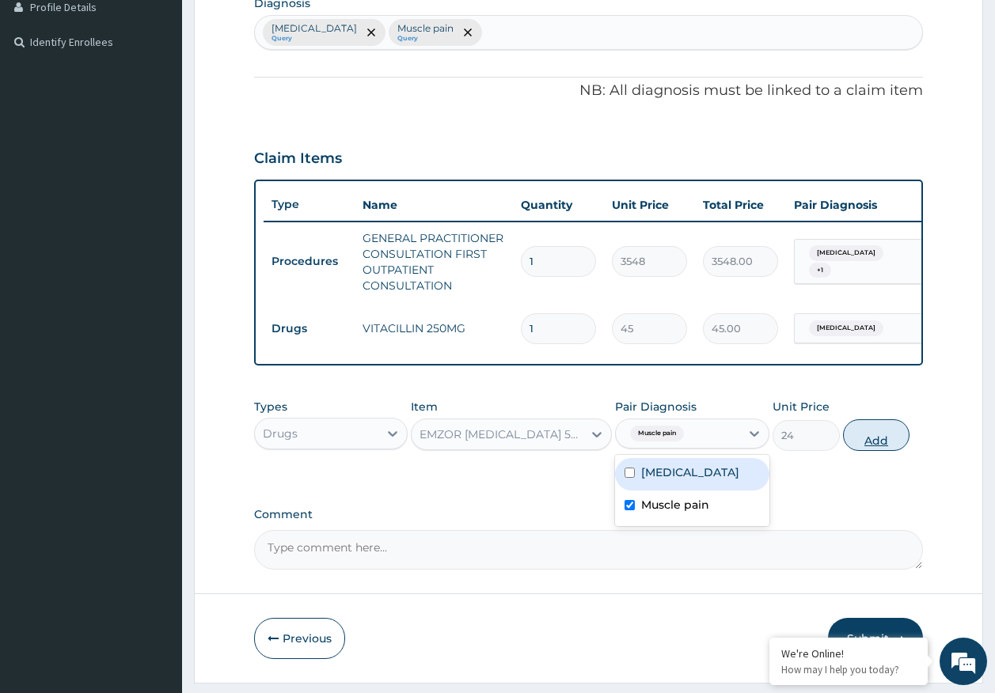
click at [885, 451] on button "Add" at bounding box center [876, 435] width 67 height 32
type input "0"
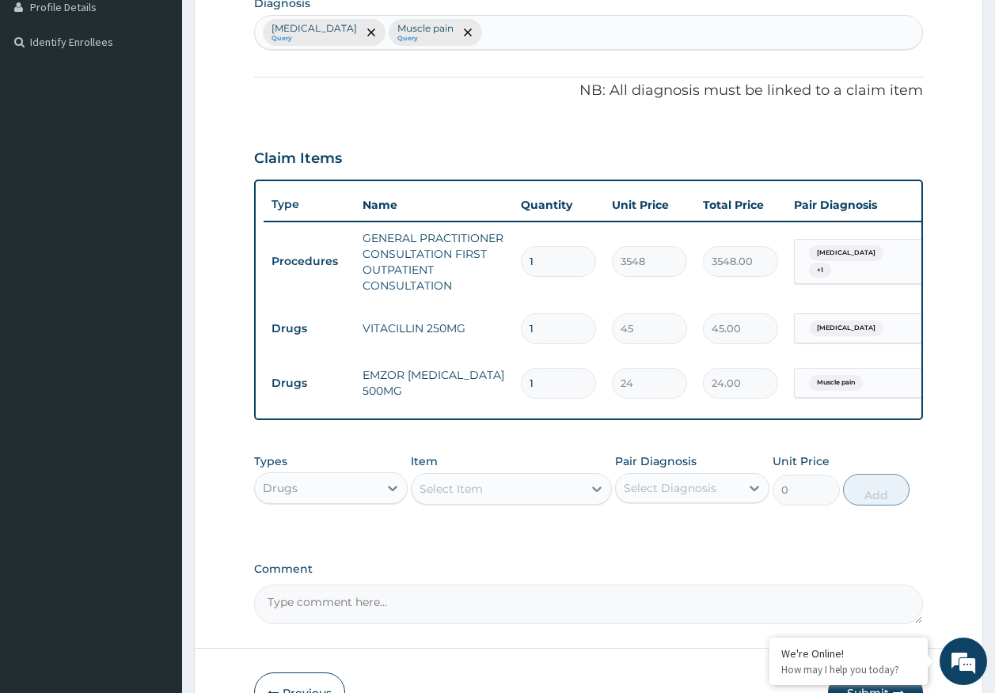
type input "15"
type input "360.00"
type input "15"
click at [542, 326] on input "1" at bounding box center [558, 328] width 75 height 31
type input "0.00"
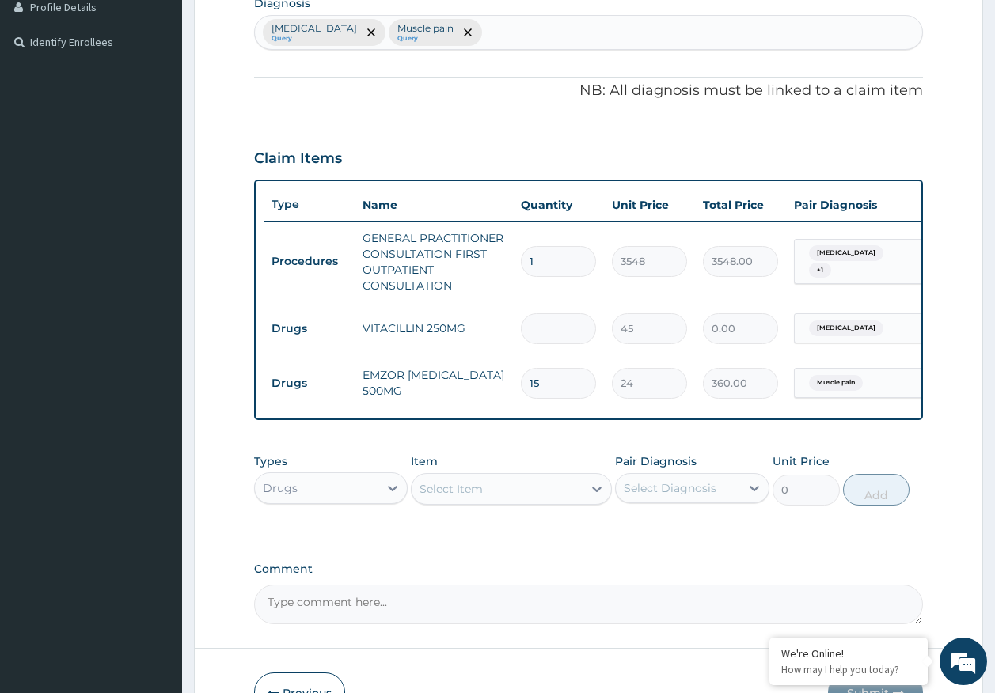
type input "9"
type input "405.00"
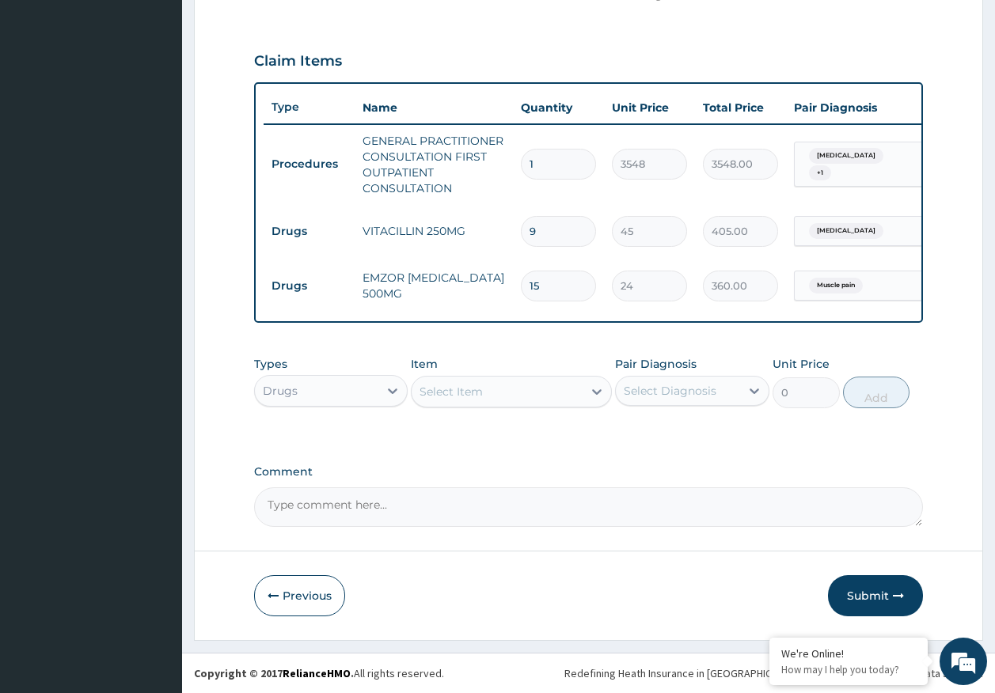
scroll to position [518, 0]
type input "0.00"
type input "1"
type input "45.00"
type input "10"
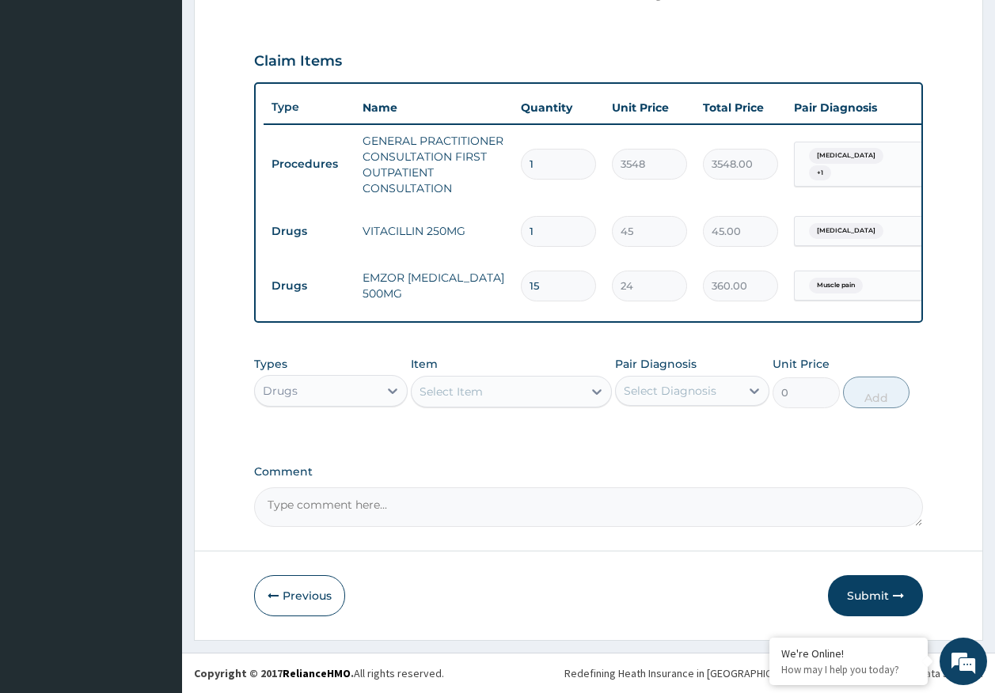
type input "450.00"
type input "10"
click at [876, 591] on button "Submit" at bounding box center [875, 595] width 95 height 41
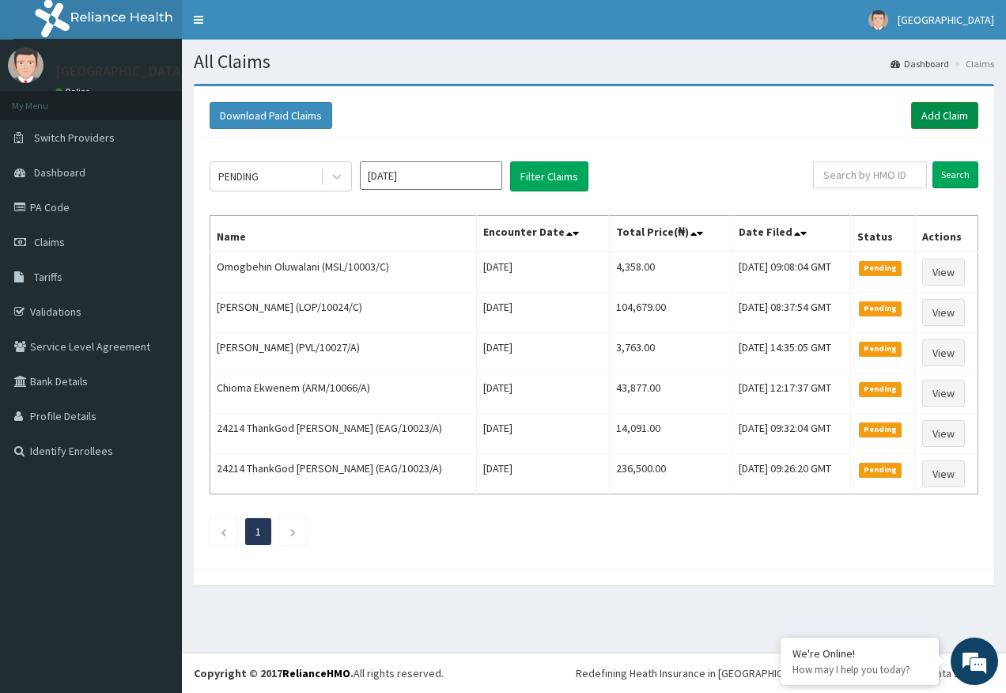
click at [927, 115] on link "Add Claim" at bounding box center [944, 115] width 67 height 27
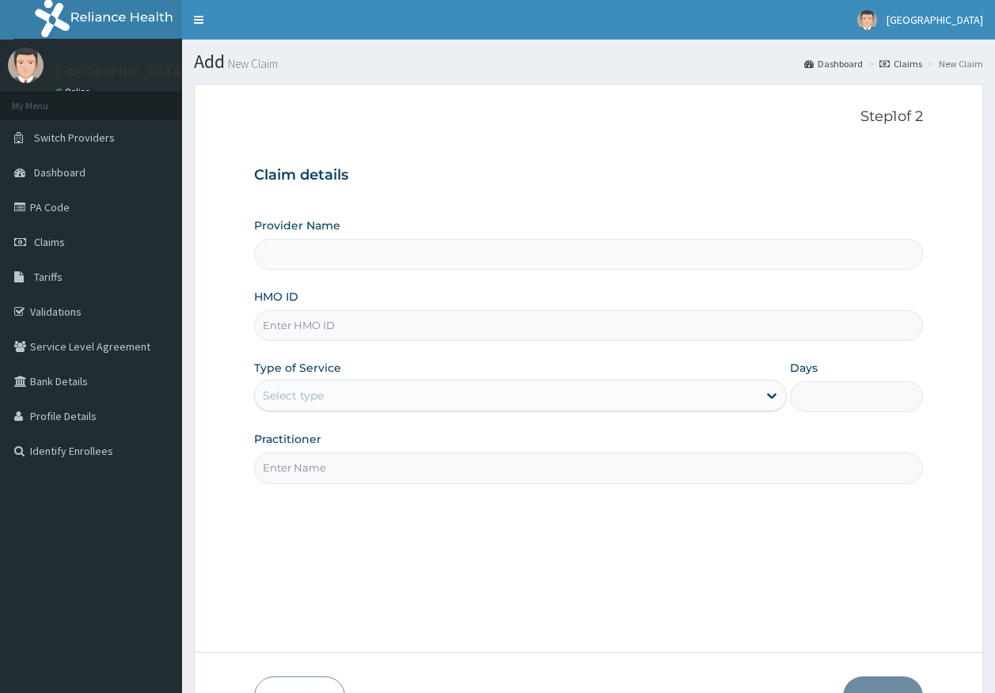
type input "[GEOGRAPHIC_DATA]"
click at [282, 329] on input "HMO ID" at bounding box center [588, 325] width 669 height 31
paste input "MSL/10003/B"
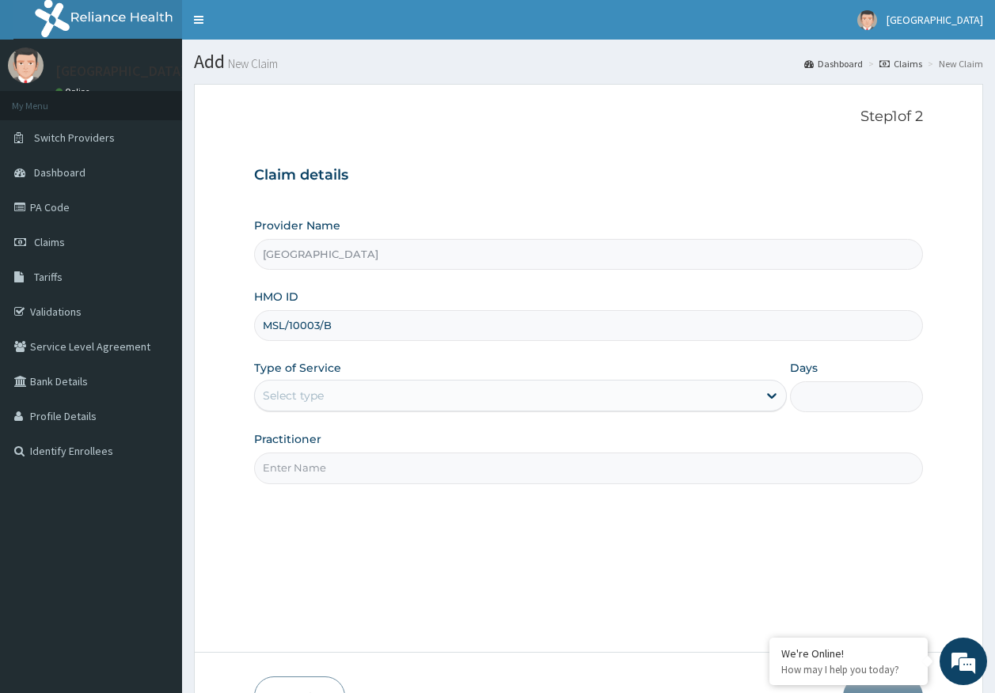
type input "MSL/10003/B"
click at [284, 395] on div "Select type" at bounding box center [293, 396] width 61 height 16
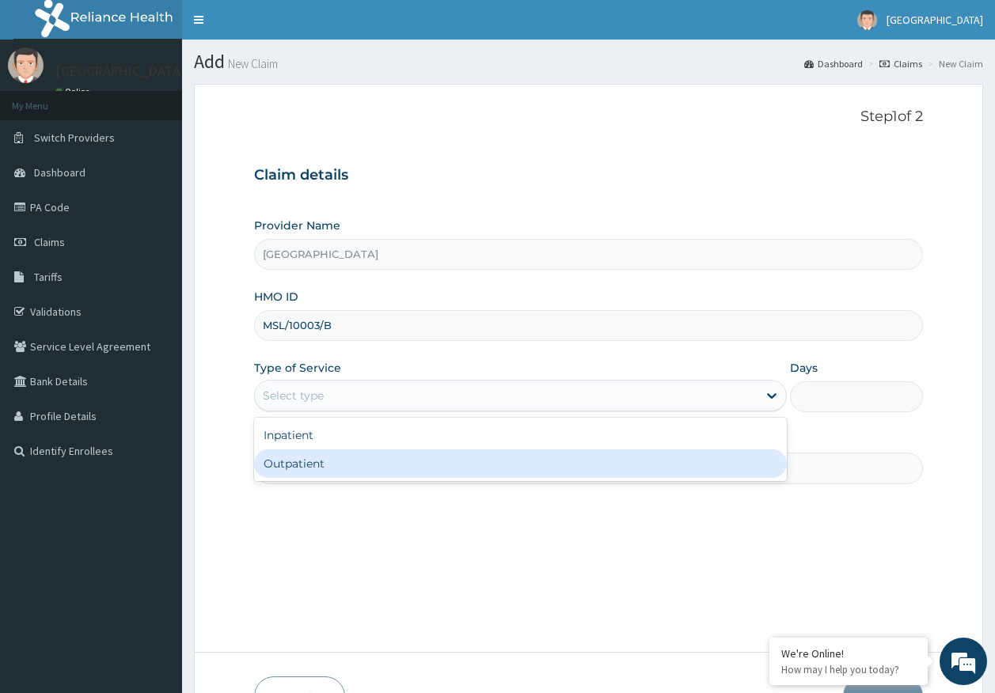
click at [307, 472] on div "Outpatient" at bounding box center [520, 463] width 532 height 28
type input "1"
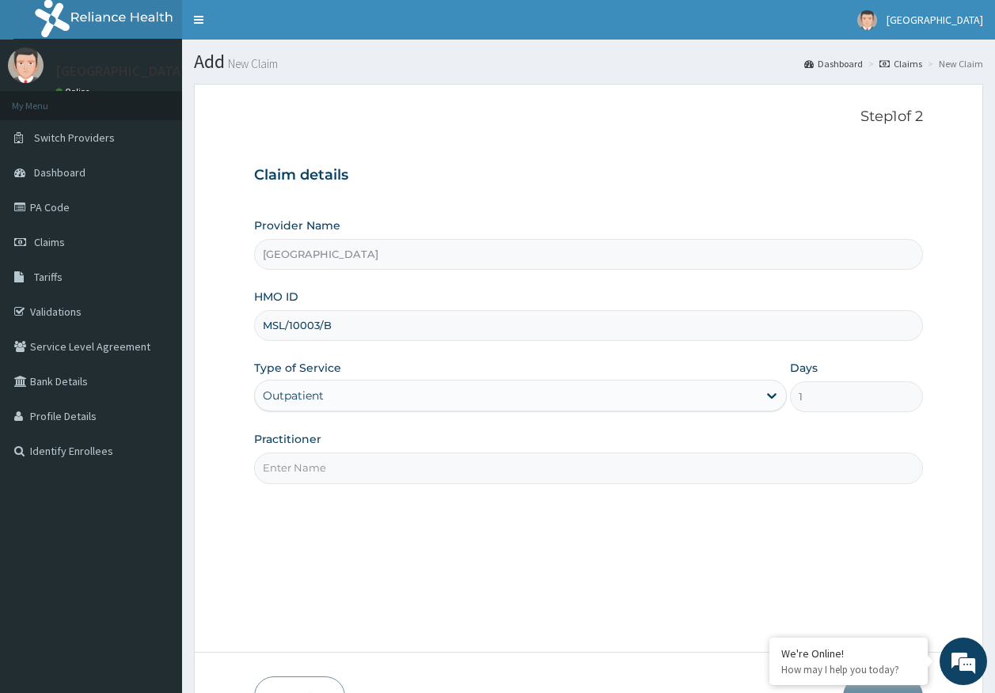
drag, startPoint x: 316, startPoint y: 468, endPoint x: 333, endPoint y: 472, distance: 17.3
click at [316, 468] on input "Practitioner" at bounding box center [588, 468] width 669 height 31
type input "[PERSON_NAME]"
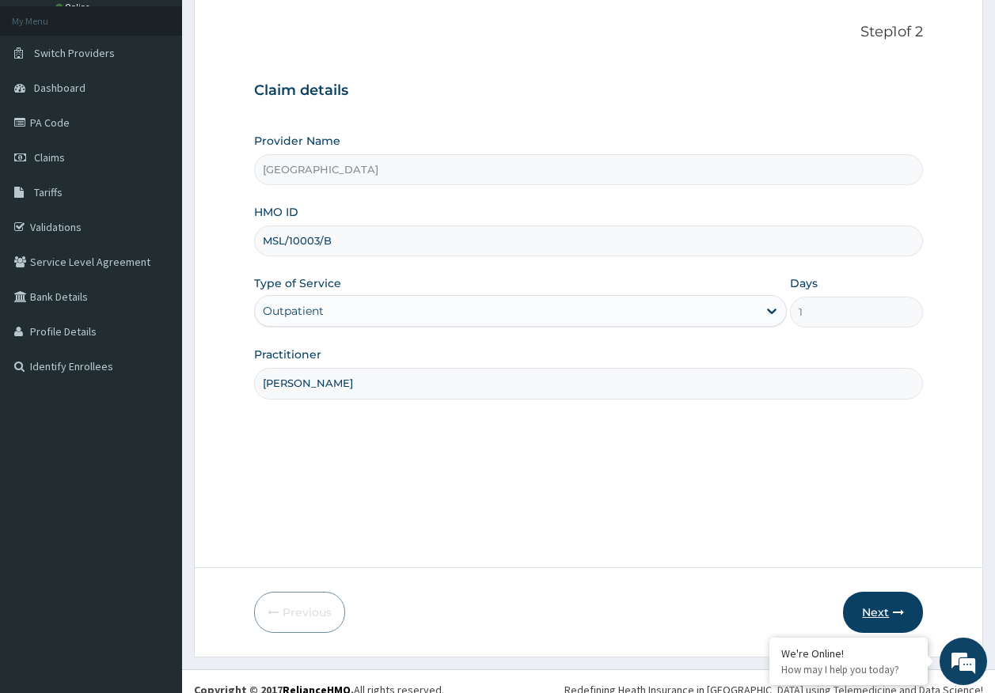
scroll to position [101, 0]
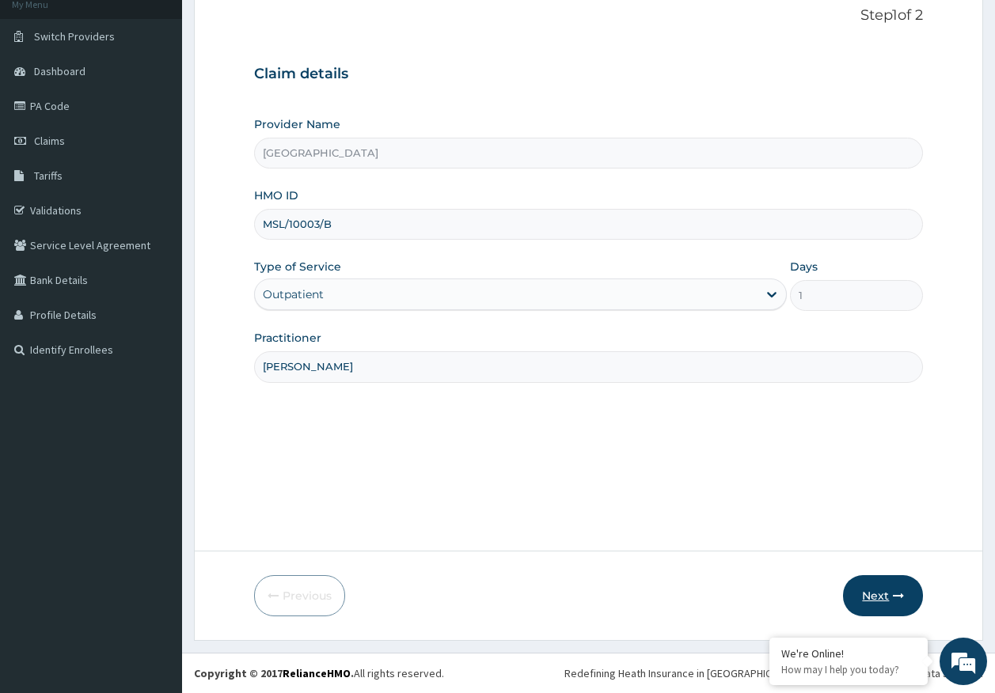
click at [874, 597] on button "Next" at bounding box center [883, 595] width 80 height 41
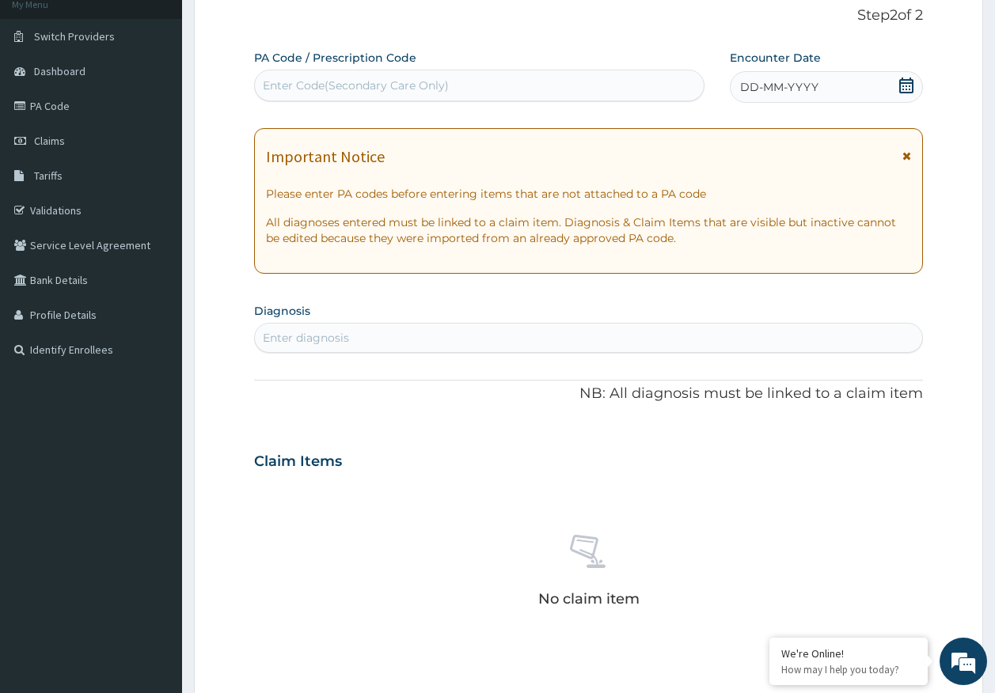
click at [793, 88] on span "DD-MM-YYYY" at bounding box center [779, 87] width 78 height 16
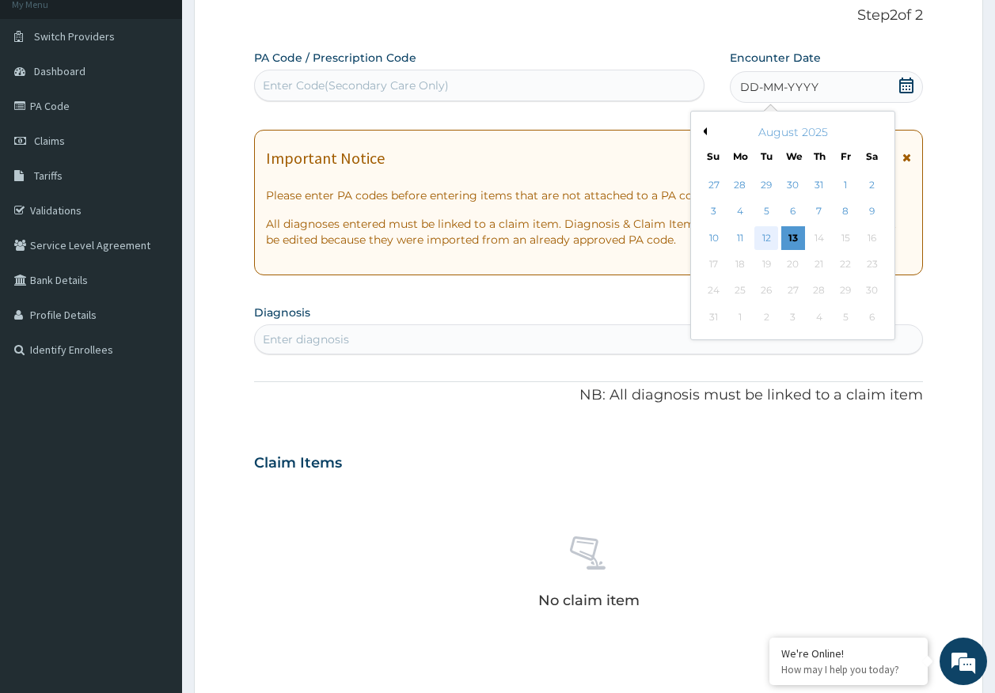
click at [765, 238] on div "12" at bounding box center [767, 238] width 24 height 24
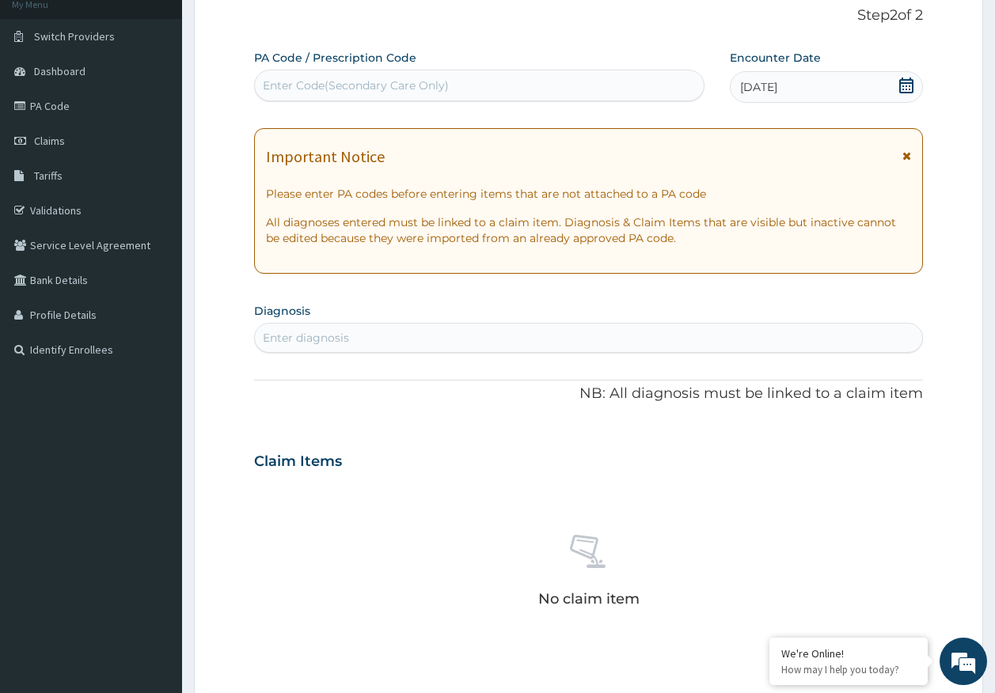
click at [433, 338] on div "Enter diagnosis" at bounding box center [589, 337] width 668 height 25
type input "malar"
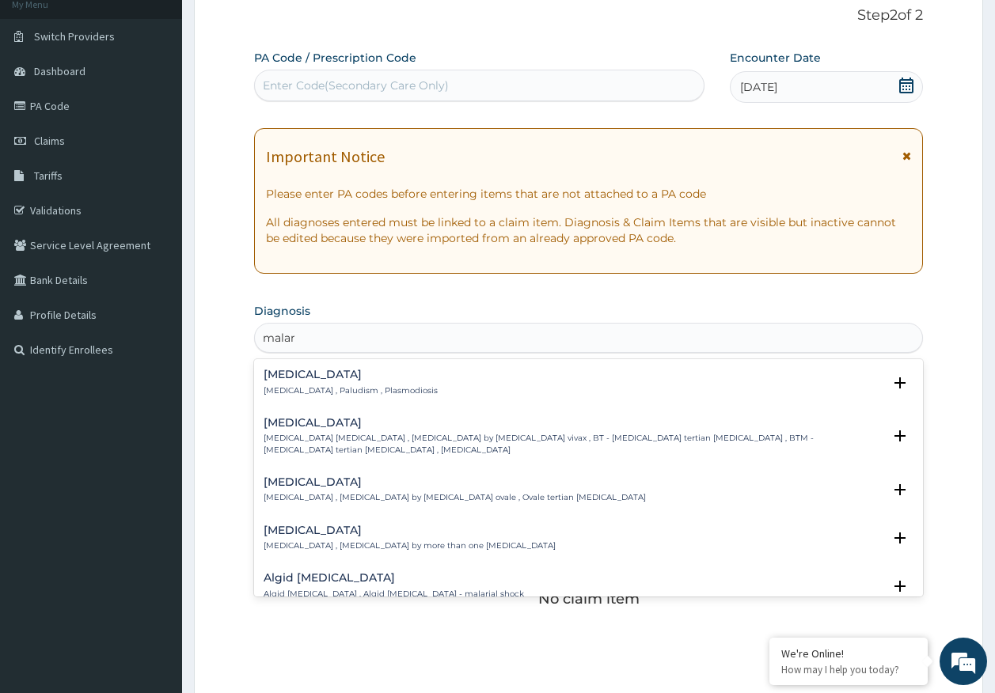
click at [290, 370] on h4 "[MEDICAL_DATA]" at bounding box center [350, 375] width 174 height 12
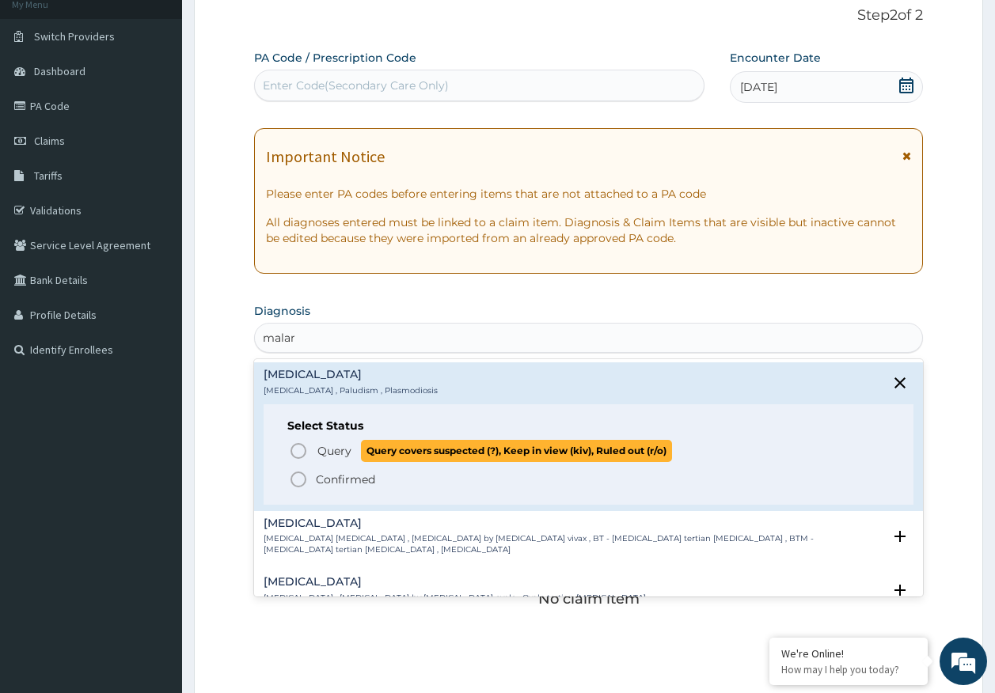
click at [351, 449] on span "Query" at bounding box center [334, 451] width 34 height 16
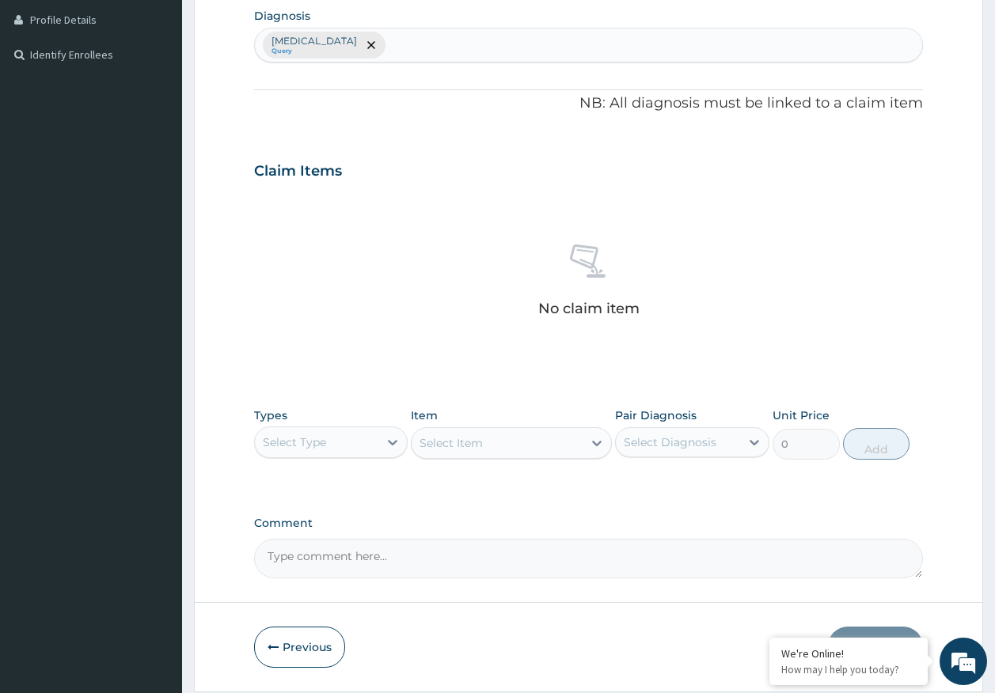
scroll to position [448, 0]
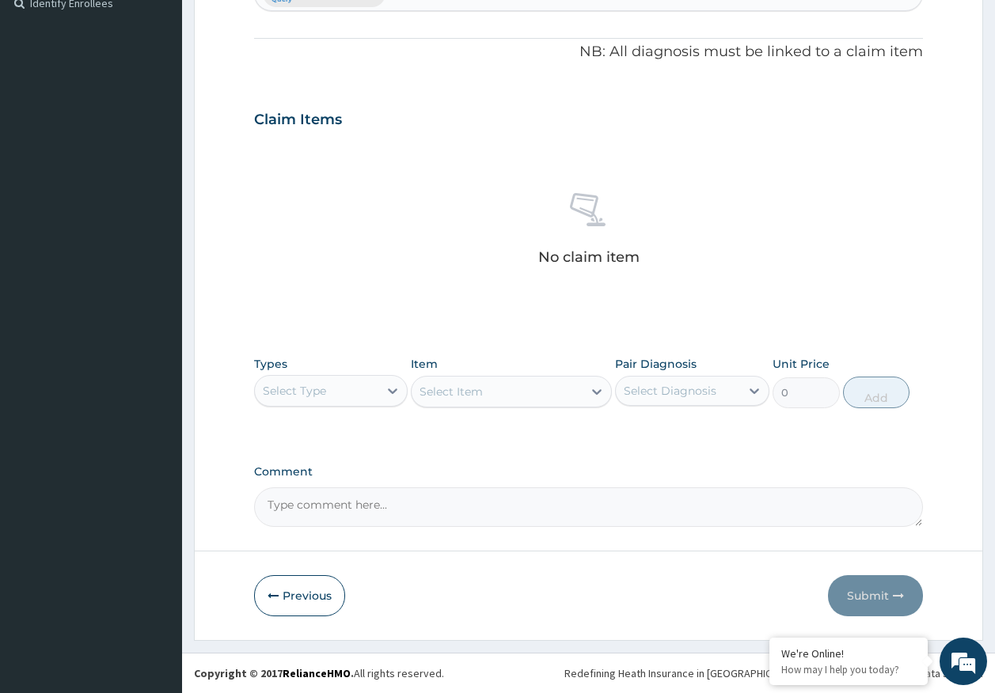
click at [365, 392] on div "Select Type" at bounding box center [317, 390] width 124 height 25
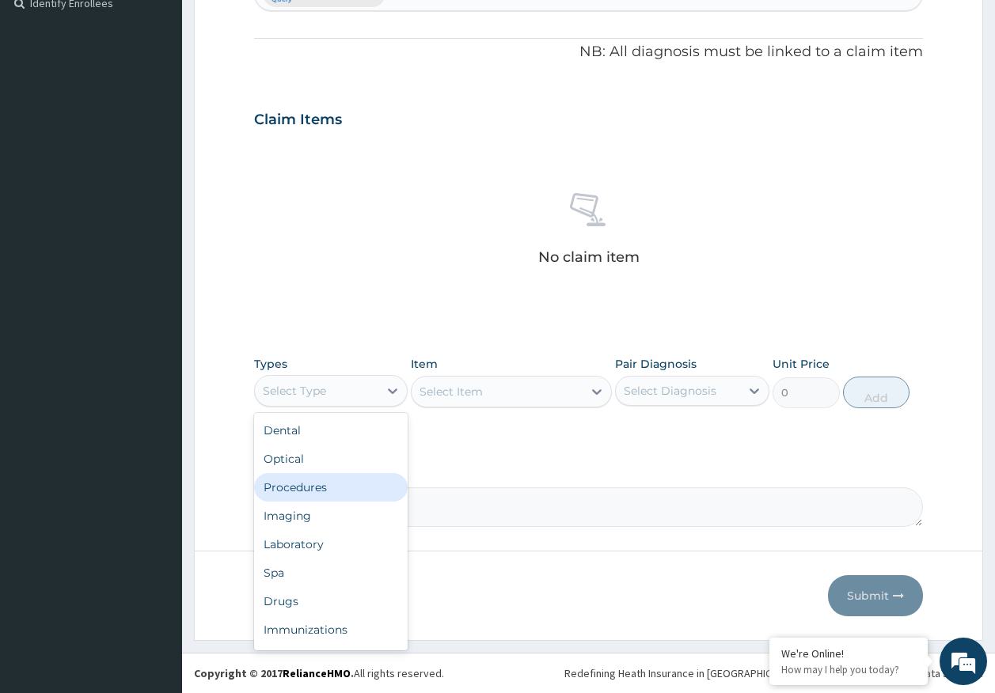
click at [313, 488] on div "Procedures" at bounding box center [331, 487] width 154 height 28
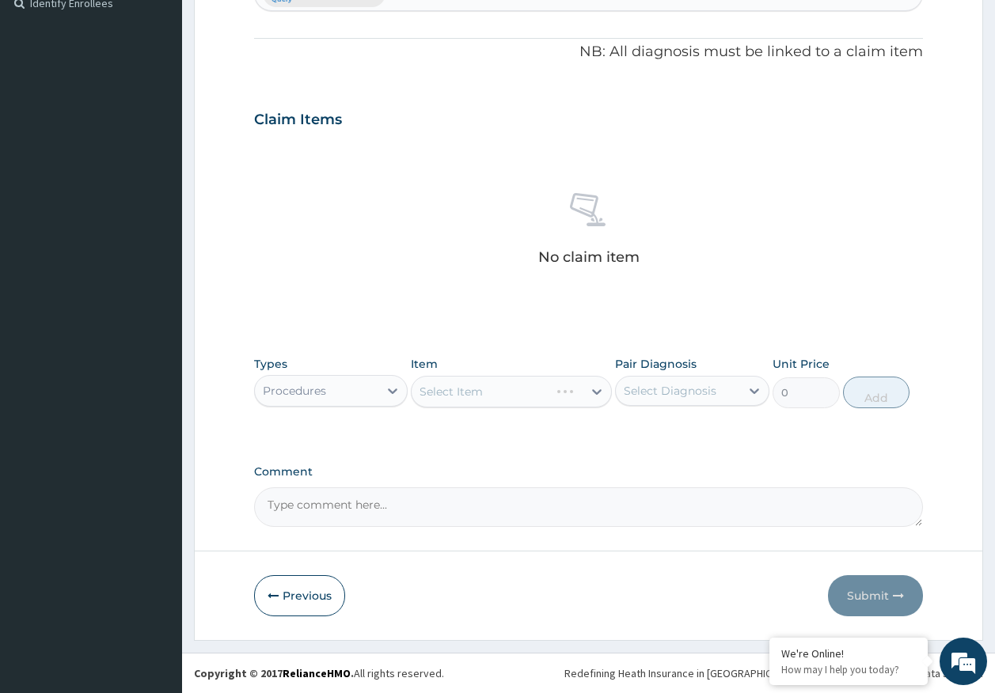
click at [661, 391] on div "Select Diagnosis" at bounding box center [669, 391] width 93 height 16
click at [661, 441] on div "[MEDICAL_DATA]" at bounding box center [692, 431] width 154 height 32
checkbox input "true"
click at [487, 396] on div "Select Item" at bounding box center [496, 391] width 171 height 25
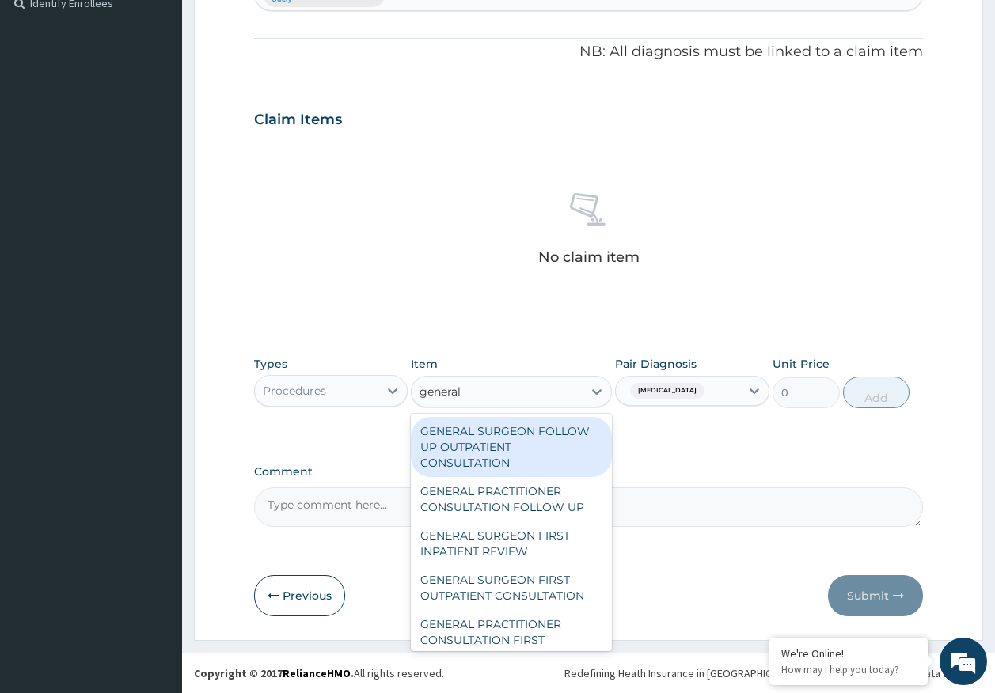
type input "general p"
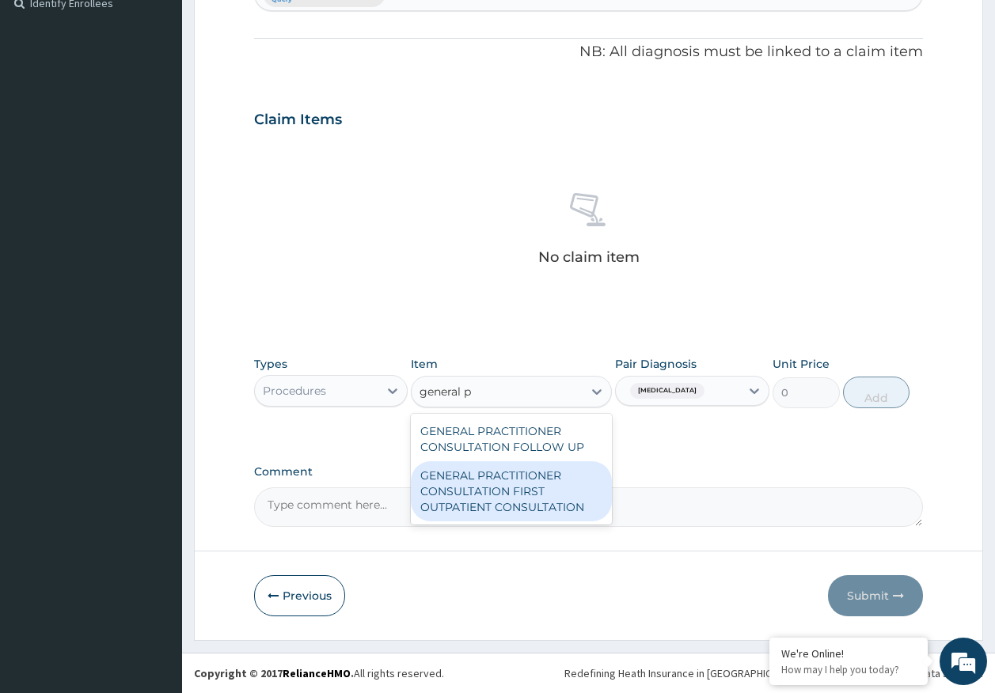
click at [510, 503] on div "GENERAL PRACTITIONER CONSULTATION FIRST OUTPATIENT CONSULTATION" at bounding box center [511, 491] width 201 height 60
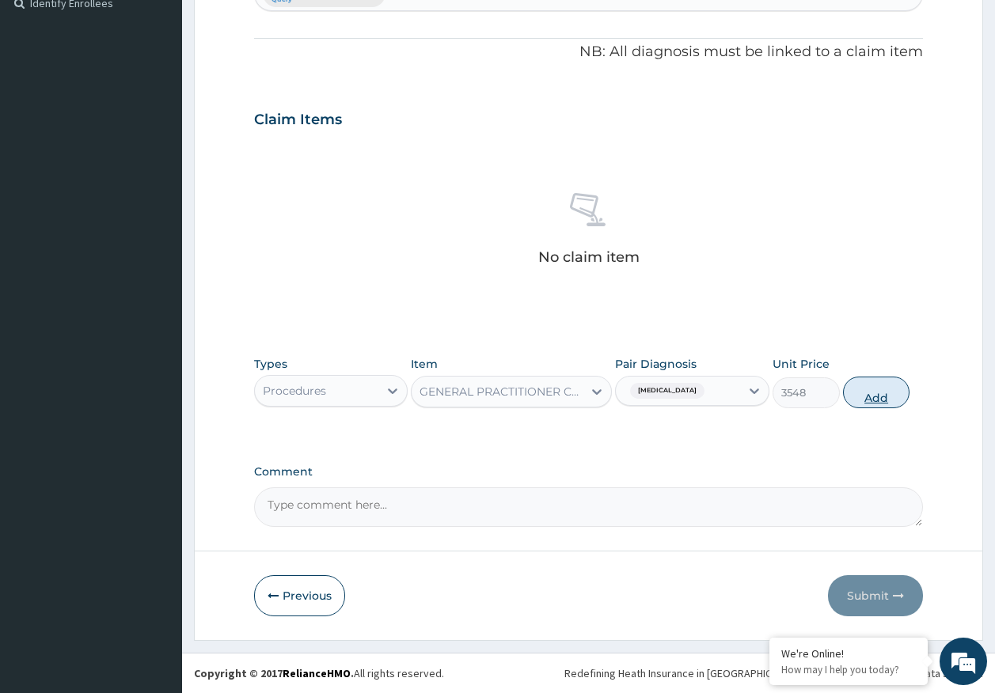
click at [871, 391] on button "Add" at bounding box center [876, 393] width 67 height 32
type input "0"
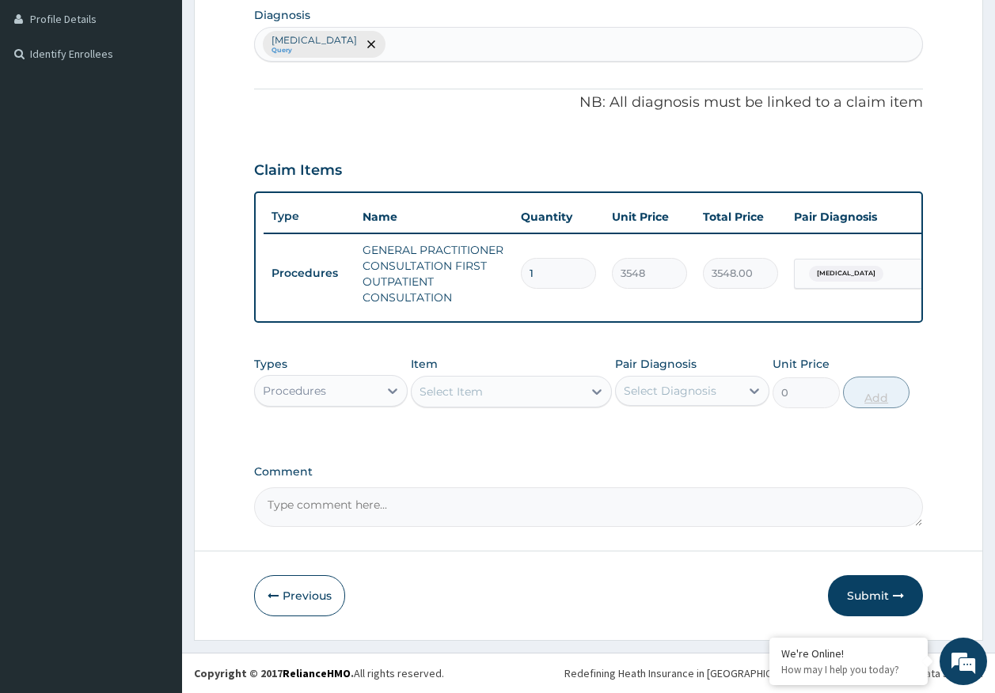
scroll to position [409, 0]
click at [343, 395] on div "Procedures" at bounding box center [317, 390] width 124 height 25
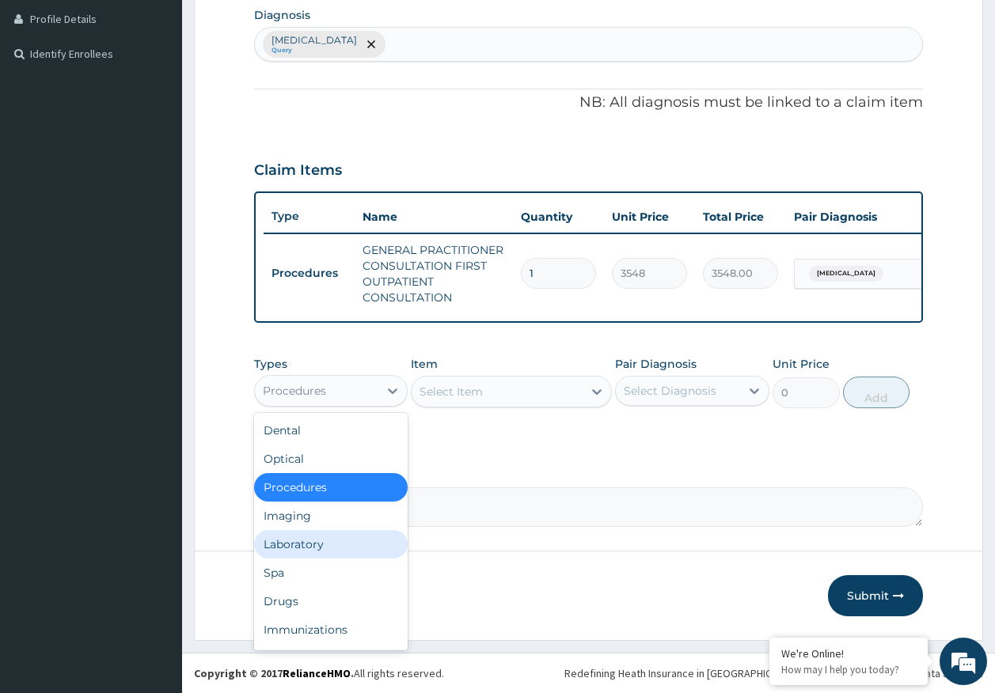
drag, startPoint x: 317, startPoint y: 542, endPoint x: 517, endPoint y: 464, distance: 214.2
click at [332, 537] on div "Laboratory" at bounding box center [331, 544] width 154 height 28
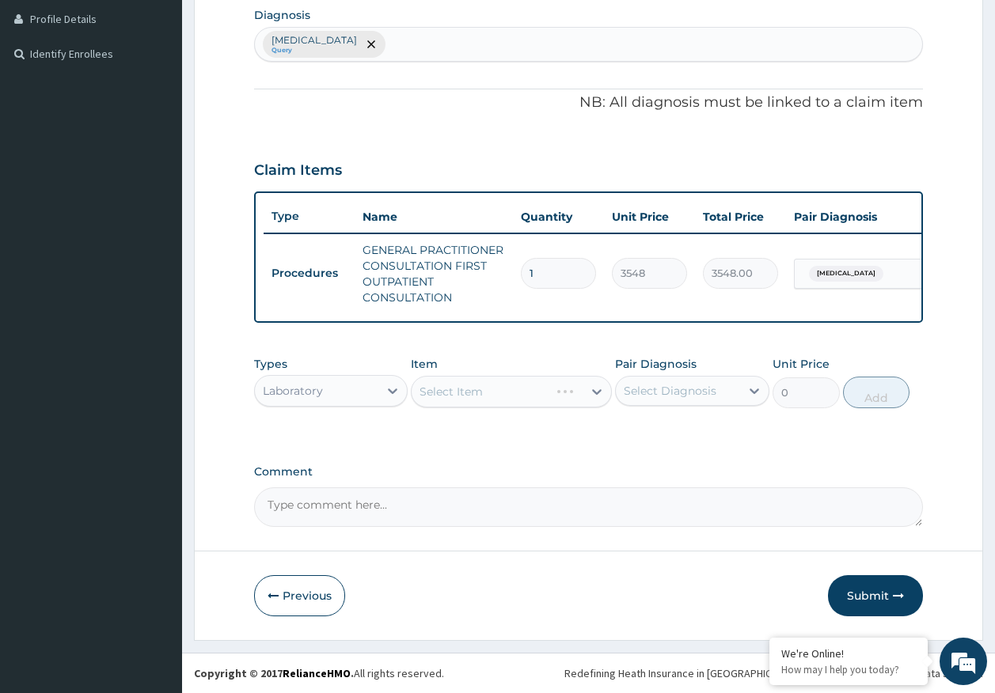
click at [689, 381] on div "Select Diagnosis" at bounding box center [678, 390] width 124 height 25
click at [540, 395] on div "Select Item" at bounding box center [496, 391] width 171 height 25
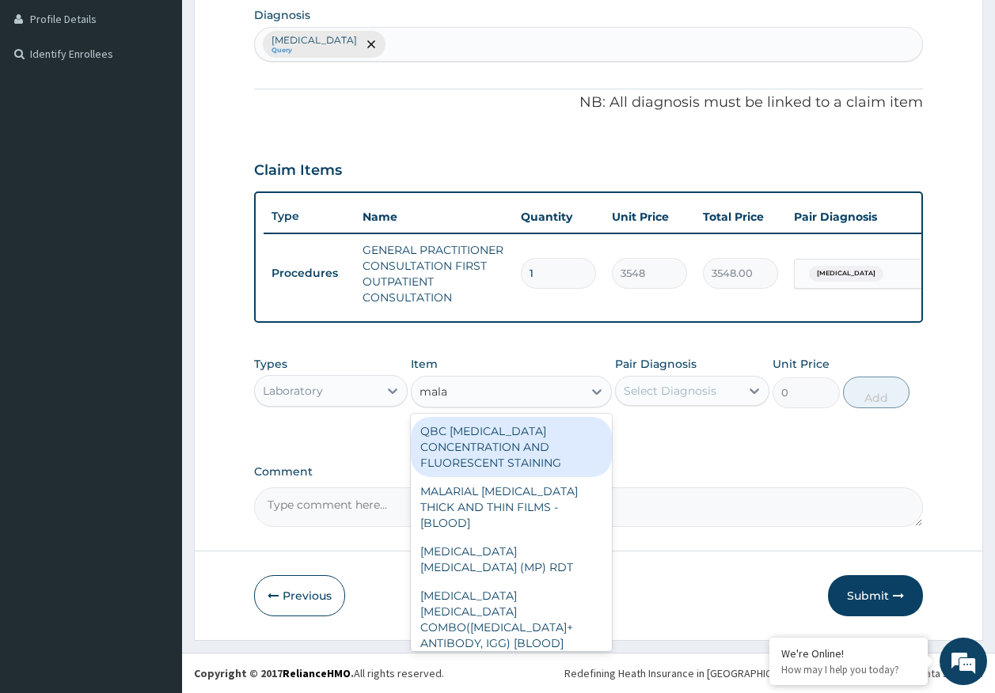
type input "malar"
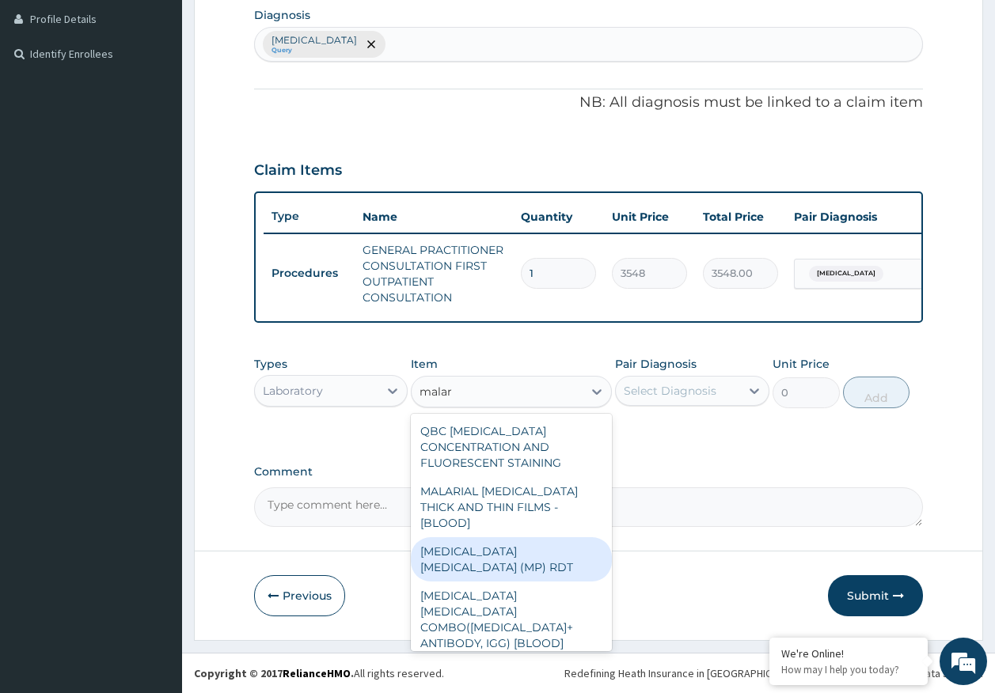
click at [555, 538] on div "[MEDICAL_DATA] [MEDICAL_DATA] (MP) RDT" at bounding box center [511, 559] width 201 height 44
type input "1613"
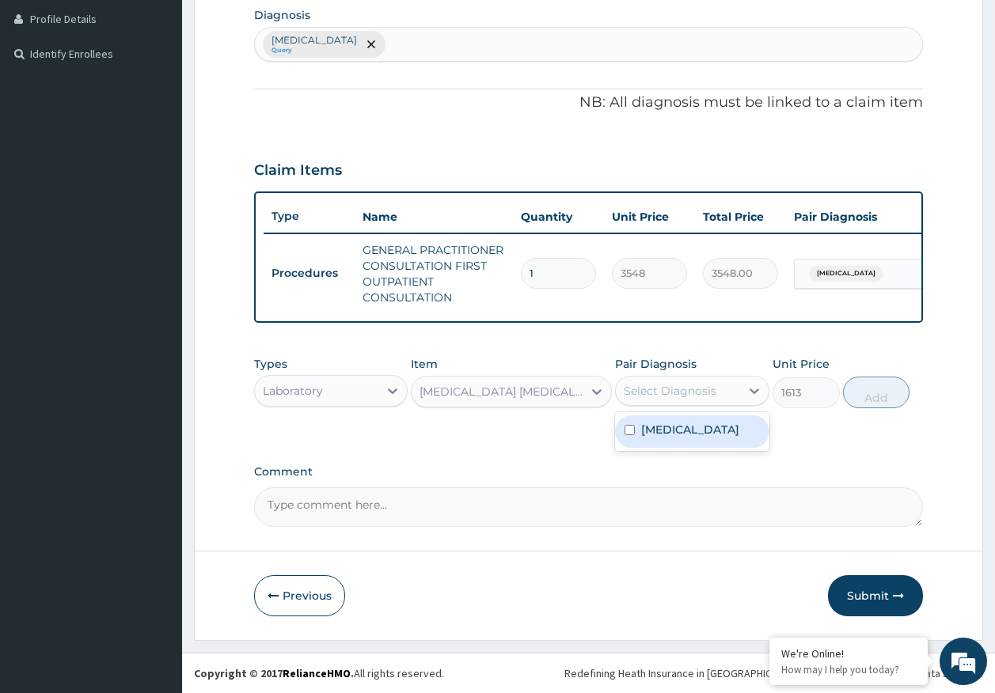
drag, startPoint x: 733, startPoint y: 398, endPoint x: 683, endPoint y: 438, distance: 64.3
click at [733, 398] on div "Select Diagnosis" at bounding box center [678, 390] width 124 height 25
click at [670, 431] on label "[MEDICAL_DATA]" at bounding box center [690, 430] width 98 height 16
checkbox input "true"
click at [876, 400] on button "Add" at bounding box center [876, 393] width 67 height 32
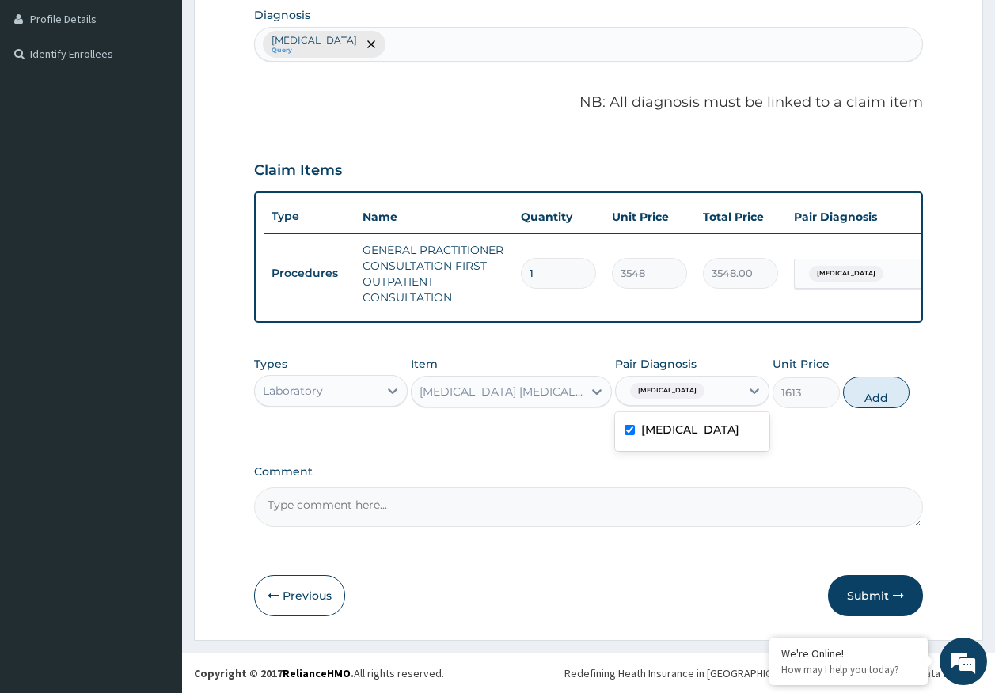
type input "0"
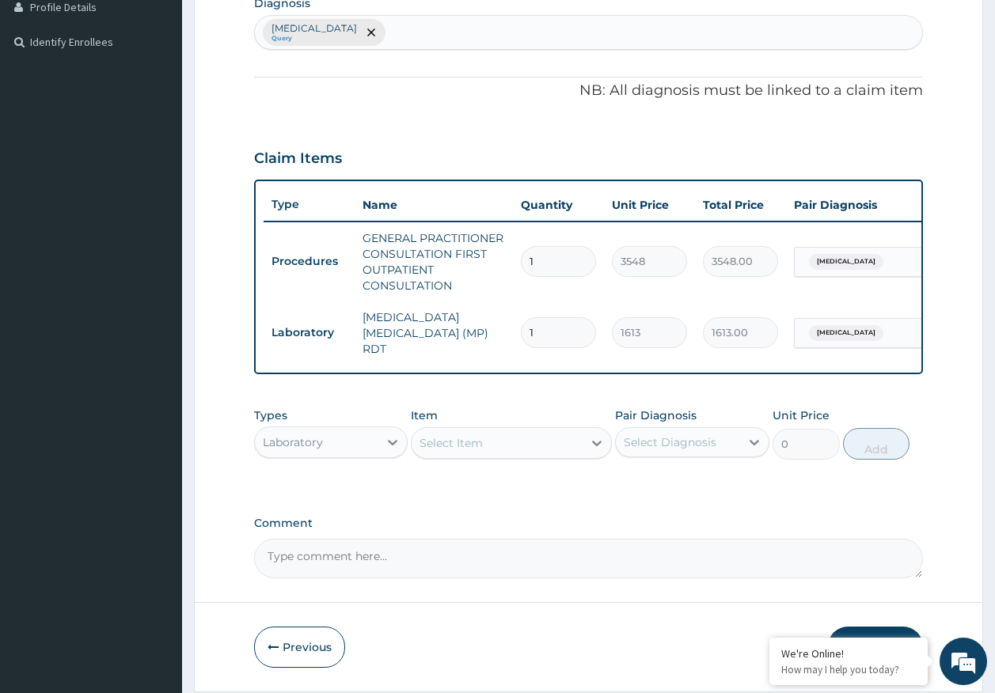
click at [299, 445] on div "Laboratory" at bounding box center [293, 442] width 60 height 16
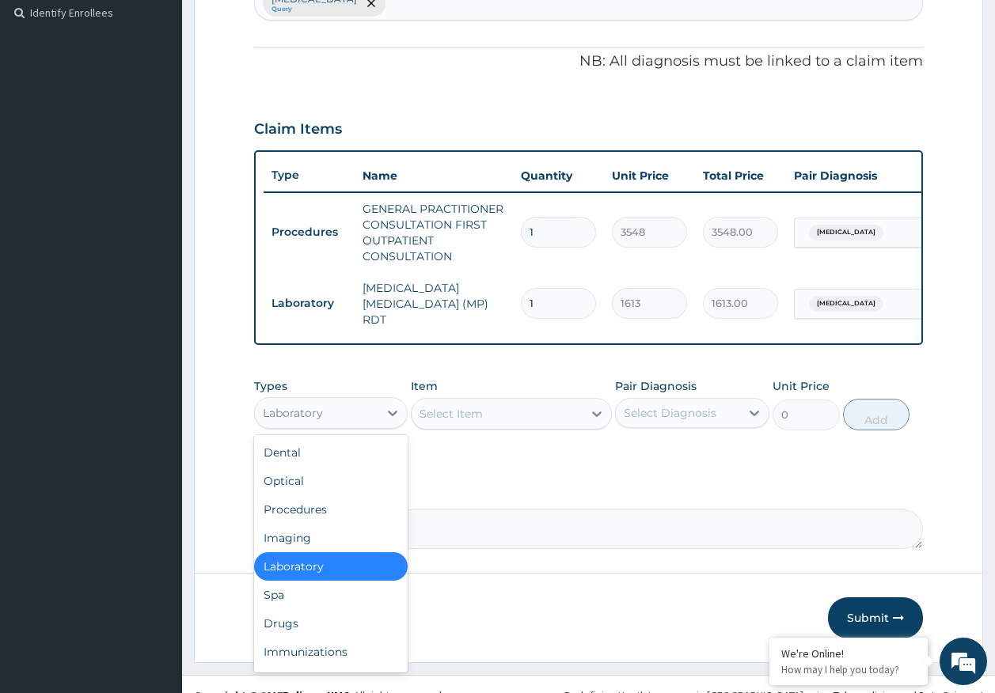
scroll to position [464, 0]
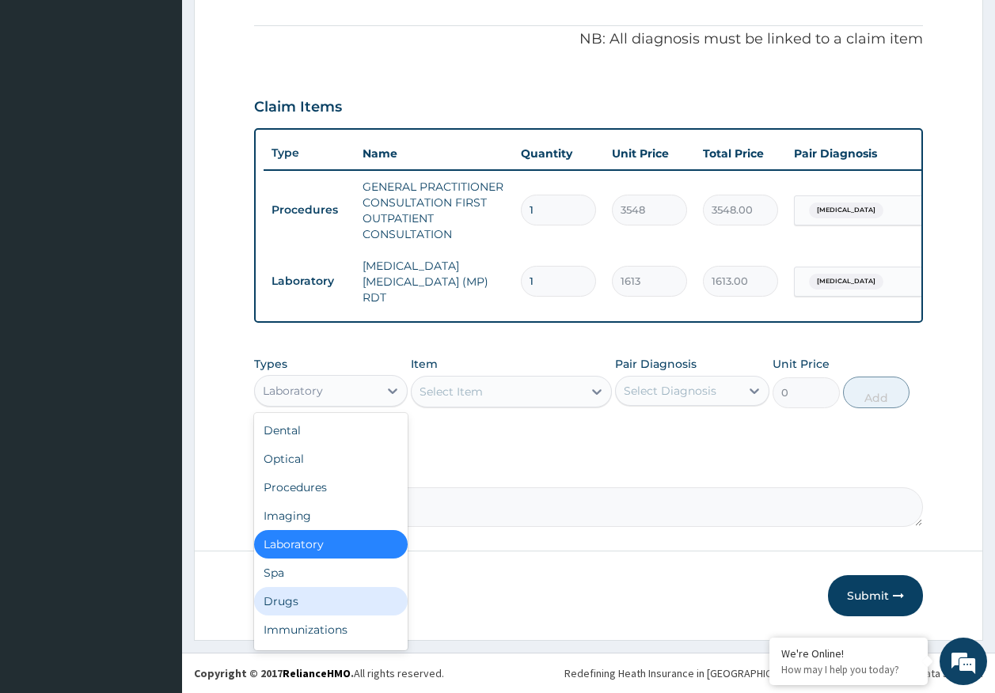
click at [294, 603] on div "Drugs" at bounding box center [331, 601] width 154 height 28
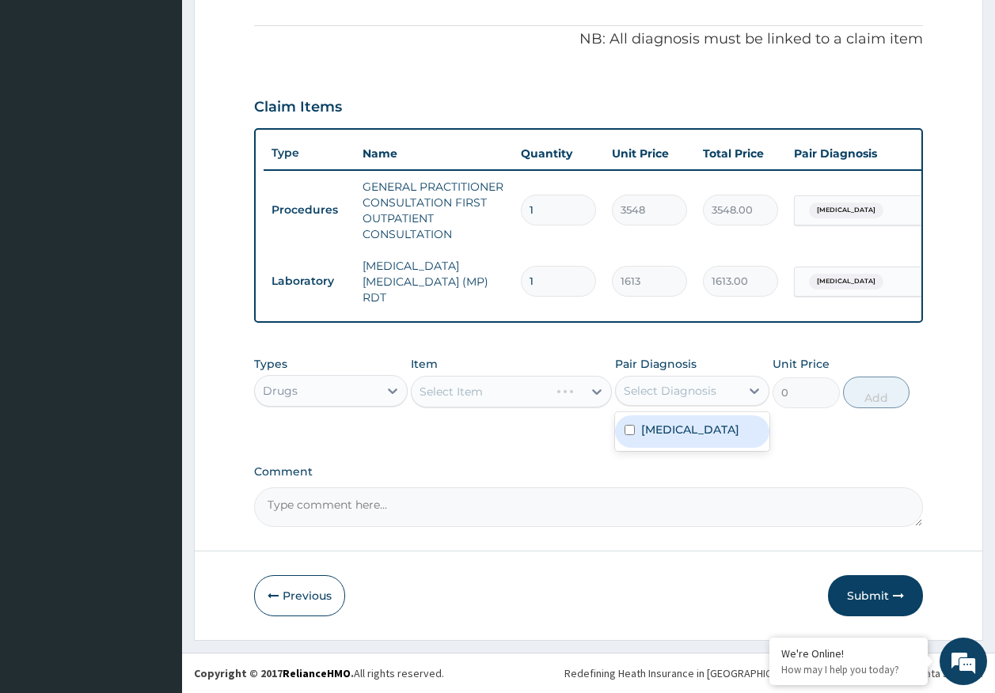
click at [692, 392] on div "Select Diagnosis" at bounding box center [669, 391] width 93 height 16
click at [659, 441] on div "[MEDICAL_DATA]" at bounding box center [692, 431] width 154 height 32
checkbox input "true"
click at [450, 390] on div "Select Item" at bounding box center [450, 392] width 63 height 16
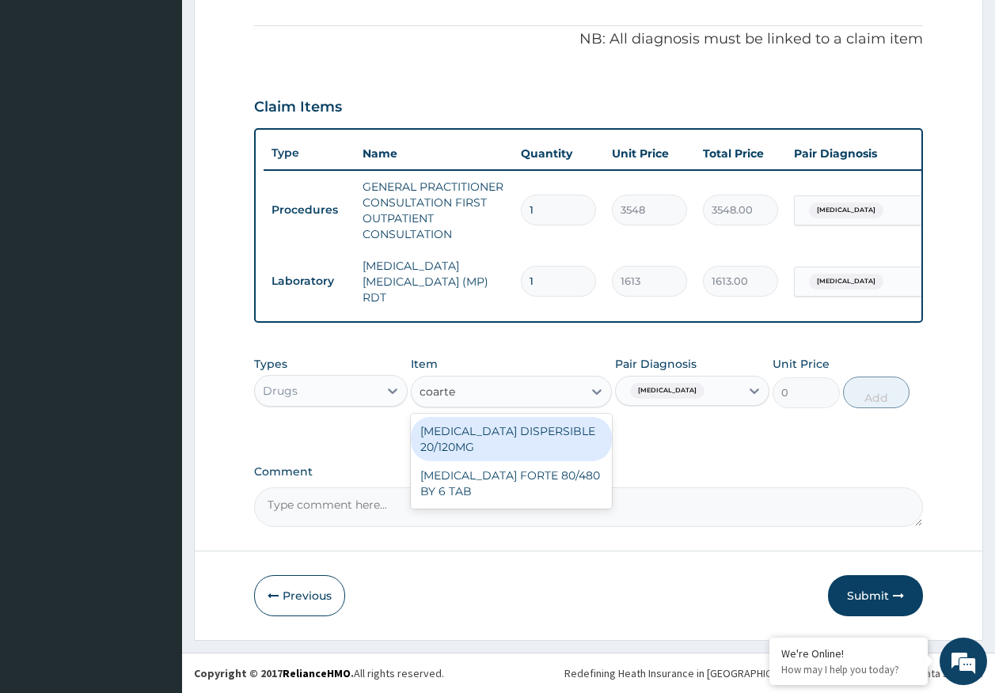
type input "[MEDICAL_DATA]"
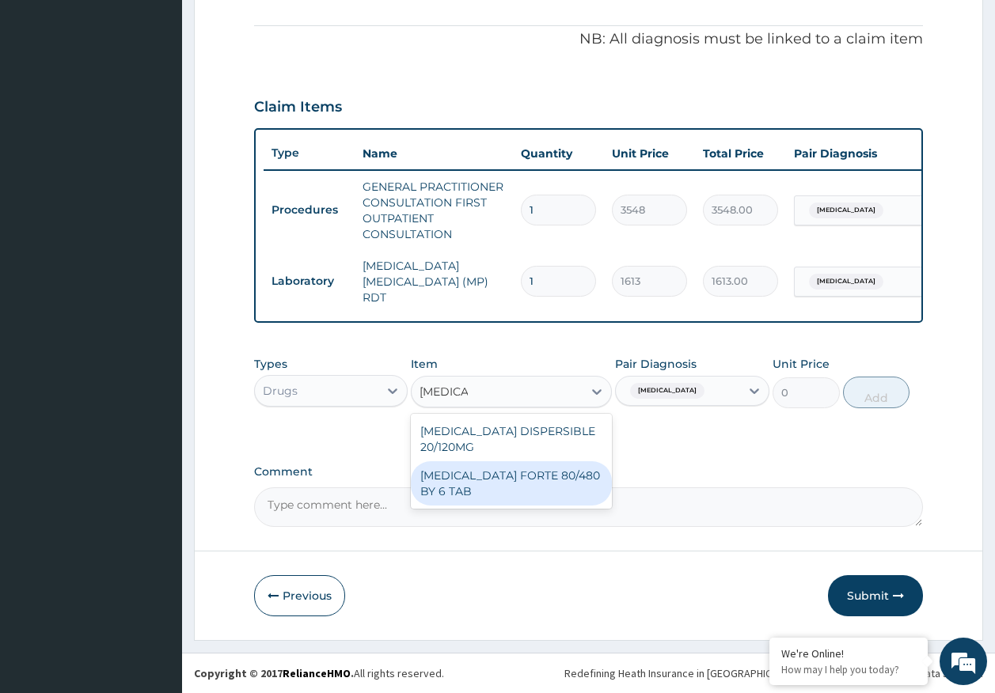
click at [529, 476] on div "[MEDICAL_DATA] FORTE 80/480 BY 6 TAB" at bounding box center [511, 483] width 201 height 44
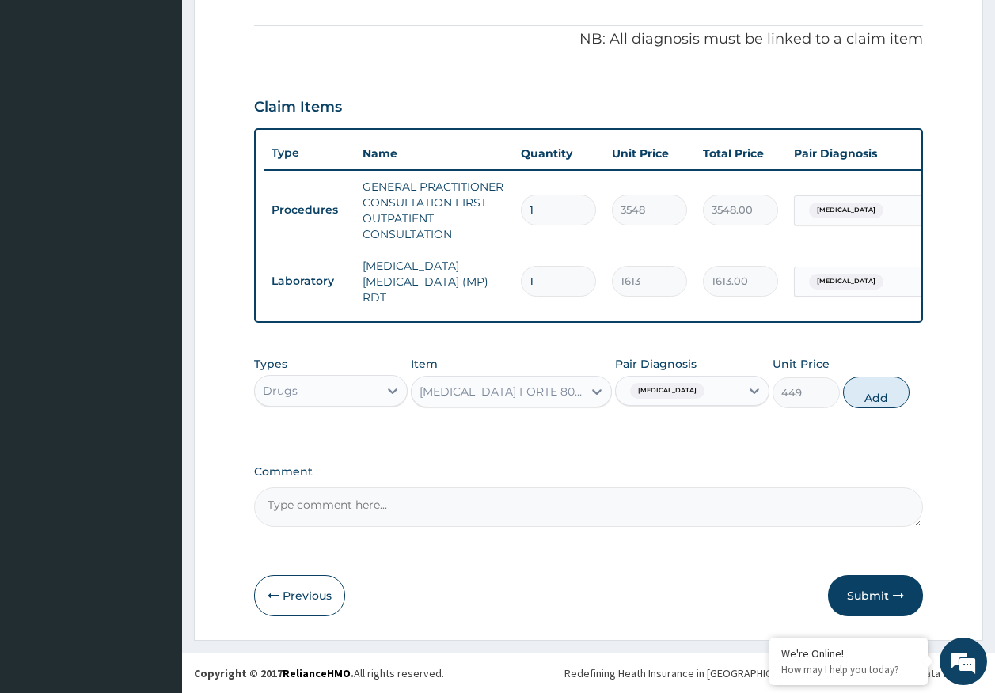
click at [898, 396] on button "Add" at bounding box center [876, 393] width 67 height 32
type input "0"
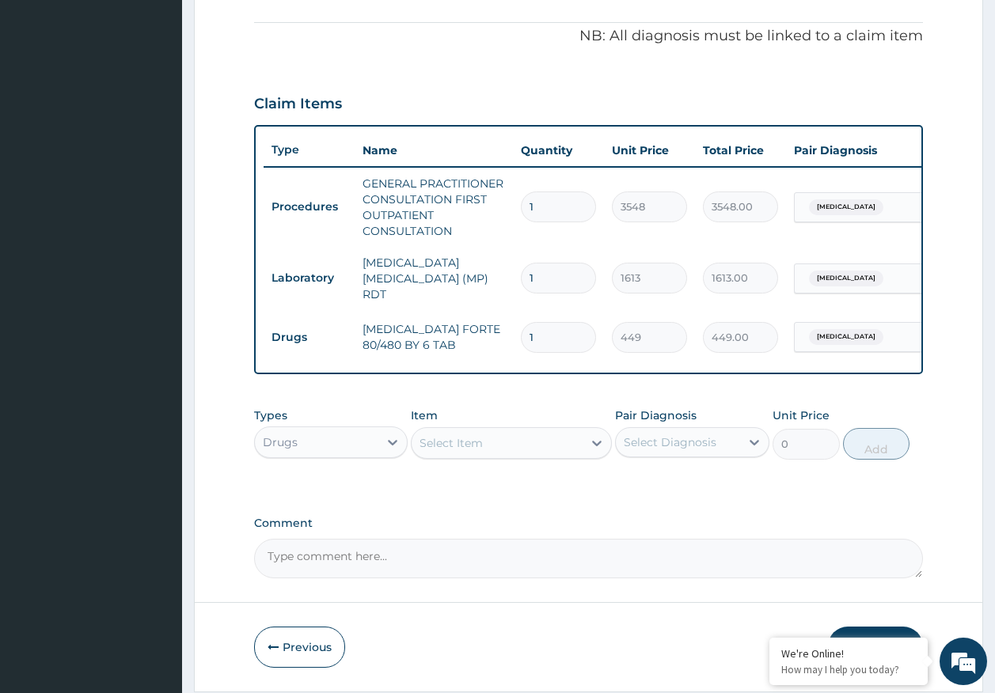
click at [472, 459] on div "Select Item" at bounding box center [511, 443] width 201 height 32
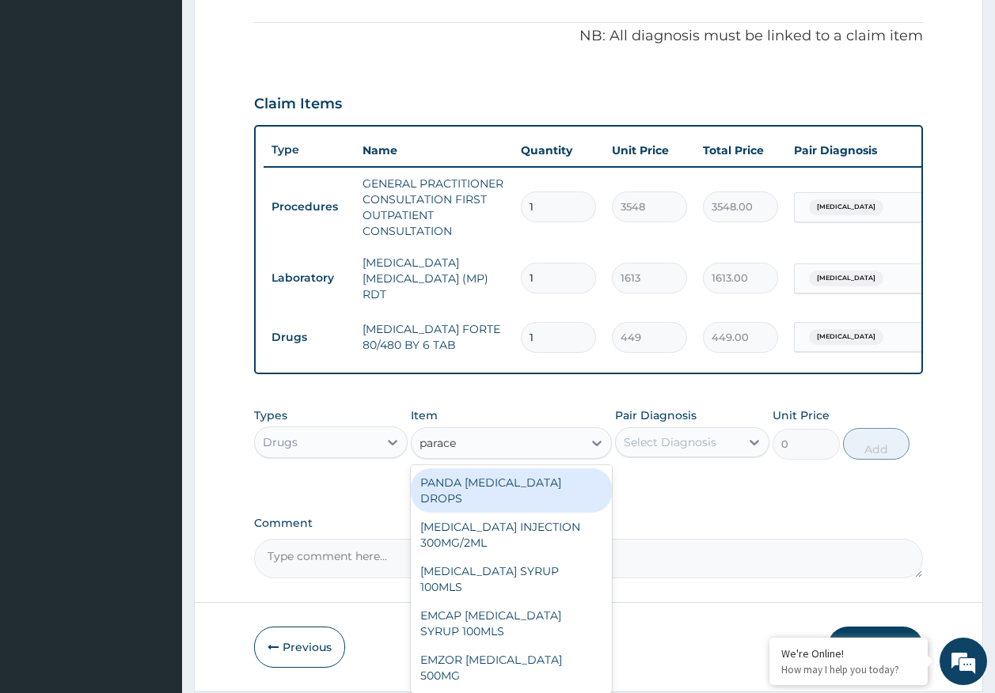
type input "paracet"
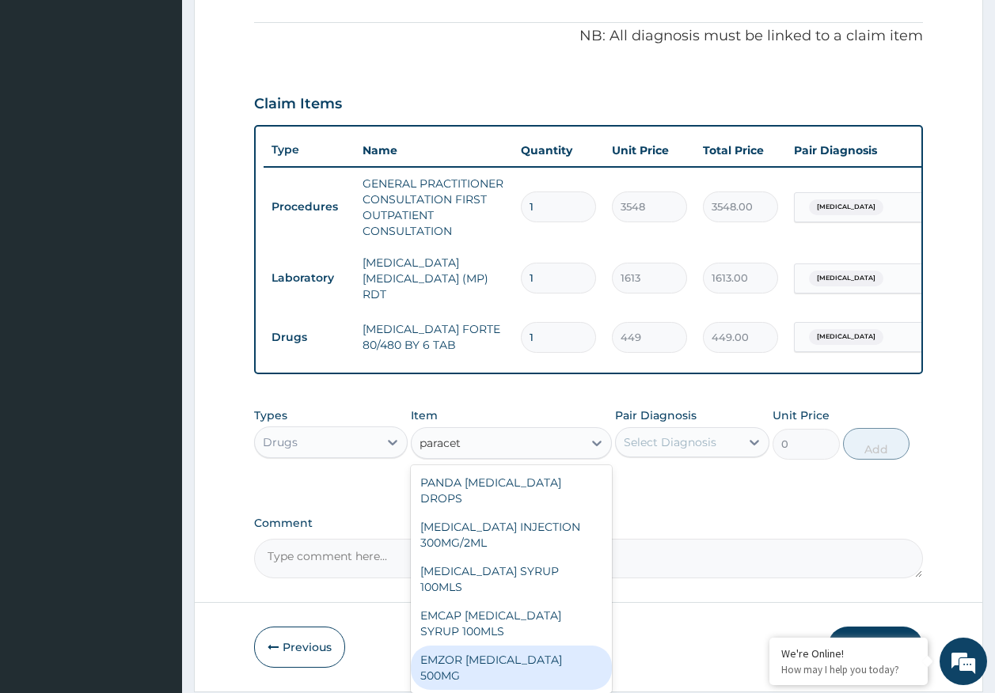
click at [587, 646] on div "EMZOR [MEDICAL_DATA] 500MG" at bounding box center [511, 668] width 201 height 44
type input "24"
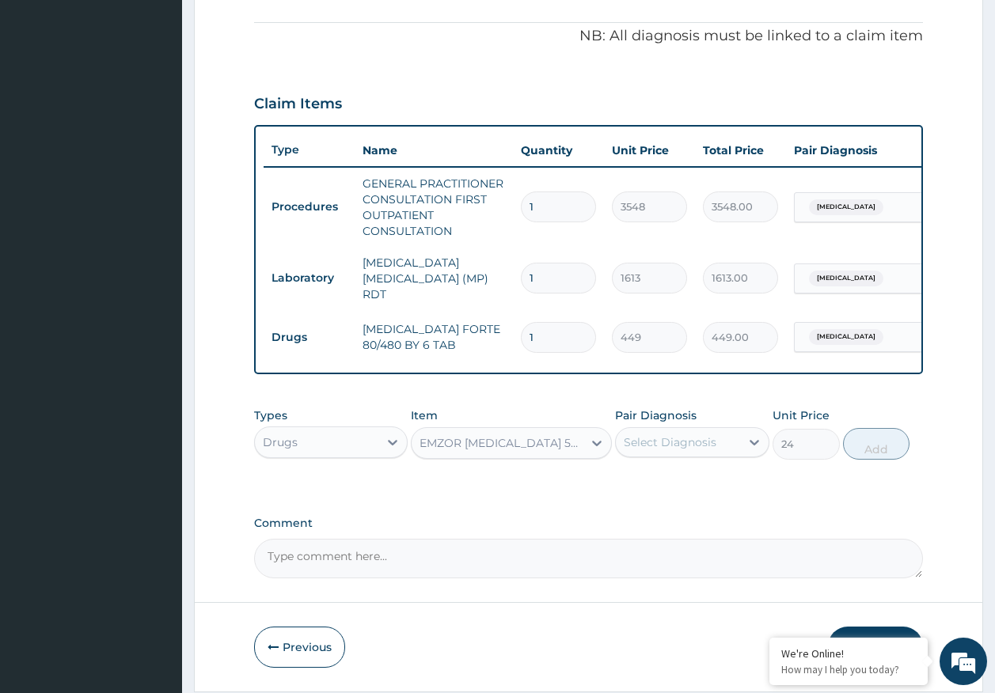
click at [701, 441] on div "Select Diagnosis" at bounding box center [669, 442] width 93 height 16
click at [673, 486] on label "[MEDICAL_DATA]" at bounding box center [690, 481] width 98 height 16
checkbox input "true"
click at [879, 445] on button "Add" at bounding box center [876, 444] width 67 height 32
type input "0"
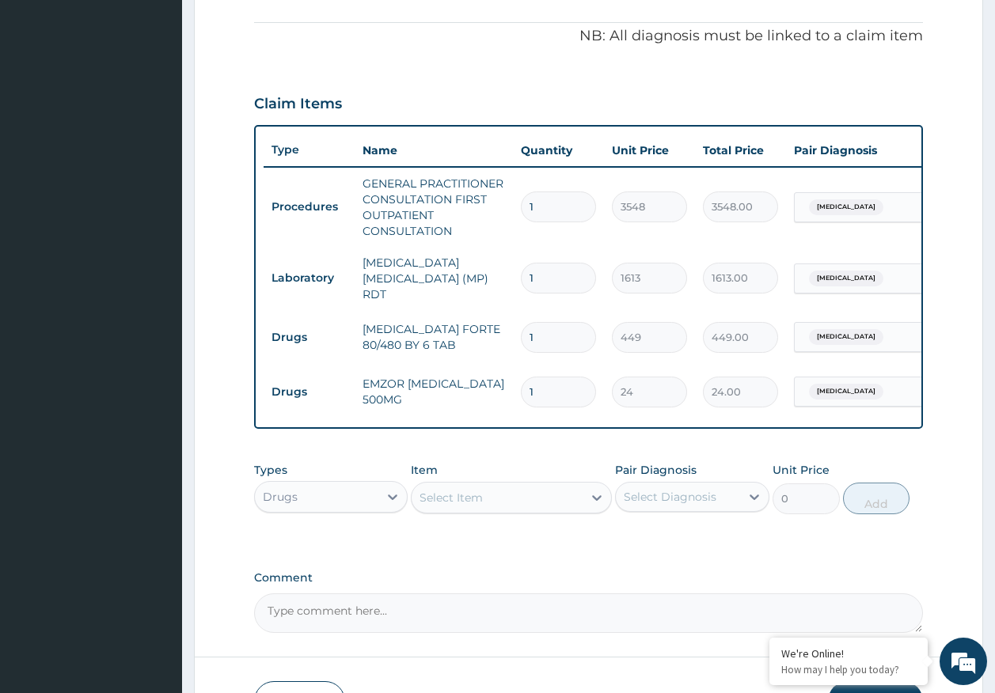
type input "18"
type input "432.00"
type input "18"
click at [544, 341] on input "1" at bounding box center [558, 337] width 75 height 31
type input "0.00"
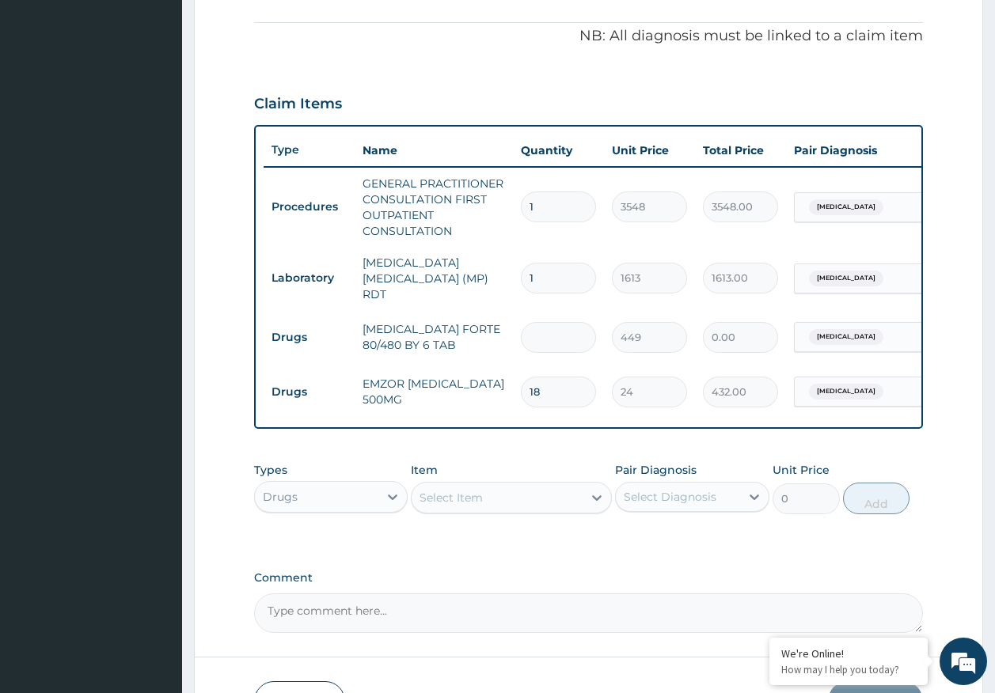
type input "6"
type input "2694.00"
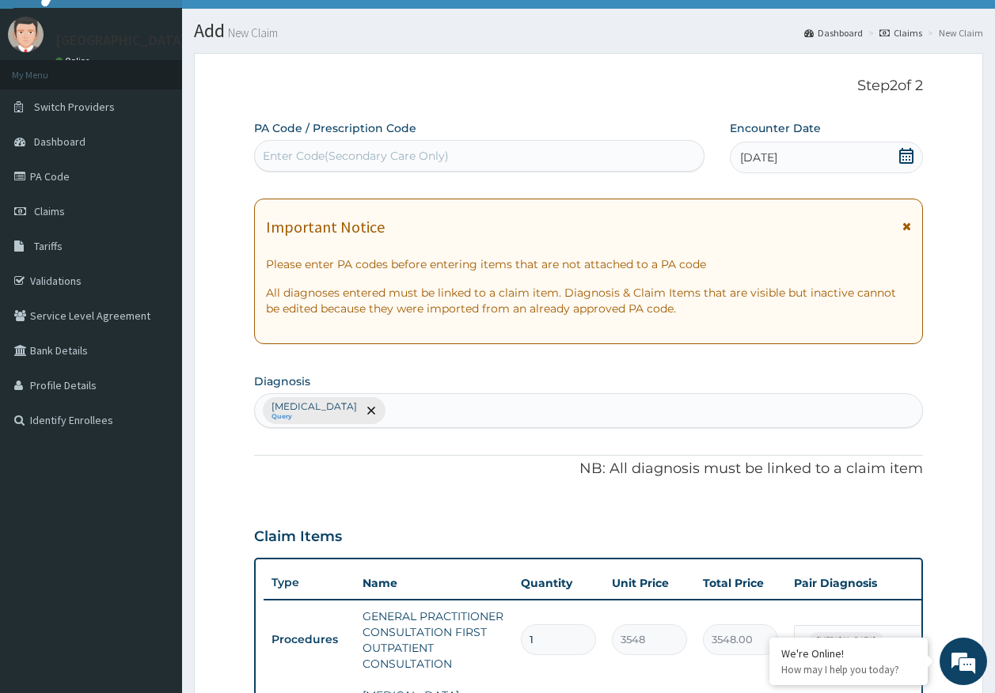
scroll to position [0, 0]
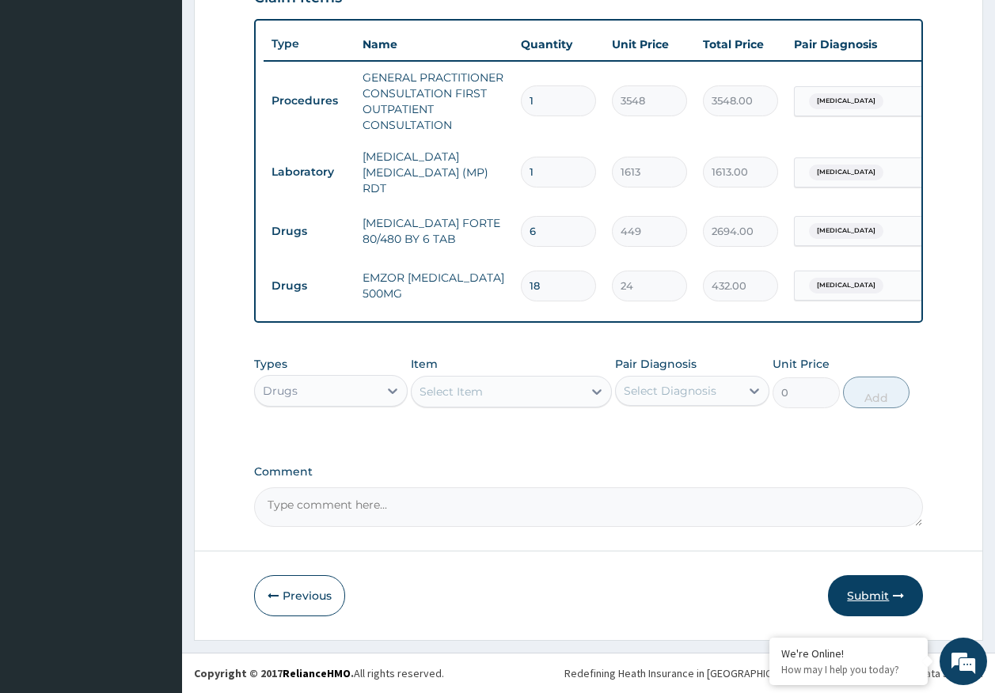
type input "6"
click at [876, 601] on button "Submit" at bounding box center [875, 595] width 95 height 41
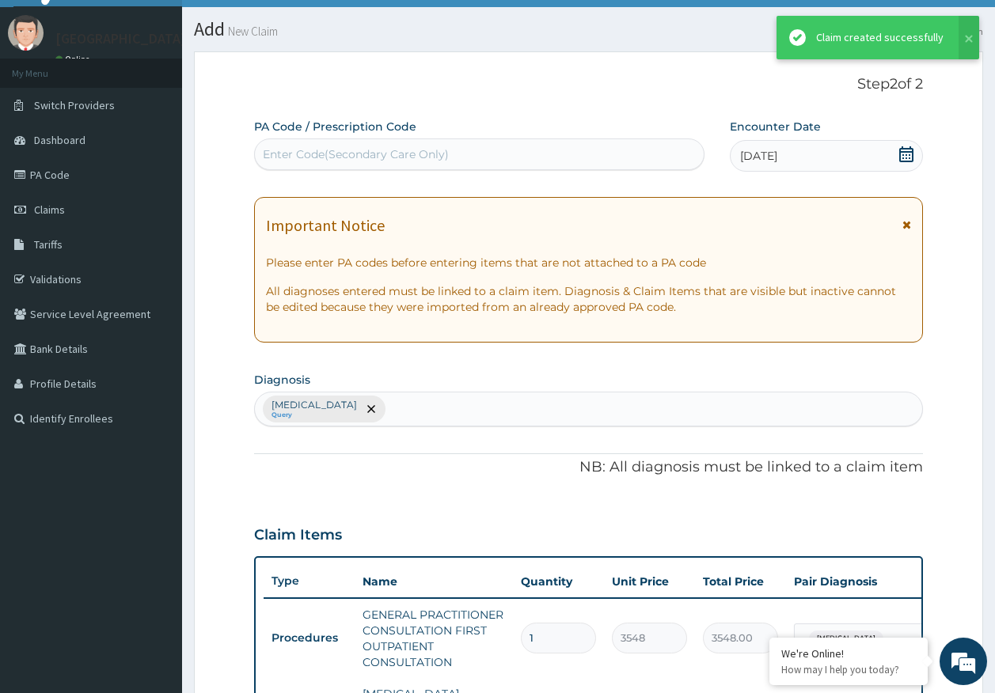
scroll to position [573, 0]
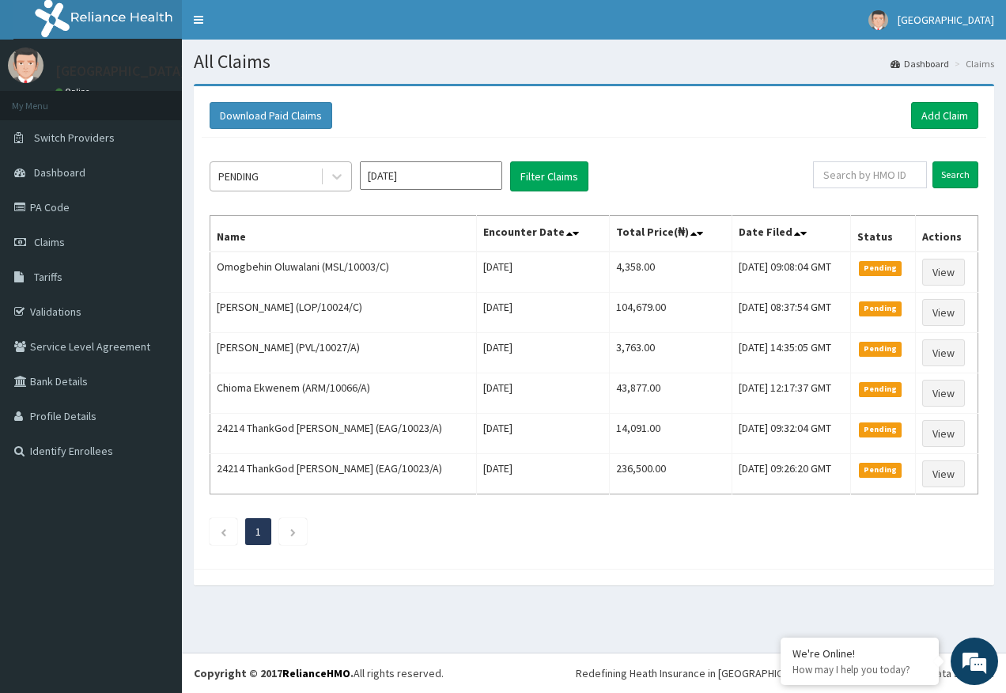
drag, startPoint x: 277, startPoint y: 170, endPoint x: 276, endPoint y: 179, distance: 8.7
click at [276, 170] on div "PENDING" at bounding box center [265, 176] width 110 height 25
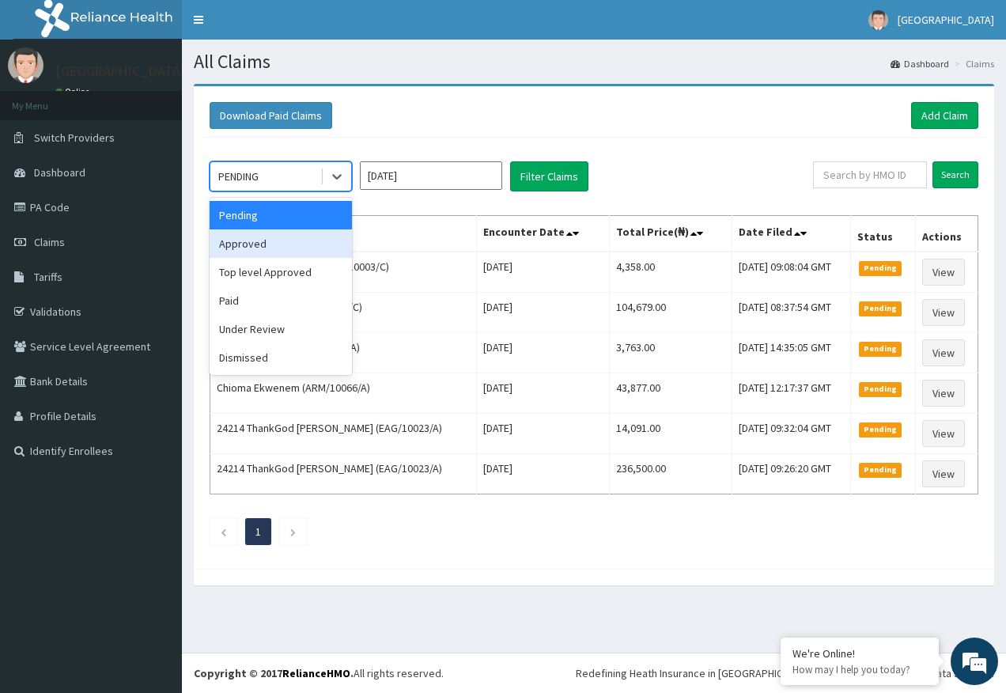
drag, startPoint x: 260, startPoint y: 244, endPoint x: 506, endPoint y: 195, distance: 251.8
click at [263, 244] on div "Approved" at bounding box center [281, 243] width 142 height 28
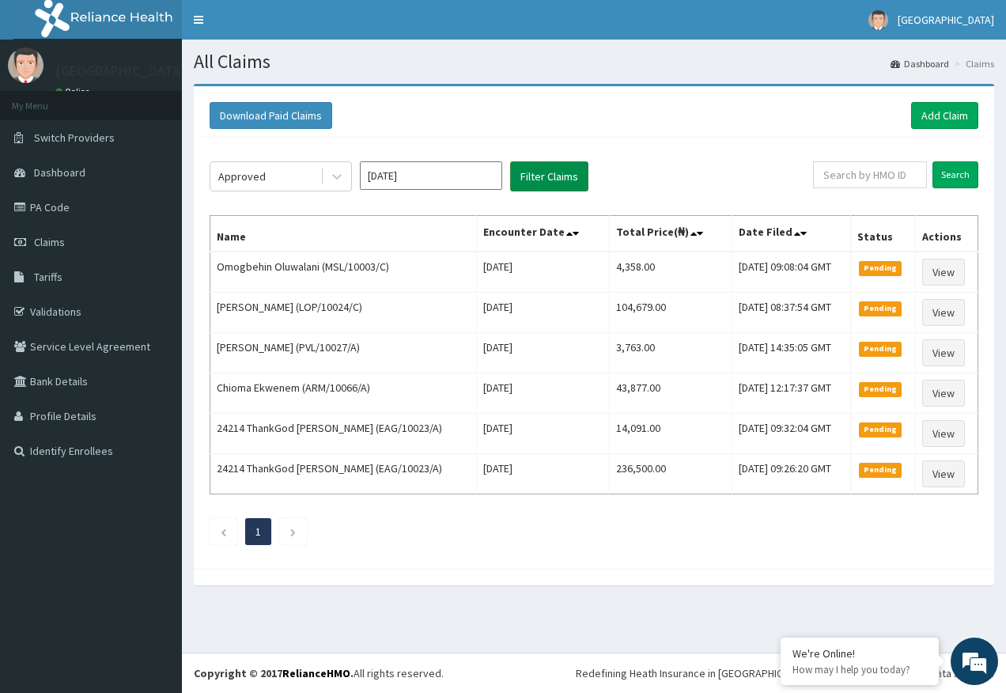
click at [529, 178] on button "Filter Claims" at bounding box center [549, 176] width 78 height 30
click at [73, 316] on link "Validations" at bounding box center [91, 311] width 182 height 35
click at [68, 320] on link "Validations" at bounding box center [91, 311] width 182 height 35
